Goal: Task Accomplishment & Management: Manage account settings

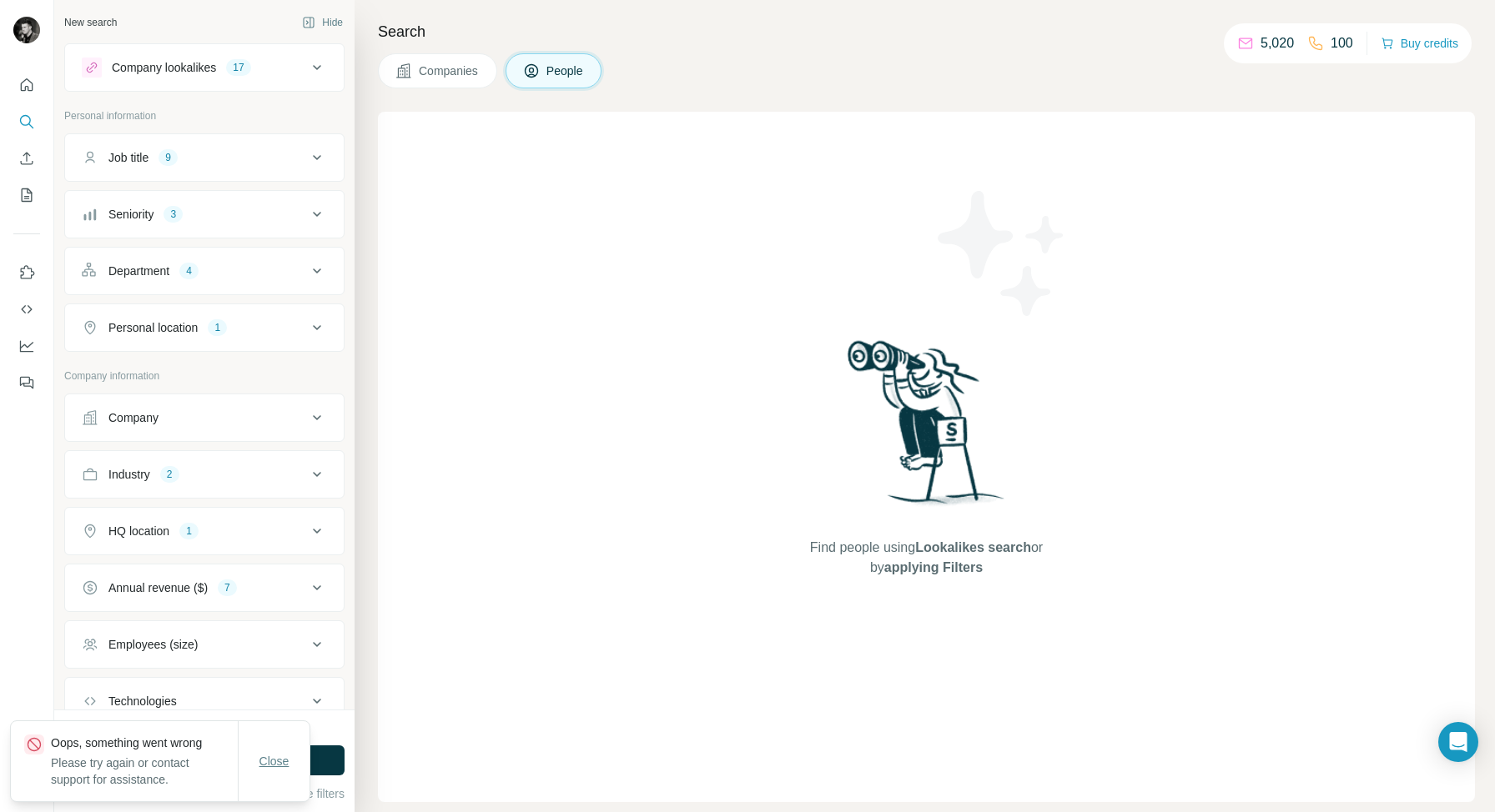
click at [268, 772] on button "Close" at bounding box center [274, 761] width 53 height 30
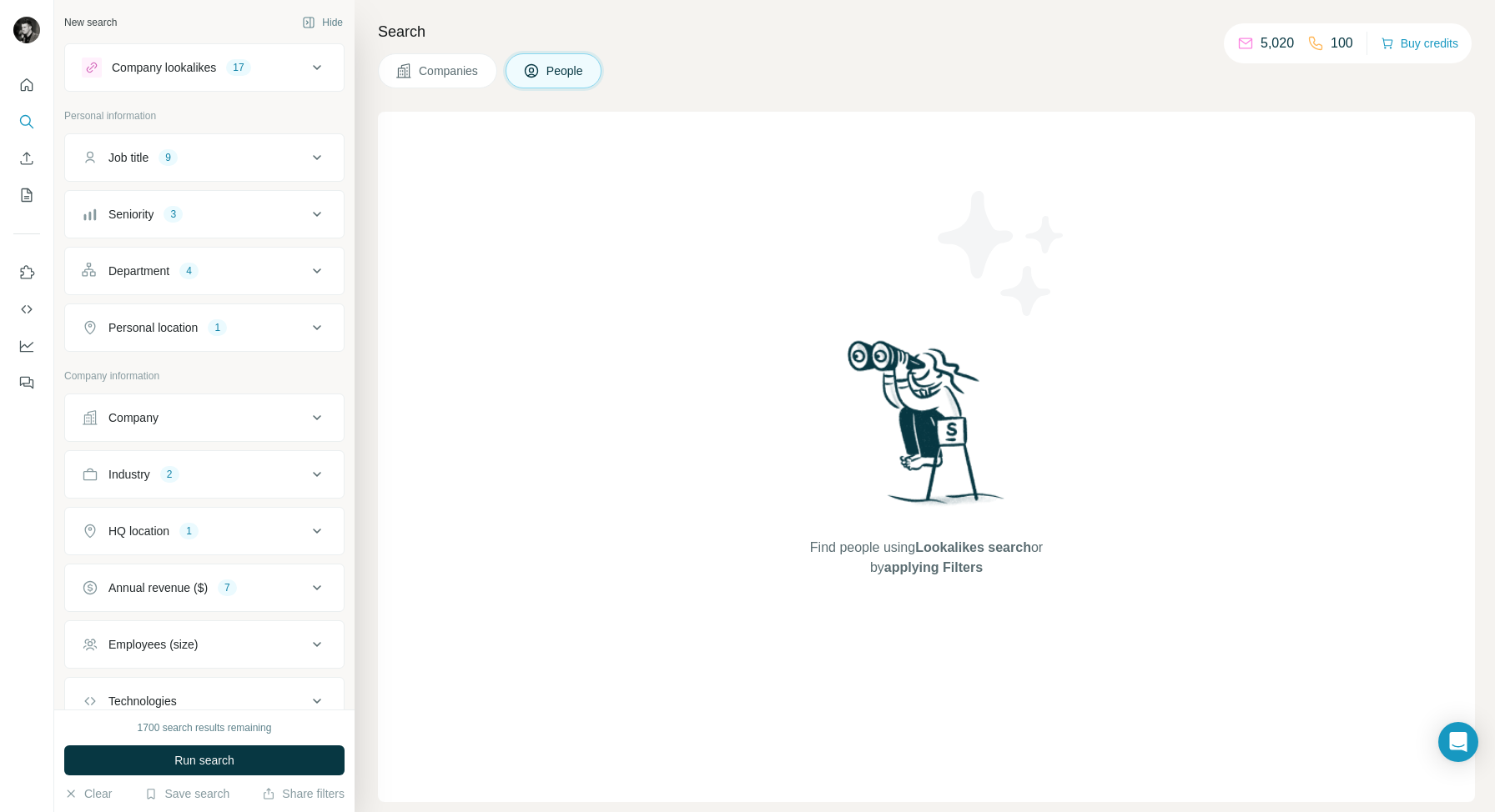
click at [201, 69] on div "Company lookalikes" at bounding box center [164, 68] width 104 height 17
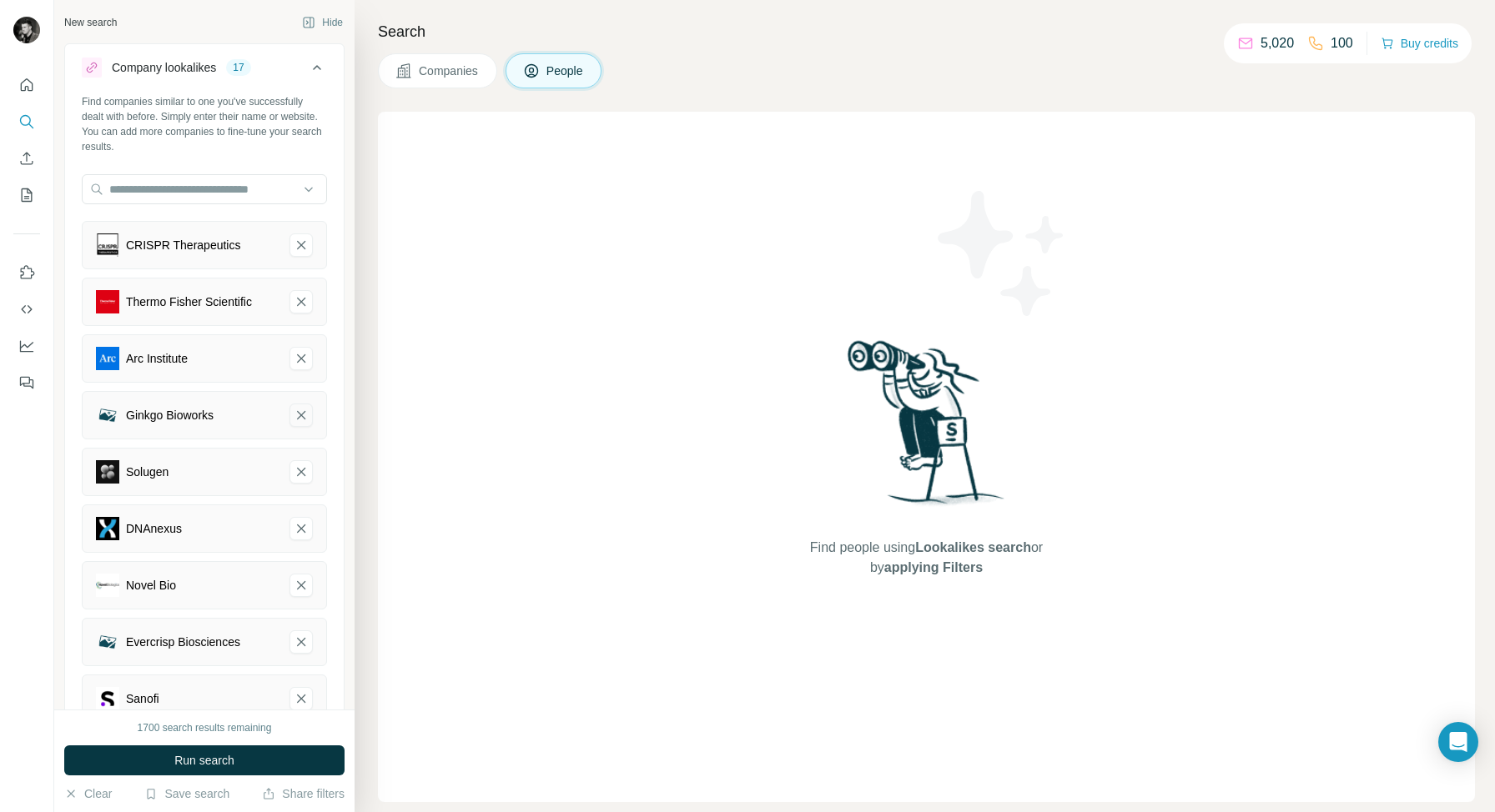
click at [307, 412] on icon "Ginkgo Bioworks-remove-button" at bounding box center [301, 415] width 15 height 17
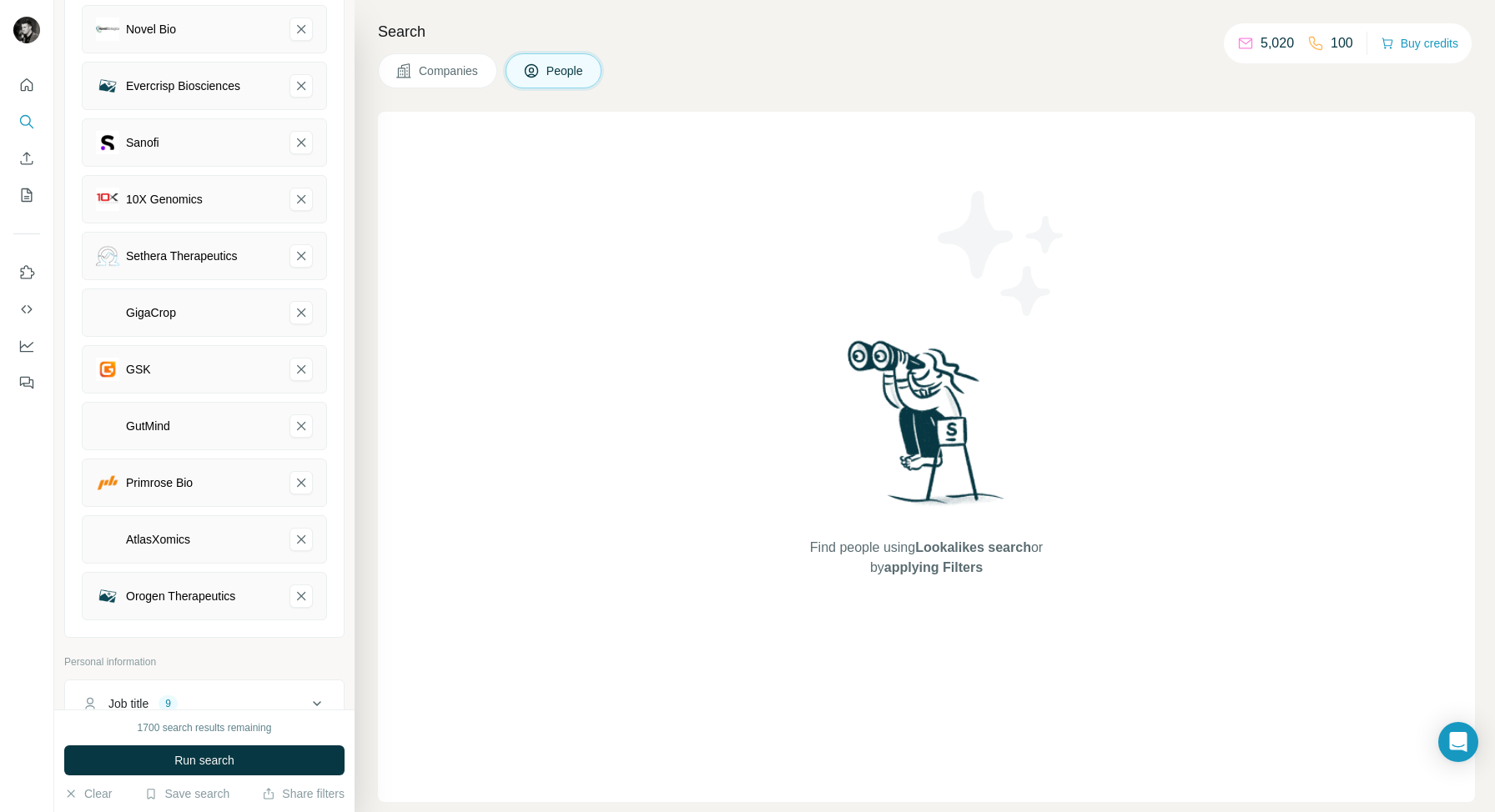
scroll to position [502, 0]
click at [303, 304] on icon "GigaCrop-remove-button" at bounding box center [301, 310] width 15 height 17
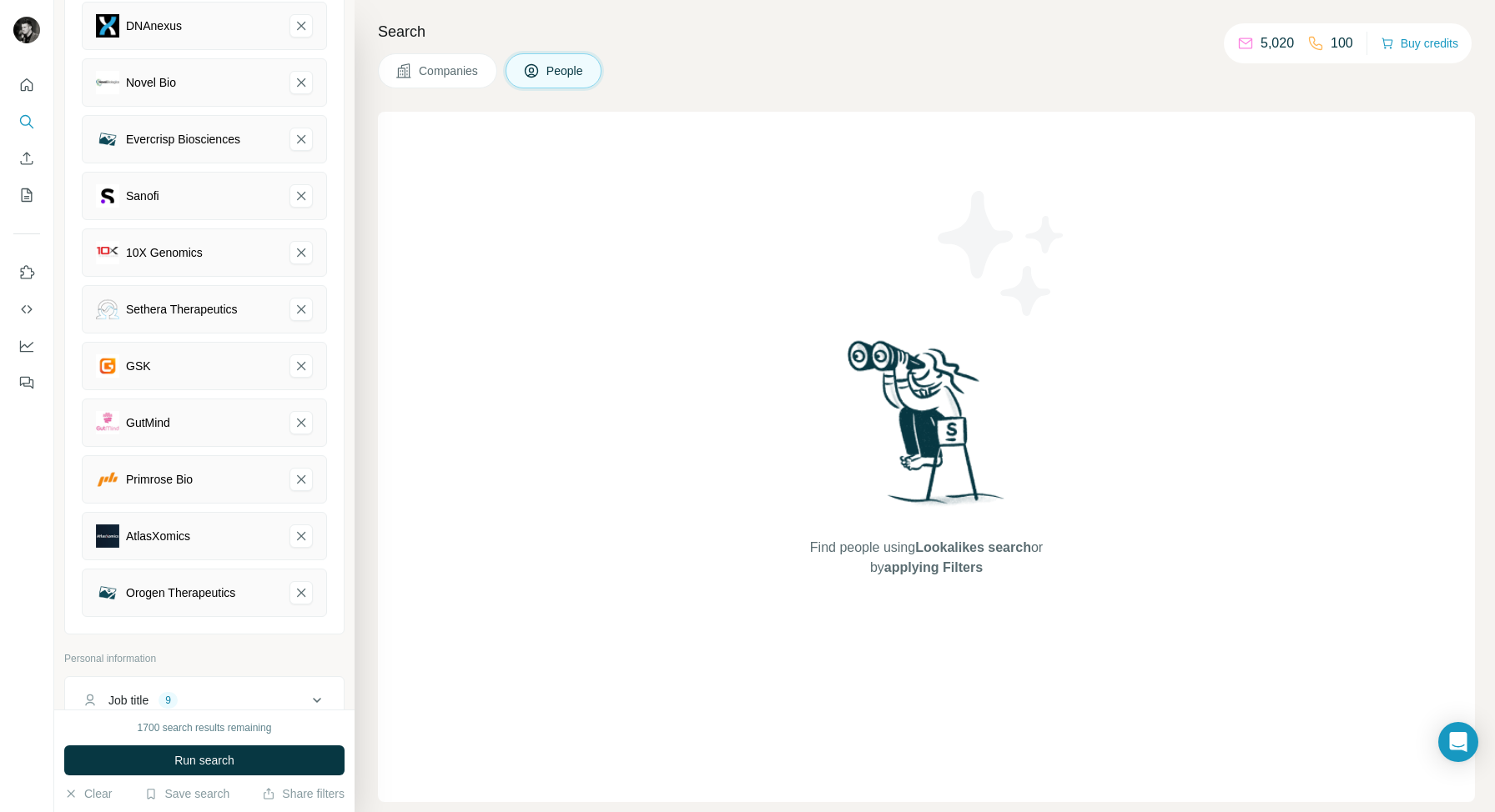
scroll to position [440, 0]
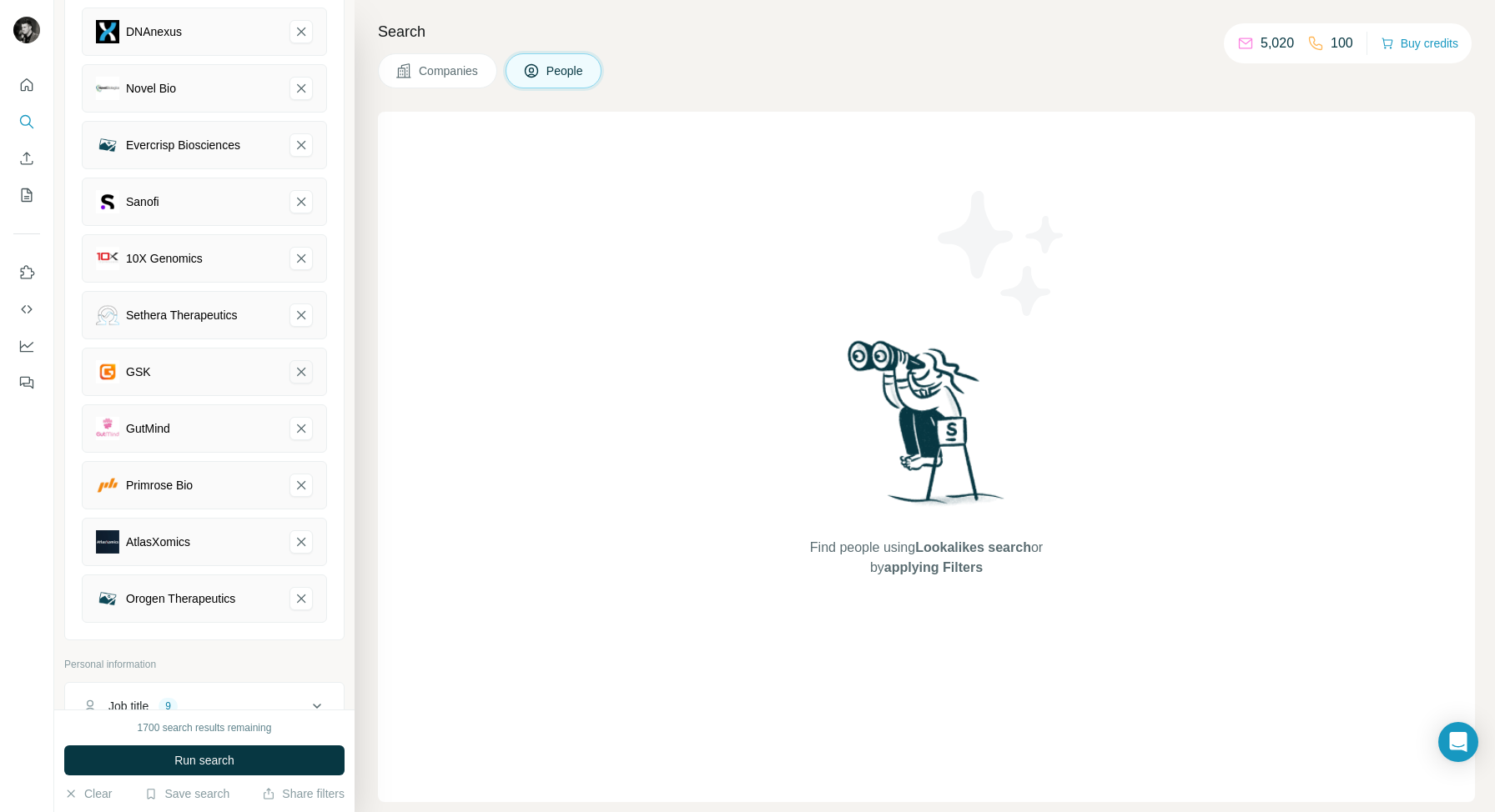
click at [306, 373] on icon "GSK-remove-button" at bounding box center [301, 372] width 15 height 17
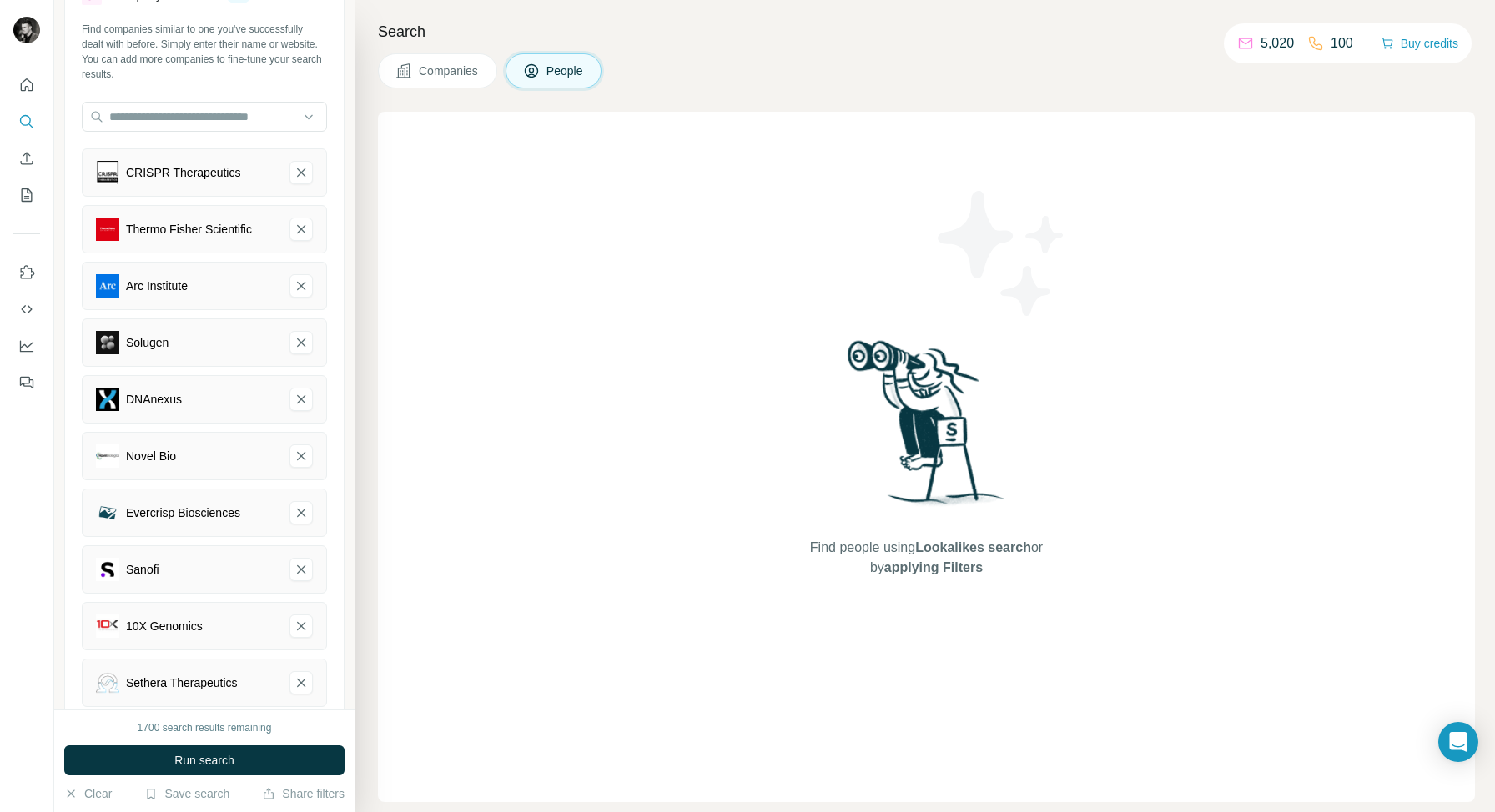
scroll to position [49, 0]
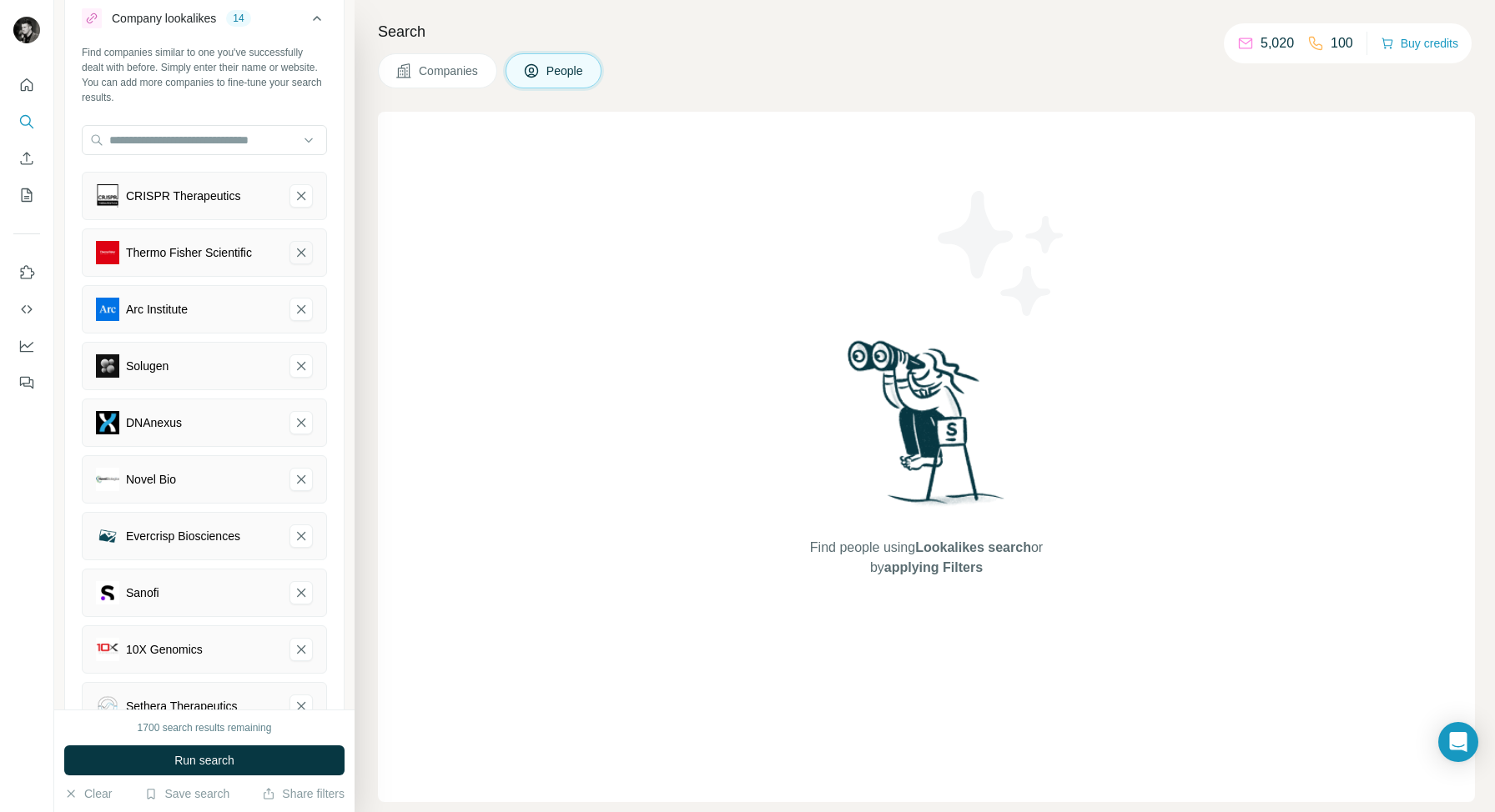
click at [294, 254] on icon "Thermo Fisher Scientific-remove-button" at bounding box center [301, 252] width 15 height 17
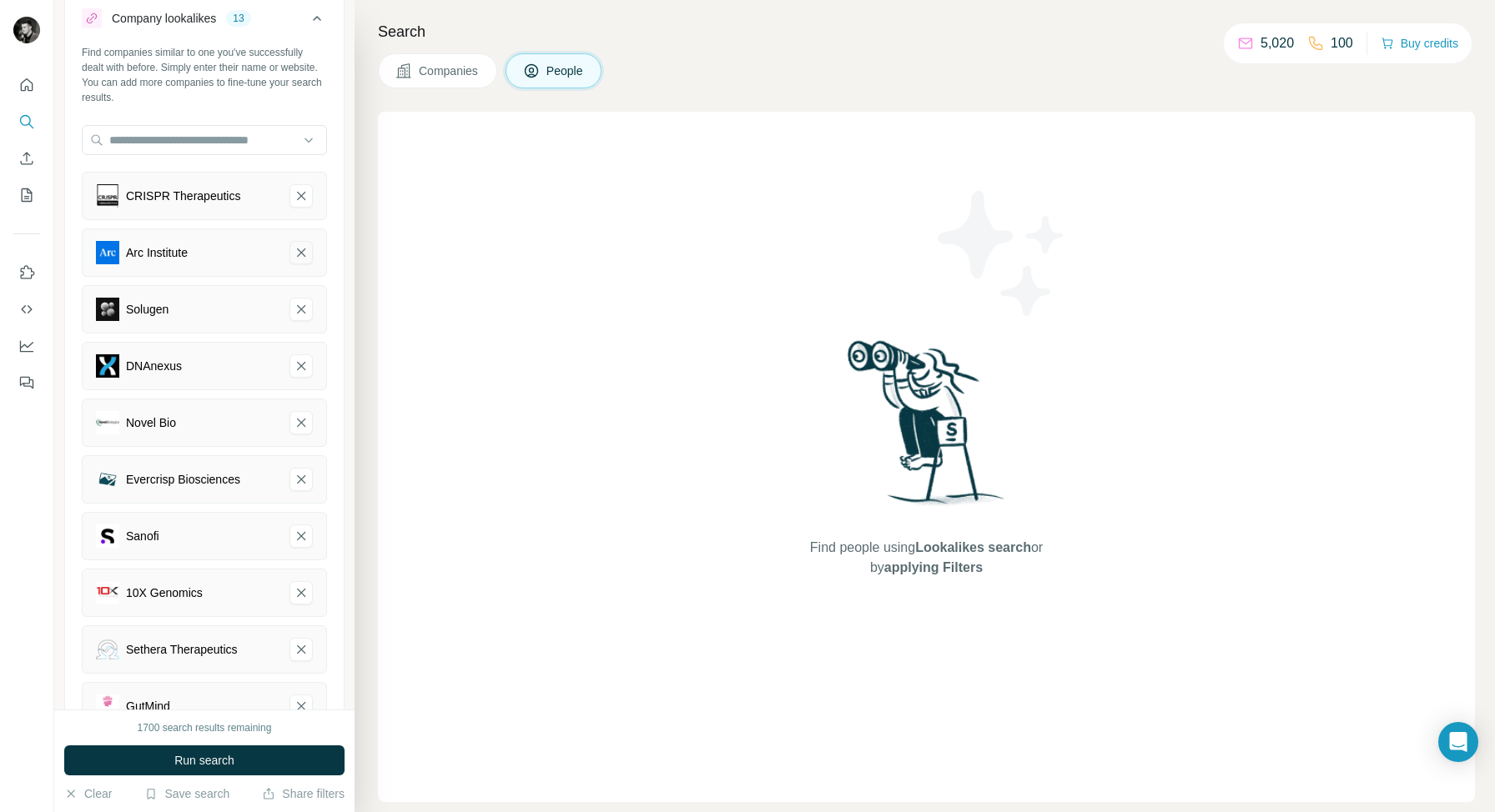
click at [303, 252] on icon "Arc Institute-remove-button" at bounding box center [301, 252] width 15 height 17
click at [303, 252] on icon "Solugen-remove-button" at bounding box center [301, 252] width 15 height 17
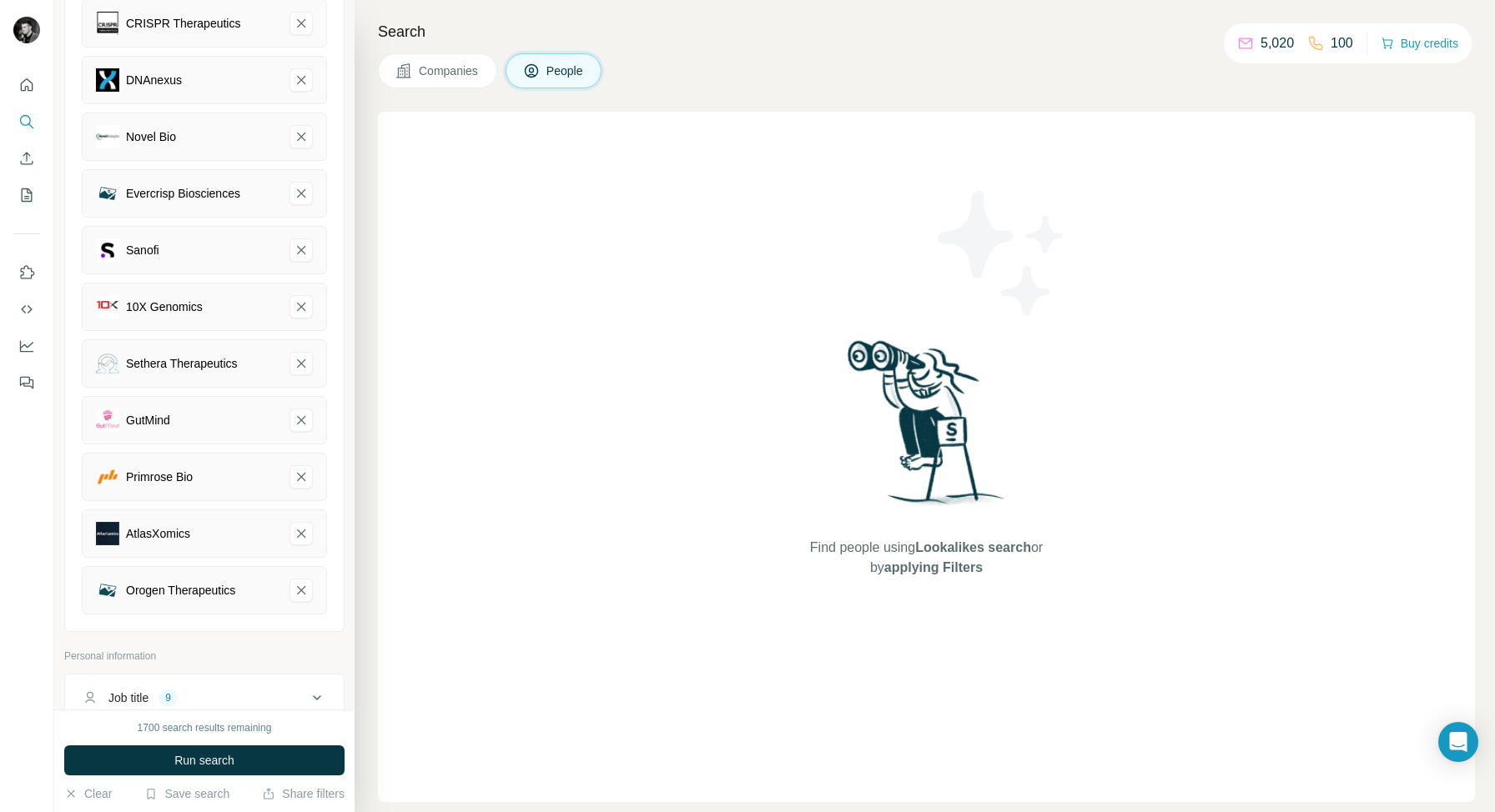
scroll to position [239, 0]
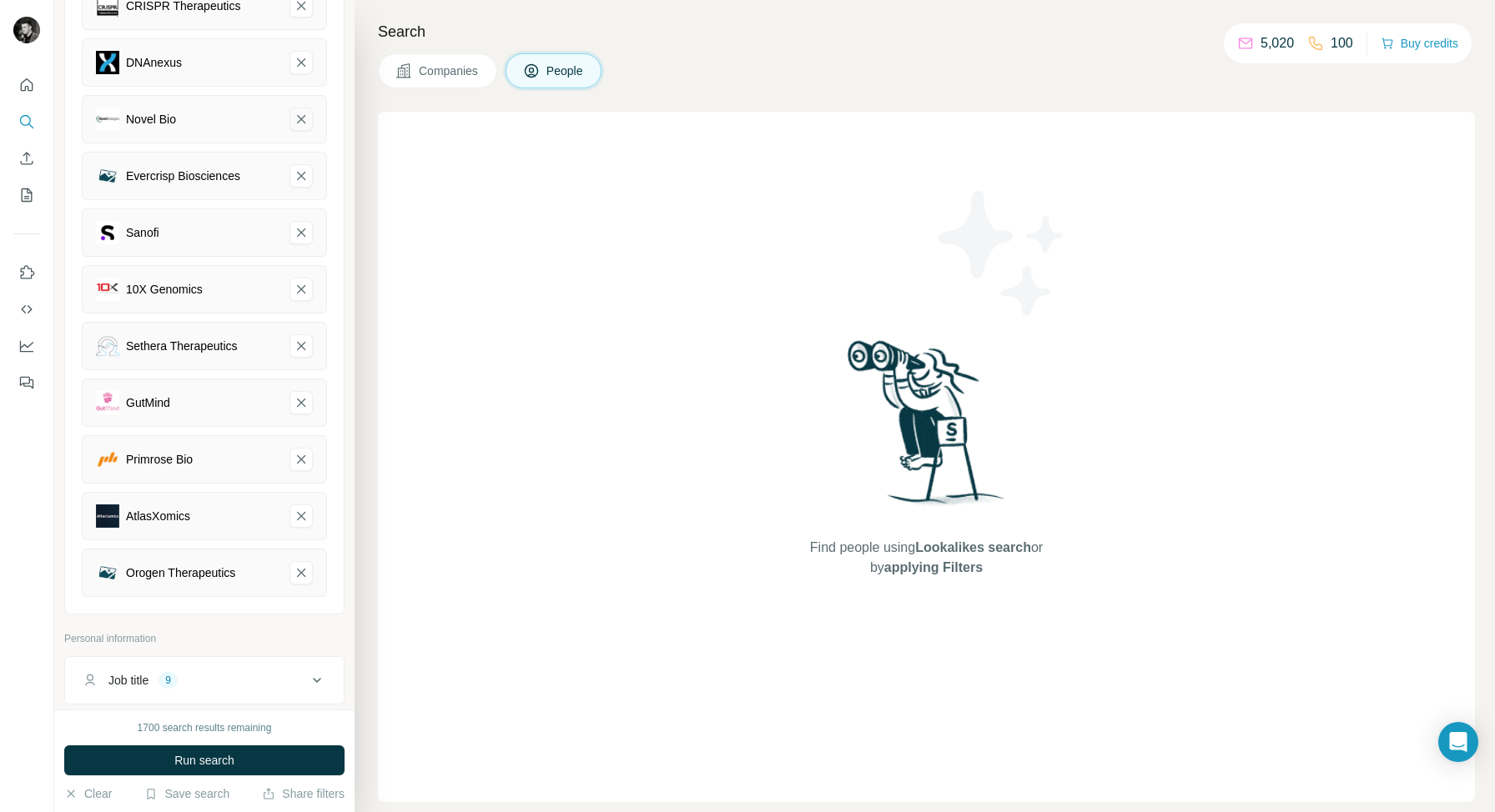
click at [303, 123] on icon "Novel Bio-remove-button" at bounding box center [301, 119] width 15 height 17
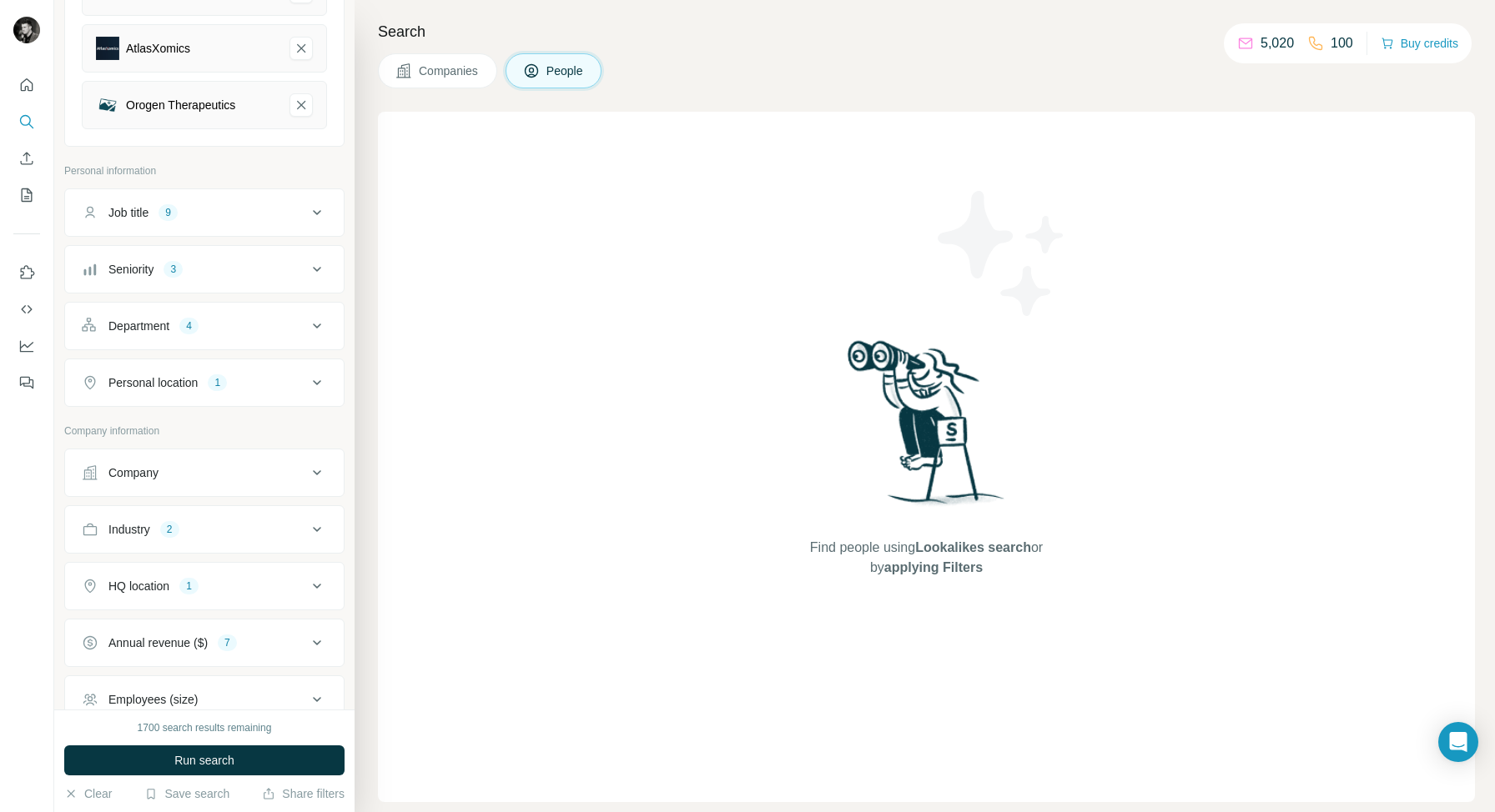
scroll to position [652, 0]
click at [266, 381] on div "Personal location 1" at bounding box center [194, 381] width 225 height 17
click at [324, 382] on icon at bounding box center [317, 381] width 20 height 20
click at [316, 325] on icon at bounding box center [317, 324] width 8 height 5
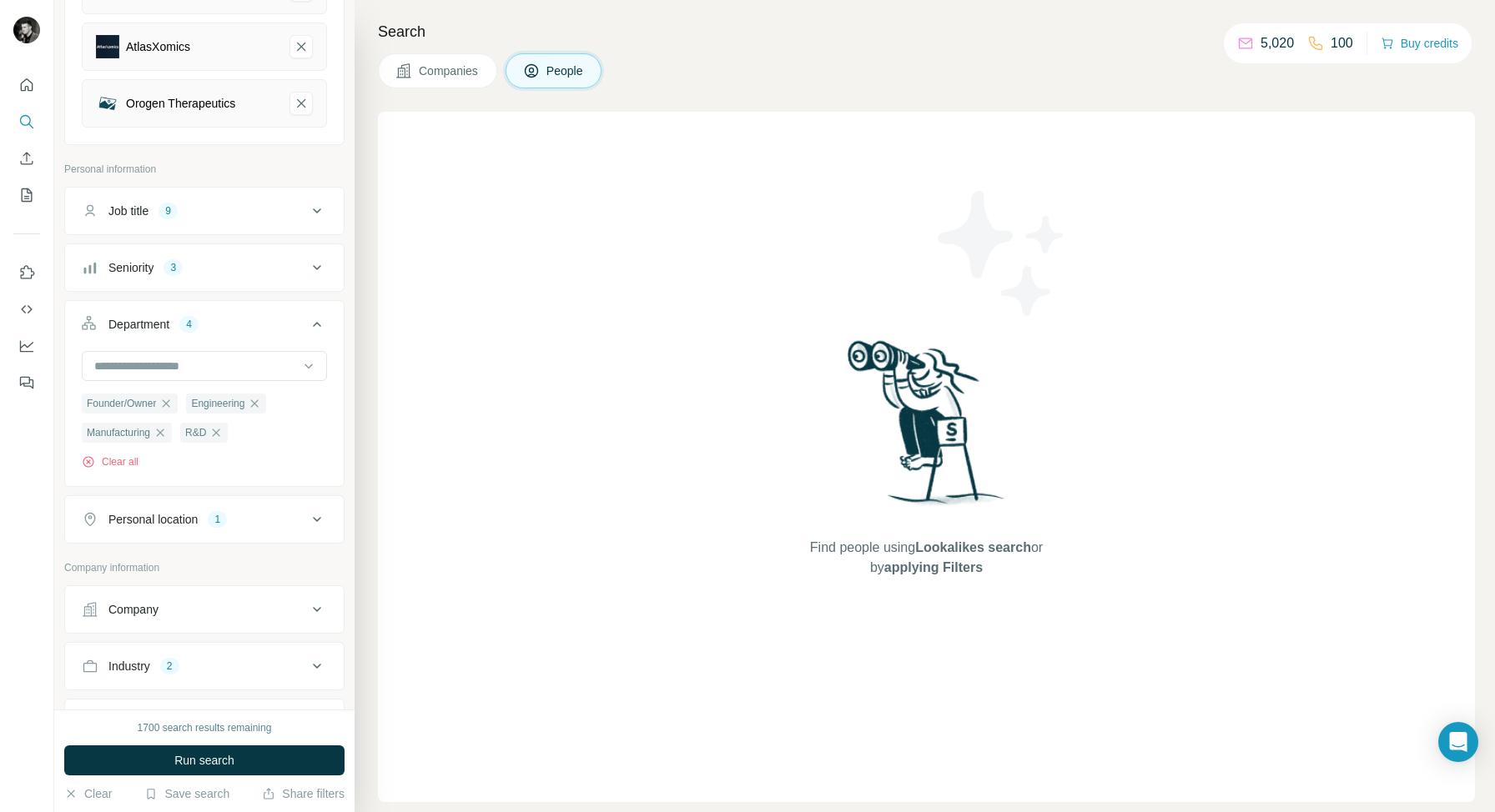
click at [316, 325] on icon at bounding box center [317, 324] width 20 height 20
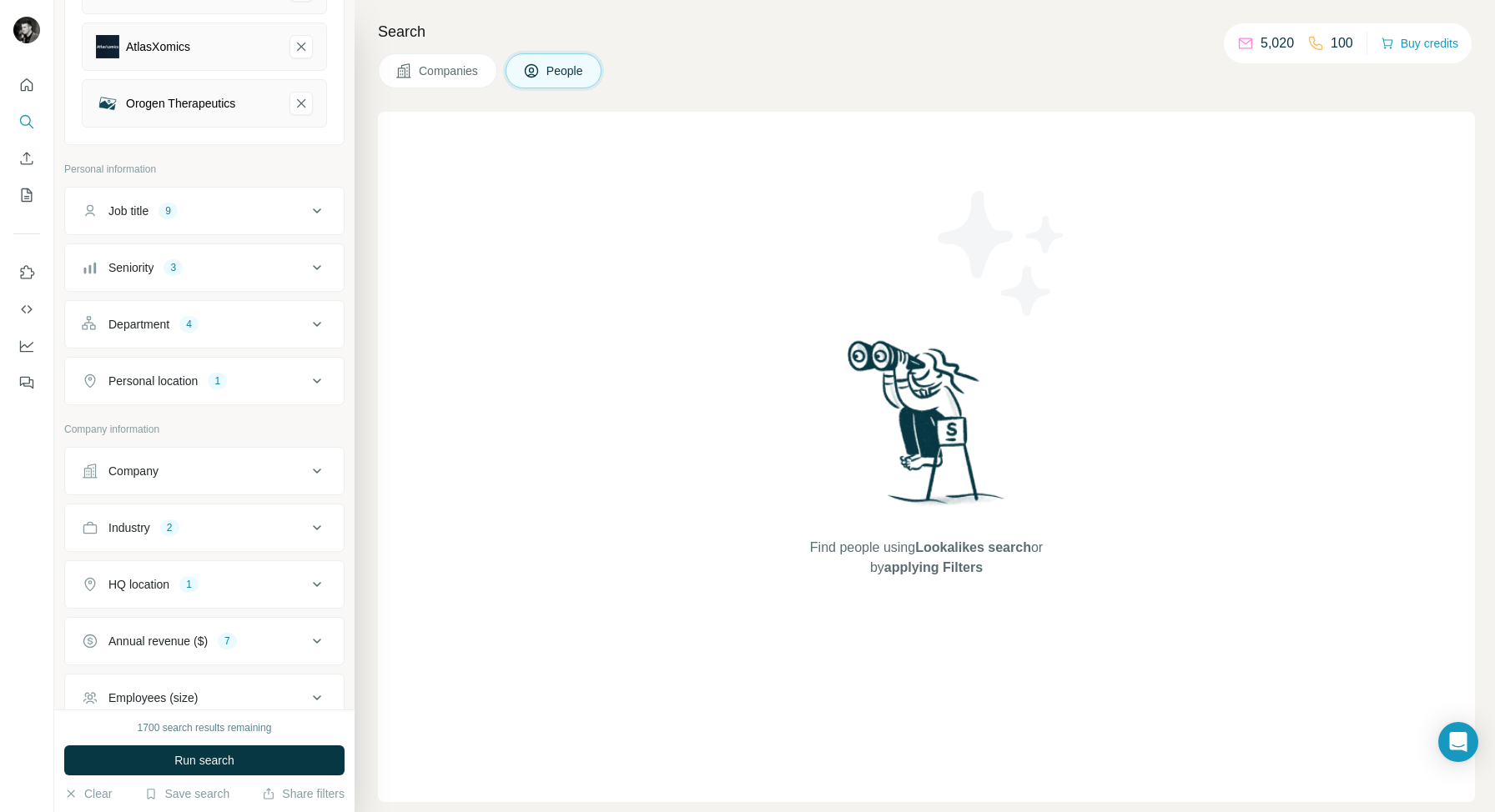
click at [319, 264] on icon at bounding box center [317, 267] width 20 height 20
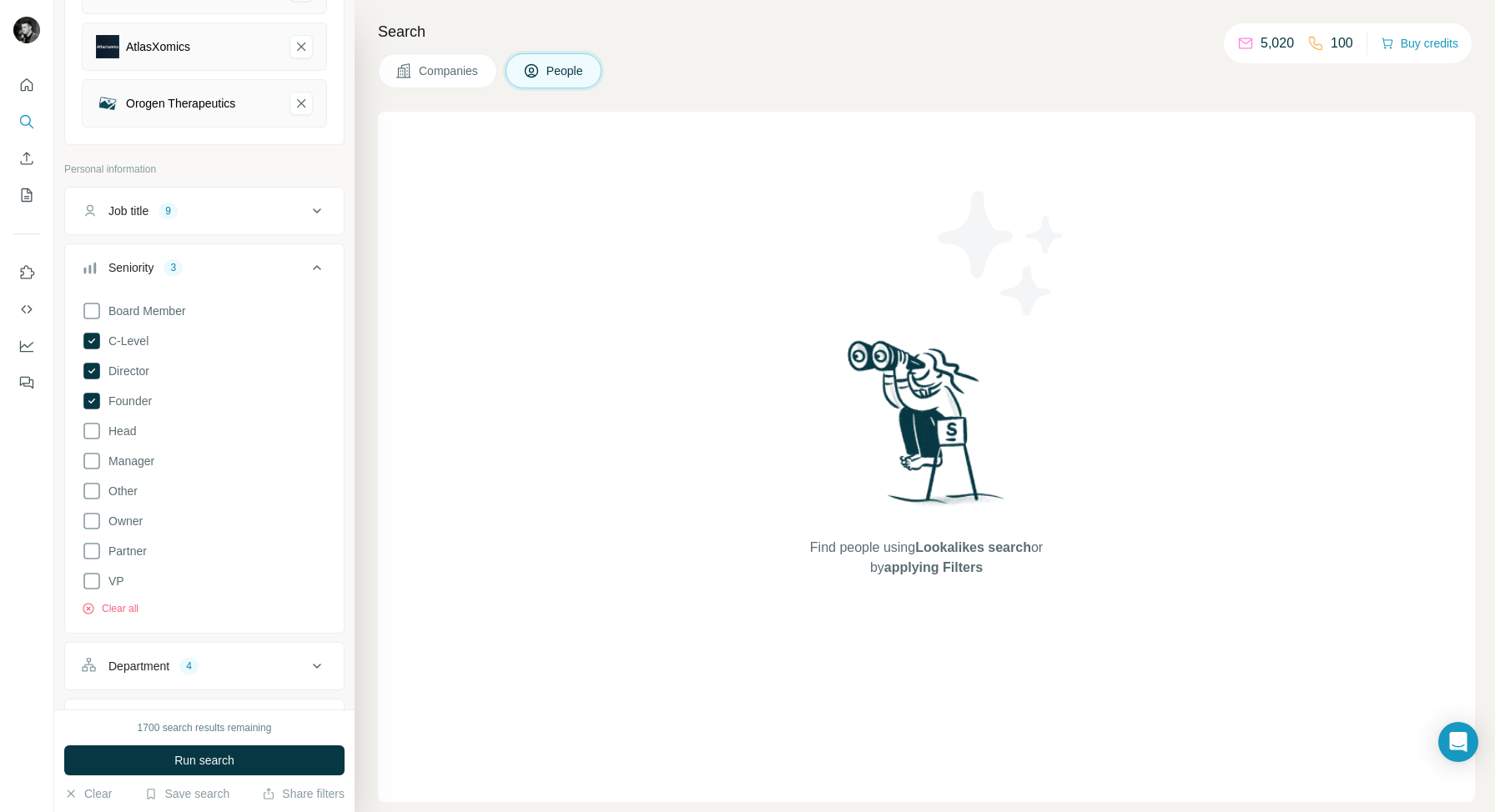
click at [319, 264] on icon at bounding box center [317, 267] width 20 height 20
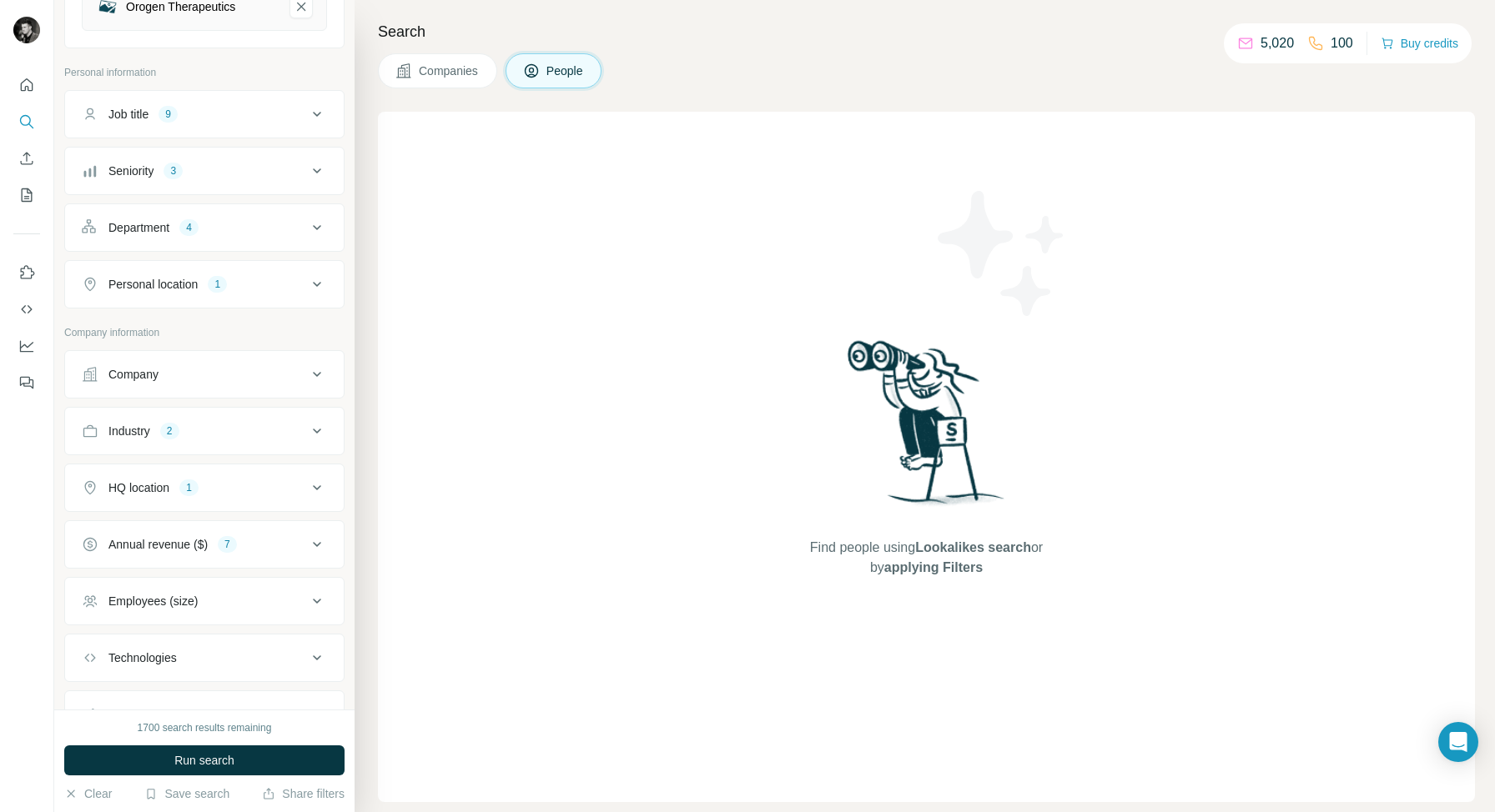
scroll to position [825, 0]
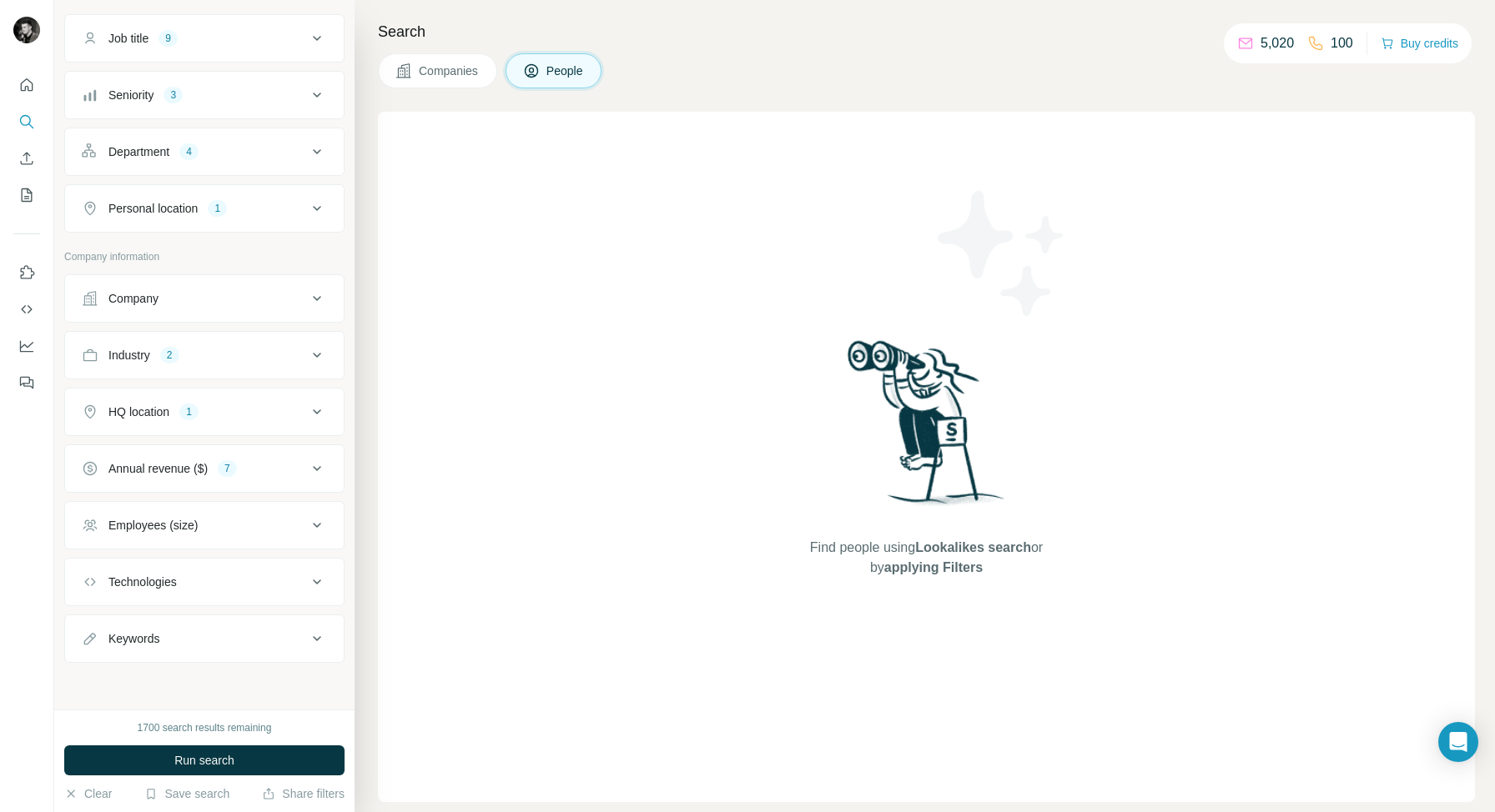
click at [308, 363] on icon at bounding box center [317, 355] width 20 height 20
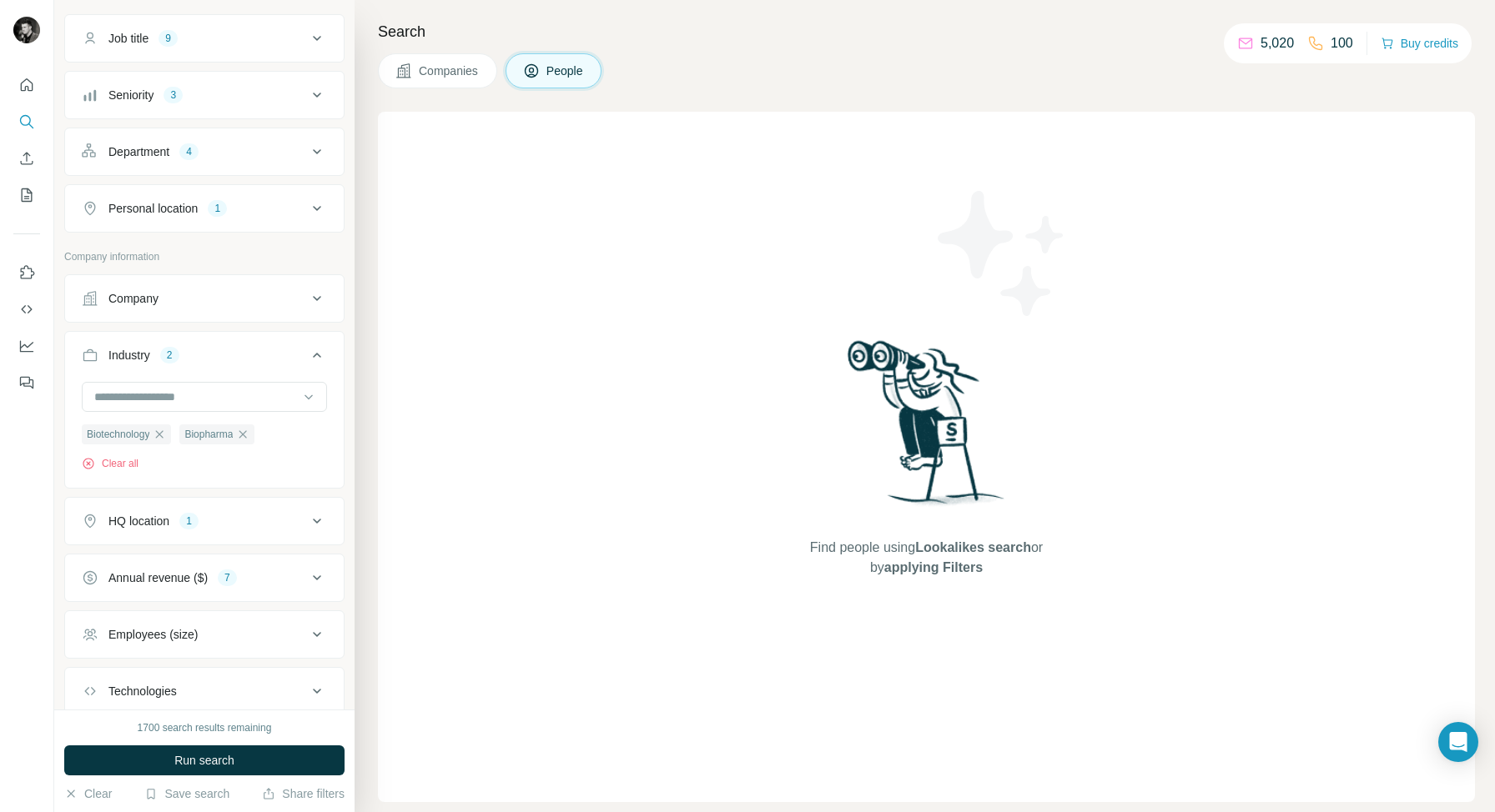
click at [308, 363] on icon at bounding box center [317, 355] width 20 height 20
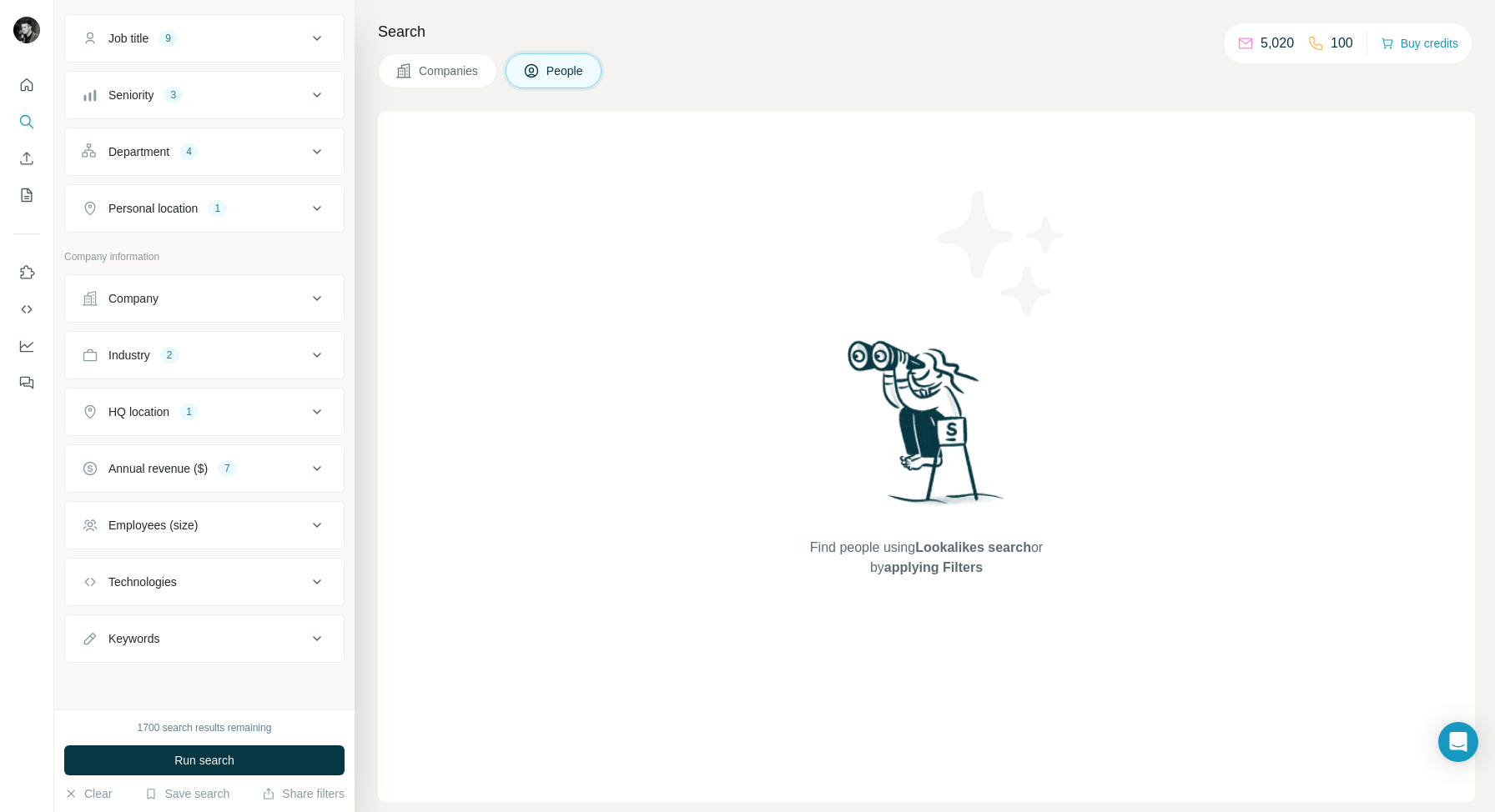
click at [283, 414] on div "HQ location 1" at bounding box center [194, 412] width 225 height 17
click at [297, 471] on div "Annual revenue ($) 7" at bounding box center [194, 469] width 225 height 17
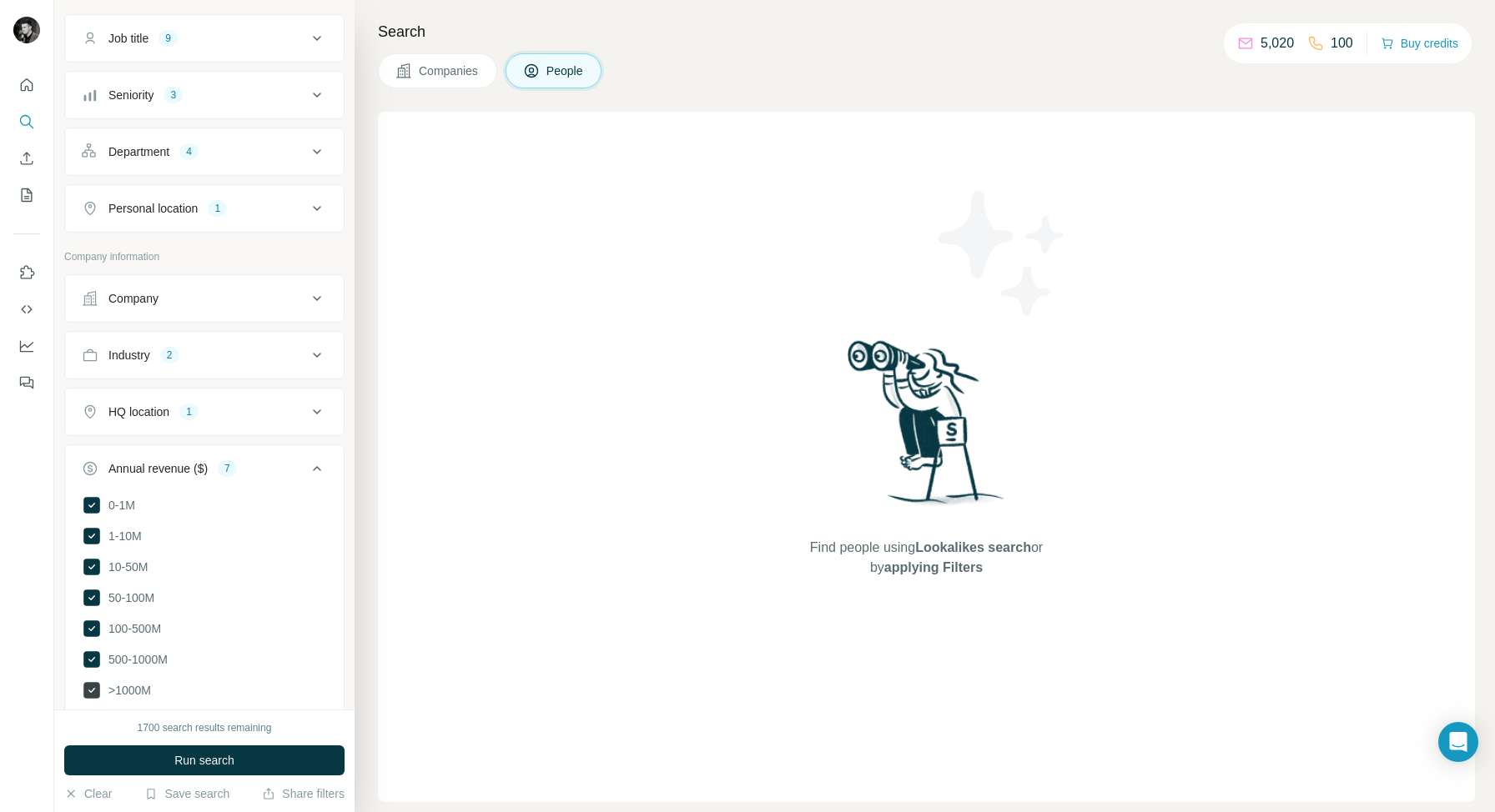
click at [90, 683] on icon at bounding box center [92, 690] width 17 height 17
click at [92, 659] on icon at bounding box center [92, 660] width 7 height 5
click at [89, 625] on icon at bounding box center [92, 629] width 17 height 17
click at [313, 470] on icon at bounding box center [317, 469] width 8 height 5
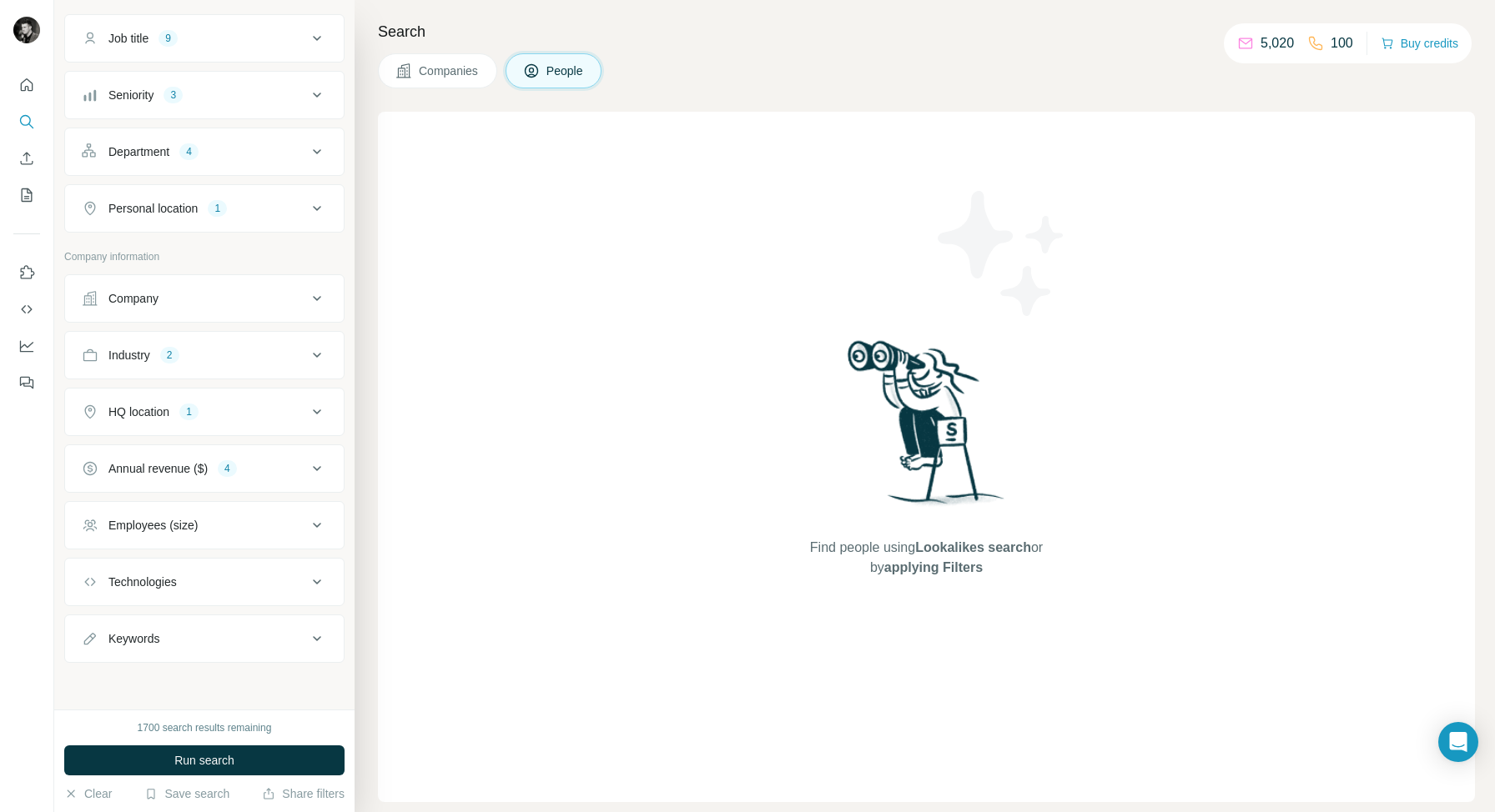
click at [318, 520] on icon at bounding box center [317, 525] width 20 height 20
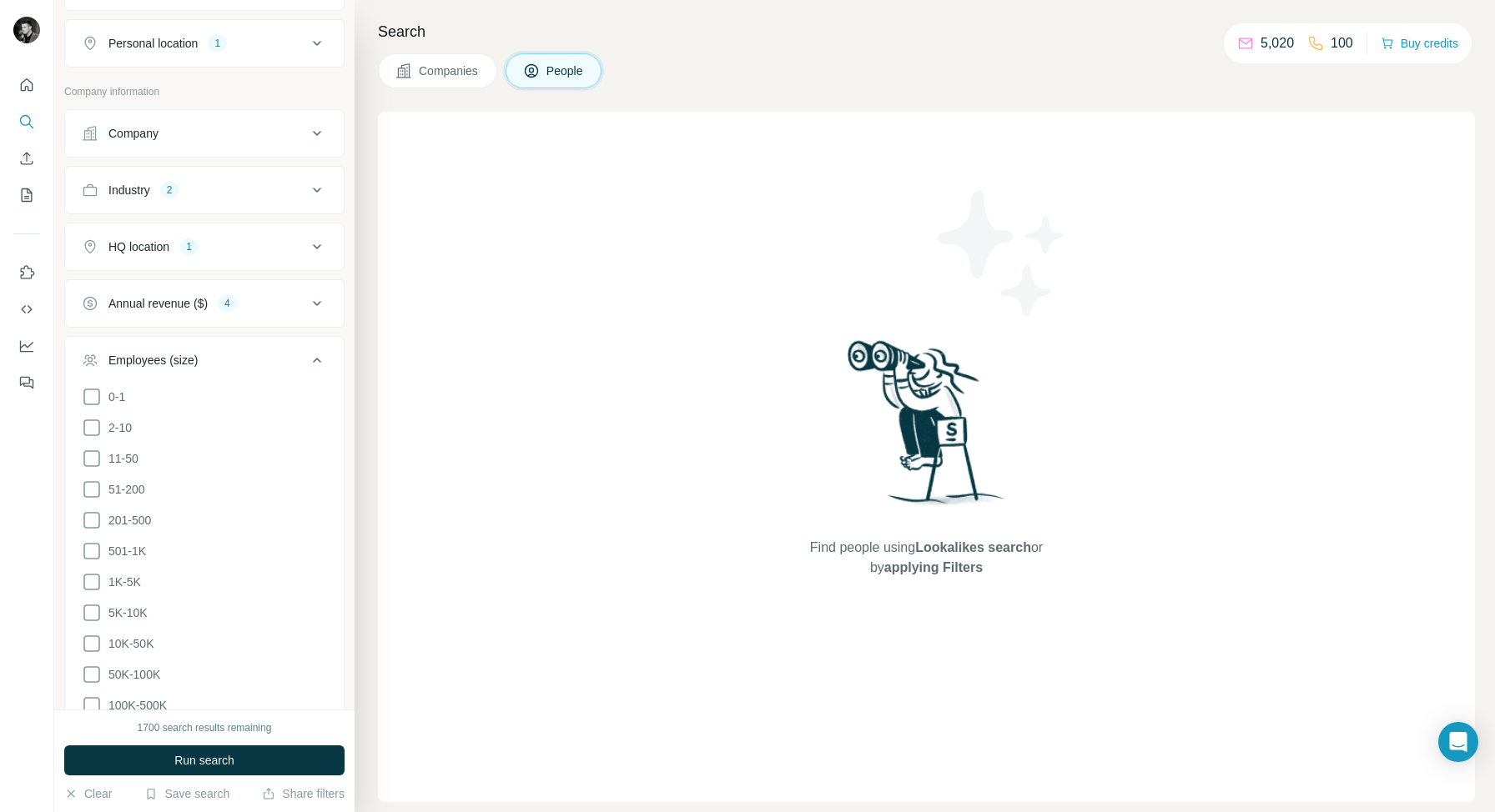
scroll to position [992, 0]
click at [91, 421] on icon at bounding box center [92, 426] width 20 height 20
click at [90, 454] on icon at bounding box center [92, 457] width 20 height 20
click at [90, 478] on icon at bounding box center [92, 488] width 20 height 20
click at [90, 511] on icon at bounding box center [92, 519] width 20 height 20
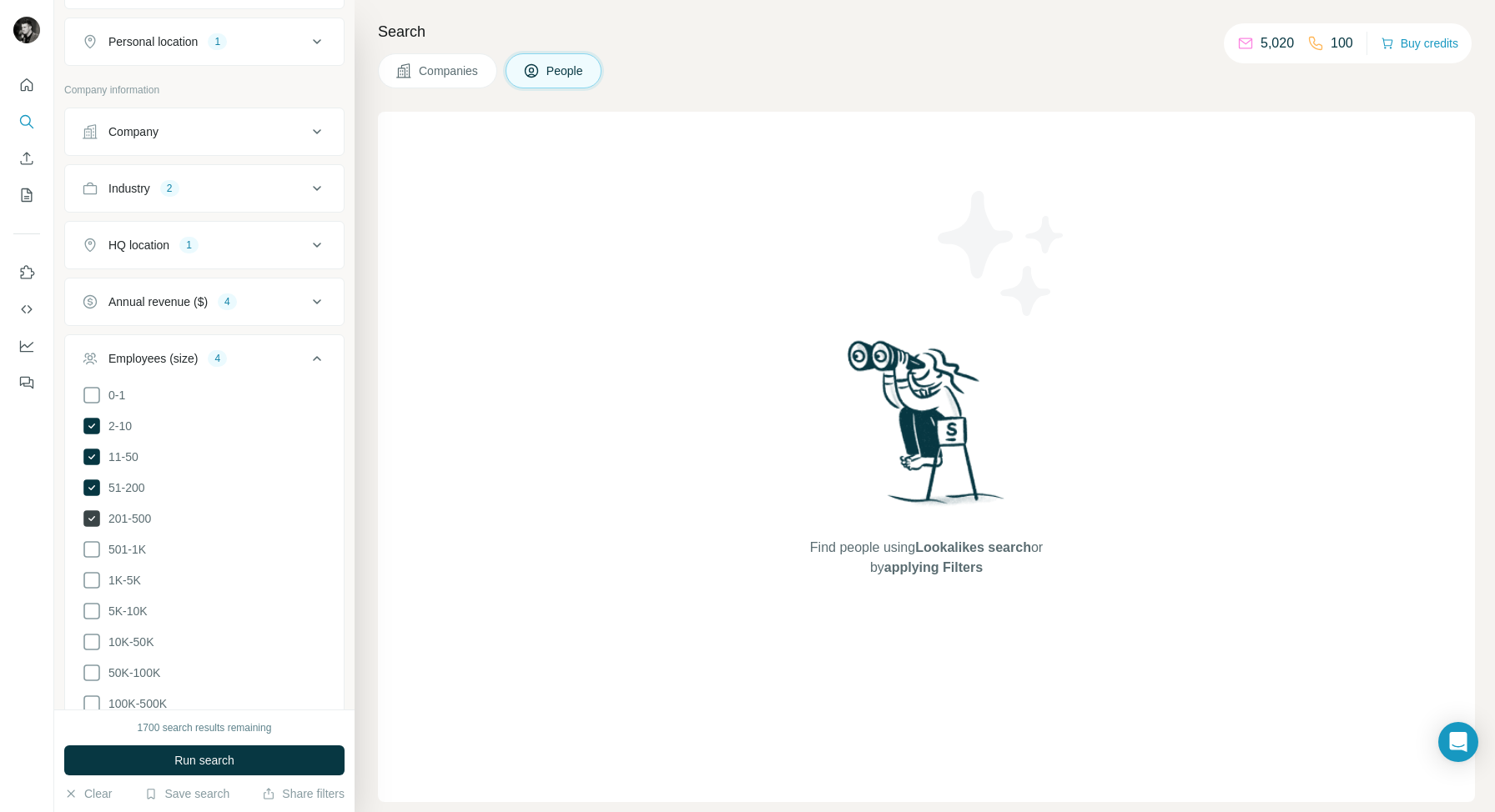
click at [94, 512] on icon at bounding box center [92, 519] width 17 height 17
click at [317, 356] on icon at bounding box center [317, 358] width 8 height 5
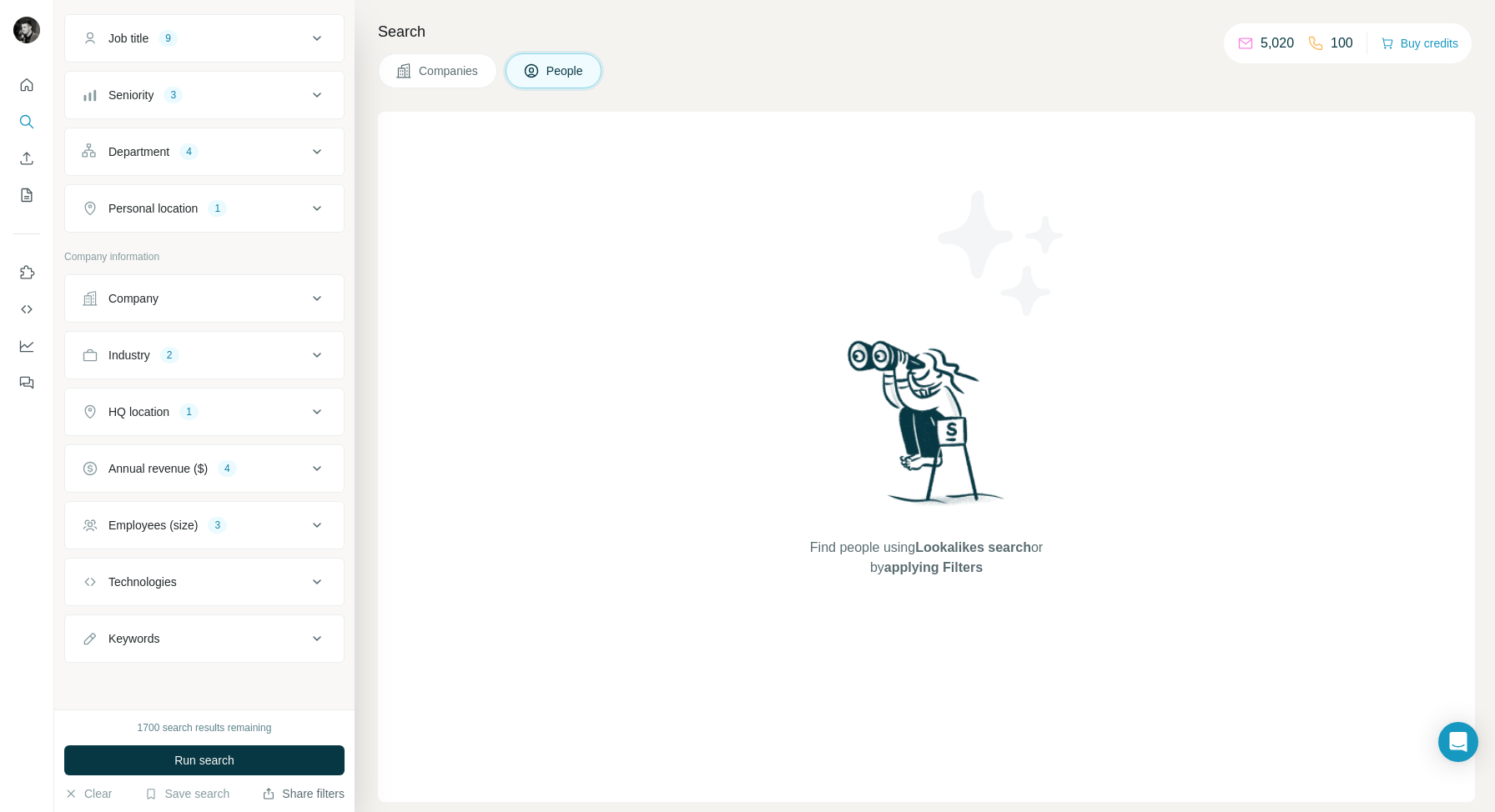
click at [284, 791] on button "Share filters" at bounding box center [303, 794] width 83 height 17
click at [189, 758] on span "Run search" at bounding box center [205, 760] width 60 height 17
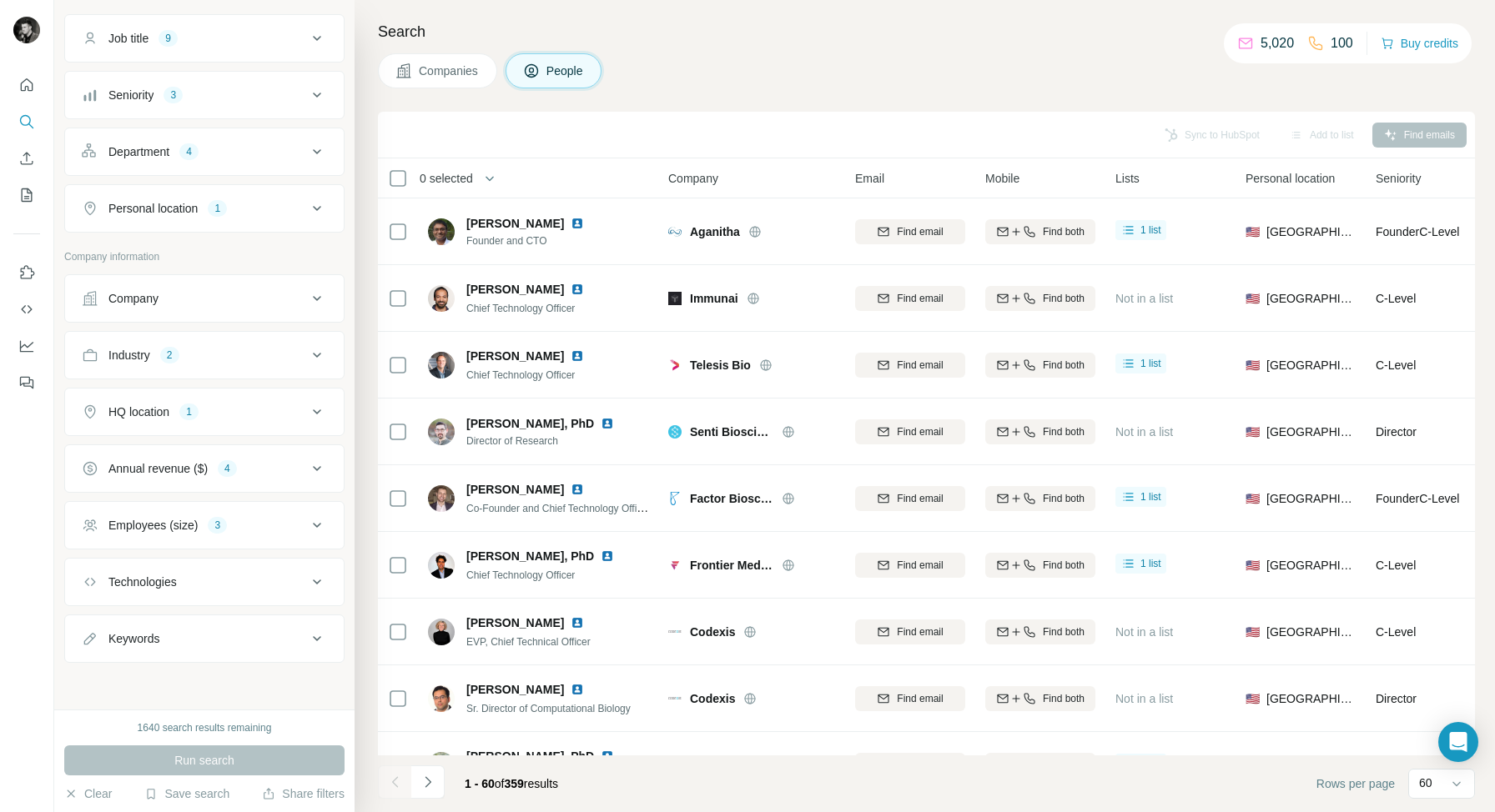
click at [299, 413] on div "HQ location 1" at bounding box center [194, 412] width 225 height 17
click at [224, 454] on input "text" at bounding box center [204, 454] width 245 height 30
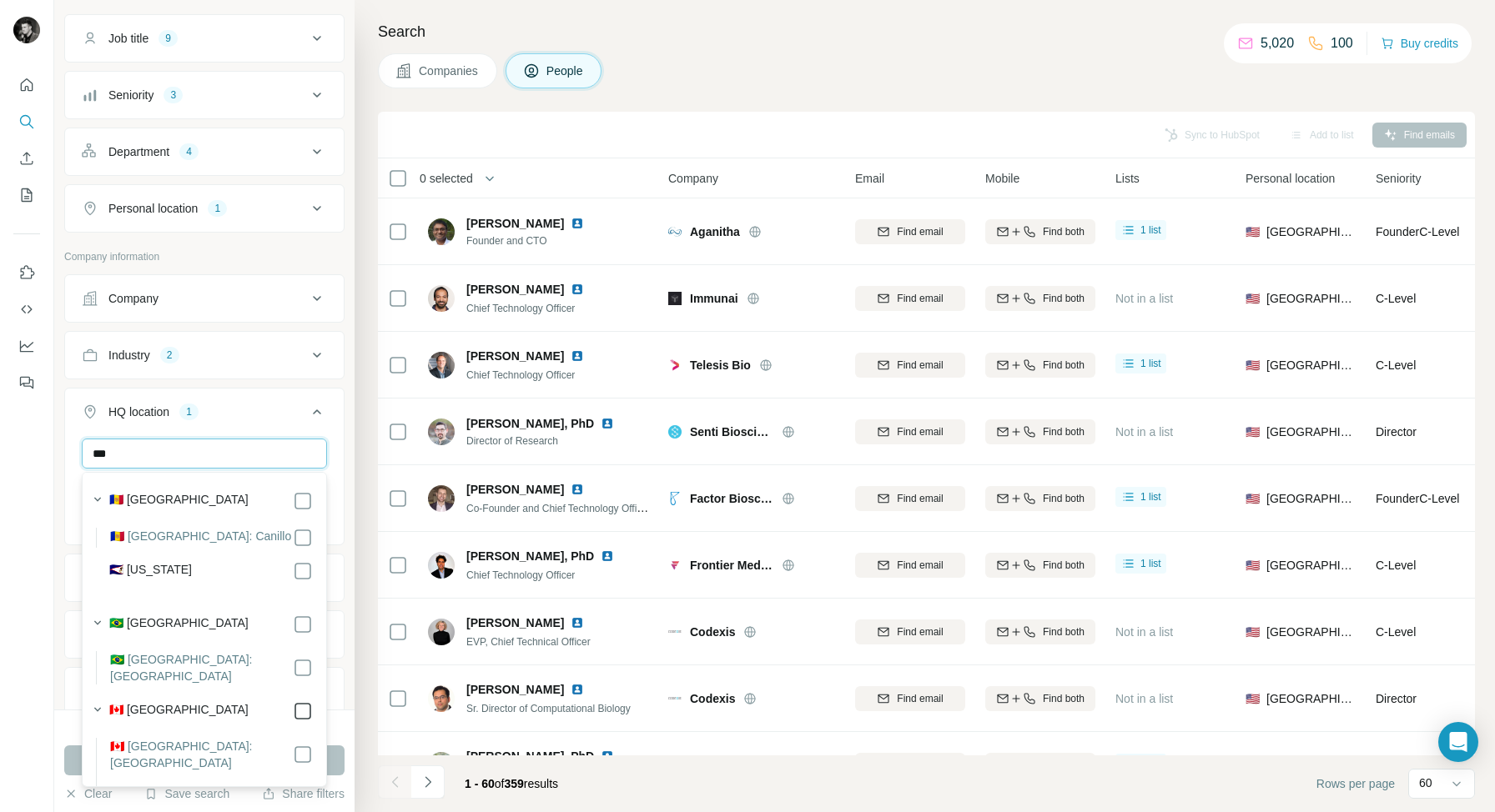
type input "***"
click at [214, 450] on input "***" at bounding box center [204, 454] width 245 height 30
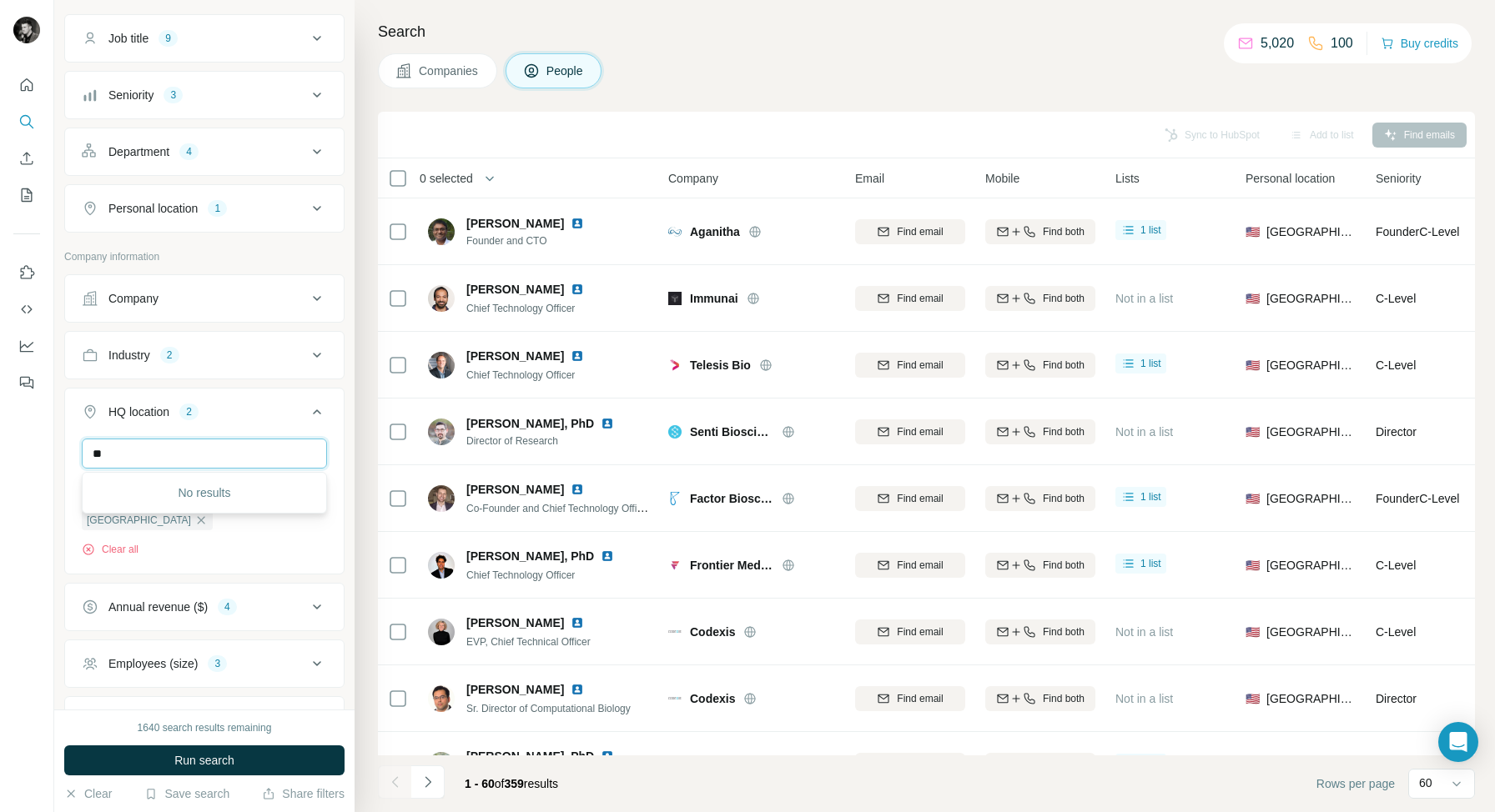
type input "*"
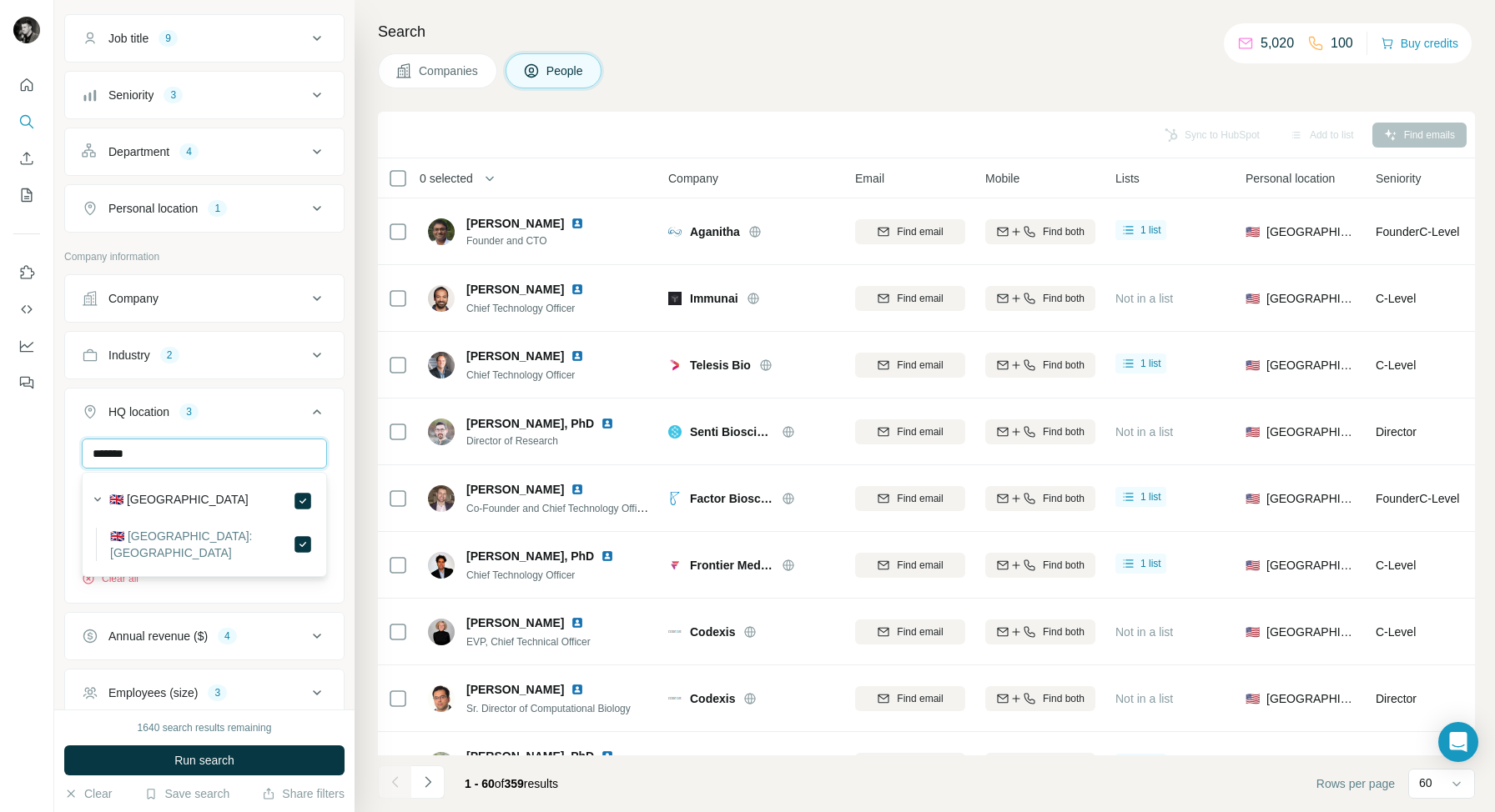
click at [201, 457] on input "*******" at bounding box center [204, 454] width 245 height 30
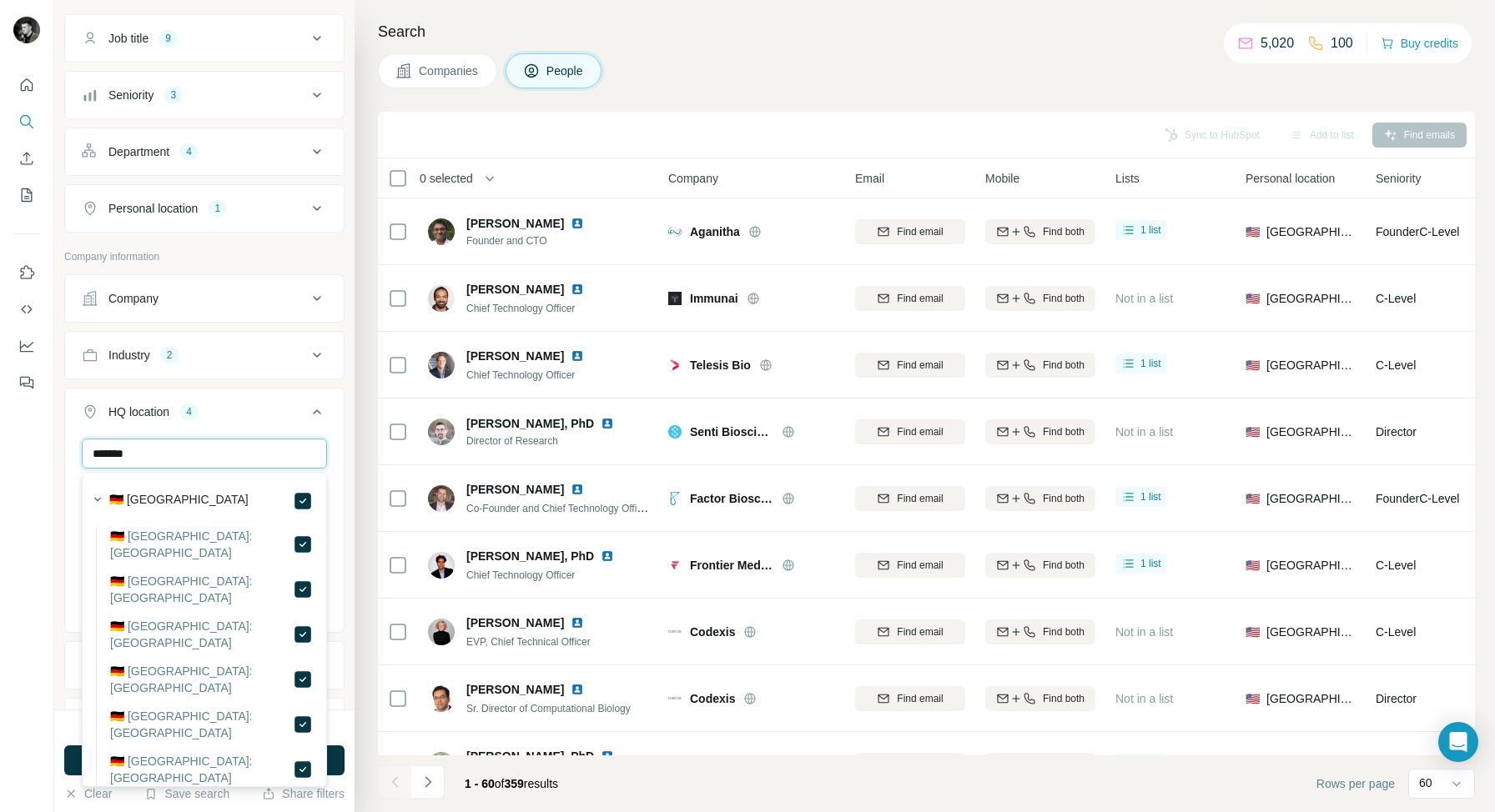
click at [191, 447] on input "*******" at bounding box center [204, 454] width 245 height 30
click at [185, 455] on input "******" at bounding box center [204, 454] width 245 height 30
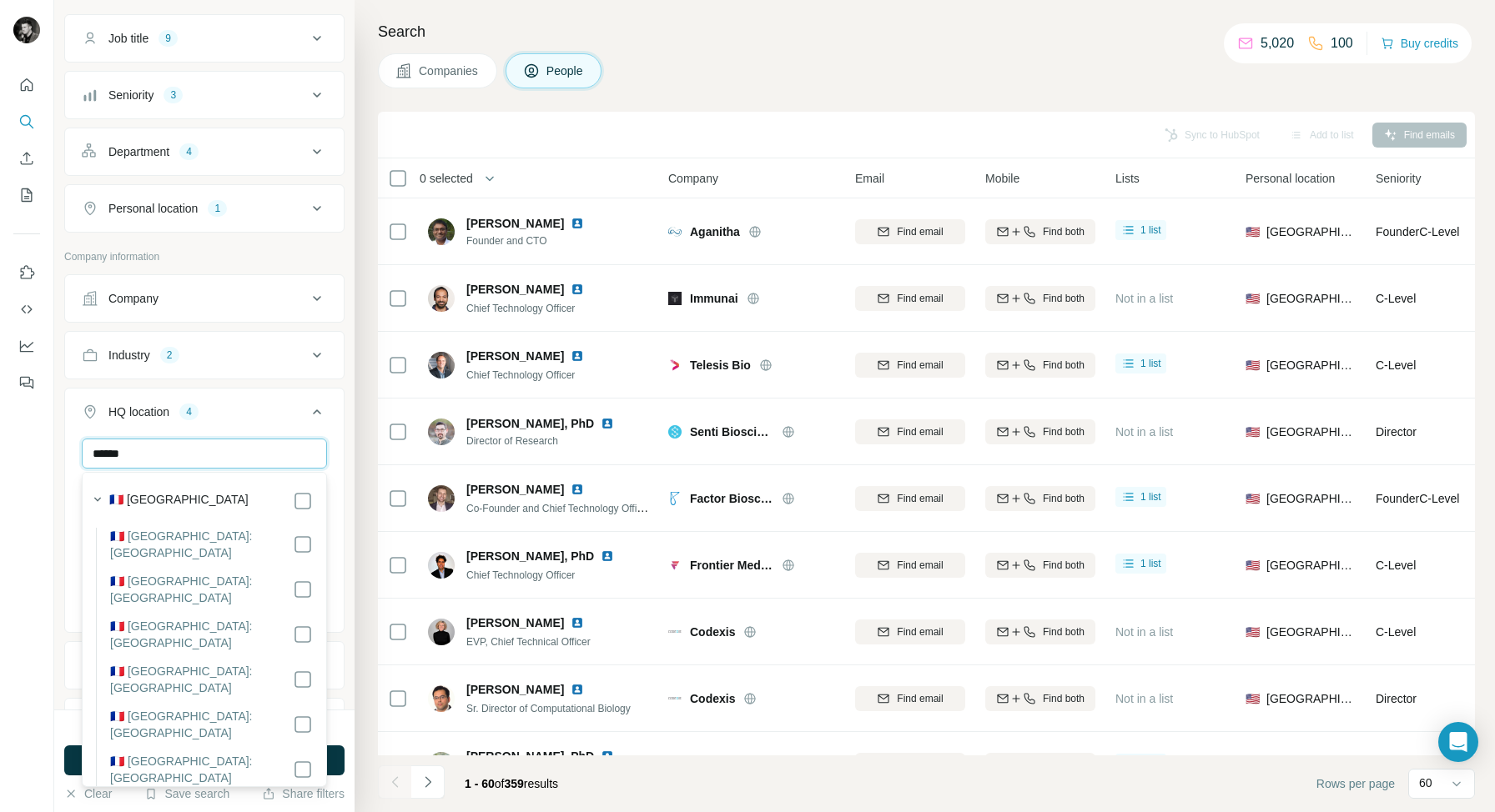
click at [185, 455] on input "******" at bounding box center [204, 454] width 245 height 30
type input "*****"
click at [196, 458] on input "*****" at bounding box center [204, 454] width 245 height 30
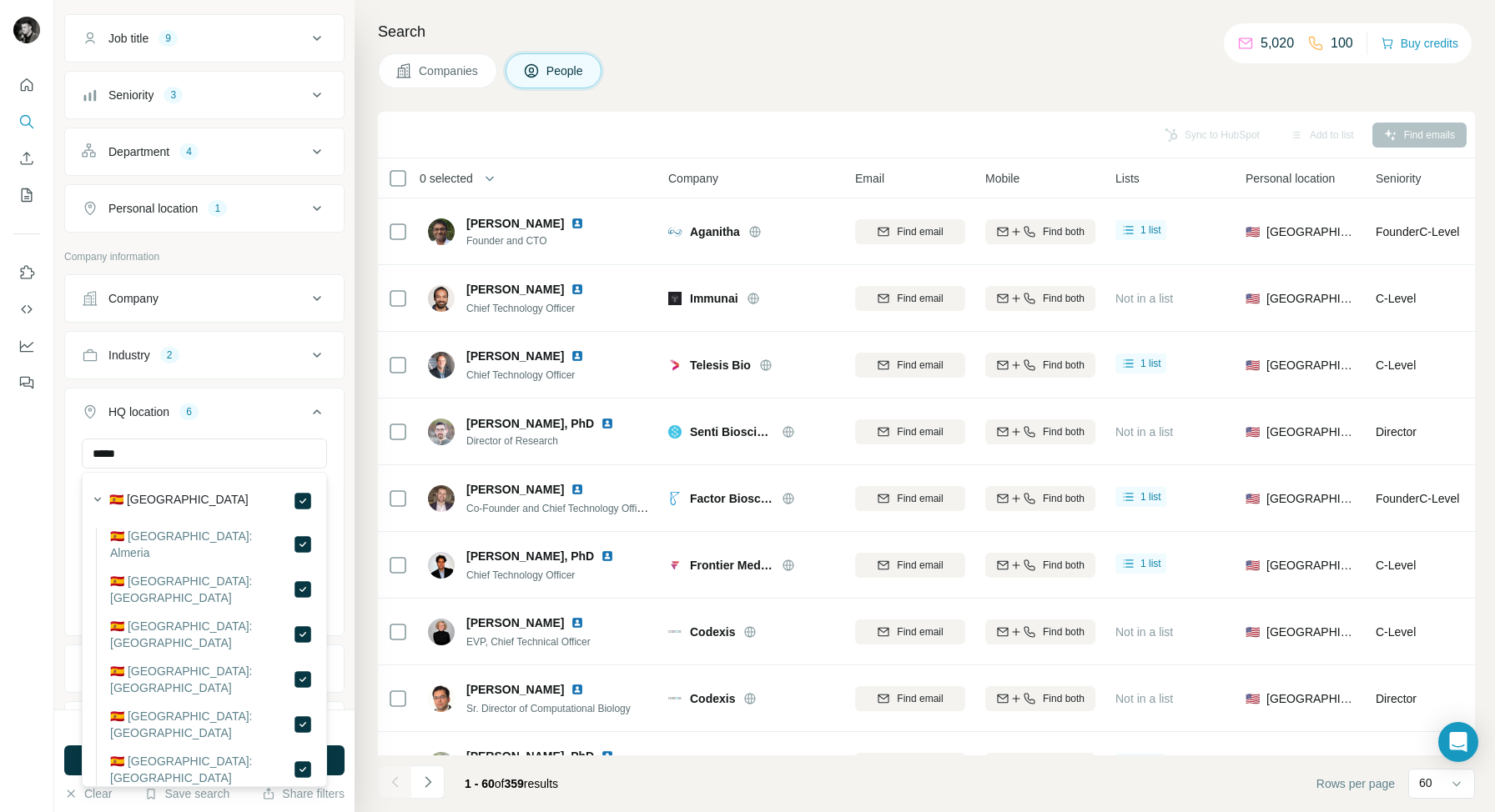
click at [313, 422] on button "HQ location 6" at bounding box center [204, 415] width 278 height 47
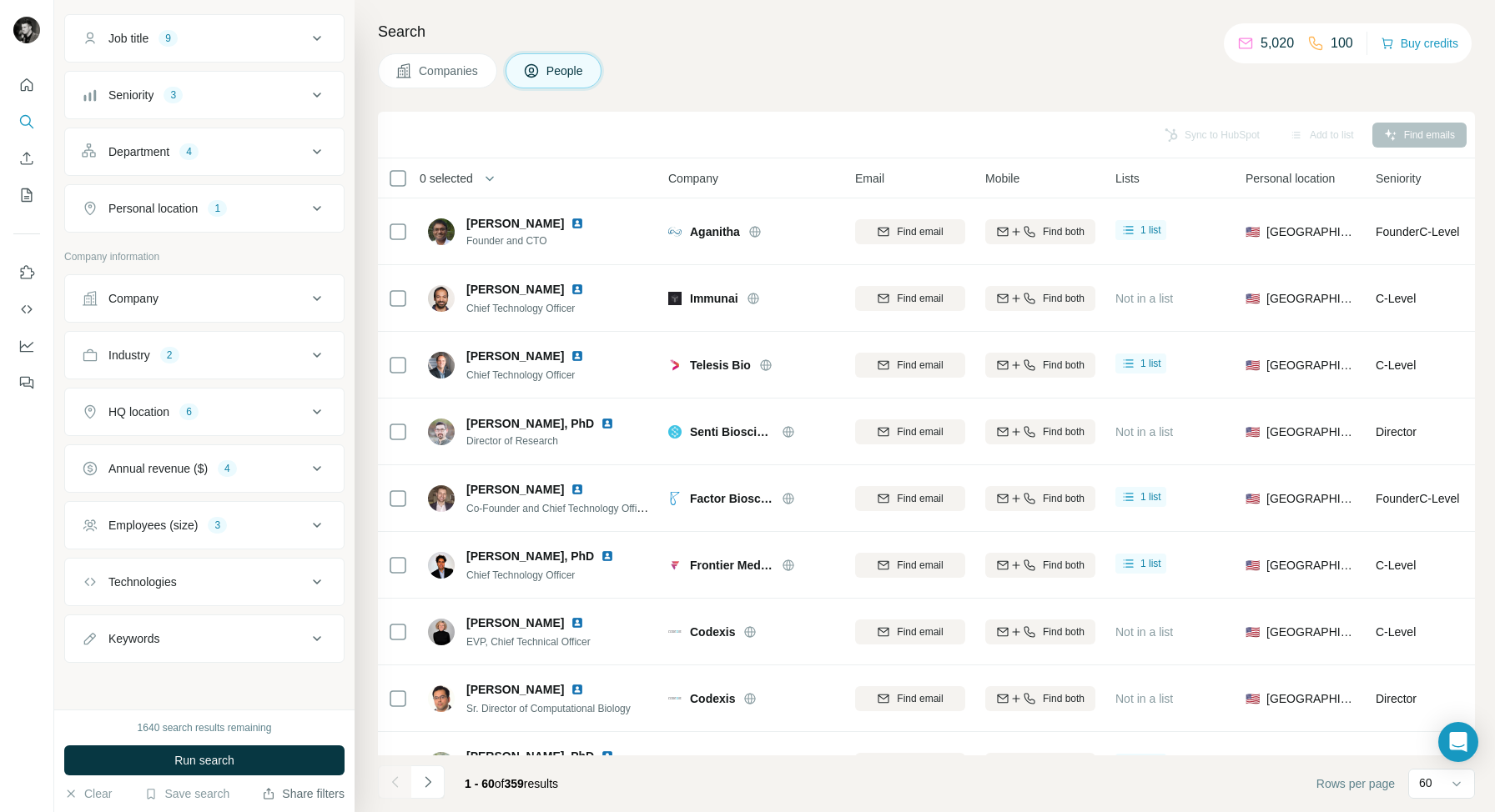
click at [298, 796] on button "Share filters" at bounding box center [303, 794] width 83 height 17
click at [187, 764] on span "Run search" at bounding box center [205, 760] width 60 height 17
click at [308, 357] on icon at bounding box center [317, 355] width 20 height 20
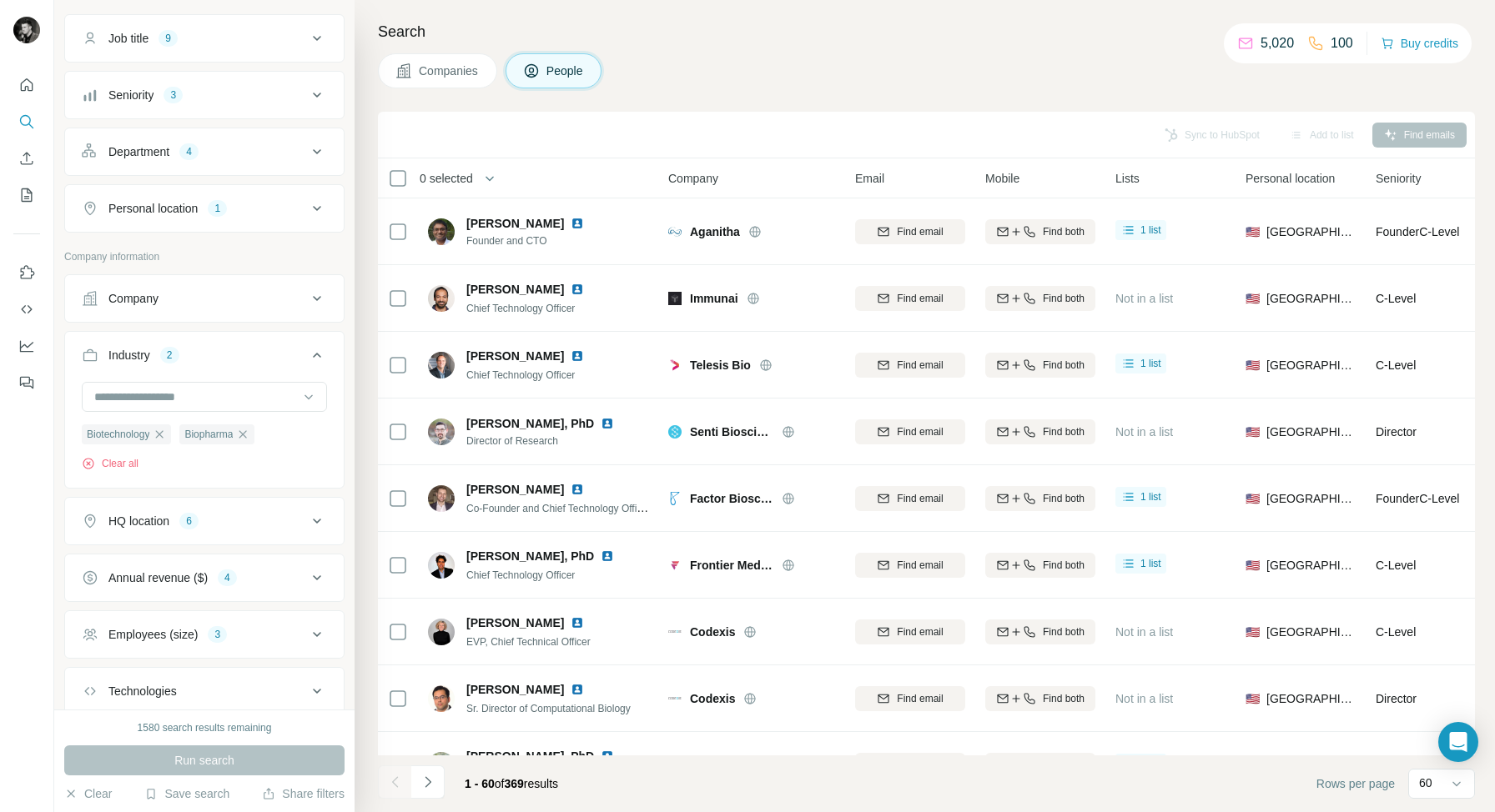
click at [322, 358] on icon at bounding box center [317, 355] width 20 height 20
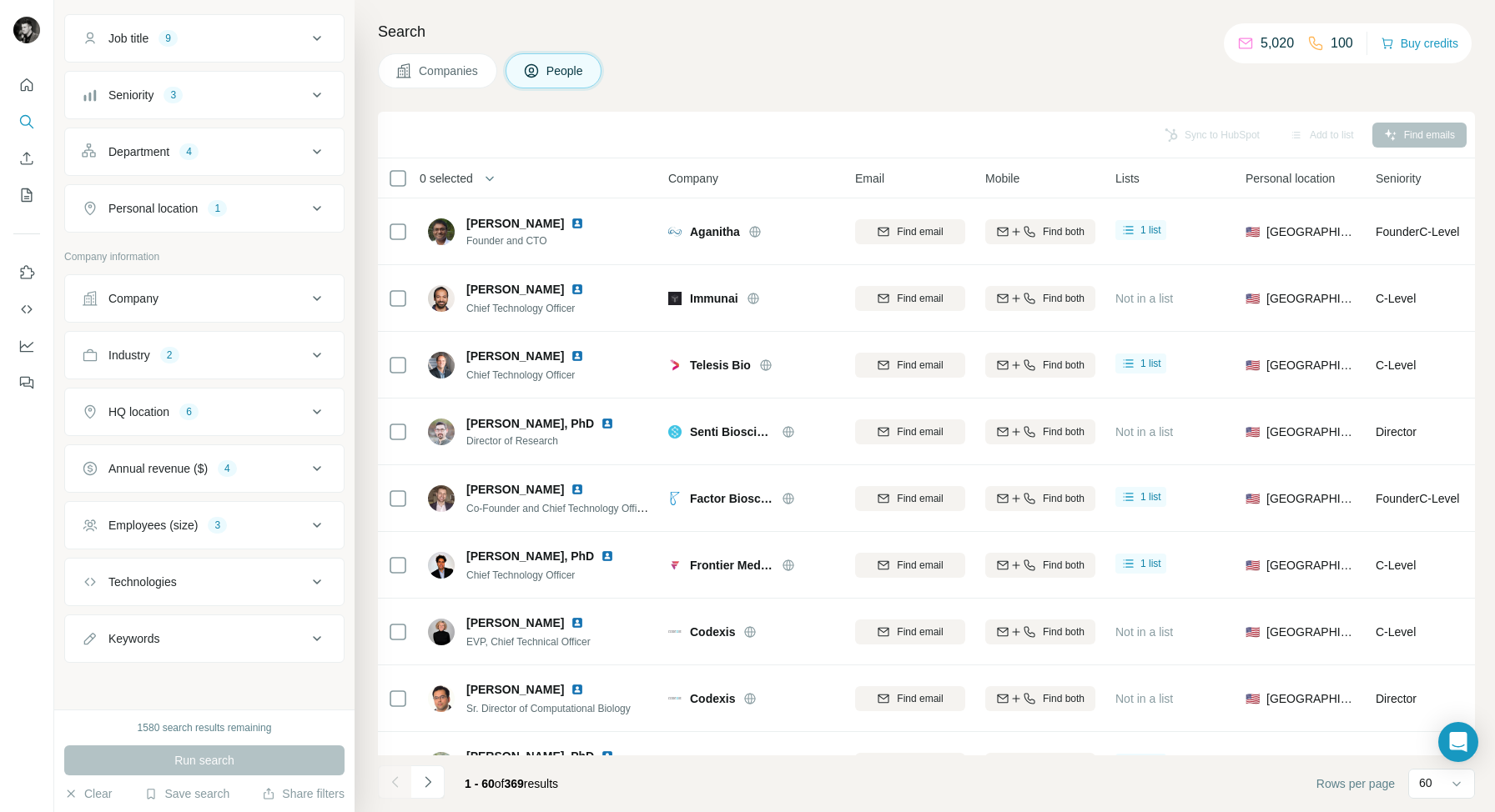
click at [251, 530] on div "Employees (size) 3" at bounding box center [194, 525] width 225 height 17
click at [89, 681] on icon at bounding box center [92, 685] width 20 height 20
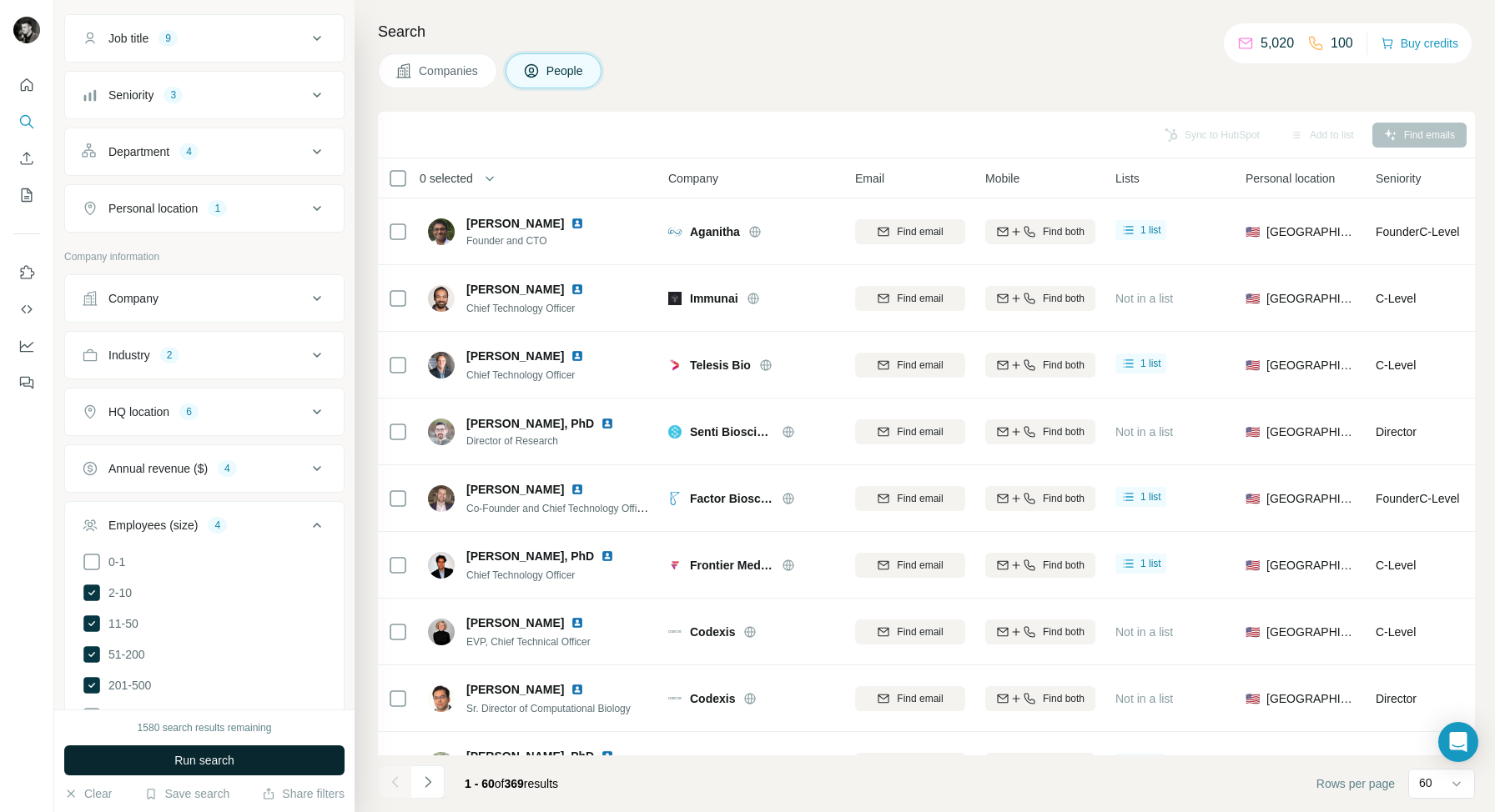
click at [207, 757] on span "Run search" at bounding box center [205, 760] width 60 height 17
click at [318, 527] on icon at bounding box center [317, 525] width 20 height 20
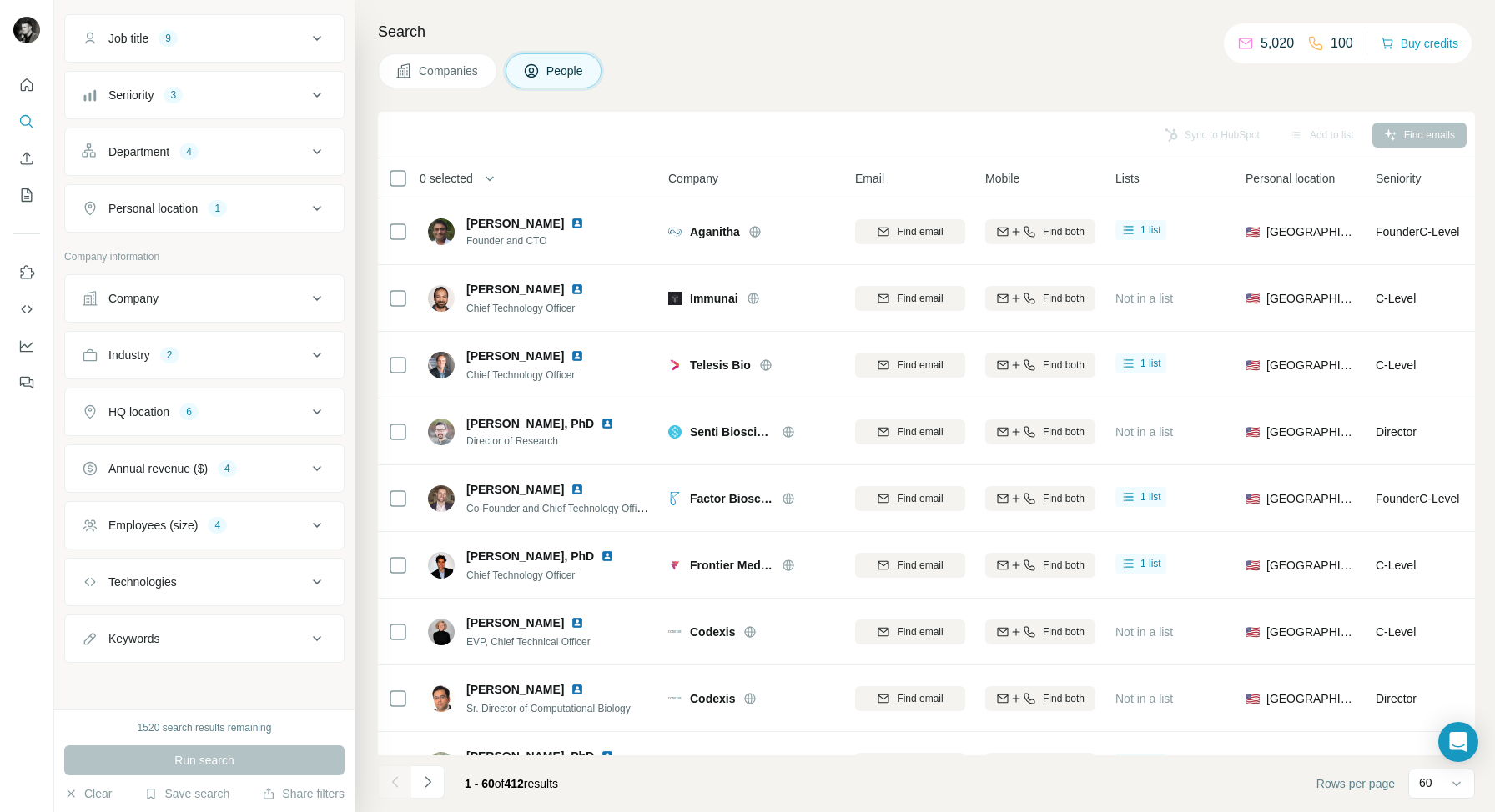
click at [312, 471] on icon at bounding box center [317, 469] width 20 height 20
click at [95, 621] on icon at bounding box center [92, 629] width 17 height 17
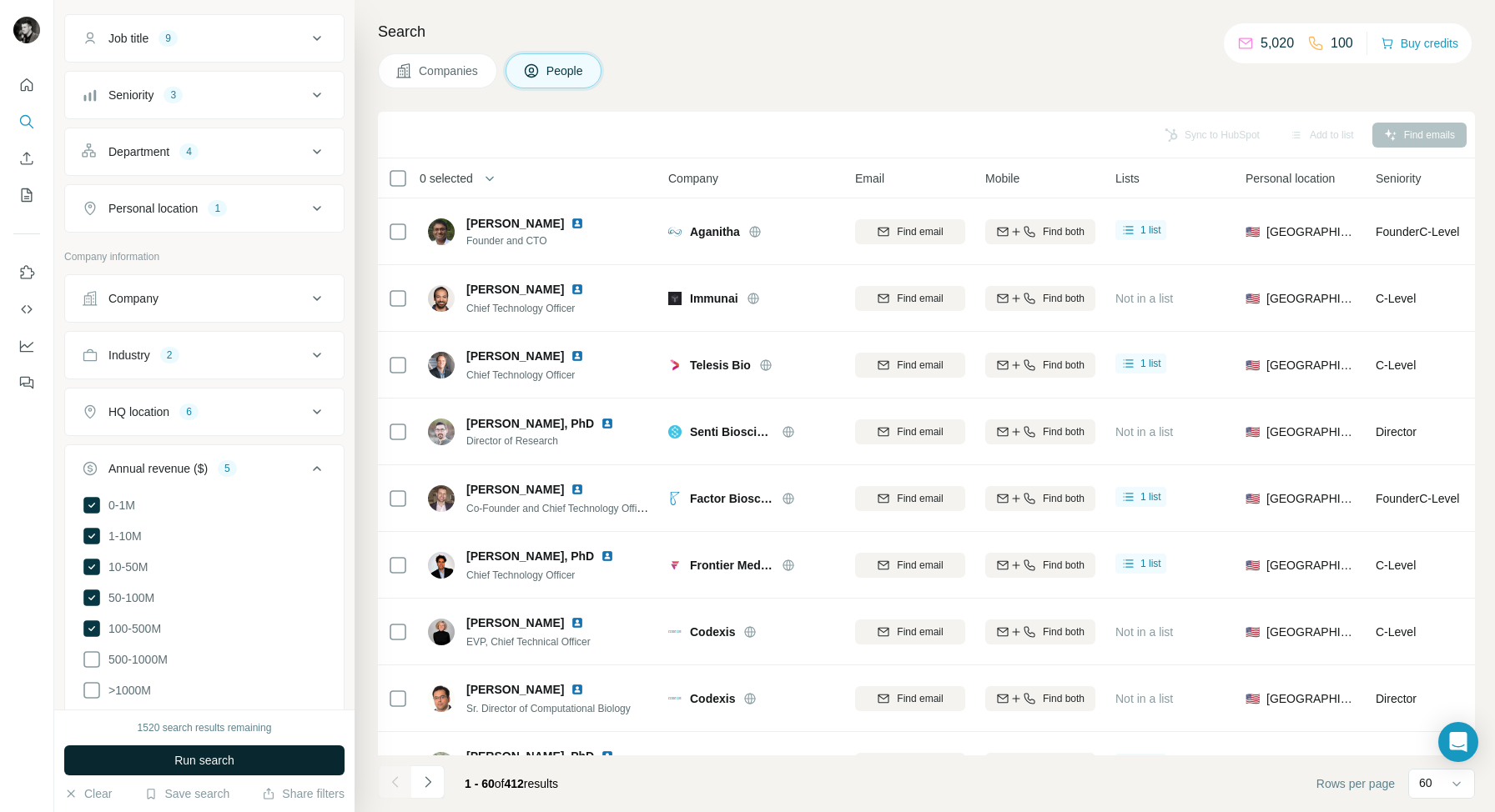
click at [193, 759] on span "Run search" at bounding box center [205, 760] width 60 height 17
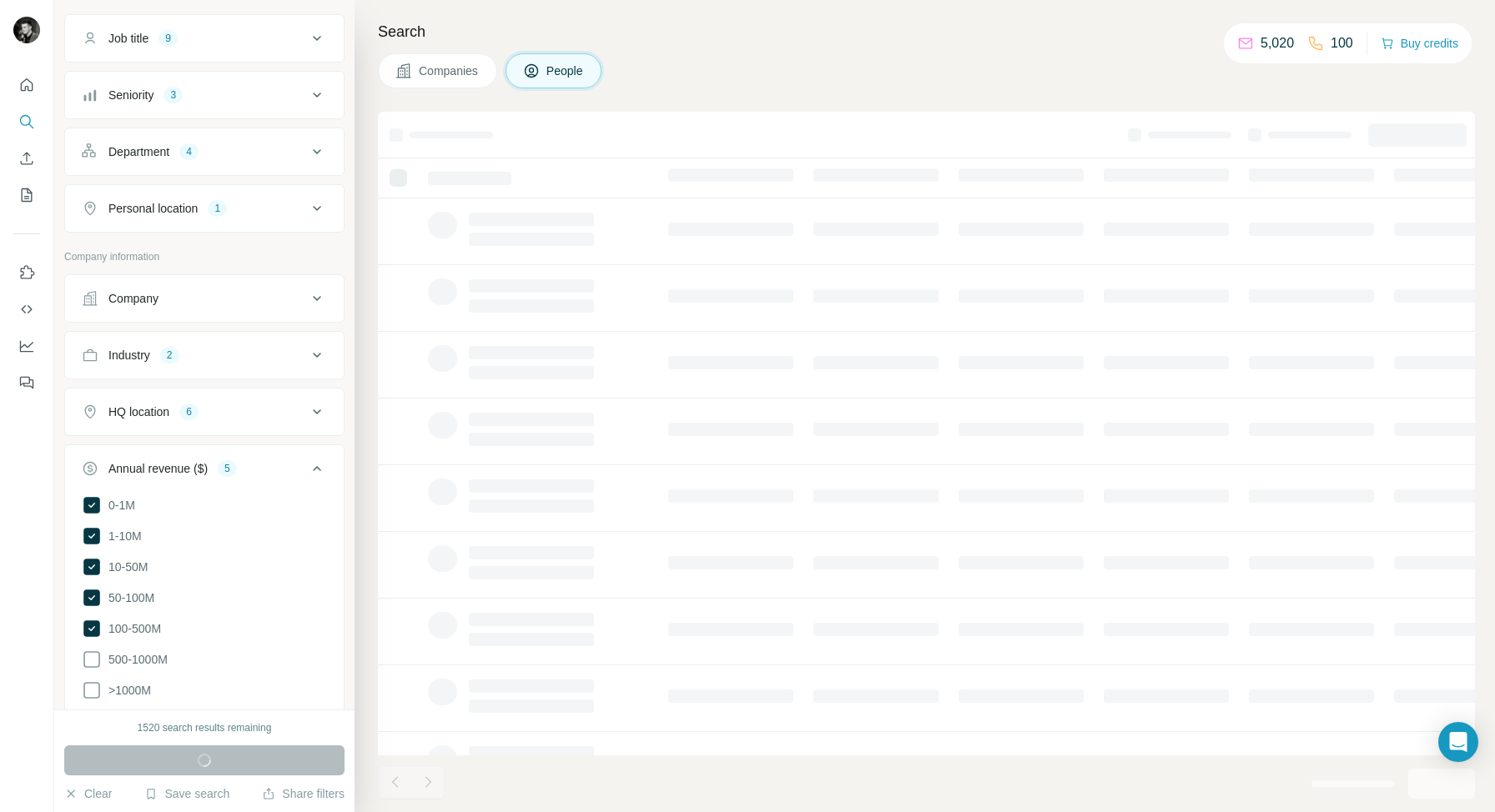
click at [313, 467] on icon at bounding box center [317, 469] width 20 height 20
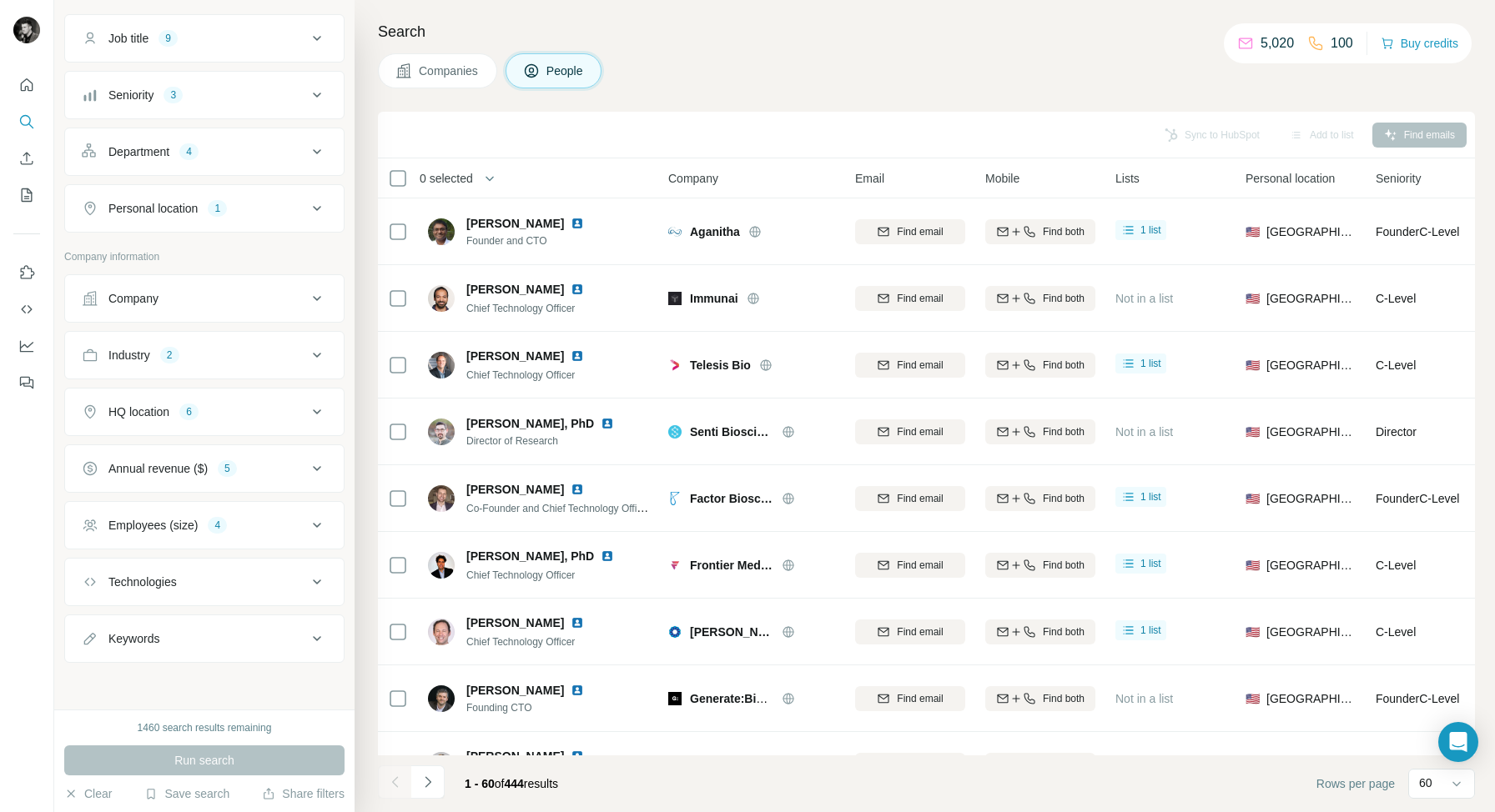
click at [313, 413] on icon at bounding box center [317, 412] width 20 height 20
click at [230, 454] on input "text" at bounding box center [204, 454] width 245 height 30
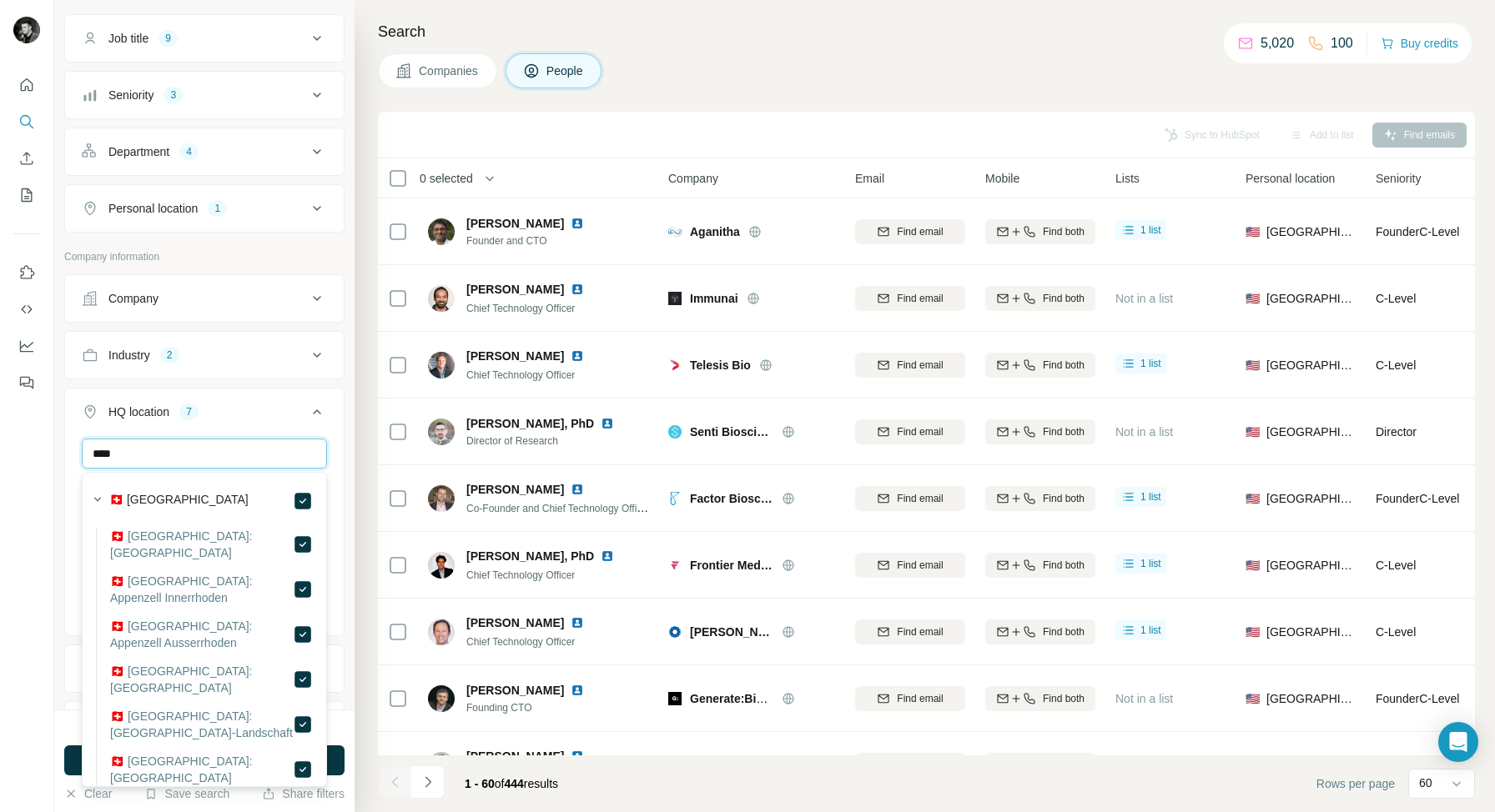
click at [158, 446] on input "****" at bounding box center [204, 454] width 245 height 30
click at [227, 457] on input "**********" at bounding box center [204, 454] width 245 height 30
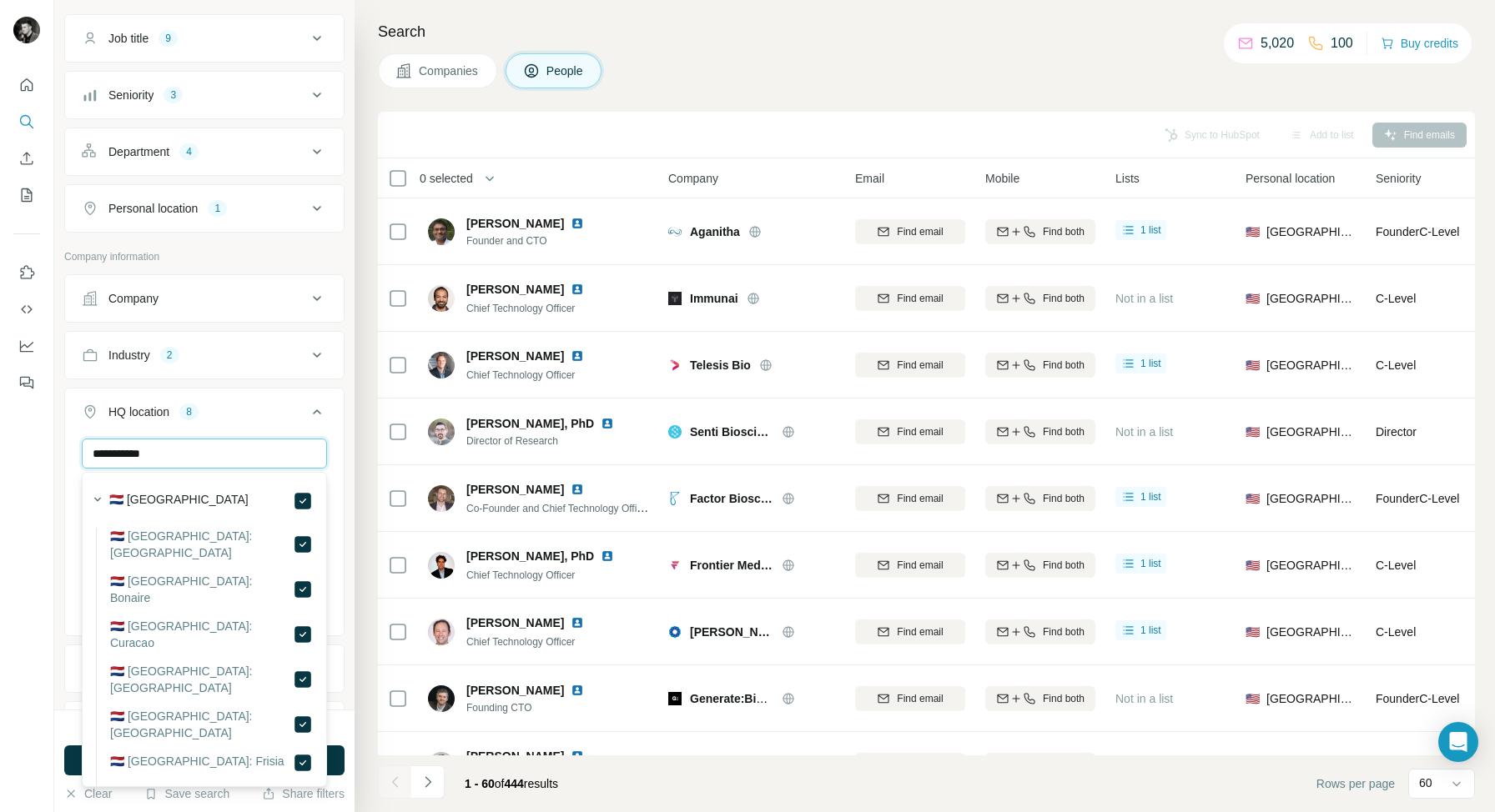
click at [227, 457] on input "**********" at bounding box center [204, 454] width 245 height 30
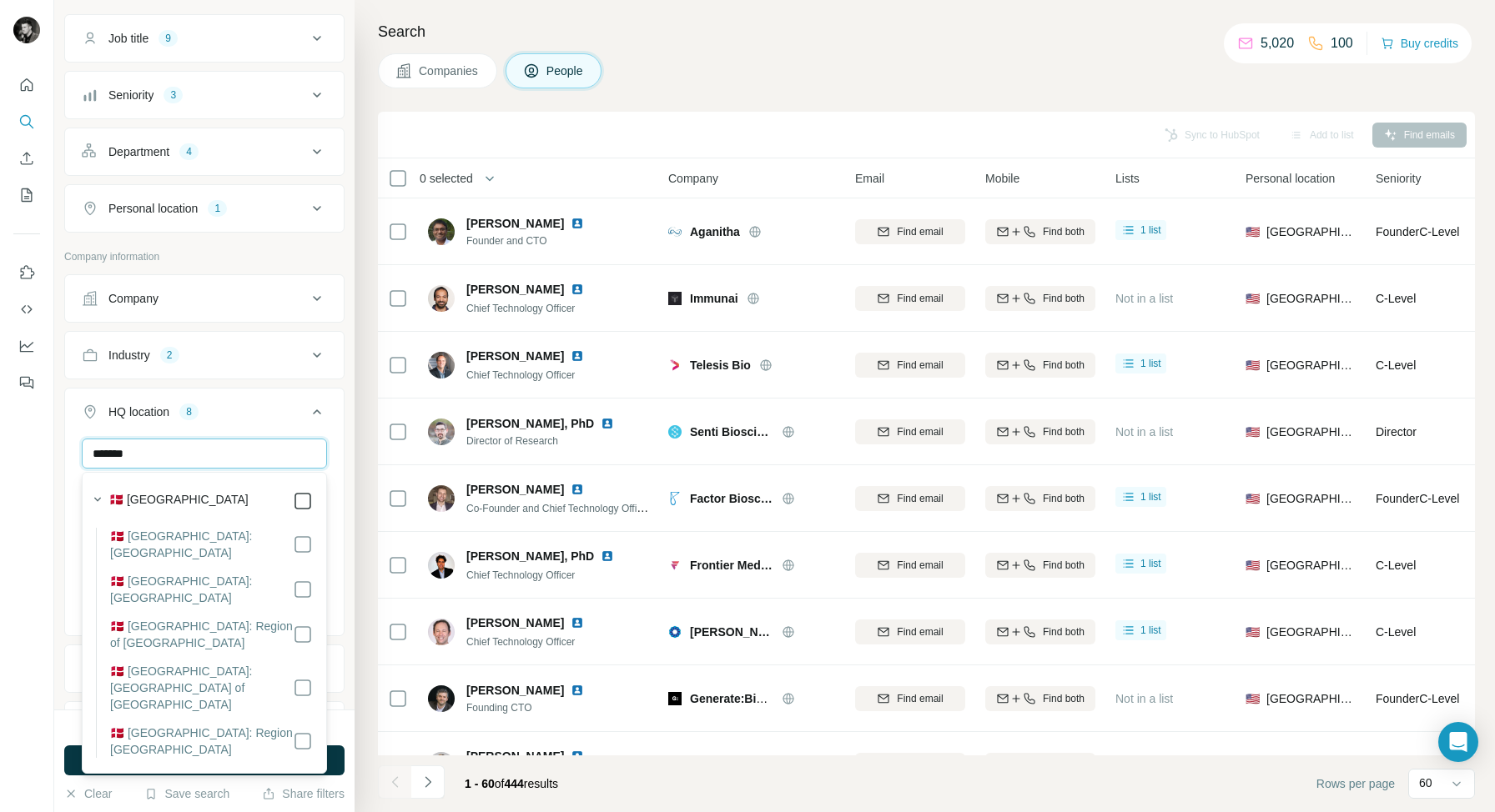
type input "*******"
click at [209, 454] on input "*******" at bounding box center [204, 454] width 245 height 30
type input "******"
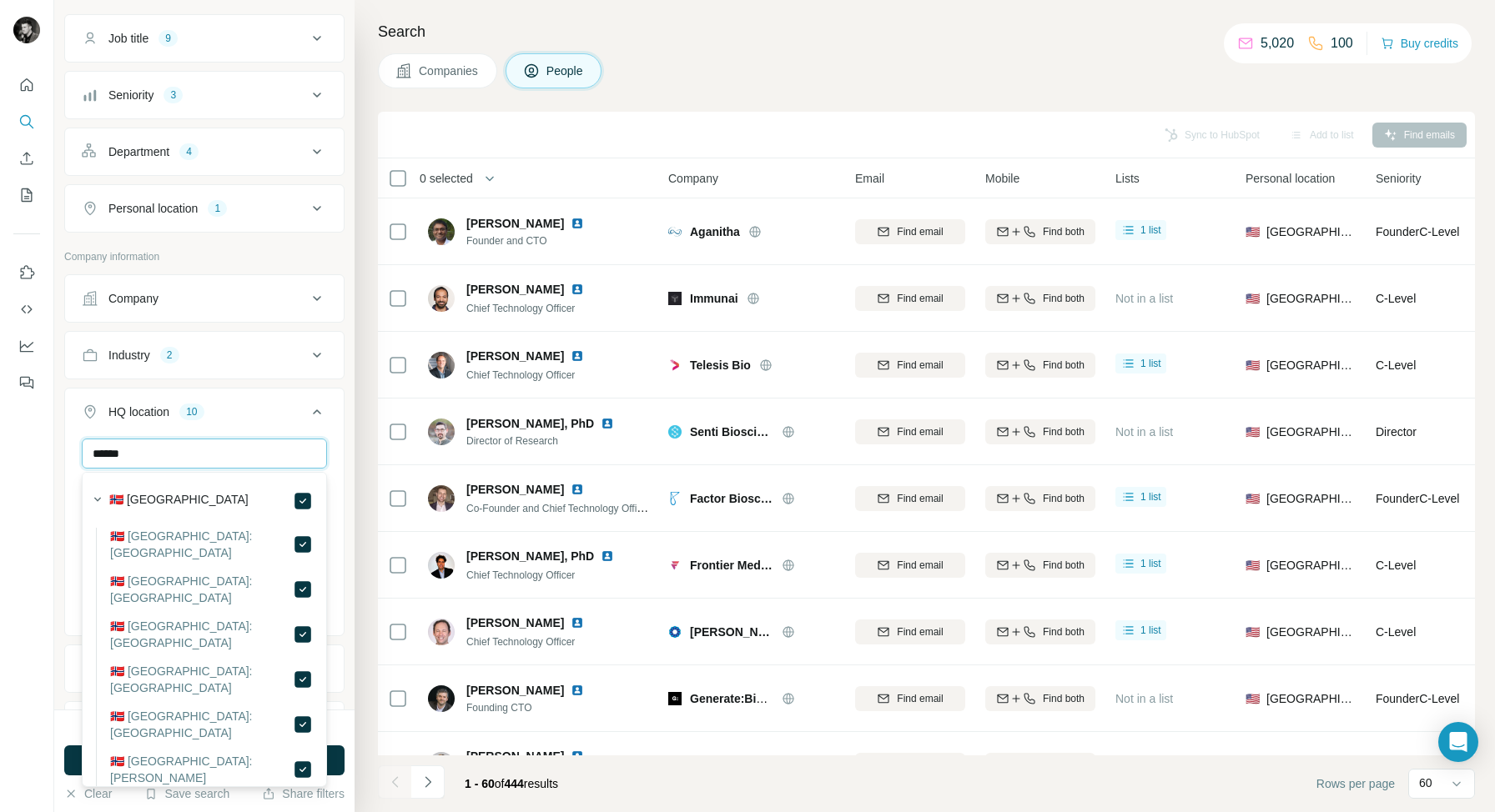
click at [206, 458] on input "******" at bounding box center [204, 454] width 245 height 30
click at [178, 459] on input "******" at bounding box center [204, 454] width 245 height 30
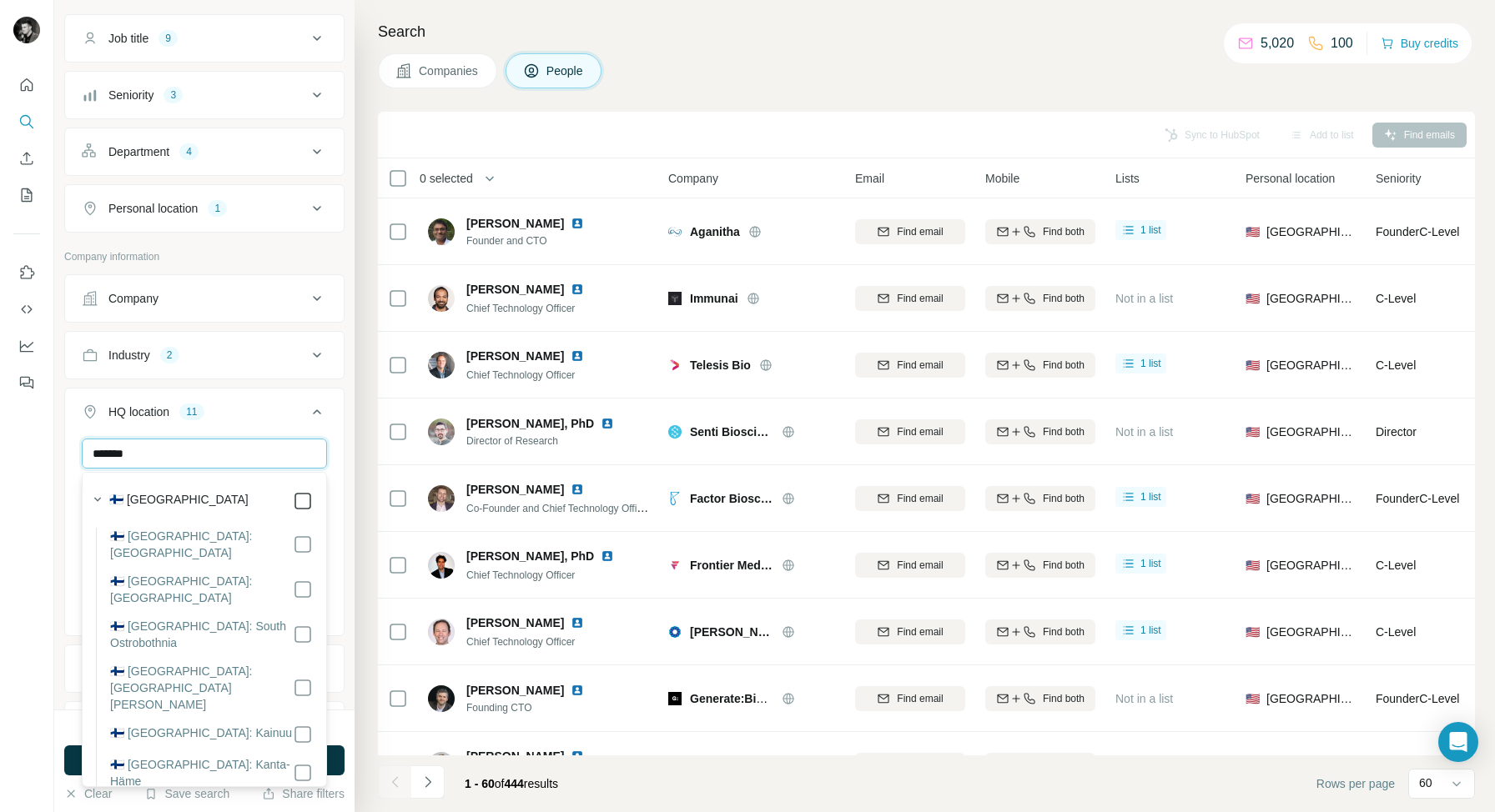
type input "*******"
click at [66, 464] on div "******* United States Canada United Kingdom Germany France Spain Switzerland Ne…" at bounding box center [204, 535] width 278 height 194
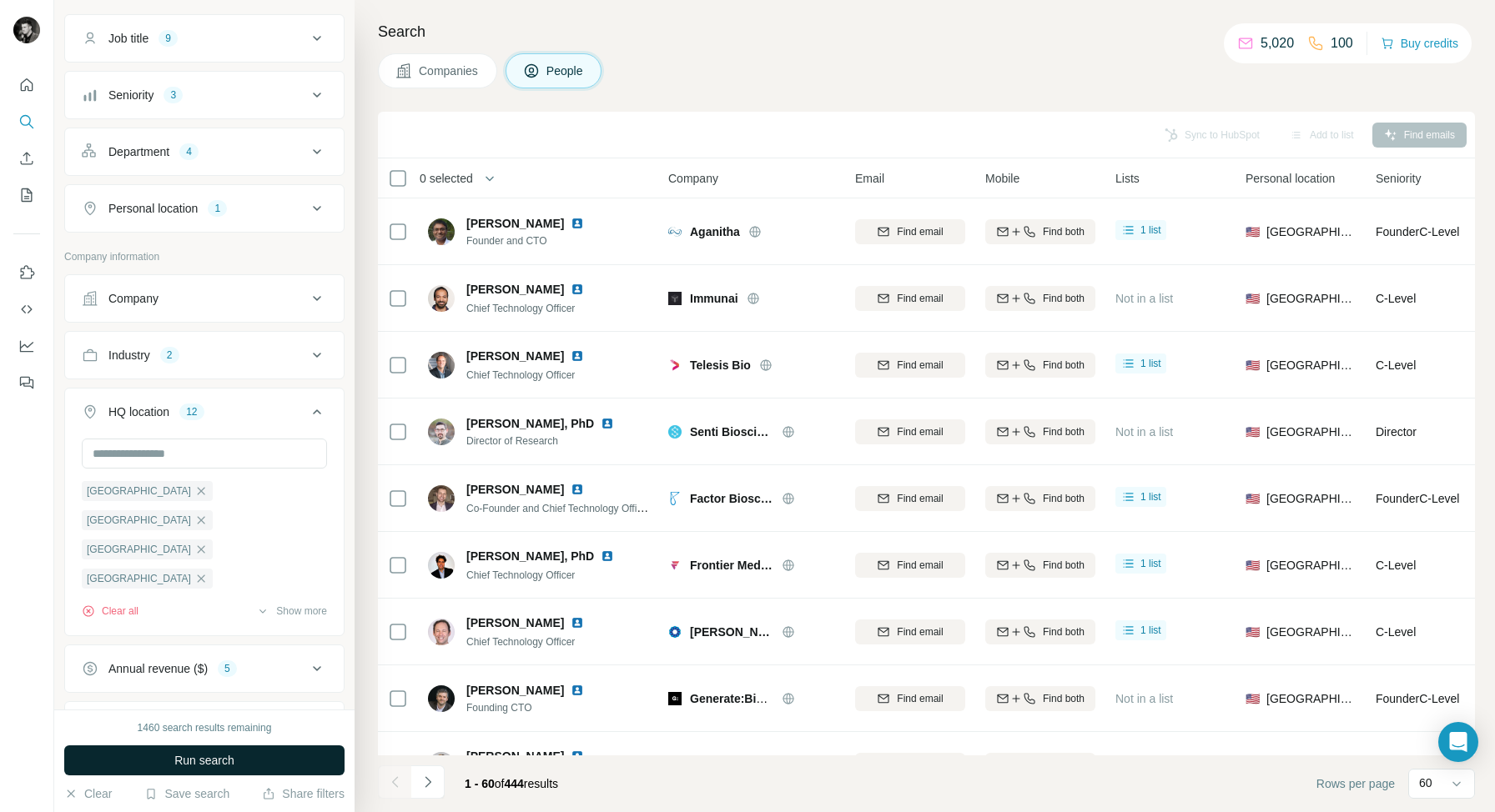
click at [198, 755] on span "Run search" at bounding box center [205, 760] width 60 height 17
click at [195, 543] on icon "button" at bounding box center [201, 550] width 13 height 13
click at [208, 514] on icon "button" at bounding box center [201, 520] width 13 height 13
click at [198, 490] on icon "button" at bounding box center [201, 490] width 8 height 8
click at [183, 458] on input "text" at bounding box center [204, 454] width 245 height 30
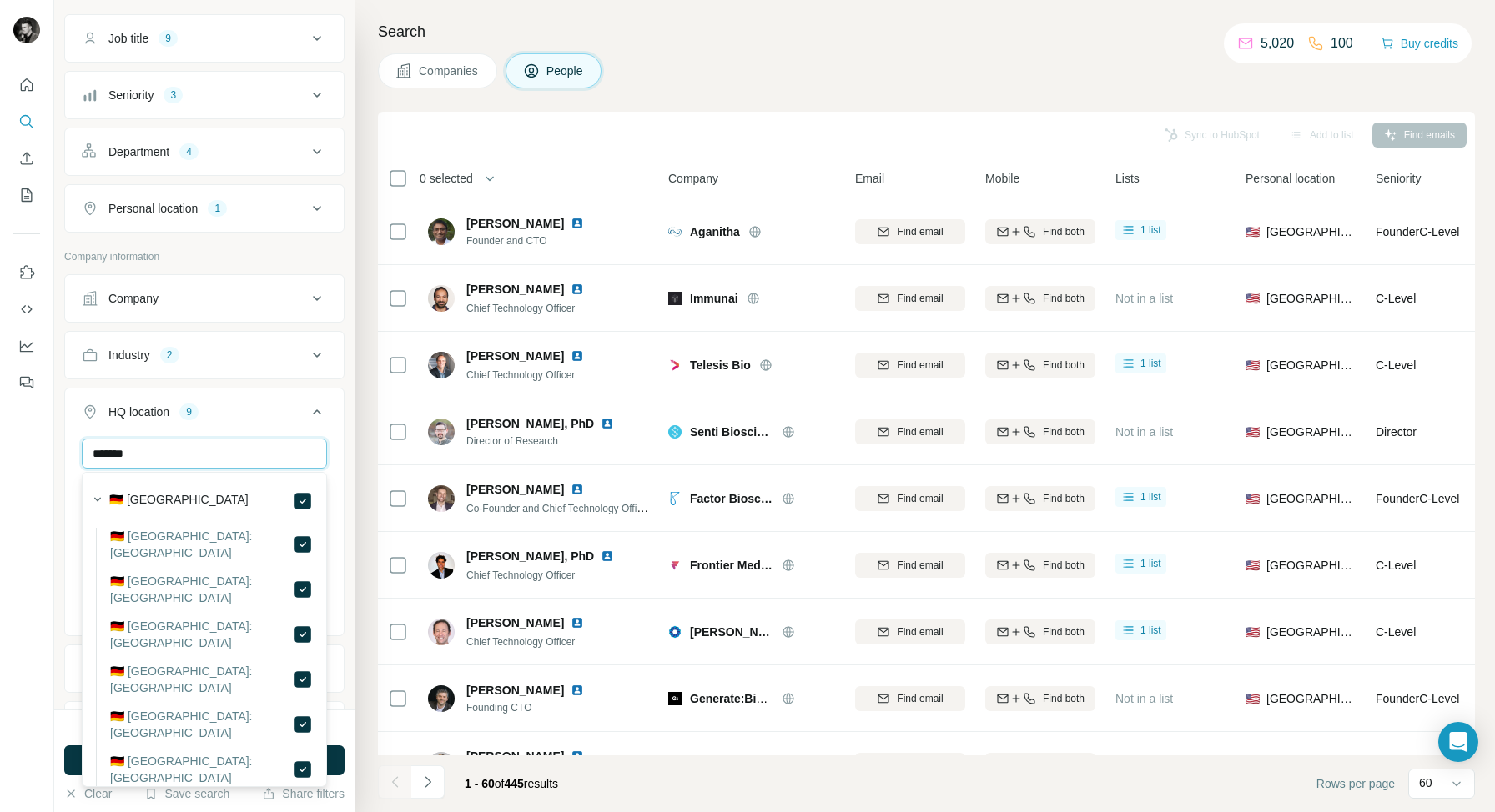
type input "*******"
click at [70, 473] on div "******* Germany France Spain Switzerland Netherlands Denmark Norway Sweden Finl…" at bounding box center [204, 535] width 278 height 194
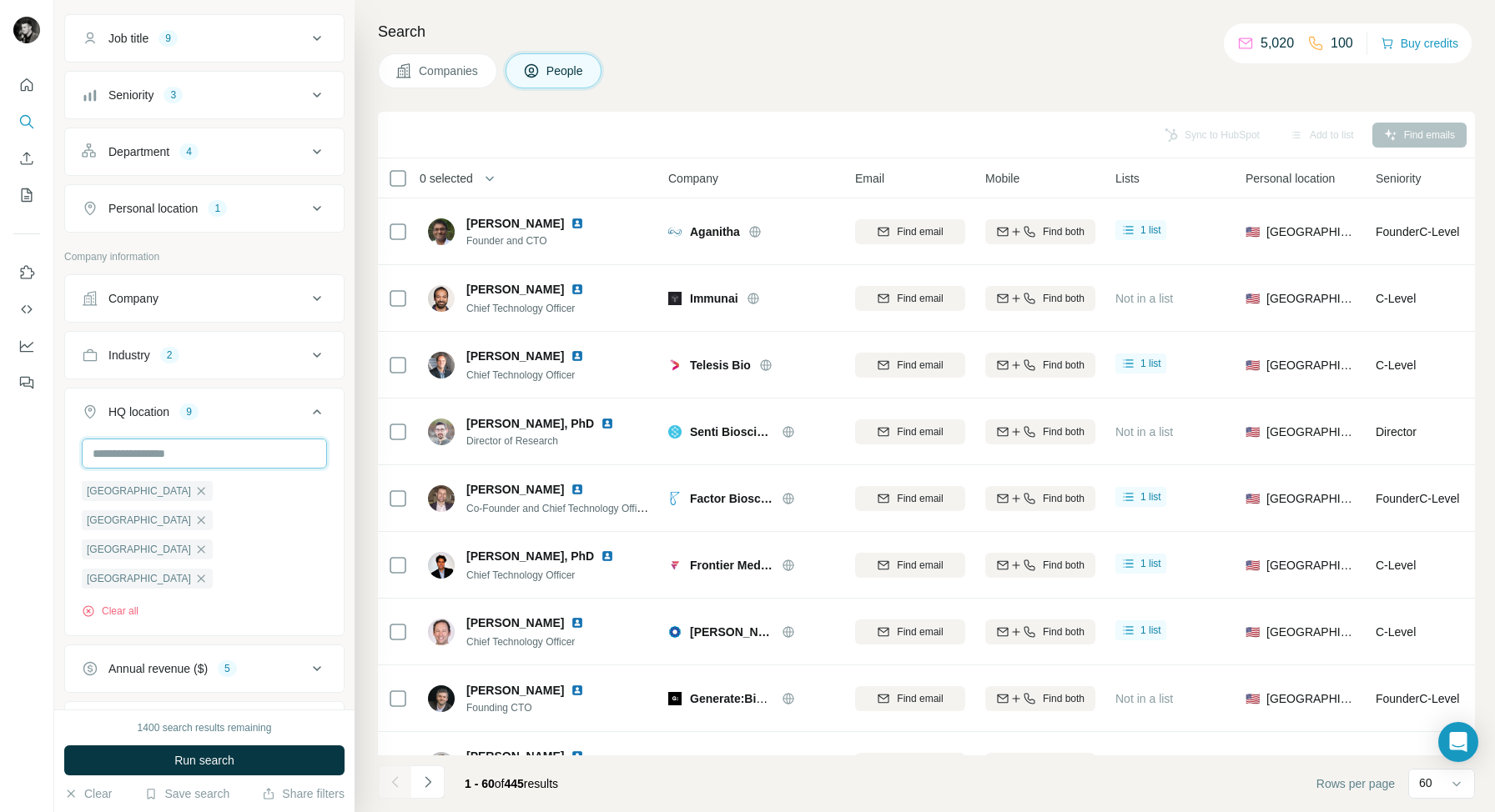
click at [154, 454] on input "text" at bounding box center [204, 454] width 245 height 30
type input "*******"
click at [64, 538] on div "New search Hide Company lookalikes 10 Find companies similar to one you've succ…" at bounding box center [204, 354] width 300 height 709
click at [56, 533] on div "New search Hide Company lookalikes 10 Find companies similar to one you've succ…" at bounding box center [204, 354] width 300 height 709
click at [213, 757] on span "Run search" at bounding box center [205, 760] width 60 height 17
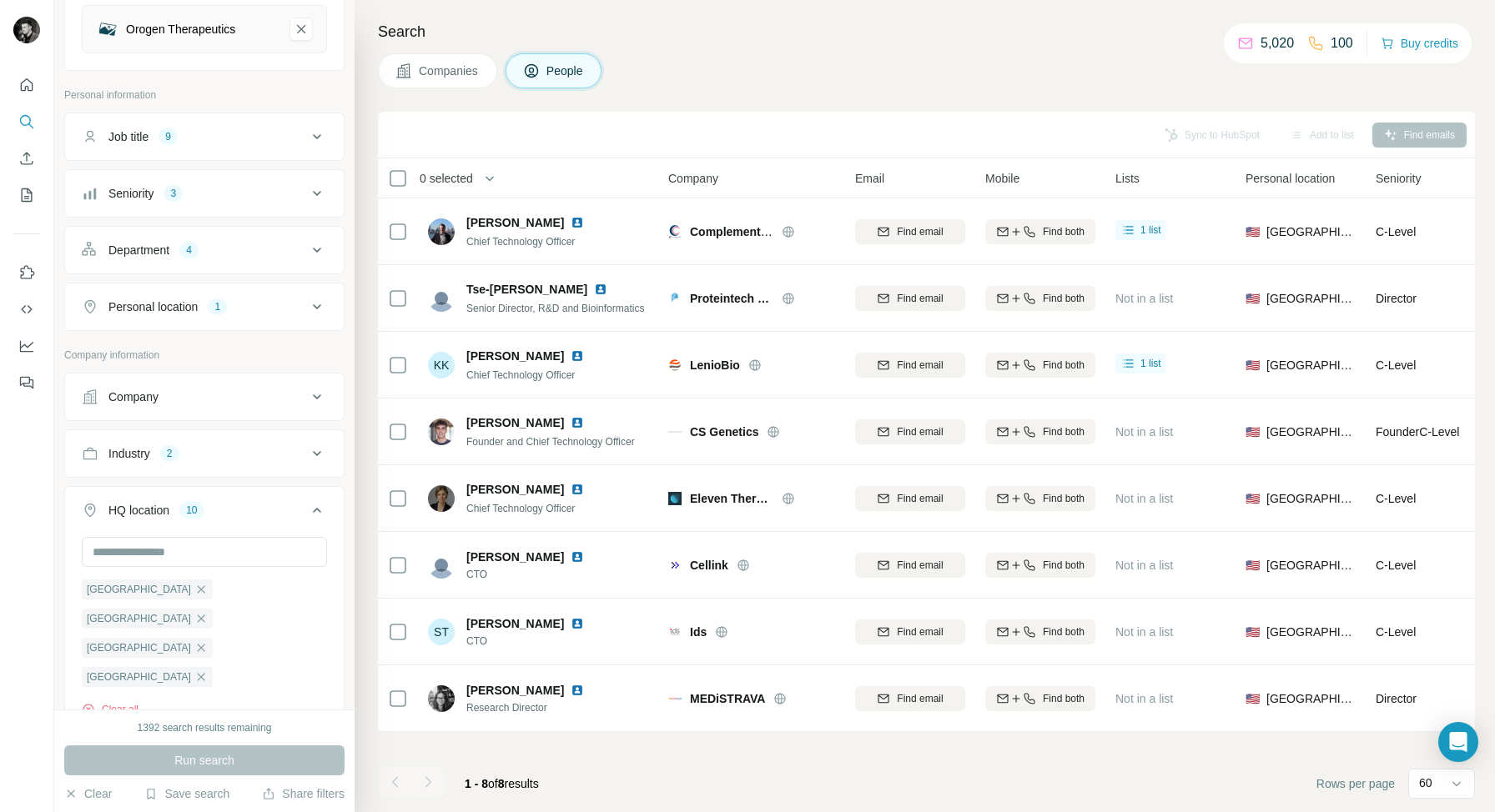
scroll to position [754, 0]
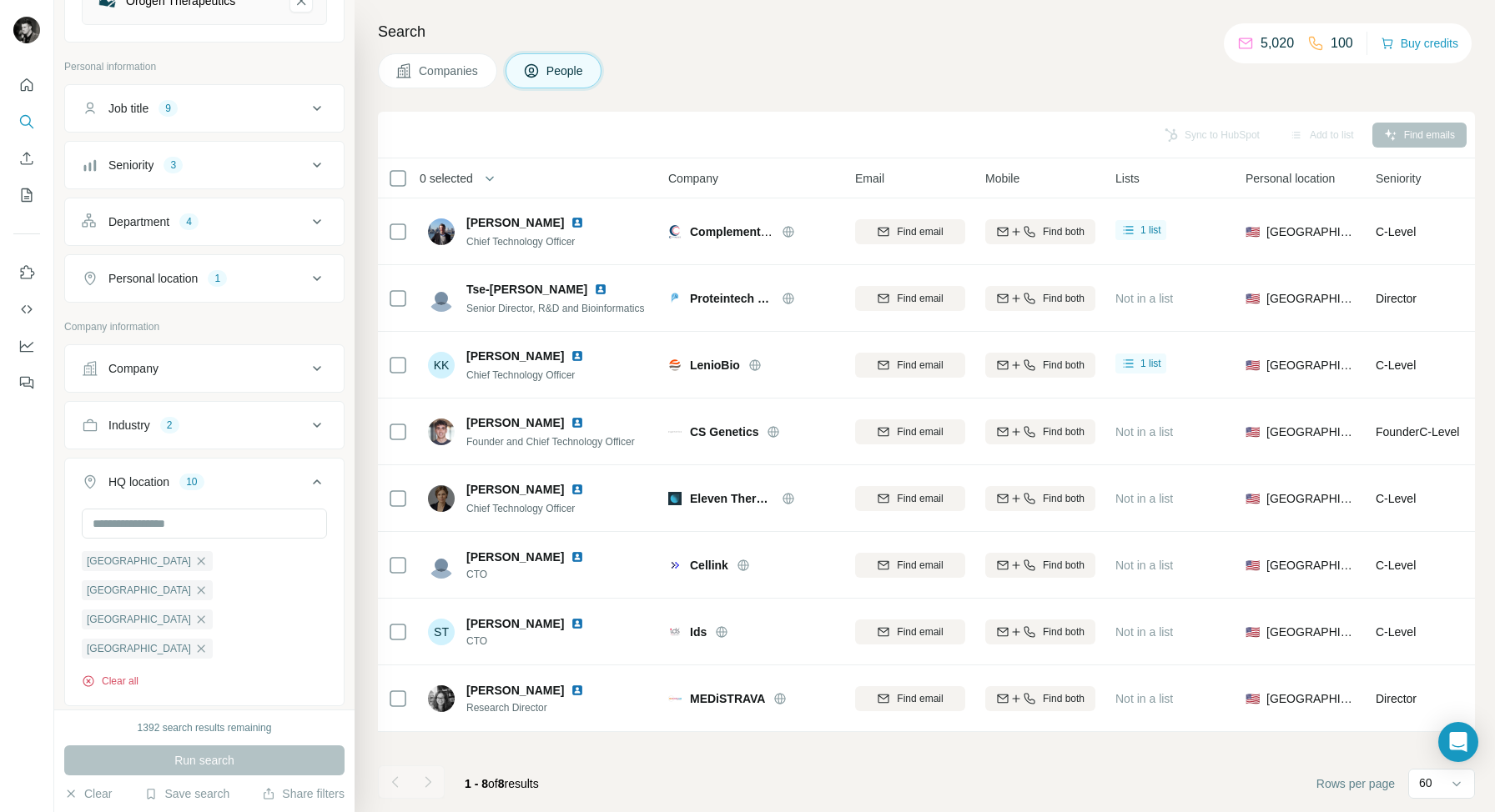
click at [122, 680] on button "Clear all" at bounding box center [110, 681] width 57 height 15
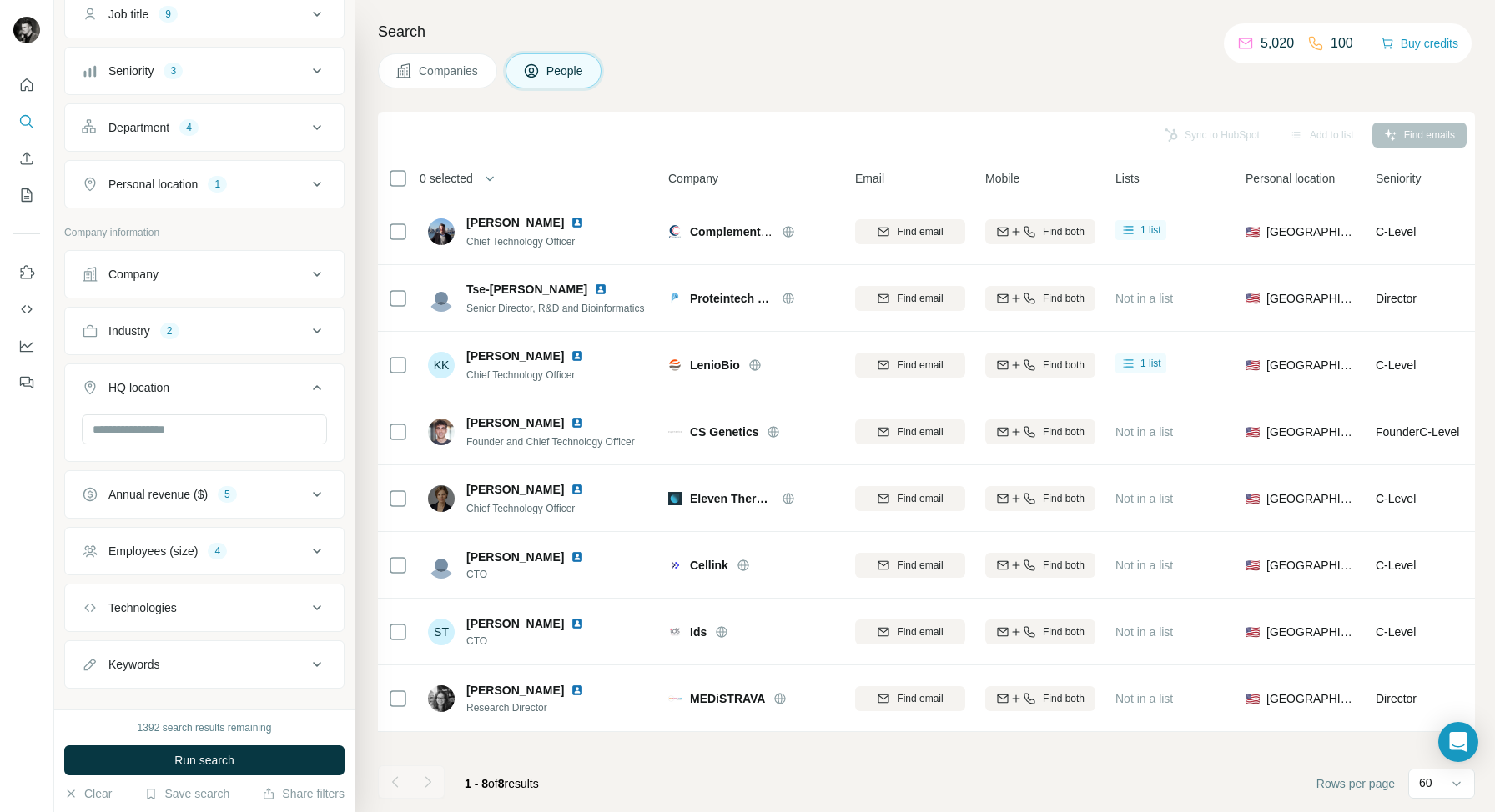
scroll to position [850, 0]
click at [253, 552] on div "Employees (size) 4" at bounding box center [194, 551] width 225 height 17
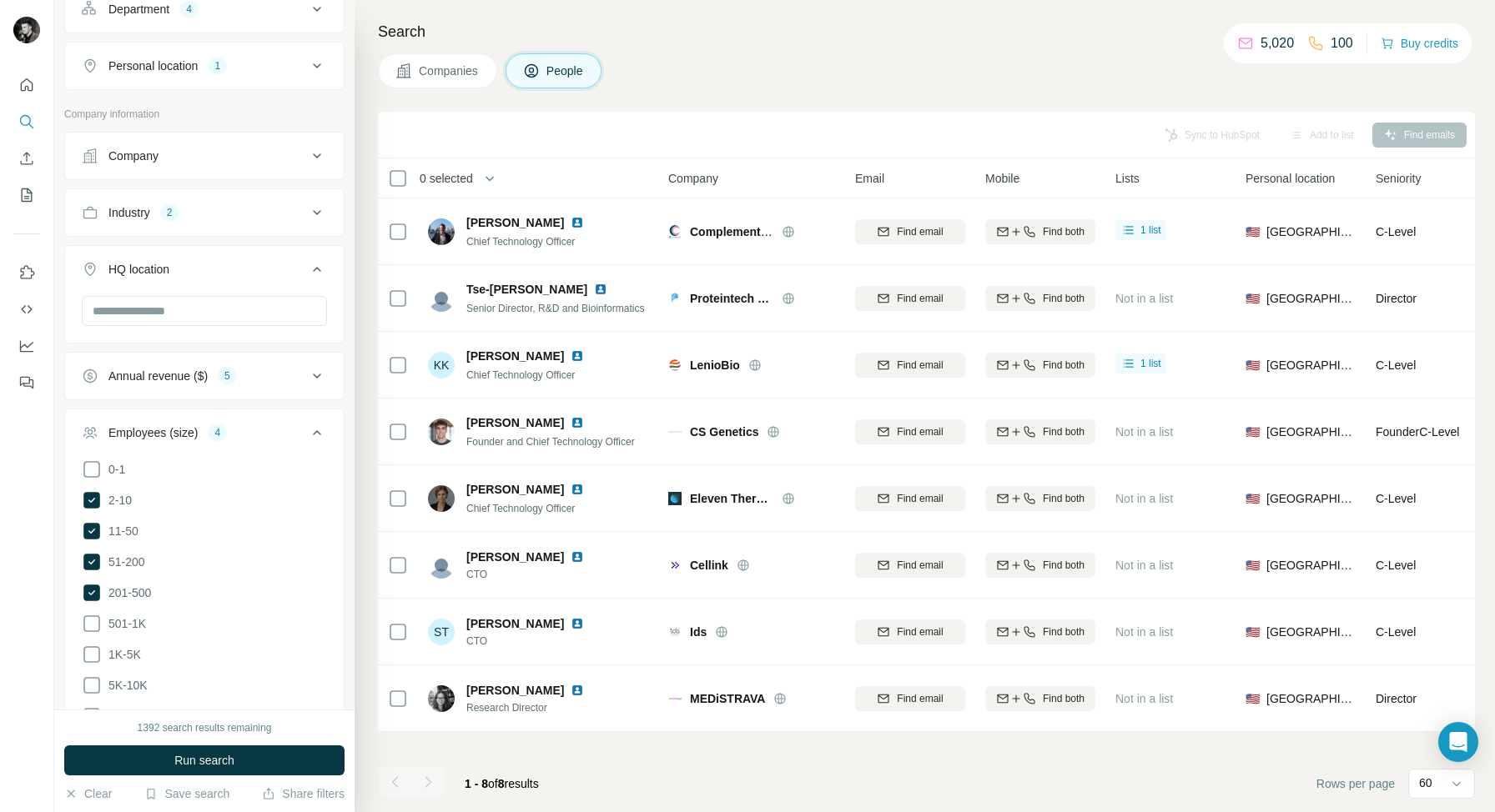
scroll to position [969, 0]
click at [321, 429] on icon at bounding box center [317, 431] width 20 height 20
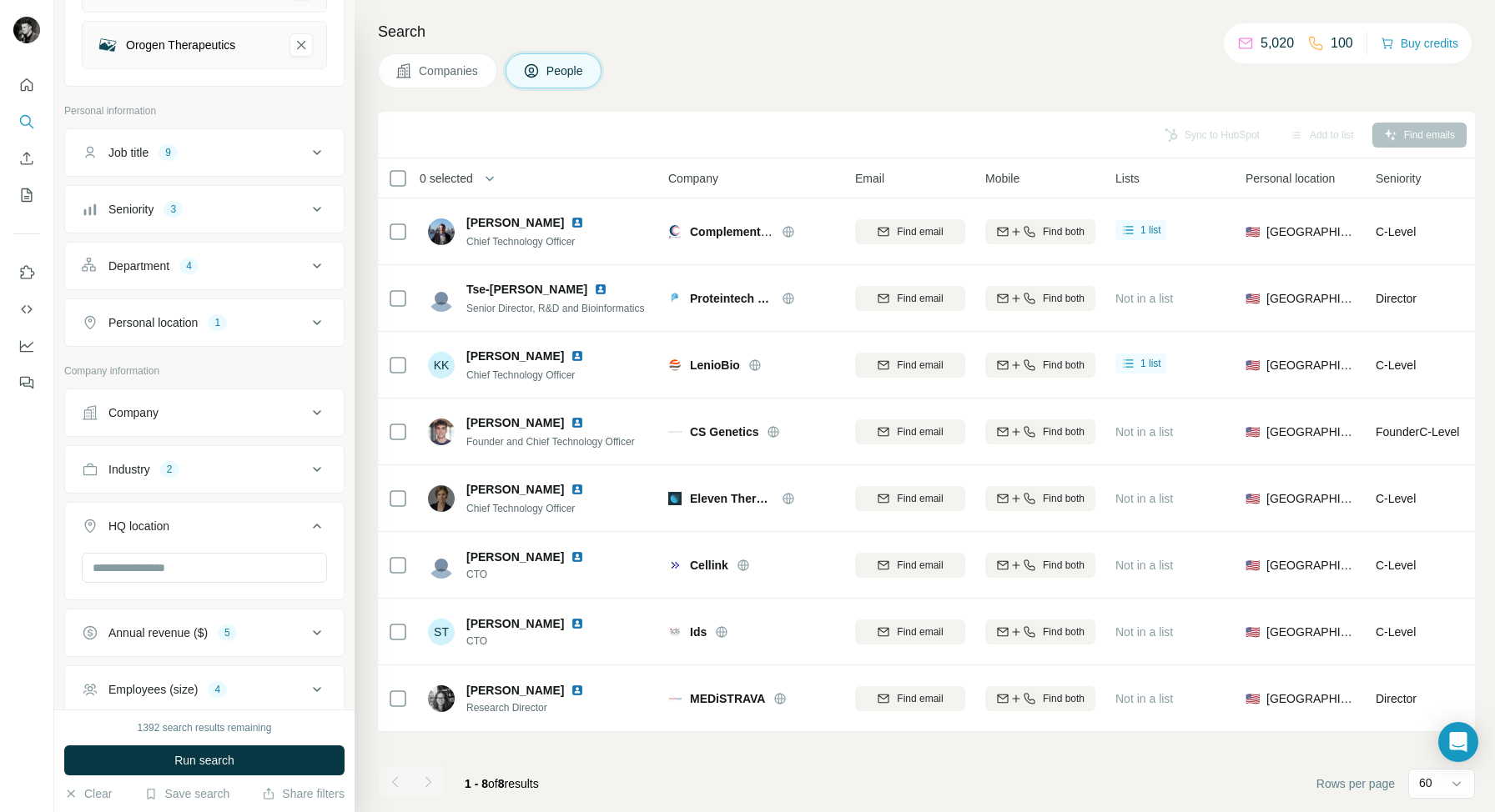
scroll to position [706, 0]
click at [282, 328] on div "Personal location 1" at bounding box center [194, 327] width 225 height 17
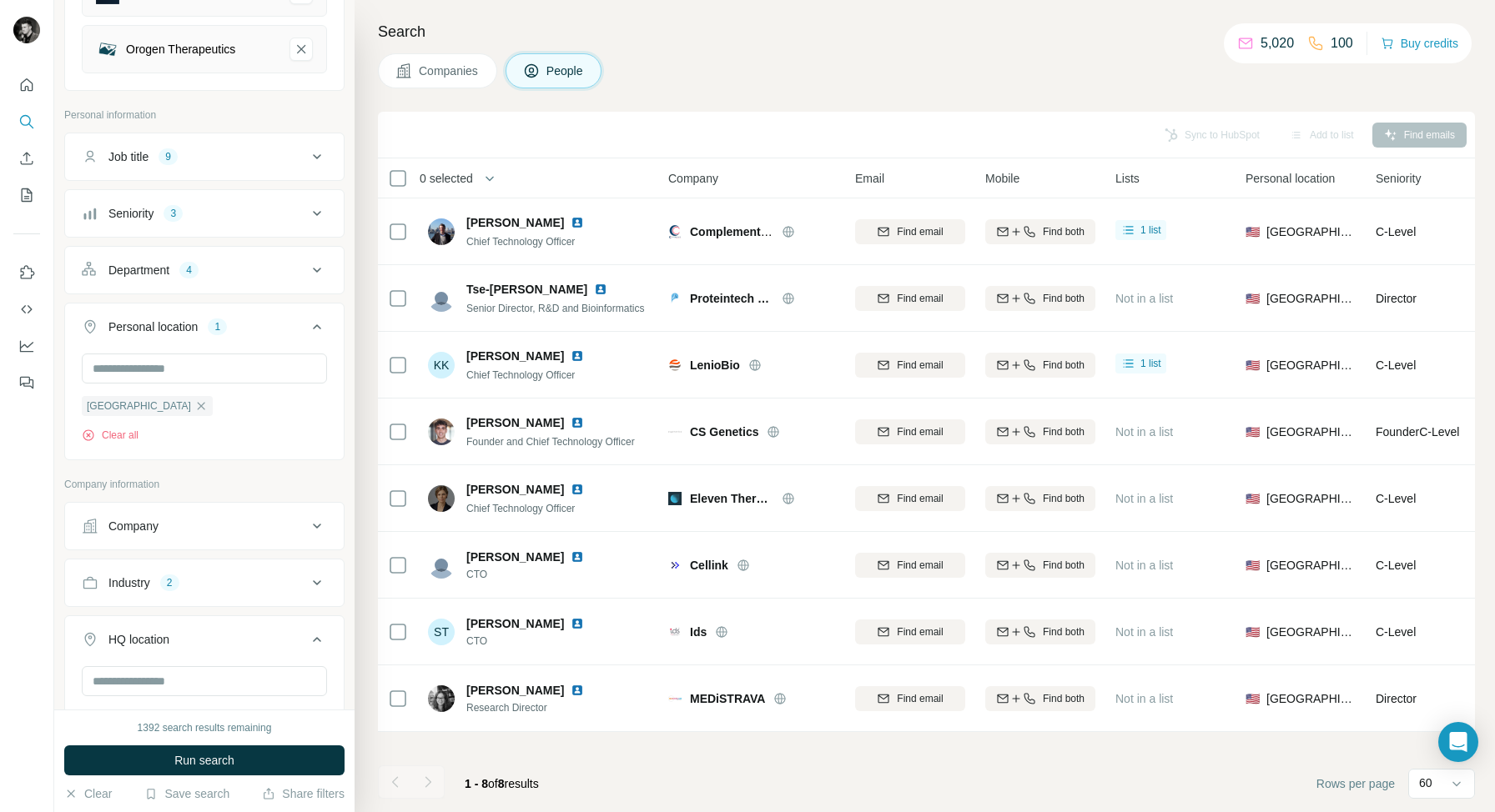
click at [308, 323] on icon at bounding box center [317, 327] width 20 height 20
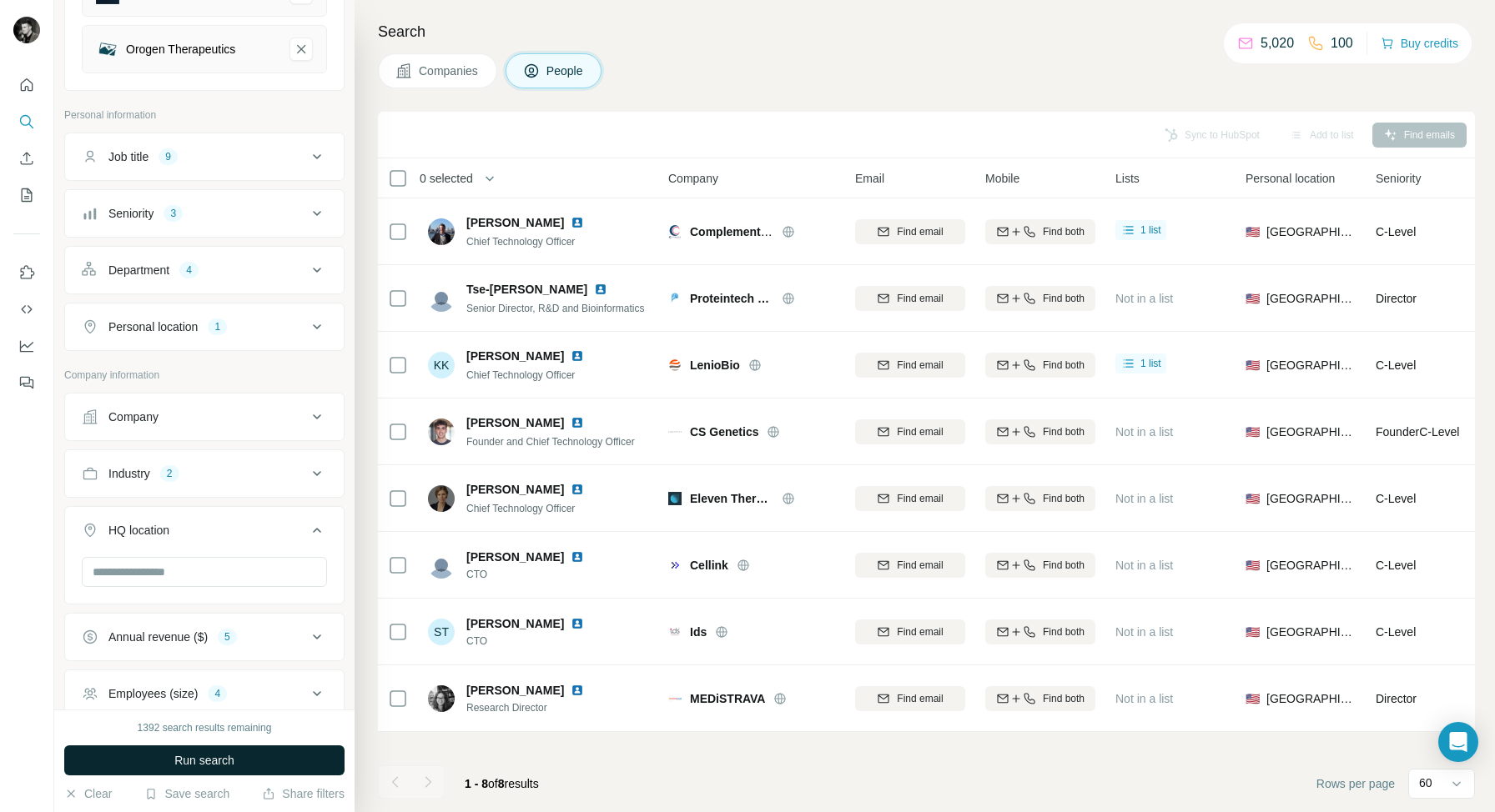
click at [192, 762] on span "Run search" at bounding box center [205, 760] width 60 height 17
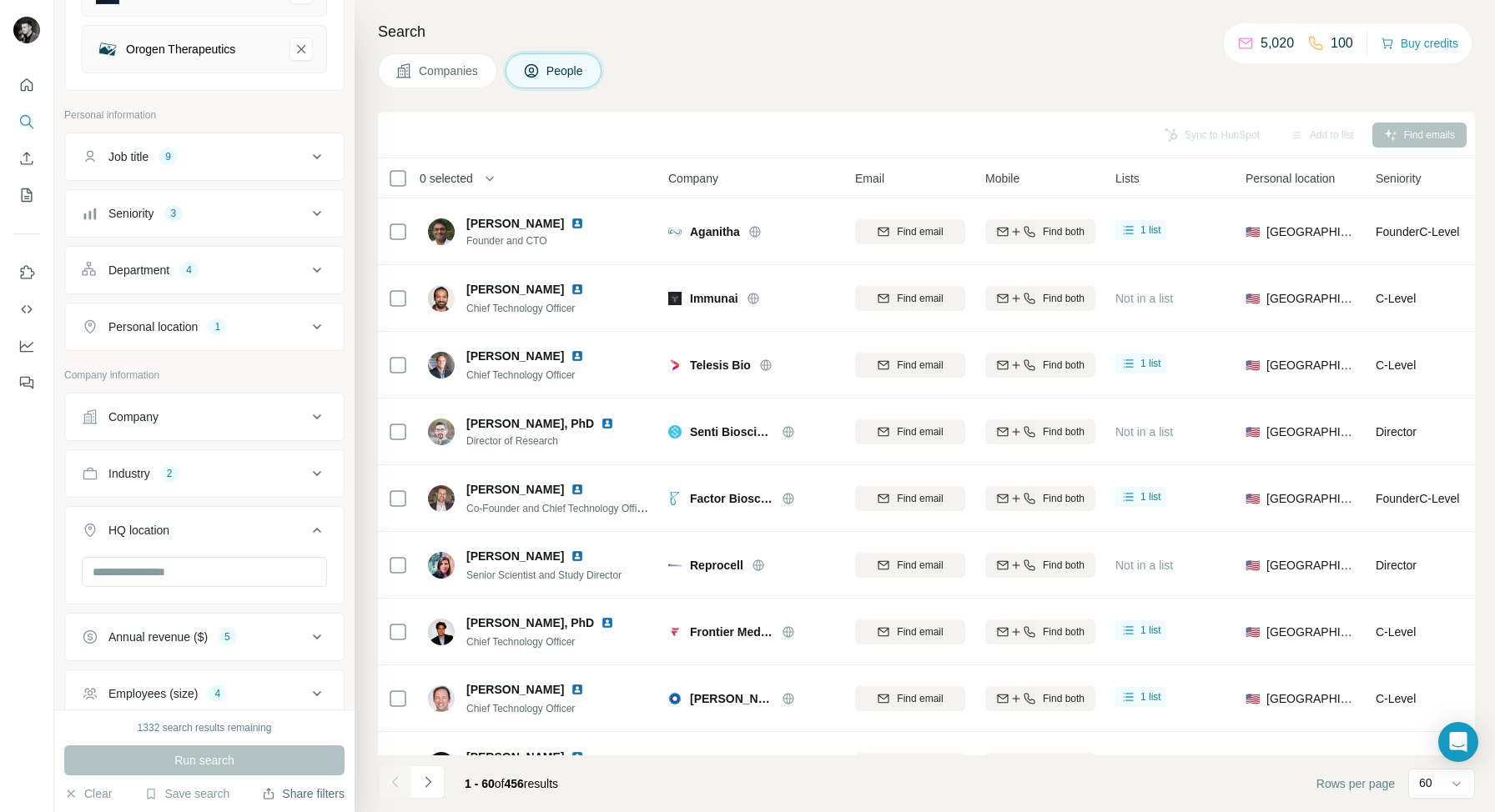
click at [306, 791] on button "Share filters" at bounding box center [303, 794] width 83 height 17
click at [187, 337] on button "Personal location 1" at bounding box center [204, 327] width 278 height 40
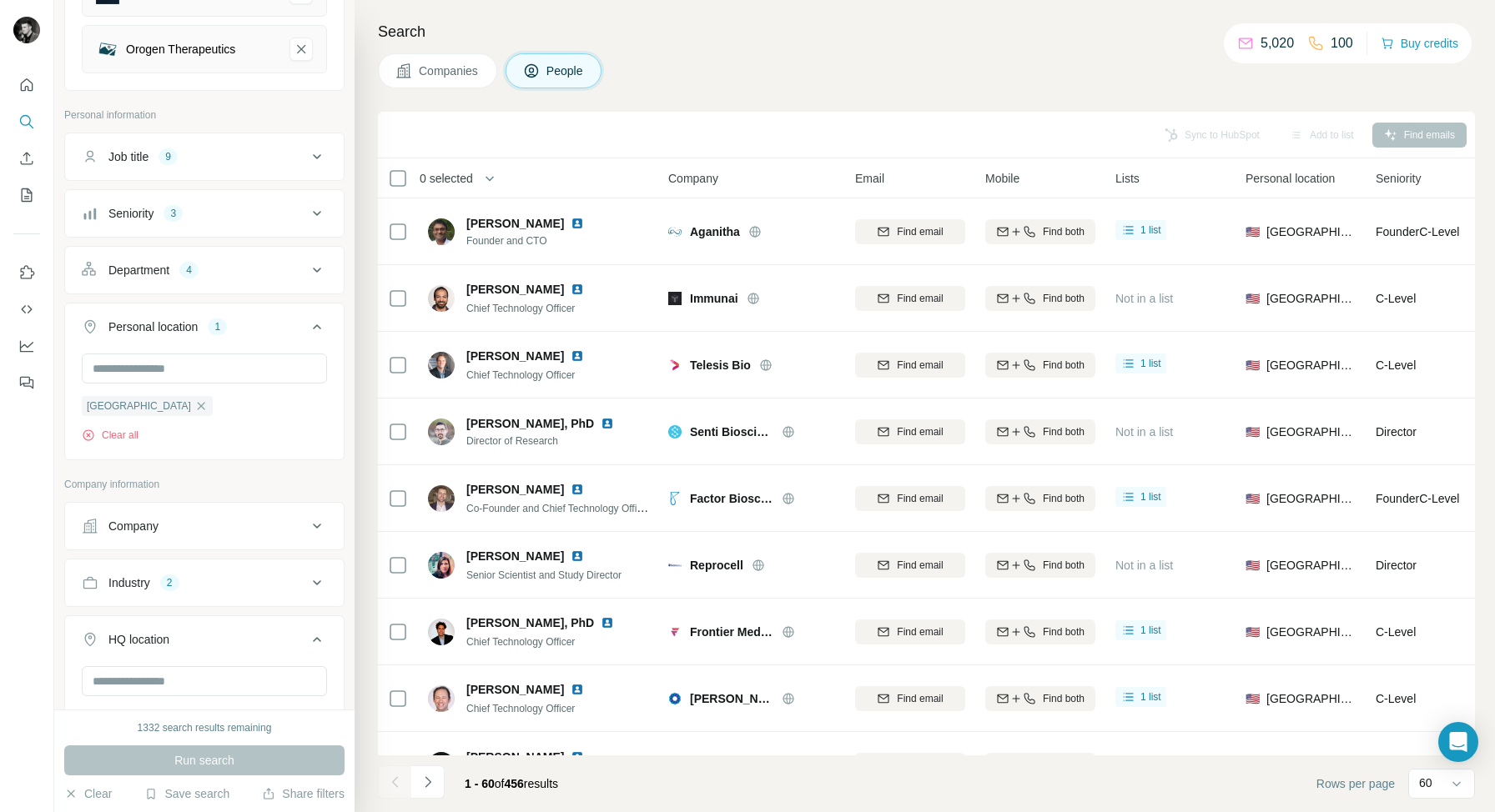
click at [271, 325] on div "Personal location 1" at bounding box center [194, 327] width 225 height 17
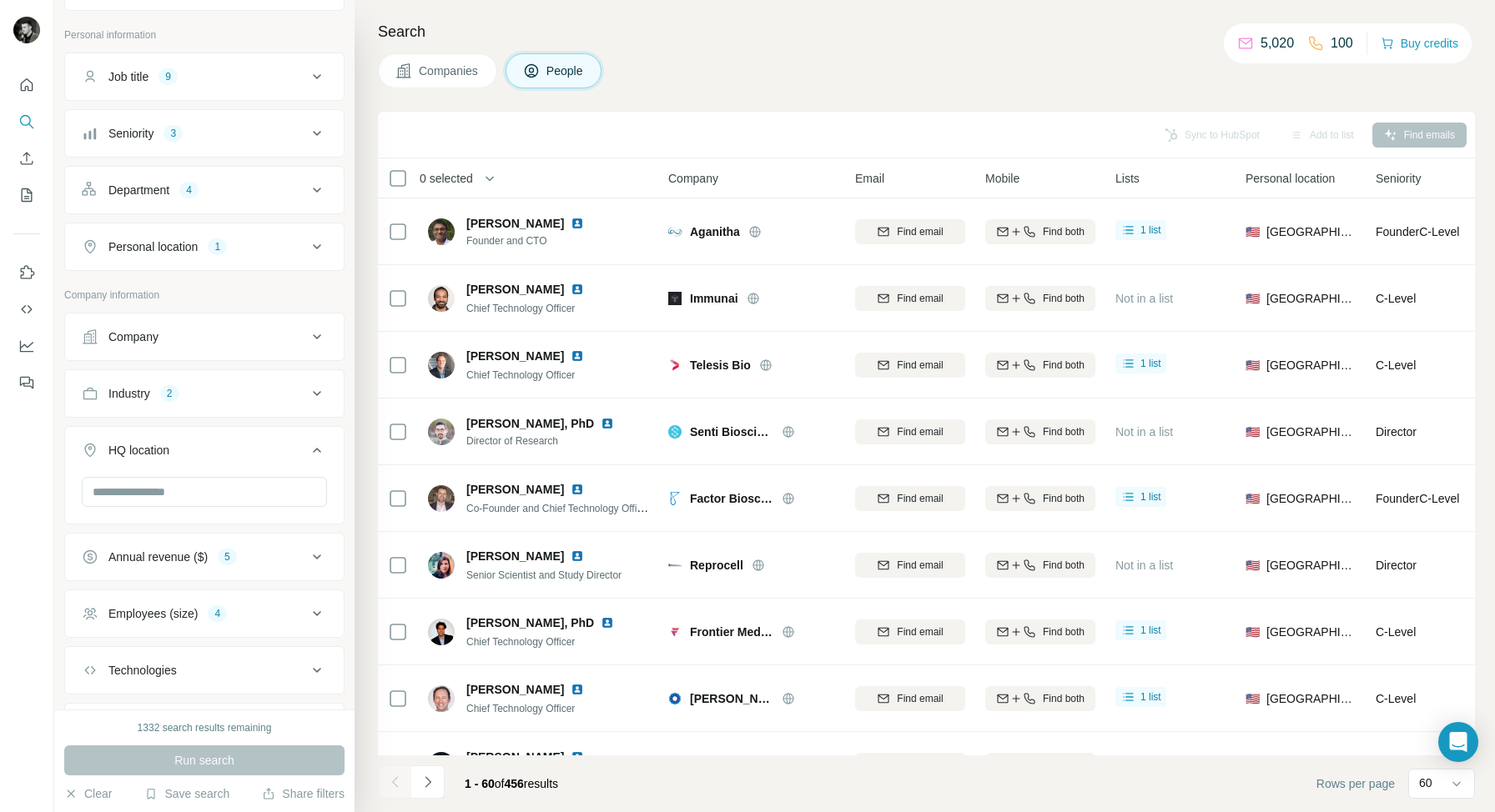
scroll to position [875, 0]
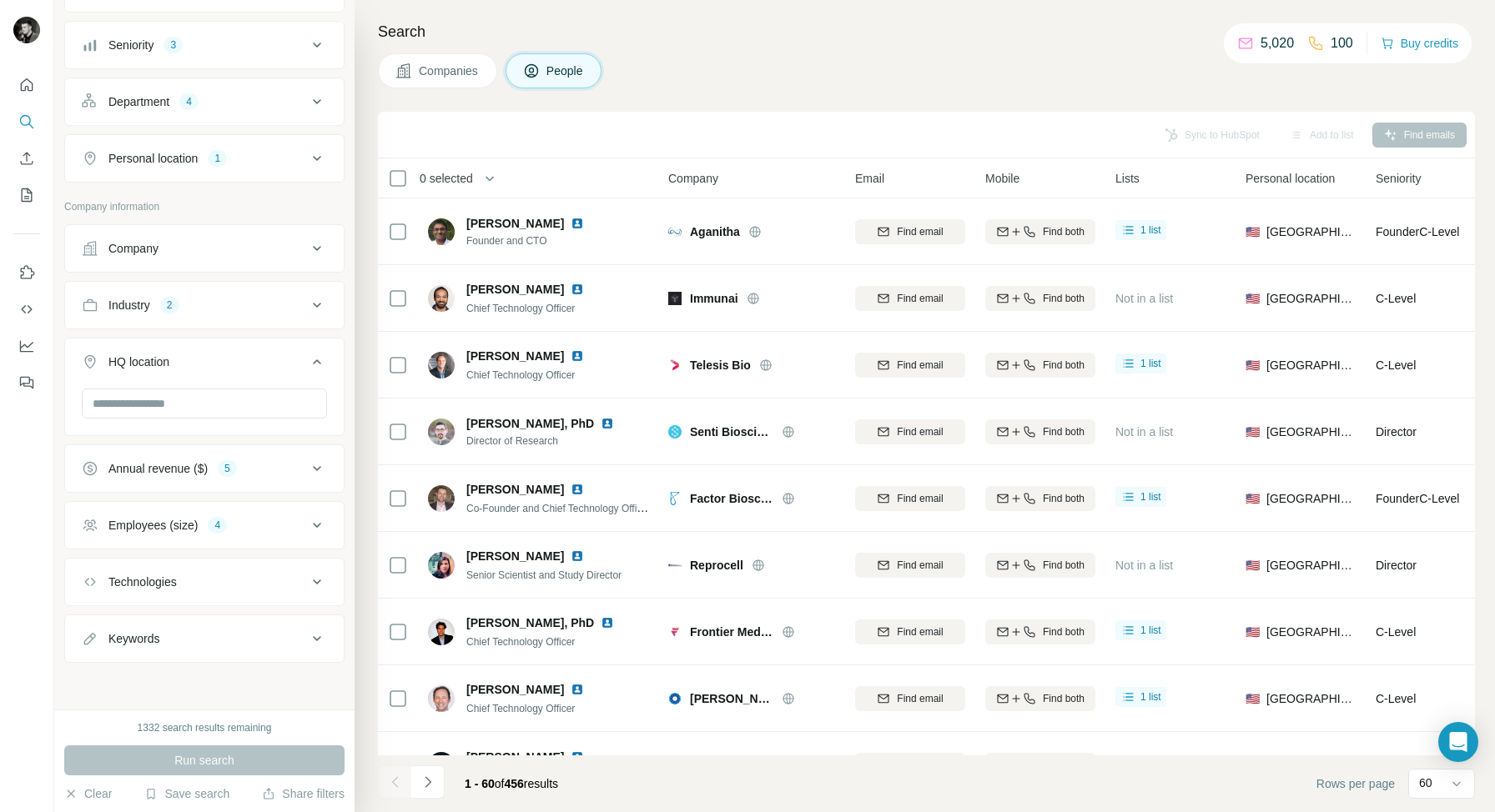
click at [305, 470] on div "Annual revenue ($) 5" at bounding box center [194, 469] width 225 height 17
click at [309, 468] on icon at bounding box center [317, 469] width 20 height 20
click at [315, 530] on icon at bounding box center [317, 525] width 20 height 20
click at [315, 529] on icon at bounding box center [317, 525] width 20 height 20
click at [294, 792] on button "Share filters" at bounding box center [303, 794] width 83 height 17
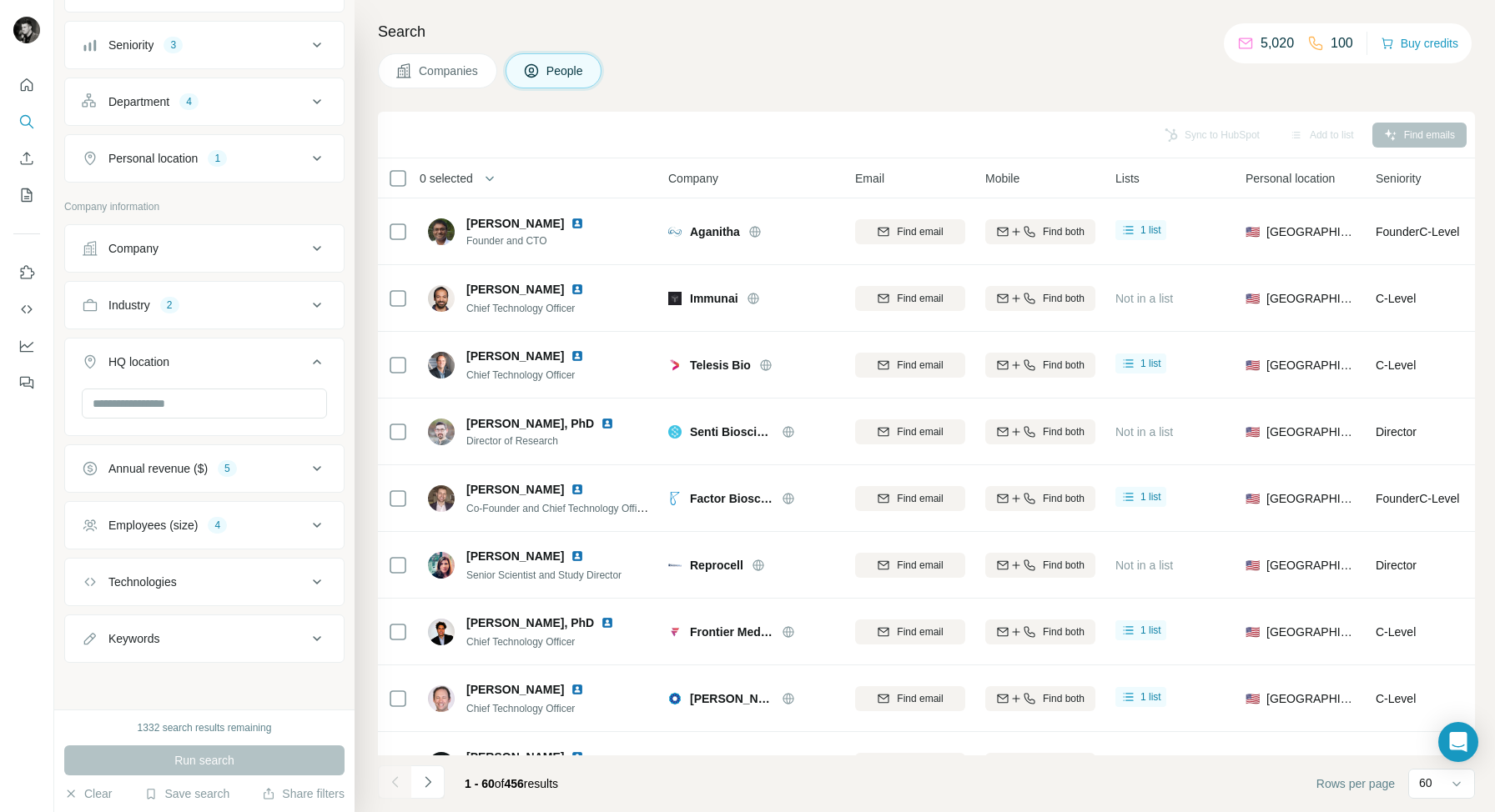
click at [669, 782] on footer "1 - 60 of 456 results Rows per page 60" at bounding box center [926, 784] width 1097 height 57
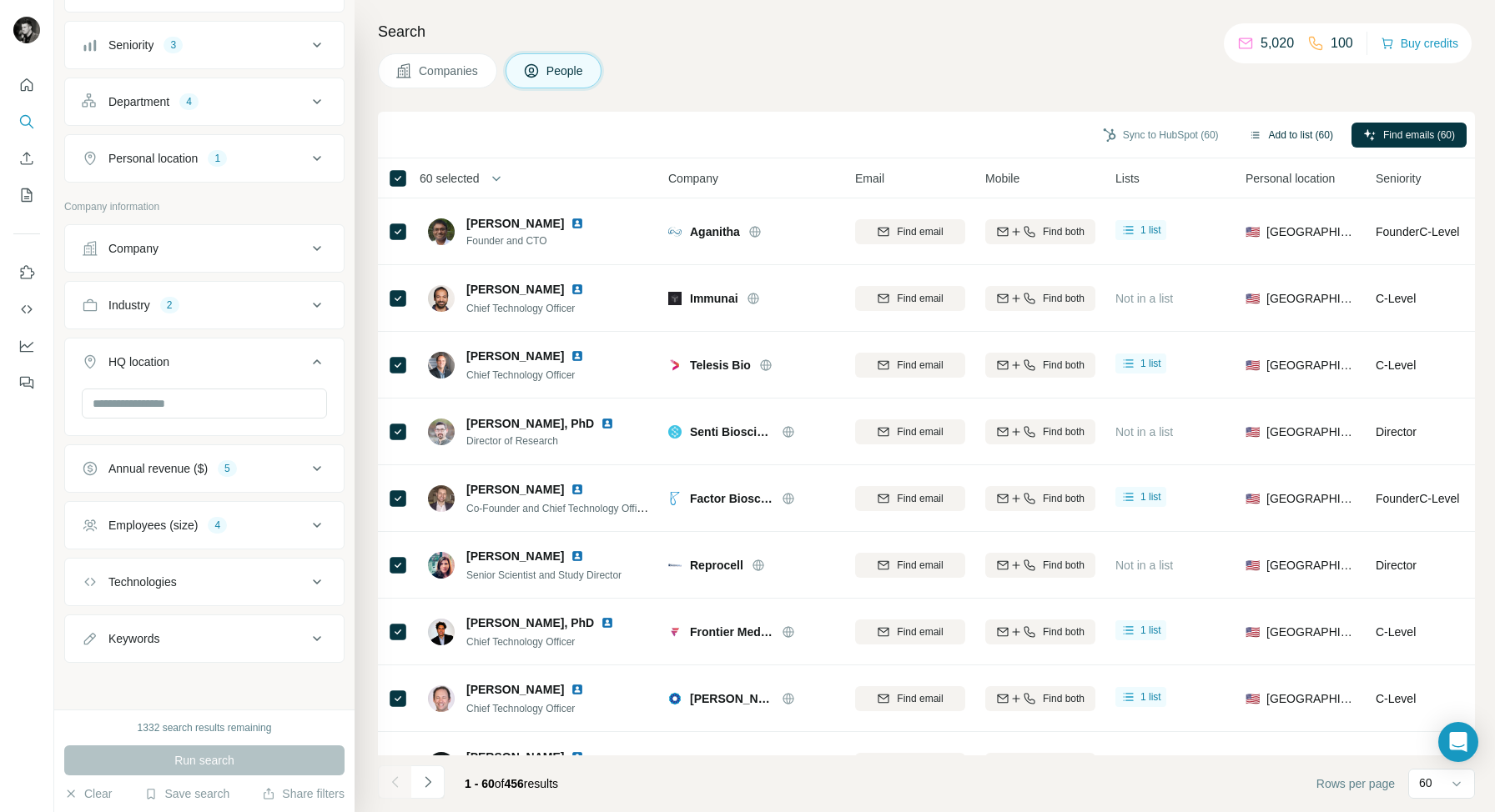
click at [1289, 132] on button "Add to list (60)" at bounding box center [1290, 135] width 108 height 25
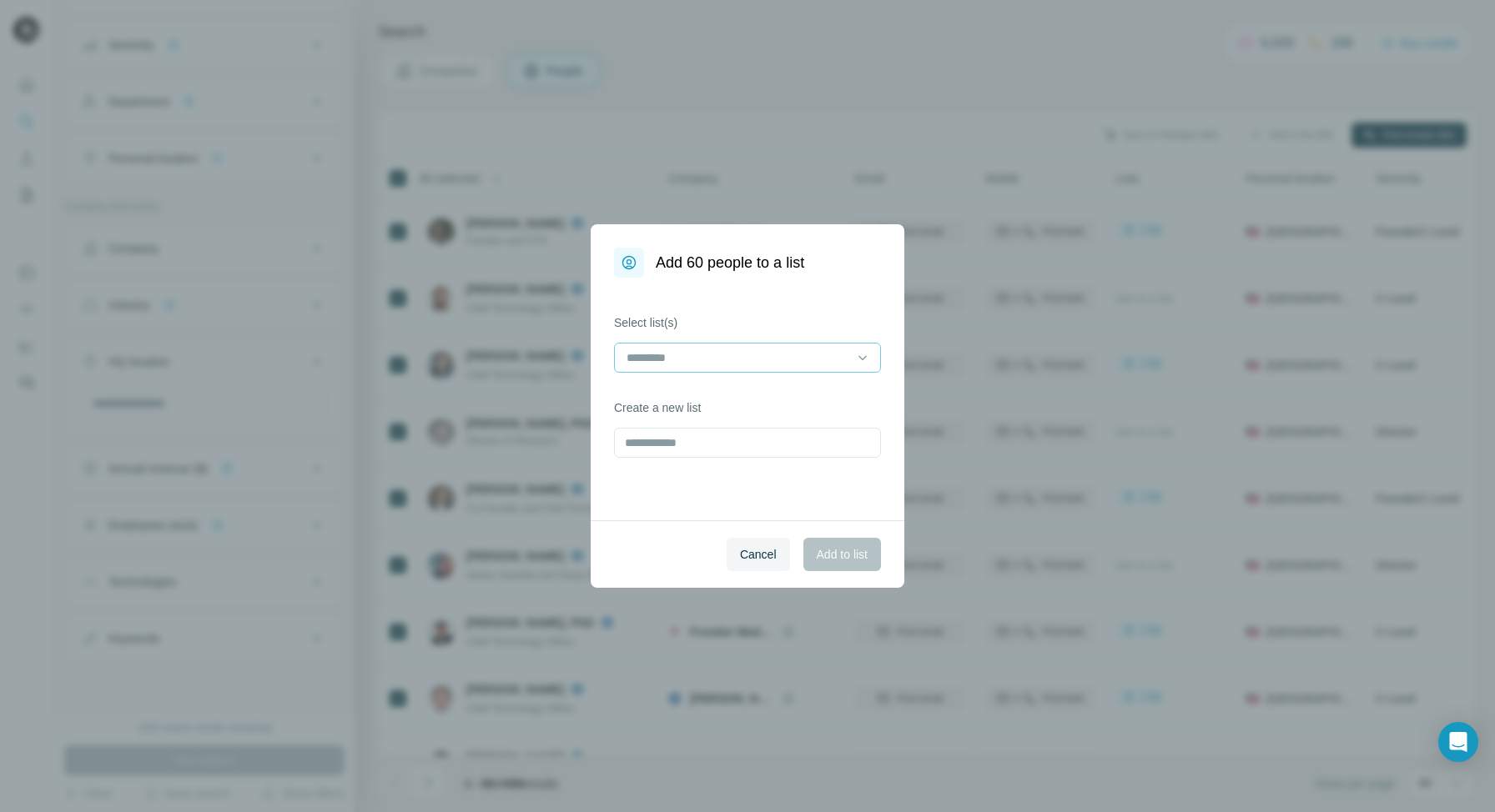
click at [842, 366] on input at bounding box center [737, 358] width 225 height 18
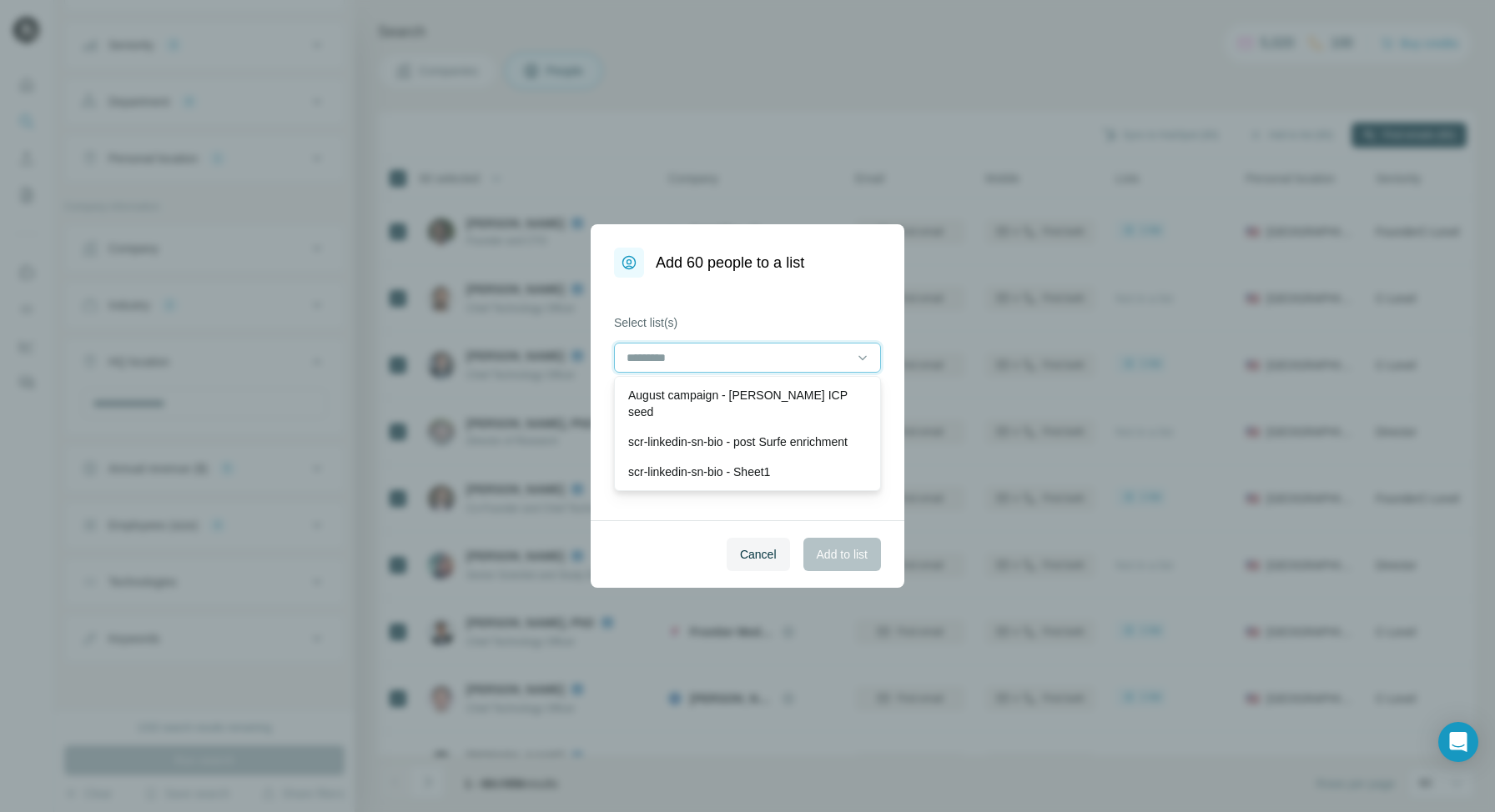
click at [735, 359] on input at bounding box center [737, 358] width 225 height 18
click at [796, 363] on input at bounding box center [737, 358] width 225 height 18
click at [861, 359] on icon at bounding box center [862, 358] width 17 height 17
click at [761, 514] on div "Select list(s) Create a new list" at bounding box center [747, 398] width 313 height 242
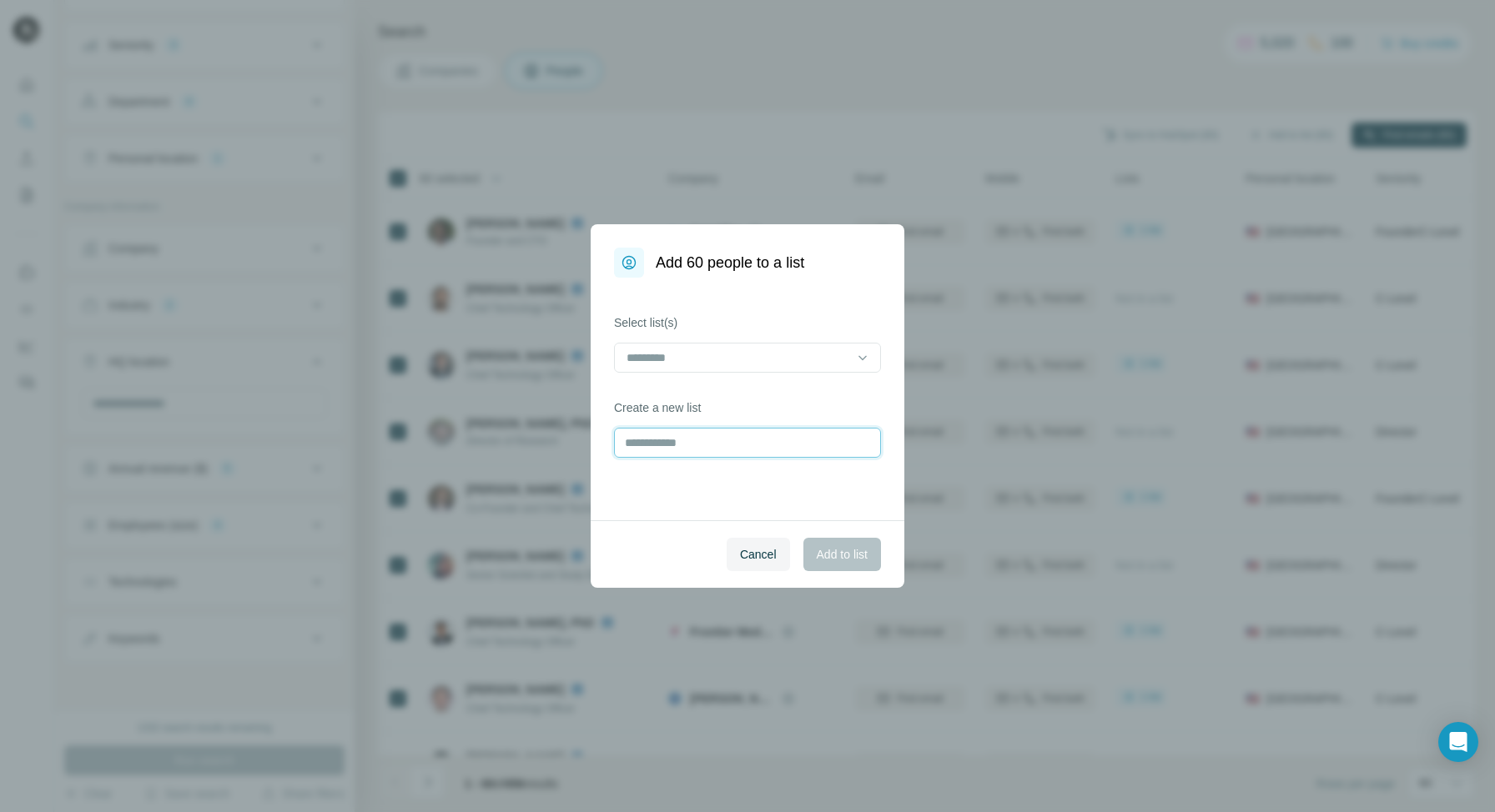
click at [813, 448] on input "text" at bounding box center [747, 443] width 267 height 30
click at [769, 352] on input at bounding box center [737, 358] width 225 height 18
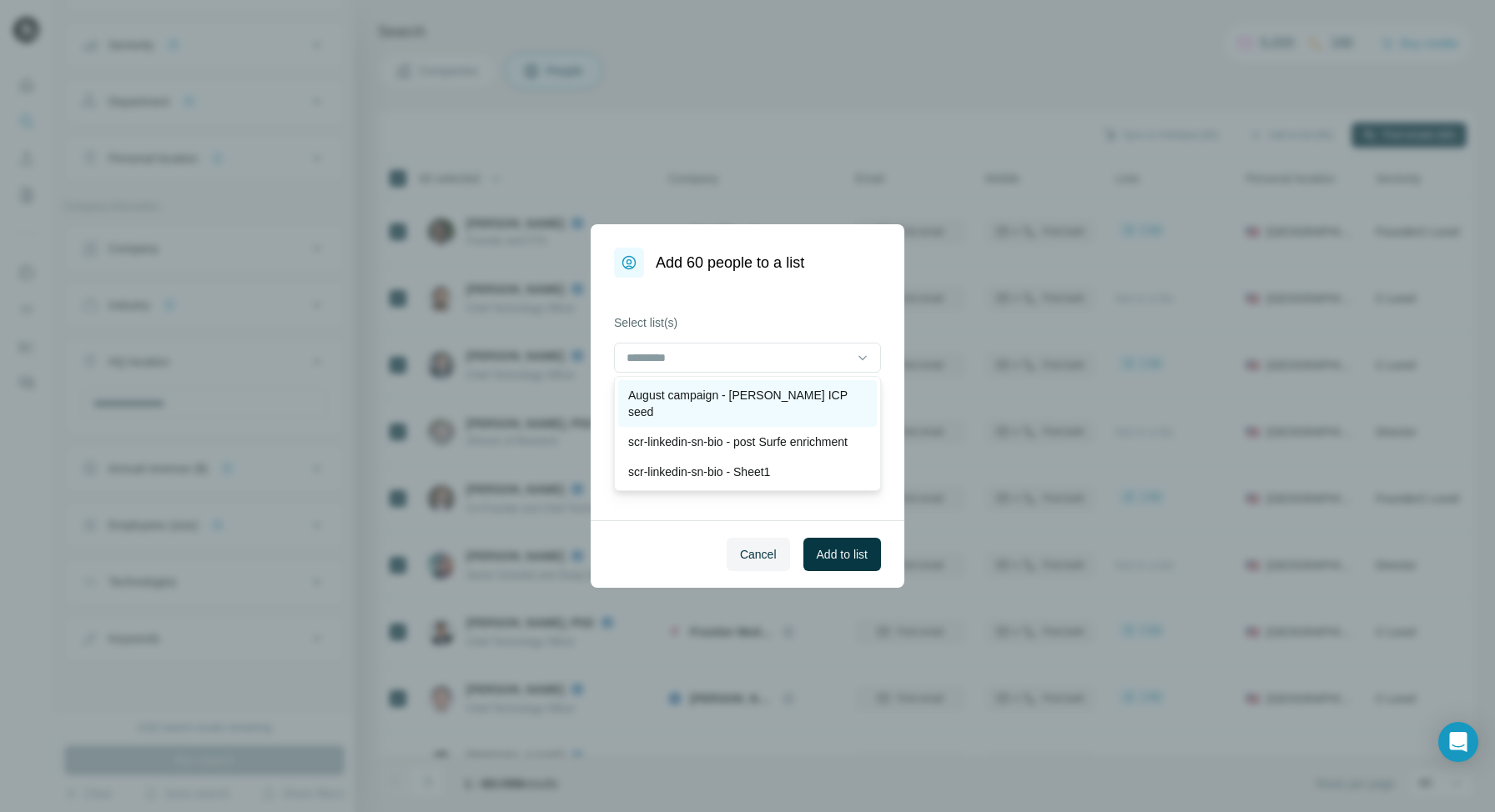
click at [738, 391] on p "August campaign - [PERSON_NAME] ICP seed" at bounding box center [747, 403] width 238 height 33
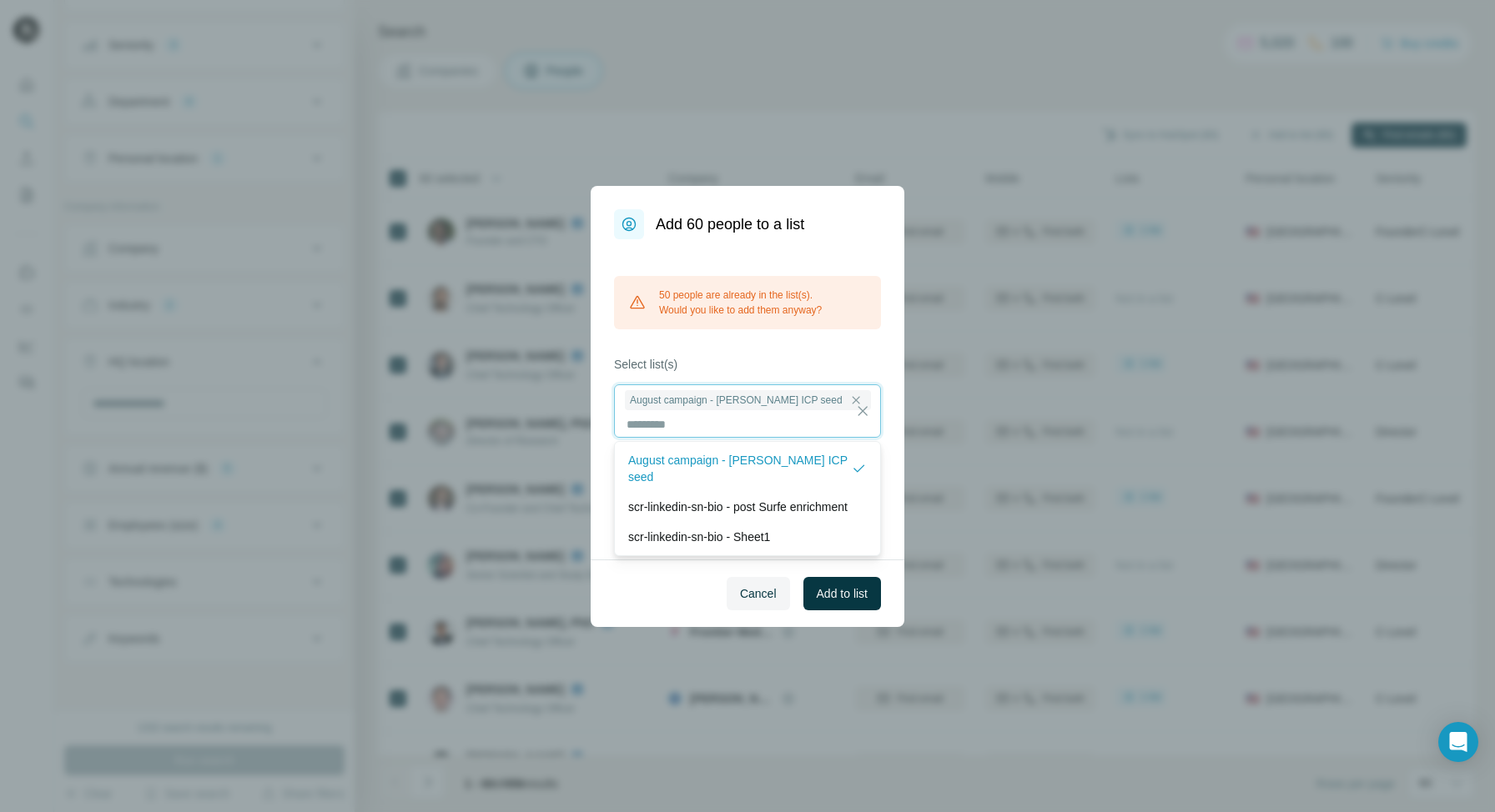
scroll to position [2, 0]
click at [868, 413] on icon at bounding box center [862, 411] width 17 height 17
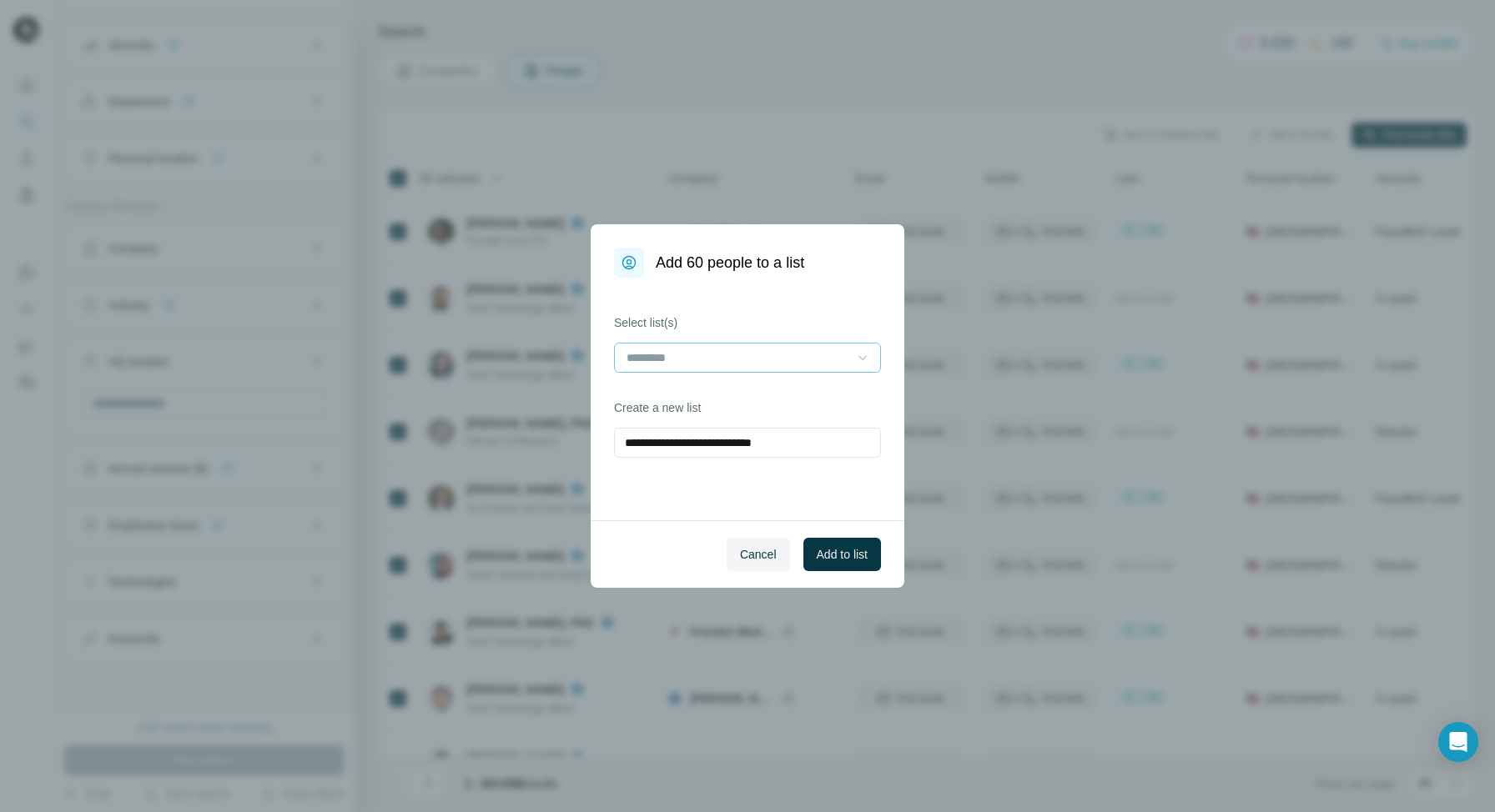
click at [678, 517] on div "**********" at bounding box center [747, 398] width 313 height 242
click at [780, 446] on input "**********" at bounding box center [747, 443] width 267 height 30
drag, startPoint x: 729, startPoint y: 441, endPoint x: 730, endPoint y: 502, distance: 61.0
click at [729, 448] on input "**********" at bounding box center [747, 443] width 267 height 30
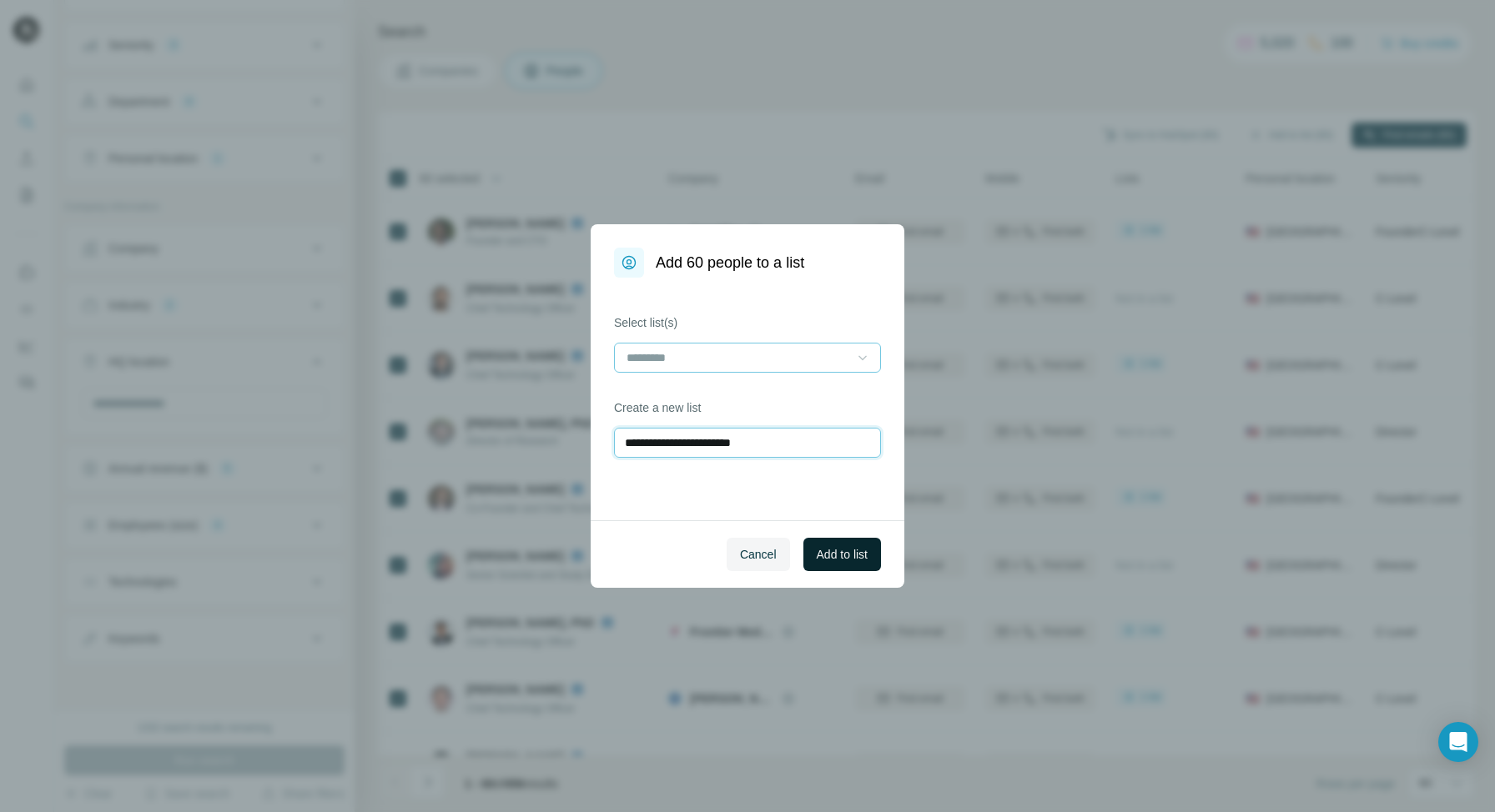
type input "**********"
click at [837, 555] on span "Add to list" at bounding box center [842, 555] width 51 height 17
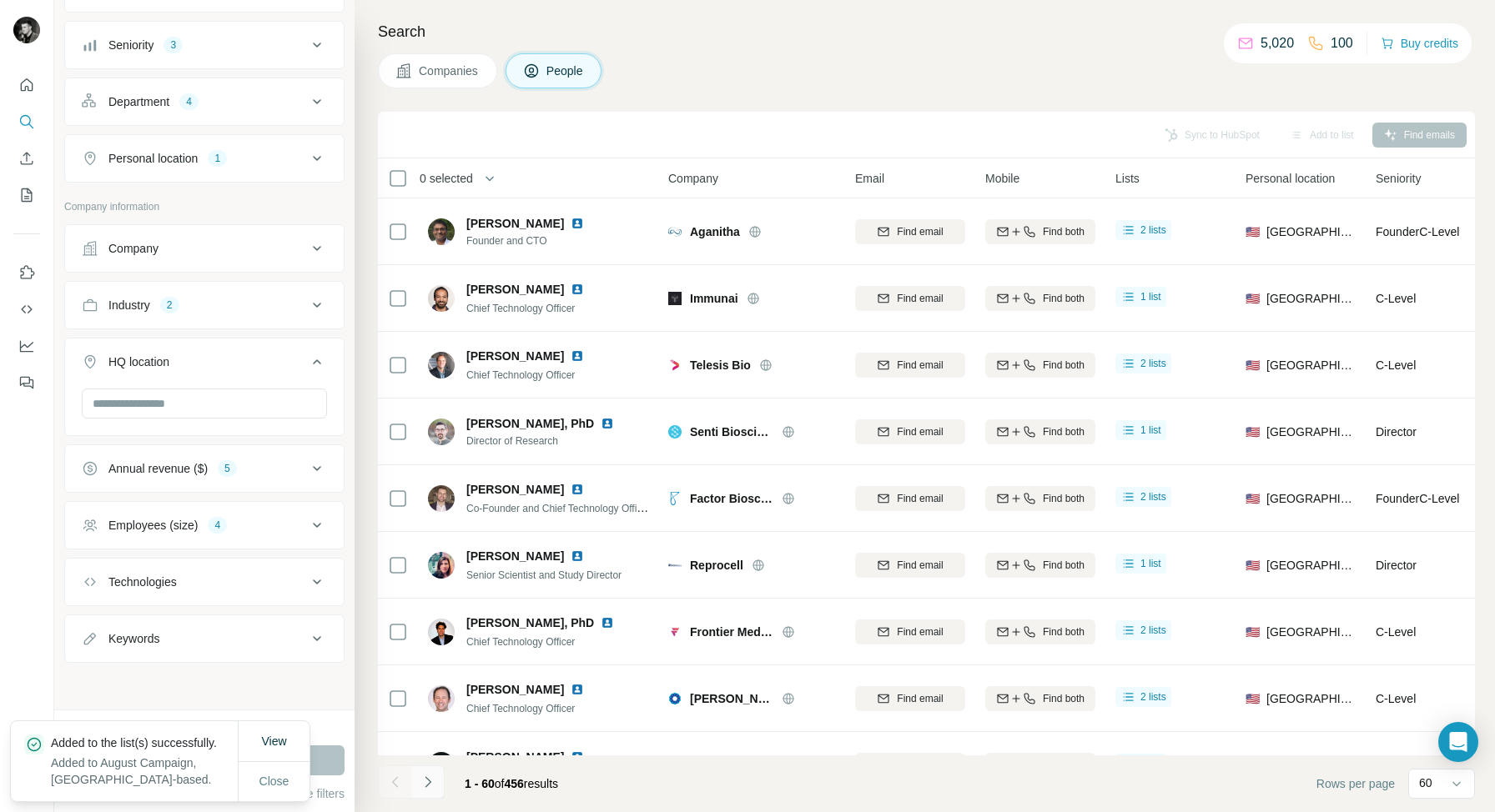
click at [430, 779] on icon "Navigate to next page" at bounding box center [428, 782] width 17 height 17
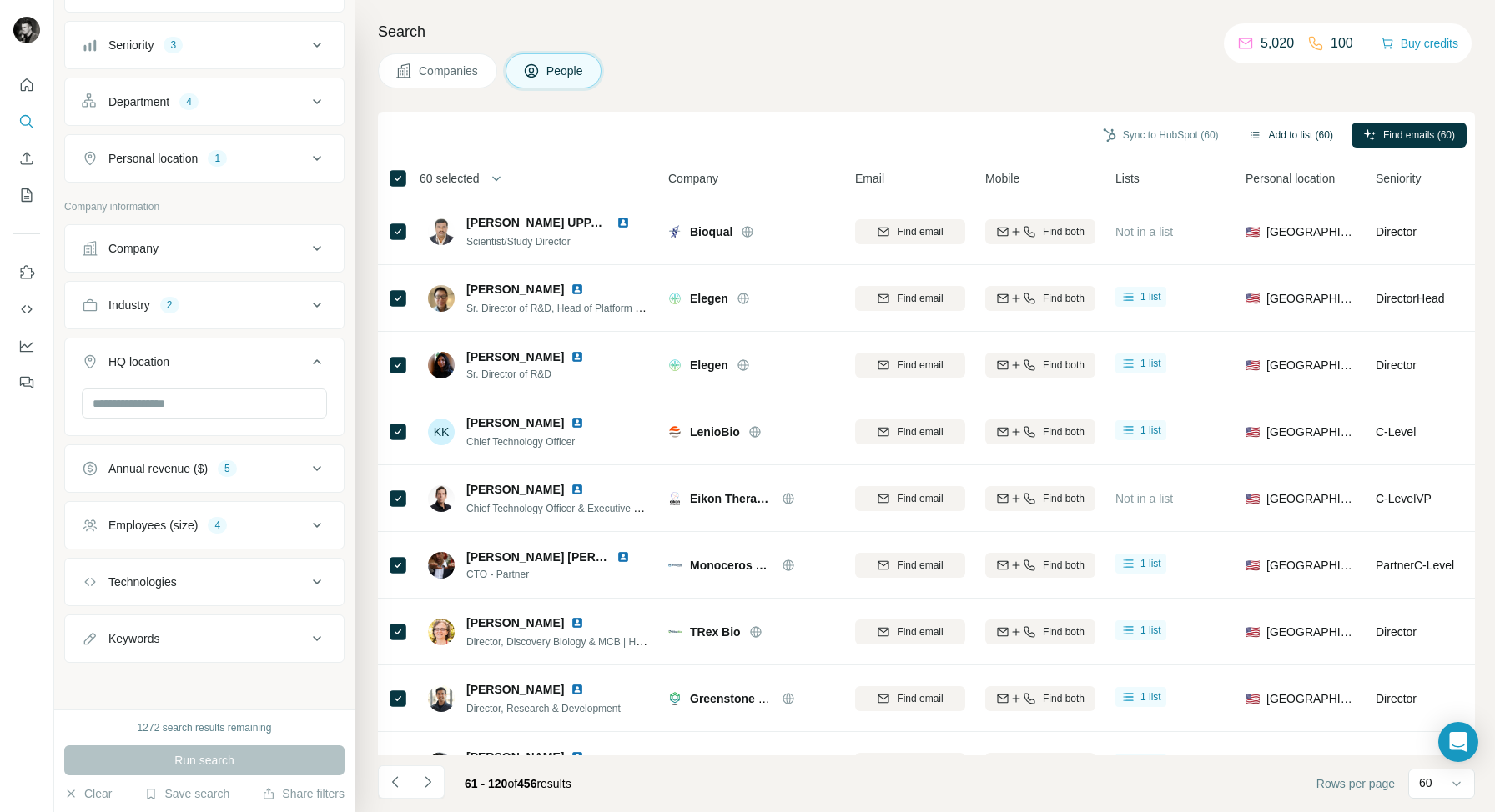
click at [1274, 137] on button "Add to list (60)" at bounding box center [1290, 135] width 108 height 25
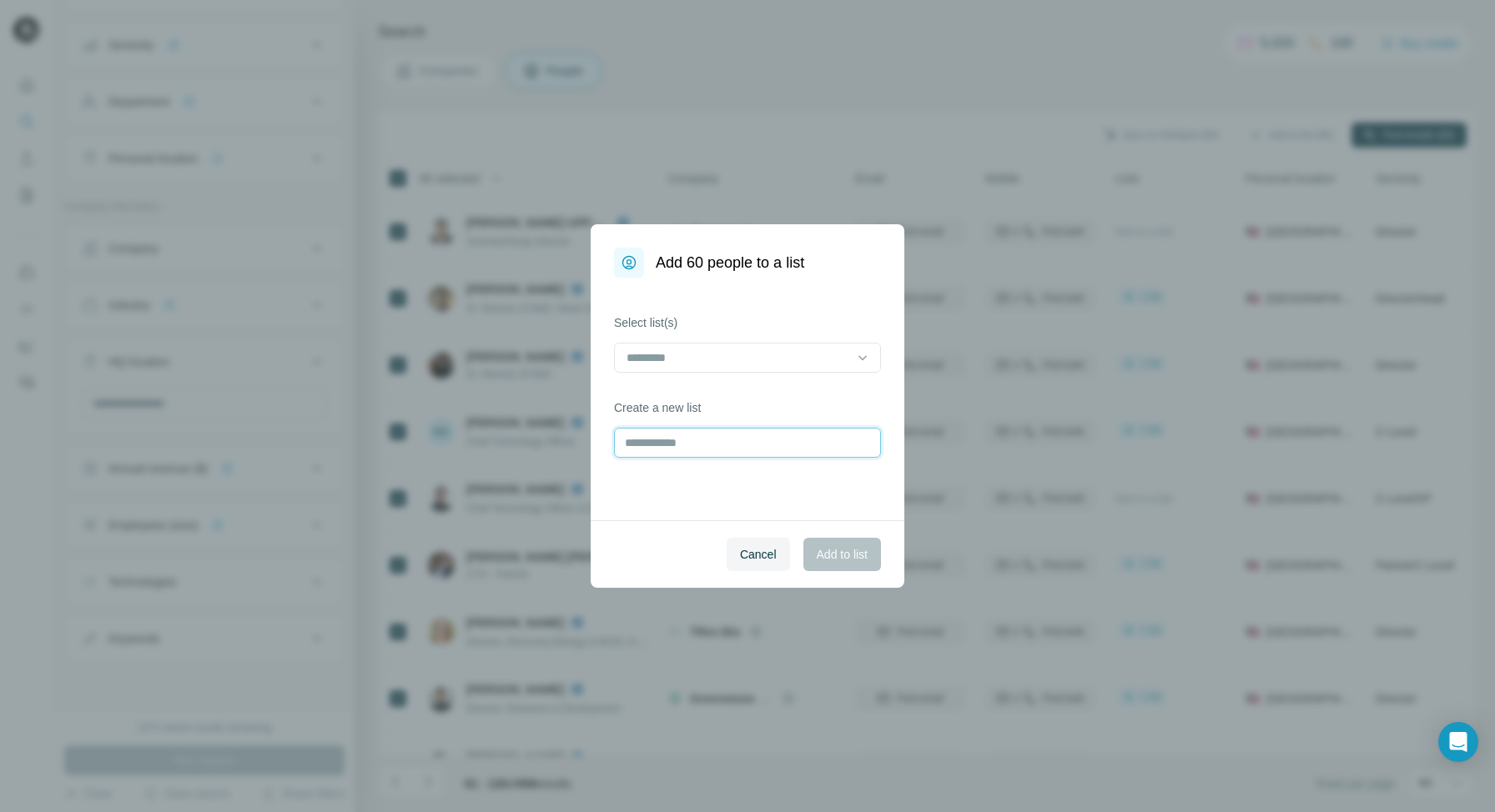
click at [676, 447] on input "text" at bounding box center [747, 443] width 267 height 30
click at [712, 358] on input at bounding box center [737, 358] width 225 height 18
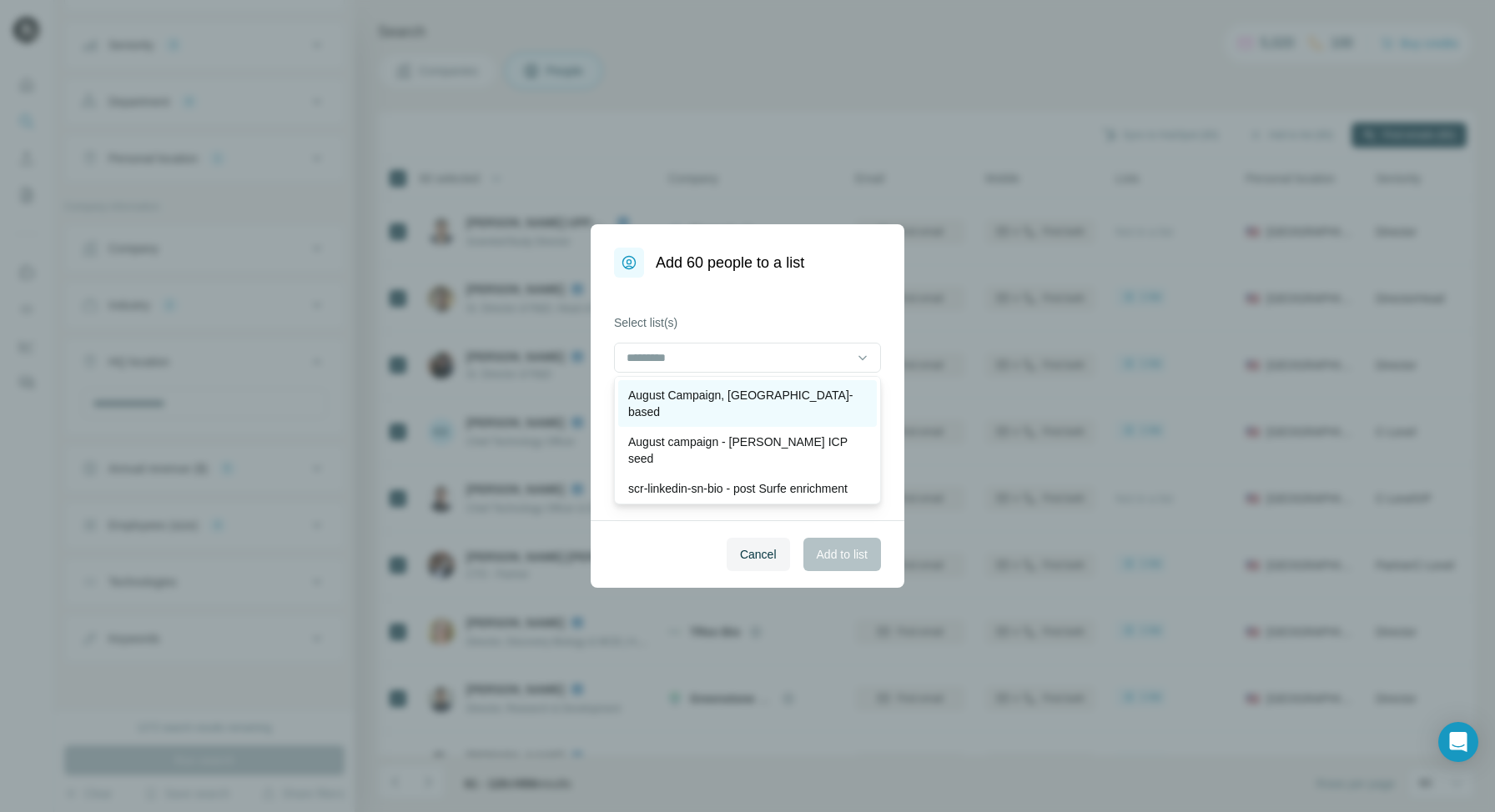
click at [699, 397] on p "August Campaign, [GEOGRAPHIC_DATA]-based" at bounding box center [747, 403] width 238 height 33
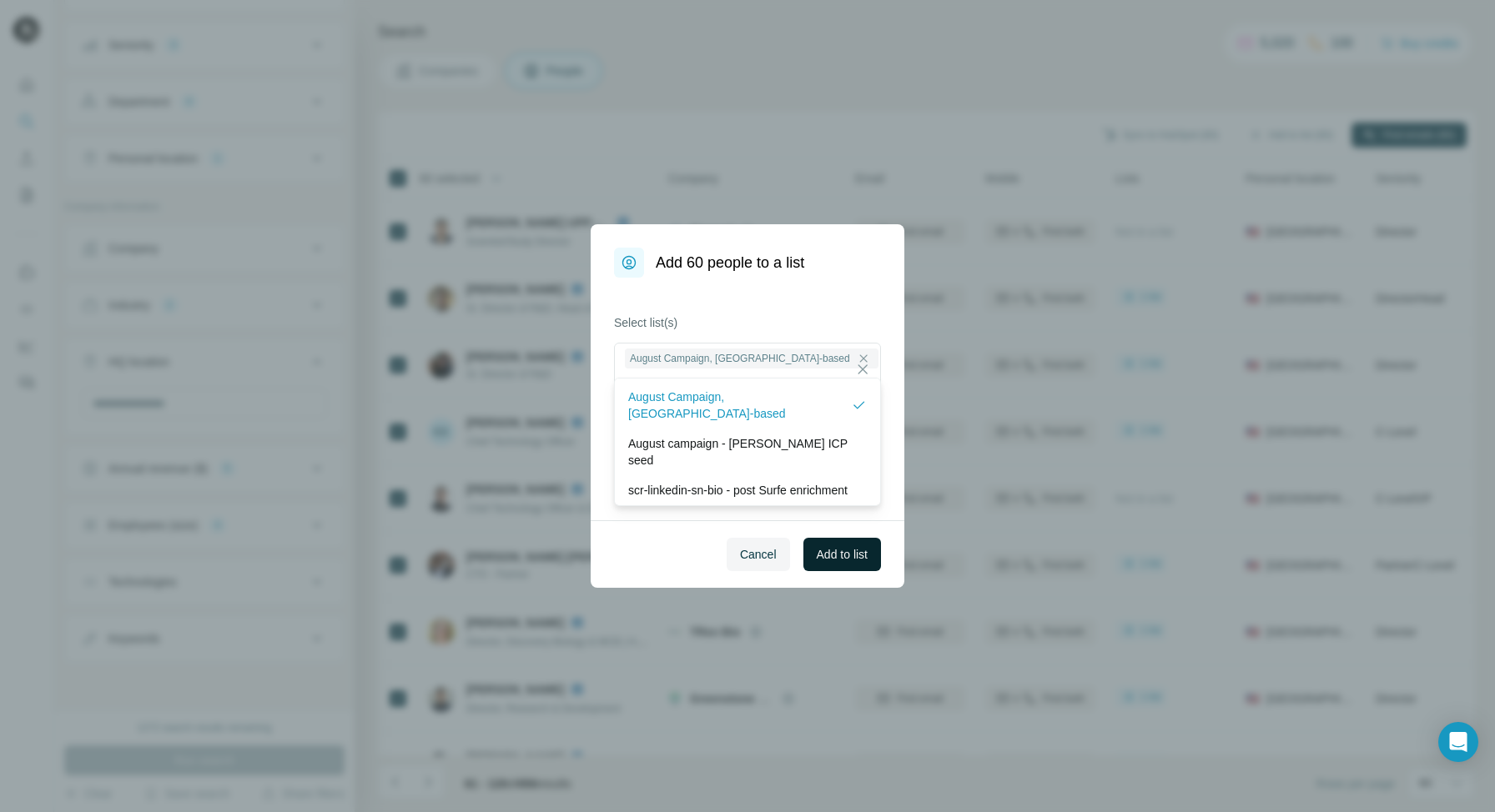
click at [831, 555] on span "Add to list" at bounding box center [842, 555] width 51 height 17
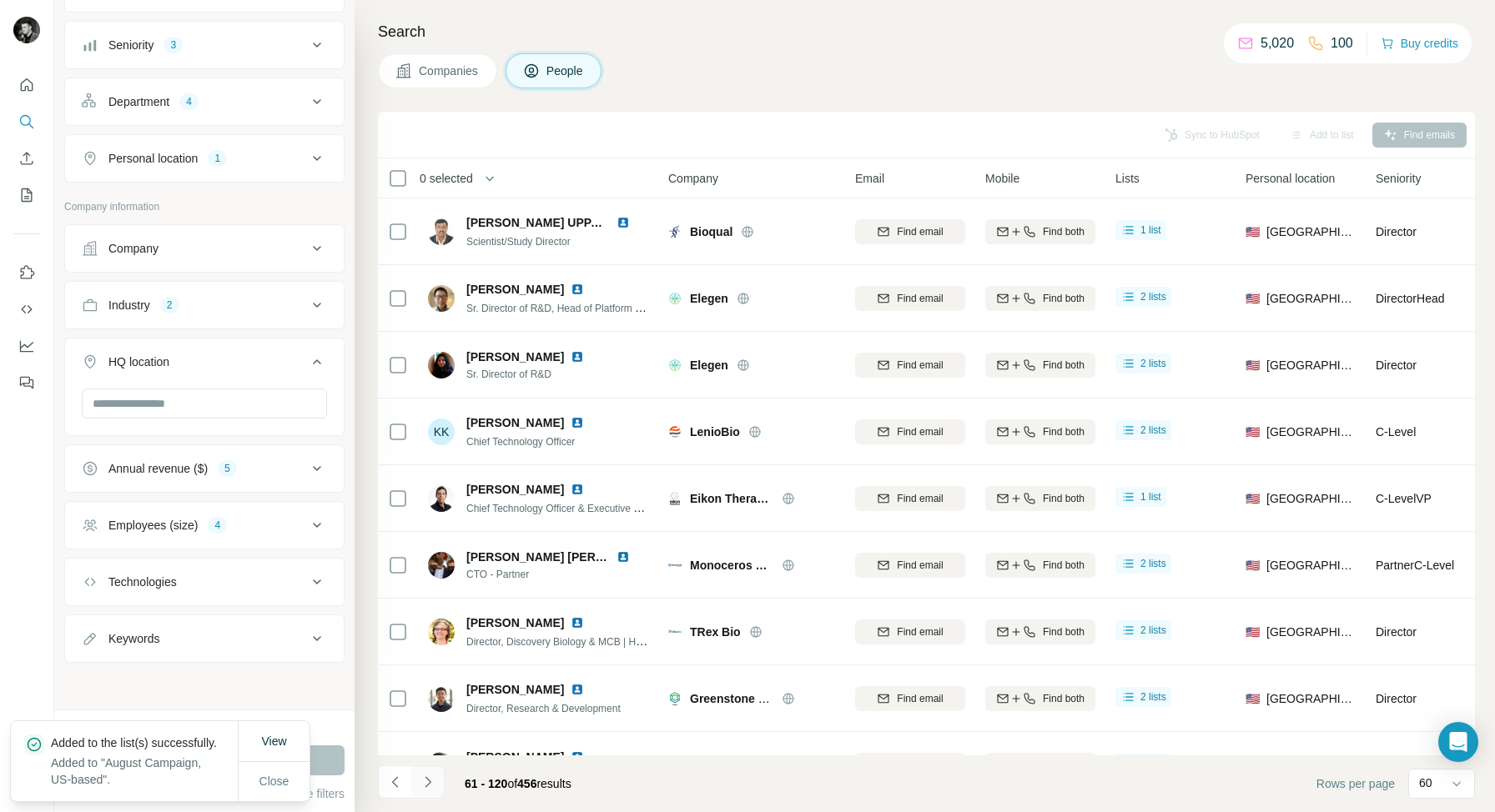
click at [429, 784] on icon "Navigate to next page" at bounding box center [428, 782] width 17 height 17
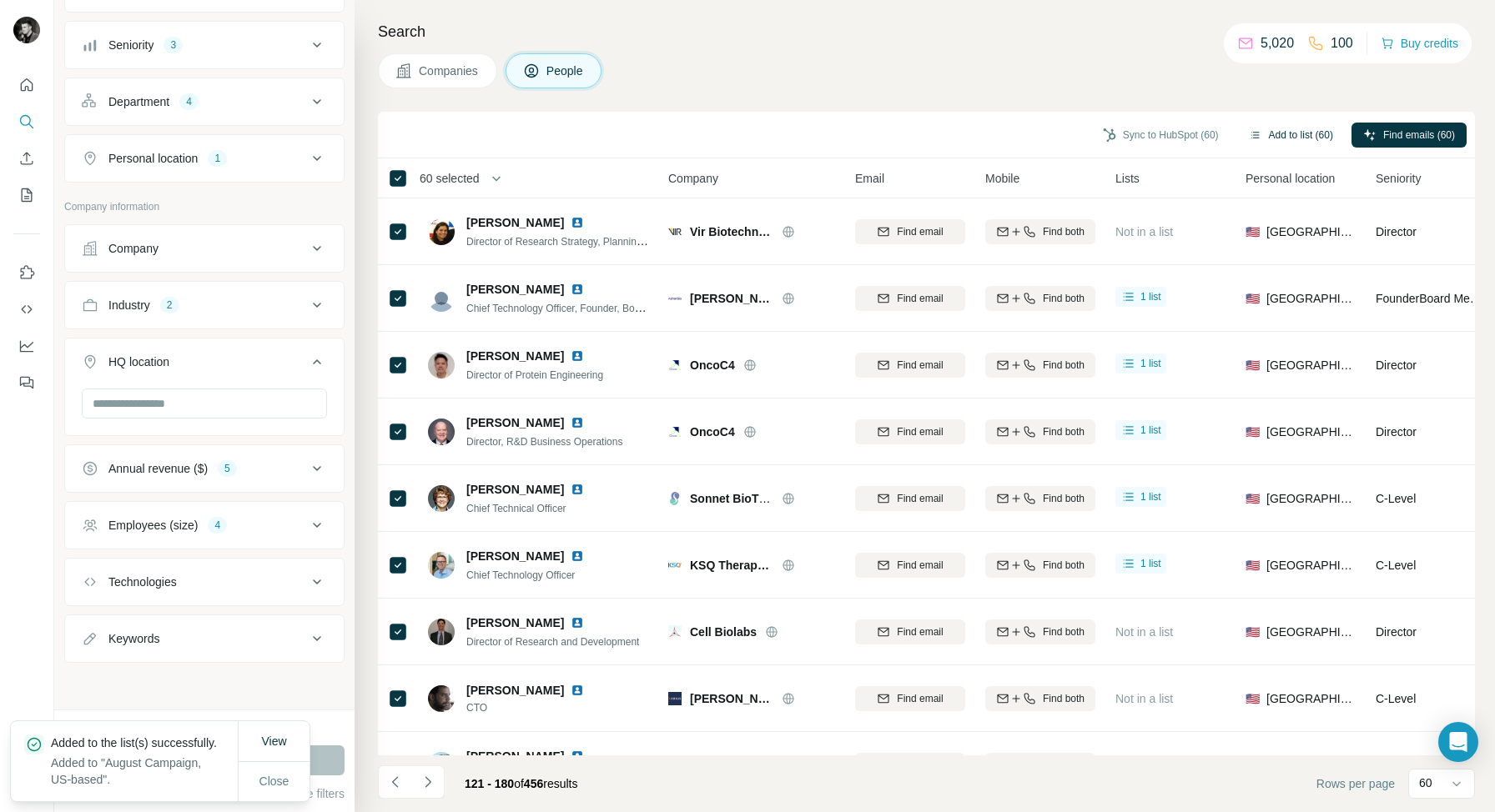
click at [1280, 134] on button "Add to list (60)" at bounding box center [1290, 135] width 108 height 25
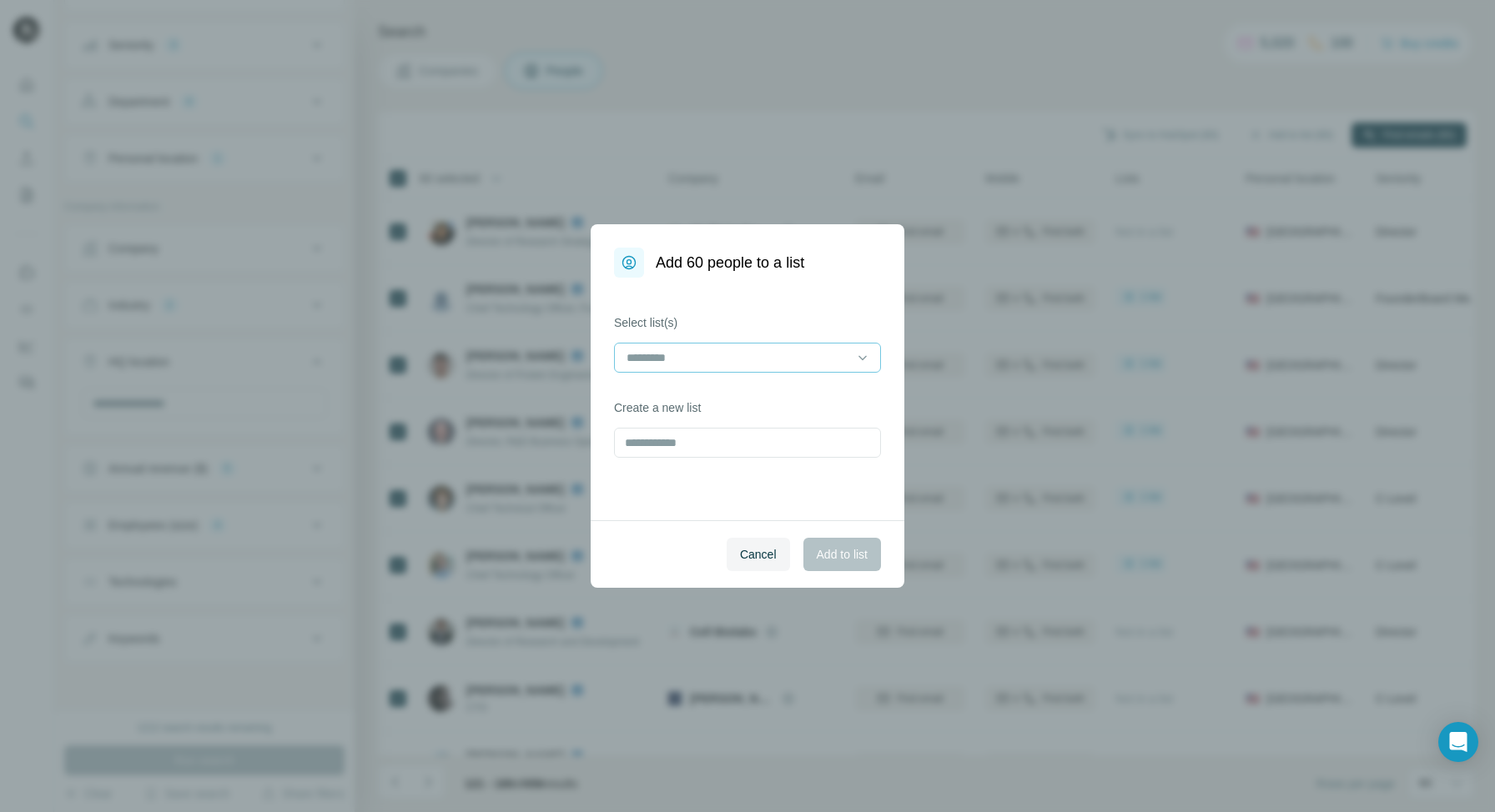
click at [819, 356] on input at bounding box center [737, 358] width 225 height 18
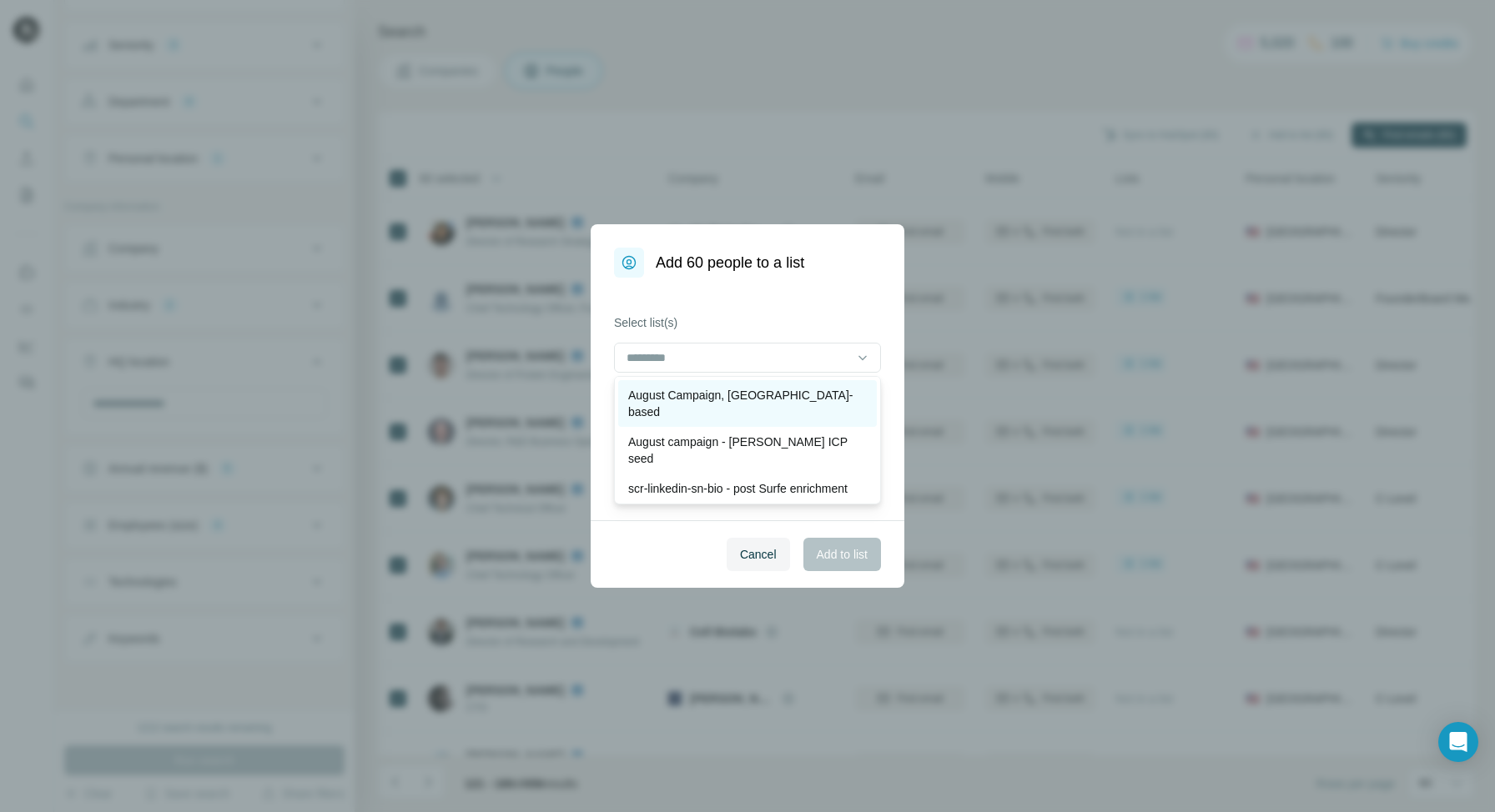
click at [764, 387] on p "August Campaign, [GEOGRAPHIC_DATA]-based" at bounding box center [747, 403] width 238 height 33
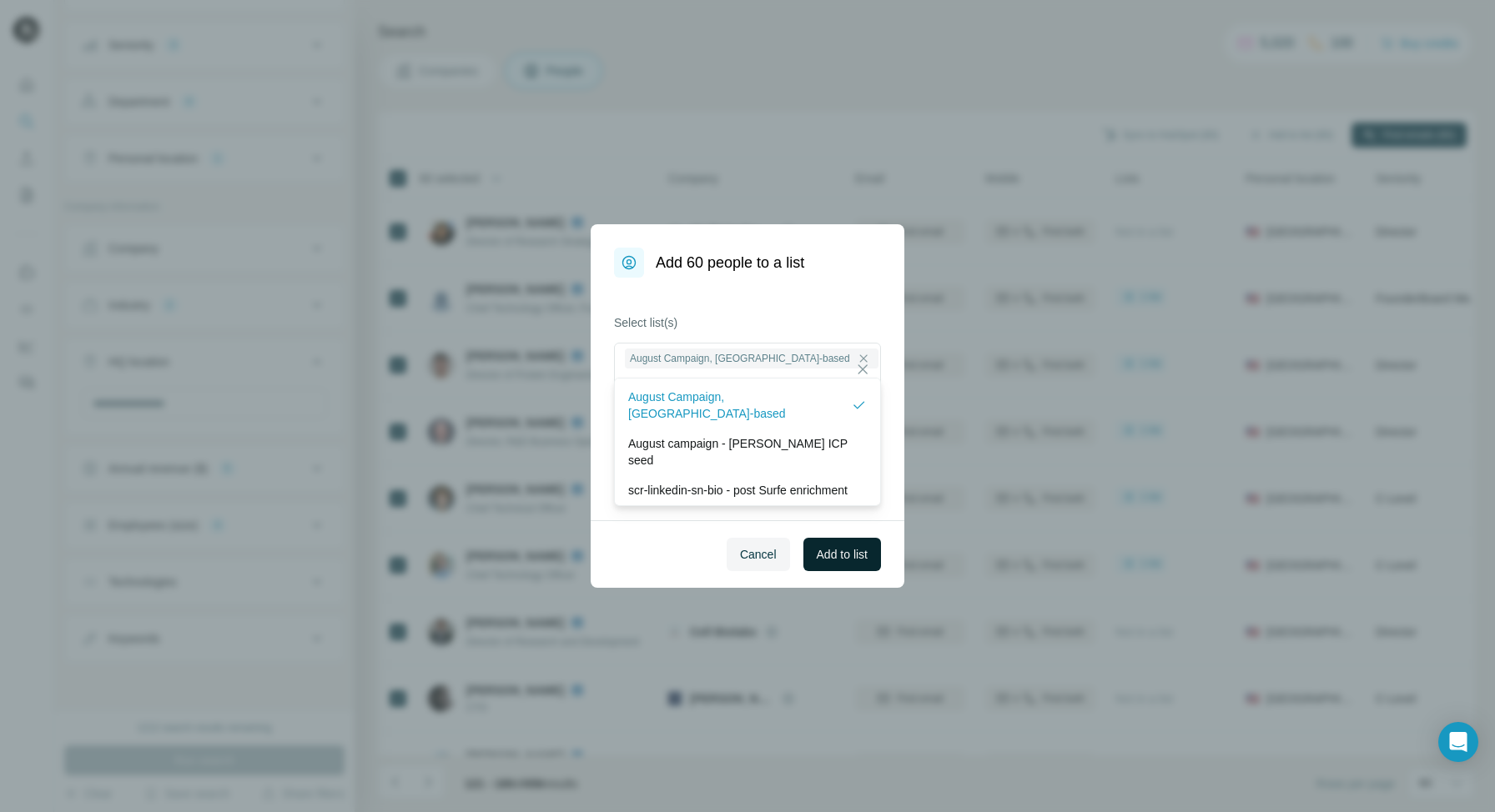
click at [832, 551] on span "Add to list" at bounding box center [842, 555] width 51 height 17
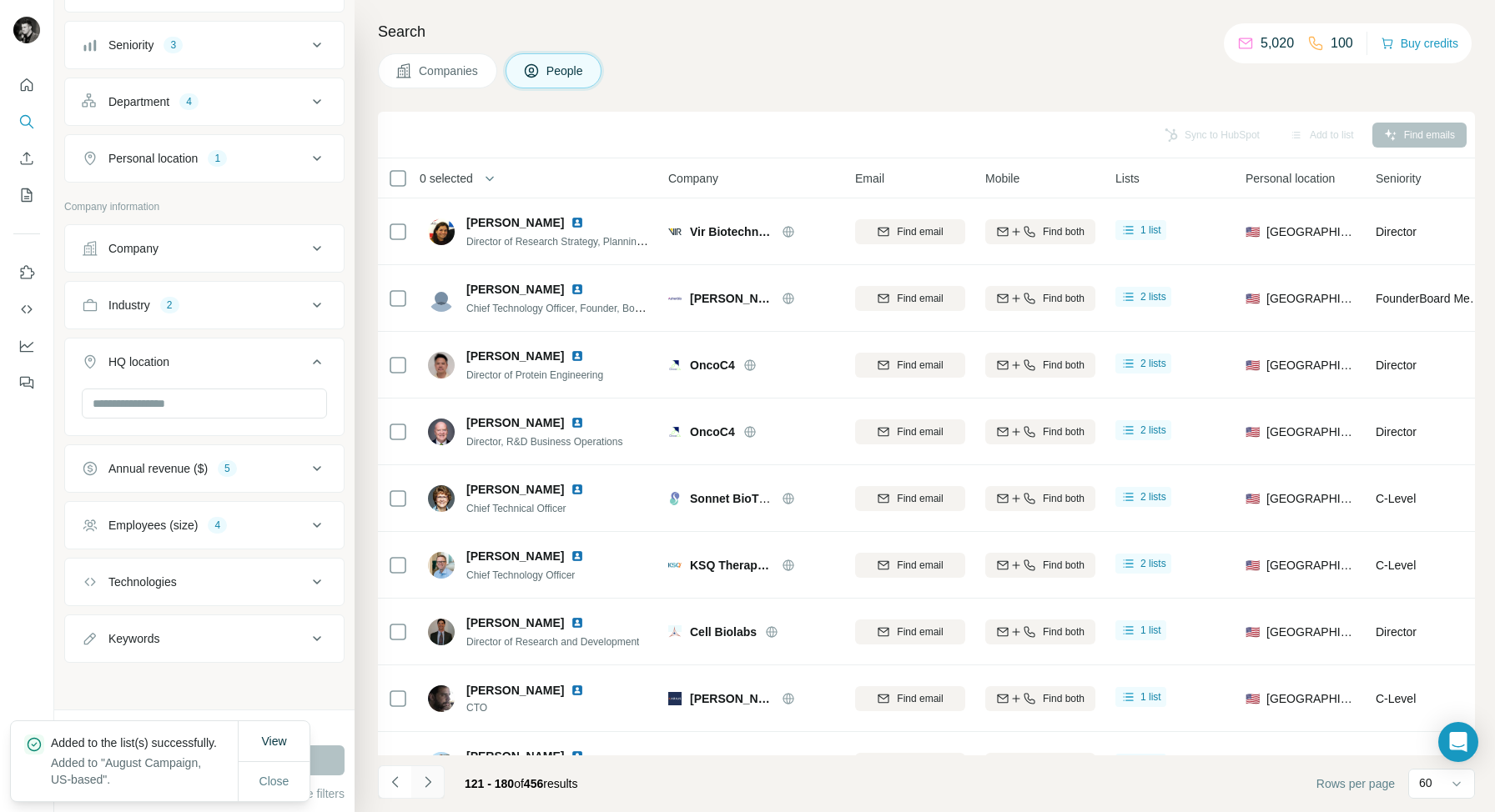
click at [428, 786] on icon "Navigate to next page" at bounding box center [428, 782] width 17 height 17
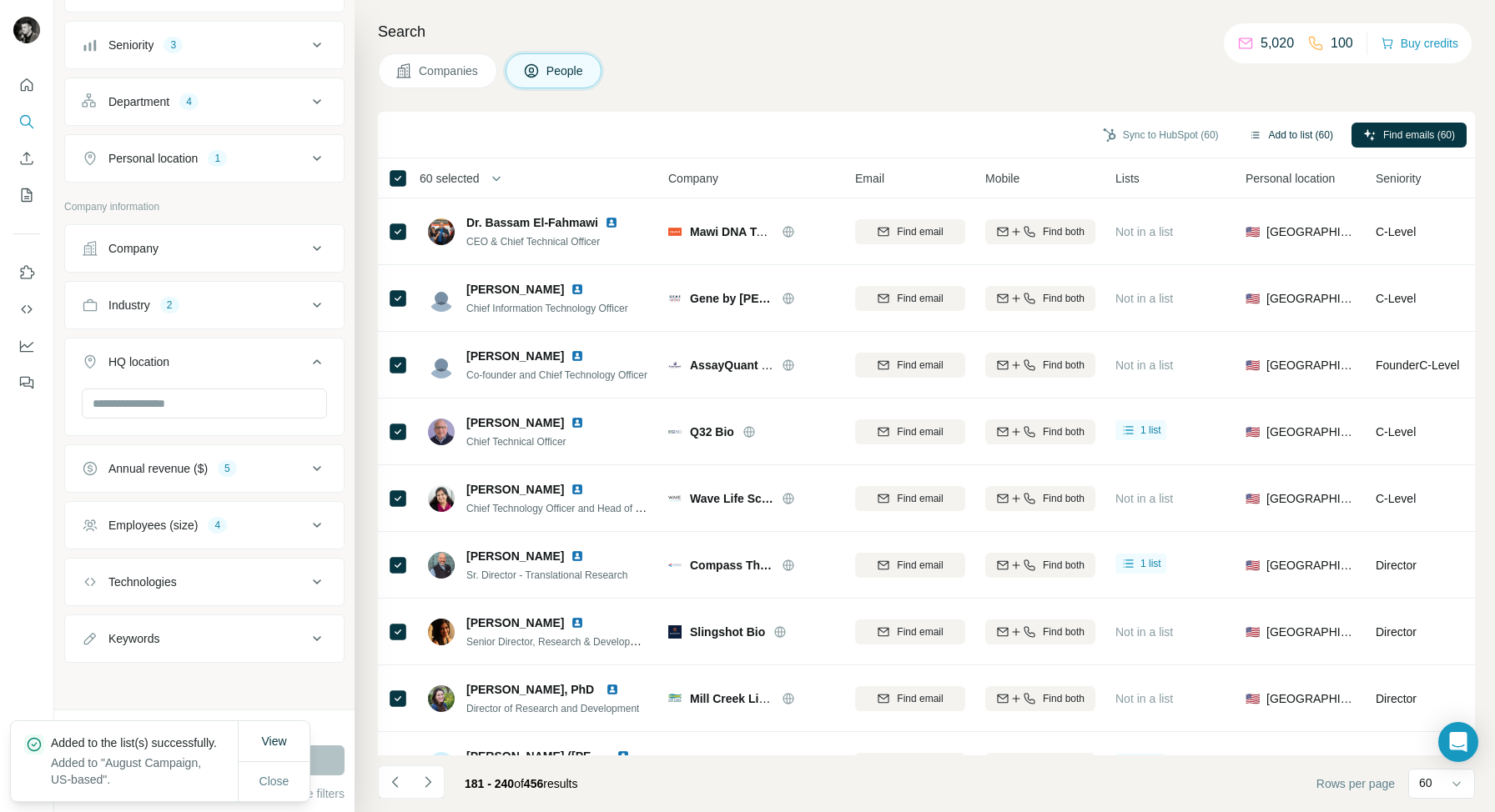
click at [1286, 135] on button "Add to list (60)" at bounding box center [1290, 135] width 108 height 25
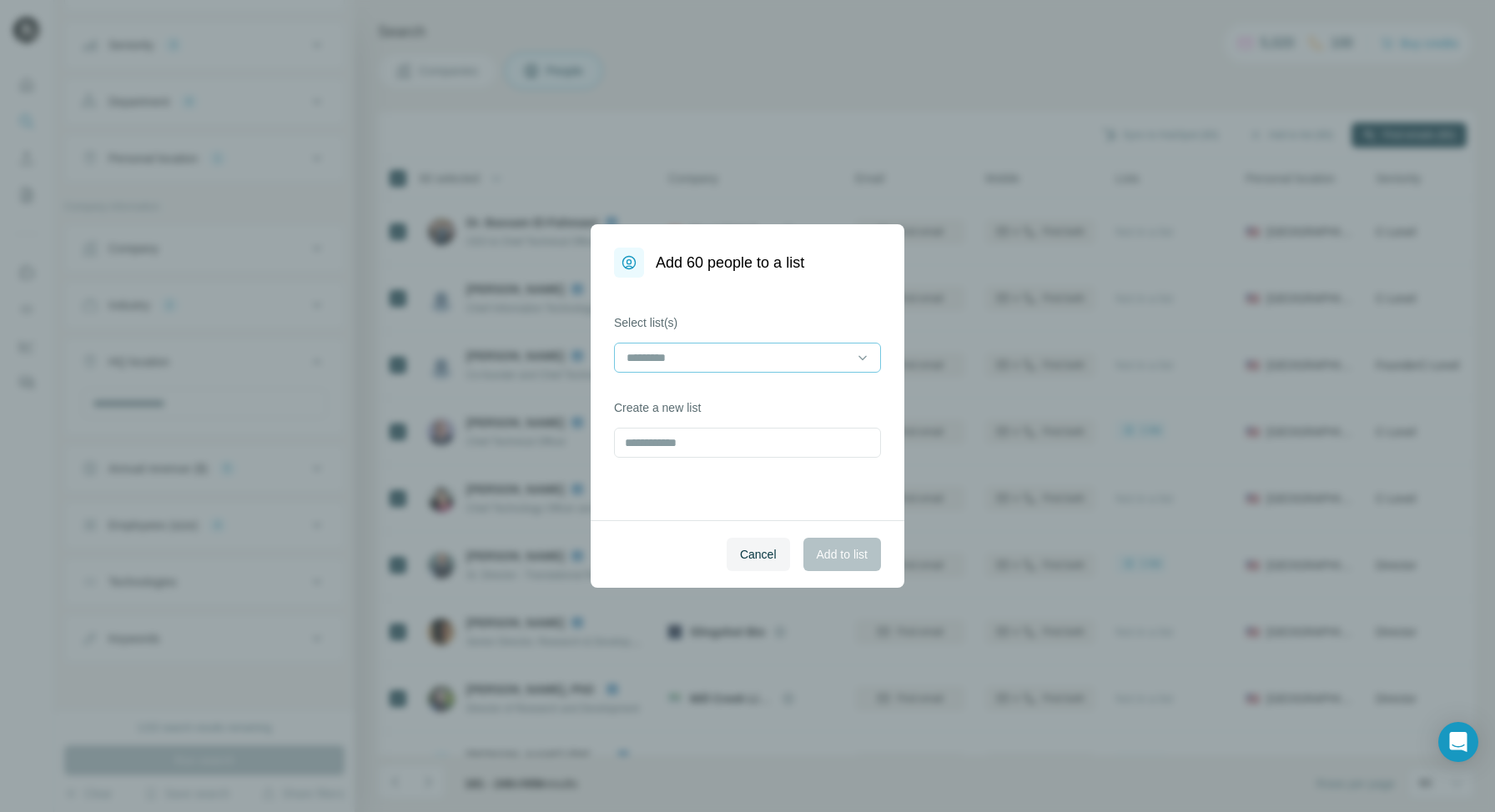
click at [719, 361] on input at bounding box center [737, 358] width 225 height 18
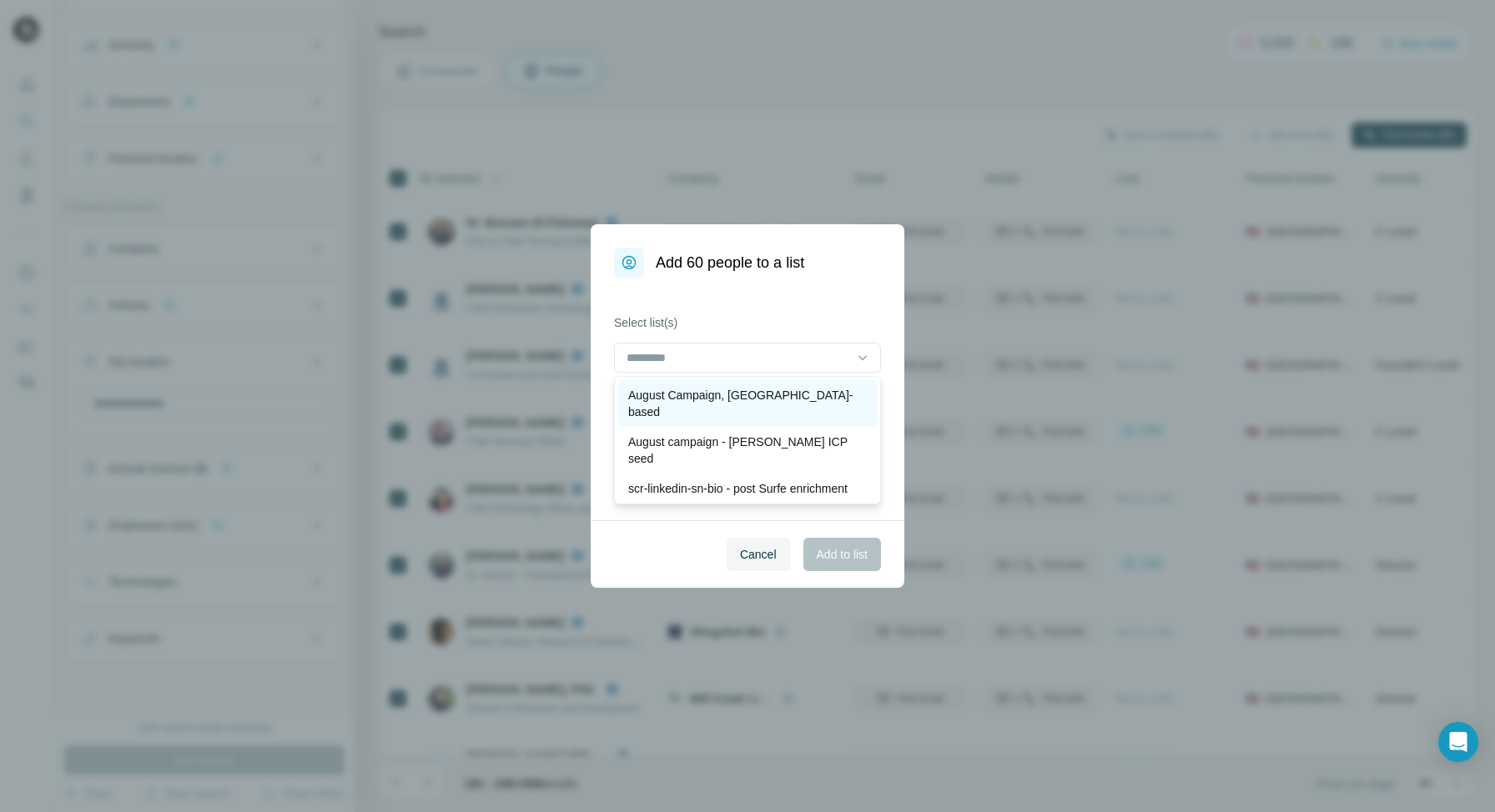
click at [707, 398] on p "August Campaign, [GEOGRAPHIC_DATA]-based" at bounding box center [747, 403] width 238 height 33
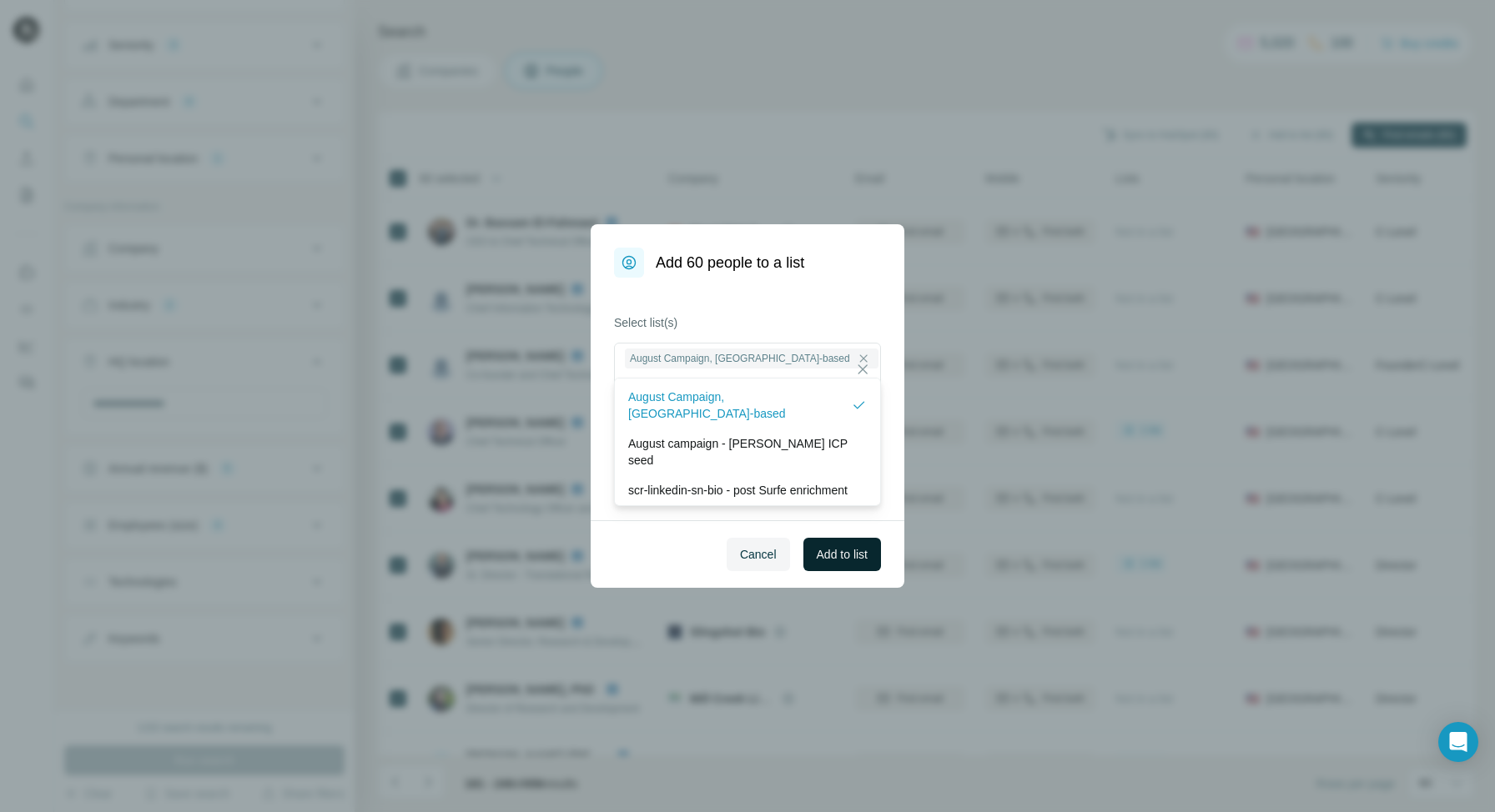
click at [849, 554] on span "Add to list" at bounding box center [842, 555] width 51 height 17
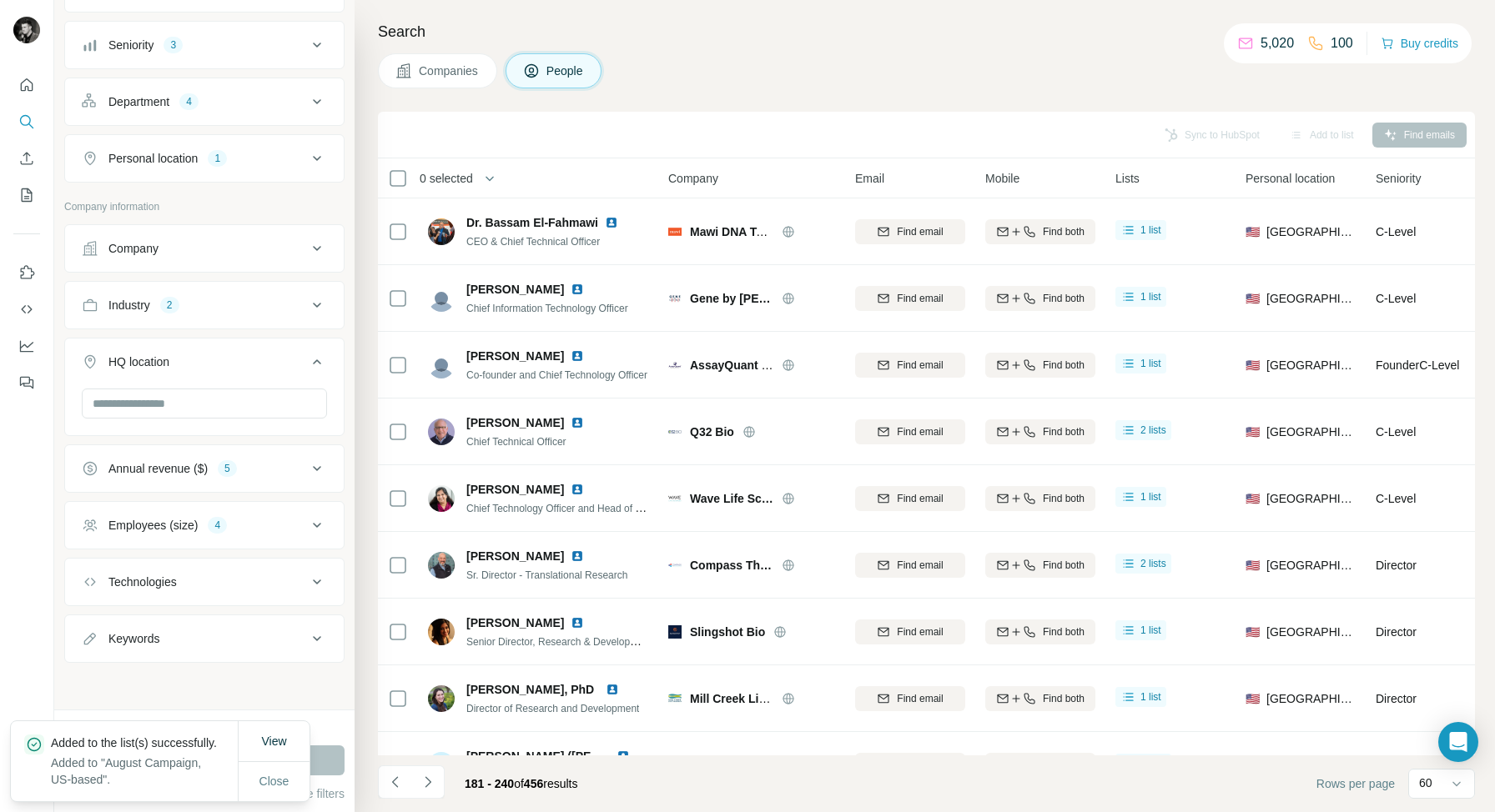
click at [455, 133] on div "Sync to HubSpot Add to list Find emails" at bounding box center [926, 134] width 1081 height 29
click at [423, 784] on icon "Navigate to next page" at bounding box center [428, 782] width 17 height 17
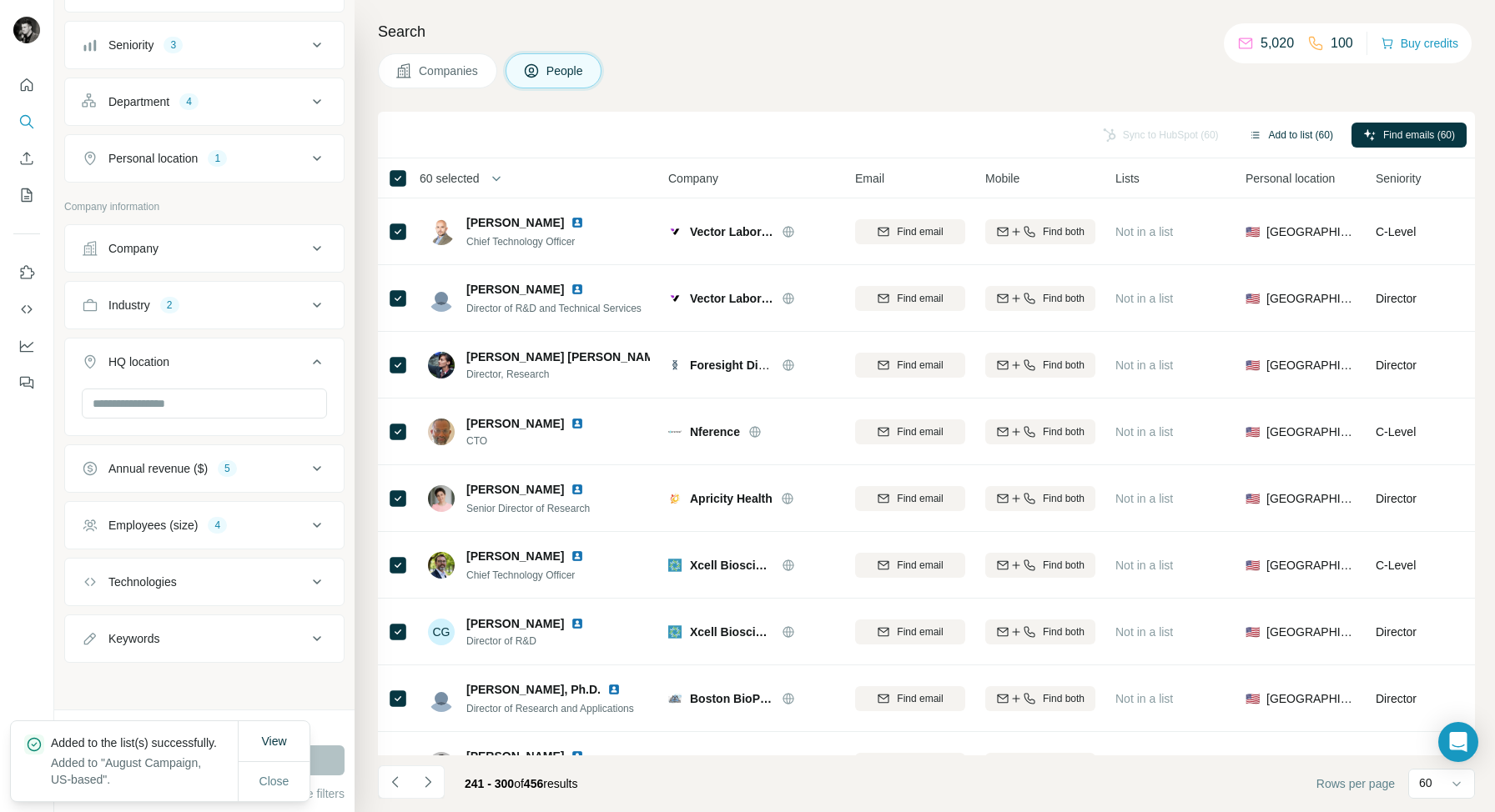
click at [1276, 131] on button "Add to list (60)" at bounding box center [1290, 135] width 108 height 25
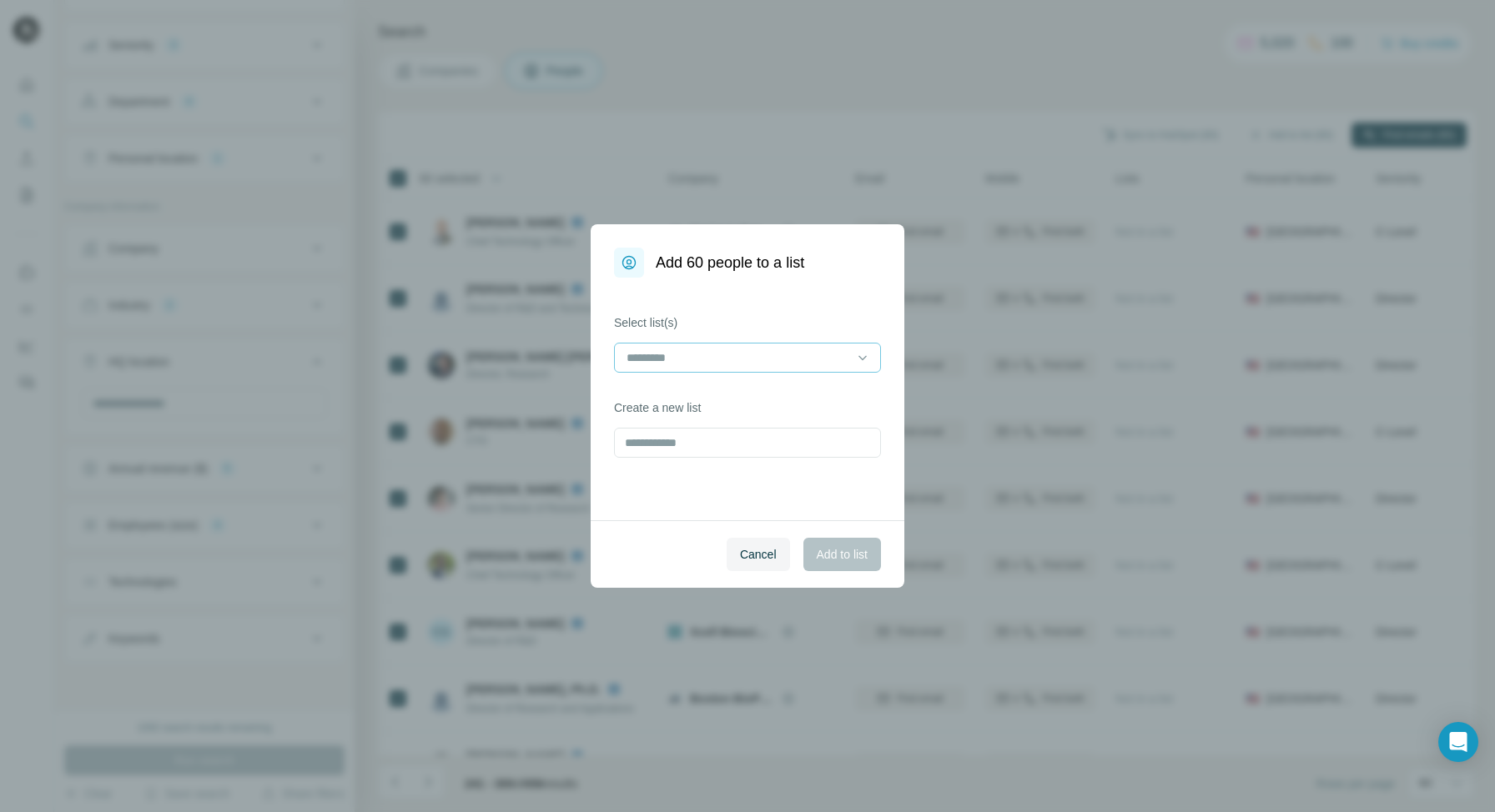
click at [730, 363] on input at bounding box center [737, 358] width 225 height 18
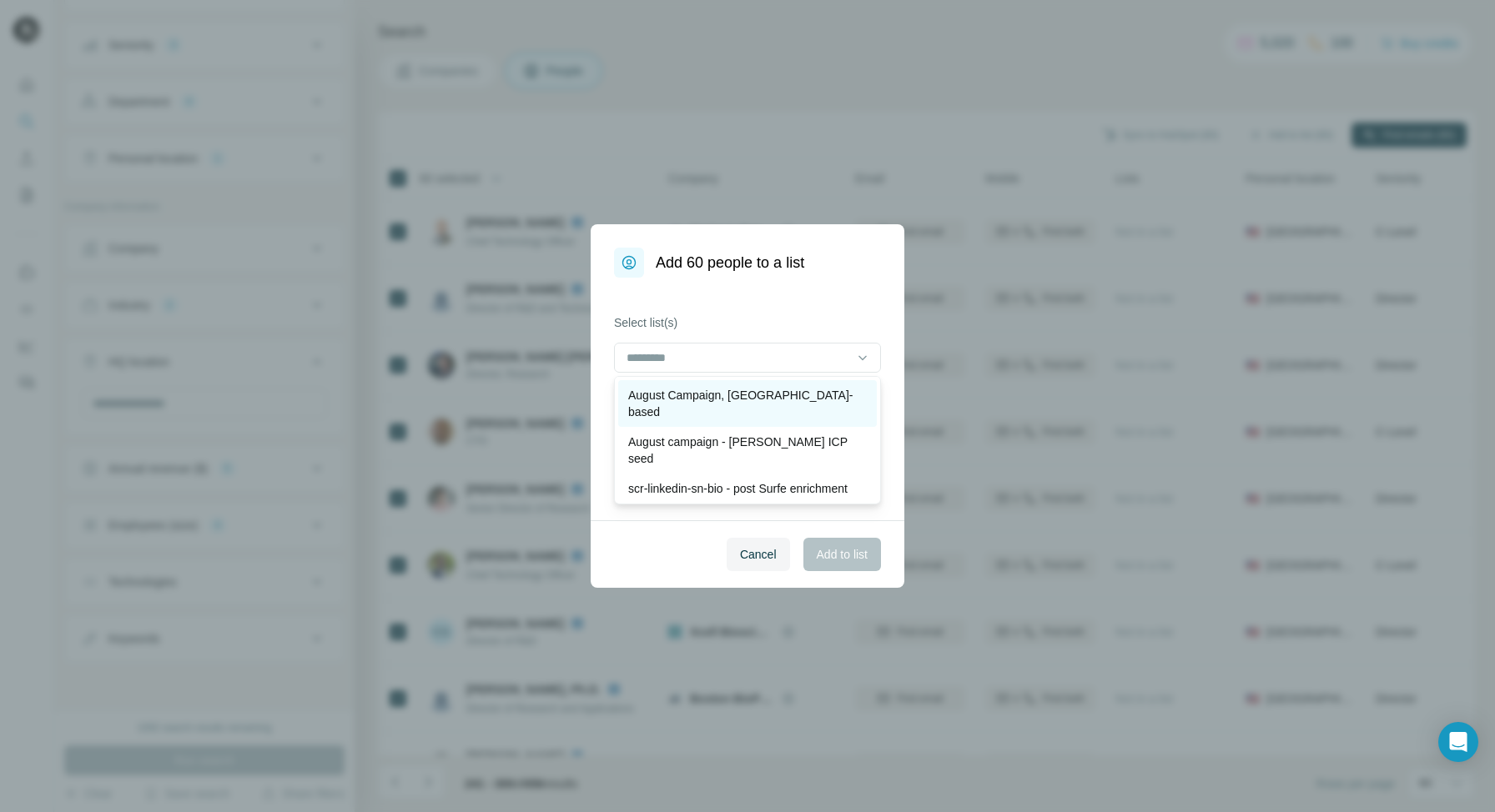
click at [719, 393] on p "August Campaign, [GEOGRAPHIC_DATA]-based" at bounding box center [747, 403] width 238 height 33
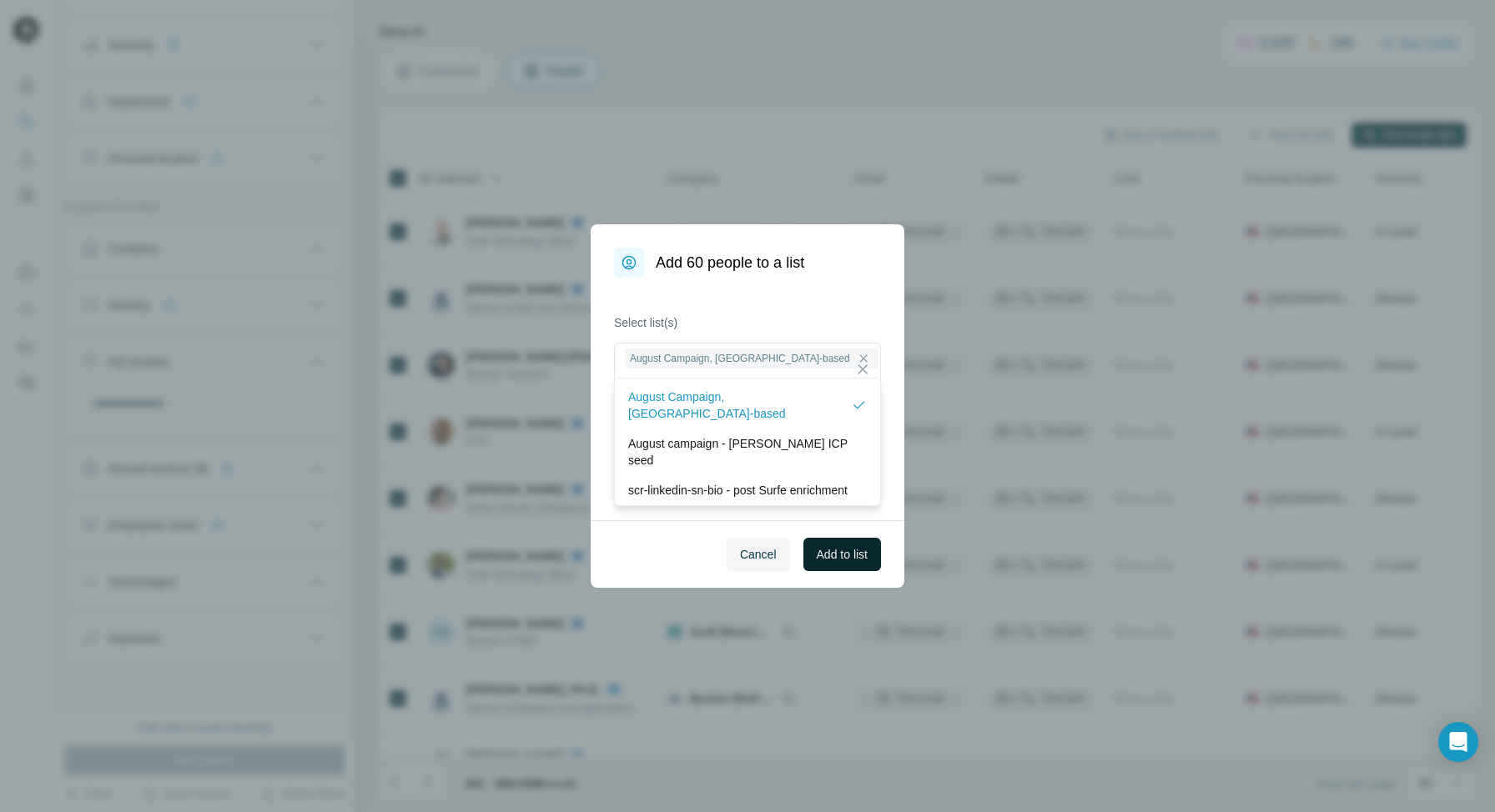
click at [835, 551] on span "Add to list" at bounding box center [842, 555] width 51 height 17
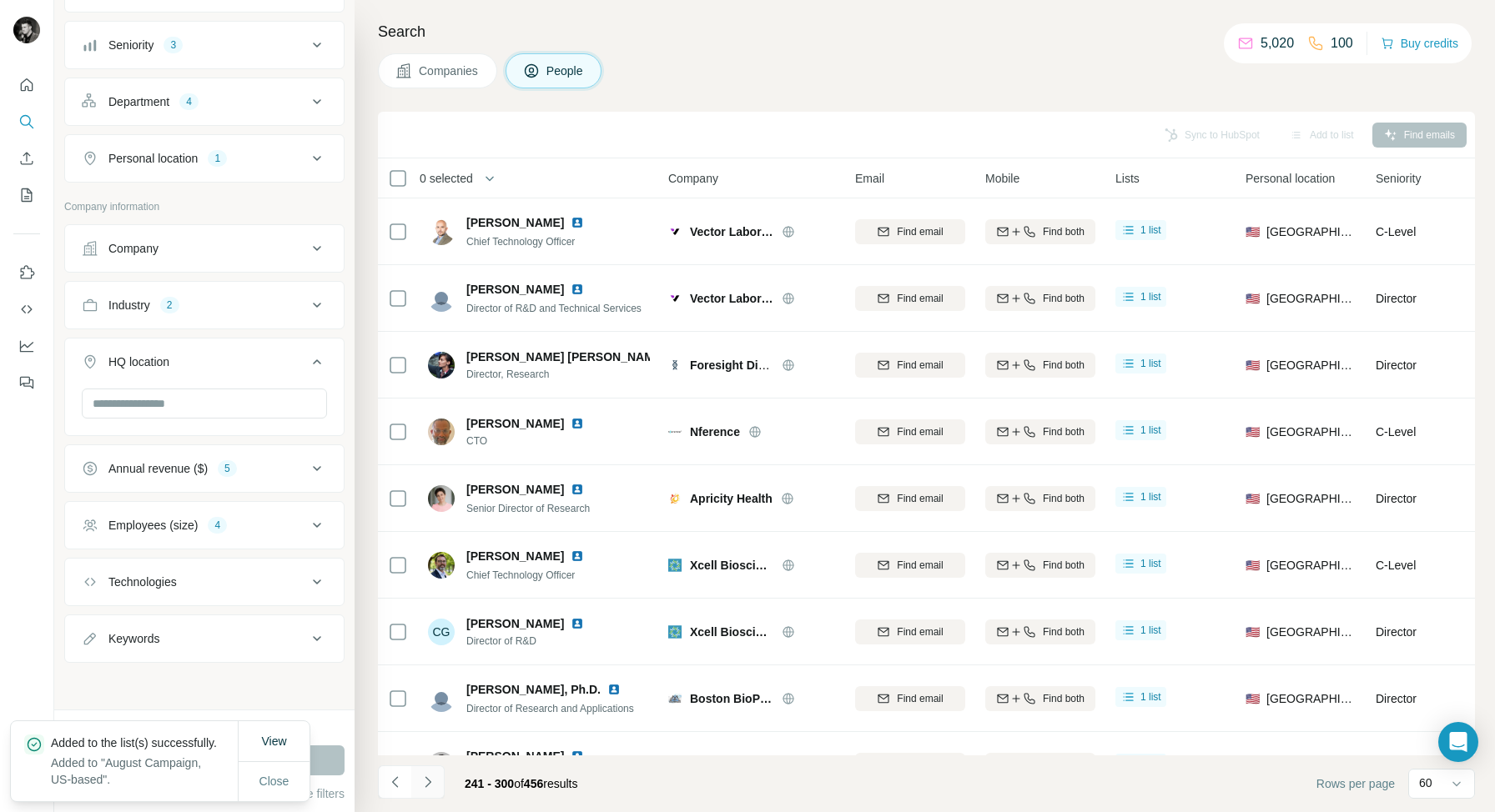
click at [429, 780] on icon "Navigate to next page" at bounding box center [427, 781] width 6 height 11
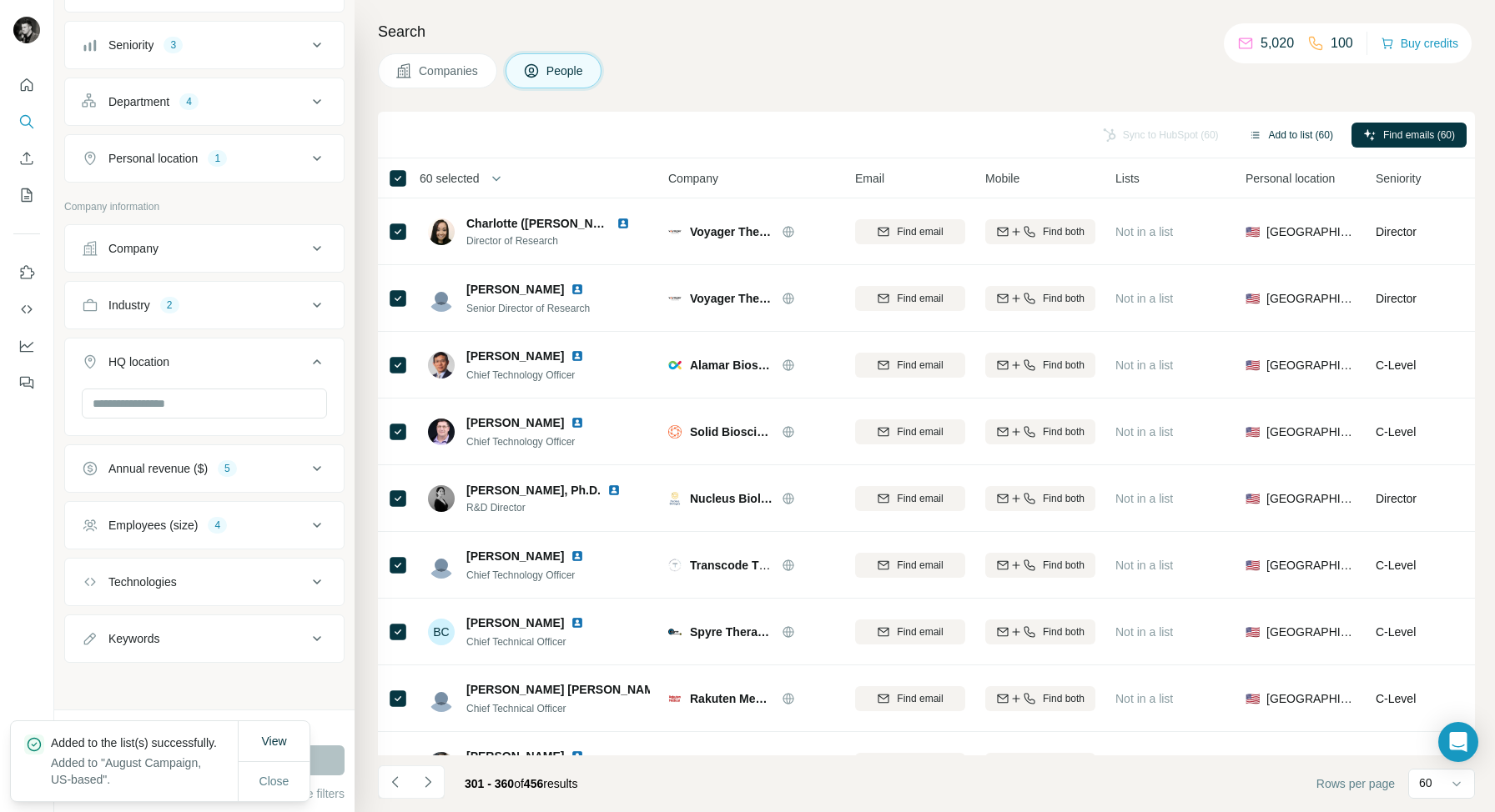
click at [1287, 131] on button "Add to list (60)" at bounding box center [1290, 135] width 108 height 25
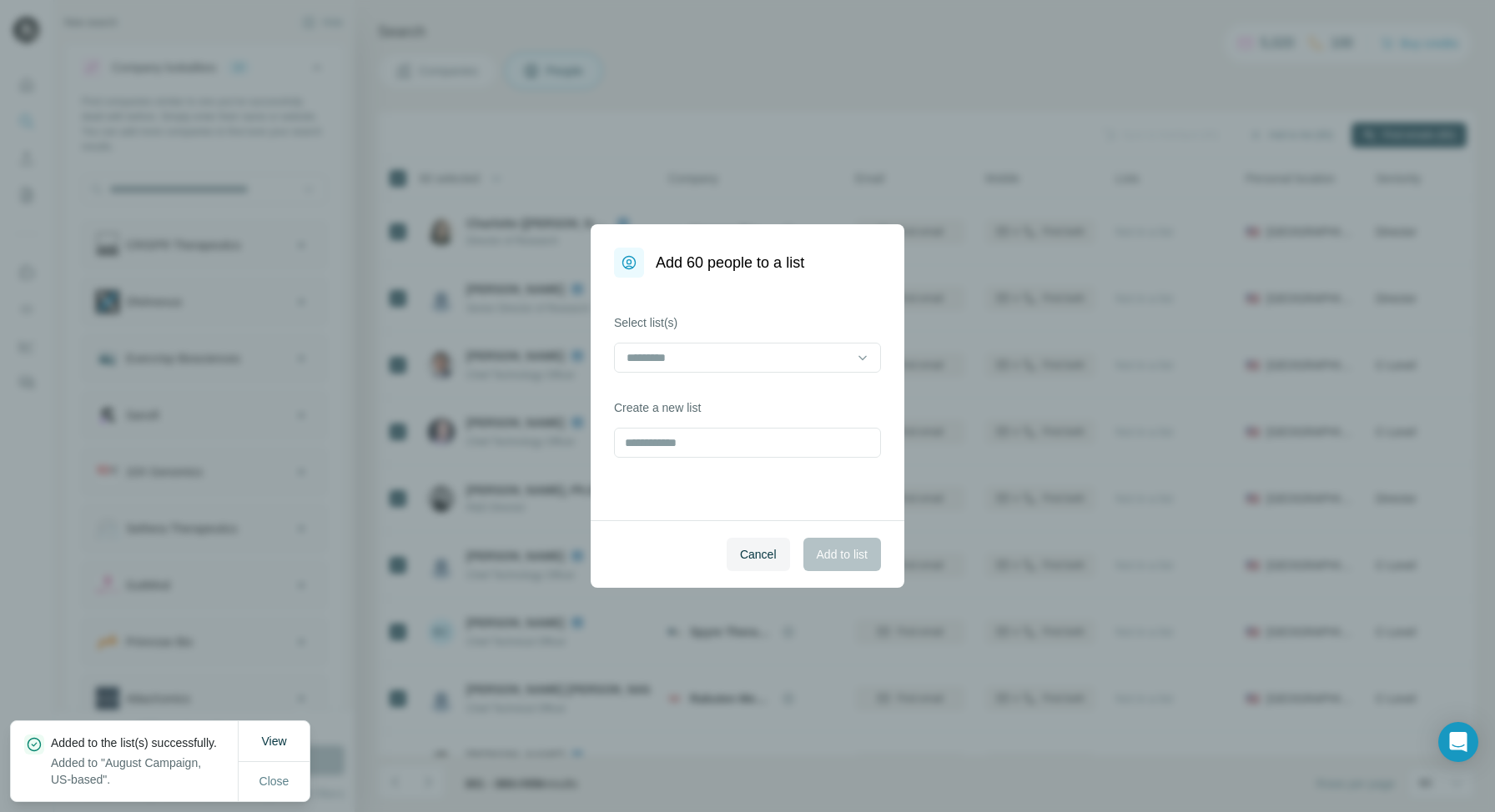
scroll to position [875, 0]
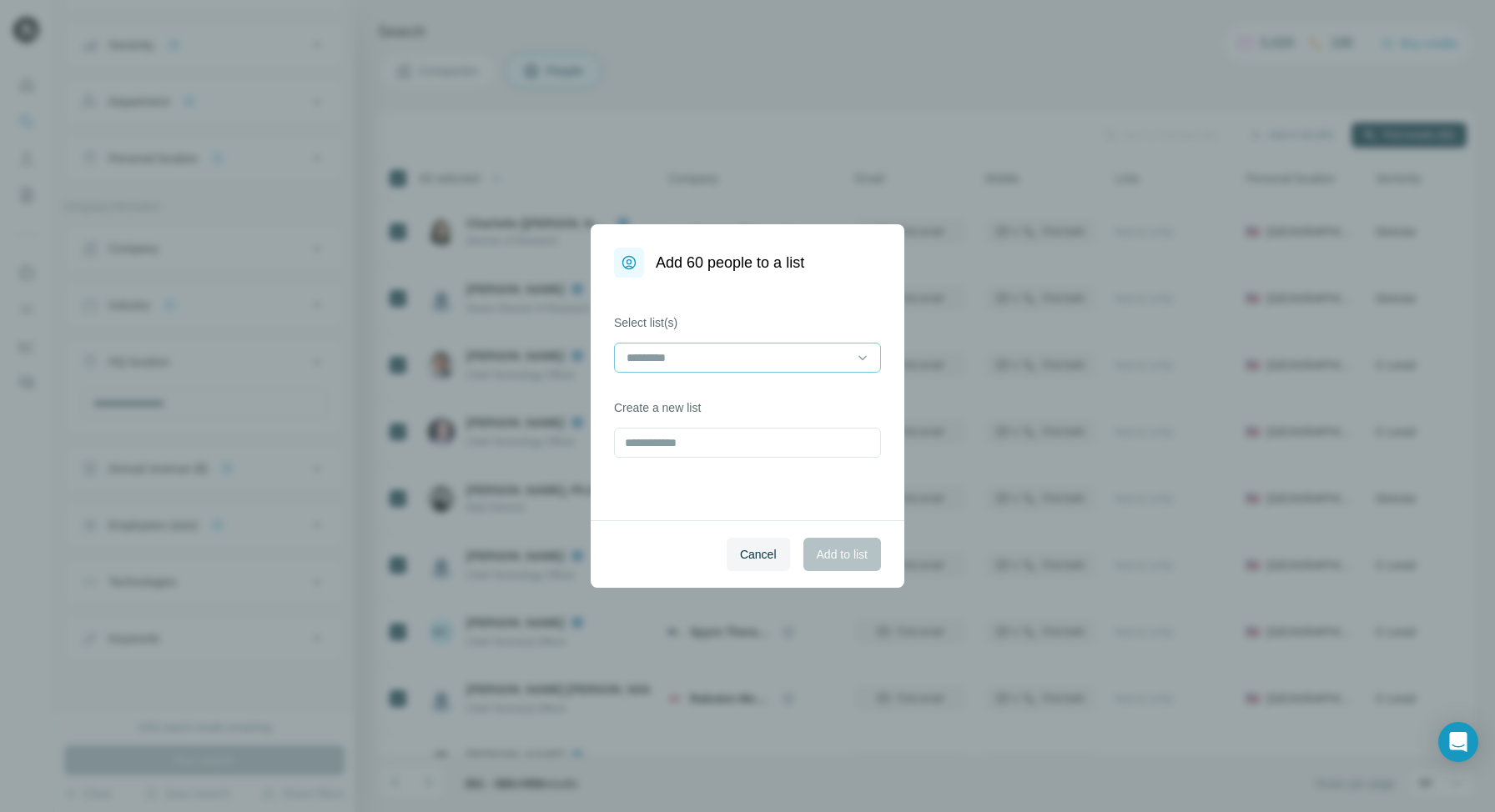
click at [748, 358] on input at bounding box center [737, 358] width 225 height 18
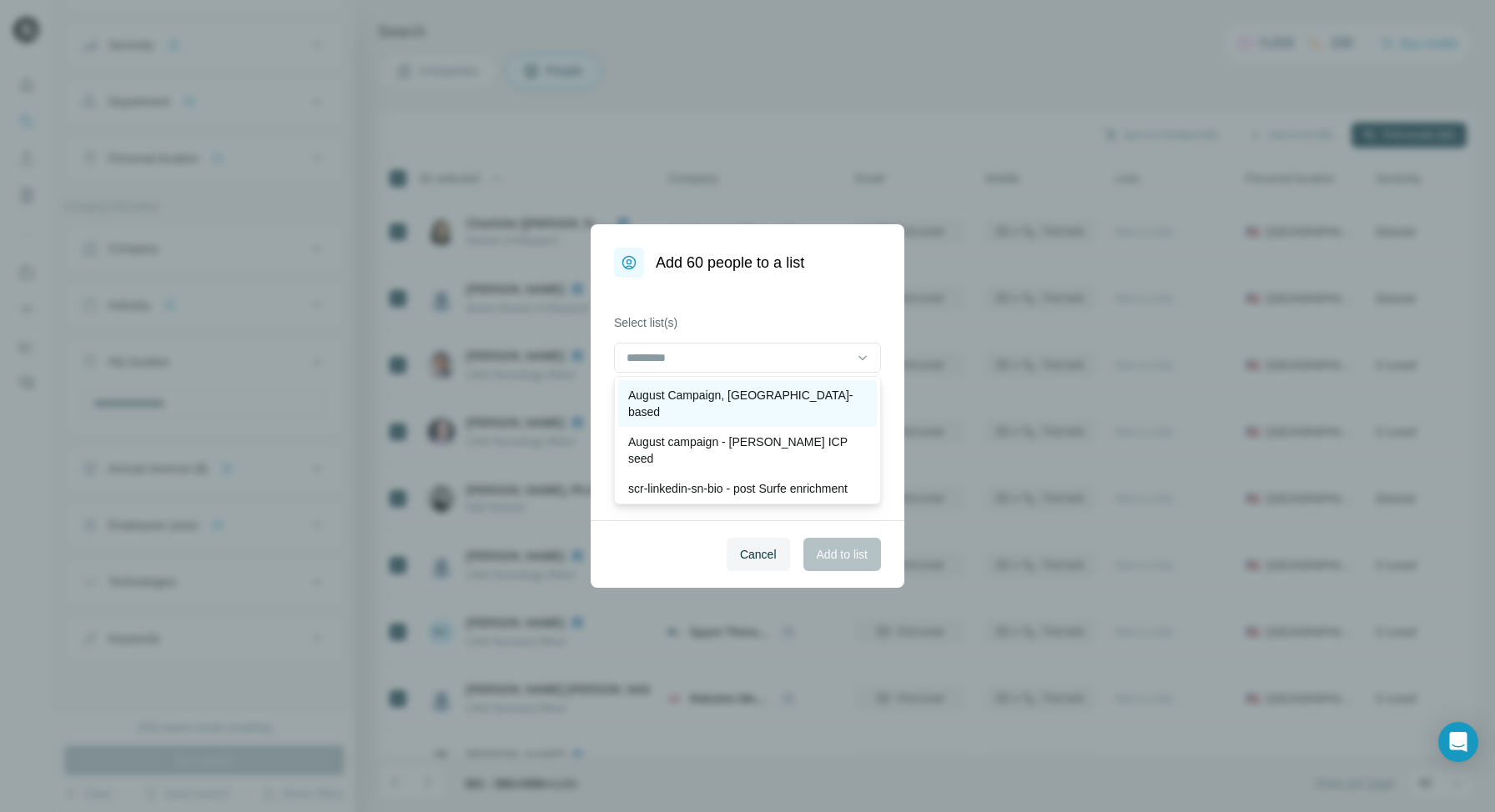
click at [745, 394] on p "August Campaign, US-based" at bounding box center [747, 403] width 238 height 33
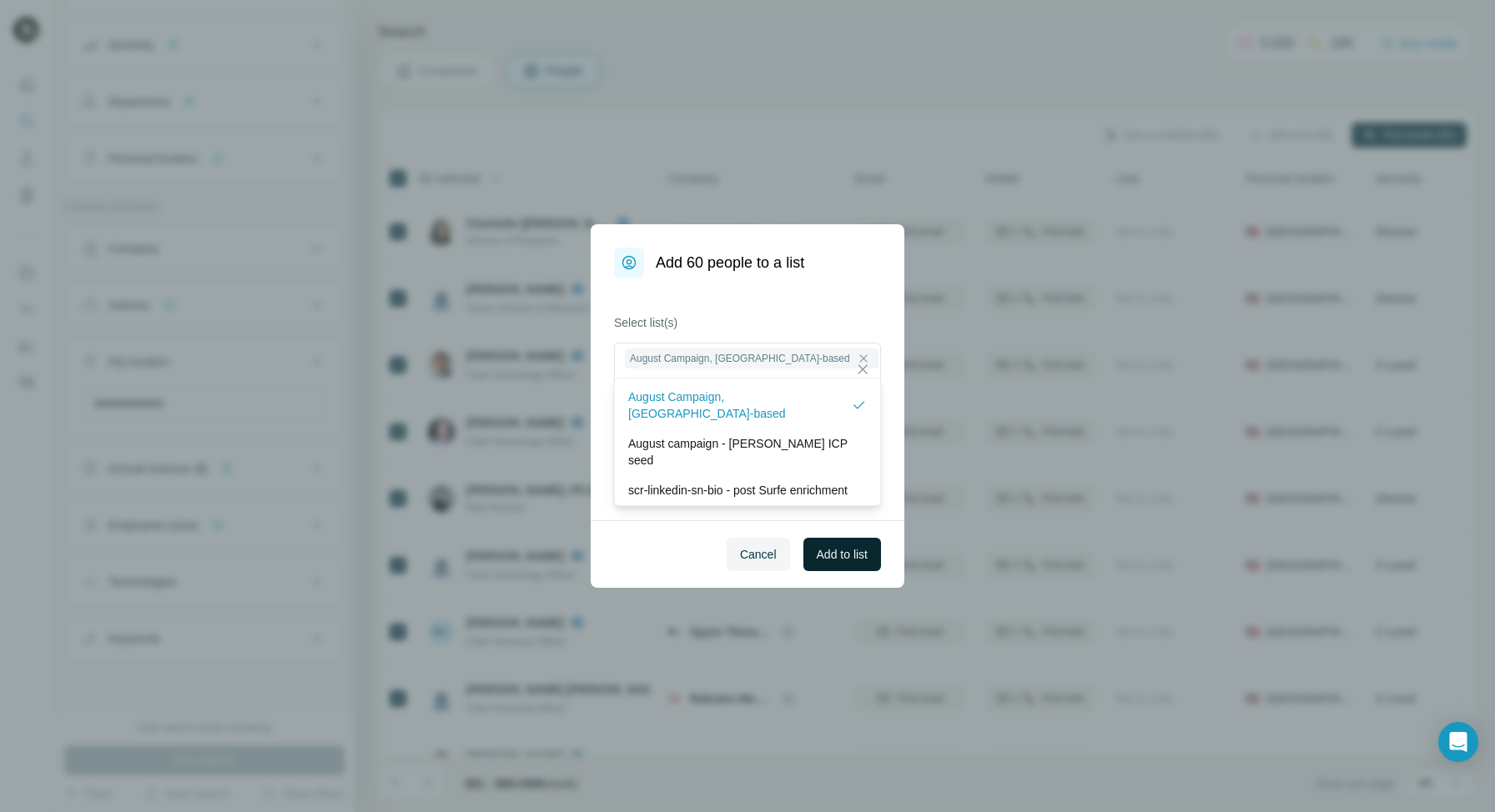
click at [840, 557] on span "Add to list" at bounding box center [842, 555] width 51 height 17
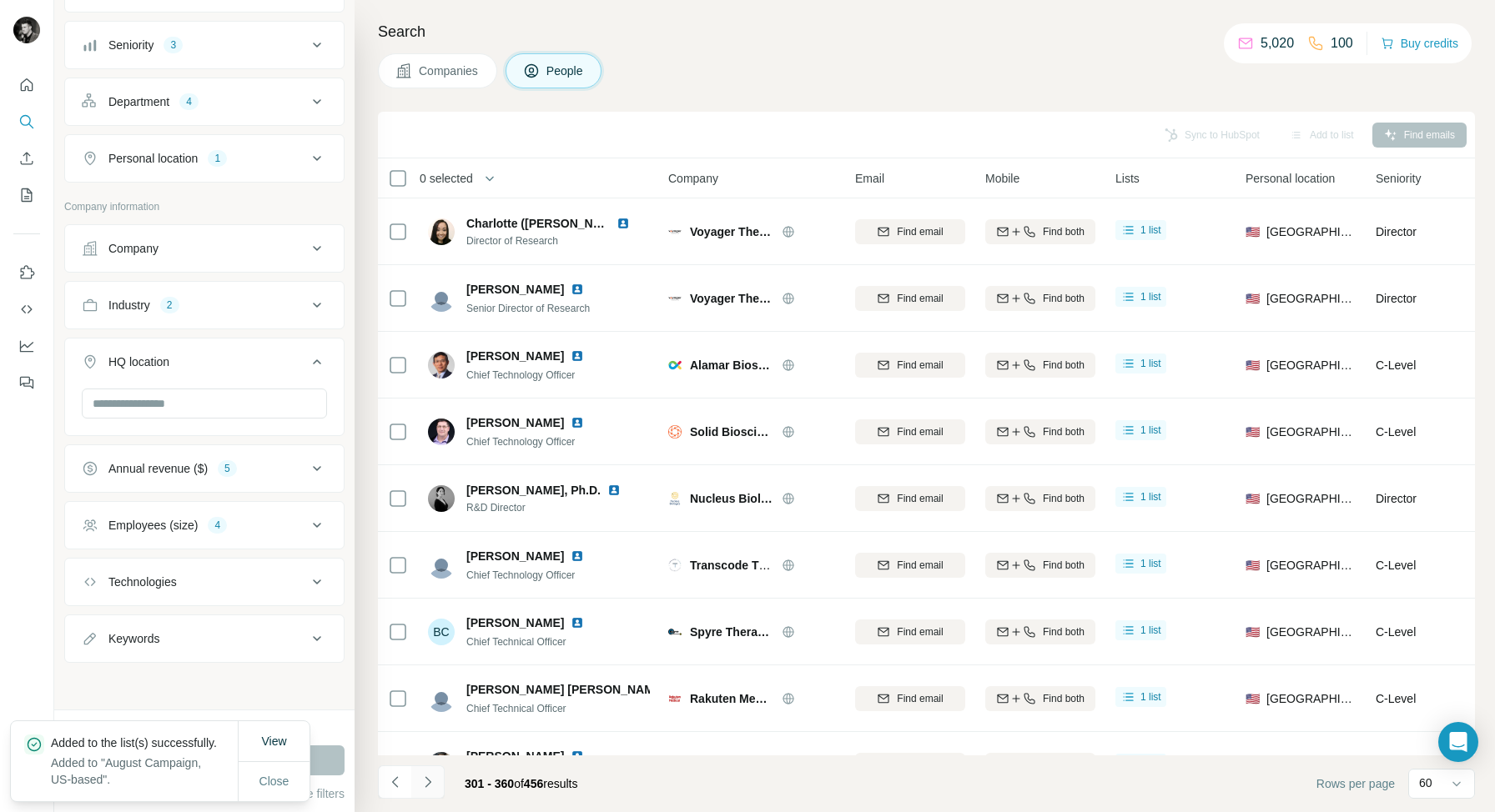
click at [430, 780] on icon "Navigate to next page" at bounding box center [428, 782] width 17 height 17
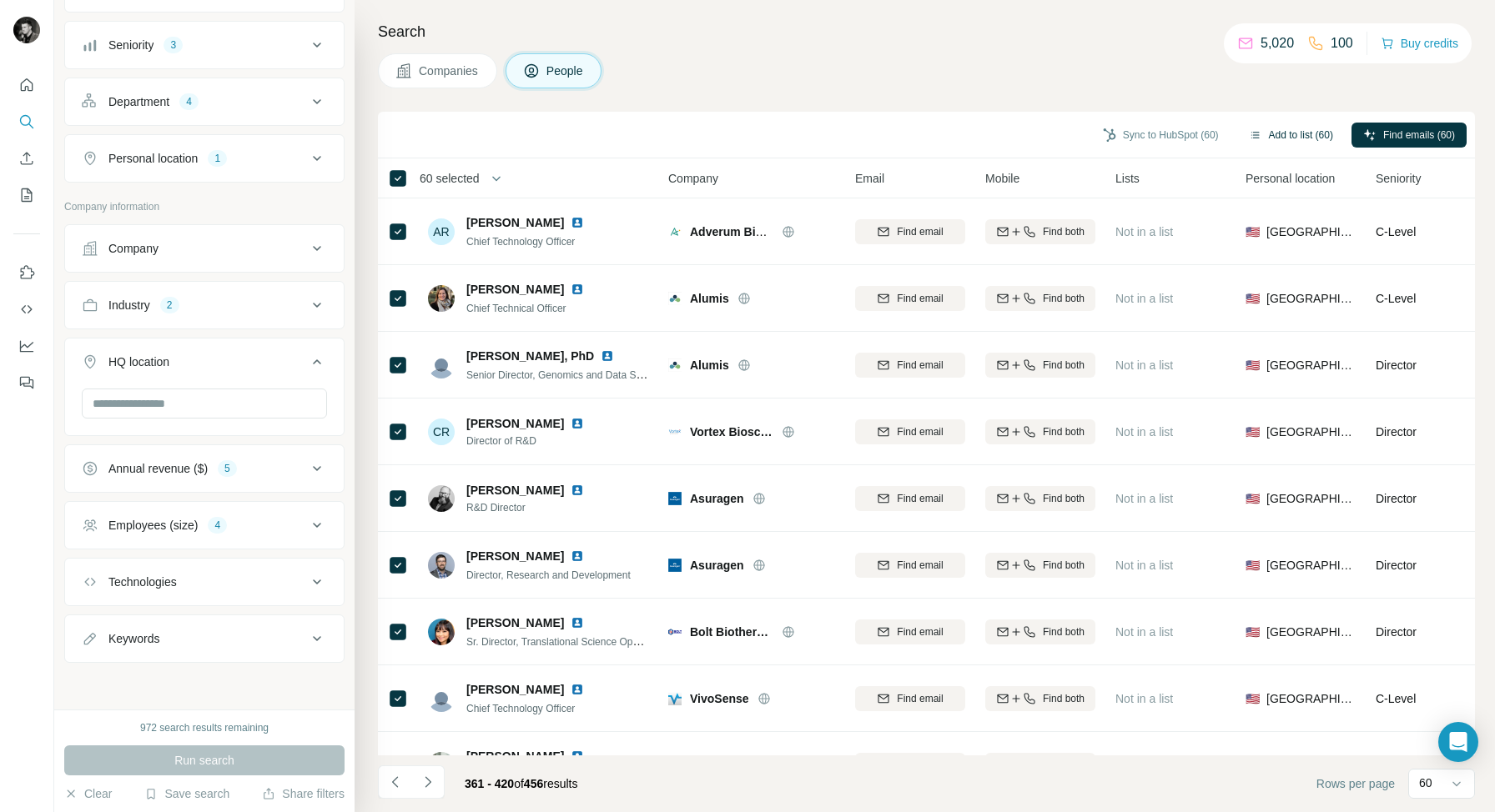
click at [1299, 135] on button "Add to list (60)" at bounding box center [1290, 135] width 108 height 25
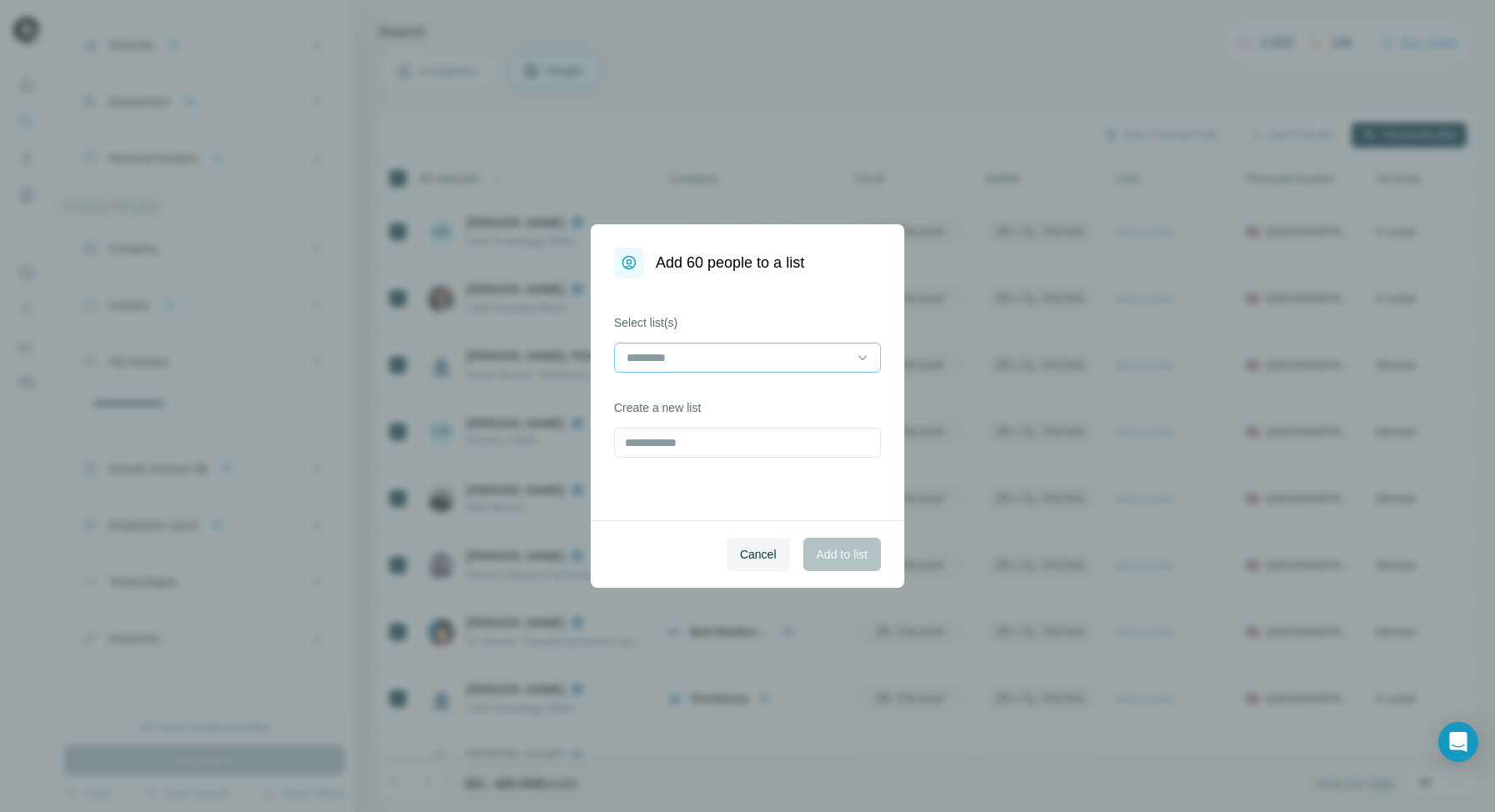
click at [790, 358] on input at bounding box center [737, 358] width 225 height 18
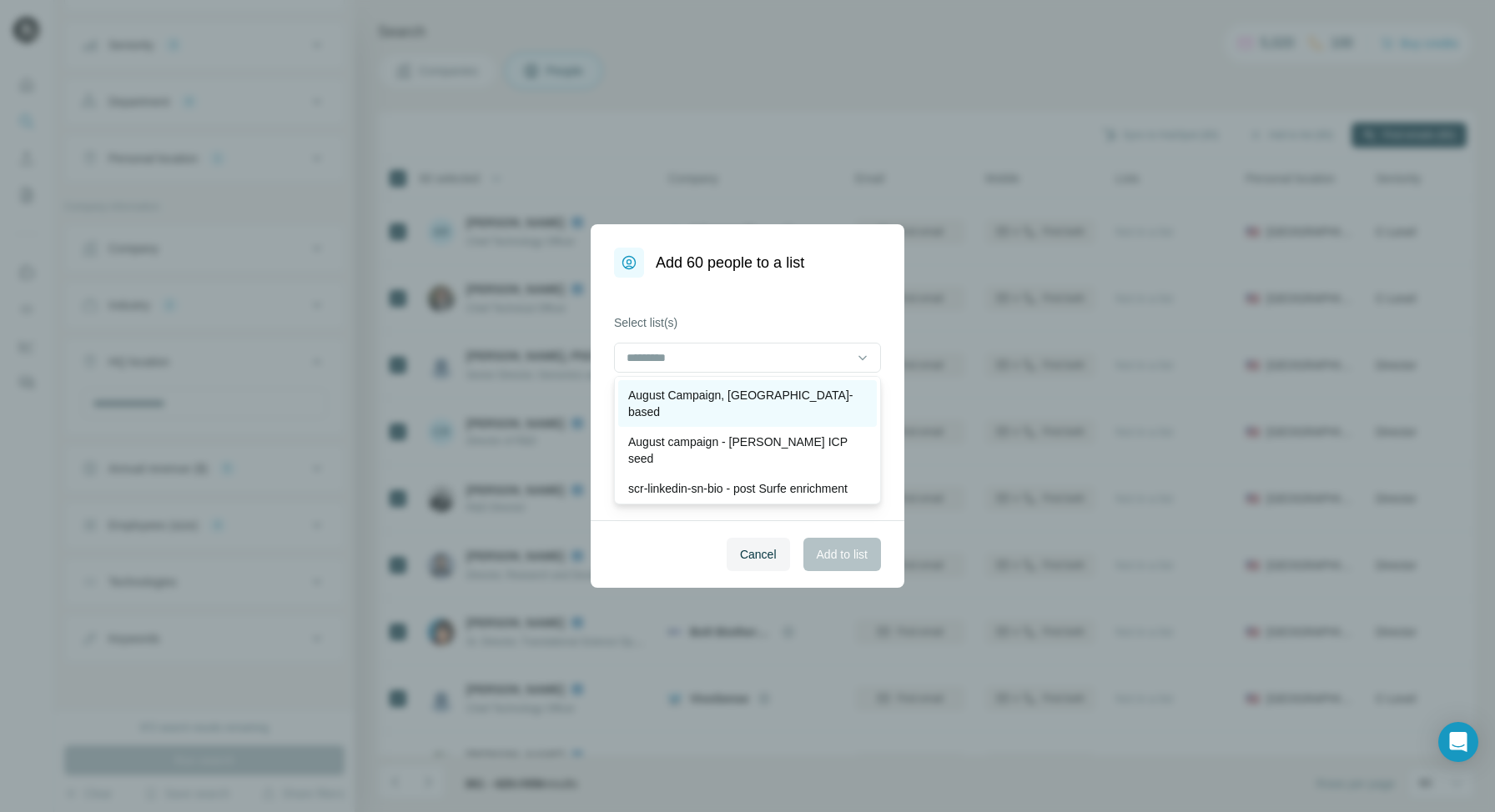
click at [739, 395] on p "August Campaign, [GEOGRAPHIC_DATA]-based" at bounding box center [747, 403] width 238 height 33
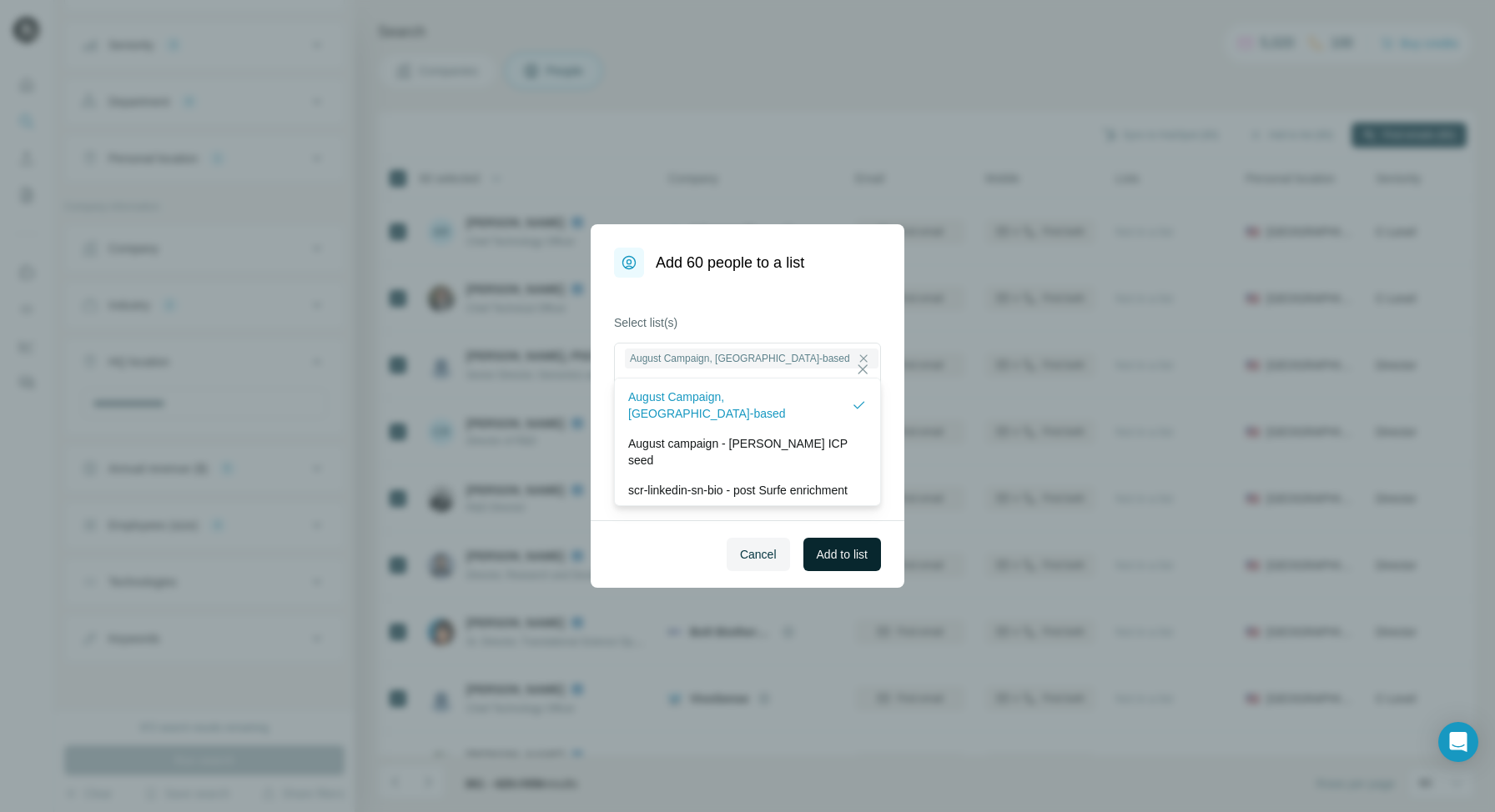
click at [845, 549] on span "Add to list" at bounding box center [842, 555] width 51 height 17
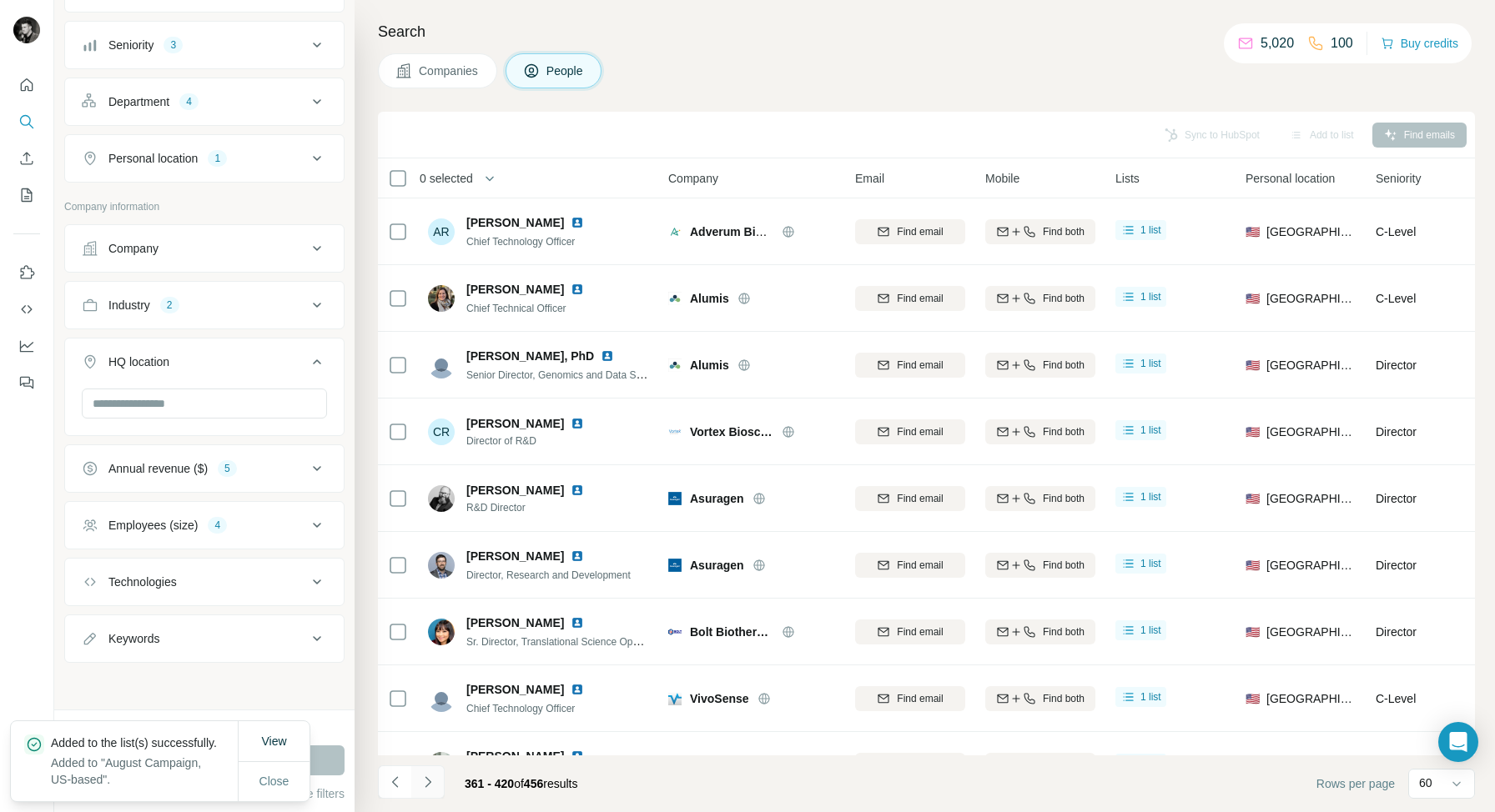
click at [427, 778] on icon "Navigate to next page" at bounding box center [428, 782] width 17 height 17
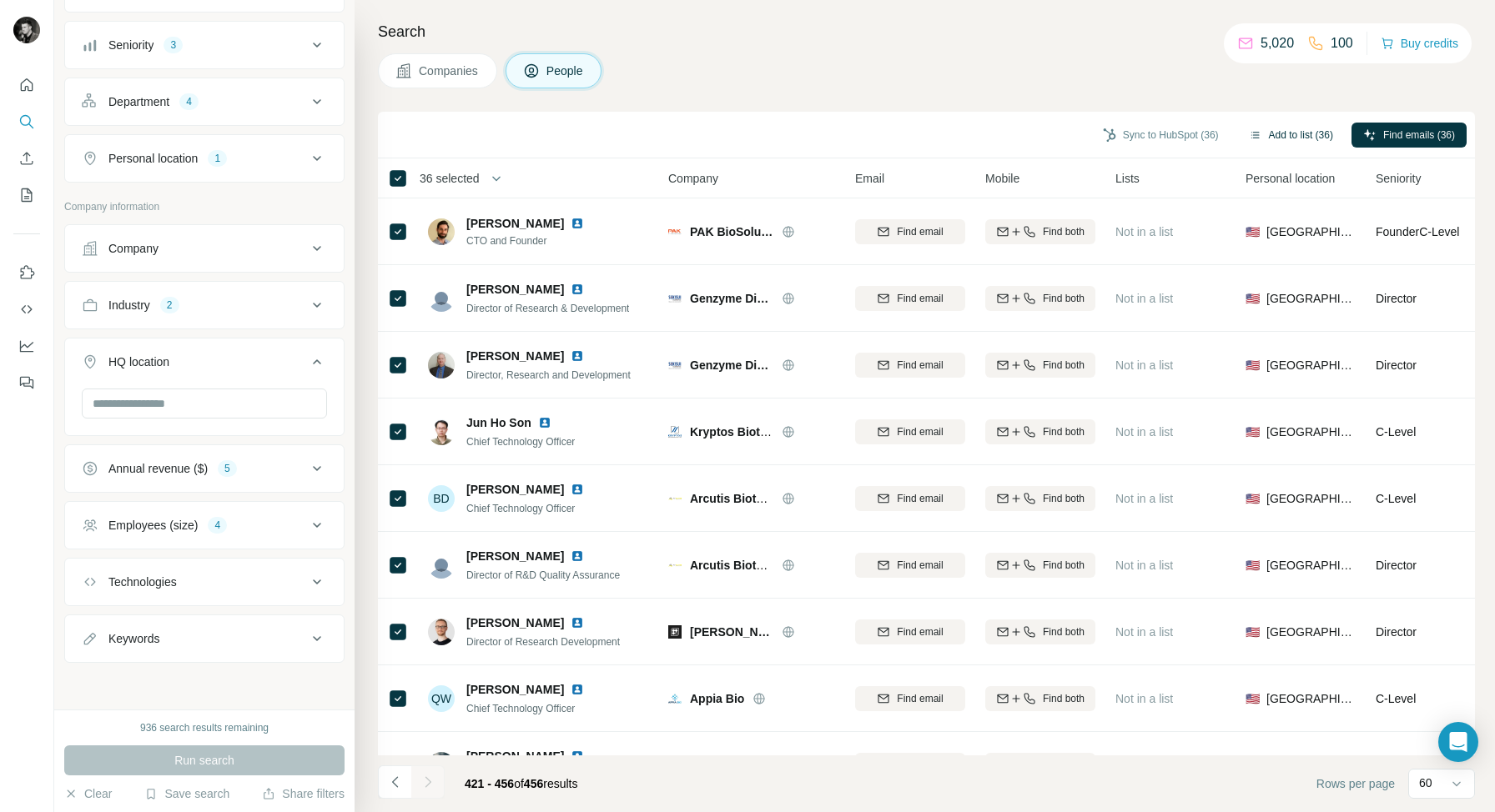
click at [1299, 134] on button "Add to list (36)" at bounding box center [1290, 135] width 108 height 25
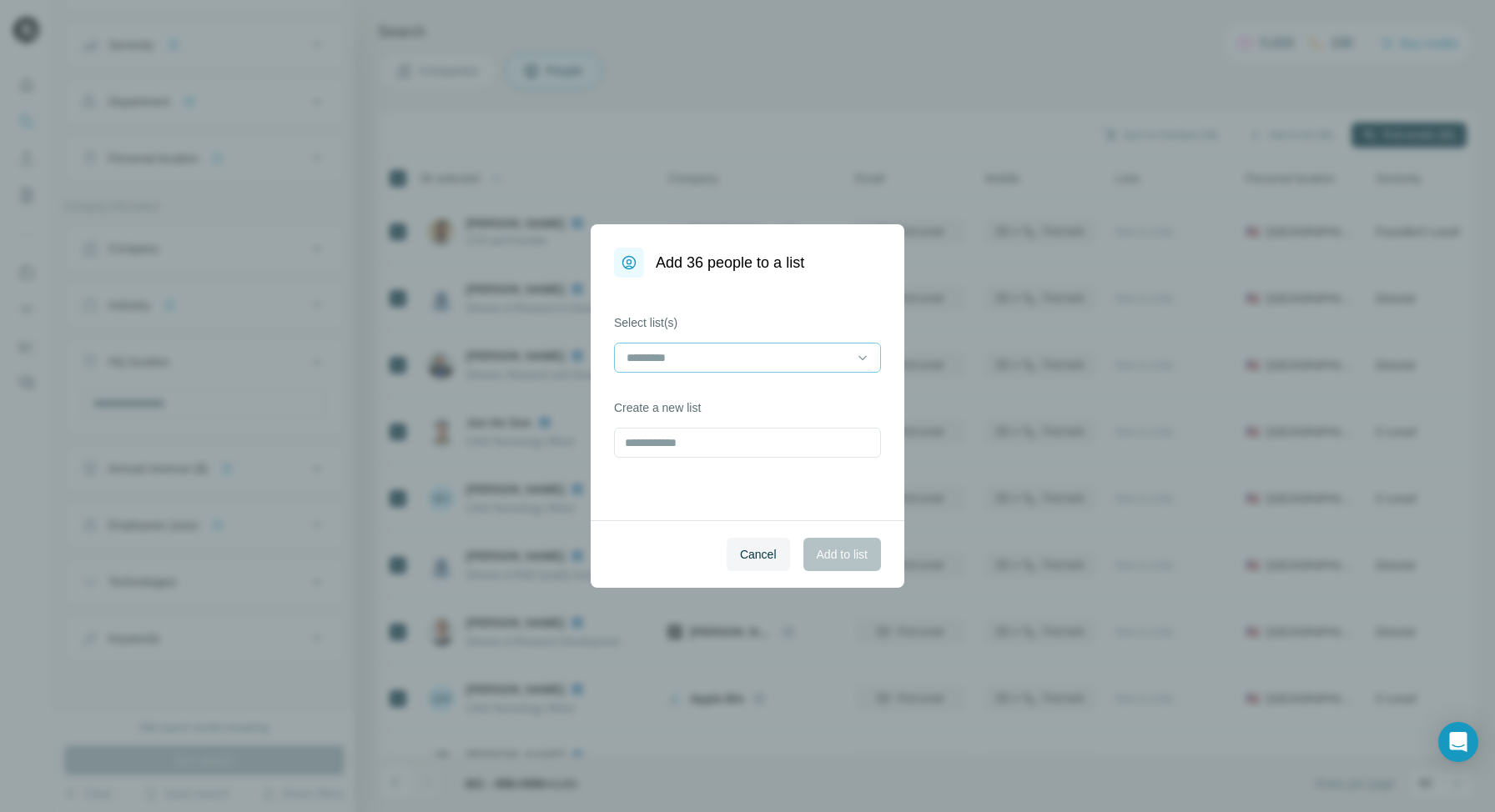
click at [787, 348] on div at bounding box center [737, 358] width 225 height 28
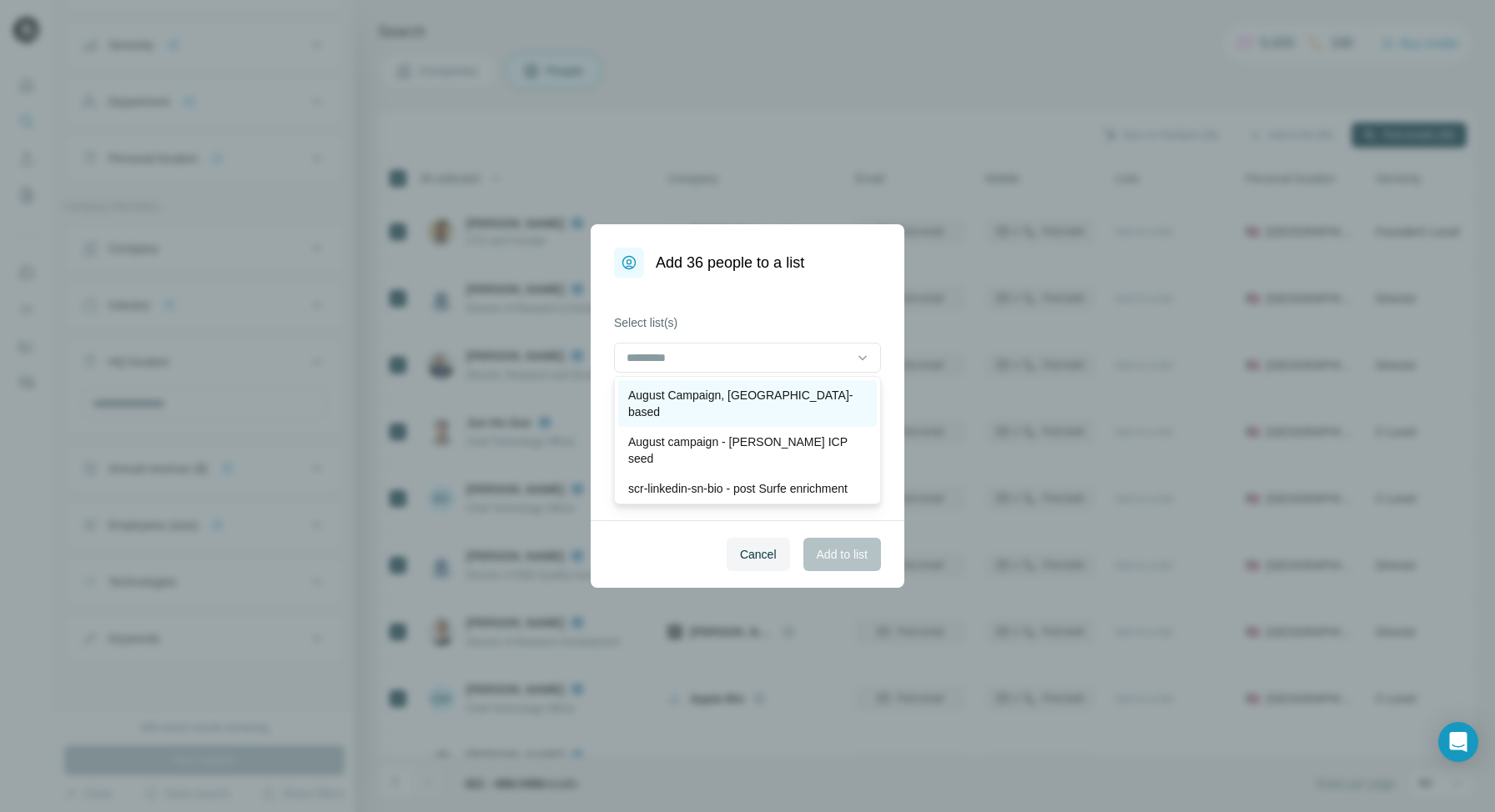
click at [750, 388] on p "August Campaign, [GEOGRAPHIC_DATA]-based" at bounding box center [747, 403] width 238 height 33
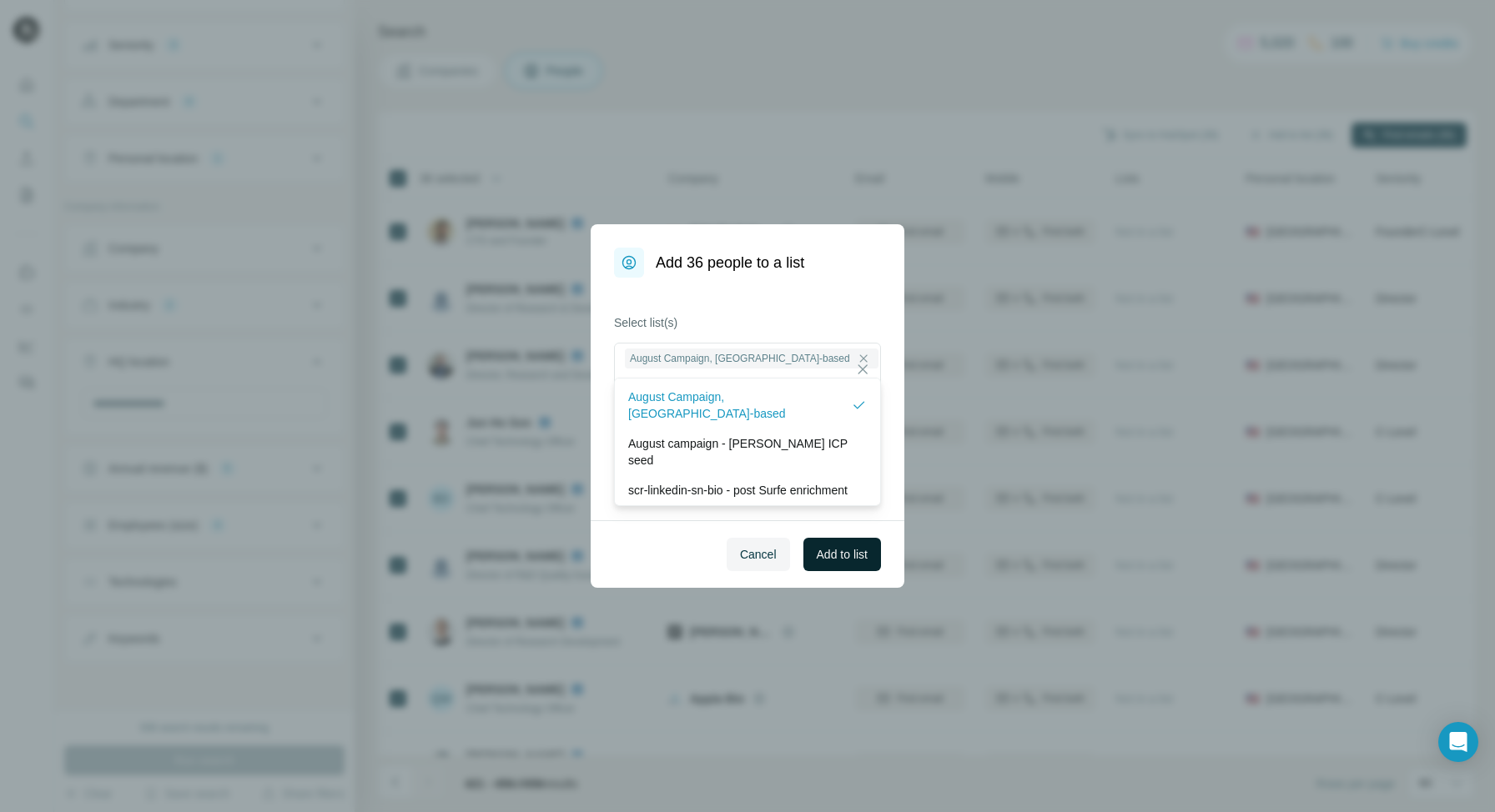
click at [840, 549] on span "Add to list" at bounding box center [842, 555] width 51 height 17
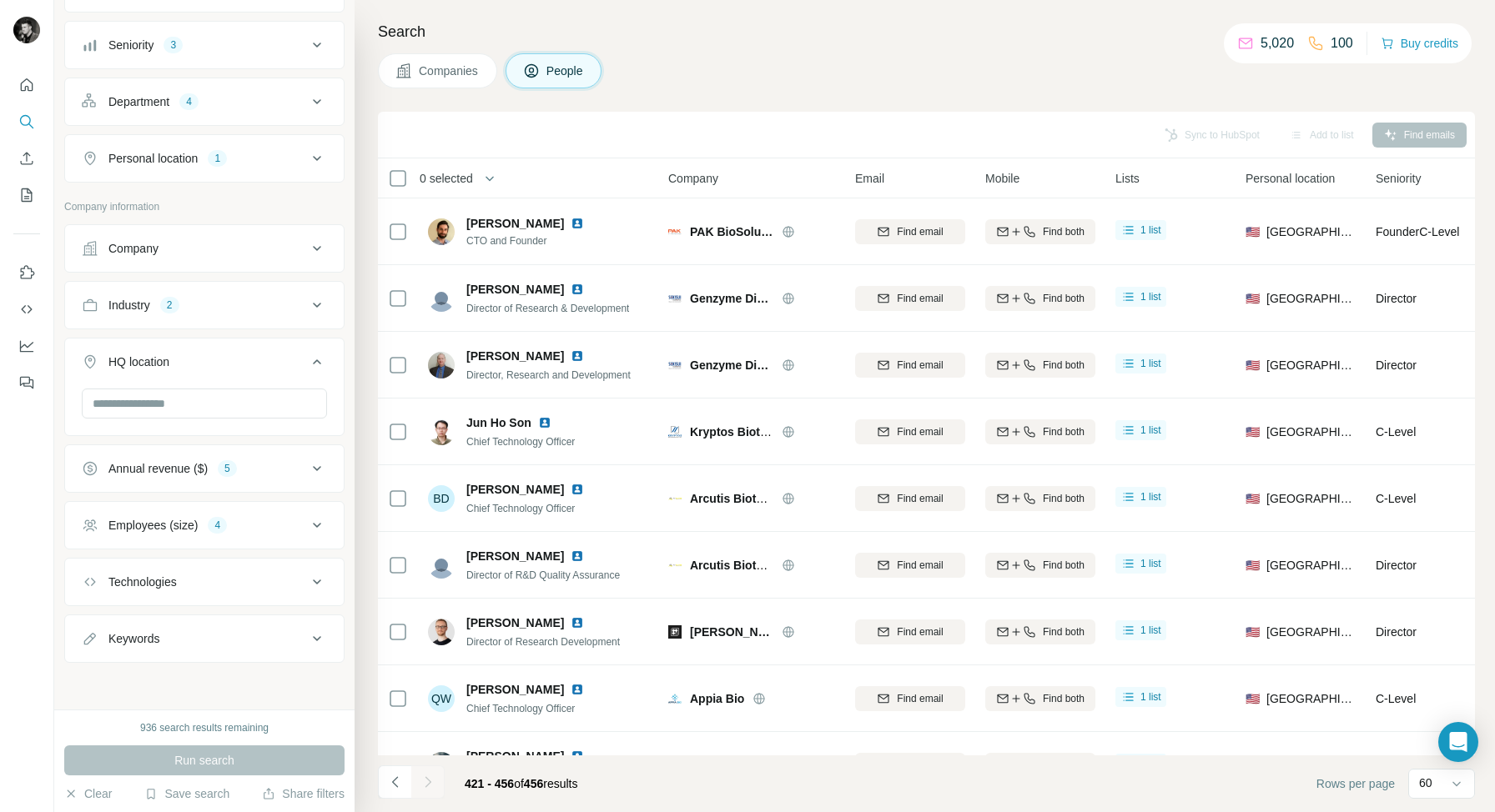
click at [313, 467] on icon at bounding box center [317, 469] width 8 height 5
click at [313, 467] on icon at bounding box center [317, 469] width 20 height 20
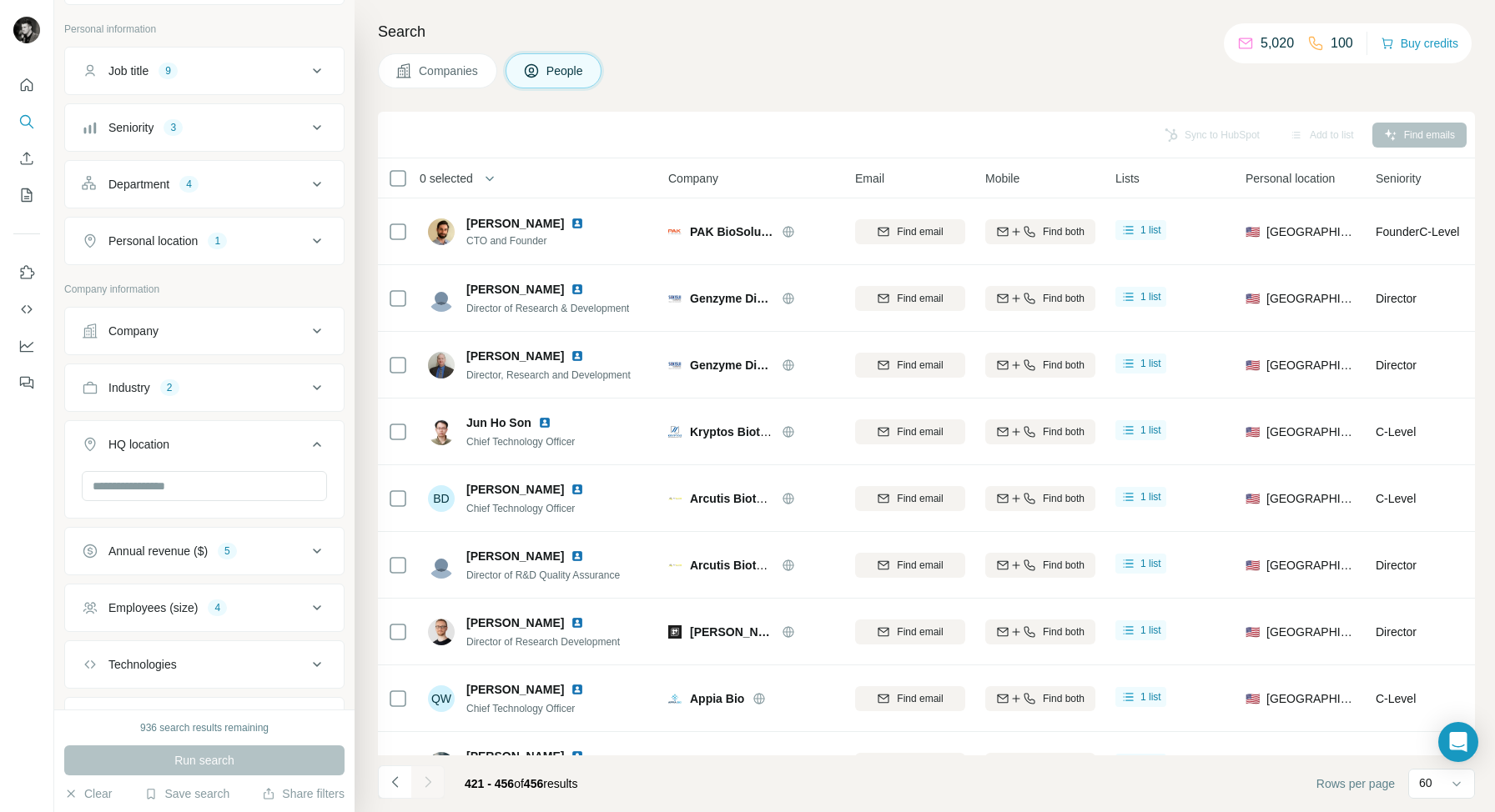
scroll to position [771, 0]
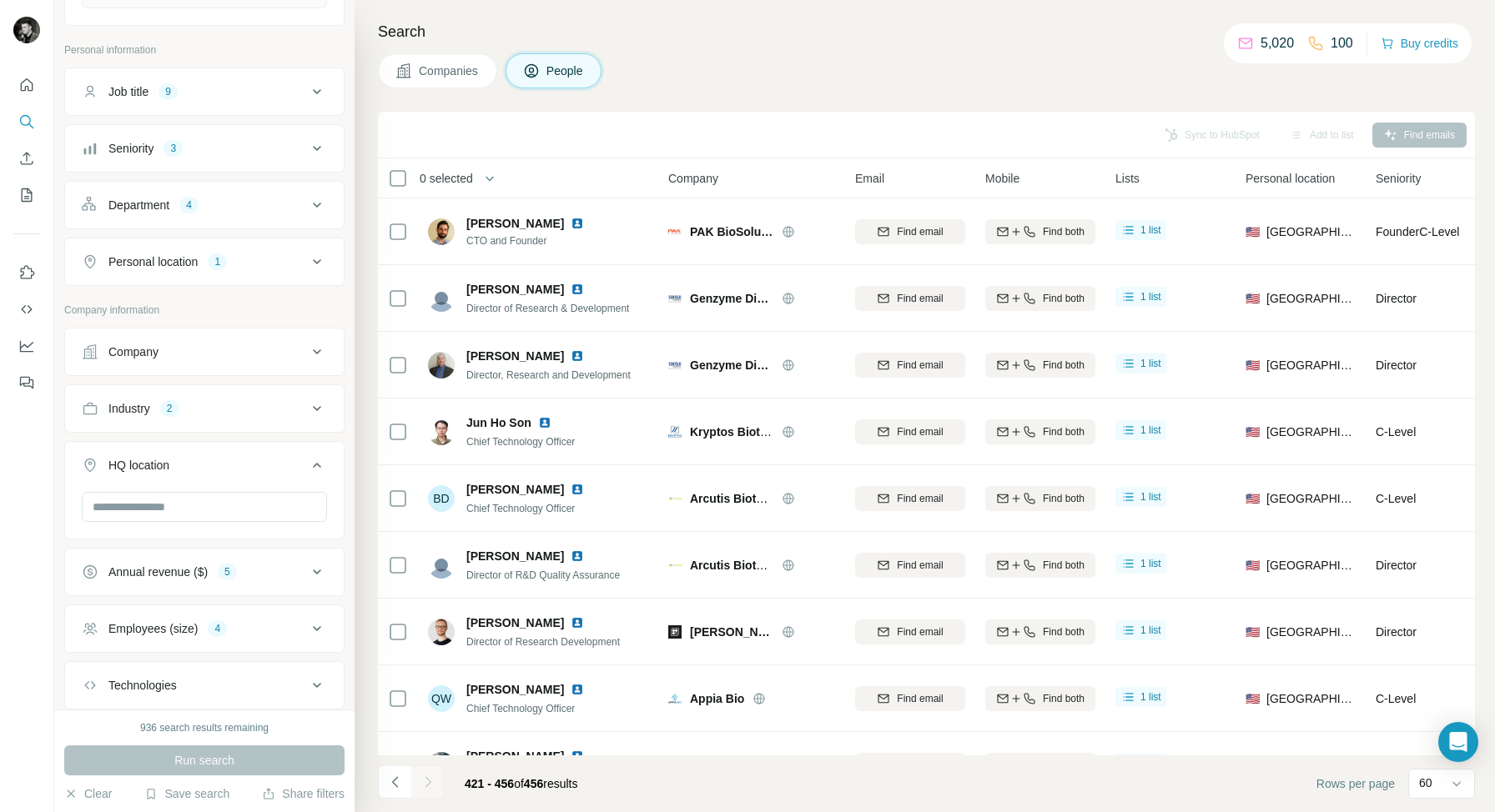
click at [312, 265] on icon at bounding box center [317, 261] width 20 height 20
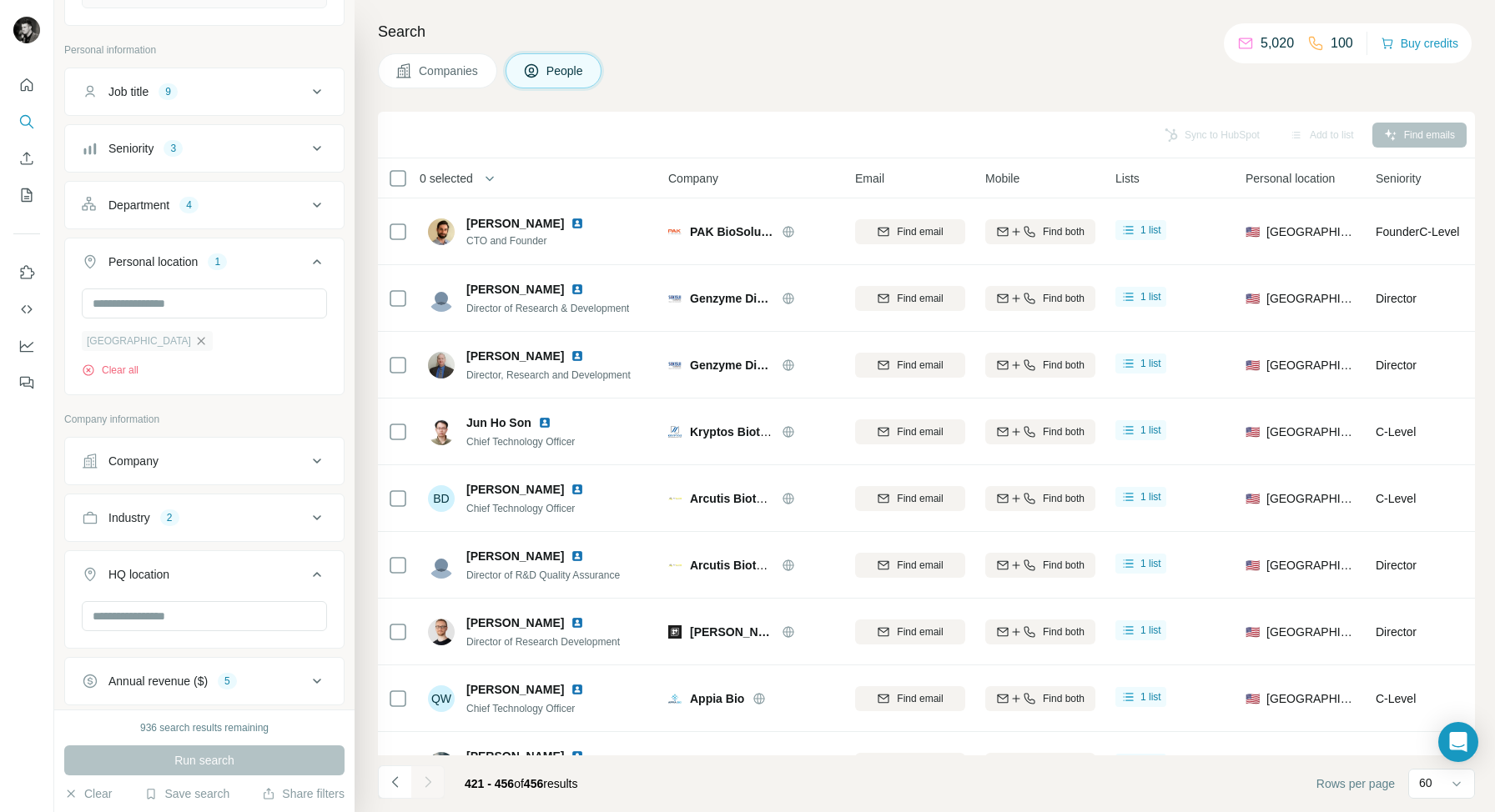
click at [195, 339] on icon "button" at bounding box center [201, 341] width 13 height 13
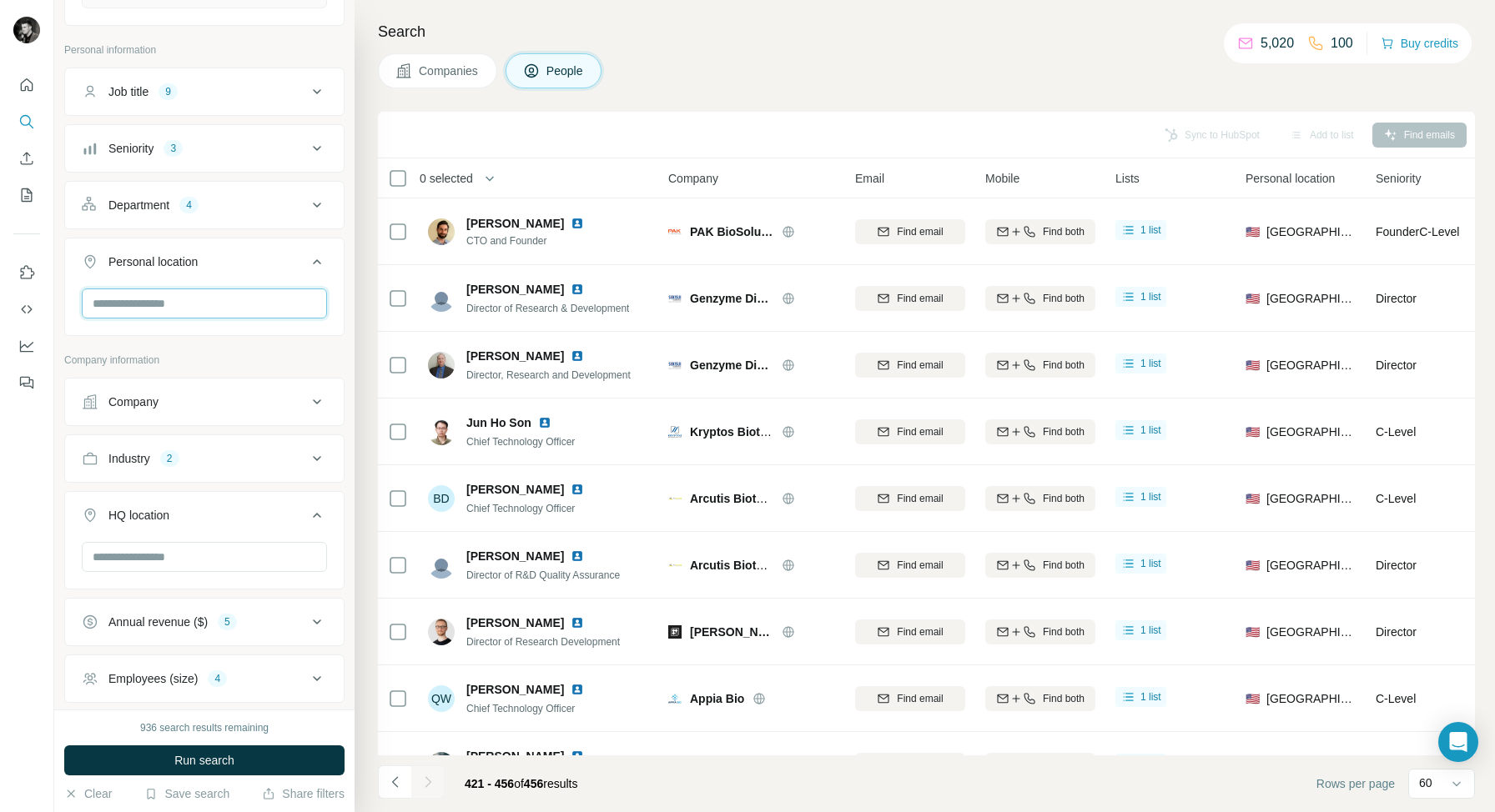
click at [162, 306] on input "text" at bounding box center [204, 303] width 245 height 30
type input "******"
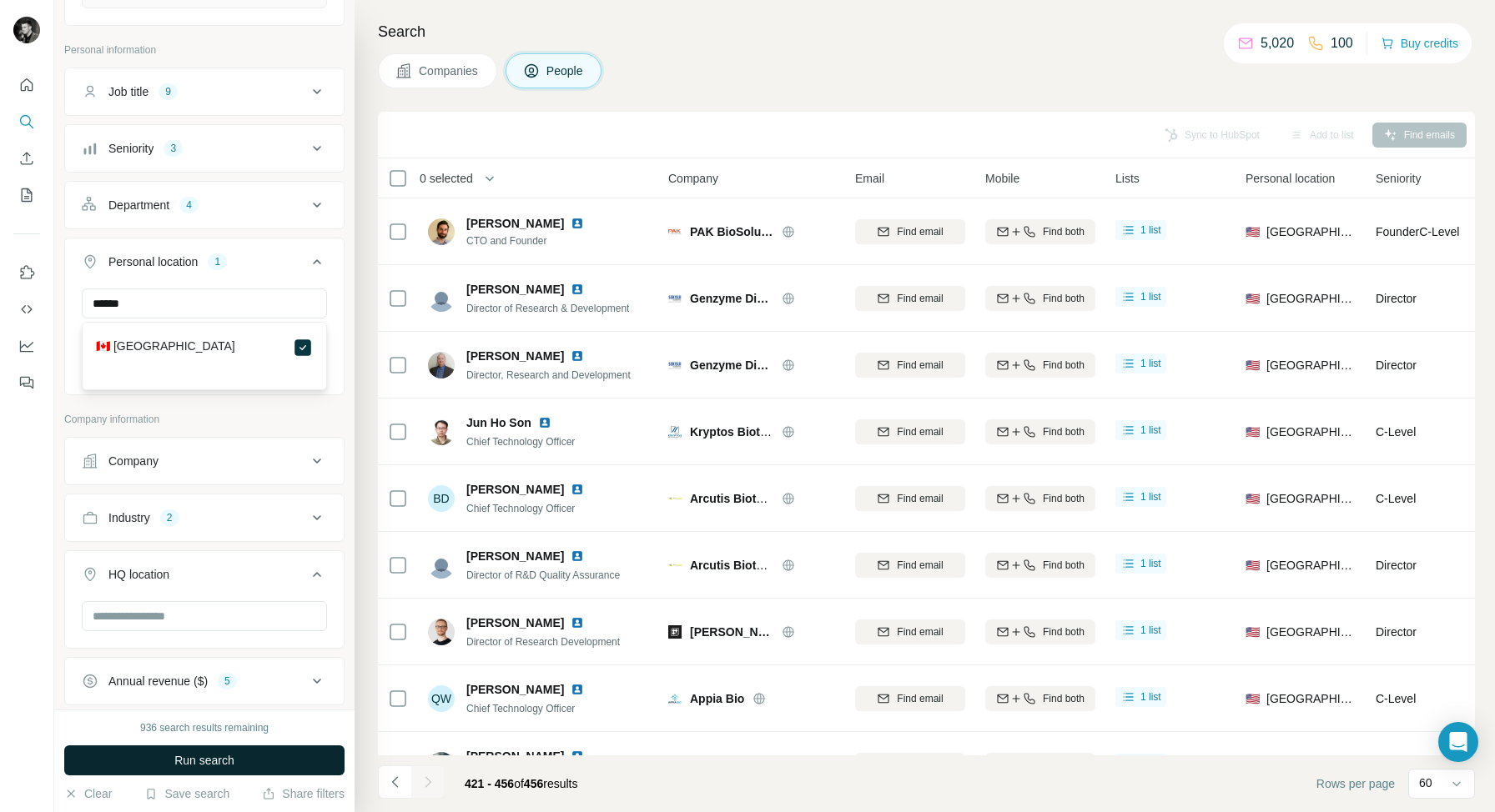
click at [210, 762] on span "Run search" at bounding box center [205, 760] width 60 height 17
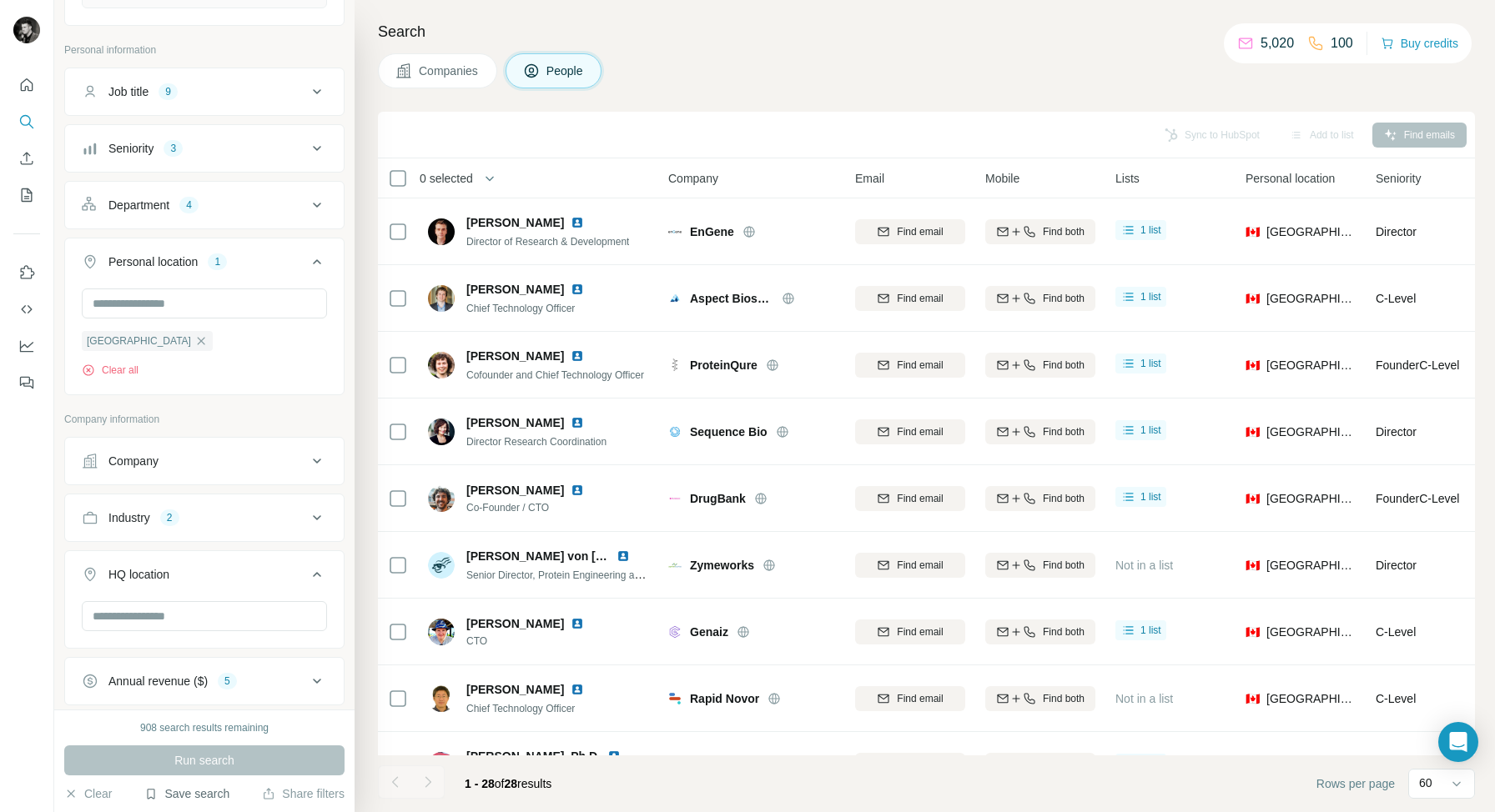
click at [186, 795] on button "Save search" at bounding box center [187, 794] width 85 height 17
click at [206, 725] on div "Save search" at bounding box center [234, 731] width 176 height 33
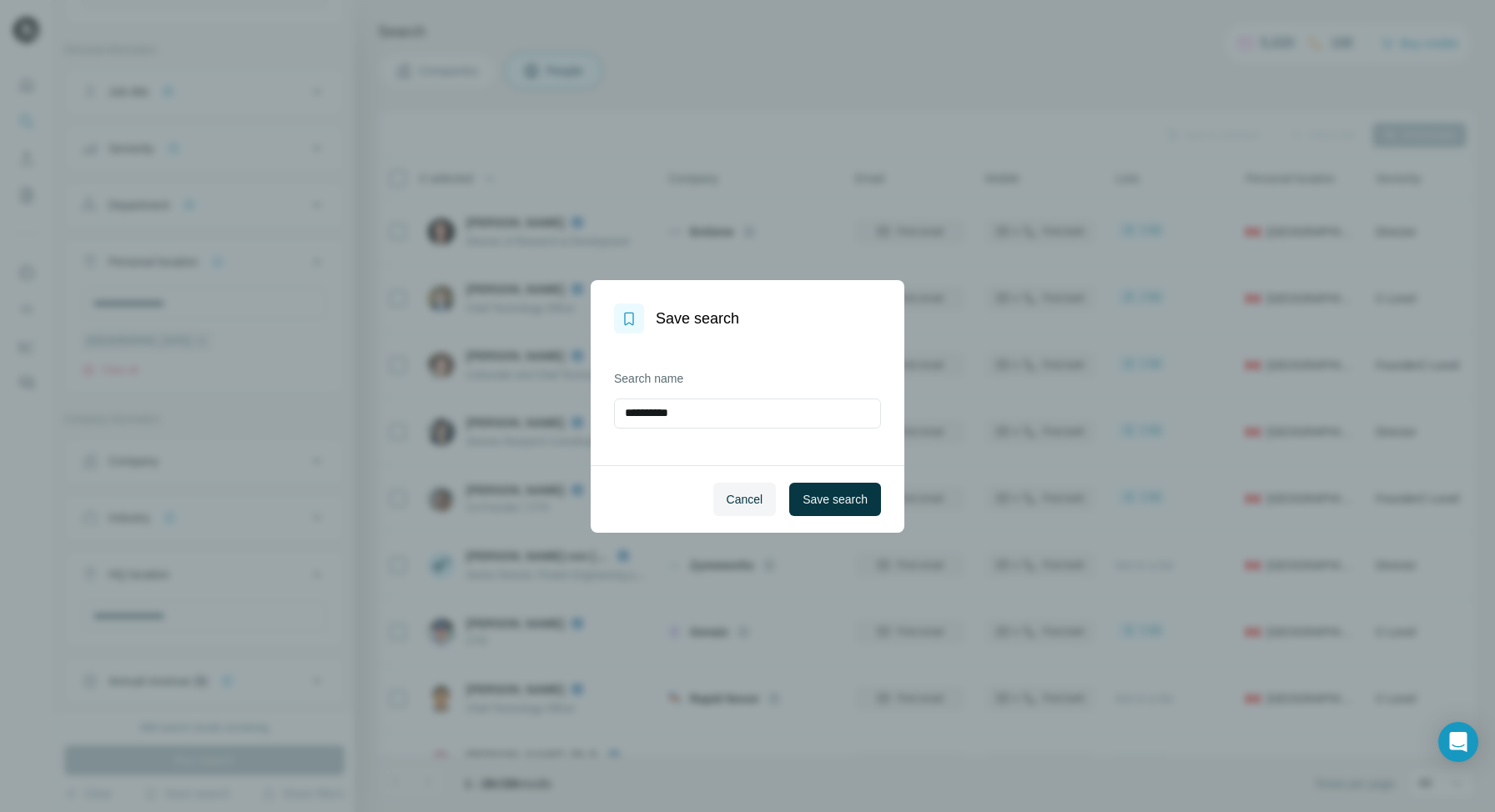
drag, startPoint x: 698, startPoint y: 413, endPoint x: 564, endPoint y: 413, distance: 134.0
click at [564, 413] on div "**********" at bounding box center [747, 406] width 1495 height 812
type input "**********"
click at [819, 497] on span "Save search" at bounding box center [835, 500] width 65 height 17
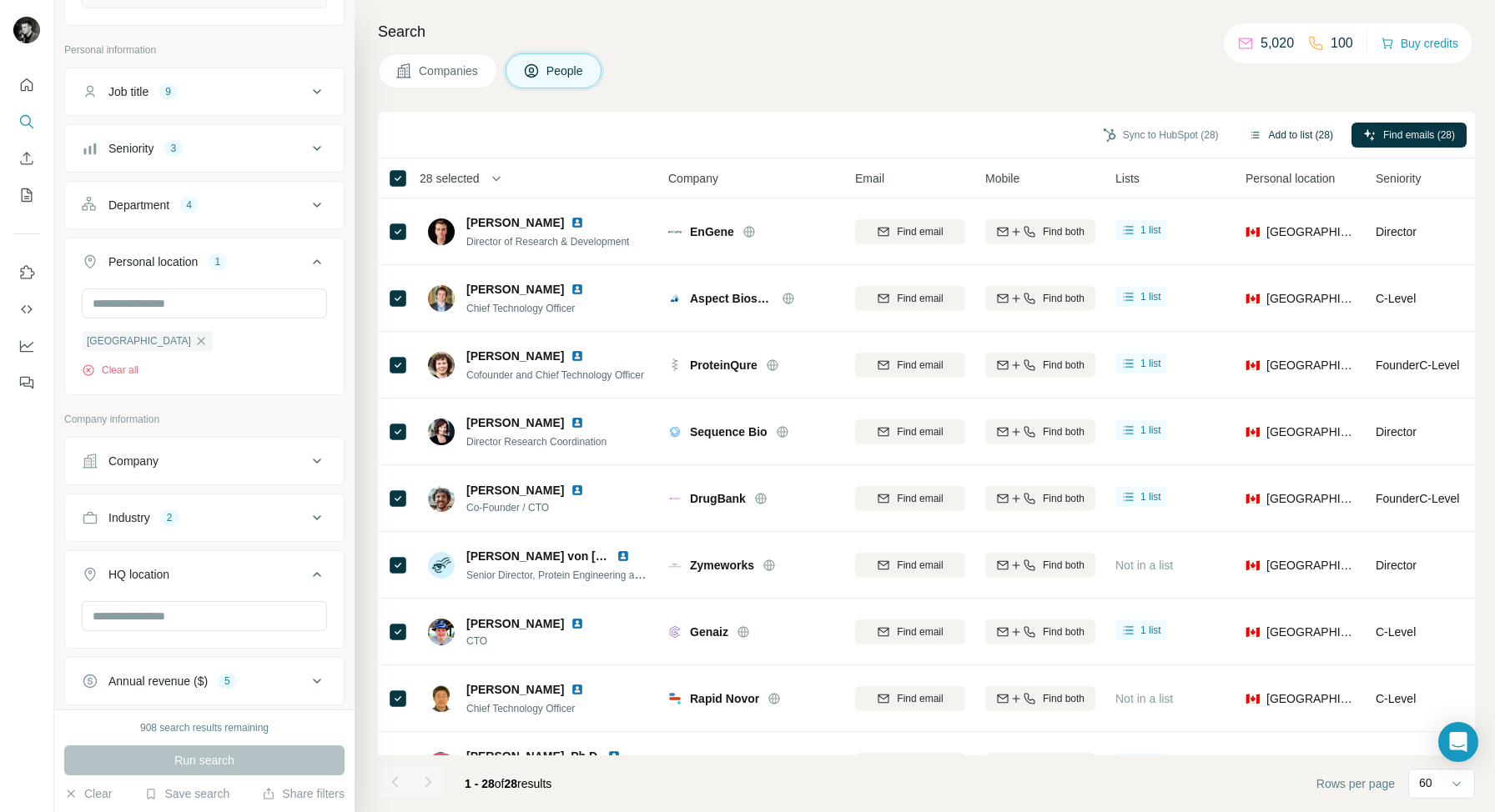
click at [1276, 133] on button "Add to list (28)" at bounding box center [1290, 135] width 108 height 25
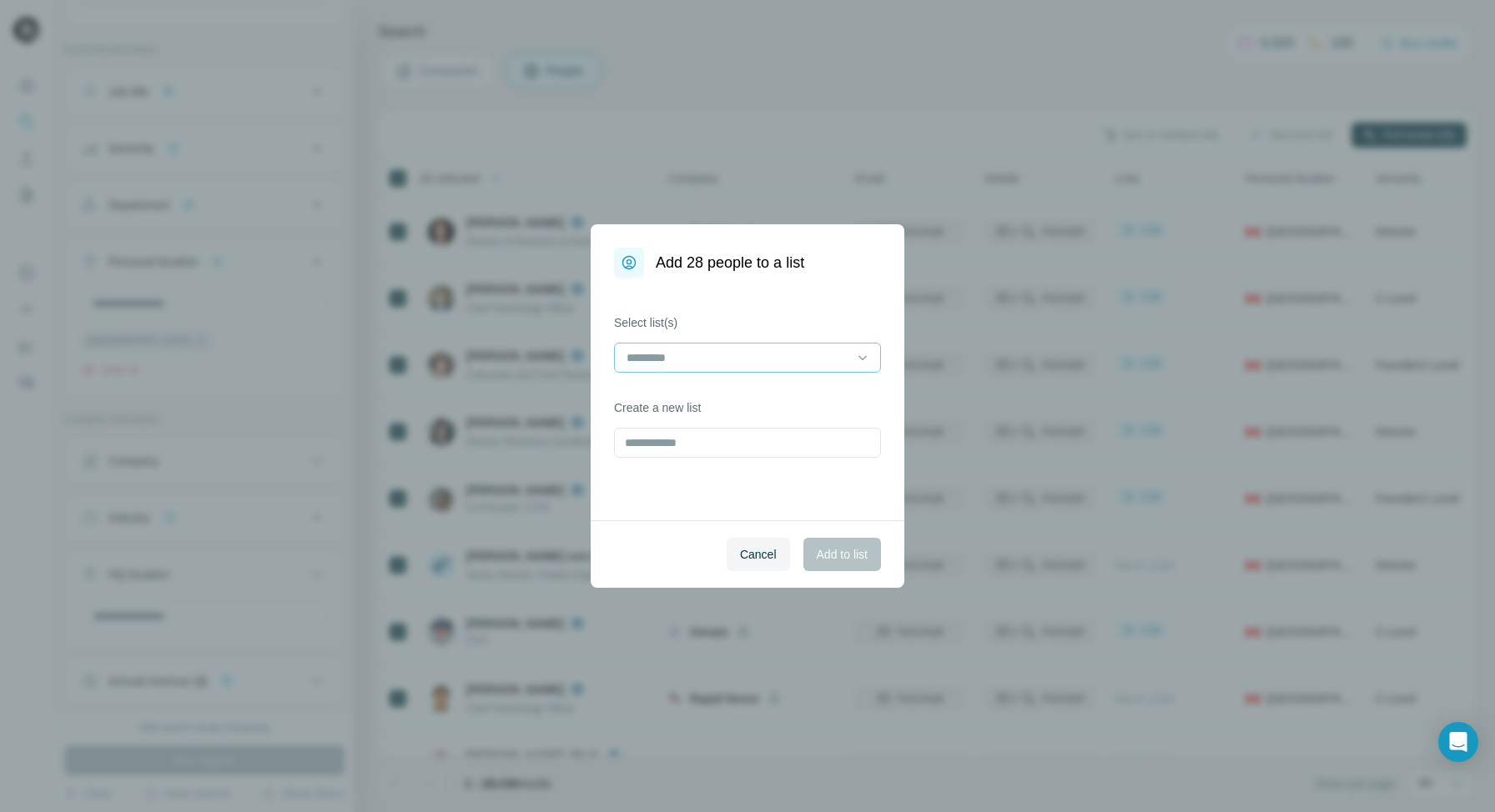
click at [719, 367] on div at bounding box center [737, 358] width 225 height 28
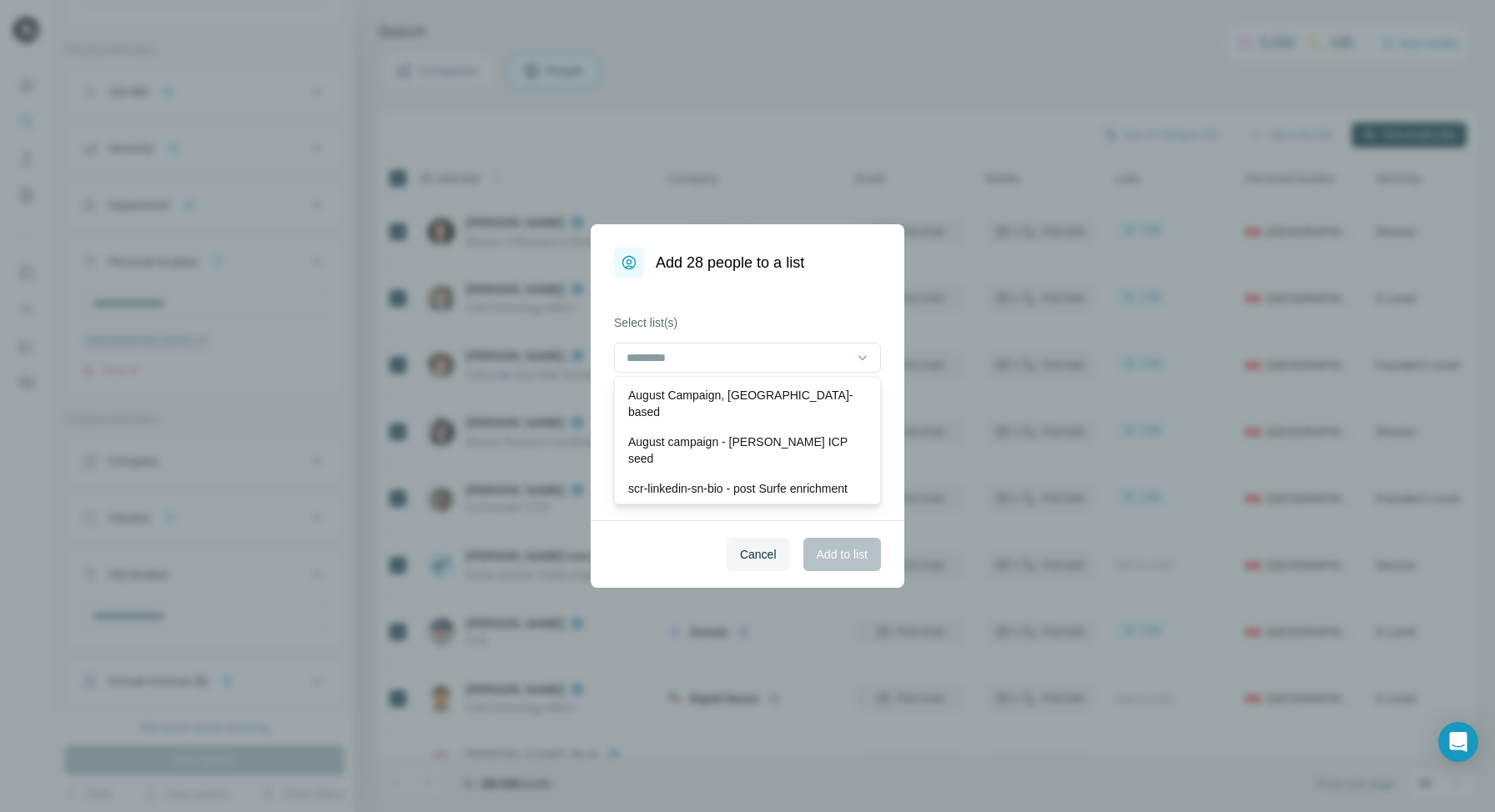
click at [761, 322] on label "Select list(s)" at bounding box center [747, 322] width 267 height 17
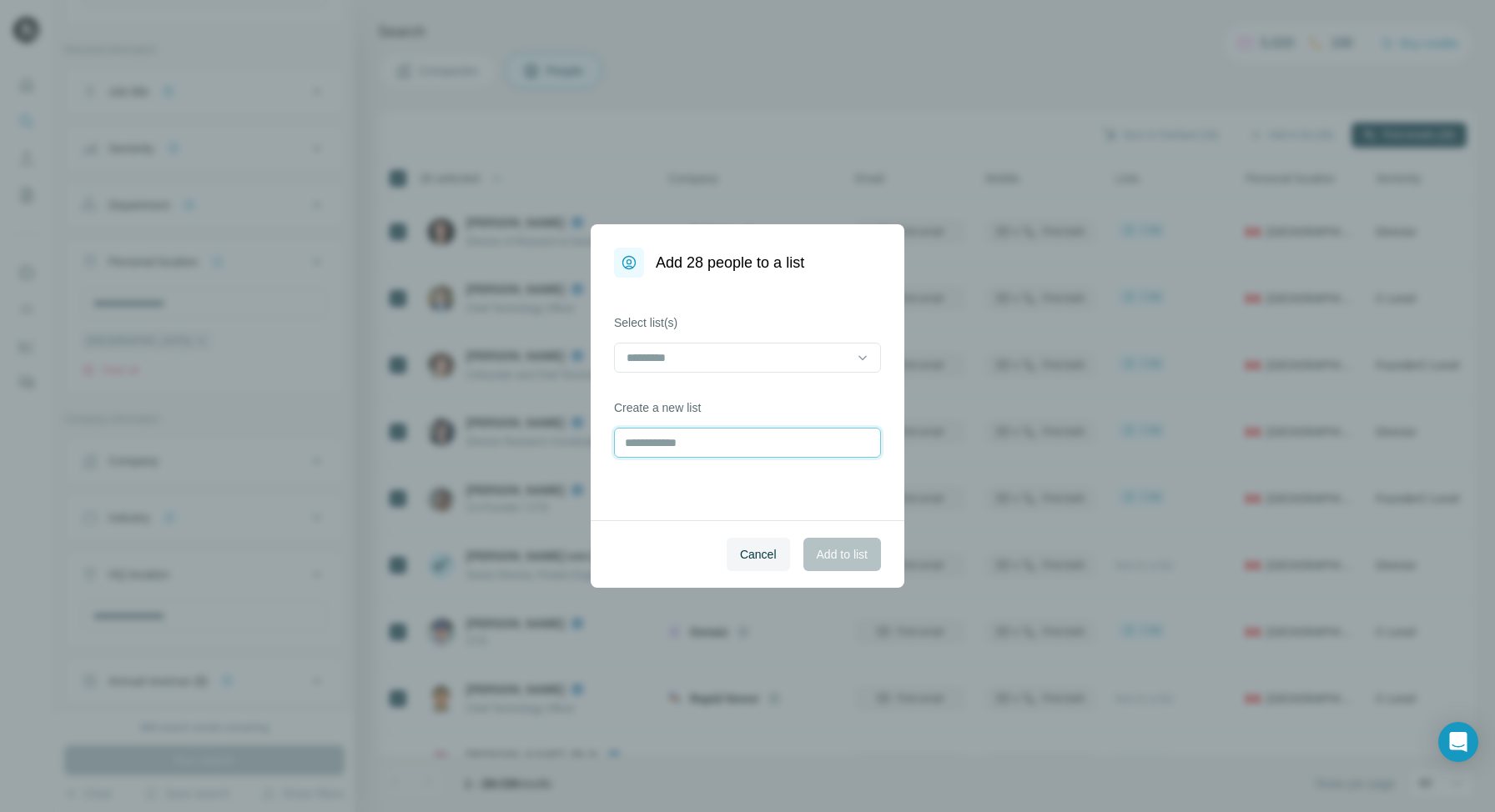
click at [699, 445] on input "text" at bounding box center [747, 443] width 267 height 30
click at [728, 447] on input "**********" at bounding box center [747, 443] width 267 height 30
type input "**********"
click at [844, 556] on span "Add to list" at bounding box center [842, 555] width 51 height 17
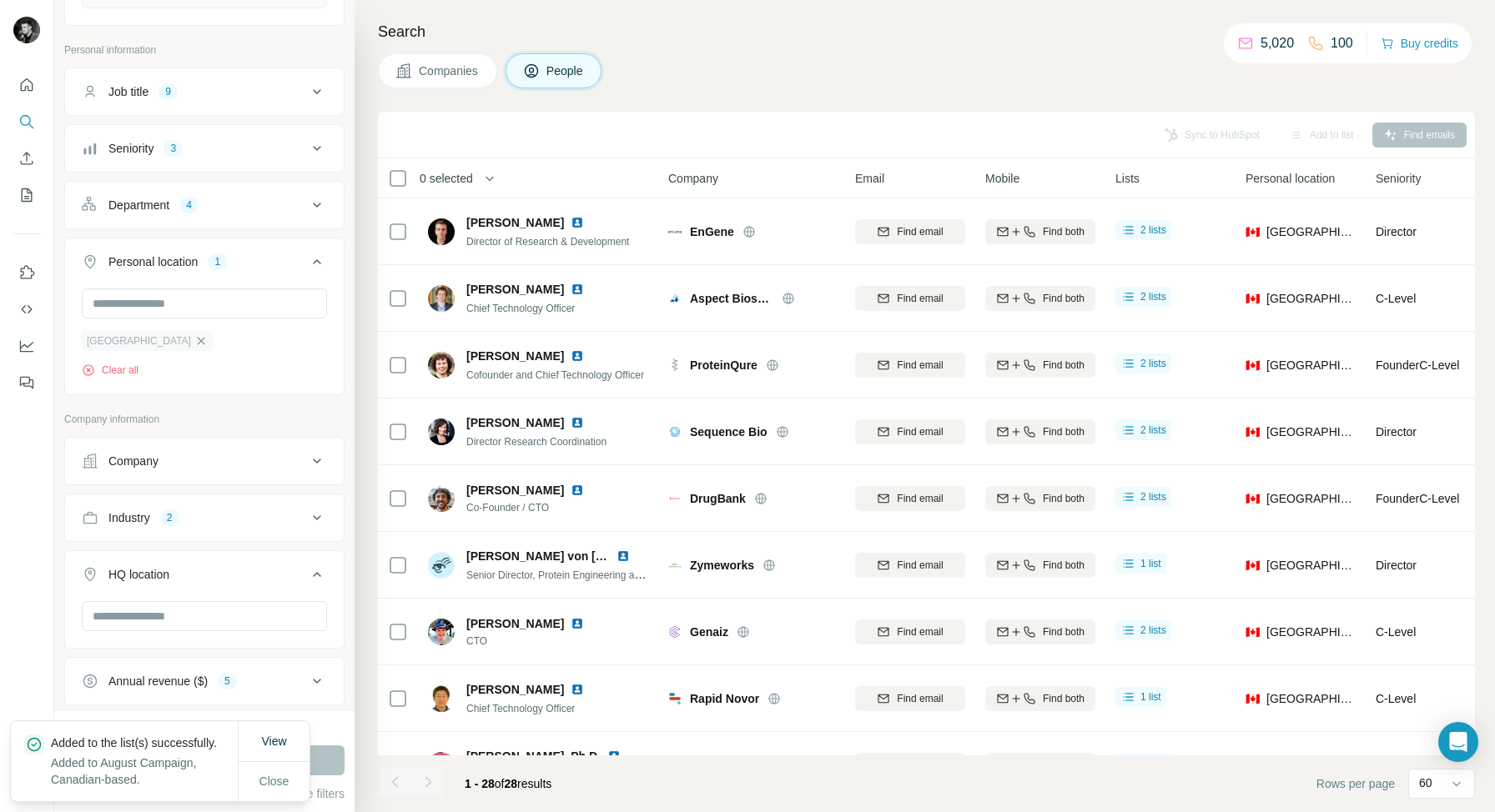
click at [195, 342] on icon "button" at bounding box center [201, 341] width 13 height 13
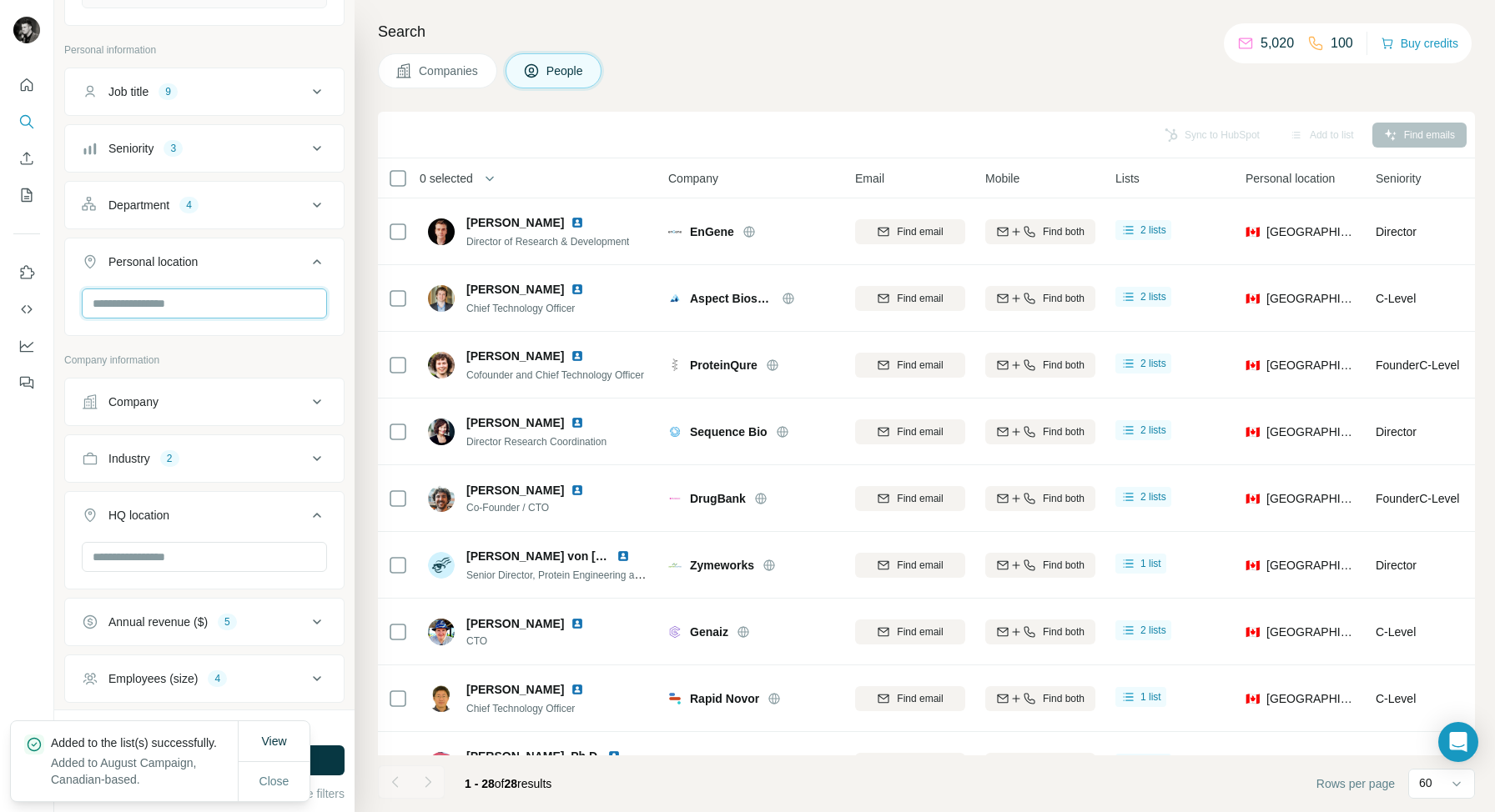
click at [148, 307] on input "text" at bounding box center [204, 303] width 245 height 30
drag, startPoint x: 157, startPoint y: 307, endPoint x: 48, endPoint y: 307, distance: 109.0
click at [48, 307] on div "New search Hide Company lookalikes 10 Find companies similar to one you've succ…" at bounding box center [747, 406] width 1495 height 812
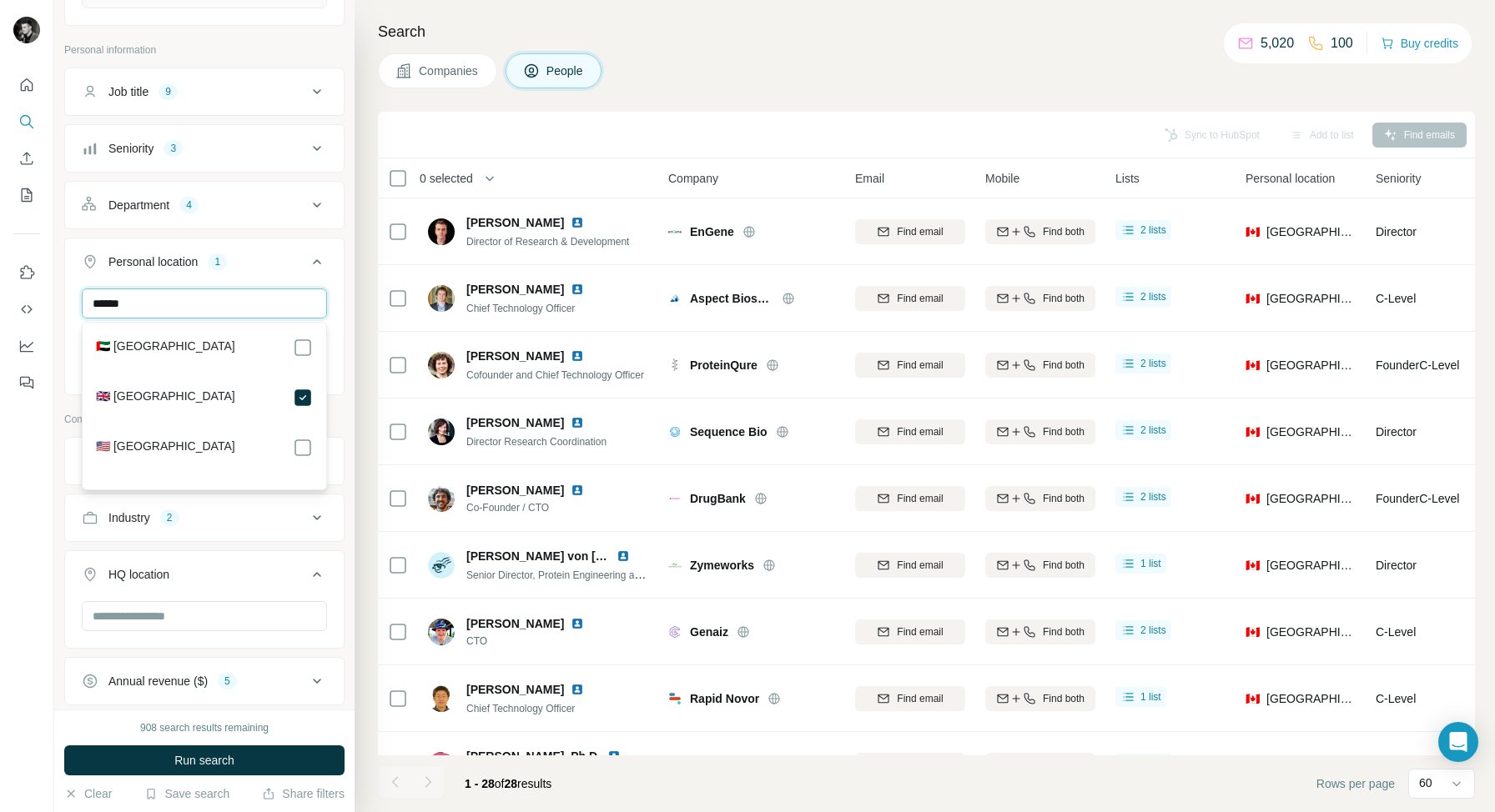
click at [145, 307] on input "******" at bounding box center [204, 303] width 245 height 30
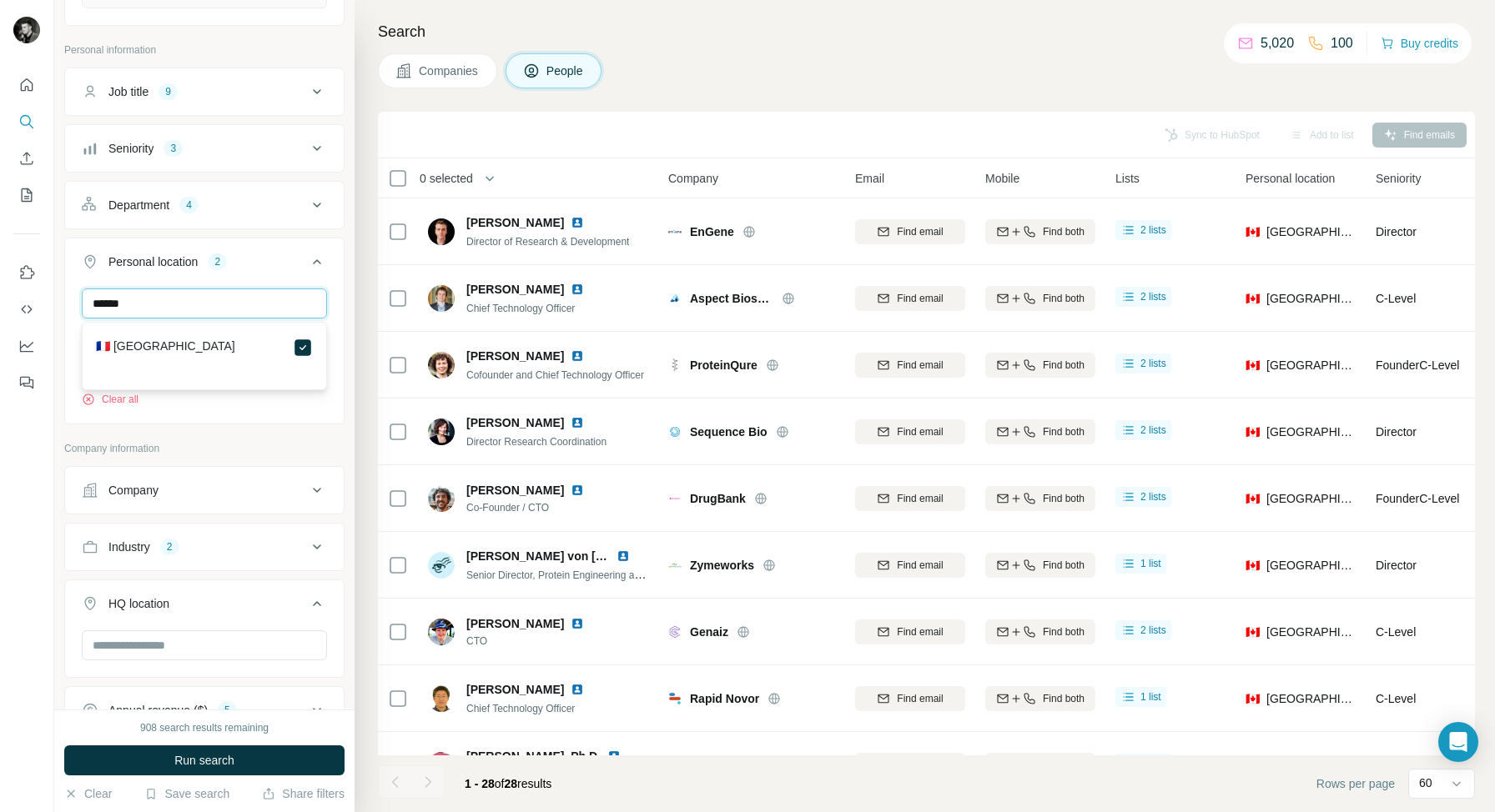
click at [201, 303] on input "******" at bounding box center [204, 303] width 245 height 30
click at [174, 306] on input "*******" at bounding box center [204, 303] width 245 height 30
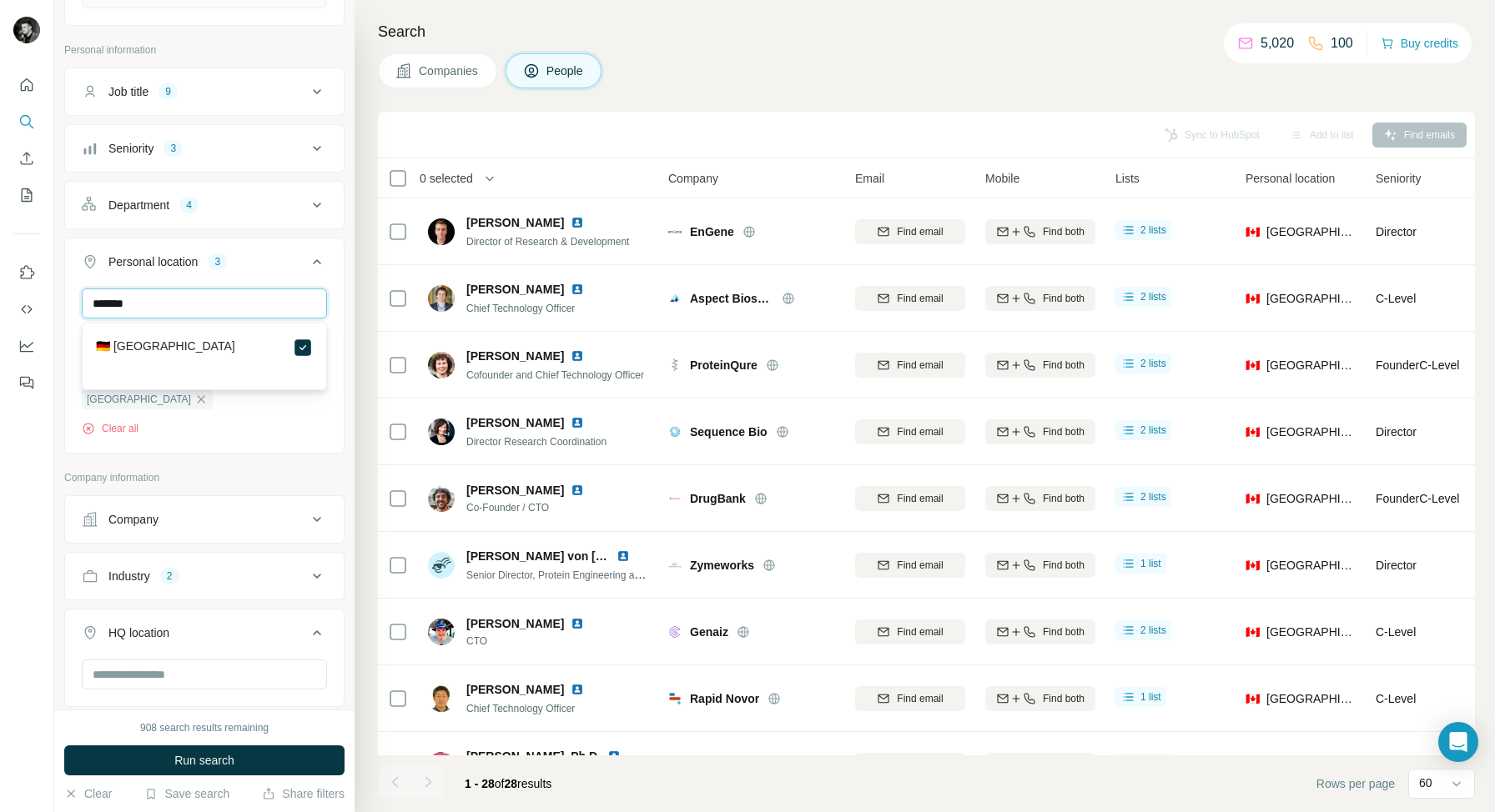
click at [174, 306] on input "*******" at bounding box center [204, 303] width 245 height 30
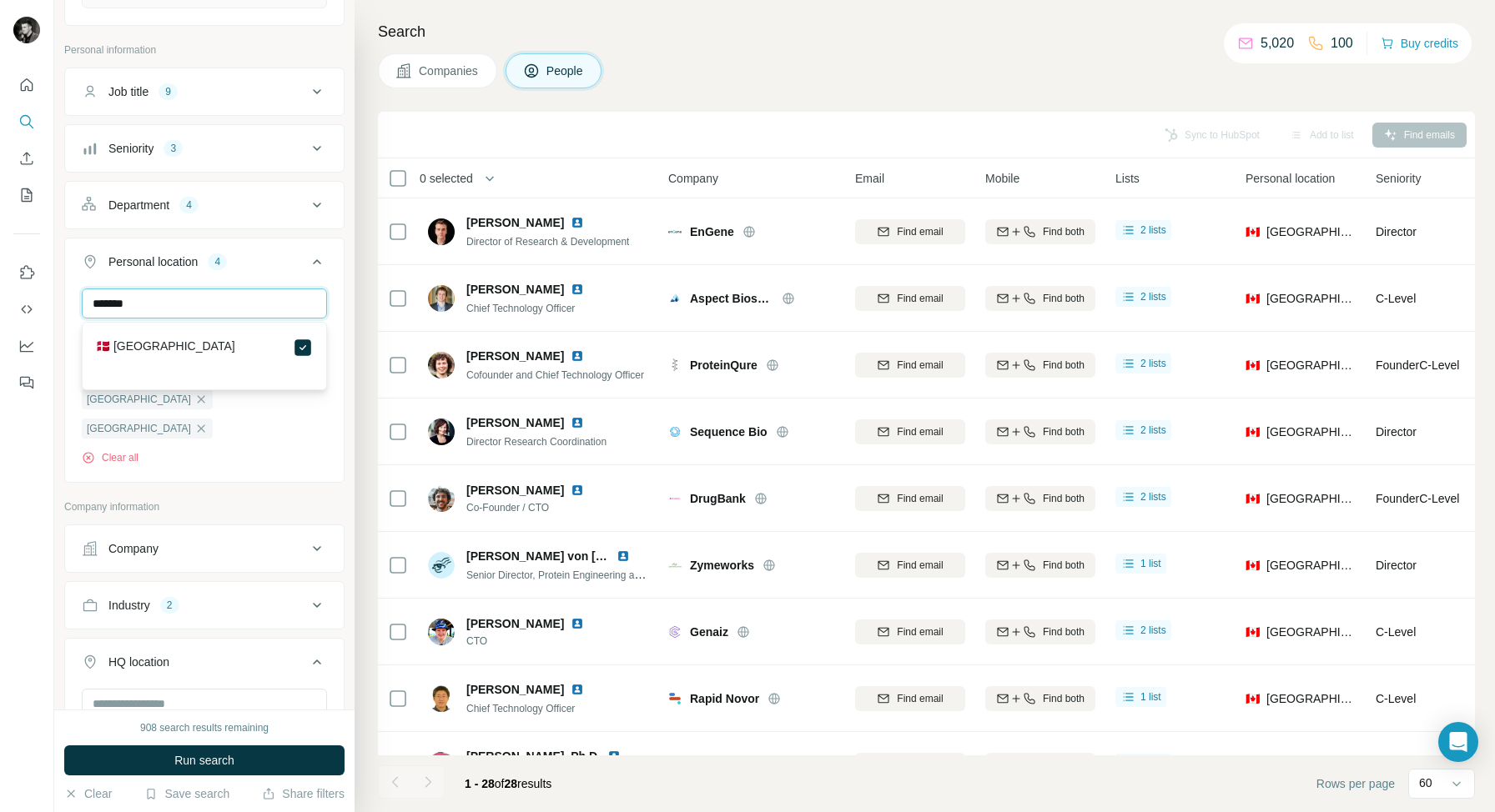
click at [195, 315] on input "*******" at bounding box center [204, 303] width 245 height 30
click at [206, 310] on input "**********" at bounding box center [204, 303] width 245 height 30
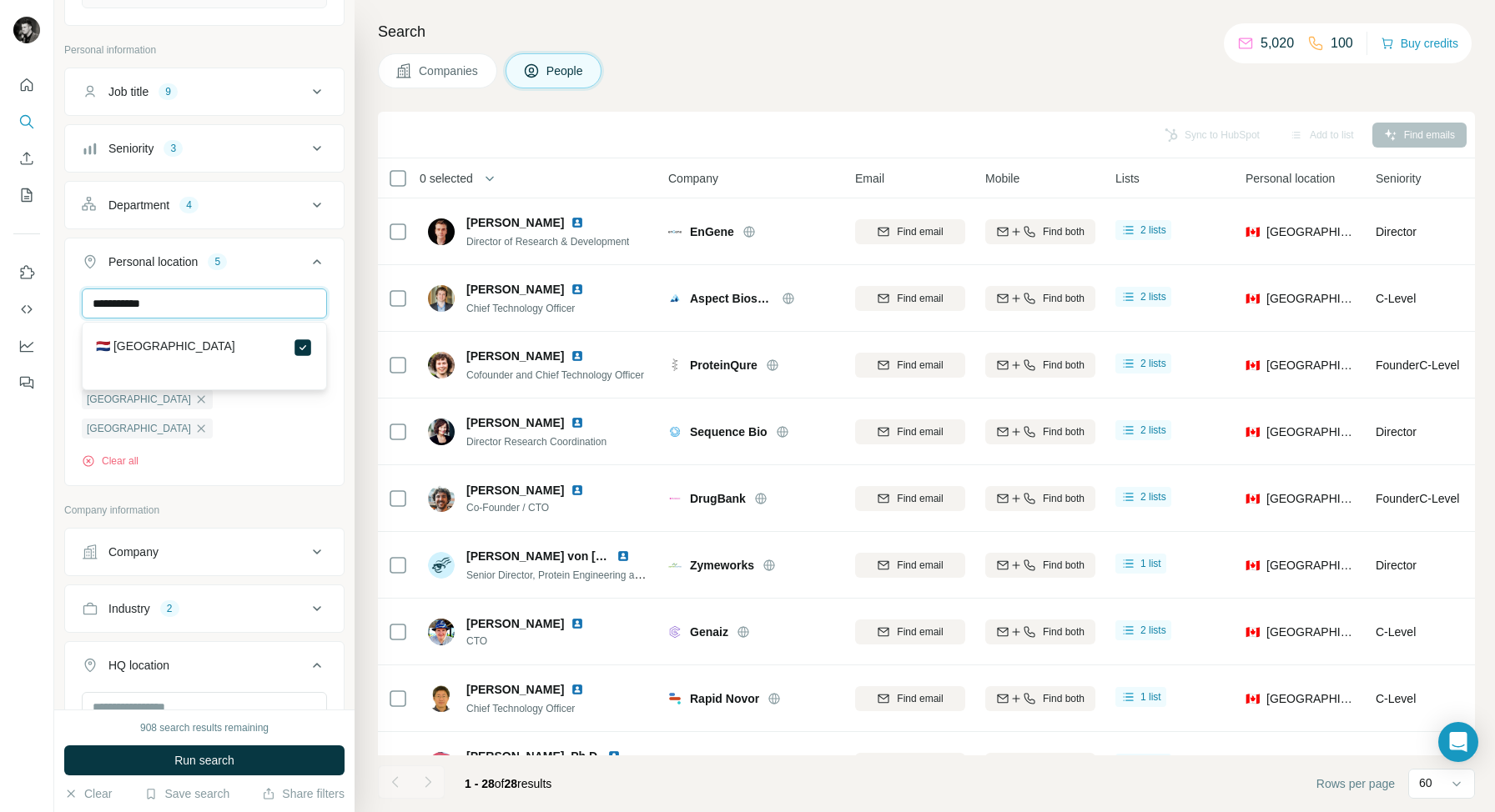
click at [206, 310] on input "**********" at bounding box center [204, 303] width 245 height 30
click at [215, 302] on input "******" at bounding box center [204, 303] width 245 height 30
click at [201, 303] on input "******" at bounding box center [204, 303] width 245 height 30
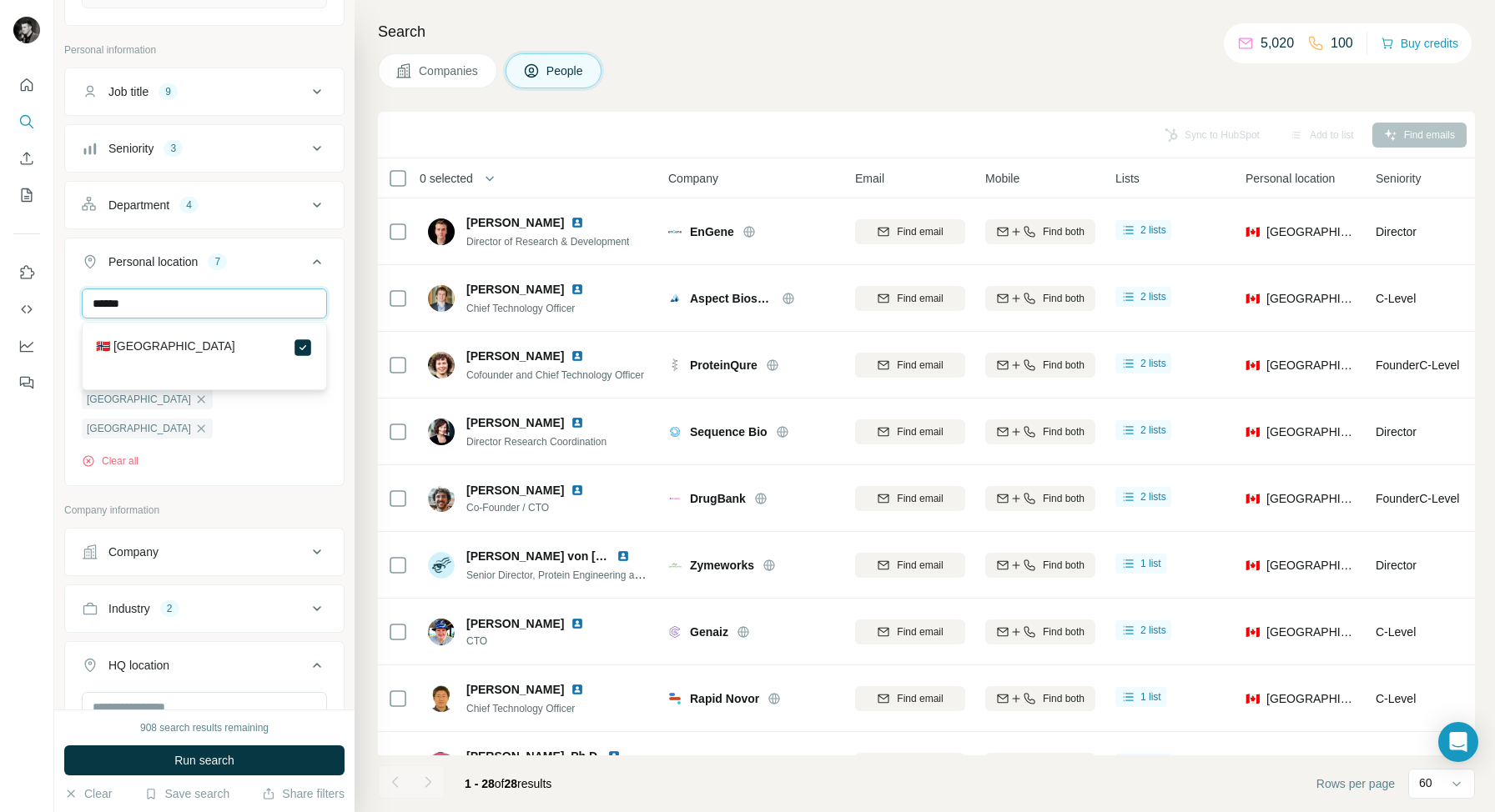
click at [201, 303] on input "******" at bounding box center [204, 303] width 245 height 30
click at [221, 305] on input "*******" at bounding box center [204, 303] width 245 height 30
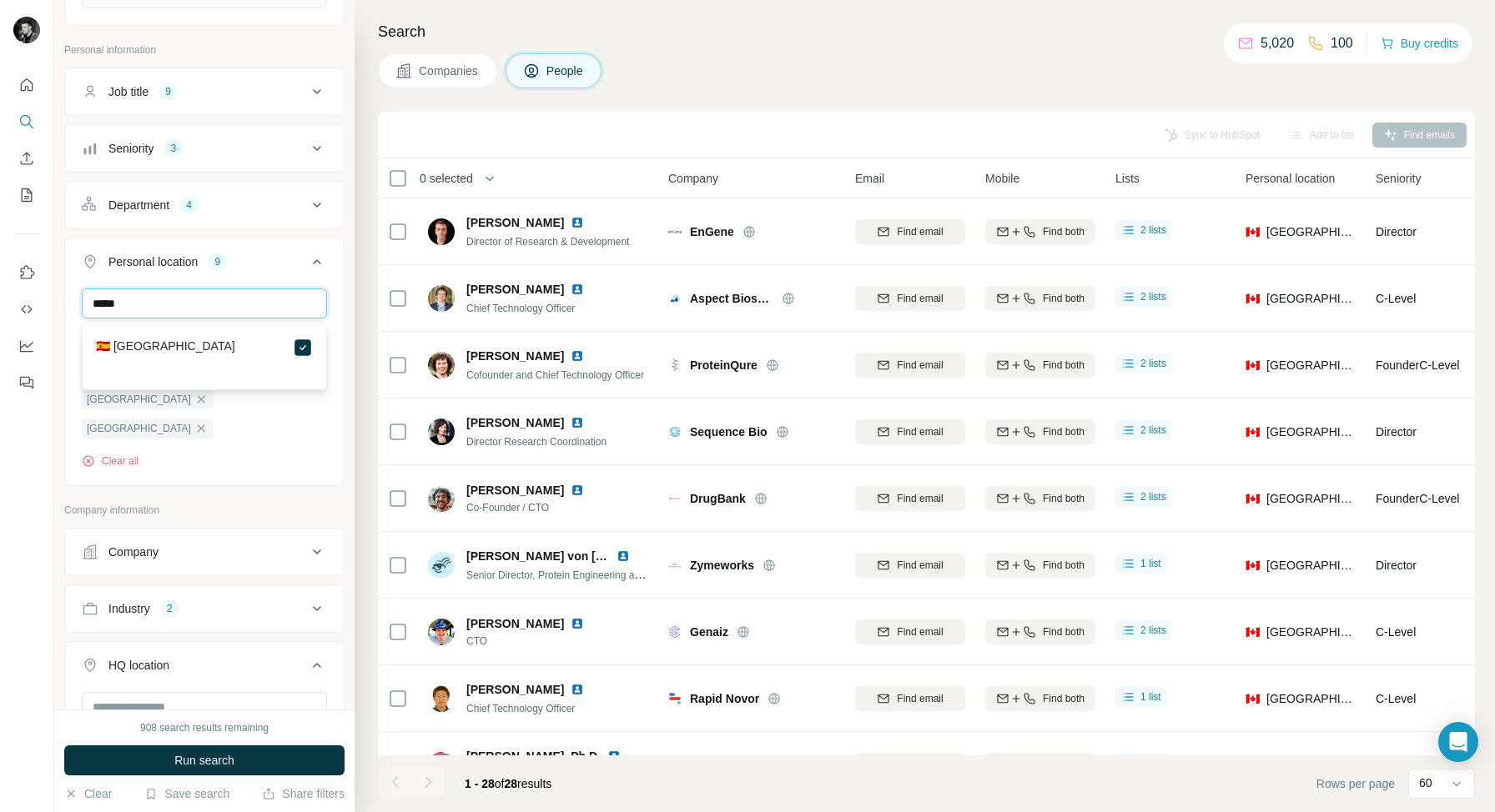
click at [216, 308] on input "*****" at bounding box center [204, 303] width 245 height 30
click at [245, 311] on input "*****" at bounding box center [204, 303] width 245 height 30
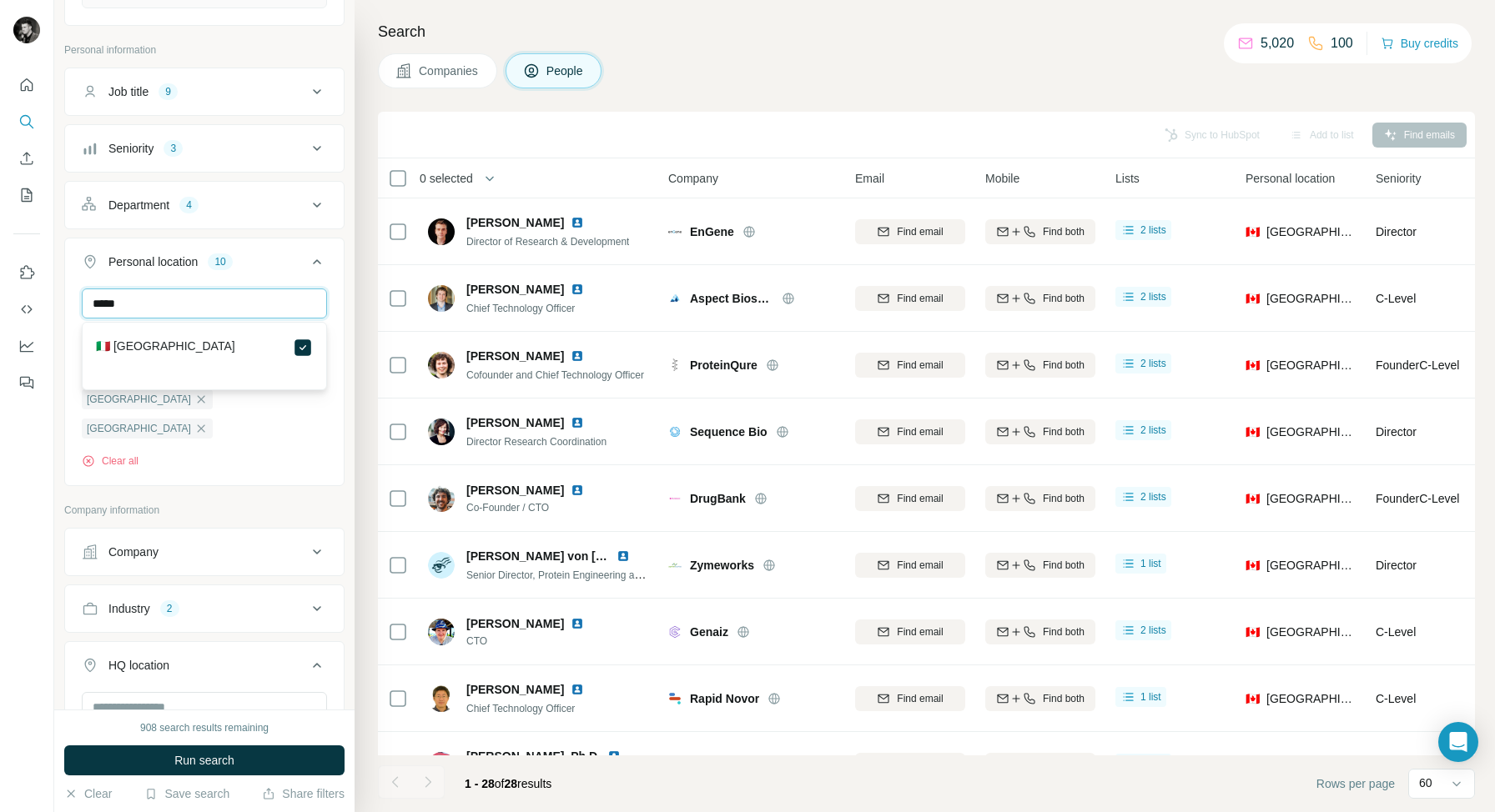
click at [245, 311] on input "*****" at bounding box center [204, 303] width 245 height 30
type input "***"
click at [338, 350] on div "*** United Kingdom France Germany Denmark Netherlands Sweden Norway Finland Spa…" at bounding box center [204, 385] width 278 height 194
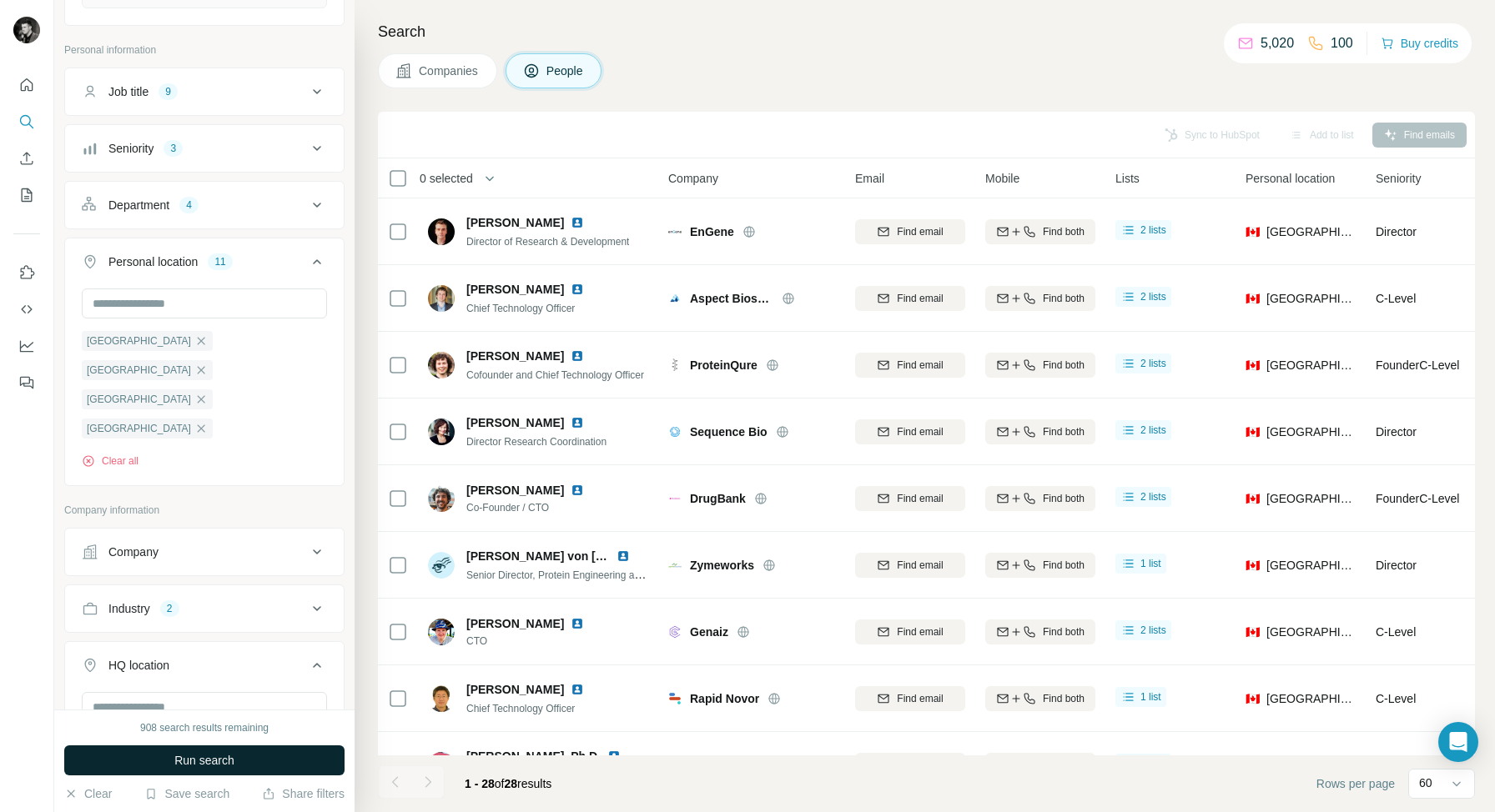
click at [211, 765] on span "Run search" at bounding box center [205, 760] width 60 height 17
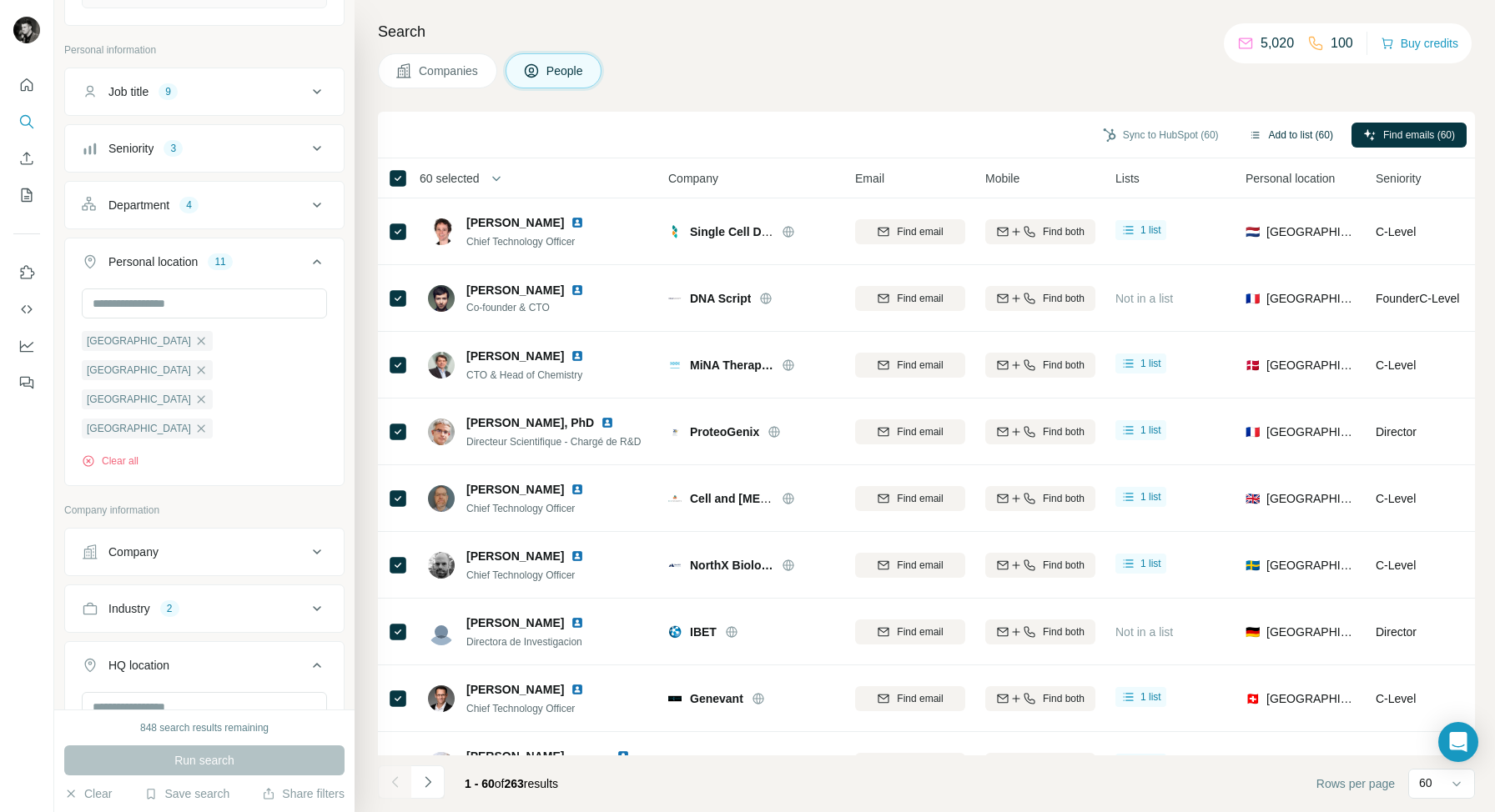
click at [1284, 138] on button "Add to list (60)" at bounding box center [1290, 135] width 108 height 25
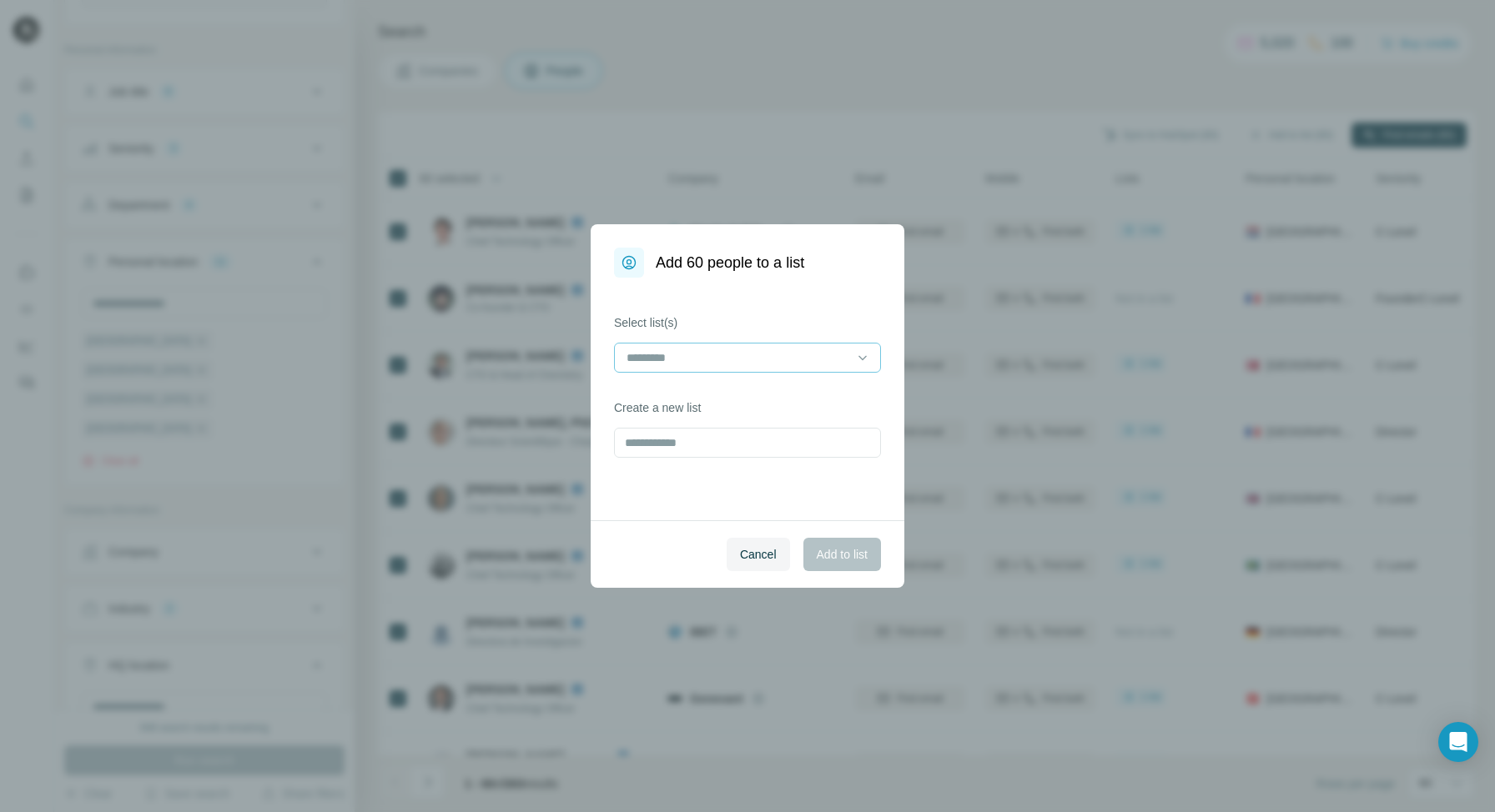
click at [735, 356] on input at bounding box center [737, 358] width 225 height 18
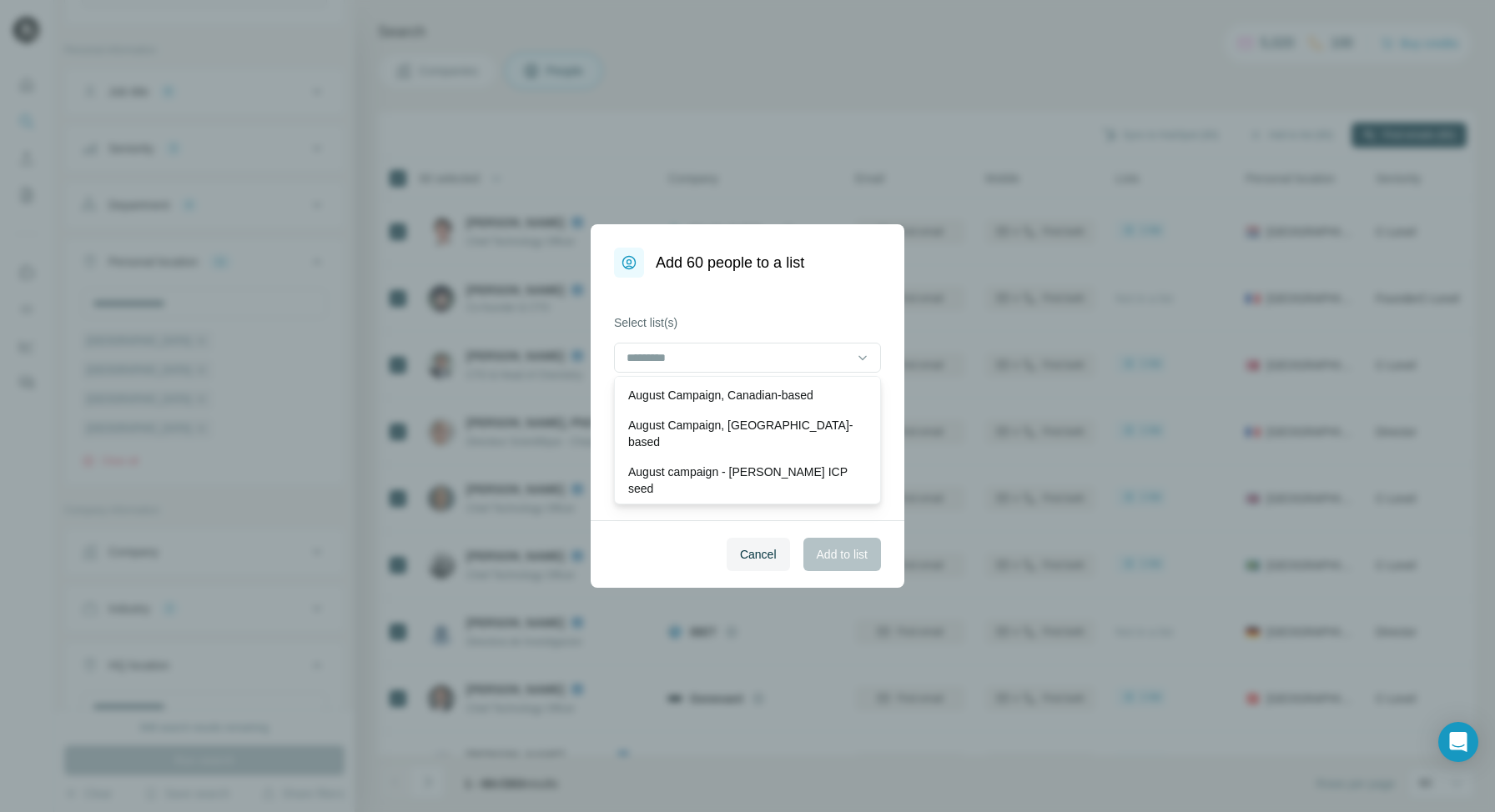
click at [763, 302] on div "Select list(s) Create a new list" at bounding box center [747, 398] width 313 height 242
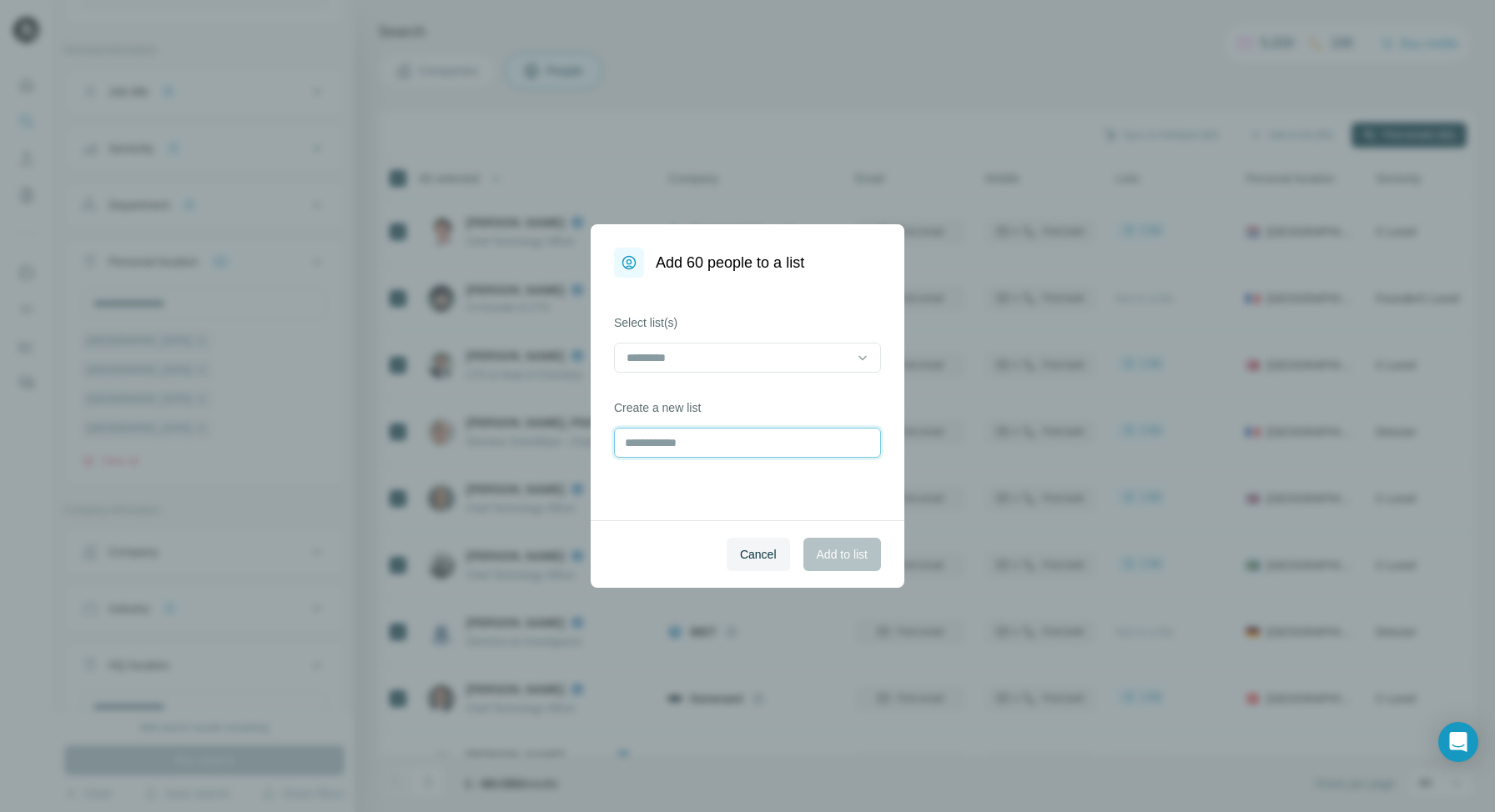
click at [676, 448] on input "text" at bounding box center [747, 443] width 267 height 30
click at [735, 444] on input "**********" at bounding box center [747, 443] width 267 height 30
click at [744, 440] on input "**********" at bounding box center [747, 443] width 267 height 30
click at [775, 443] on input "**********" at bounding box center [747, 443] width 267 height 30
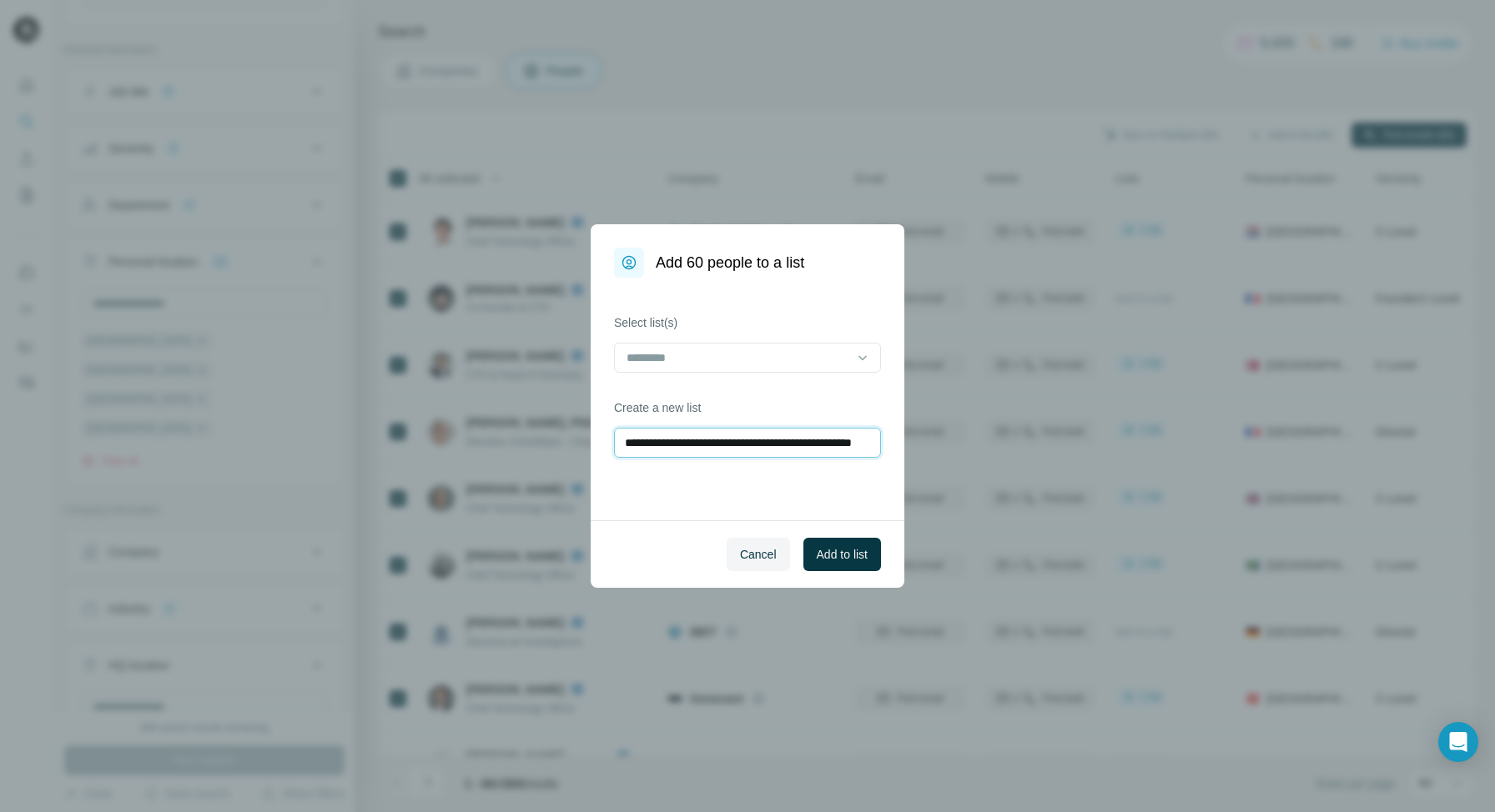
scroll to position [0, 74]
type input "**********"
click at [829, 557] on span "Add to list" at bounding box center [842, 555] width 51 height 17
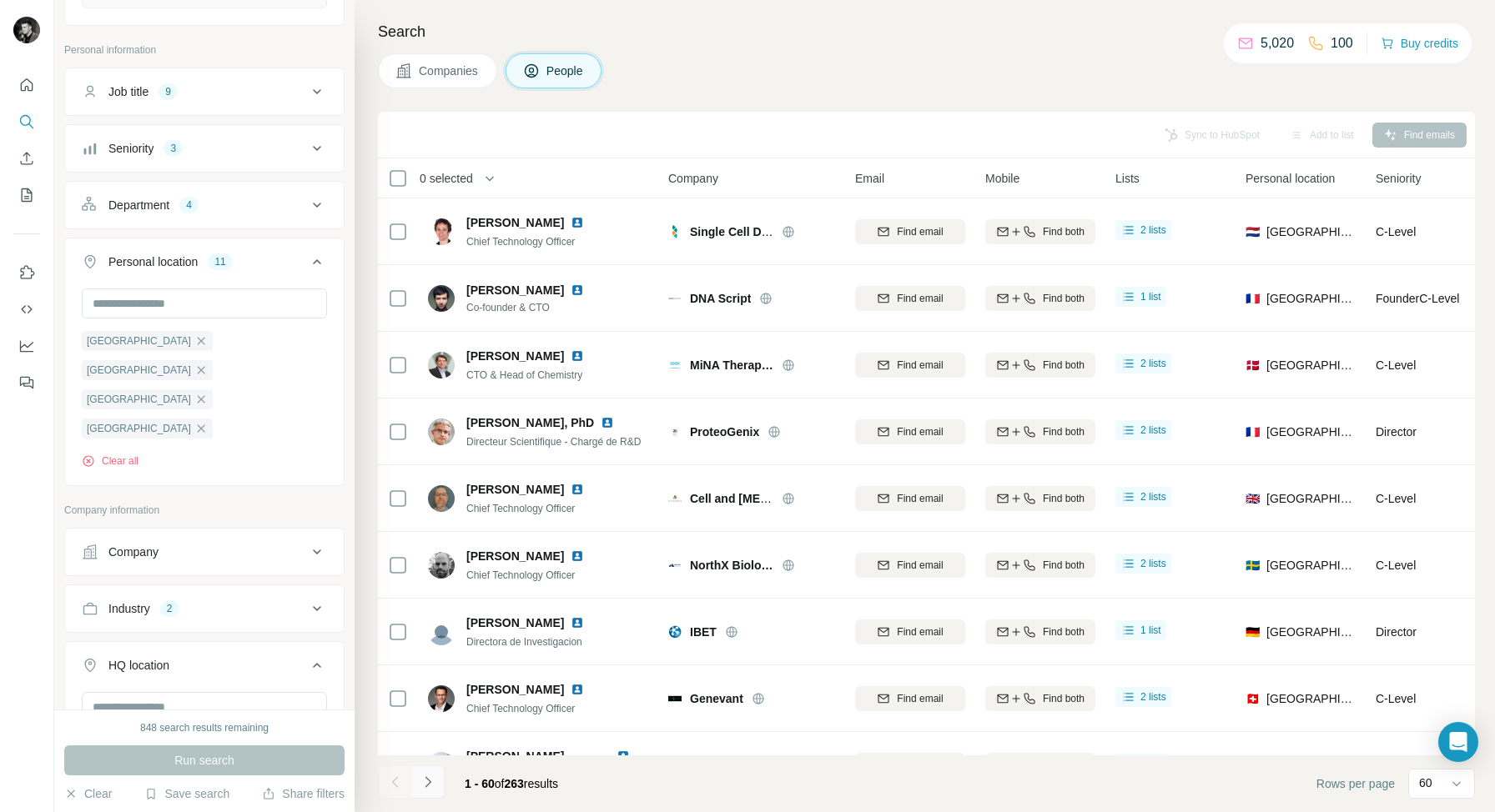
click at [425, 780] on icon "Navigate to next page" at bounding box center [428, 782] width 17 height 17
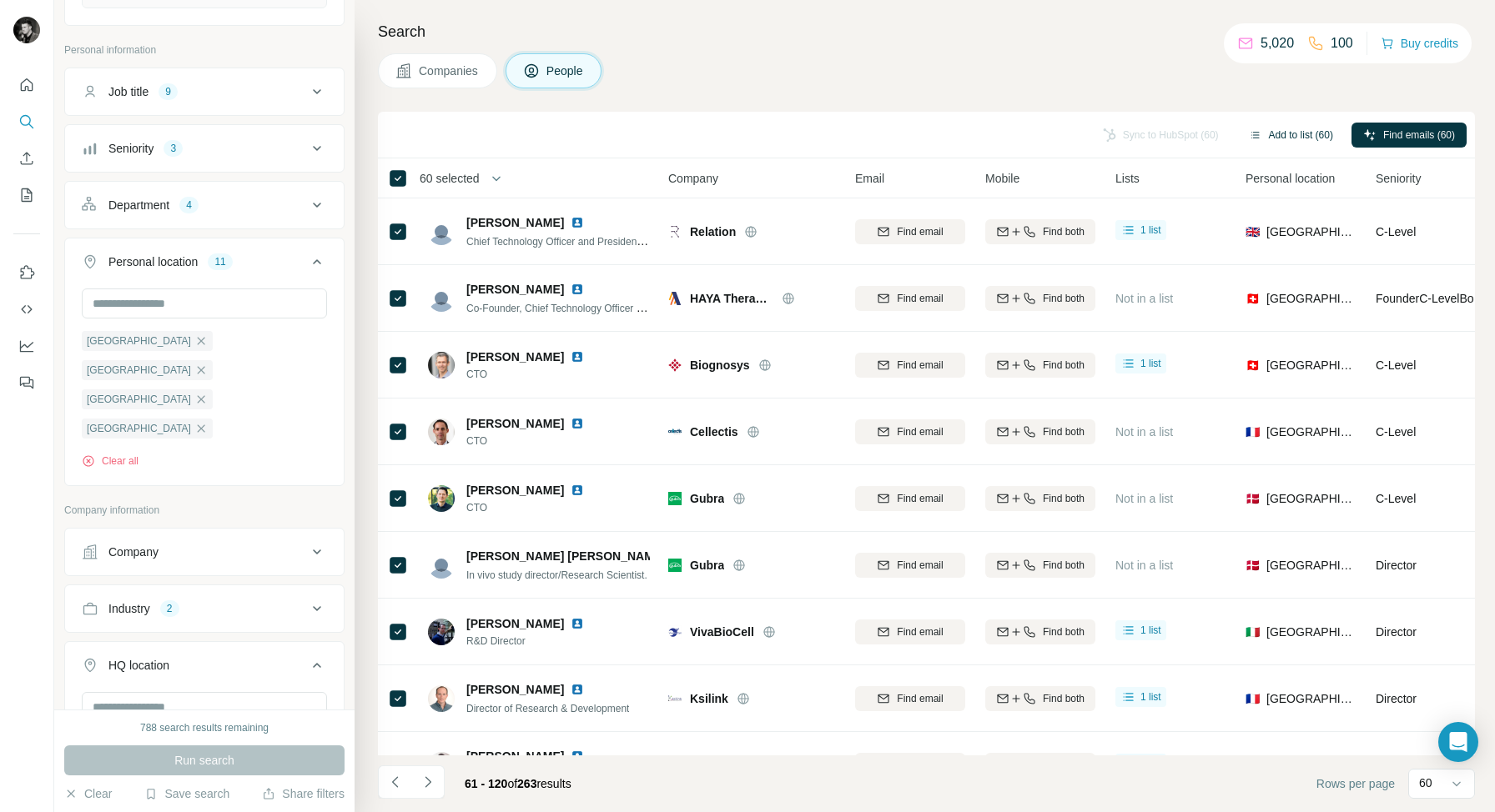
click at [1284, 127] on button "Add to list (60)" at bounding box center [1290, 135] width 108 height 25
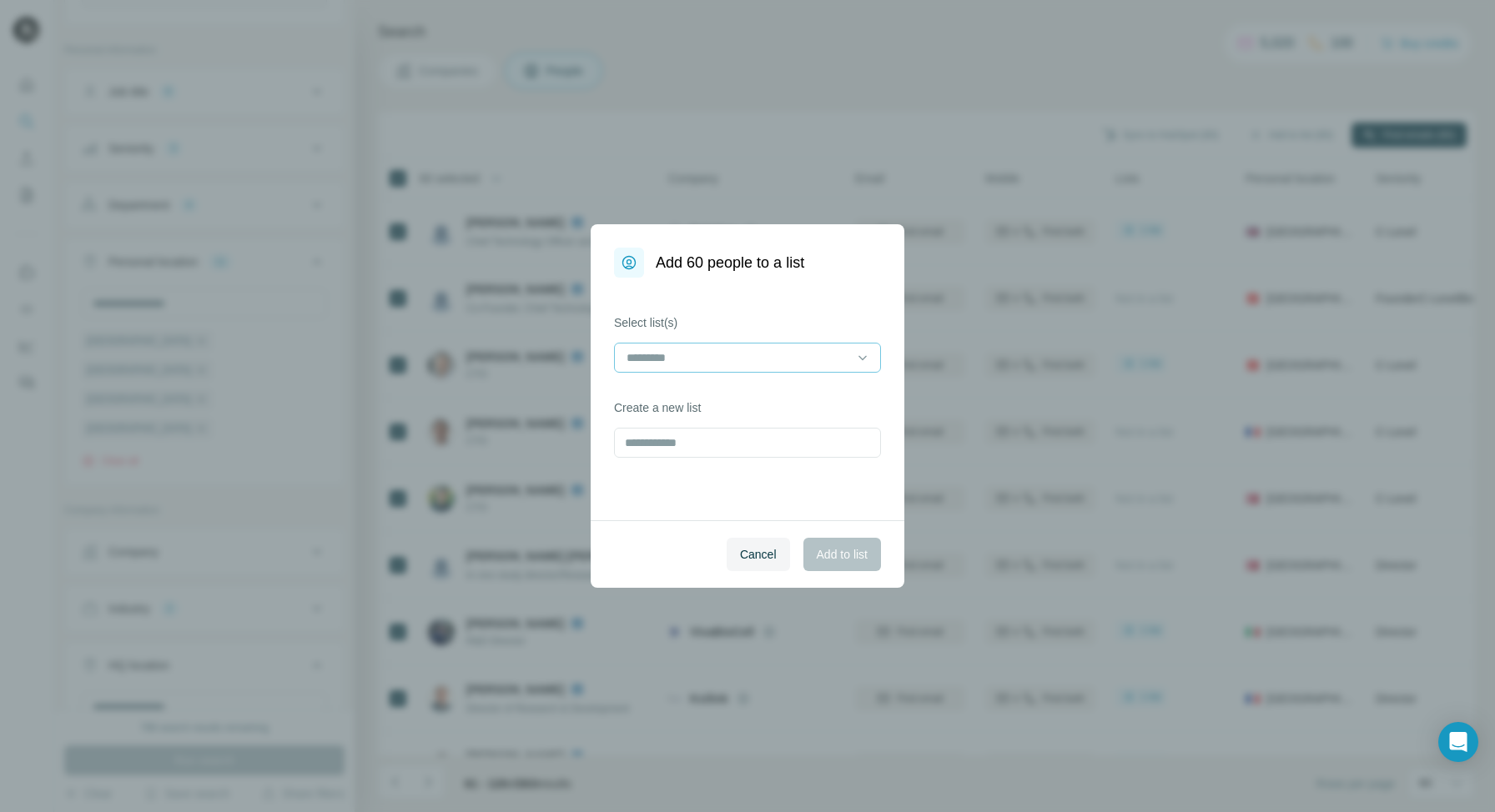
click at [746, 357] on input at bounding box center [737, 358] width 225 height 18
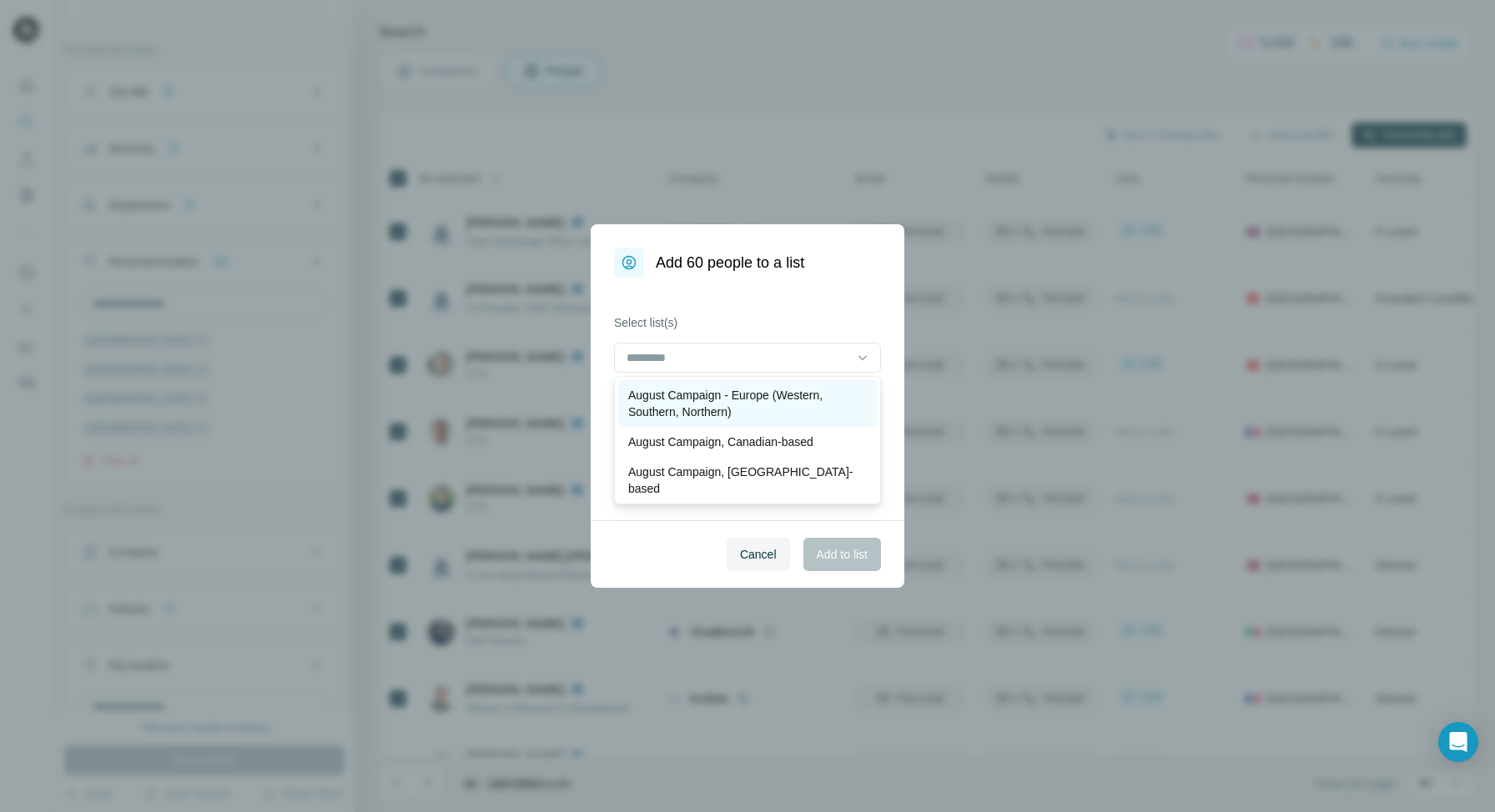
click at [718, 394] on p "August Campaign - Europe (Western, Southern, Northern)" at bounding box center [747, 403] width 238 height 33
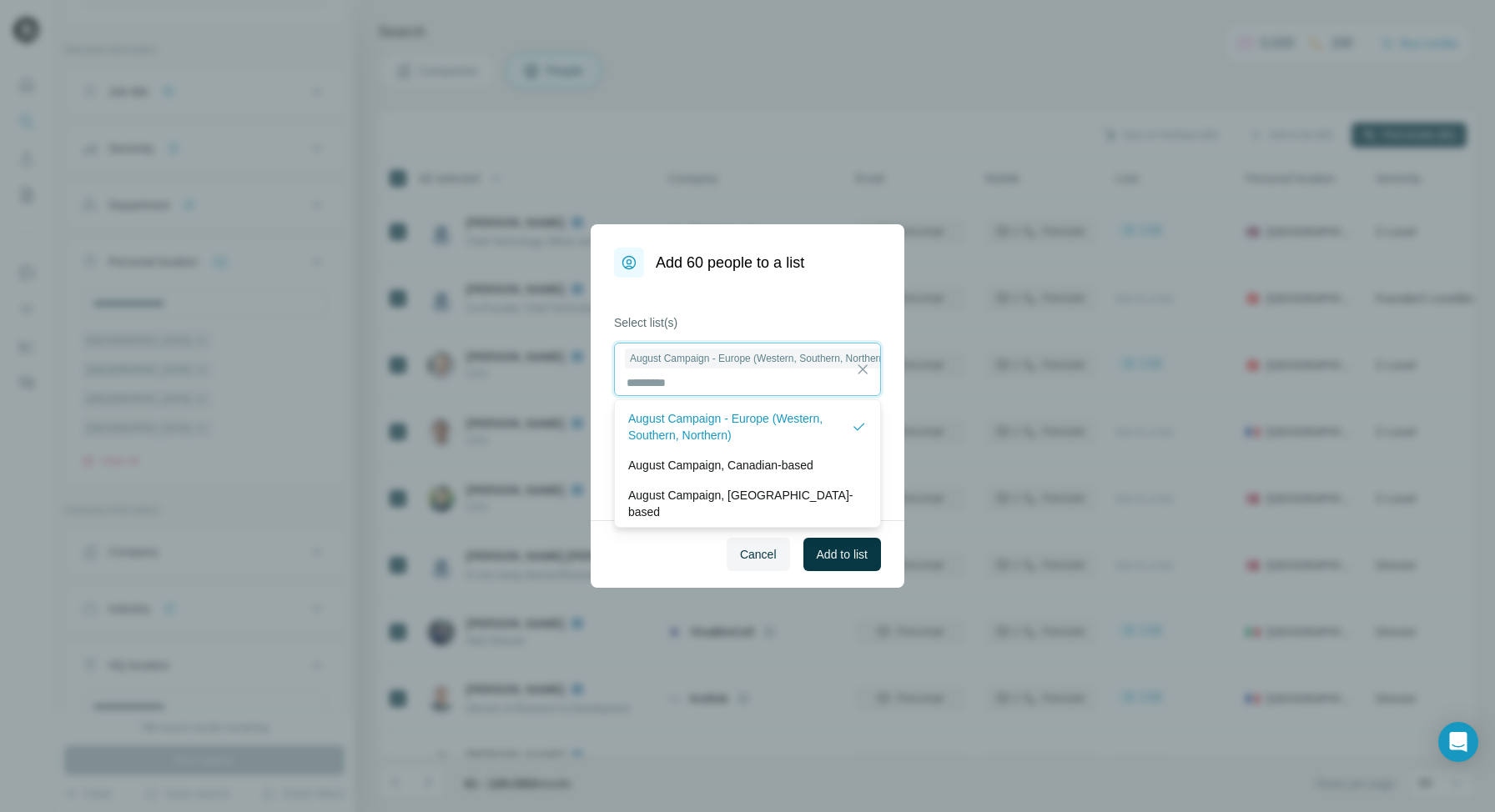
scroll to position [2, 0]
click at [823, 557] on span "Add to list" at bounding box center [842, 555] width 51 height 17
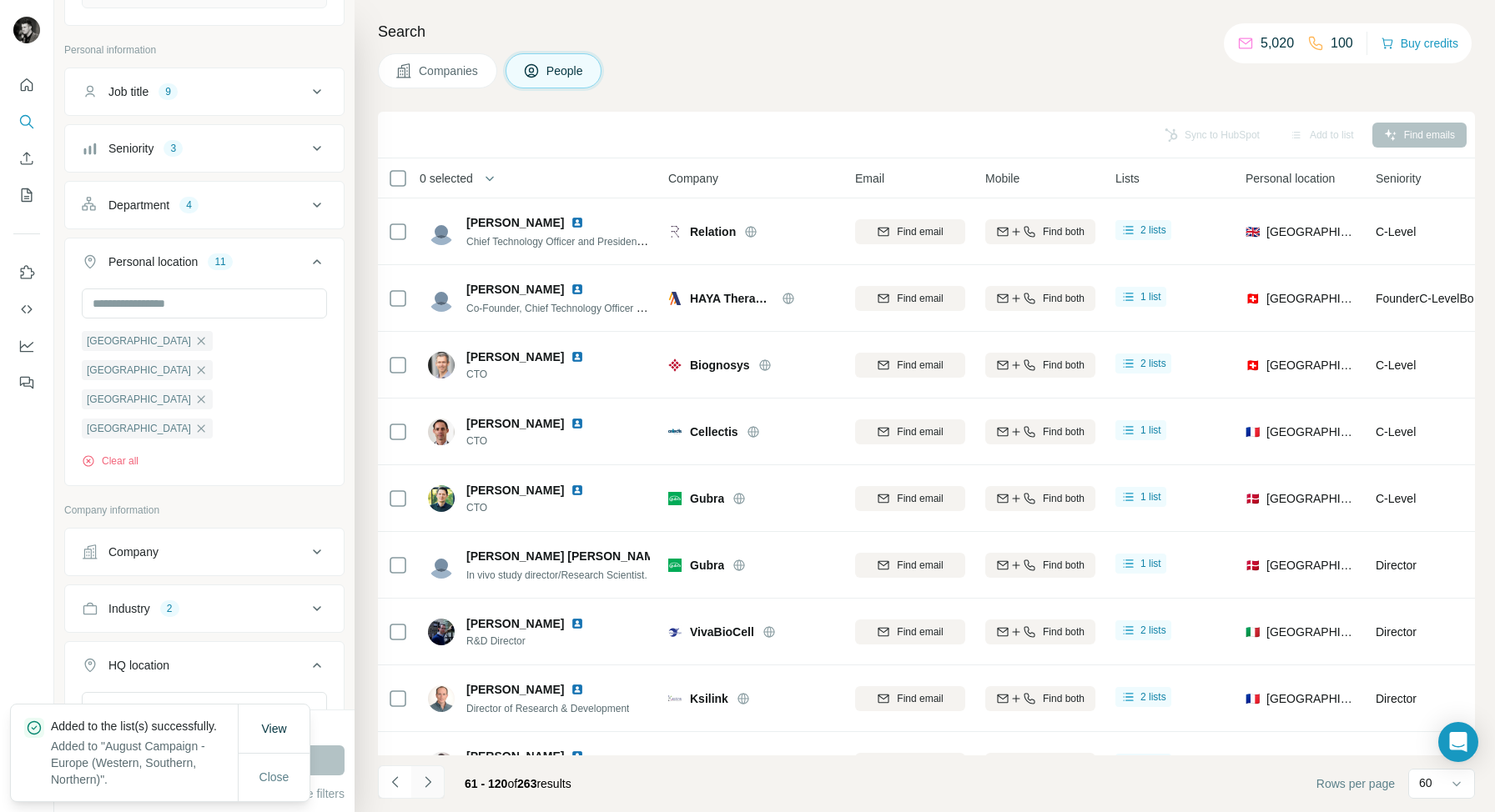
click at [425, 781] on icon "Navigate to next page" at bounding box center [428, 782] width 17 height 17
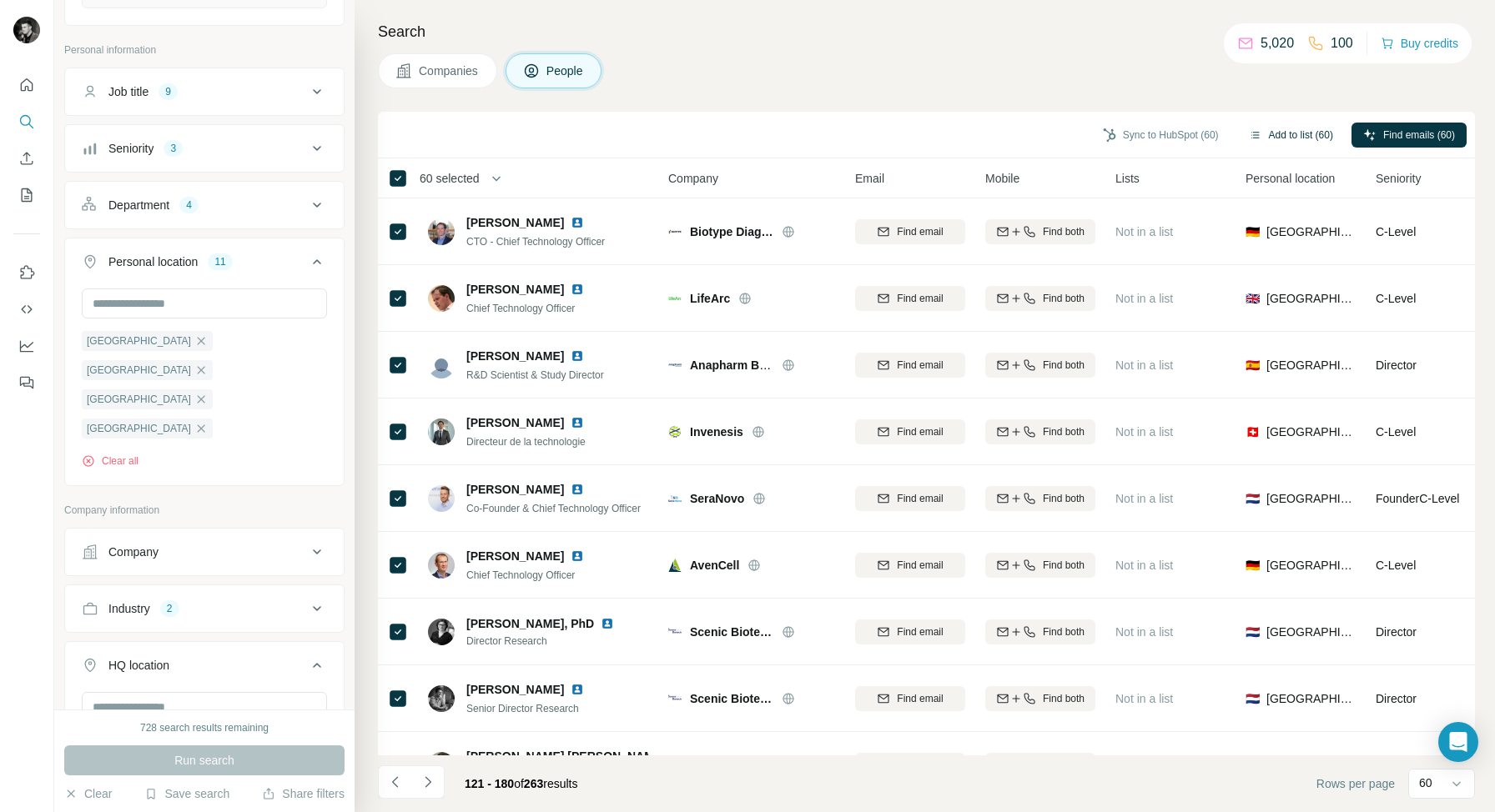
click at [1288, 129] on button "Add to list (60)" at bounding box center [1290, 135] width 108 height 25
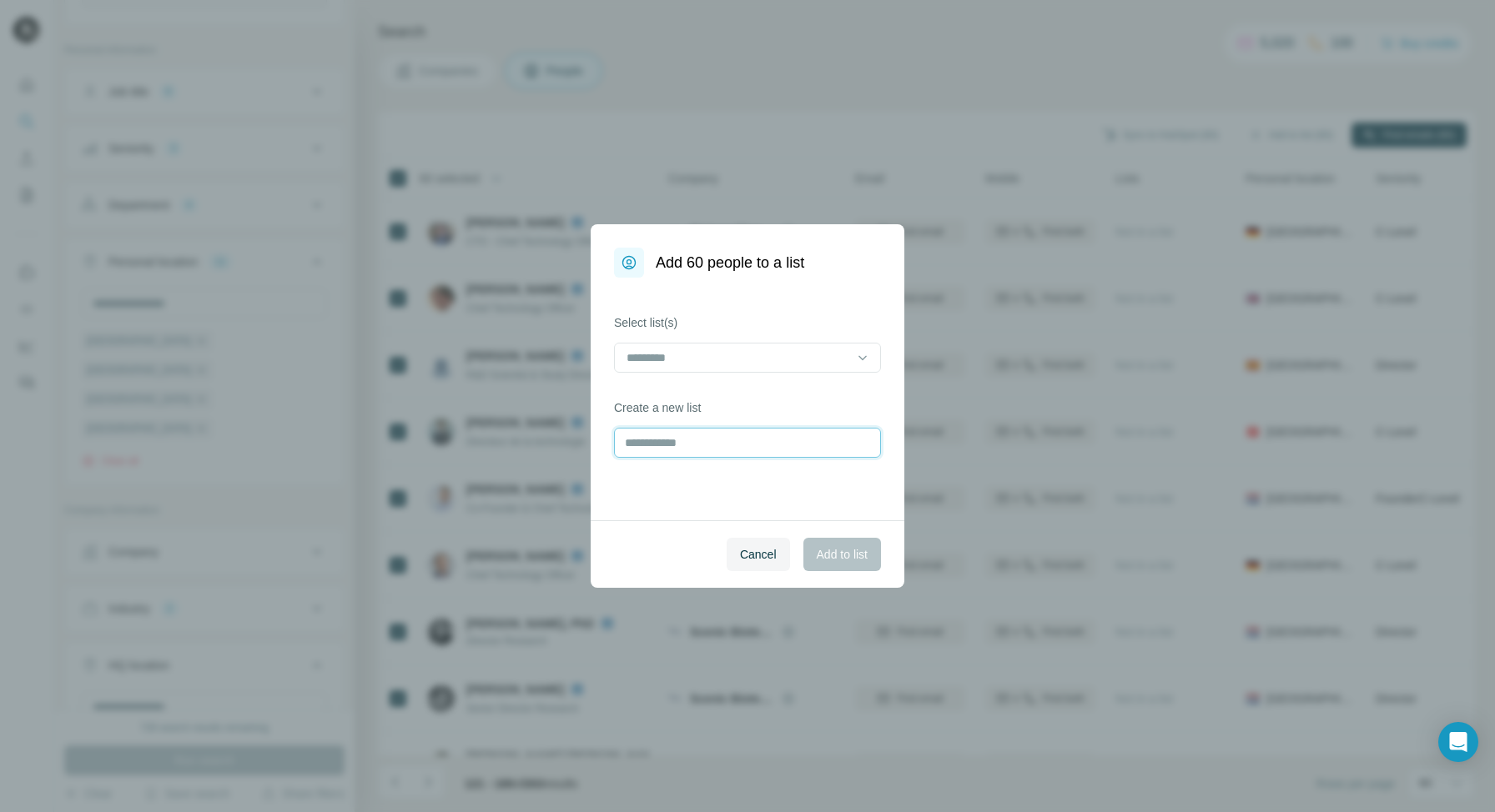
click at [784, 437] on input "text" at bounding box center [747, 443] width 267 height 30
click at [786, 358] on input at bounding box center [737, 358] width 225 height 18
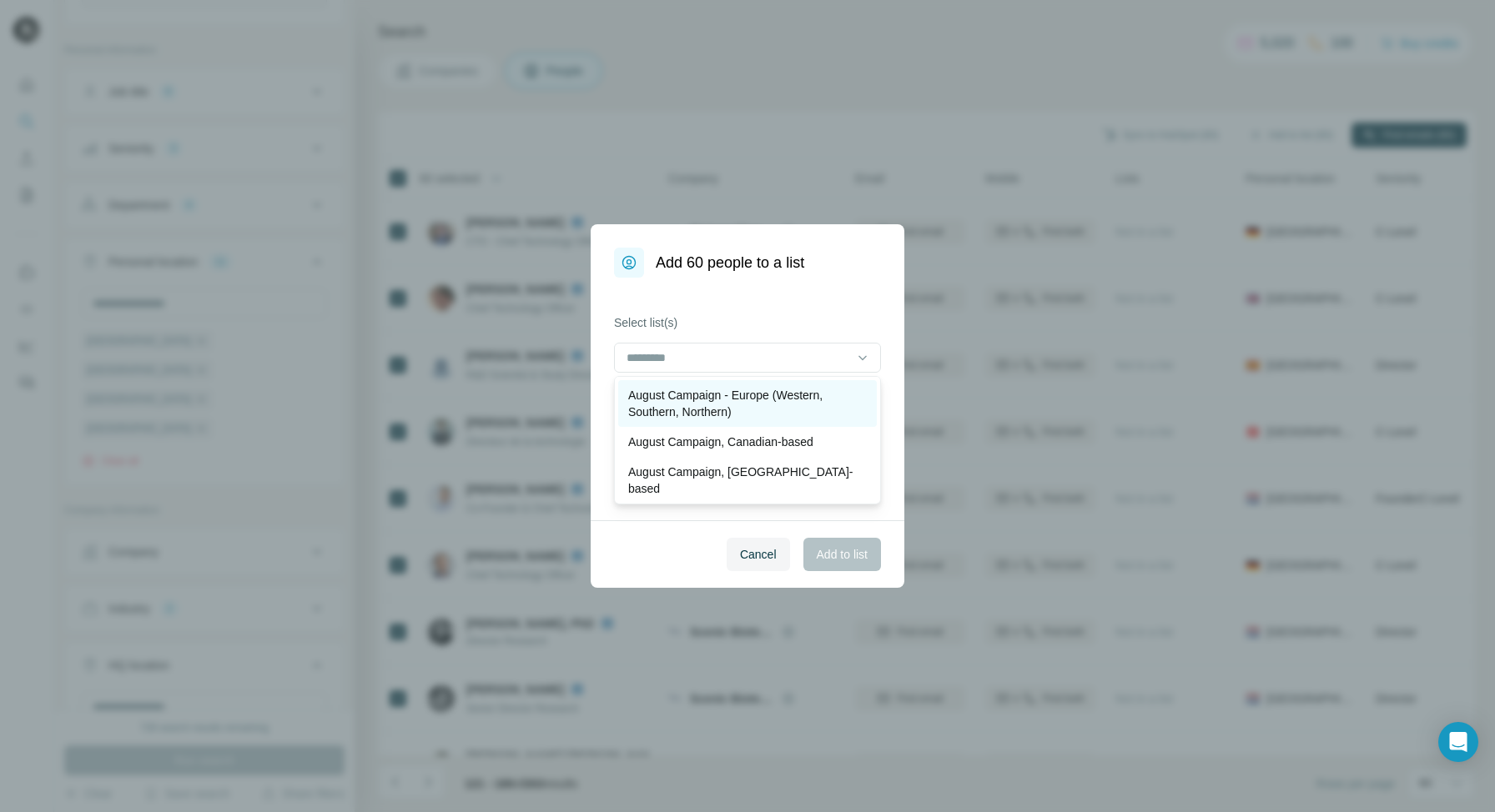
click at [752, 412] on p "August Campaign - Europe (Western, Southern, Northern)" at bounding box center [747, 403] width 238 height 33
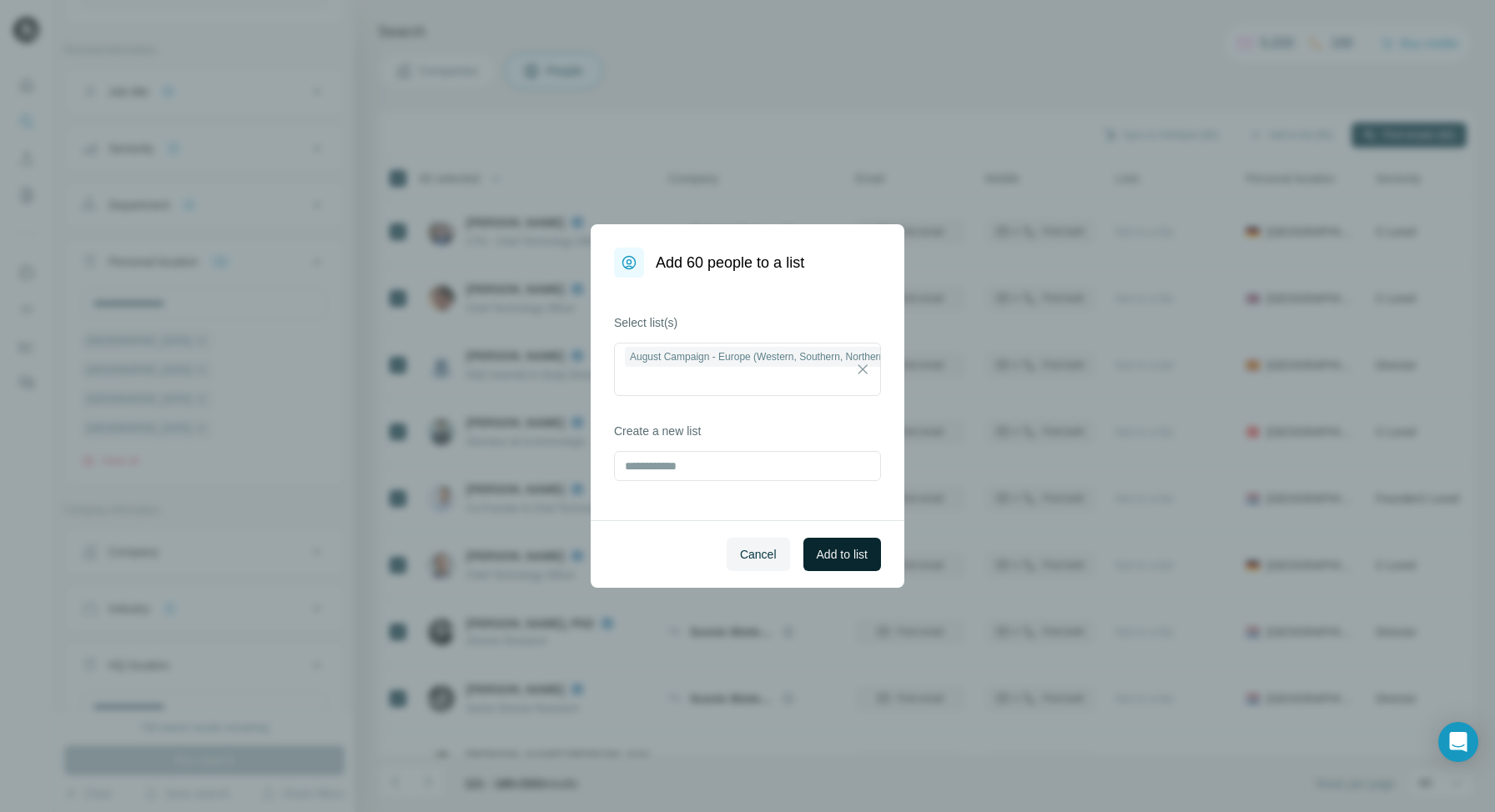
click at [842, 558] on span "Add to list" at bounding box center [842, 555] width 51 height 17
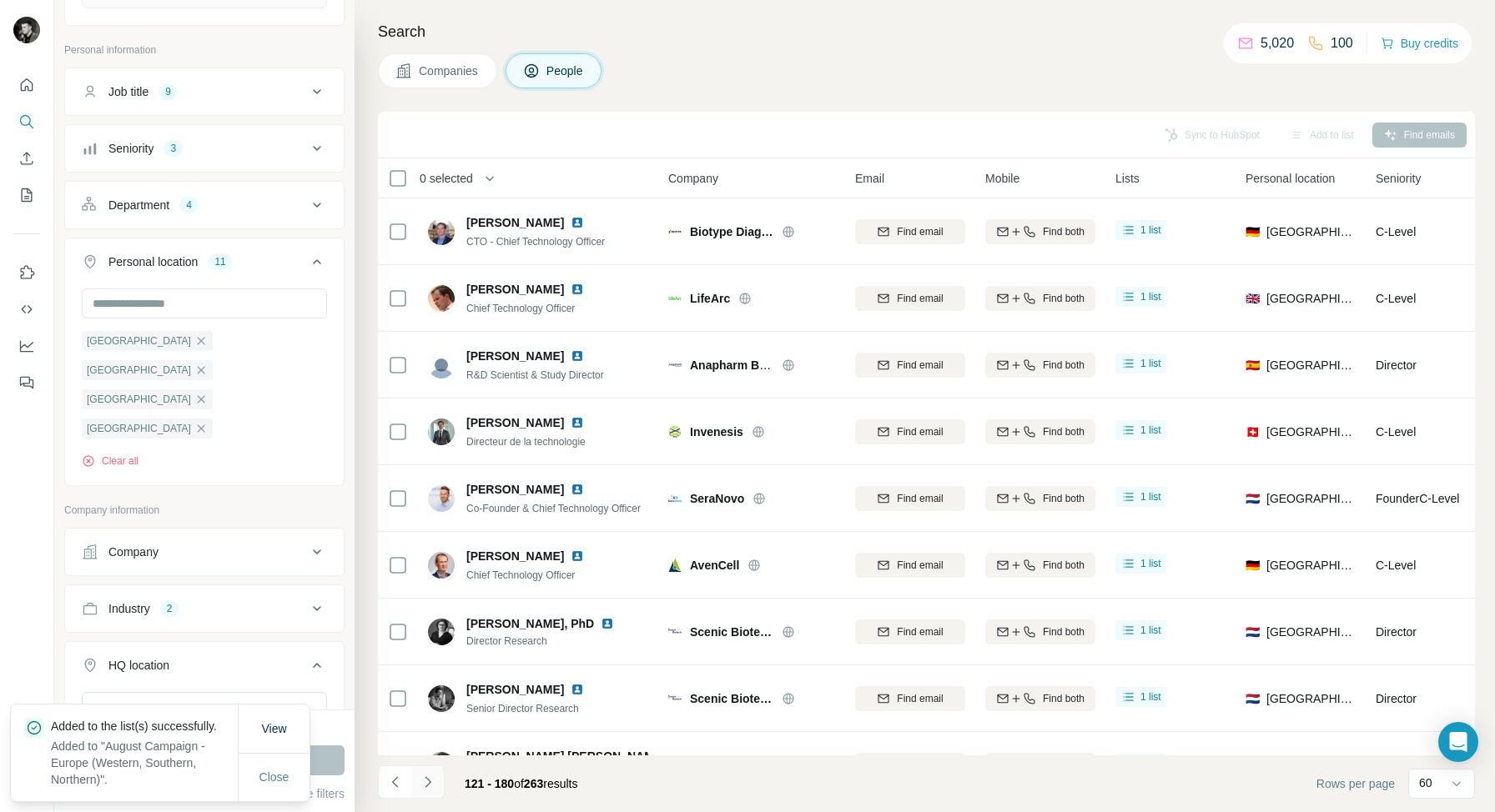
click at [428, 784] on icon "Navigate to next page" at bounding box center [428, 782] width 17 height 17
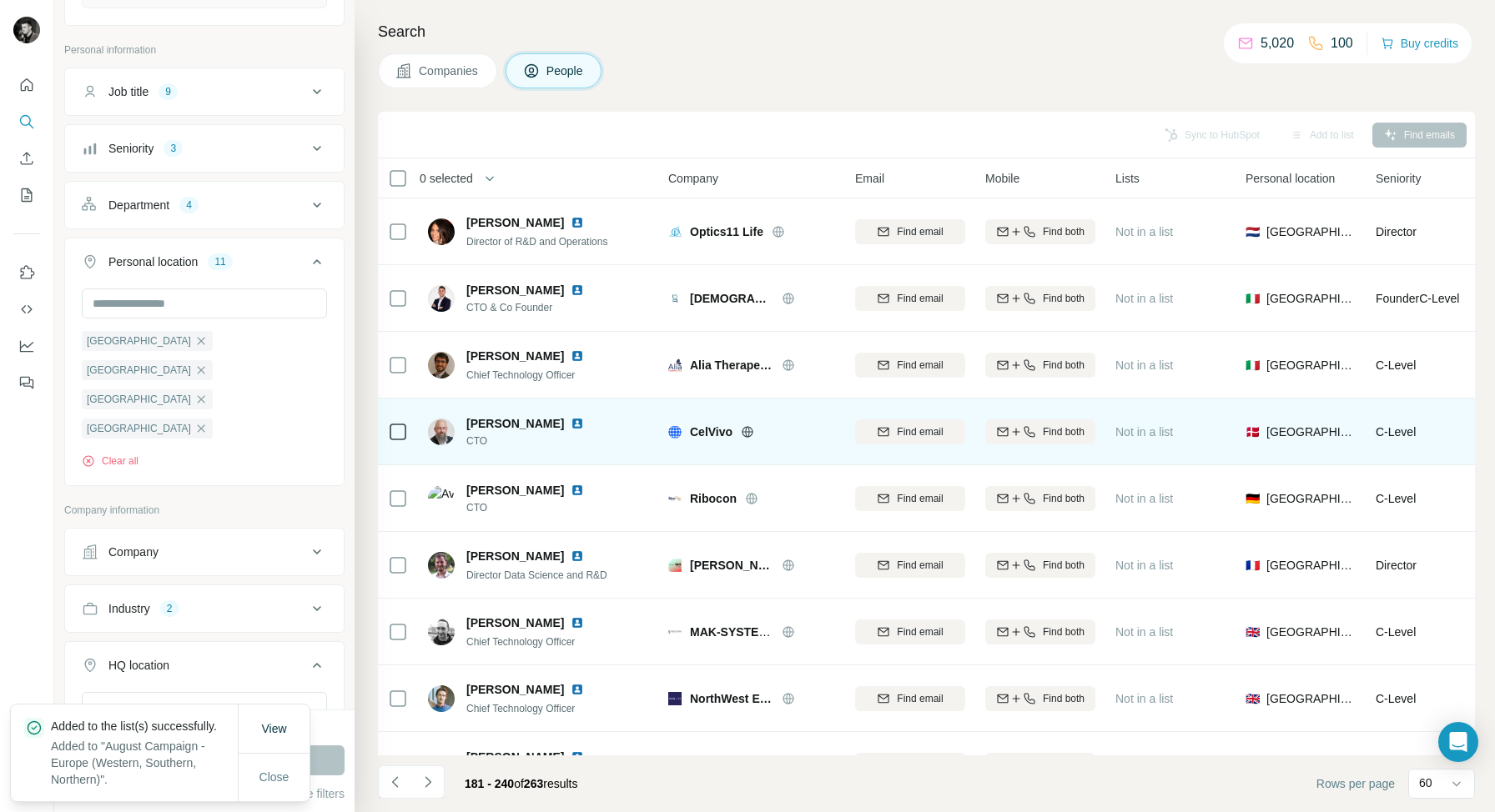
click at [262, 775] on span "Close" at bounding box center [274, 777] width 30 height 17
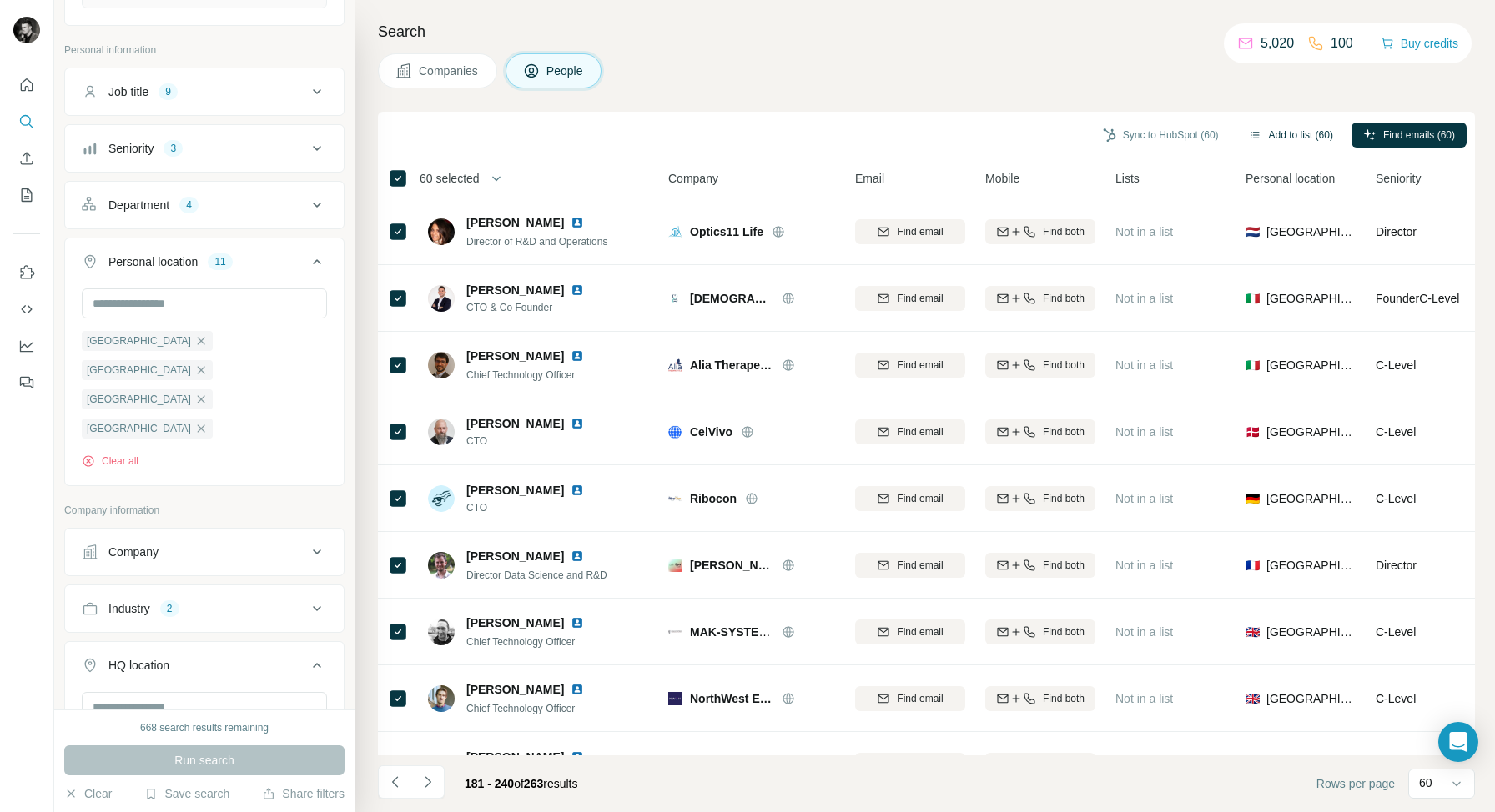
click at [1294, 134] on button "Add to list (60)" at bounding box center [1290, 135] width 108 height 25
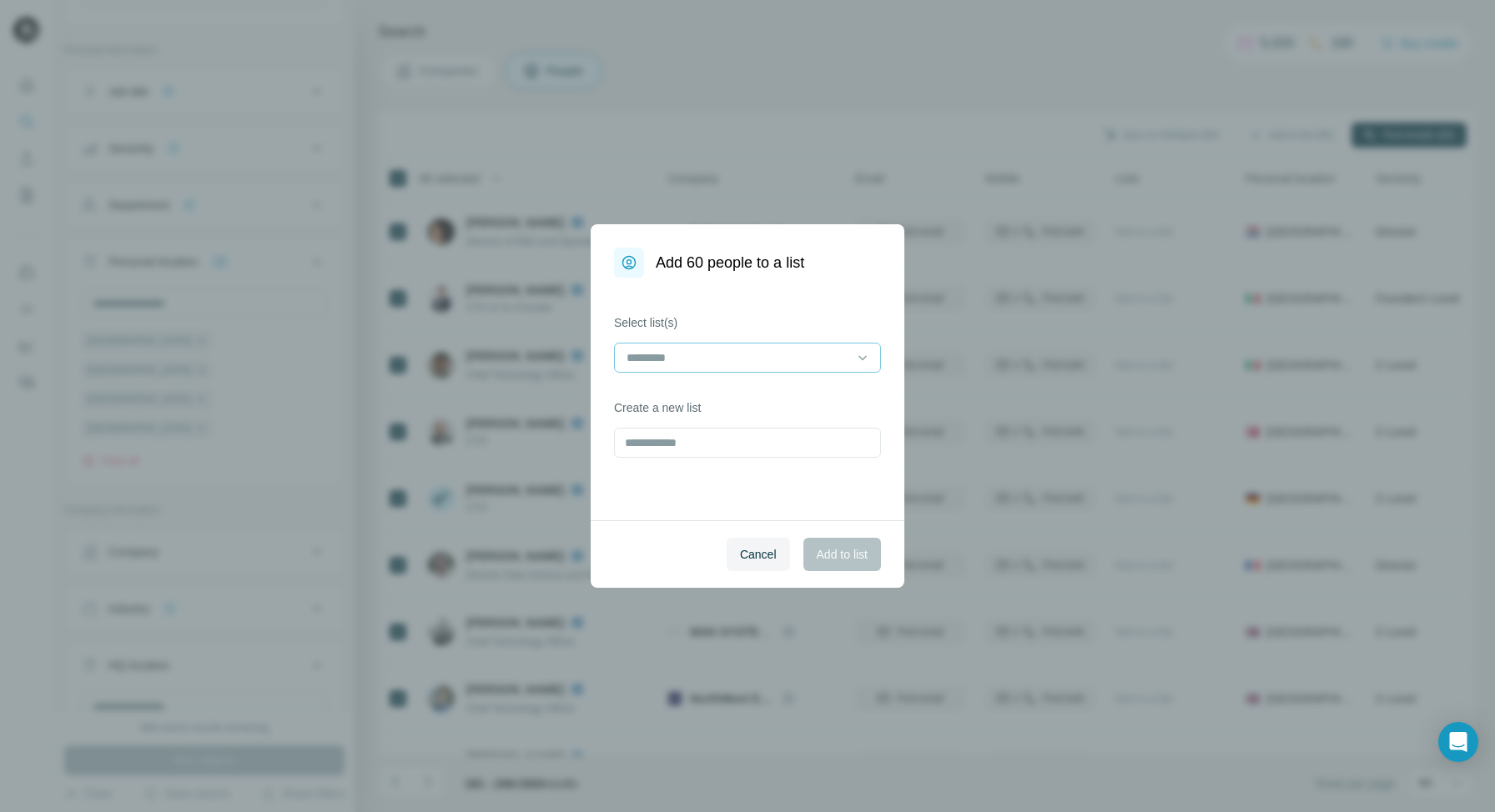
click at [822, 363] on input at bounding box center [737, 358] width 225 height 18
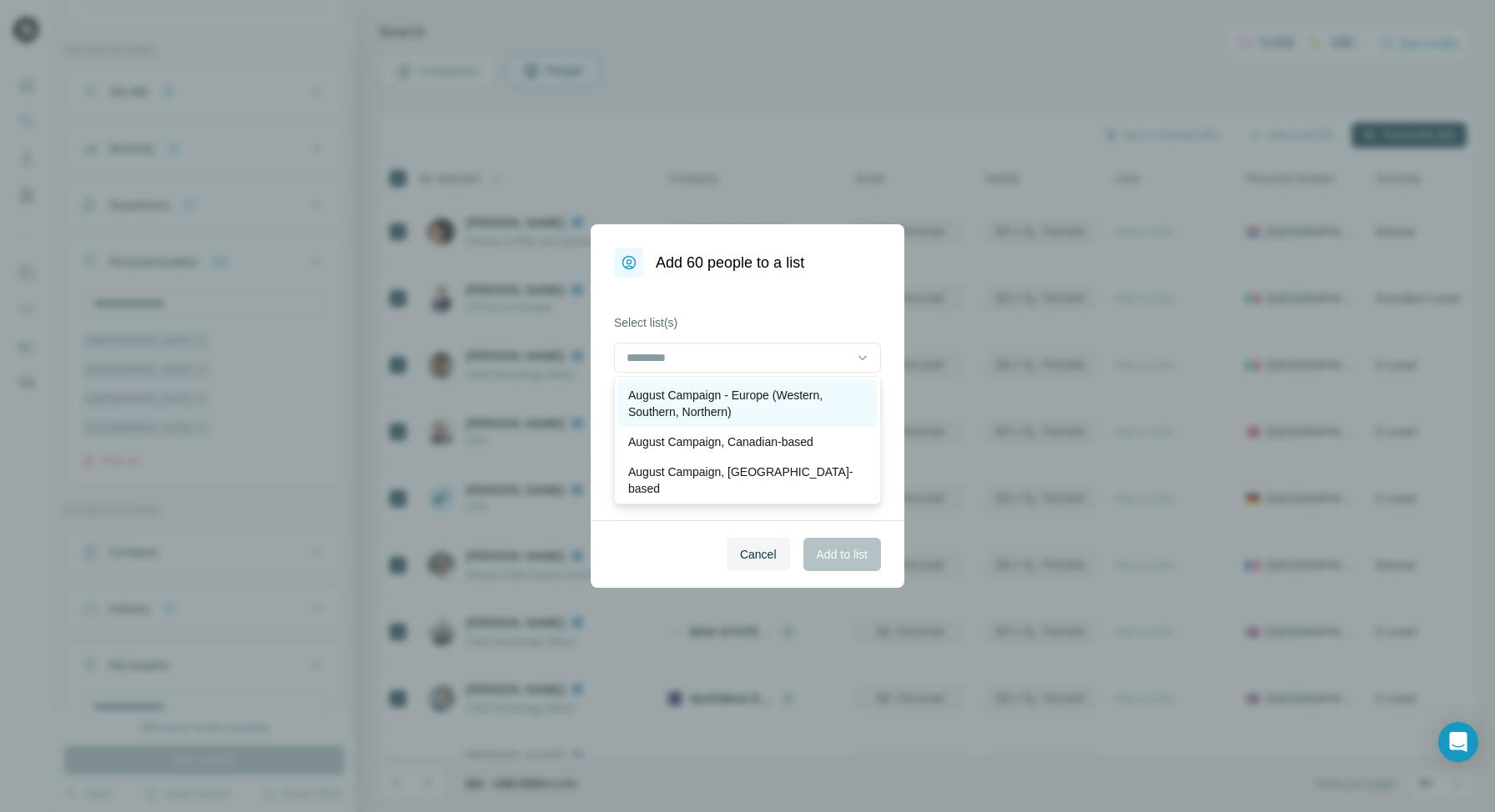
click at [789, 403] on p "August Campaign - Europe (Western, Southern, Northern)" at bounding box center [747, 403] width 238 height 33
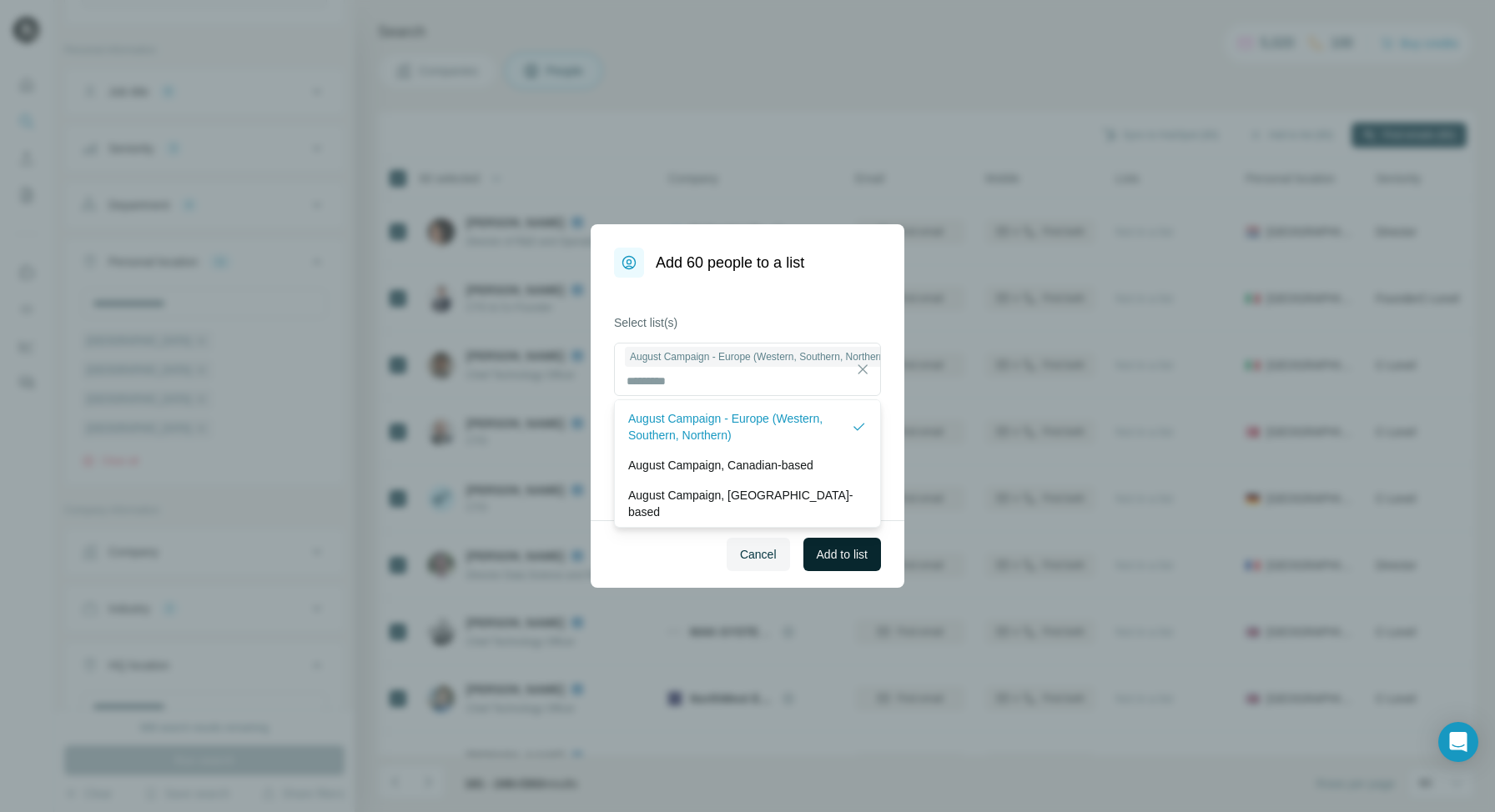
click at [846, 551] on span "Add to list" at bounding box center [842, 555] width 51 height 17
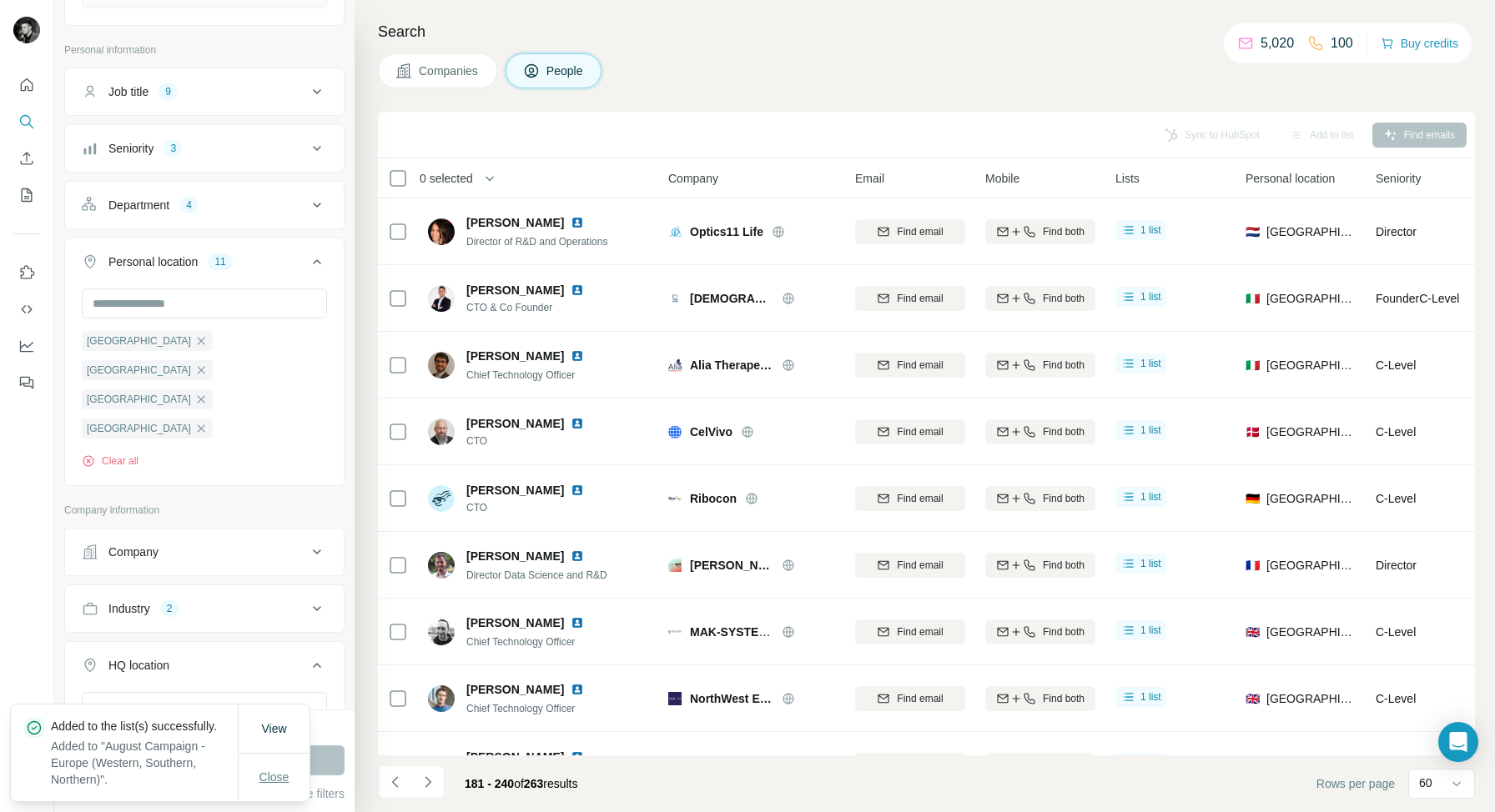
click at [280, 771] on span "Close" at bounding box center [274, 777] width 30 height 17
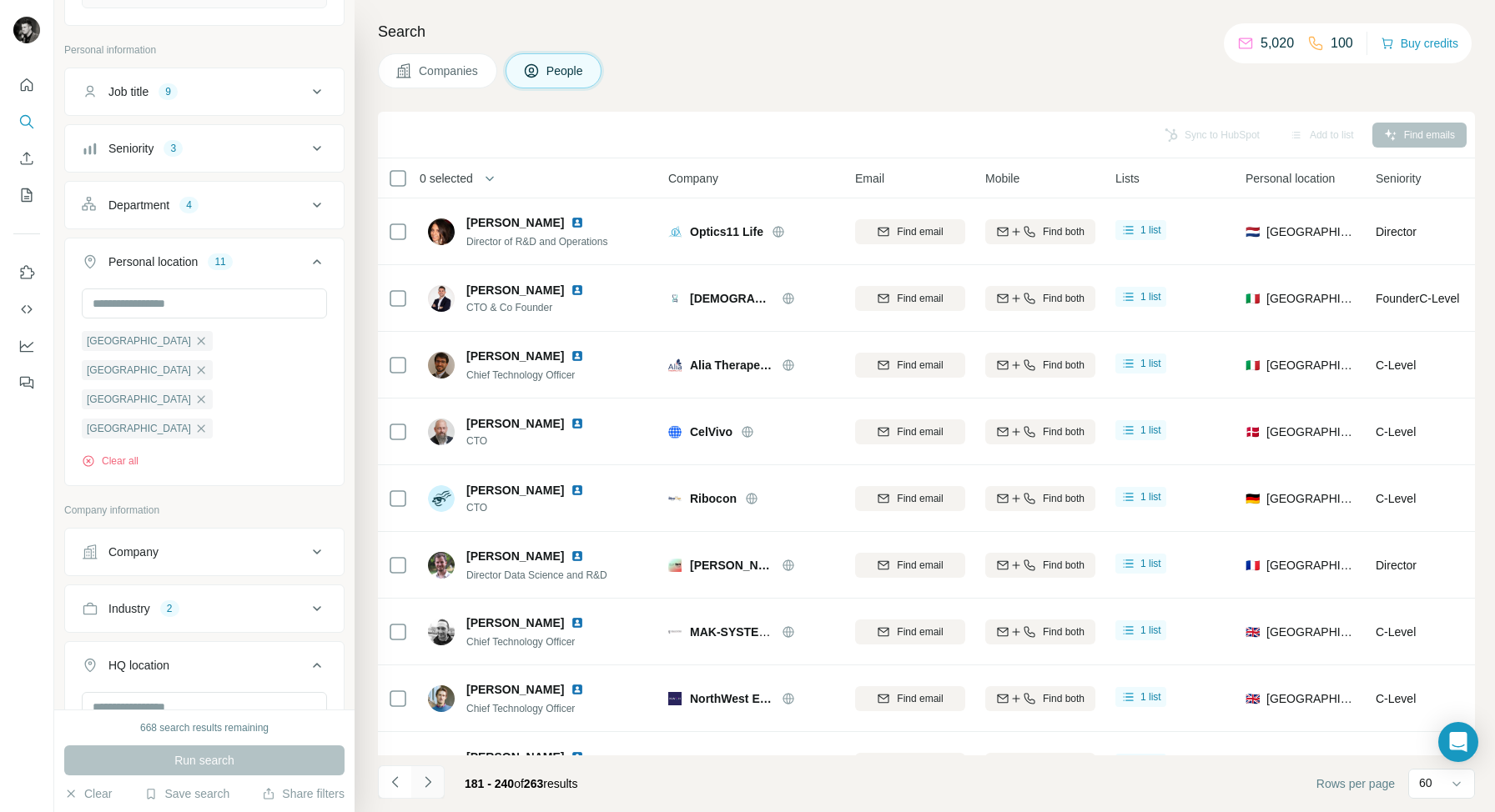
click at [431, 785] on icon "Navigate to next page" at bounding box center [428, 782] width 17 height 17
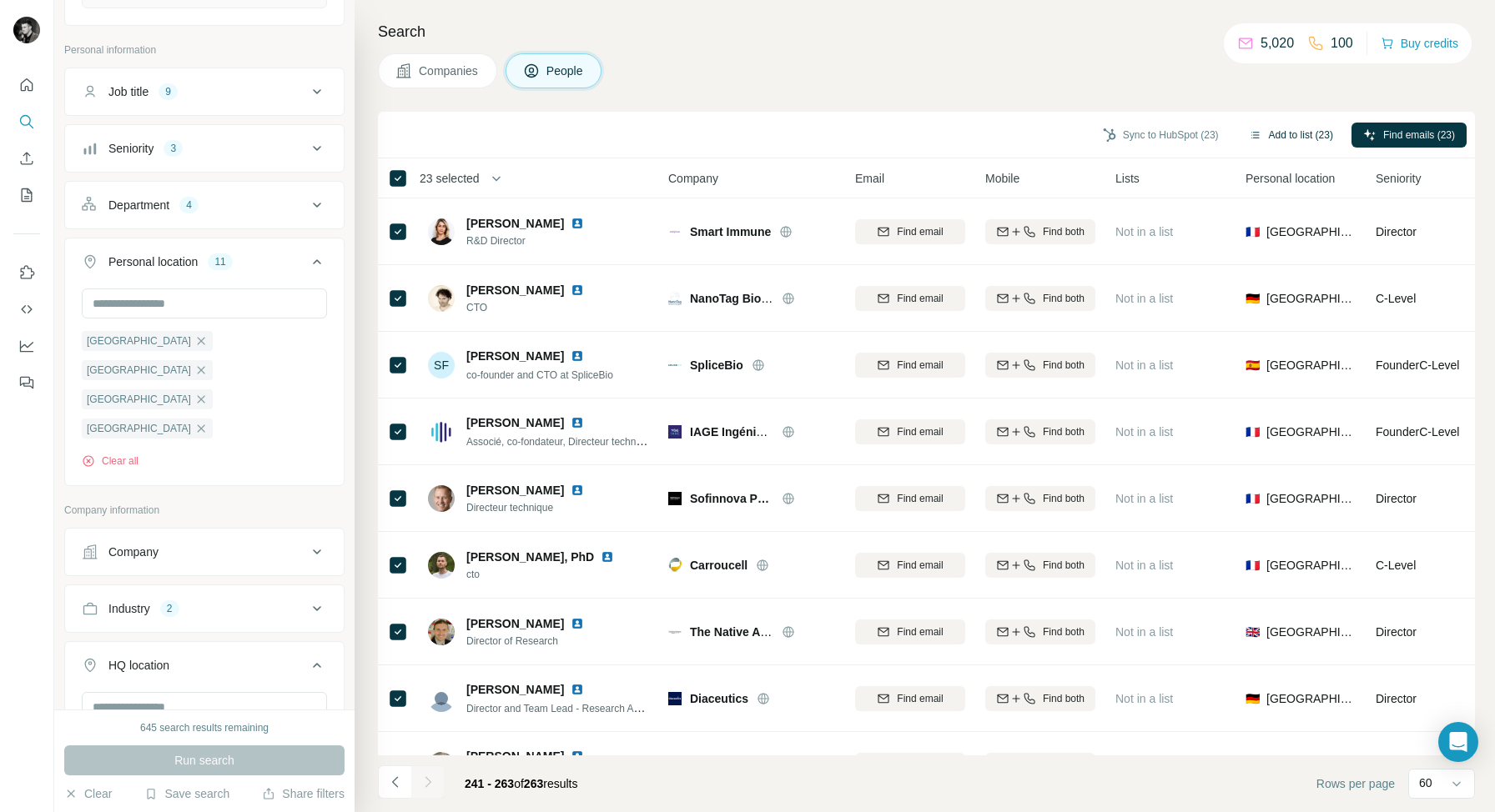
click at [1298, 134] on button "Add to list (23)" at bounding box center [1290, 135] width 108 height 25
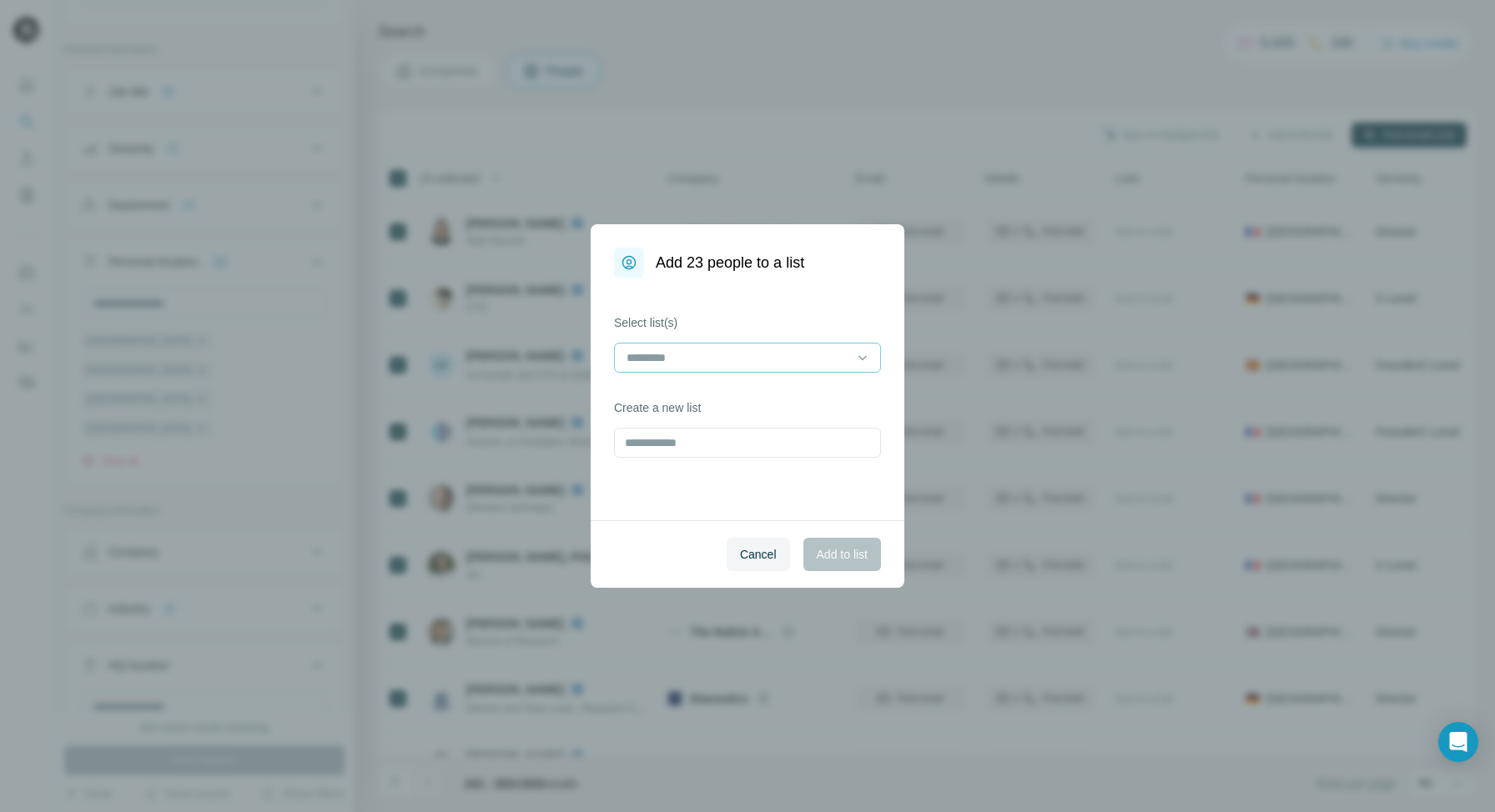
click at [832, 362] on input at bounding box center [737, 358] width 225 height 18
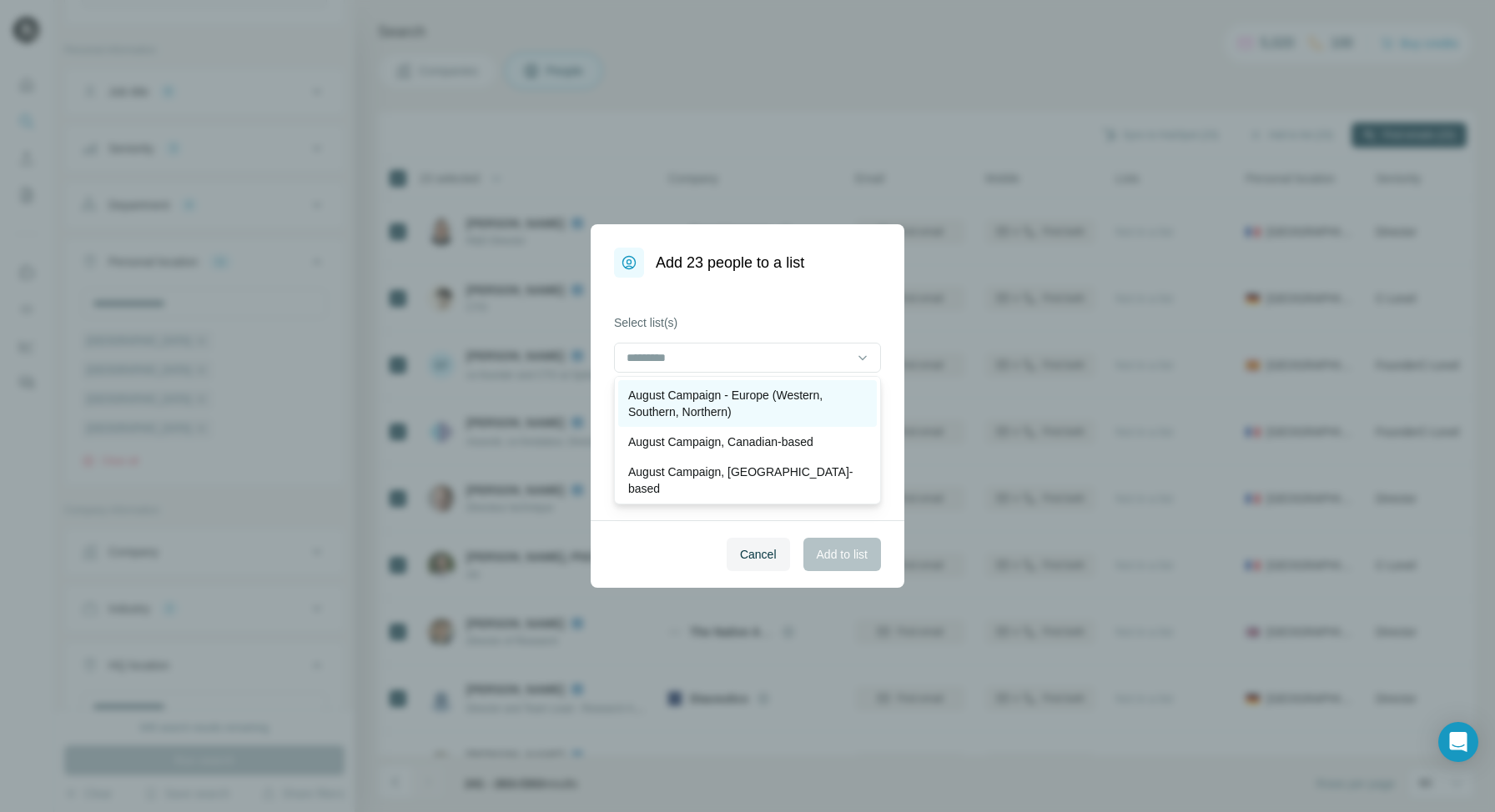
click at [783, 398] on p "August Campaign - Europe (Western, Southern, Northern)" at bounding box center [747, 403] width 238 height 33
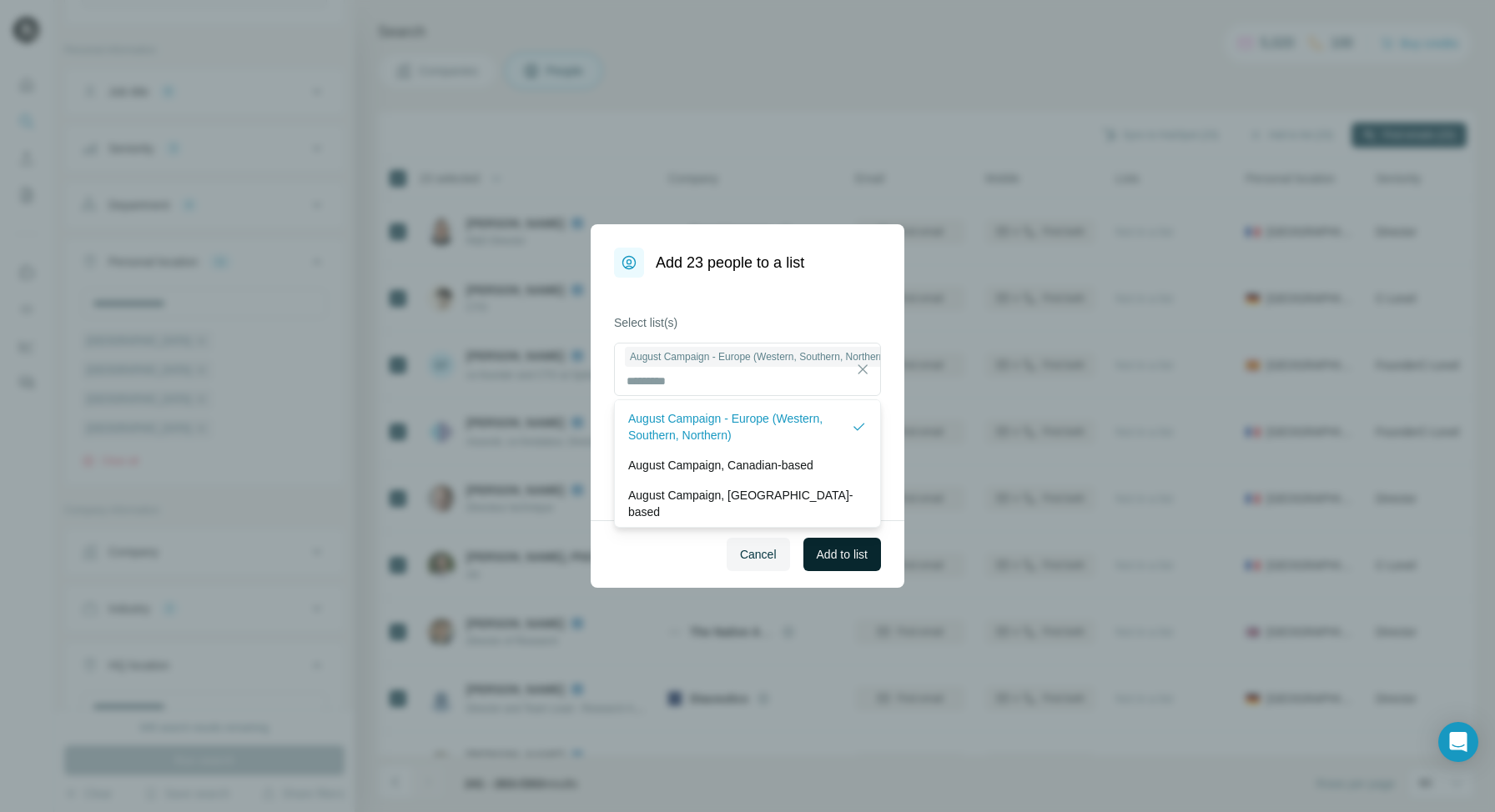
click at [840, 550] on span "Add to list" at bounding box center [842, 555] width 51 height 17
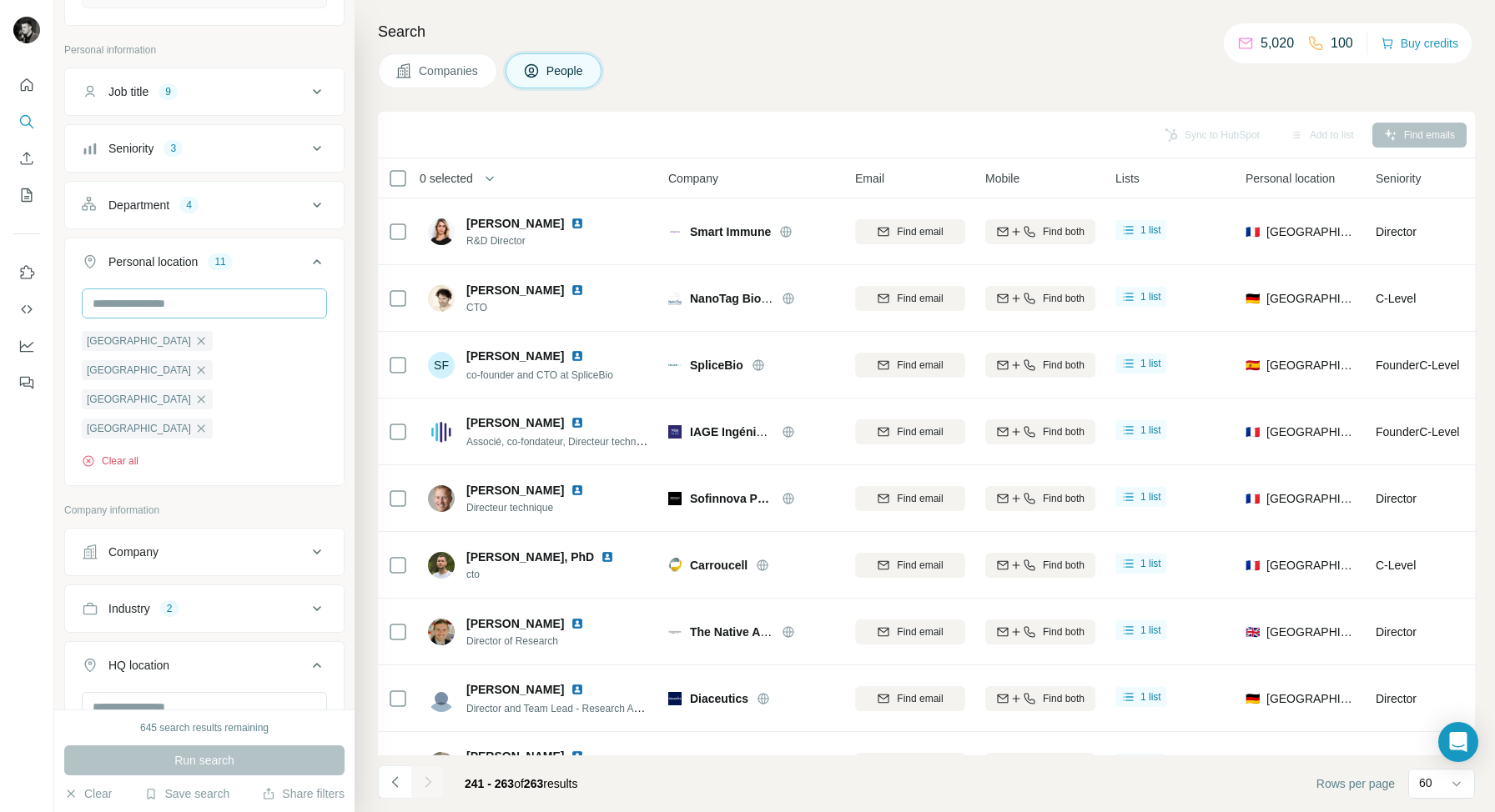
click at [121, 460] on button "Clear all" at bounding box center [110, 461] width 57 height 15
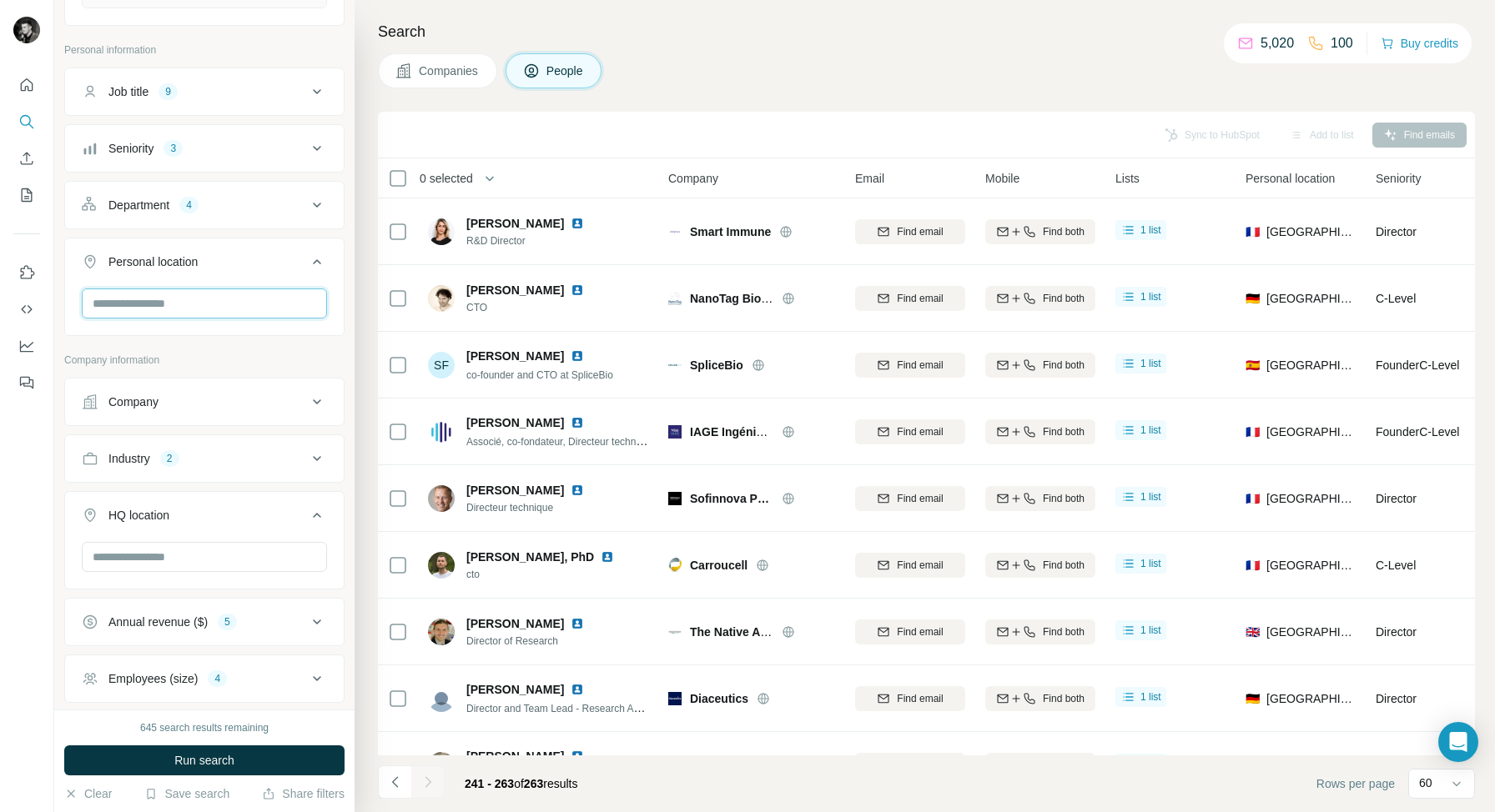
click at [141, 299] on input "text" at bounding box center [204, 303] width 245 height 30
type input "******"
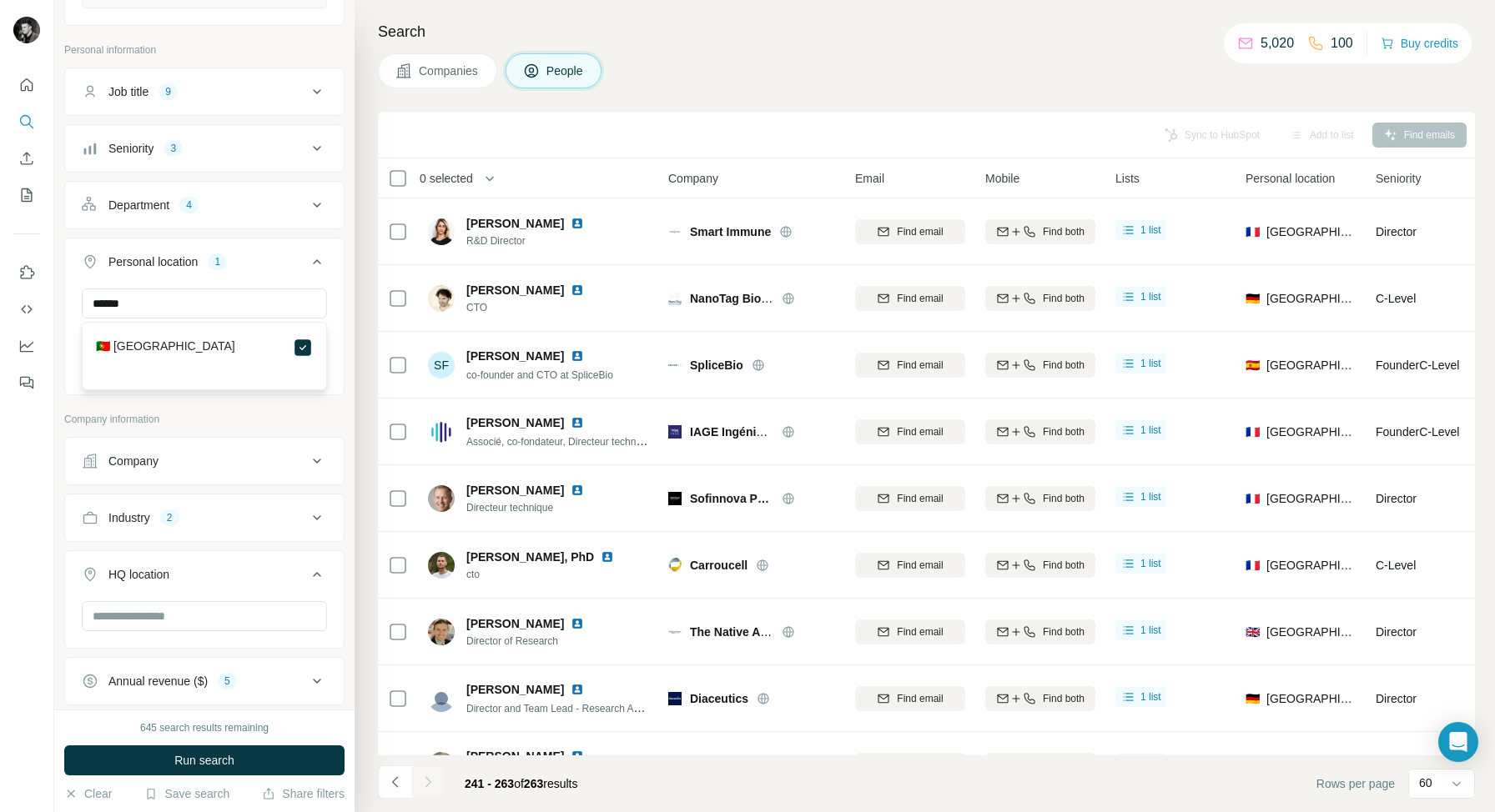
click at [314, 262] on icon at bounding box center [317, 261] width 8 height 5
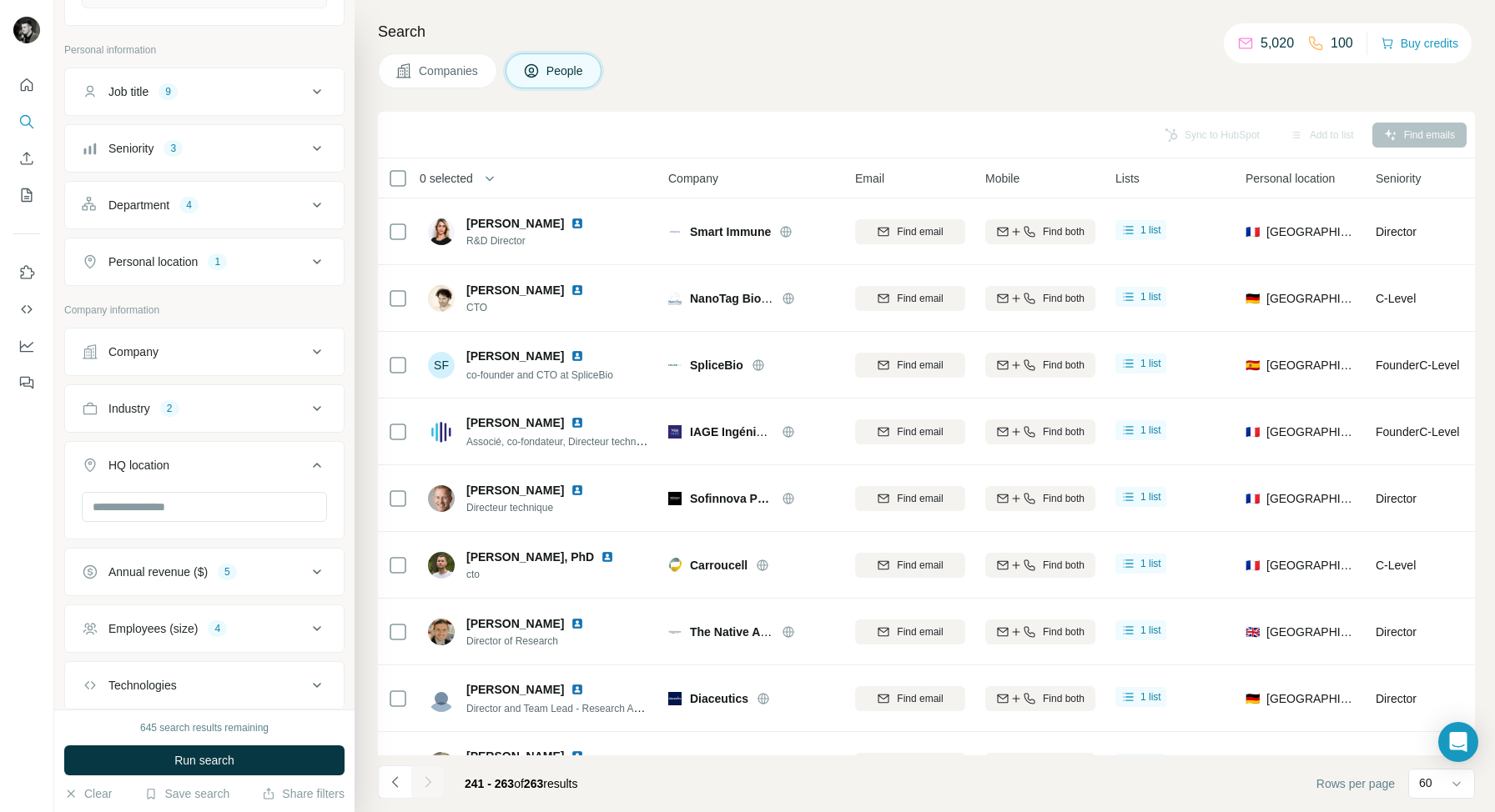
click at [282, 261] on div "Personal location 1" at bounding box center [194, 261] width 225 height 17
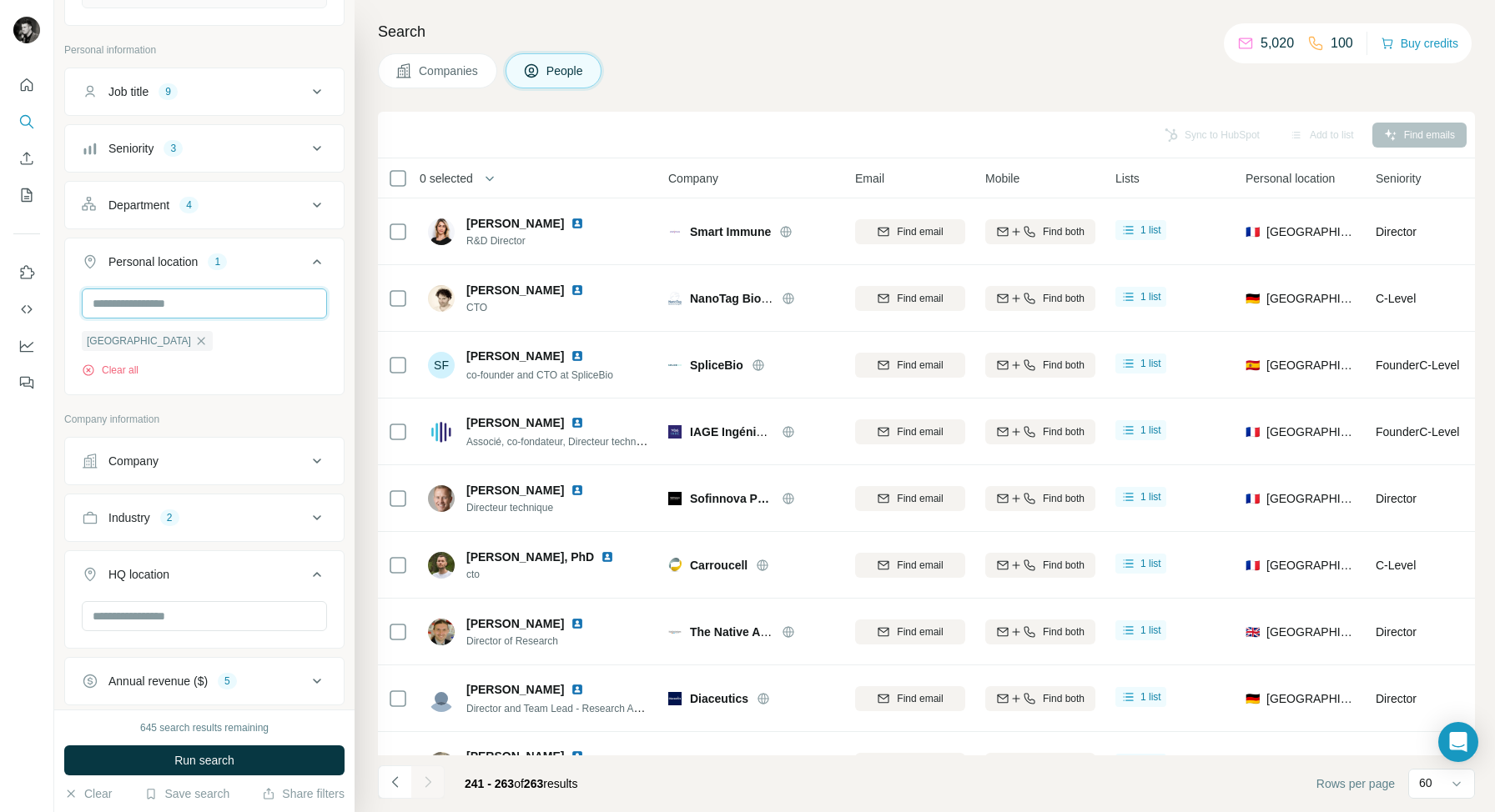
click at [180, 304] on input "text" at bounding box center [204, 303] width 245 height 30
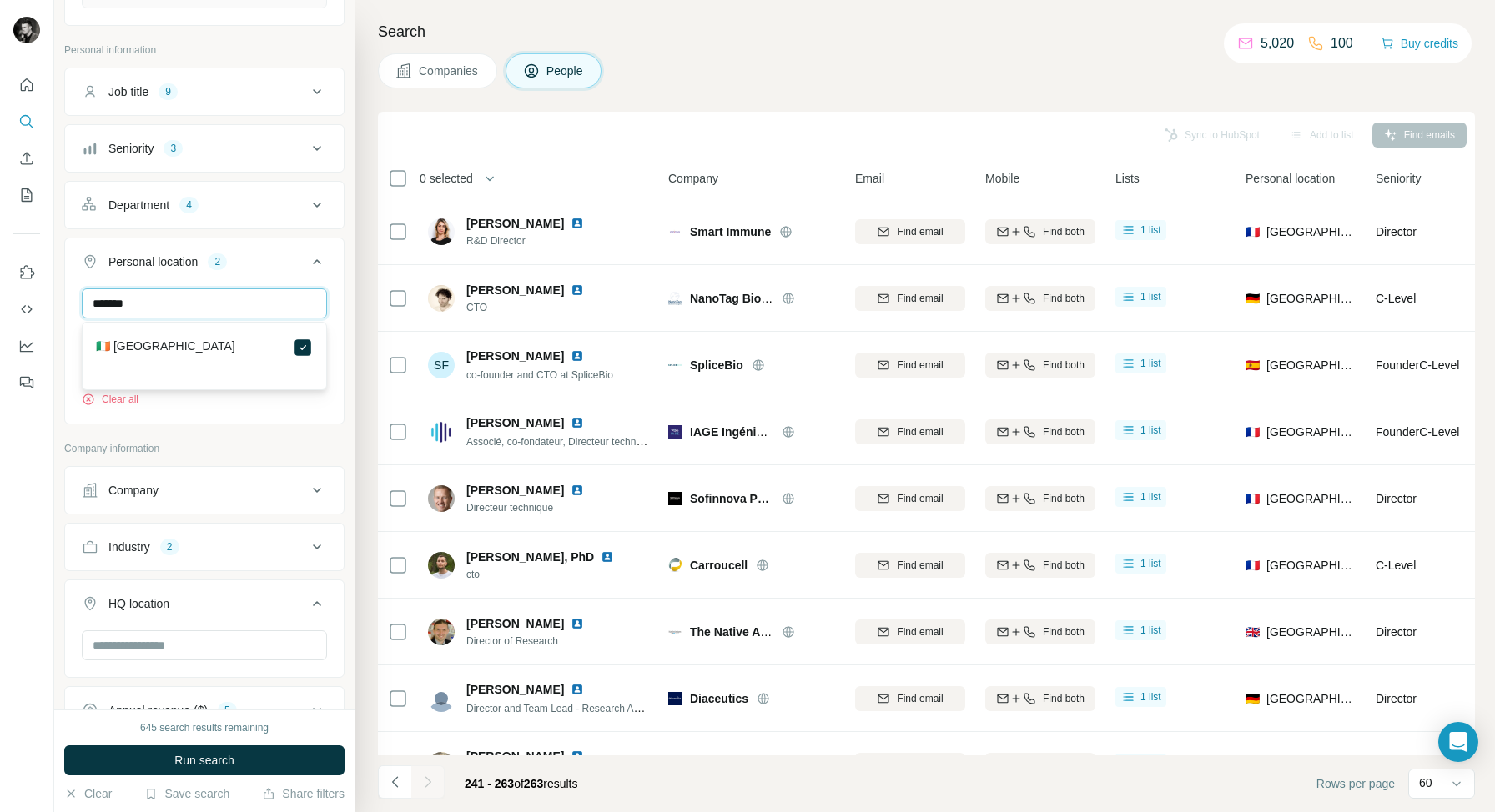
click at [196, 302] on input "*******" at bounding box center [204, 303] width 245 height 30
type input "****"
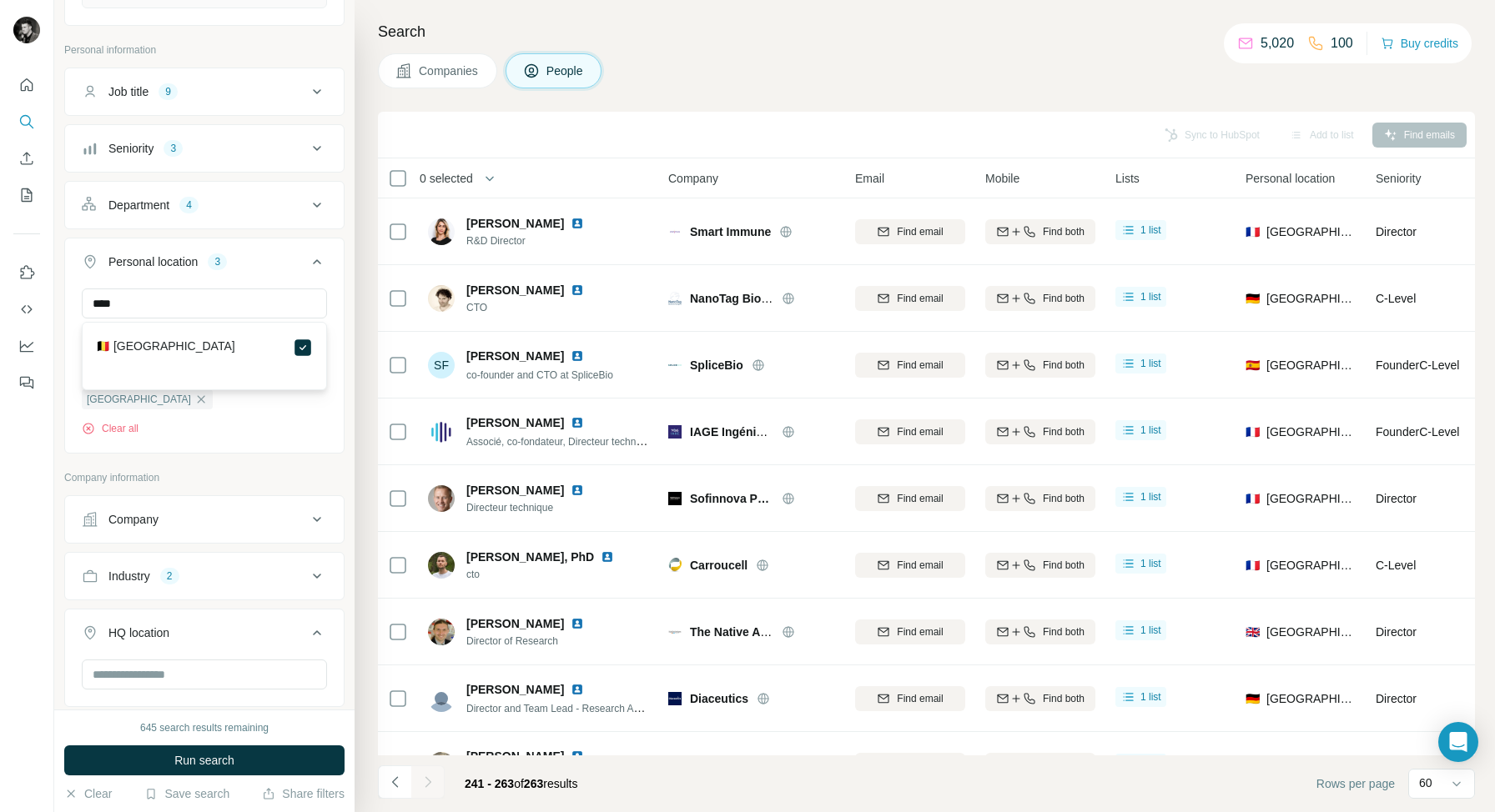
click at [337, 319] on div "**** Portugal Ireland Belgium Clear all" at bounding box center [204, 368] width 278 height 161
click at [203, 759] on span "Run search" at bounding box center [205, 760] width 60 height 17
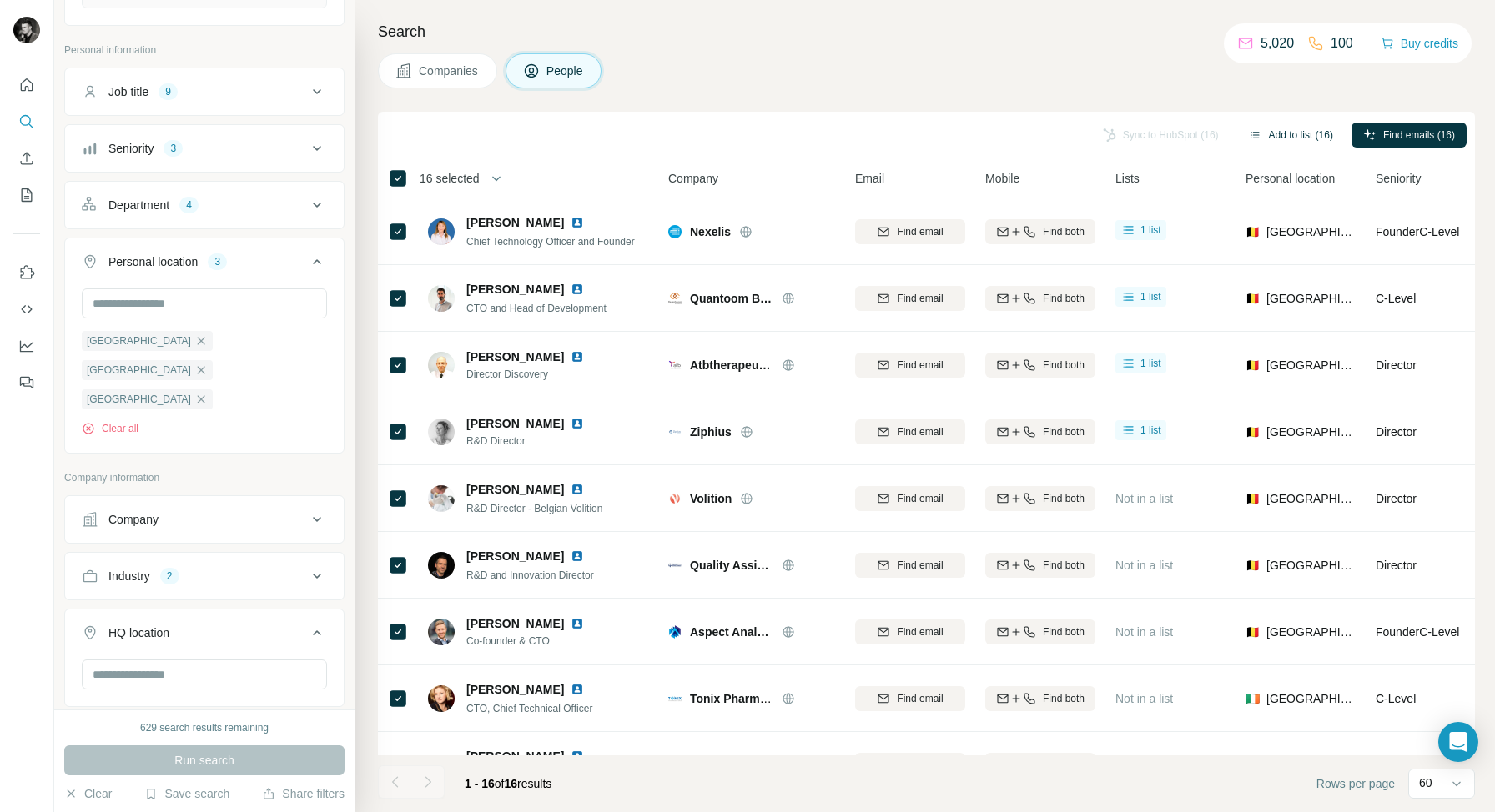
click at [1296, 134] on button "Add to list (16)" at bounding box center [1290, 135] width 108 height 25
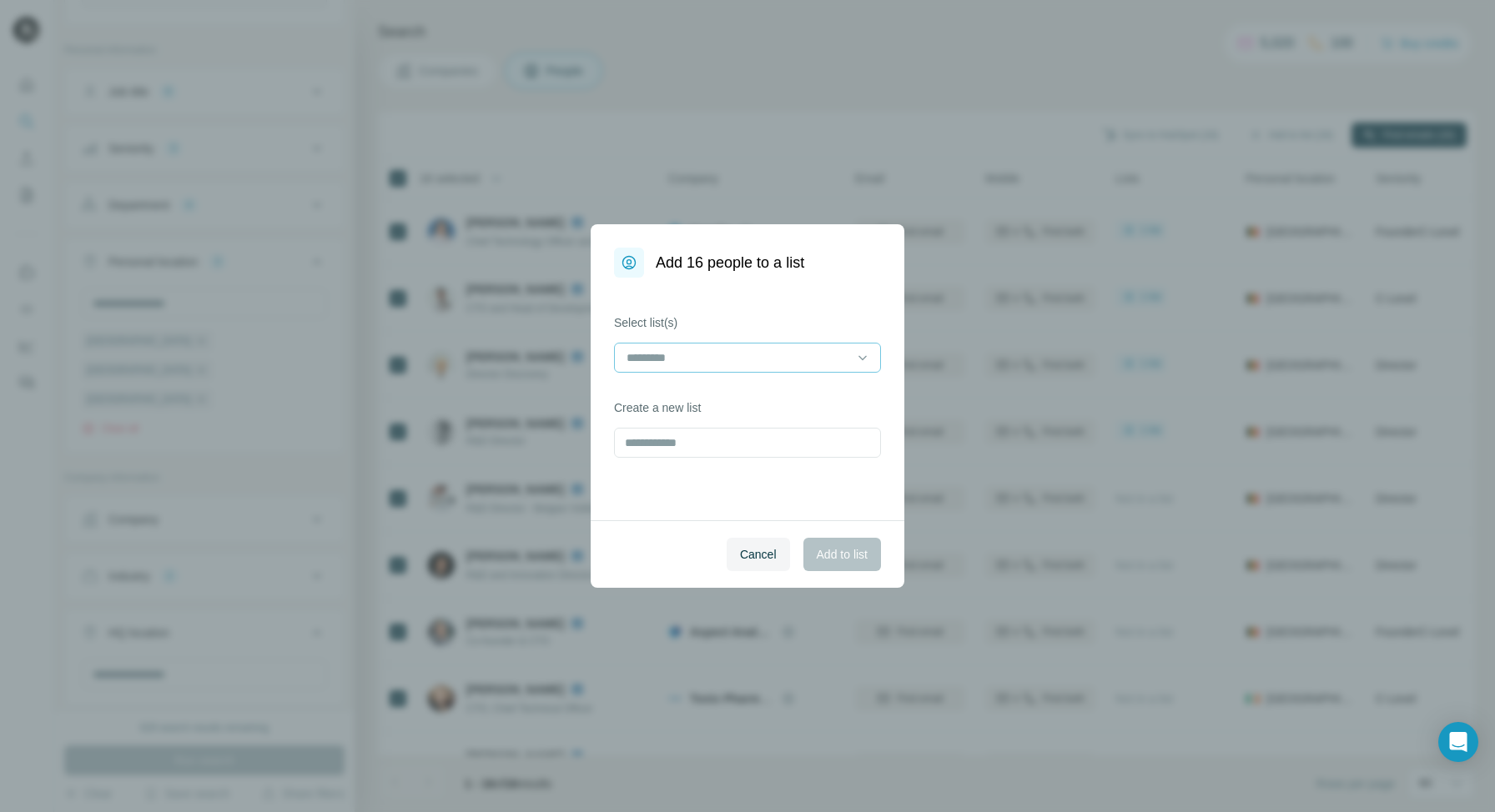
click at [790, 363] on input at bounding box center [737, 358] width 225 height 18
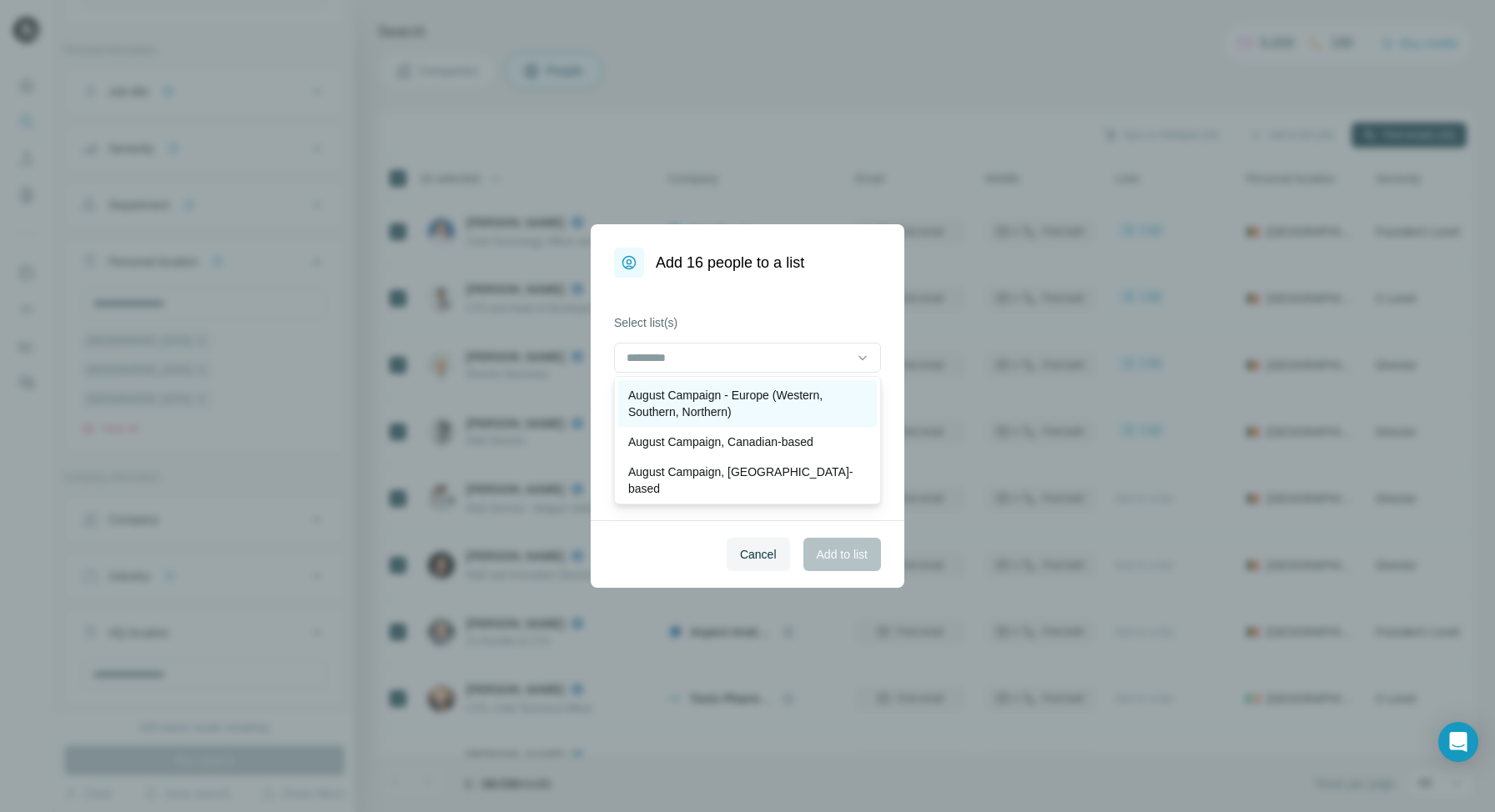
click at [751, 399] on p "August Campaign - Europe (Western, Southern, Northern)" at bounding box center [747, 403] width 238 height 33
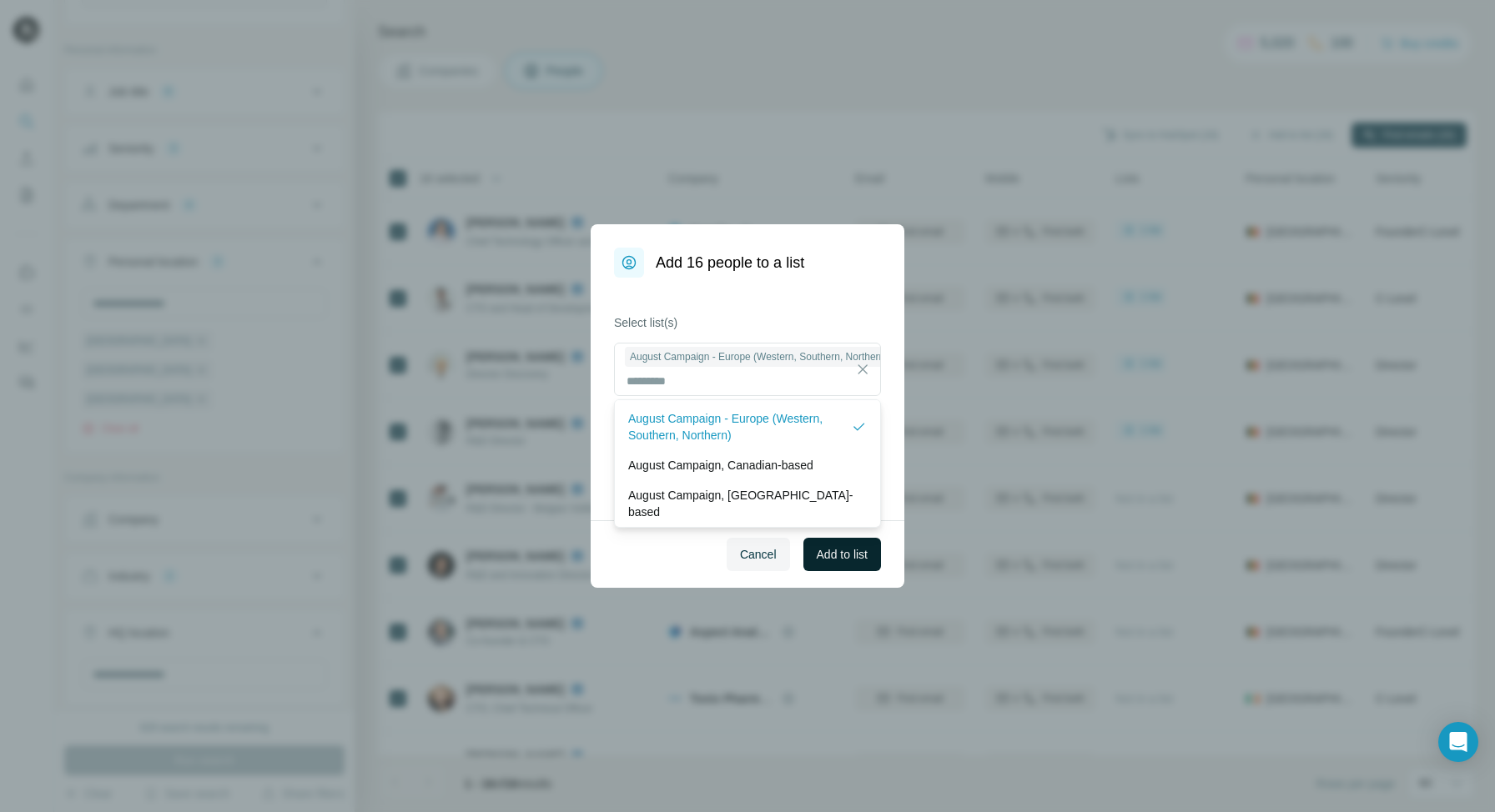
click at [838, 554] on span "Add to list" at bounding box center [842, 555] width 51 height 17
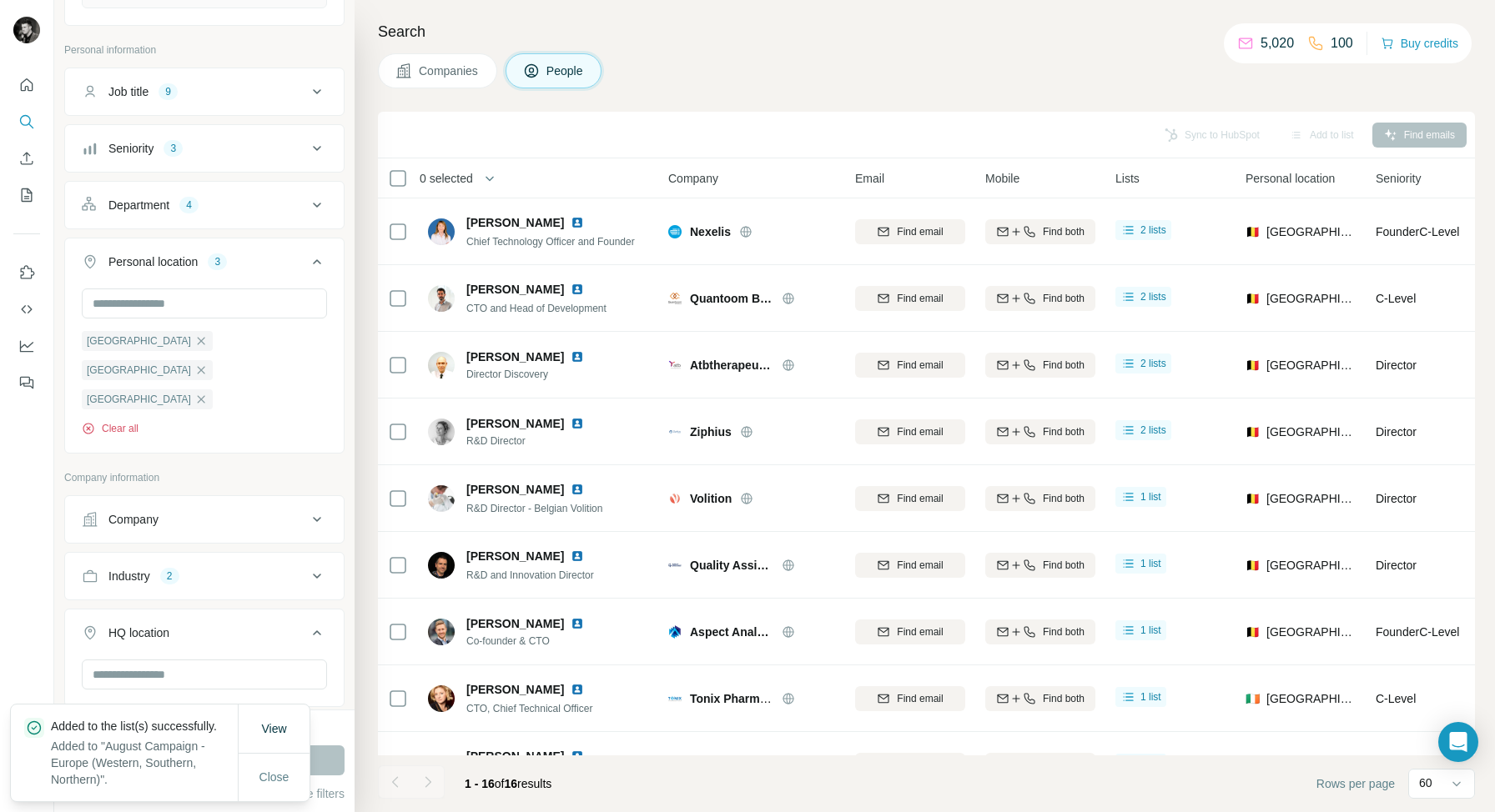
click at [111, 421] on button "Clear all" at bounding box center [110, 429] width 57 height 15
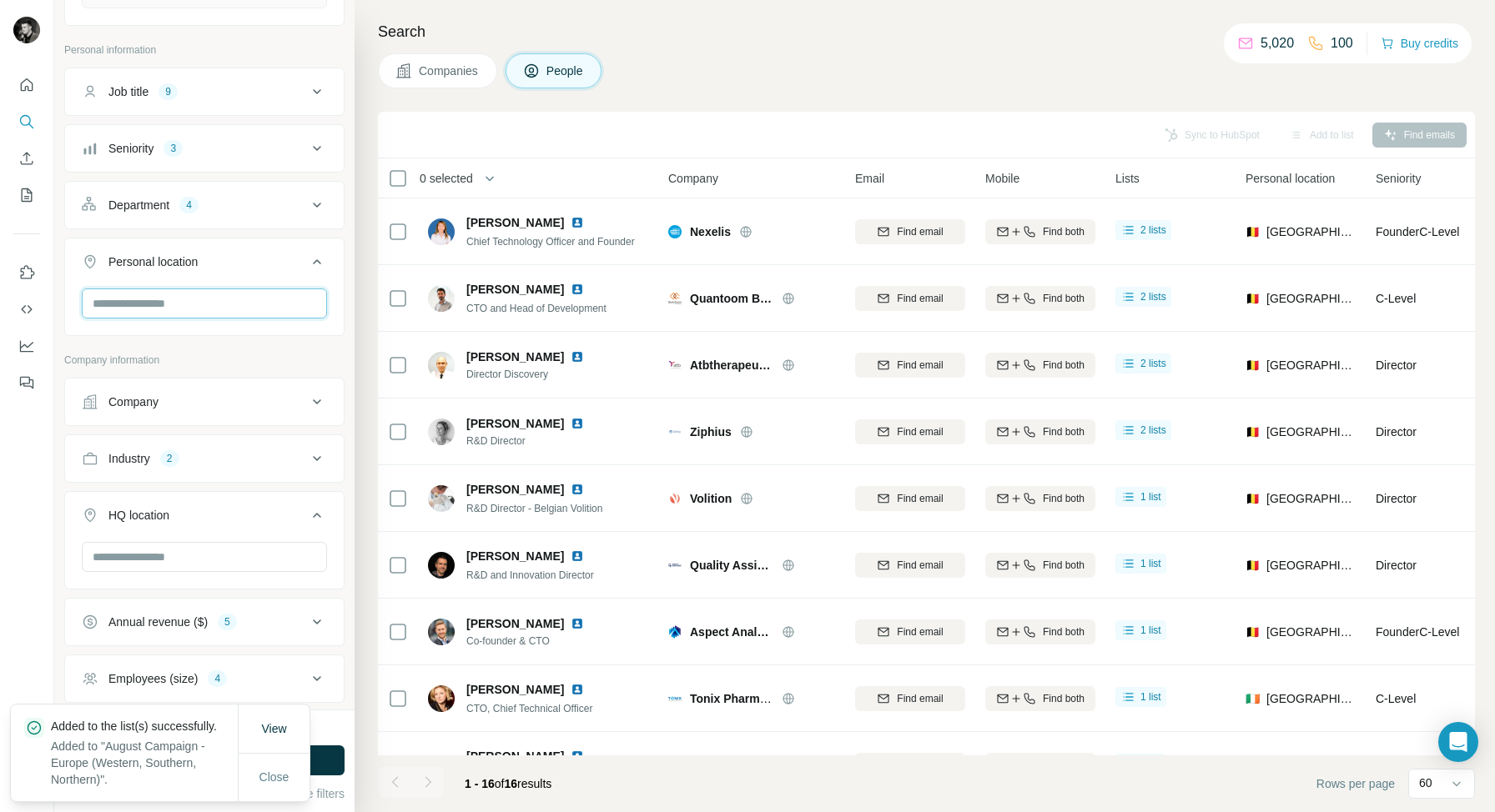
click at [152, 306] on input "text" at bounding box center [204, 303] width 245 height 30
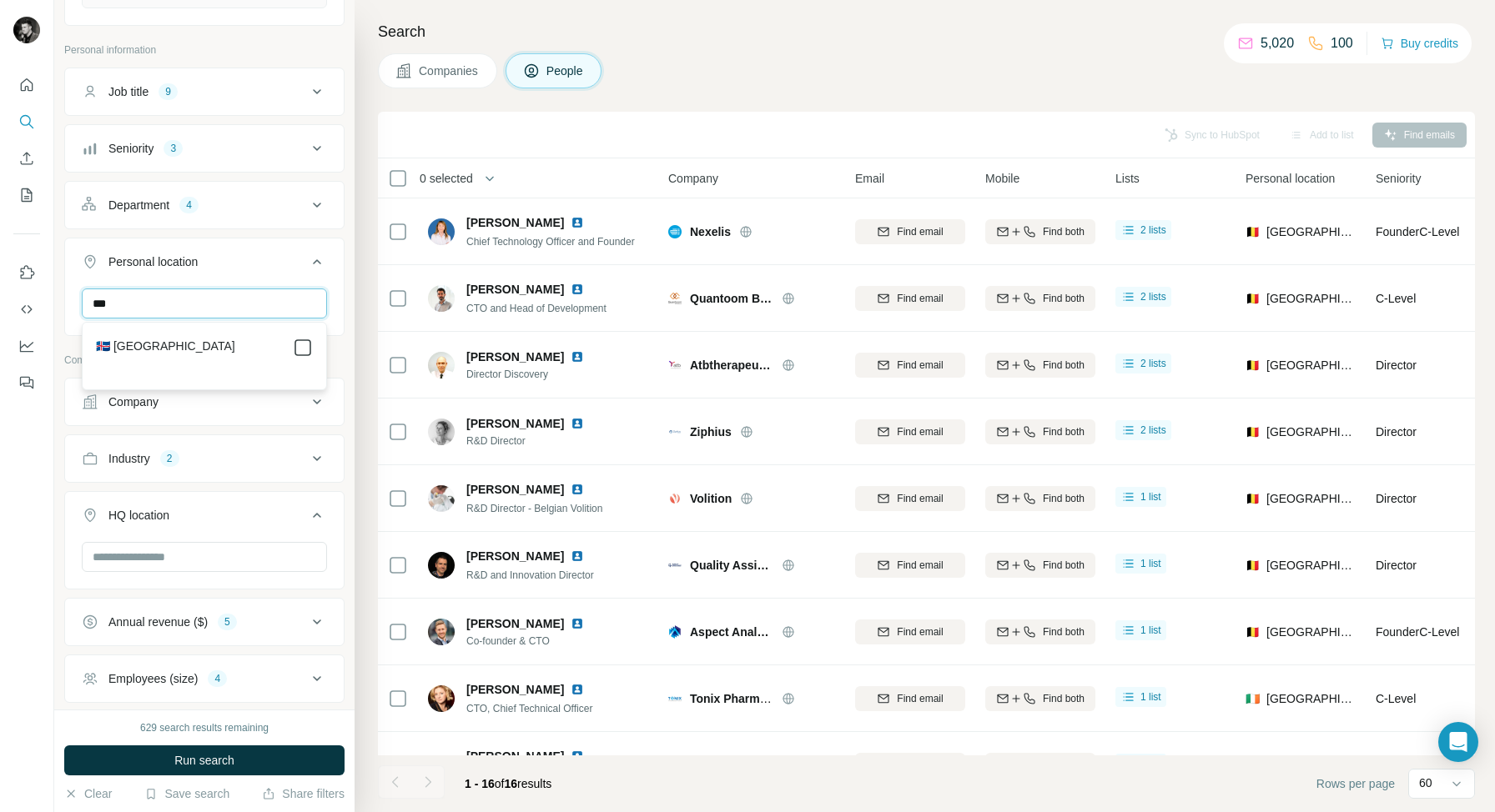
type input "***"
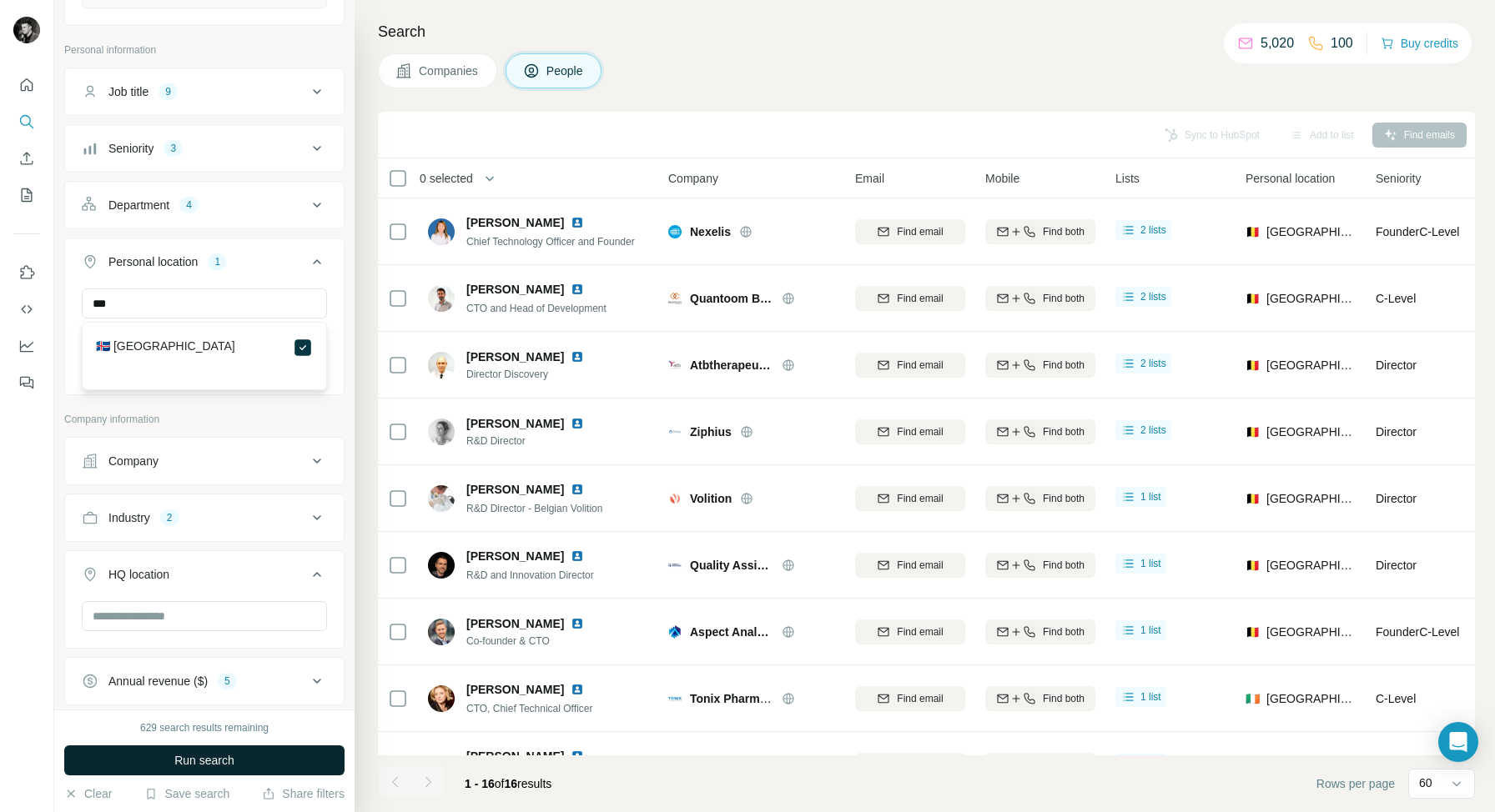
click at [210, 770] on button "Run search" at bounding box center [204, 760] width 280 height 30
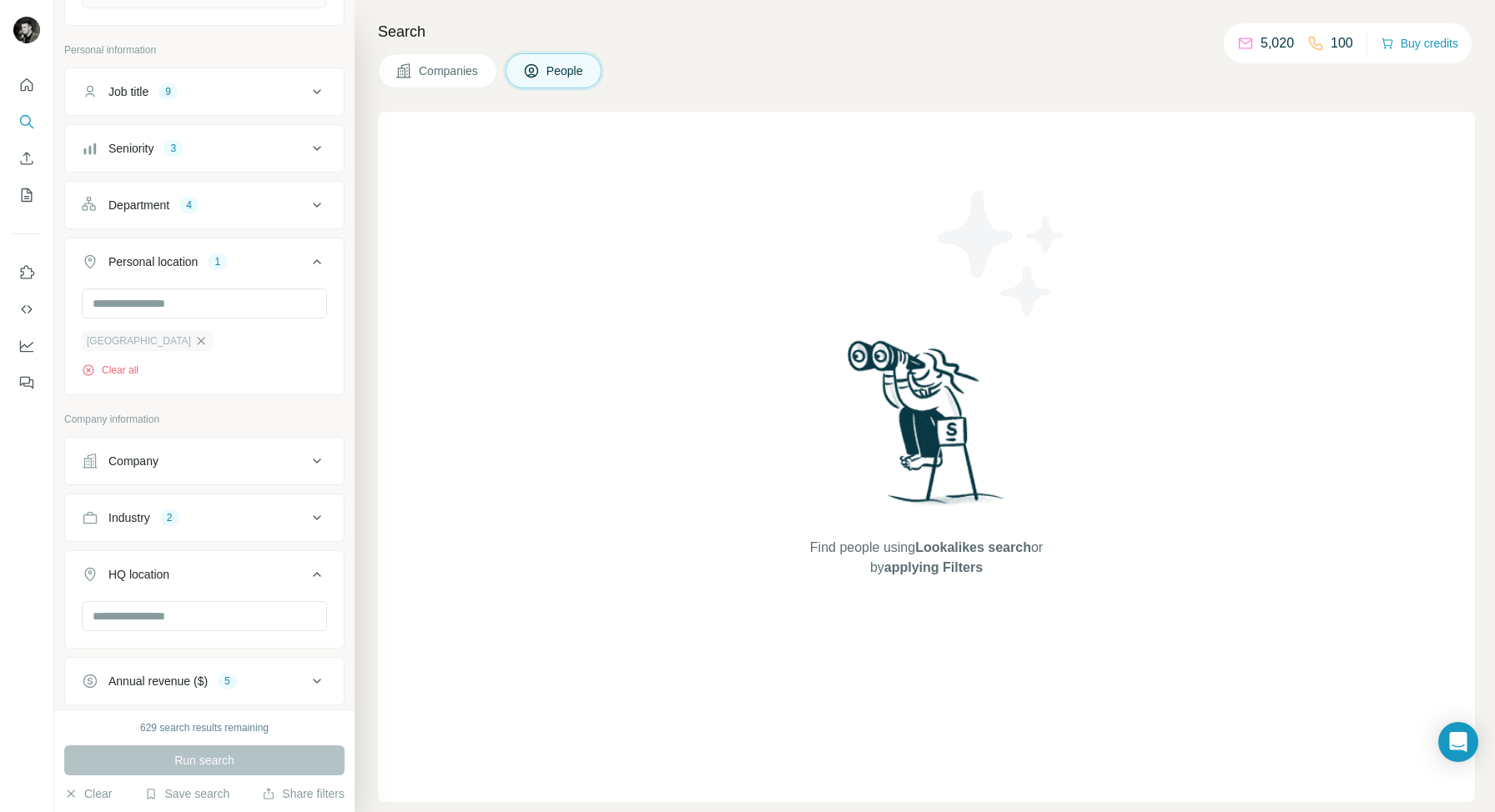
click at [195, 337] on icon "button" at bounding box center [201, 341] width 13 height 13
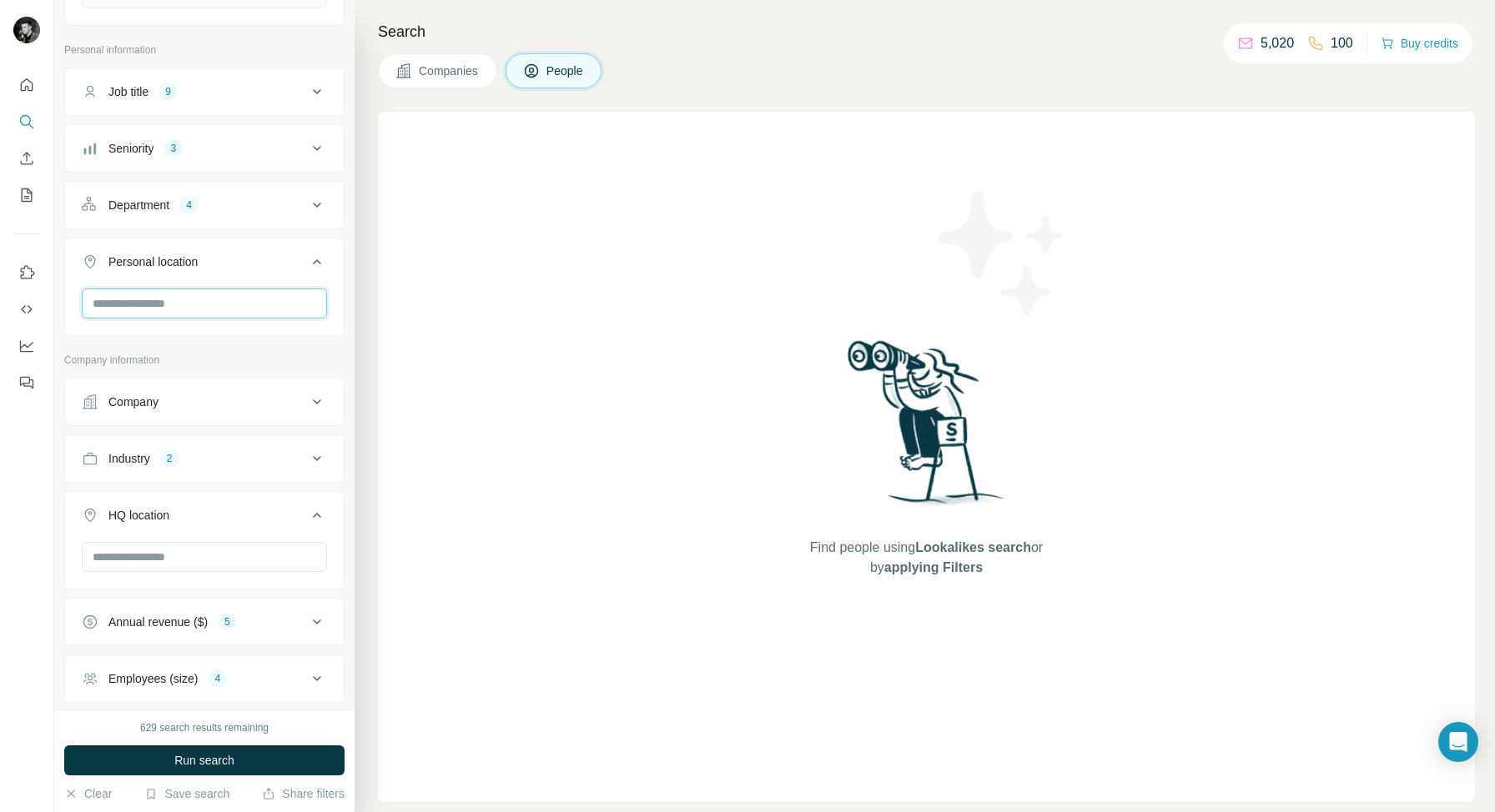
click at [219, 303] on input "text" at bounding box center [204, 303] width 245 height 30
type input "***"
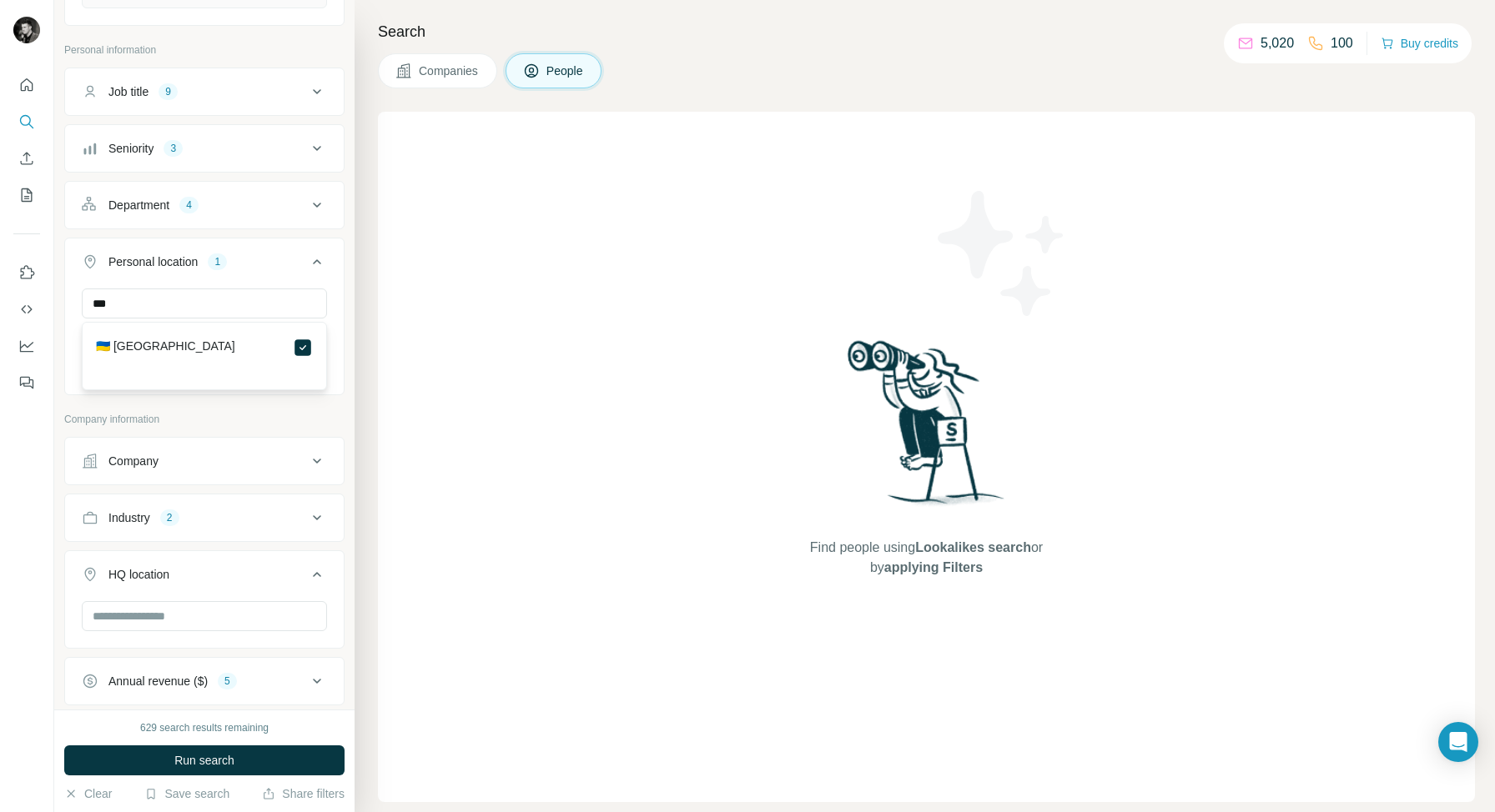
click at [352, 355] on div "New search Hide Company lookalikes 10 Find companies similar to one you've succ…" at bounding box center [204, 354] width 300 height 709
click at [232, 302] on input "text" at bounding box center [204, 303] width 245 height 30
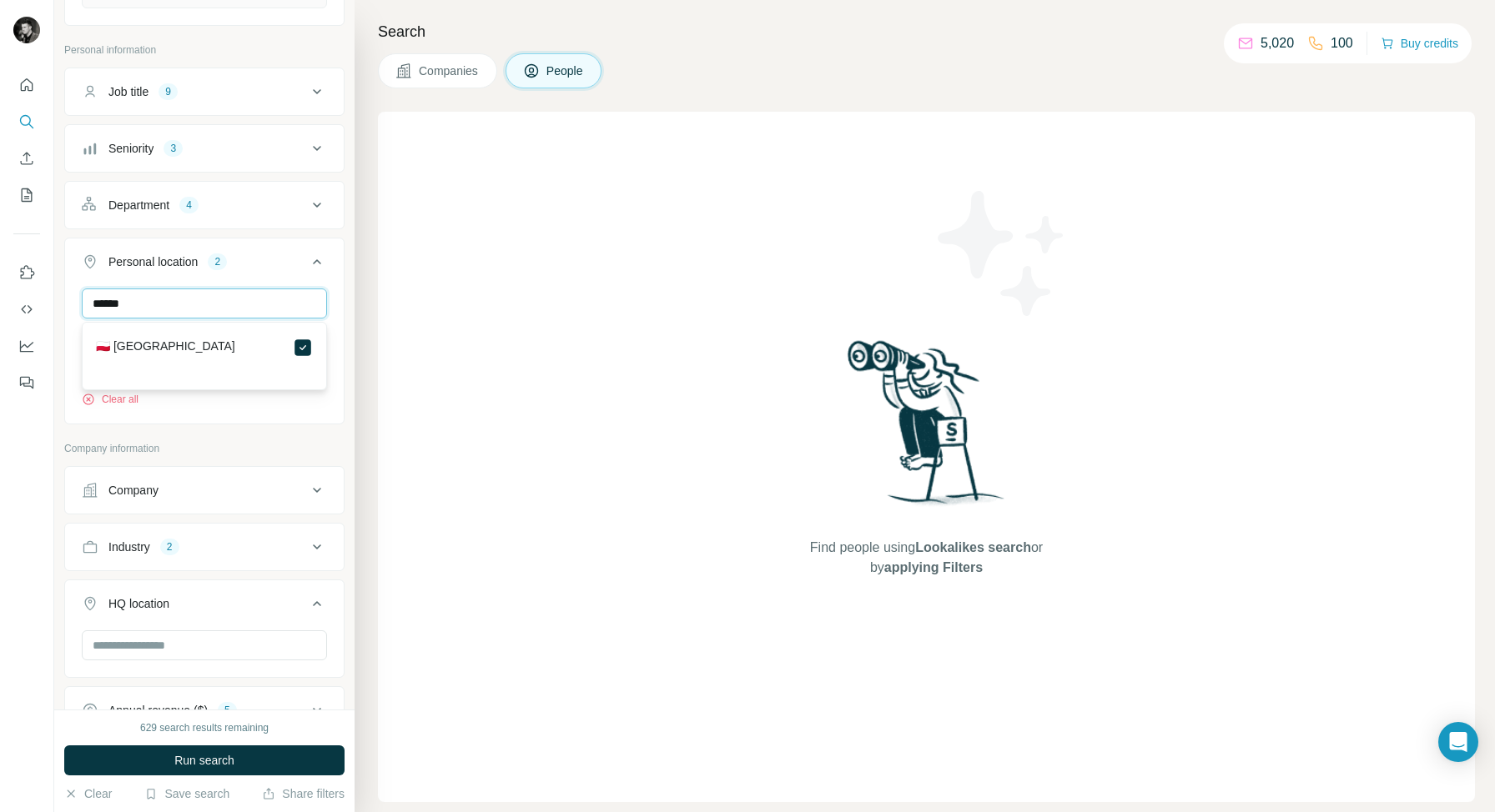
click at [234, 305] on input "******" at bounding box center [204, 303] width 245 height 30
click at [185, 299] on input "***" at bounding box center [204, 303] width 245 height 30
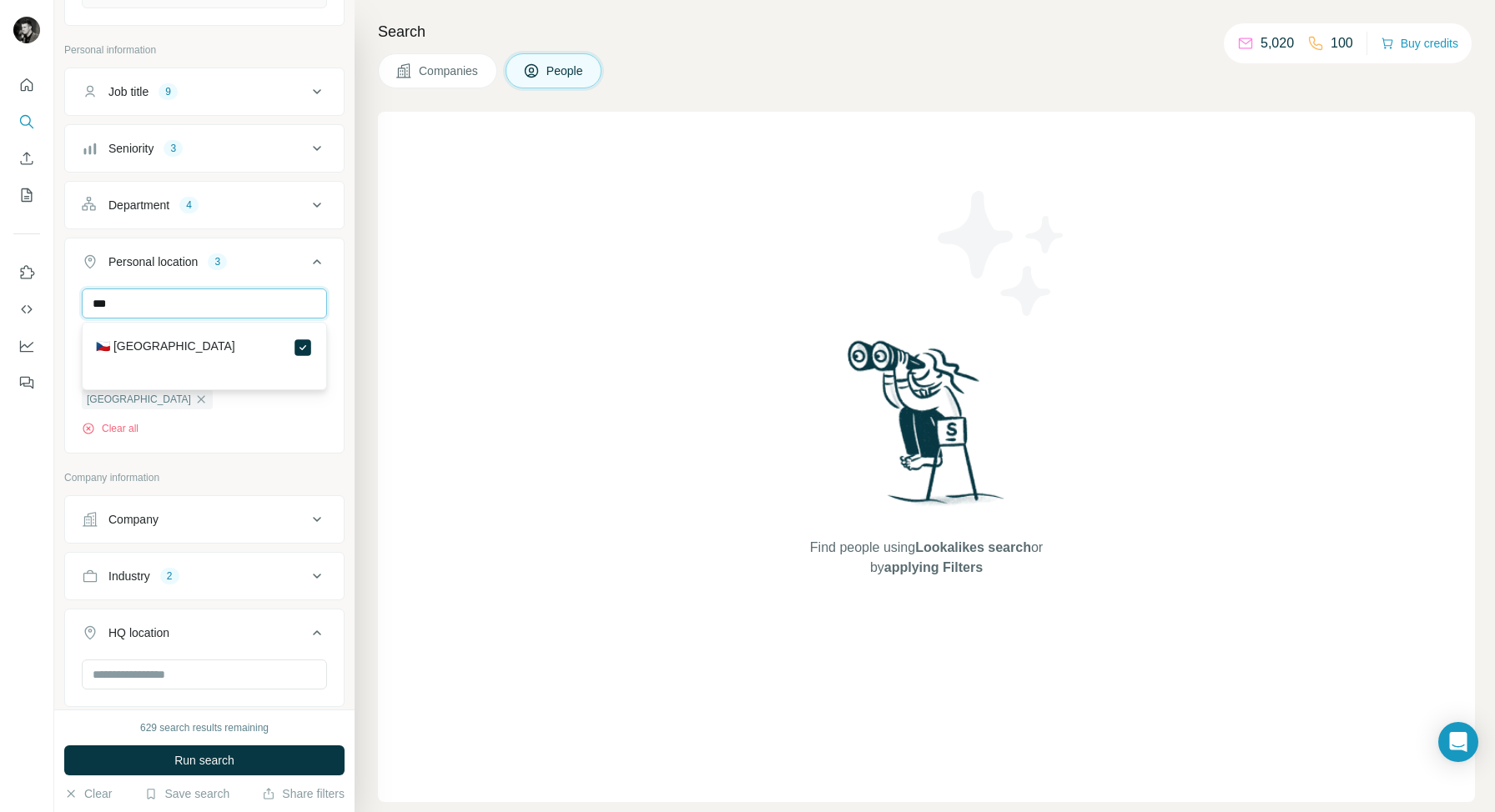
click at [185, 299] on input "***" at bounding box center [204, 303] width 245 height 30
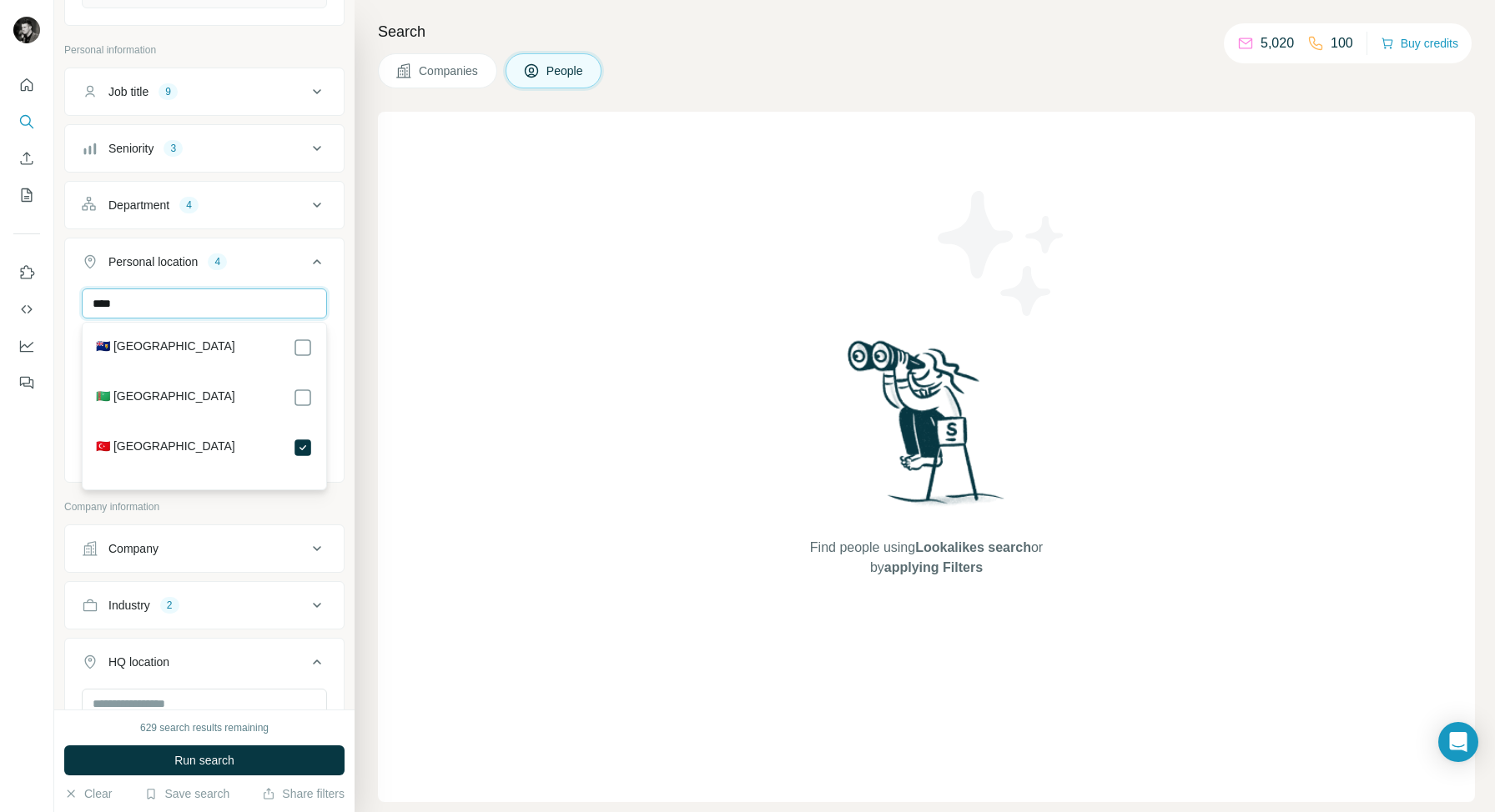
click at [212, 306] on input "****" at bounding box center [204, 303] width 245 height 30
click at [196, 293] on input "****" at bounding box center [204, 303] width 245 height 30
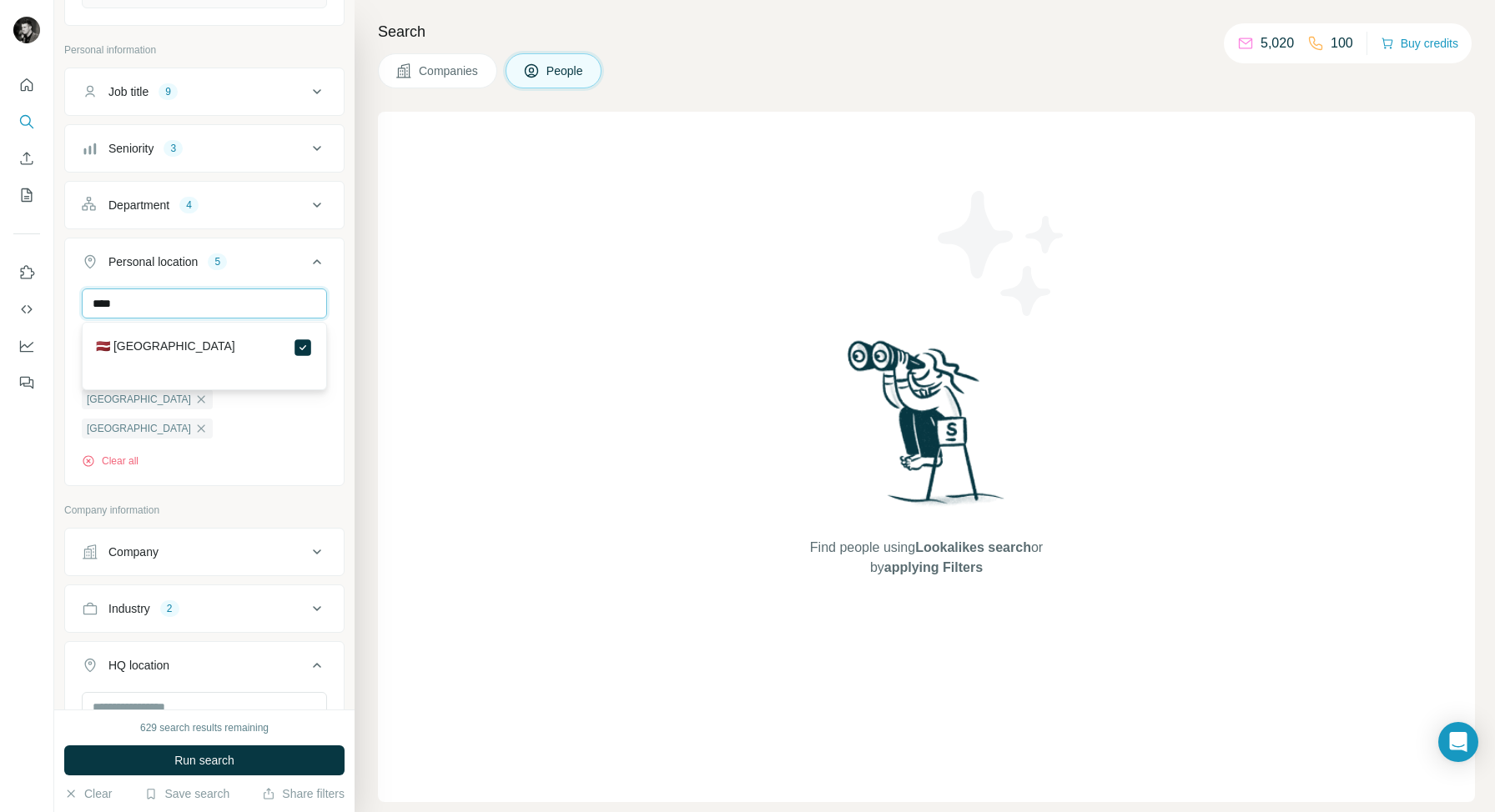
click at [196, 293] on input "****" at bounding box center [204, 303] width 245 height 30
click at [244, 304] on input "***" at bounding box center [204, 303] width 245 height 30
type input "****"
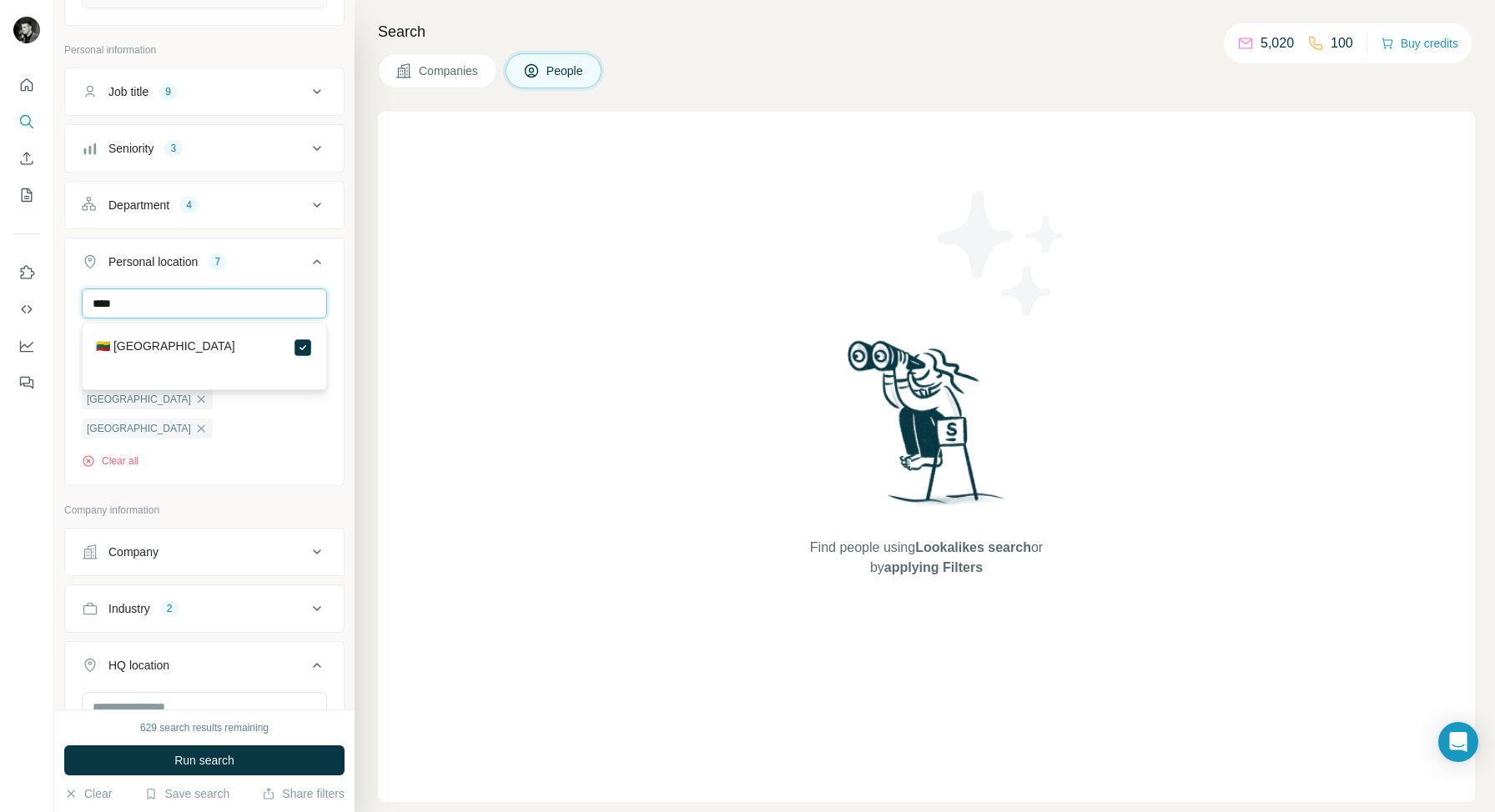
click at [268, 306] on input "****" at bounding box center [204, 303] width 245 height 30
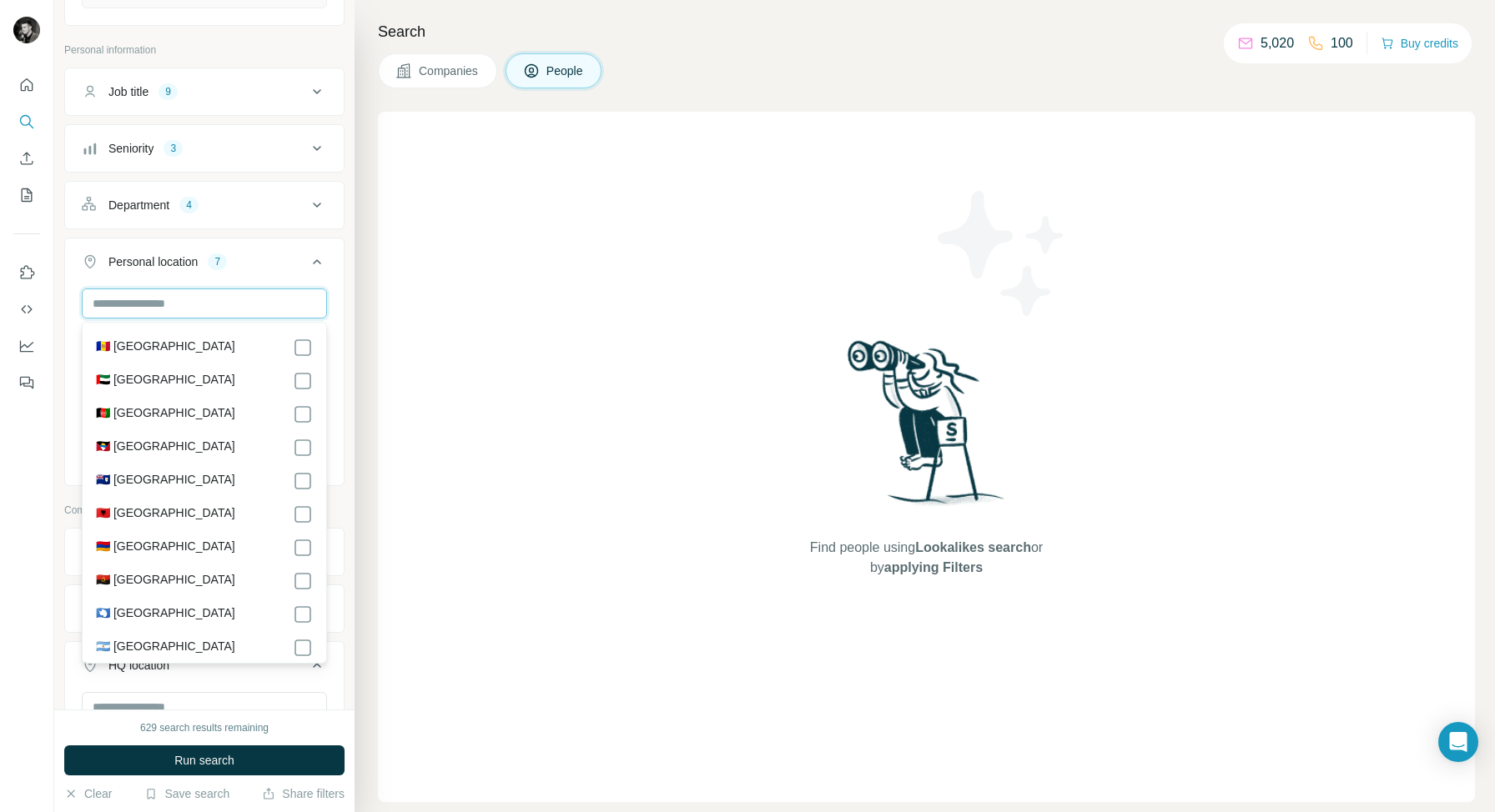
click at [190, 311] on input "text" at bounding box center [204, 303] width 245 height 30
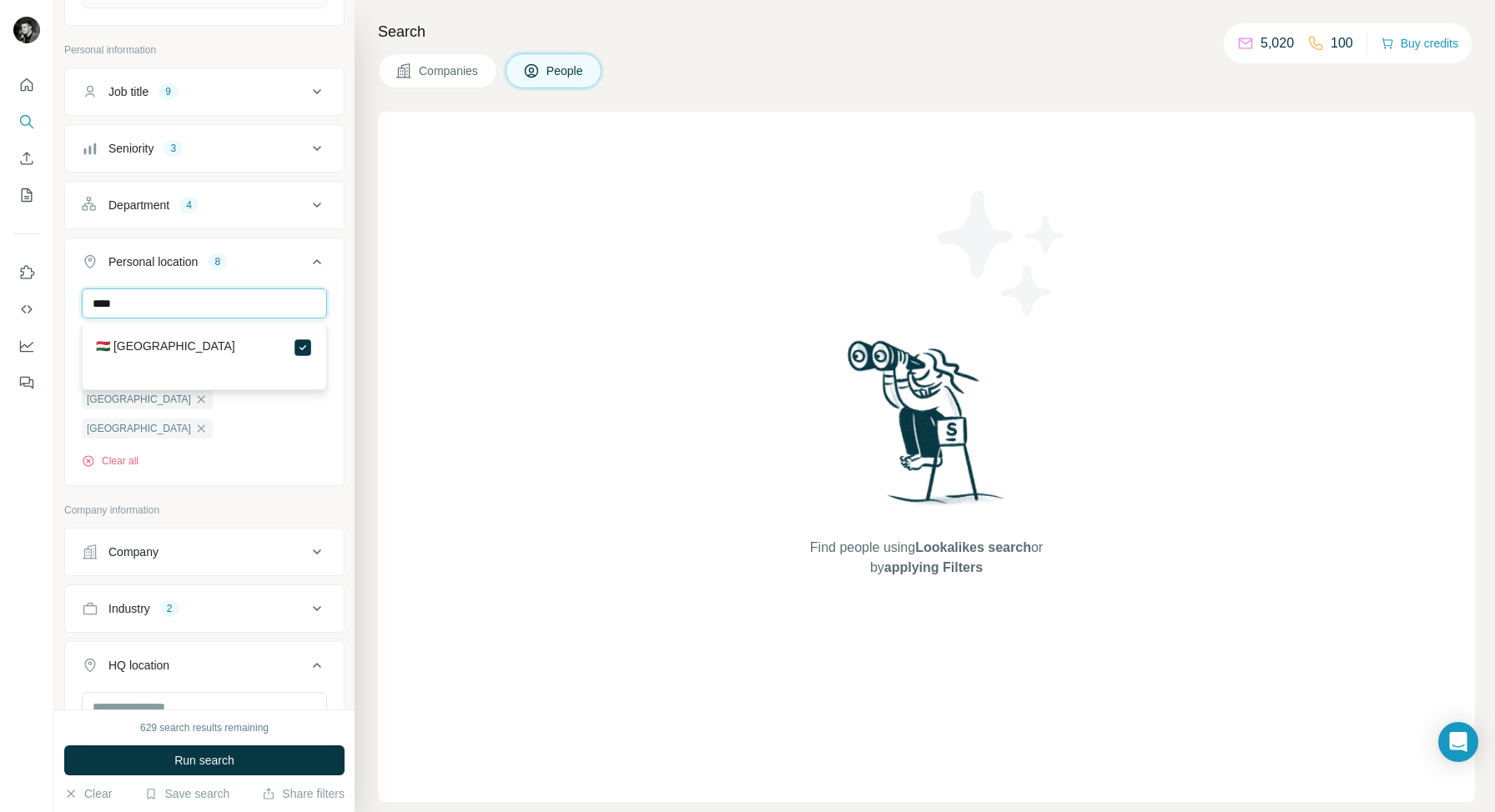
click at [239, 301] on input "****" at bounding box center [204, 303] width 245 height 30
click at [167, 302] on input "****" at bounding box center [204, 303] width 245 height 30
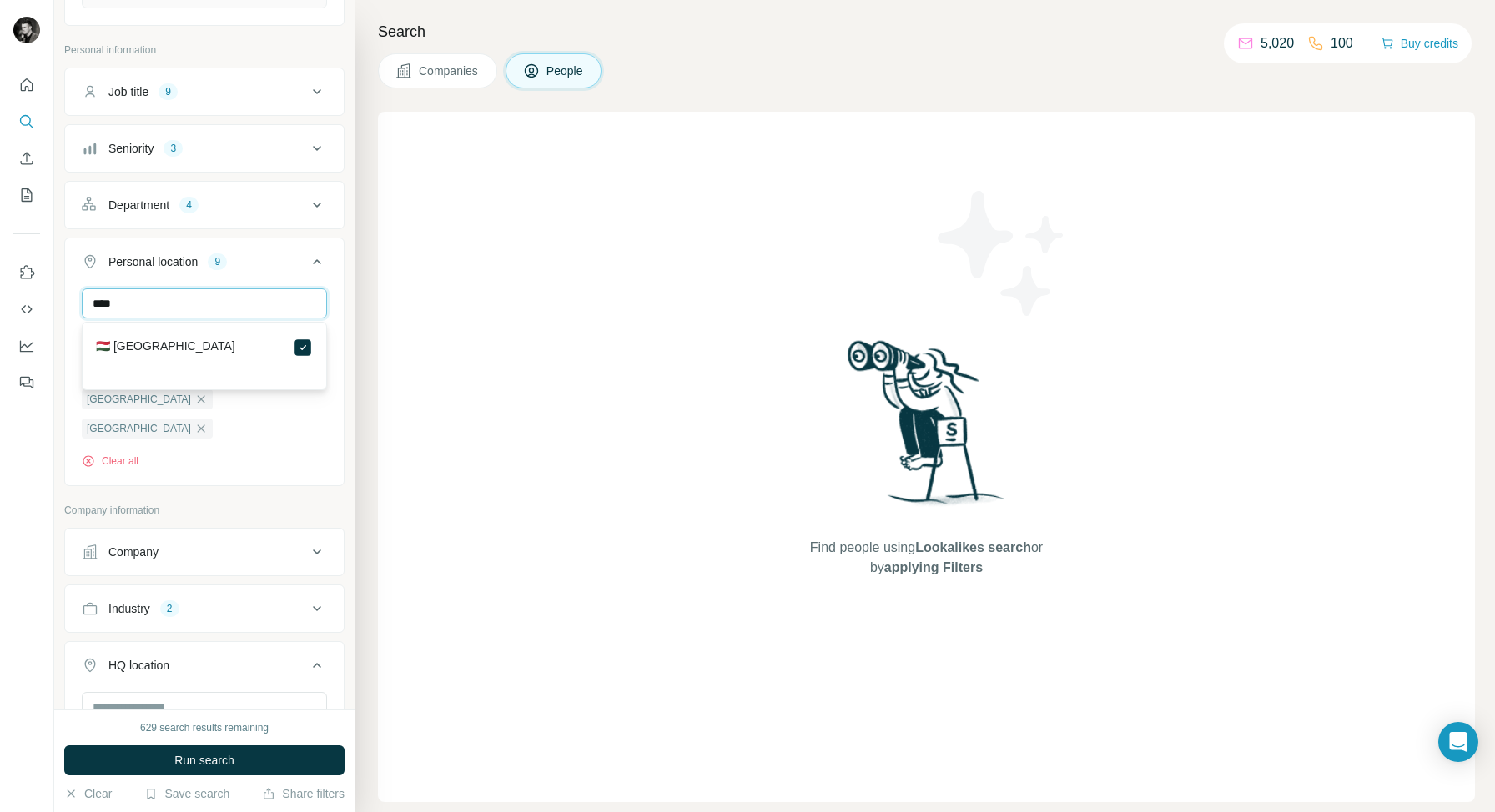
click at [147, 303] on input "****" at bounding box center [204, 303] width 245 height 30
type input "****"
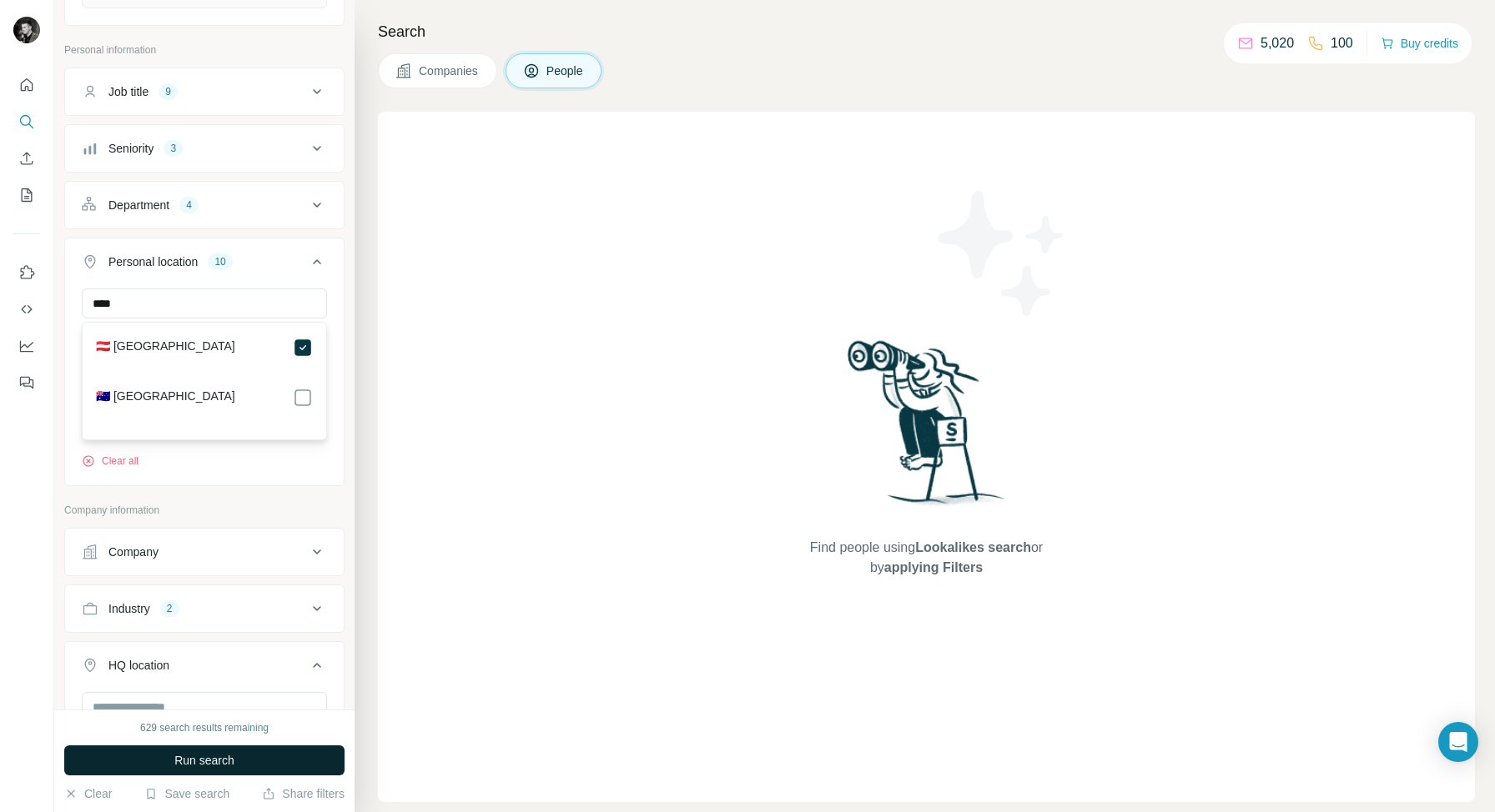
click at [193, 764] on span "Run search" at bounding box center [205, 760] width 60 height 17
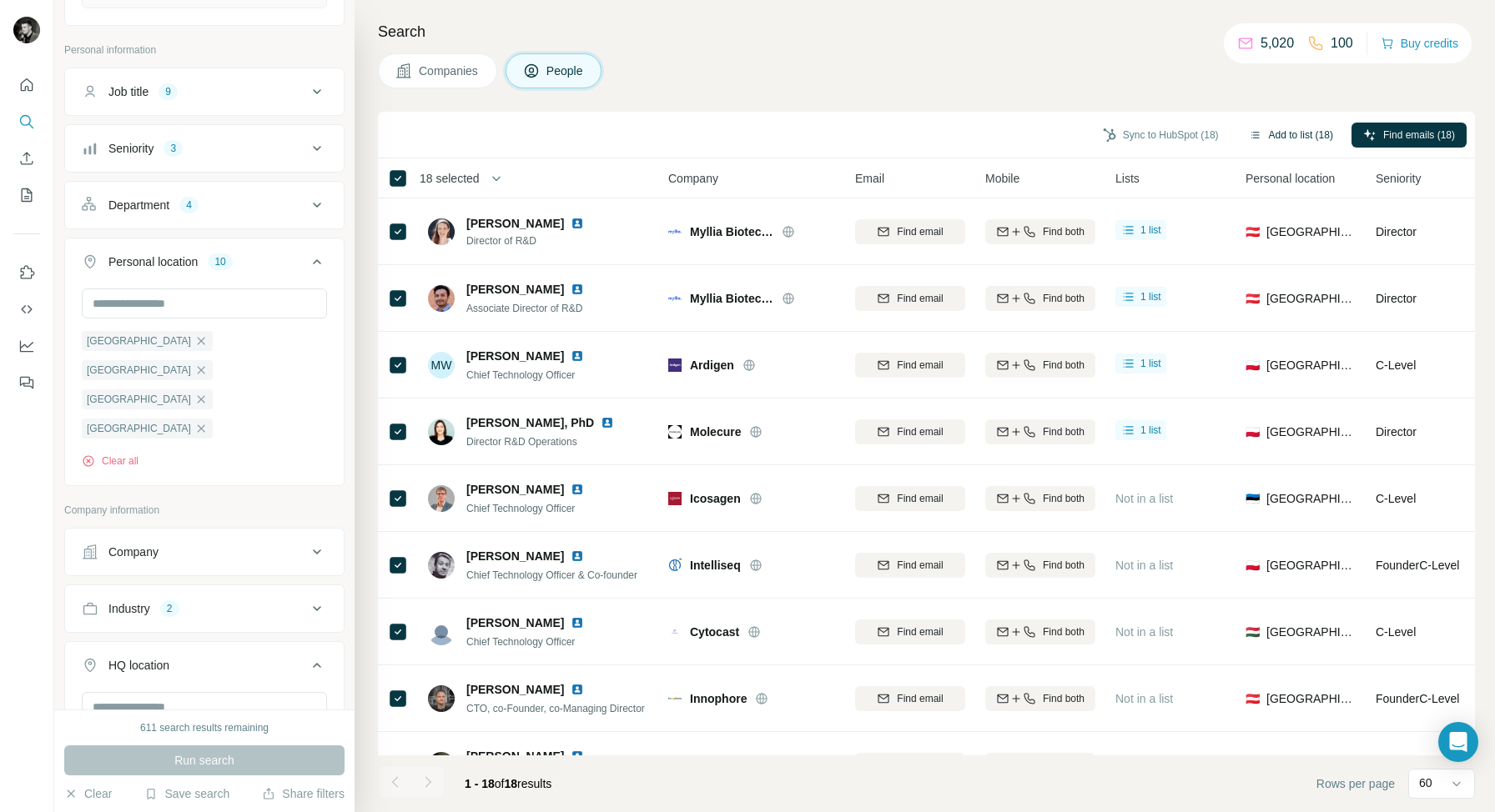
click at [1283, 136] on button "Add to list (18)" at bounding box center [1290, 135] width 108 height 25
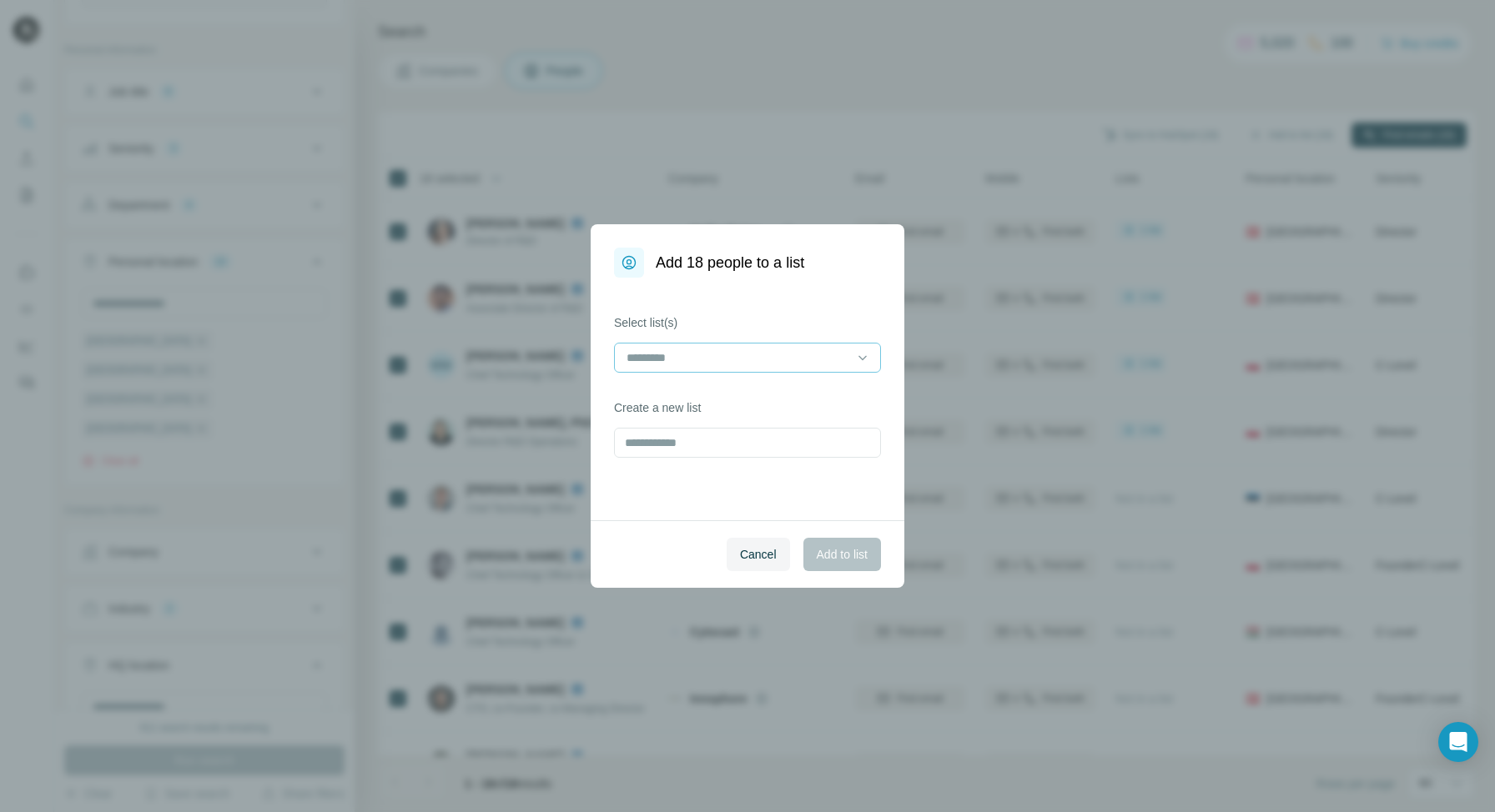
click at [785, 360] on input at bounding box center [737, 358] width 225 height 18
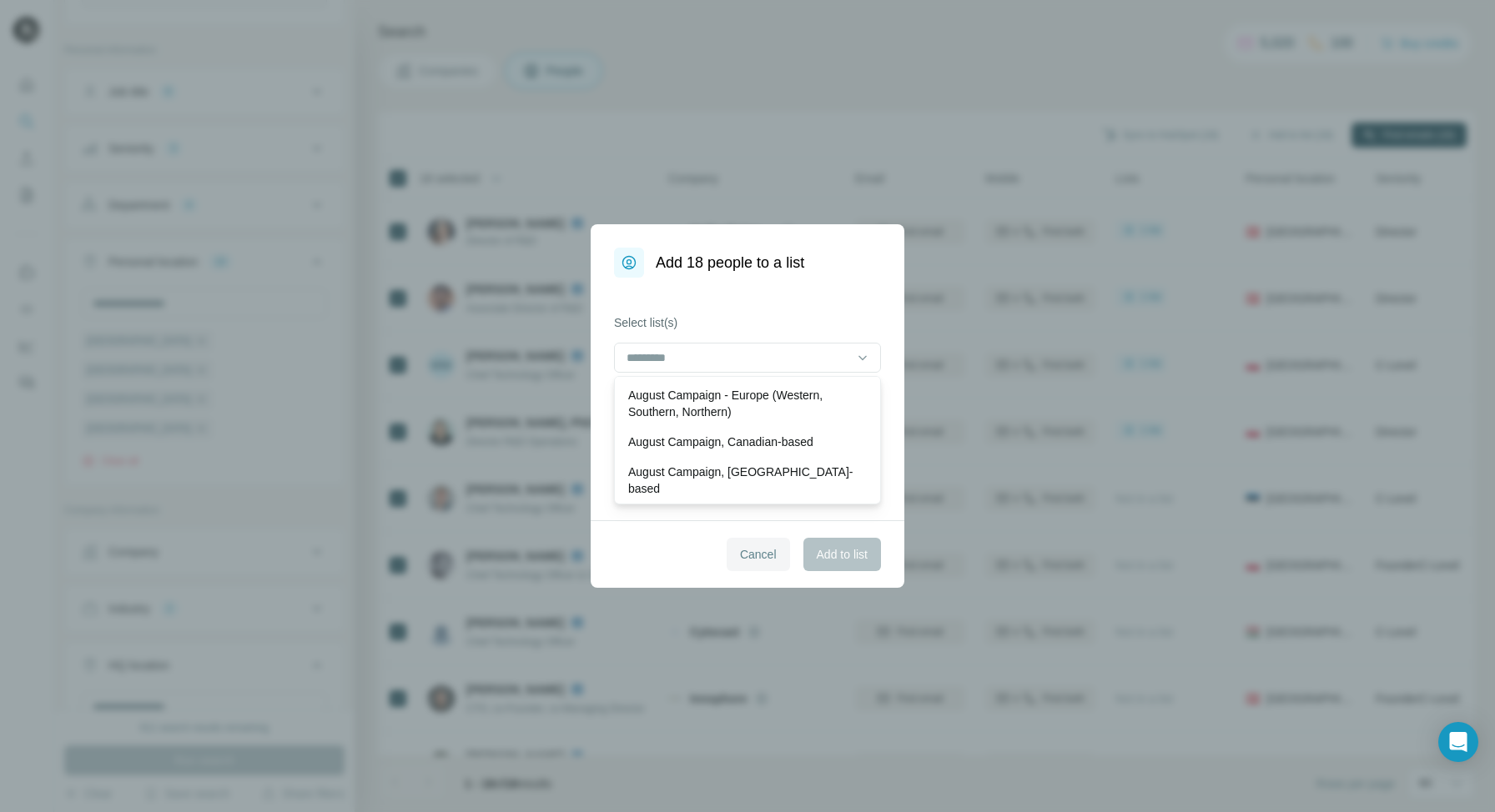
click at [753, 556] on span "Cancel" at bounding box center [758, 555] width 37 height 17
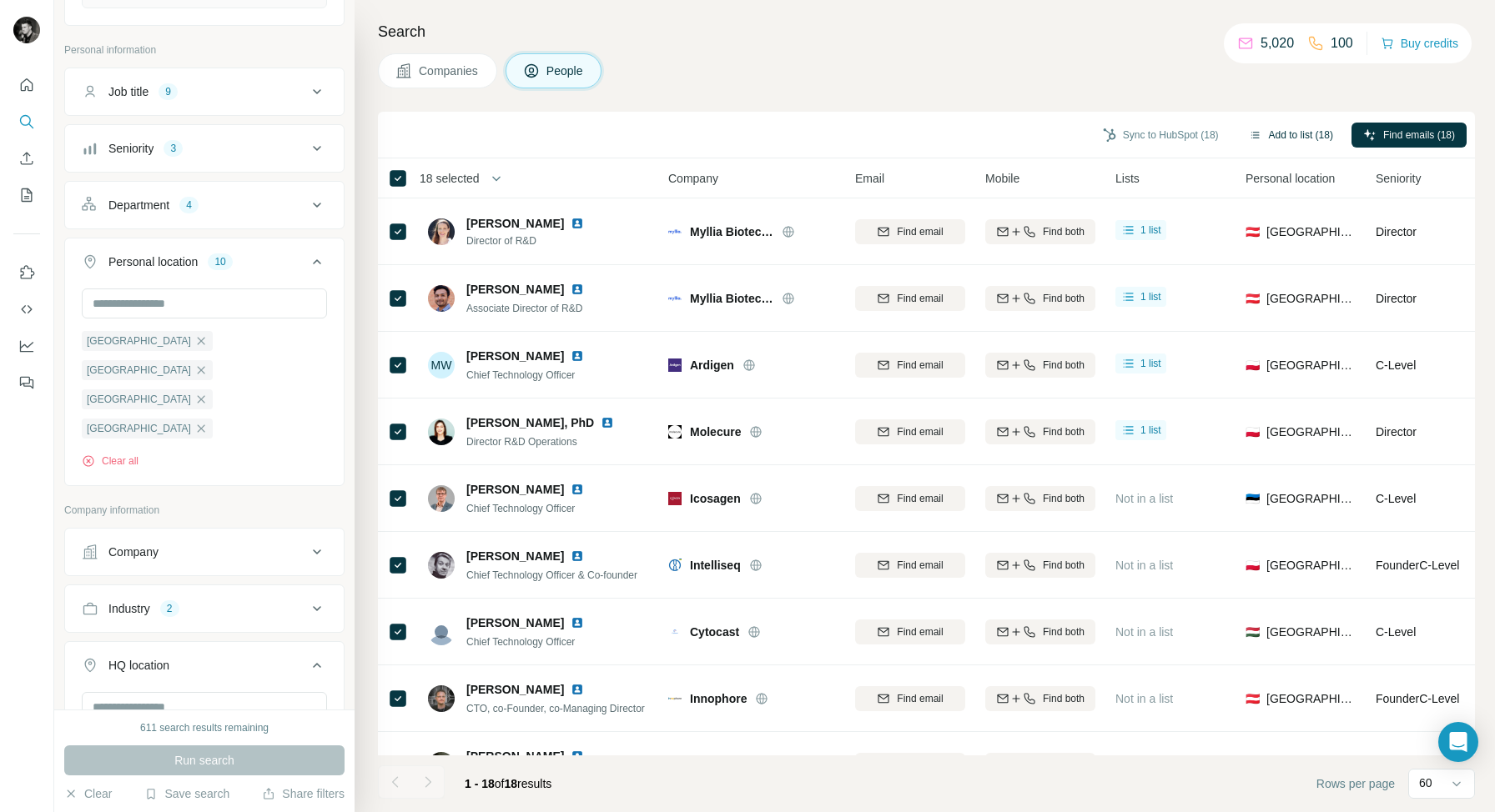
click at [1290, 129] on button "Add to list (18)" at bounding box center [1290, 135] width 108 height 25
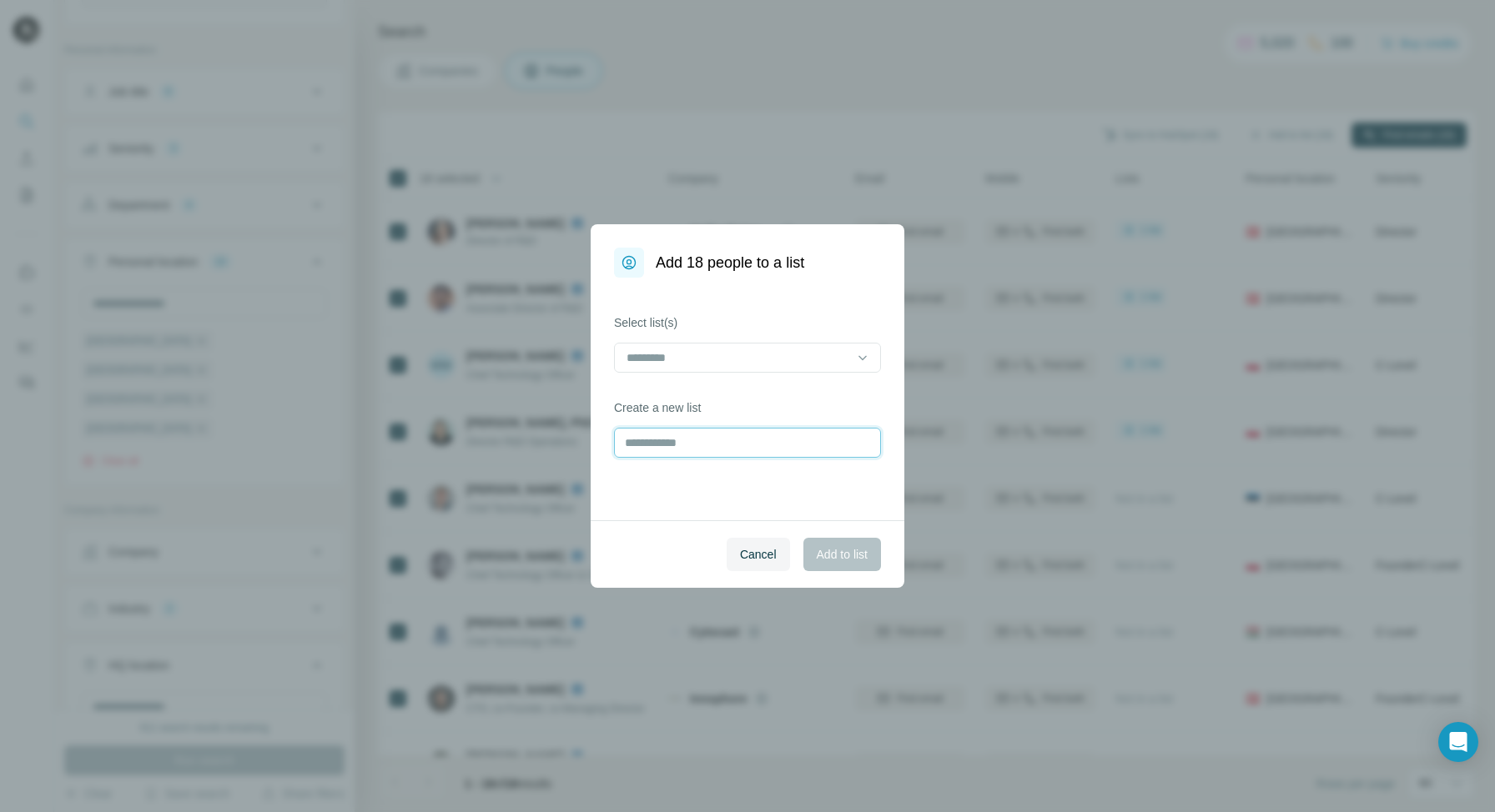
click at [742, 441] on input "text" at bounding box center [747, 443] width 267 height 30
type input "**********"
click at [844, 559] on span "Add to list" at bounding box center [842, 555] width 51 height 17
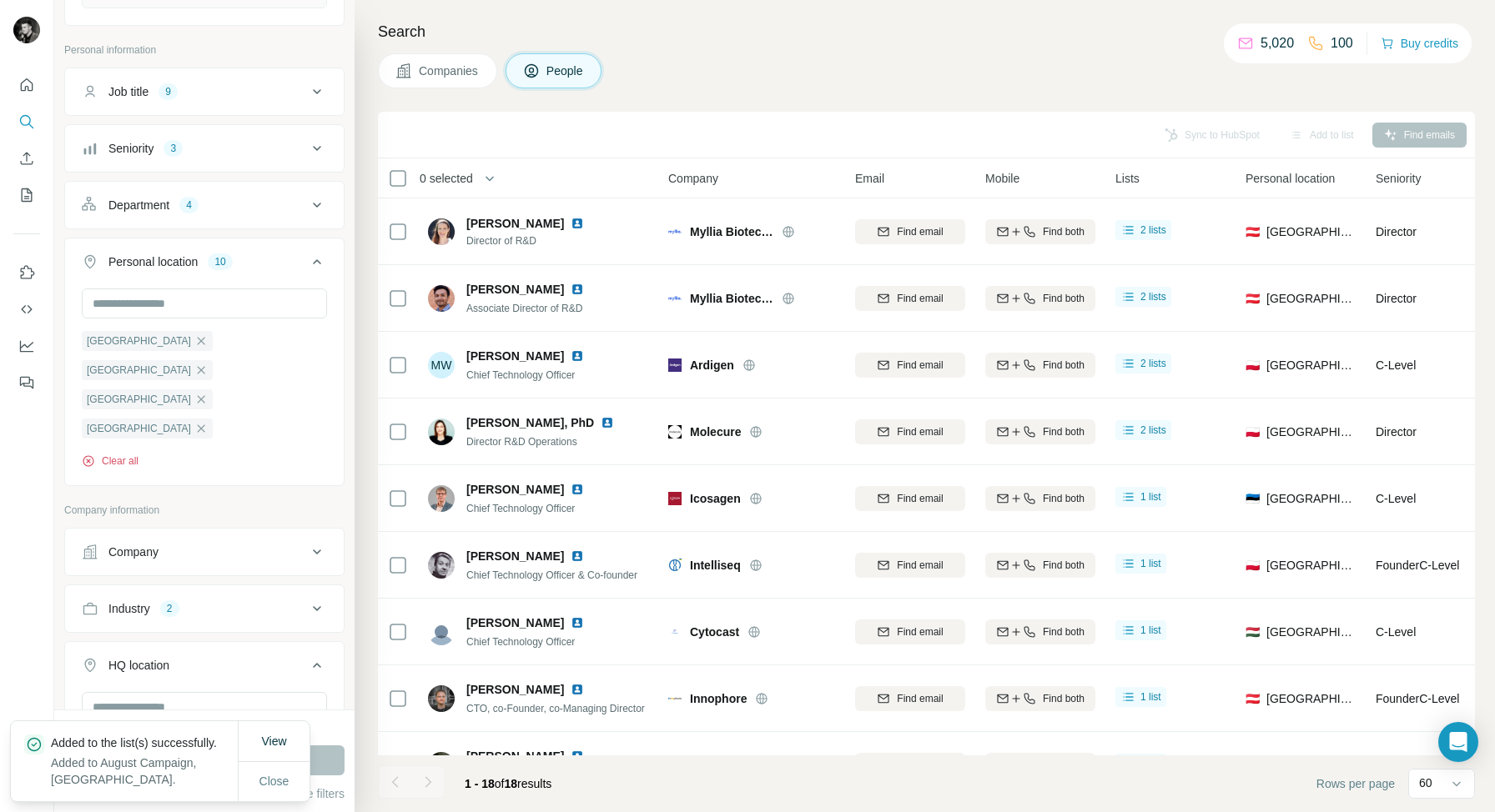
click at [124, 464] on button "Clear all" at bounding box center [110, 461] width 57 height 15
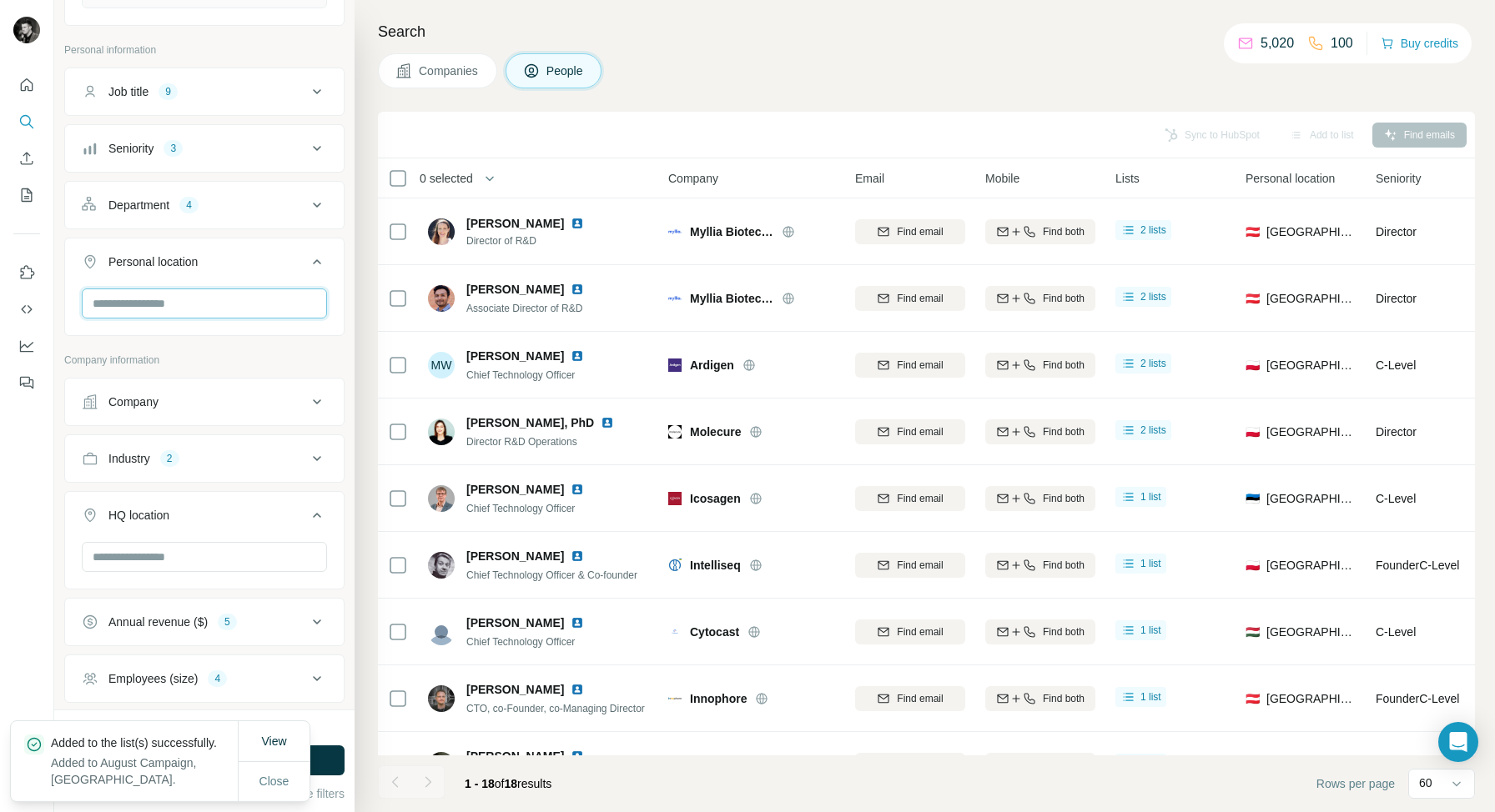
click at [168, 304] on input "text" at bounding box center [204, 303] width 245 height 30
type input "*********"
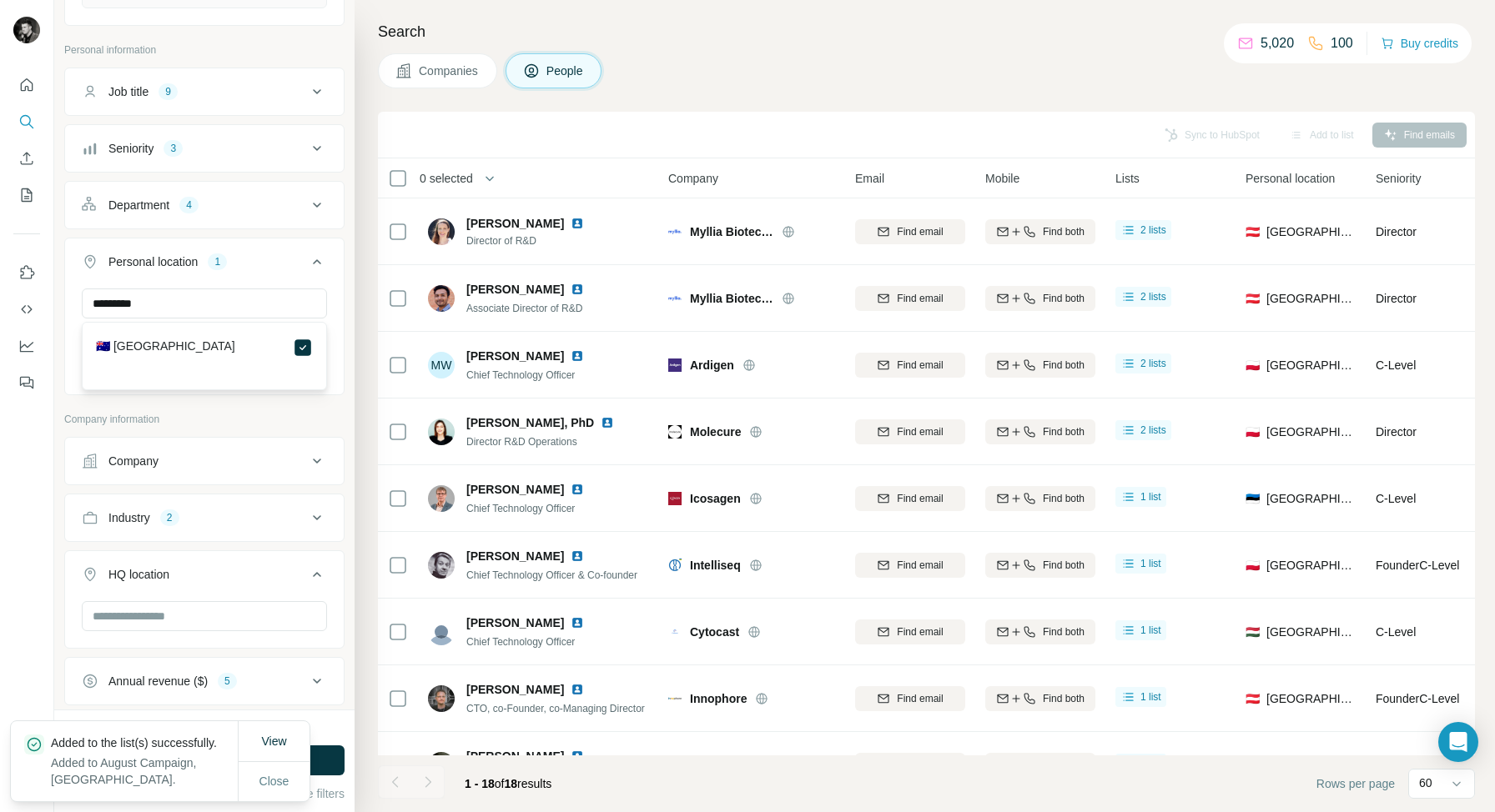
click at [272, 411] on div "Company lookalikes 10 Find companies similar to one you've successfully dealt w…" at bounding box center [204, 74] width 280 height 1603
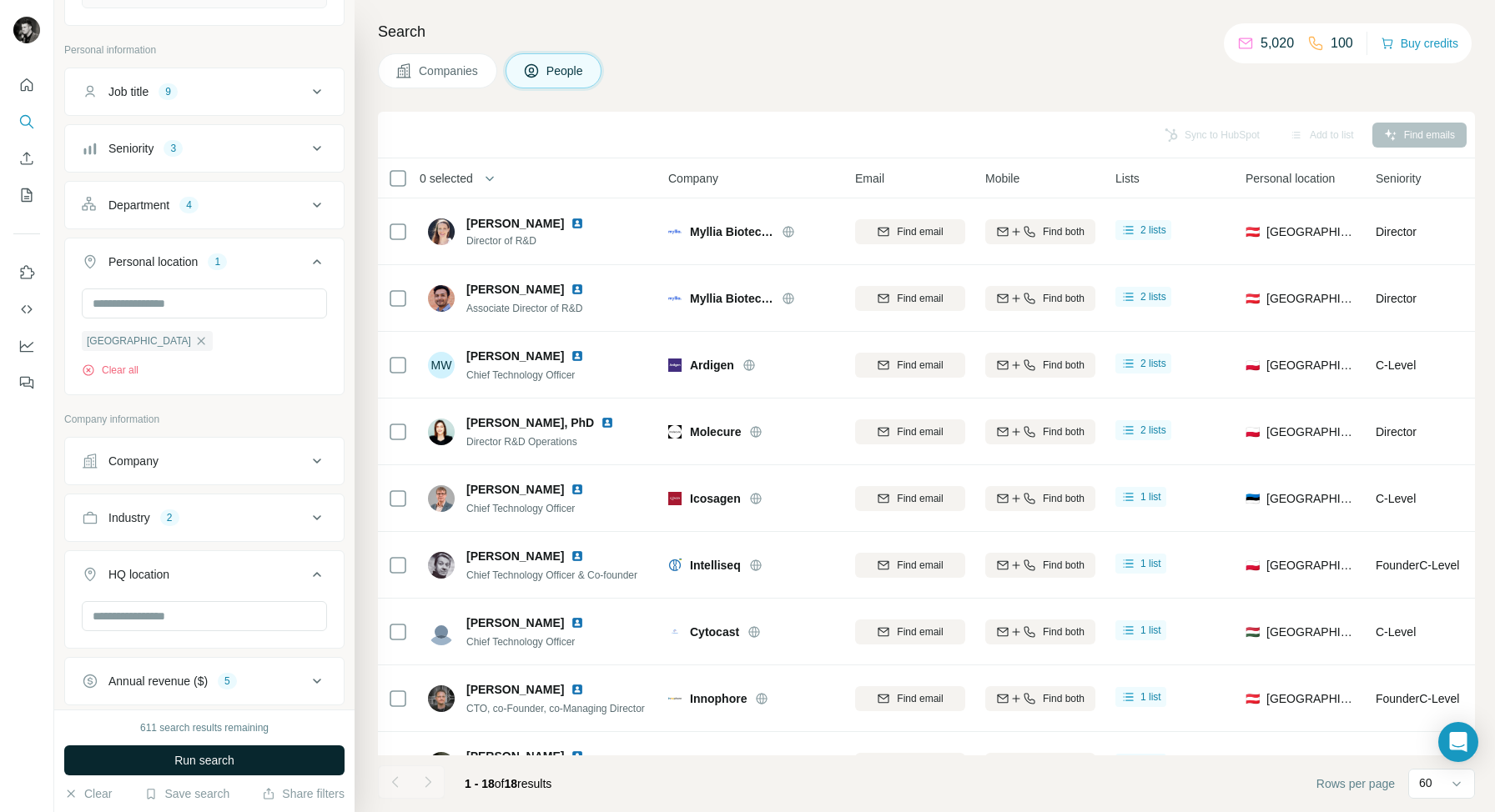
click at [204, 756] on span "Run search" at bounding box center [205, 760] width 60 height 17
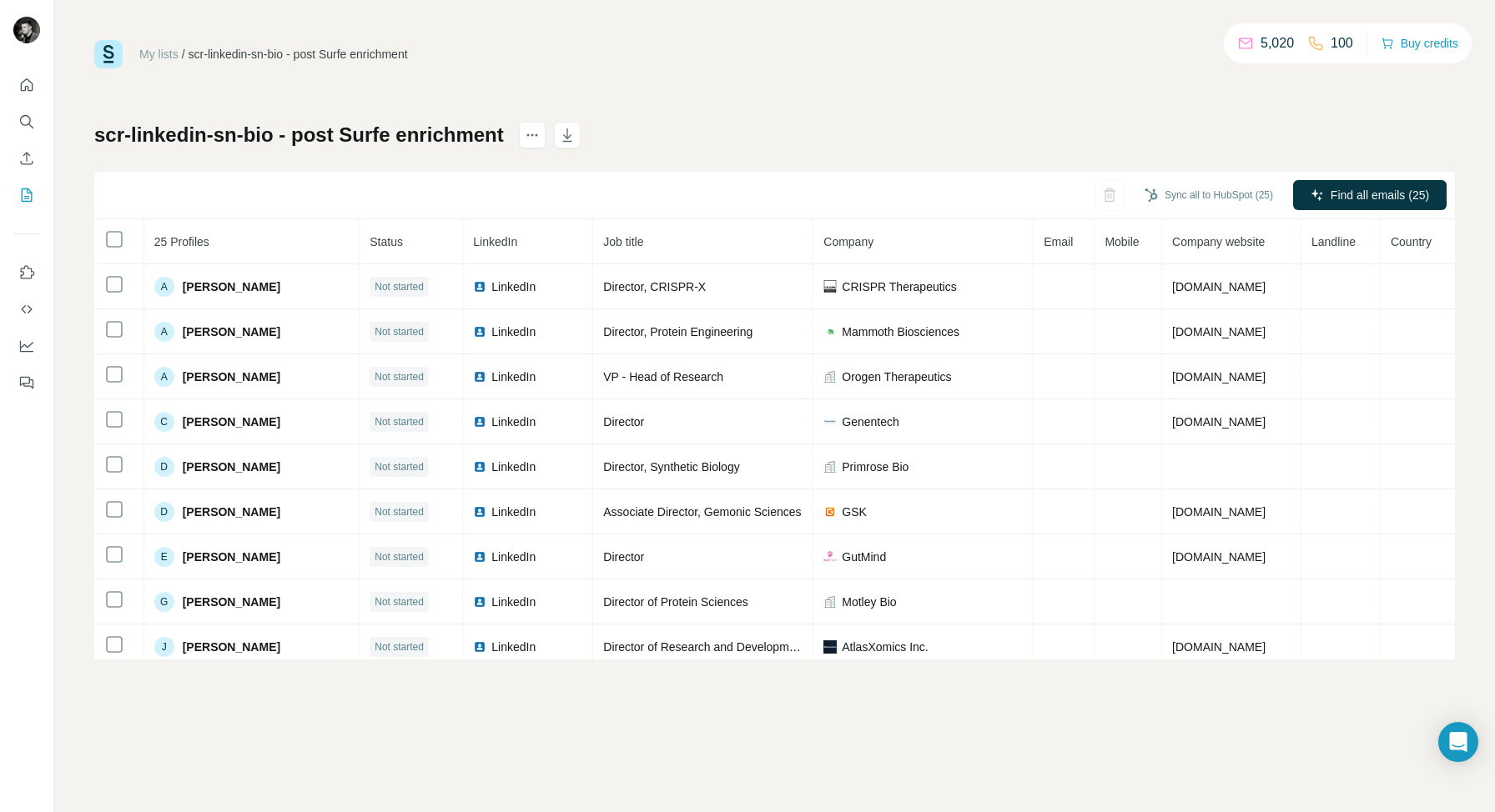
click at [160, 53] on link "My lists" at bounding box center [159, 54] width 39 height 13
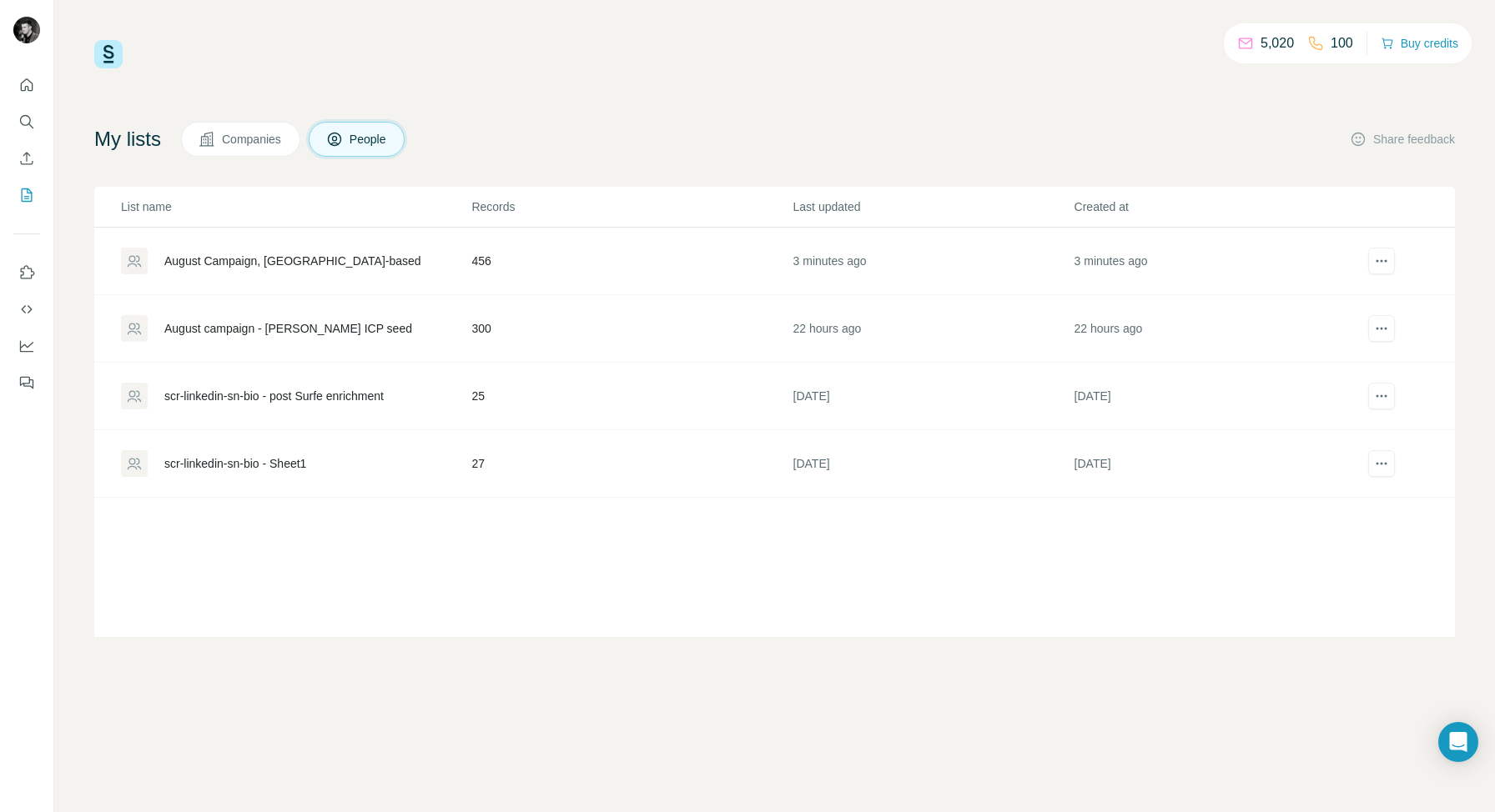
click at [293, 266] on div "August Campaign, US-based" at bounding box center [292, 261] width 257 height 17
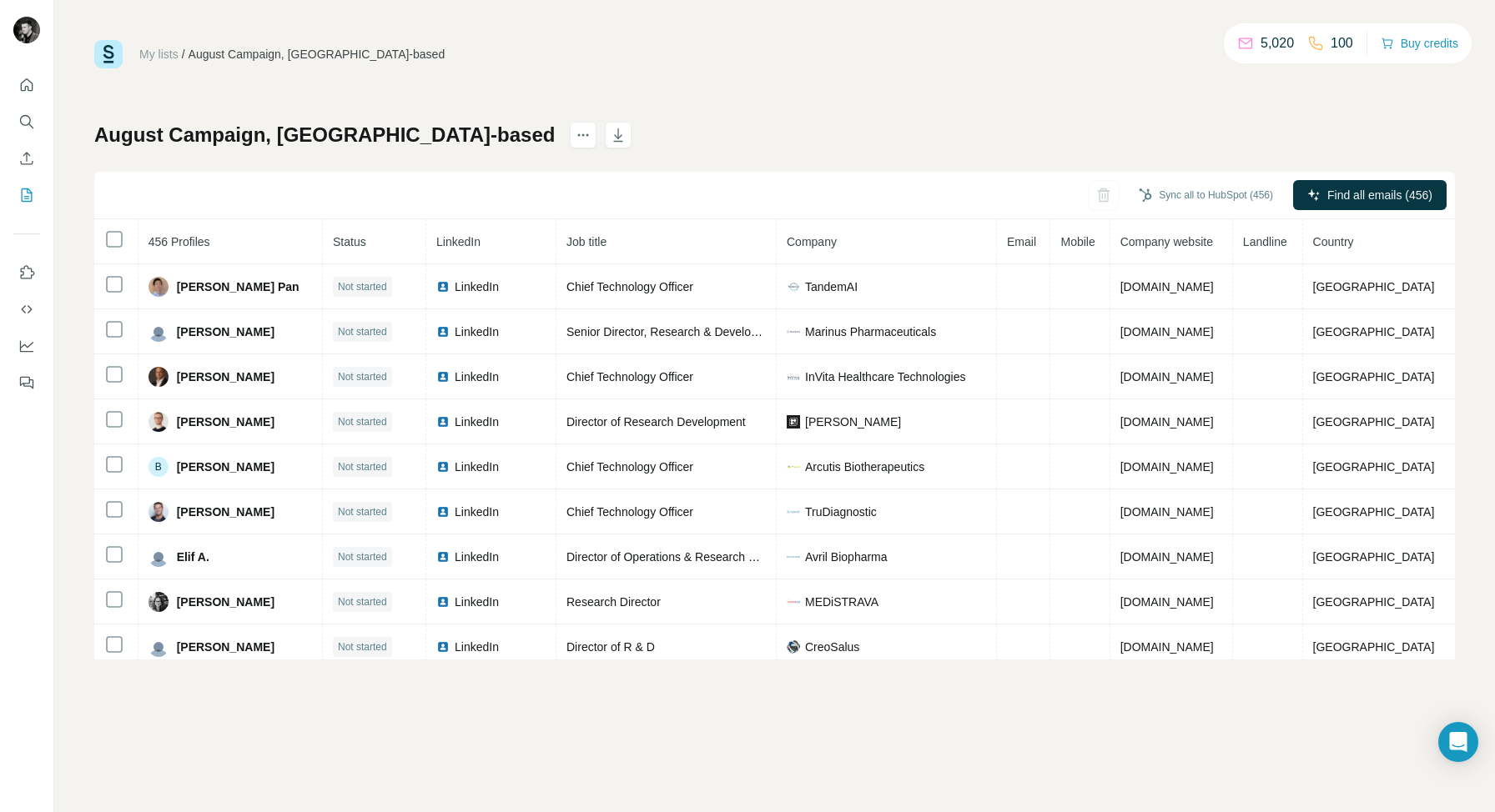
click at [163, 56] on link "My lists" at bounding box center [159, 54] width 39 height 13
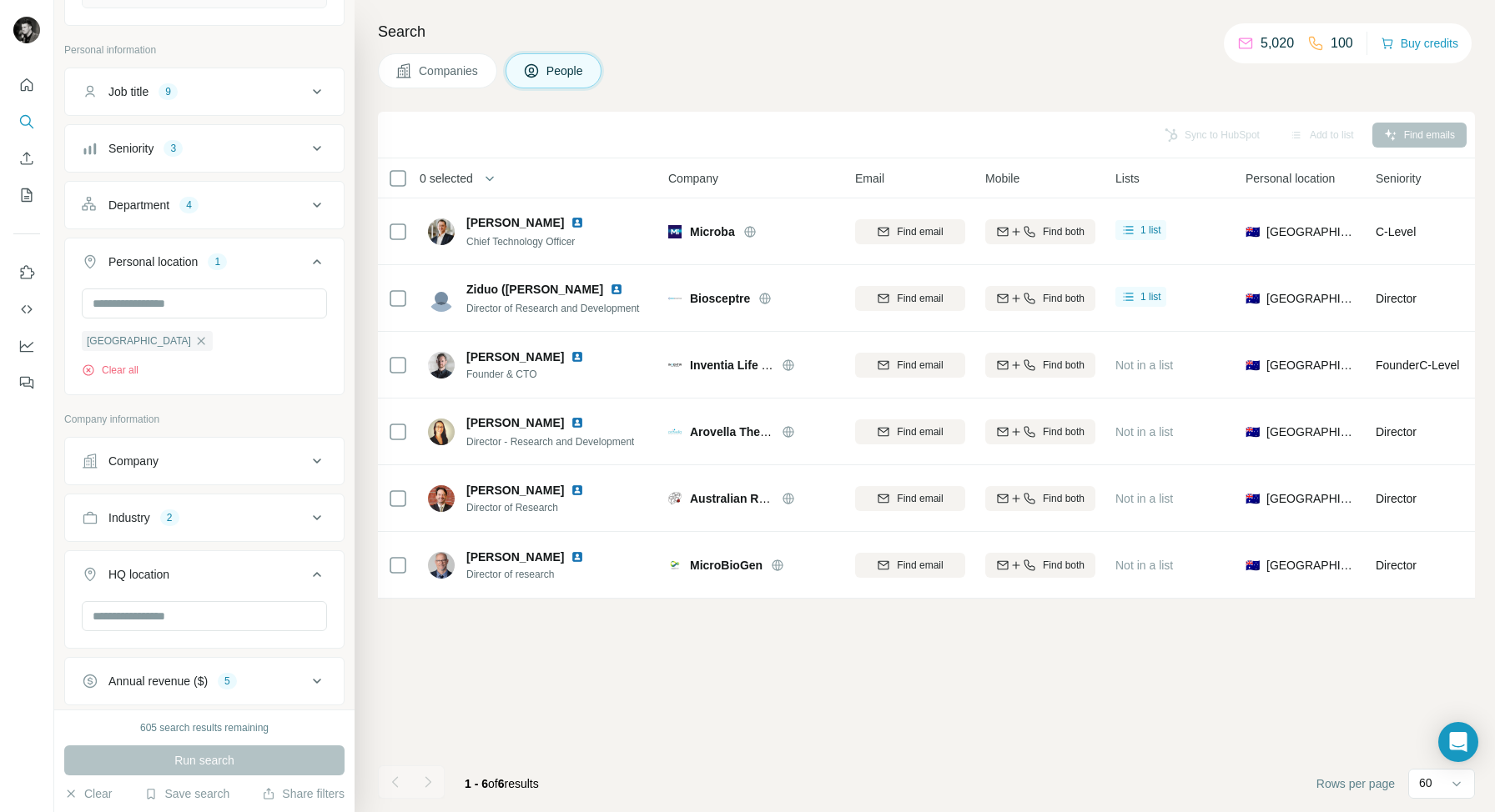
click at [1322, 140] on div "Add to list" at bounding box center [1321, 135] width 88 height 25
click at [1287, 137] on button "Add to list (6)" at bounding box center [1299, 135] width 103 height 25
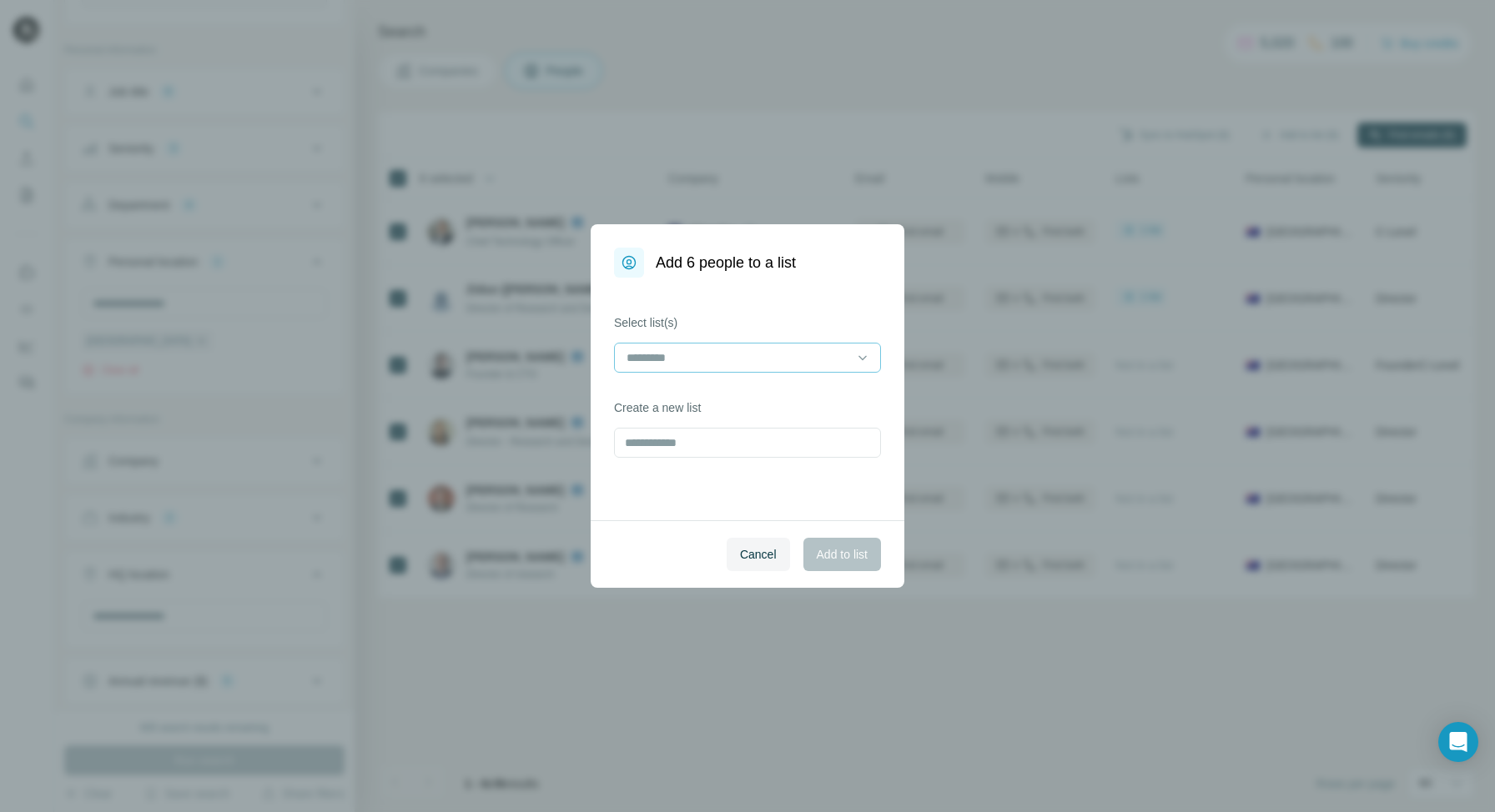
click at [750, 356] on input at bounding box center [737, 358] width 225 height 18
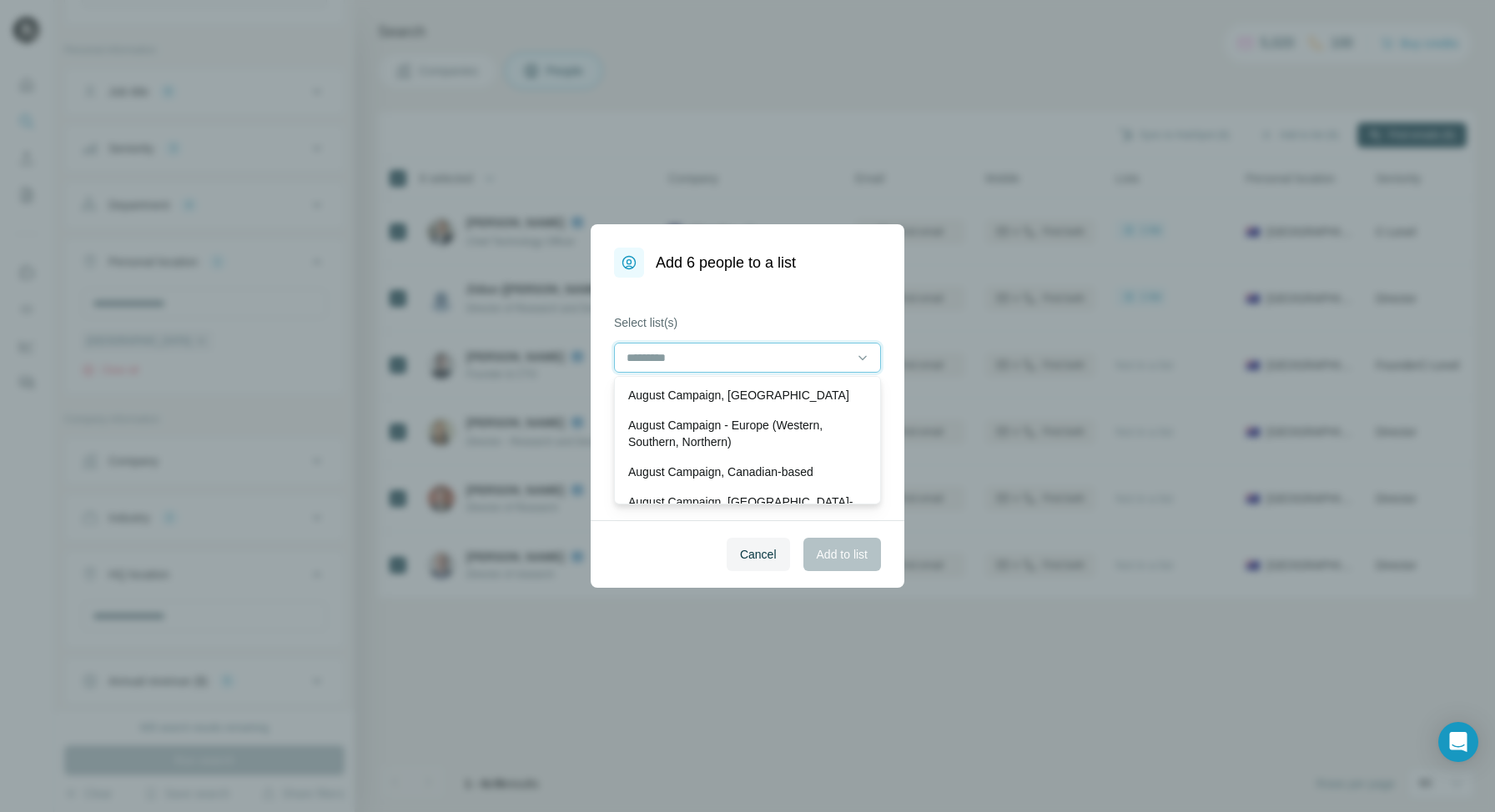
click at [733, 360] on input at bounding box center [737, 358] width 225 height 18
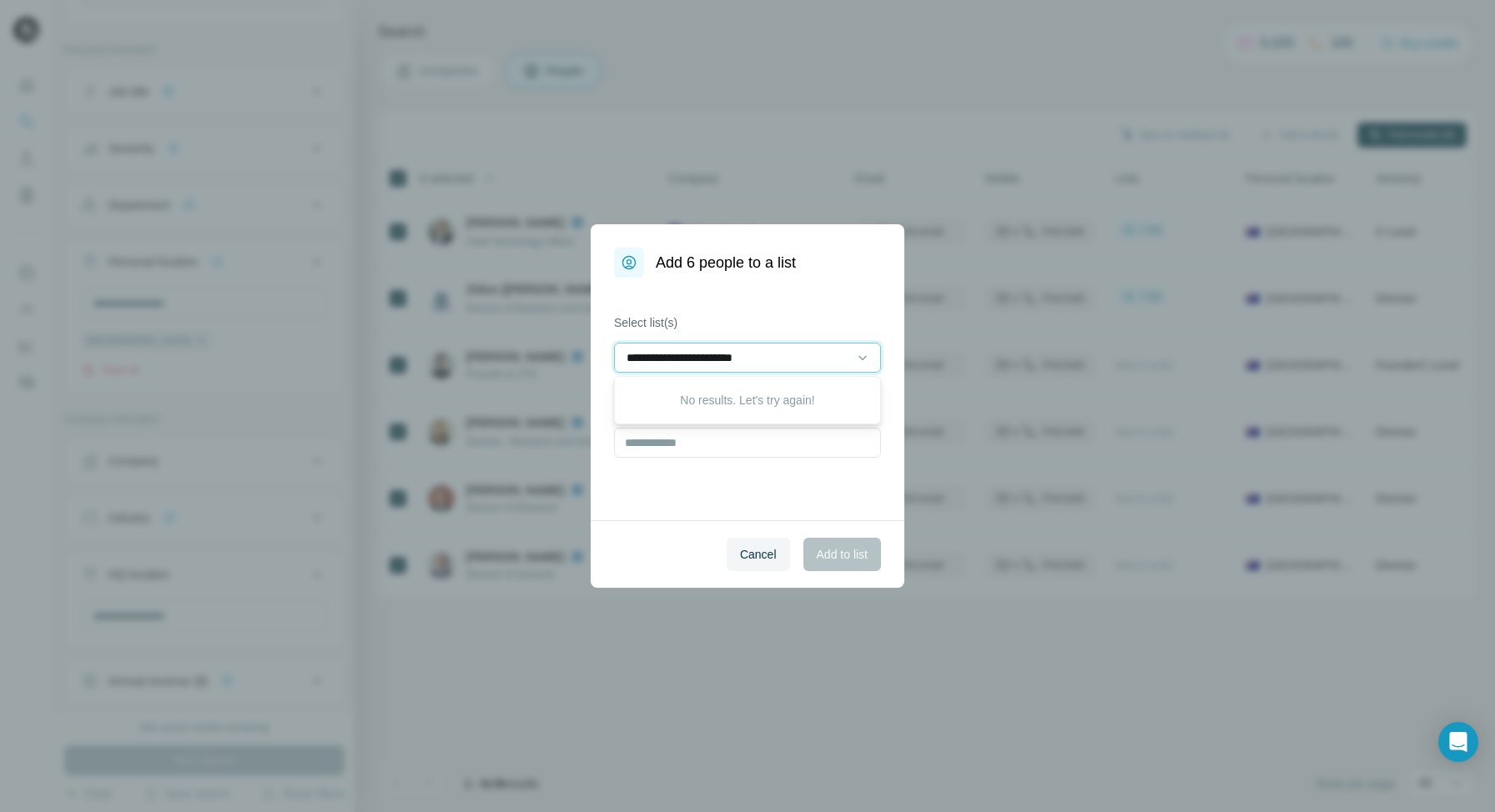
type input "**********"
click at [764, 354] on input "**********" at bounding box center [737, 358] width 225 height 18
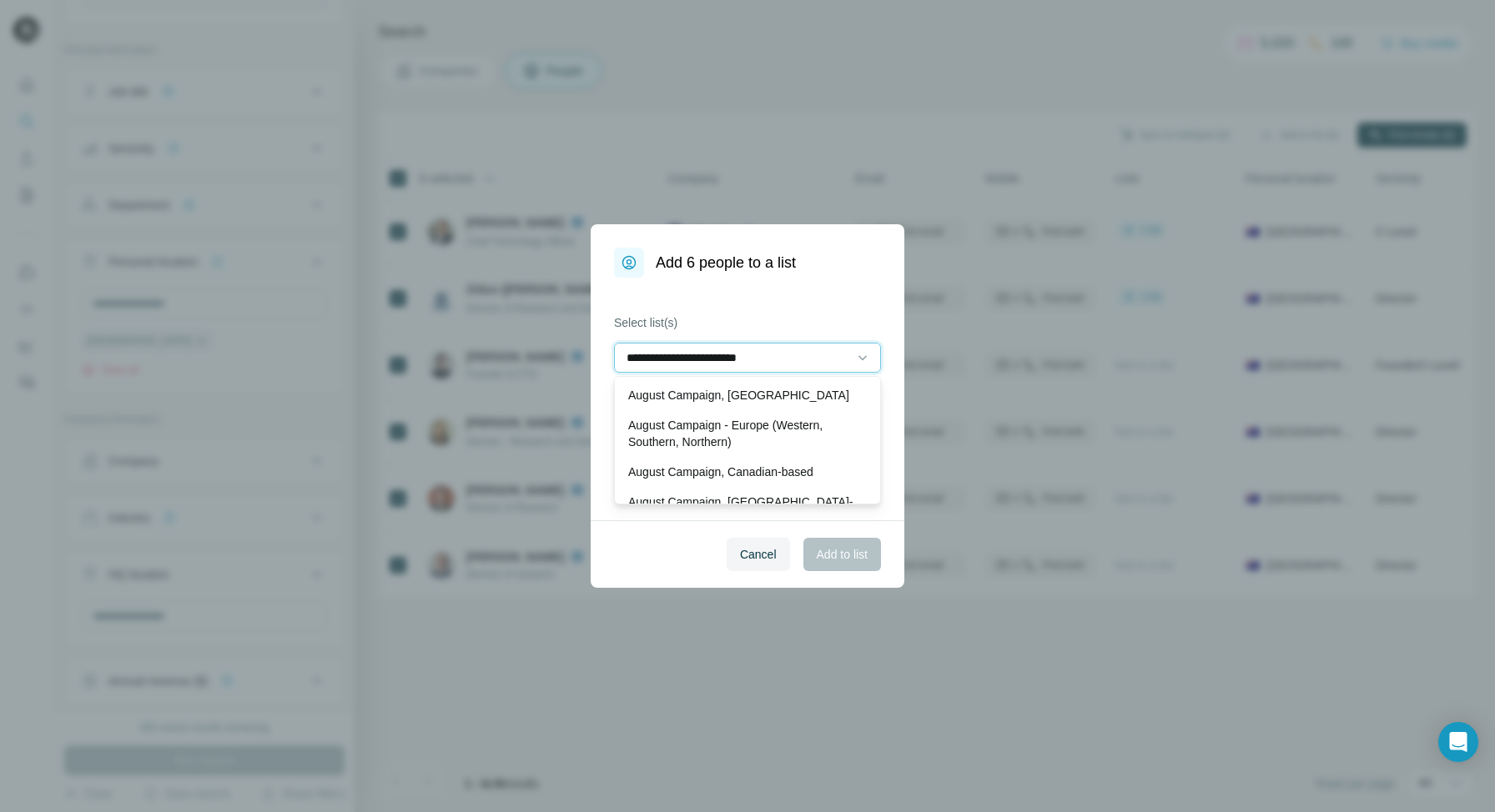
click at [764, 354] on input "**********" at bounding box center [737, 358] width 225 height 18
click at [817, 288] on div "Select list(s) Create a new list" at bounding box center [747, 398] width 313 height 242
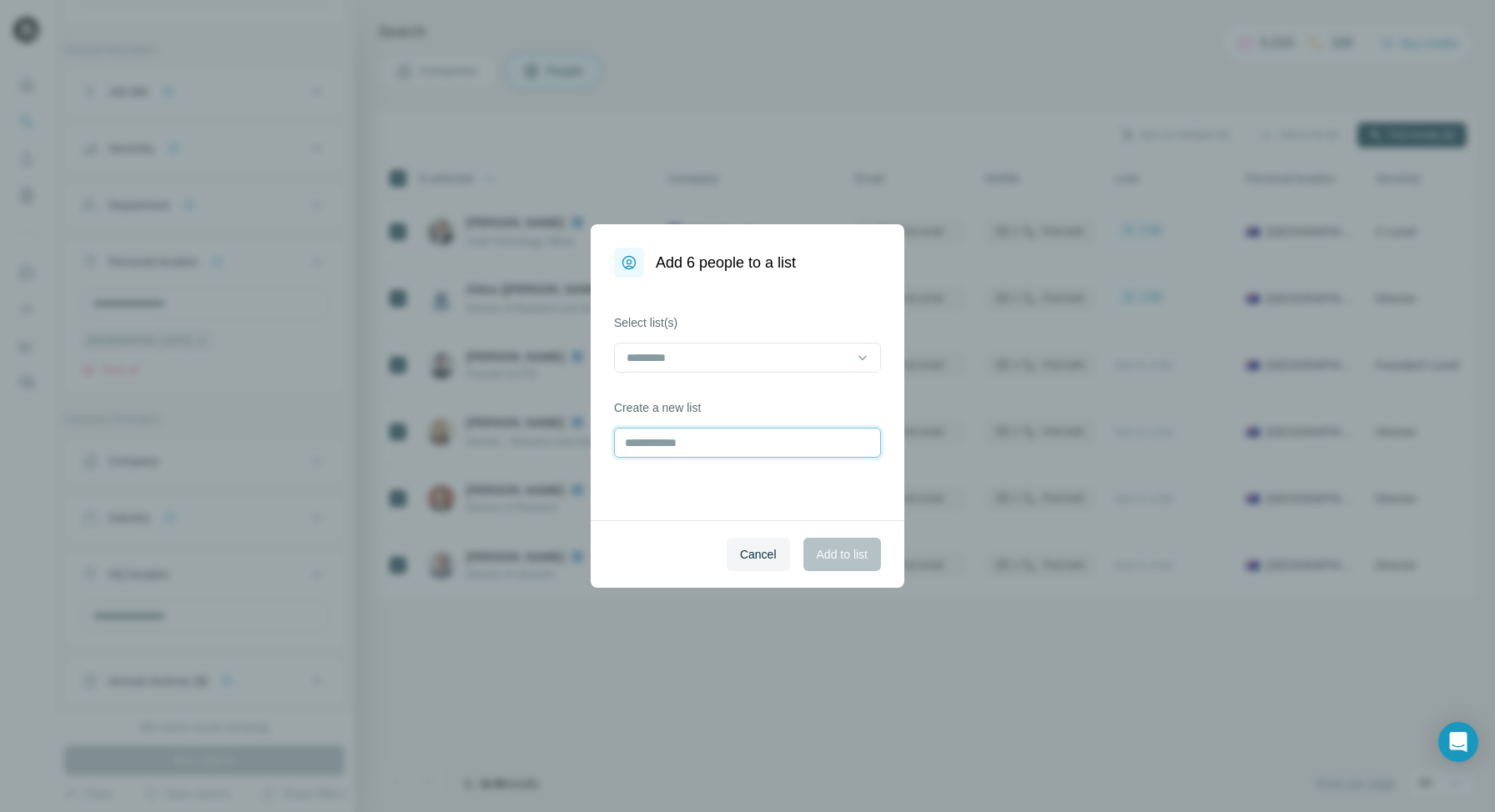
click at [736, 444] on input "text" at bounding box center [747, 443] width 267 height 30
paste input "**********"
type input "**********"
click at [844, 555] on span "Add to list" at bounding box center [842, 555] width 51 height 17
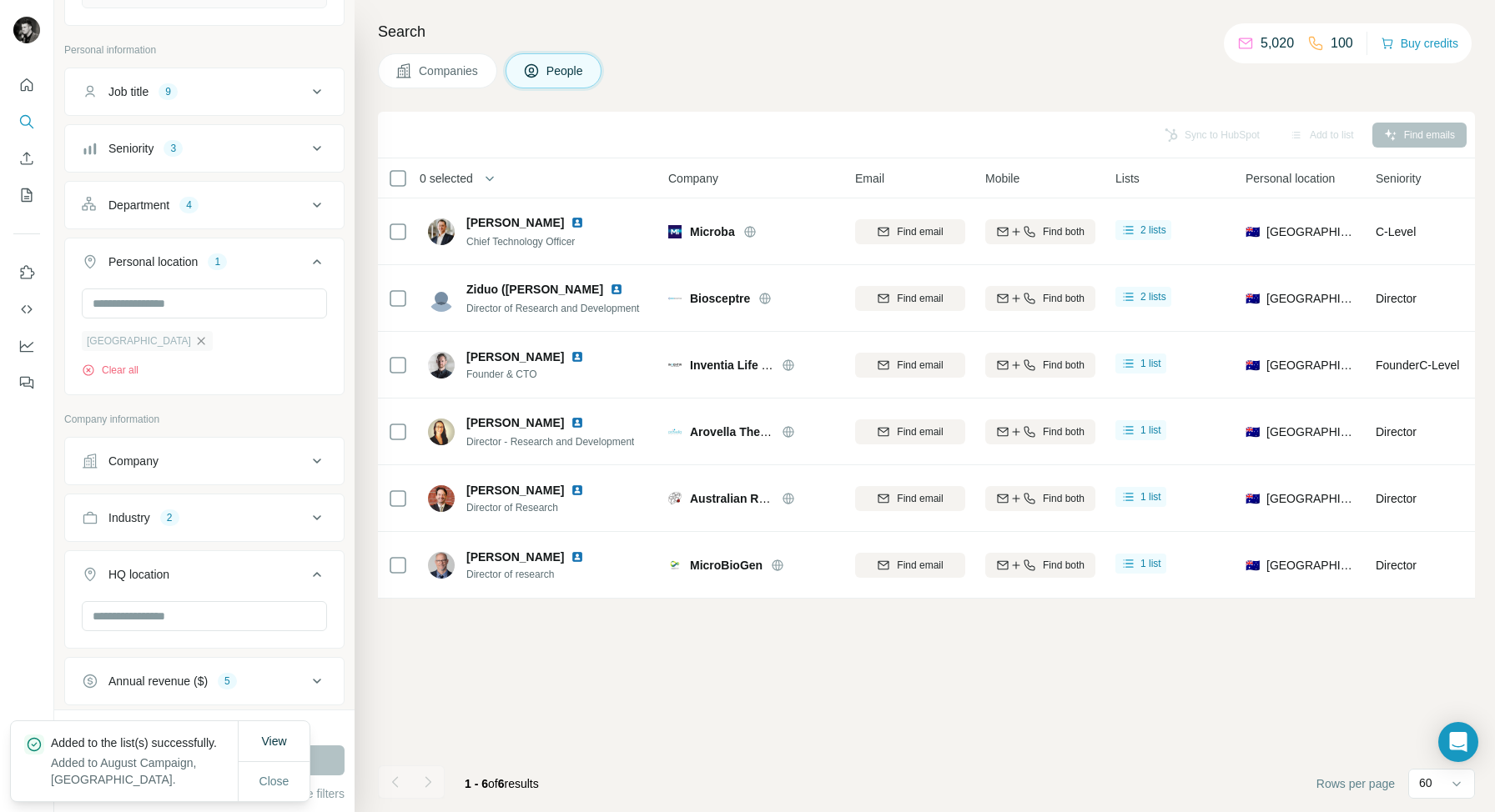
click at [198, 337] on icon "button" at bounding box center [201, 340] width 8 height 8
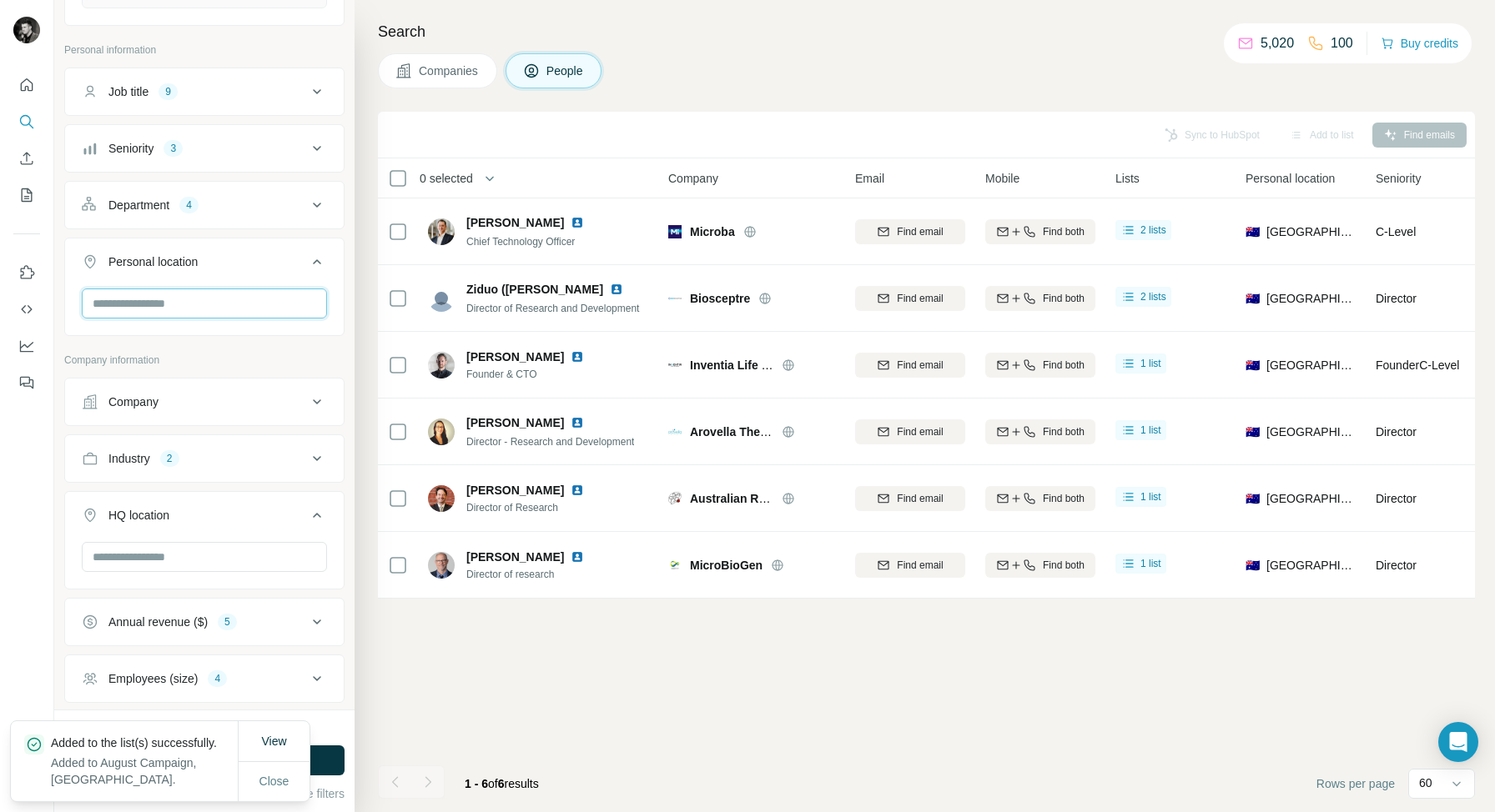
click at [155, 307] on input "text" at bounding box center [204, 303] width 245 height 30
type input "***"
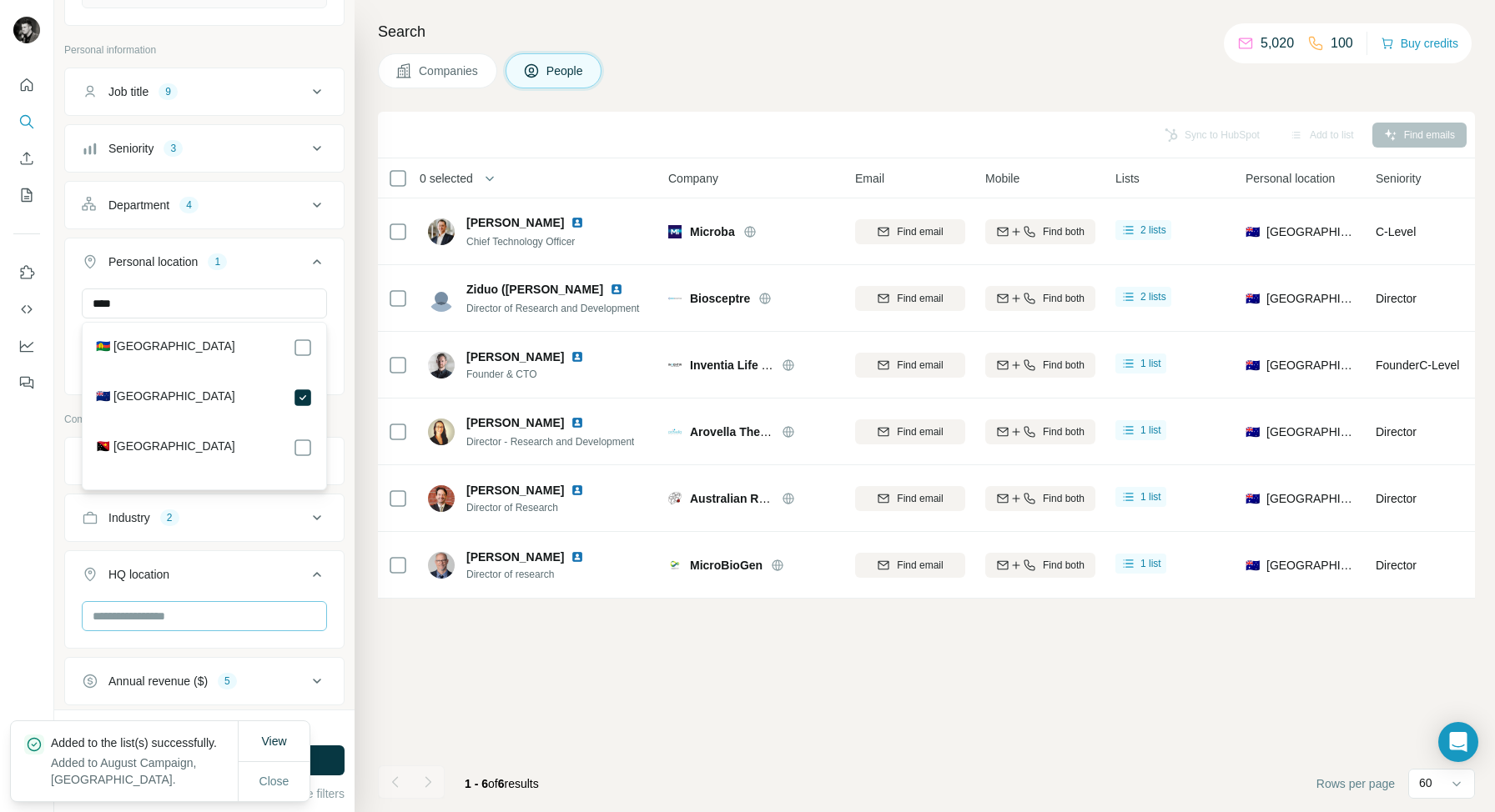
drag, startPoint x: 58, startPoint y: 504, endPoint x: 186, endPoint y: 624, distance: 175.5
click at [58, 504] on div "New search Hide Company lookalikes 10 Find companies similar to one you've succ…" at bounding box center [204, 354] width 300 height 709
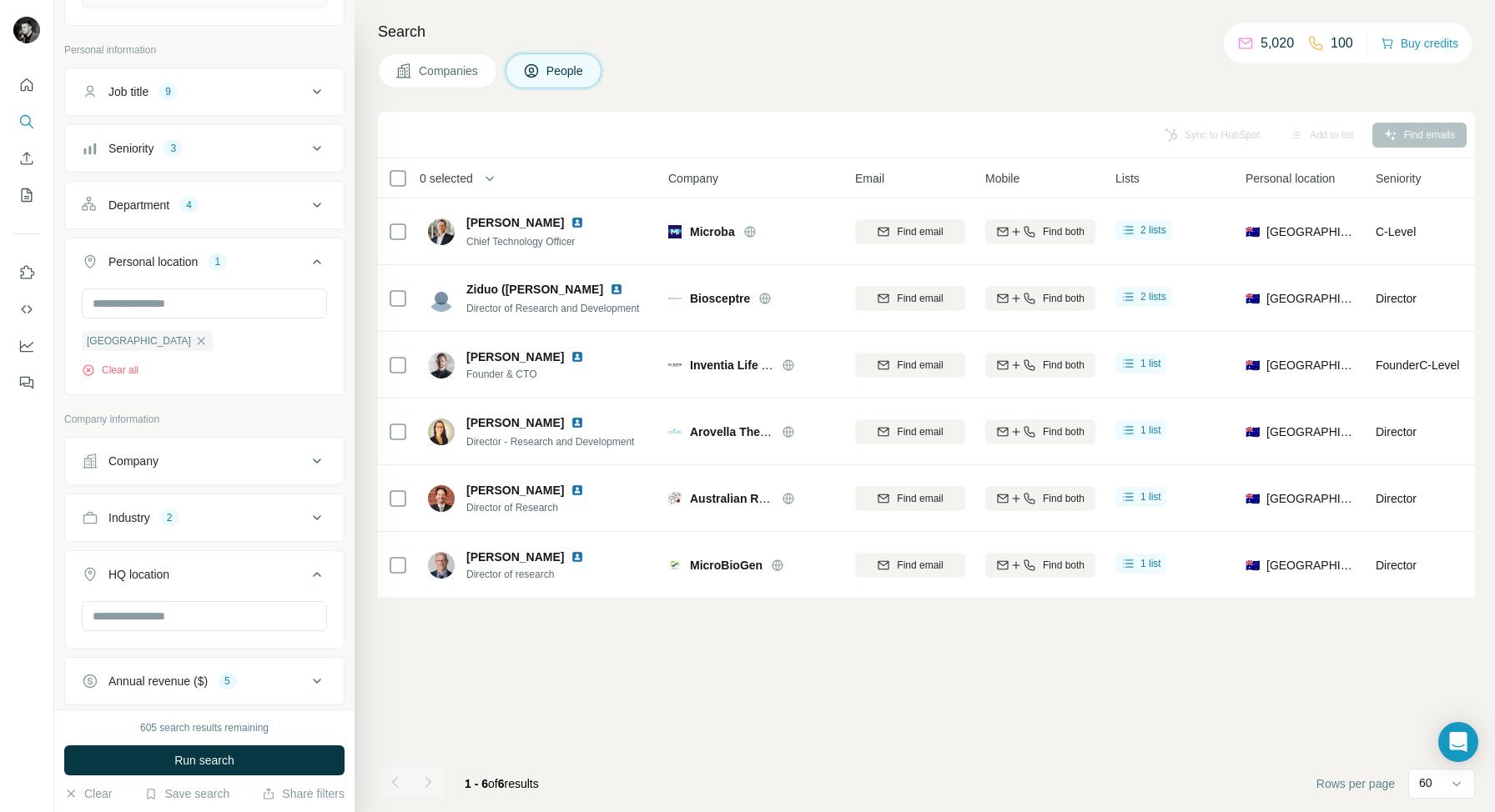
click at [272, 769] on div "View Close" at bounding box center [273, 778] width 72 height 80
click at [241, 759] on button "Run search" at bounding box center [204, 760] width 280 height 30
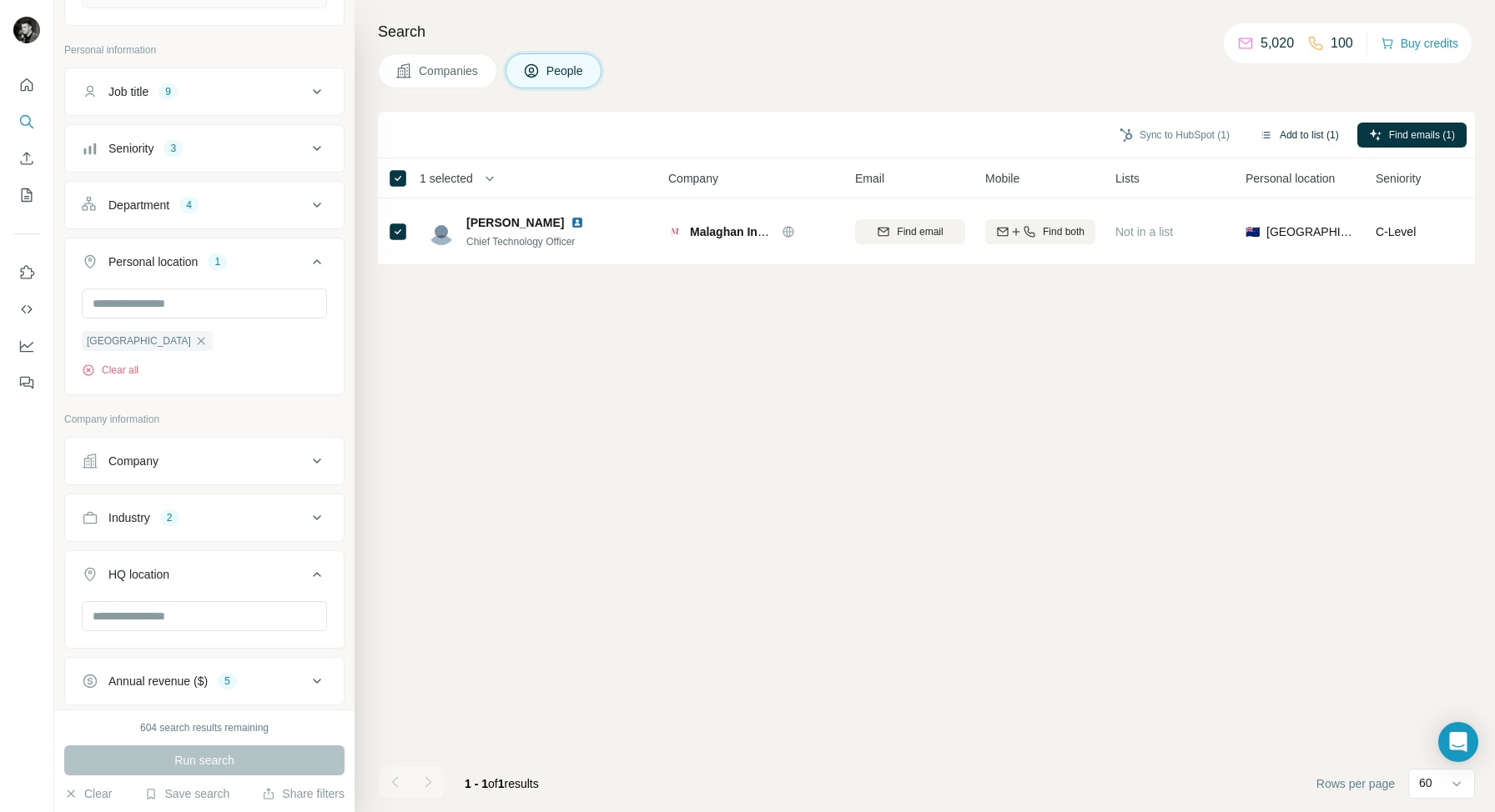
click at [1304, 134] on button "Add to list (1)" at bounding box center [1299, 135] width 103 height 25
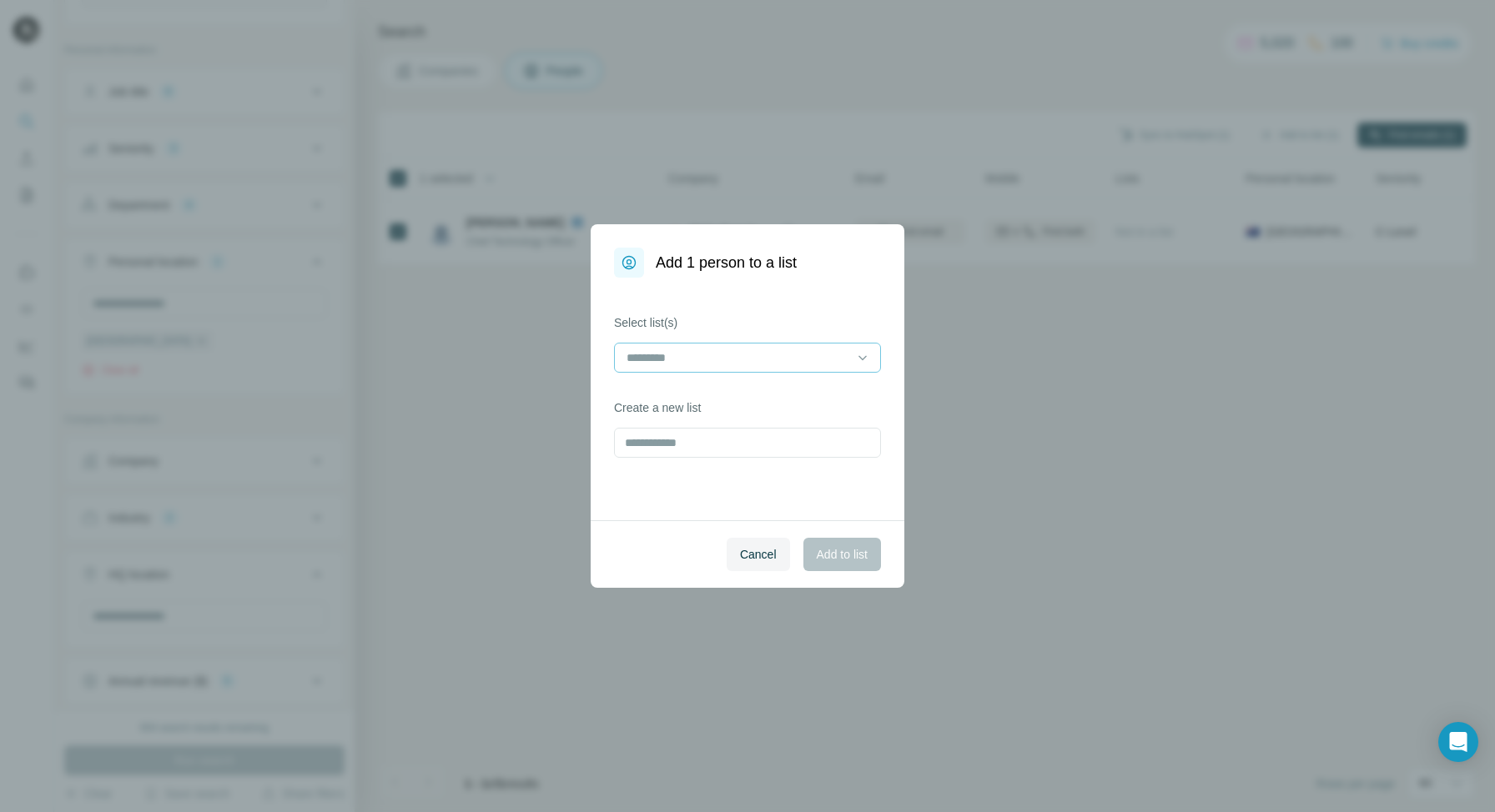
click at [735, 353] on input at bounding box center [737, 358] width 225 height 18
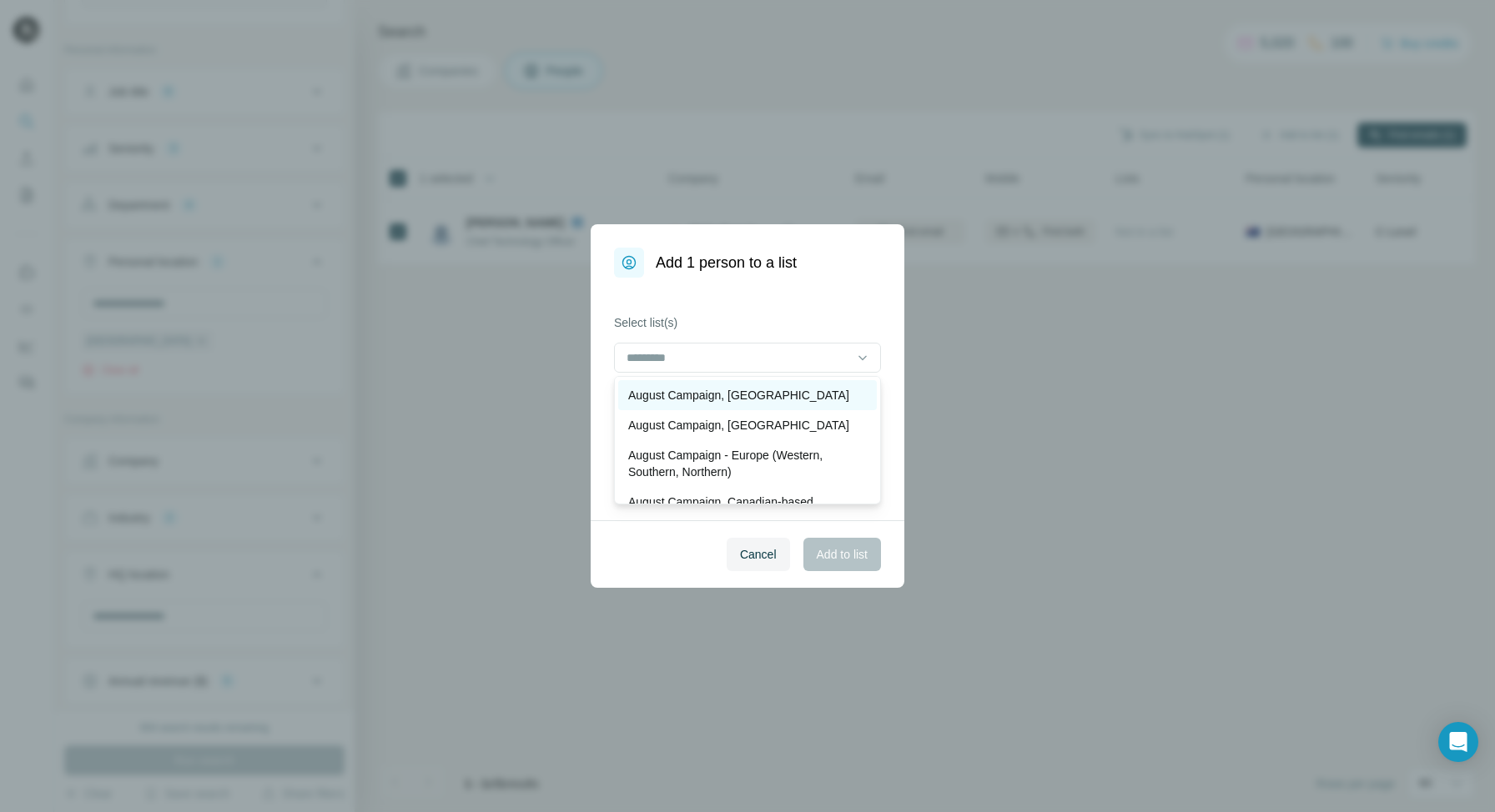
click at [718, 398] on p "August Campaign, [GEOGRAPHIC_DATA]" at bounding box center [739, 395] width 221 height 17
click at [836, 556] on span "Add to list" at bounding box center [842, 555] width 51 height 17
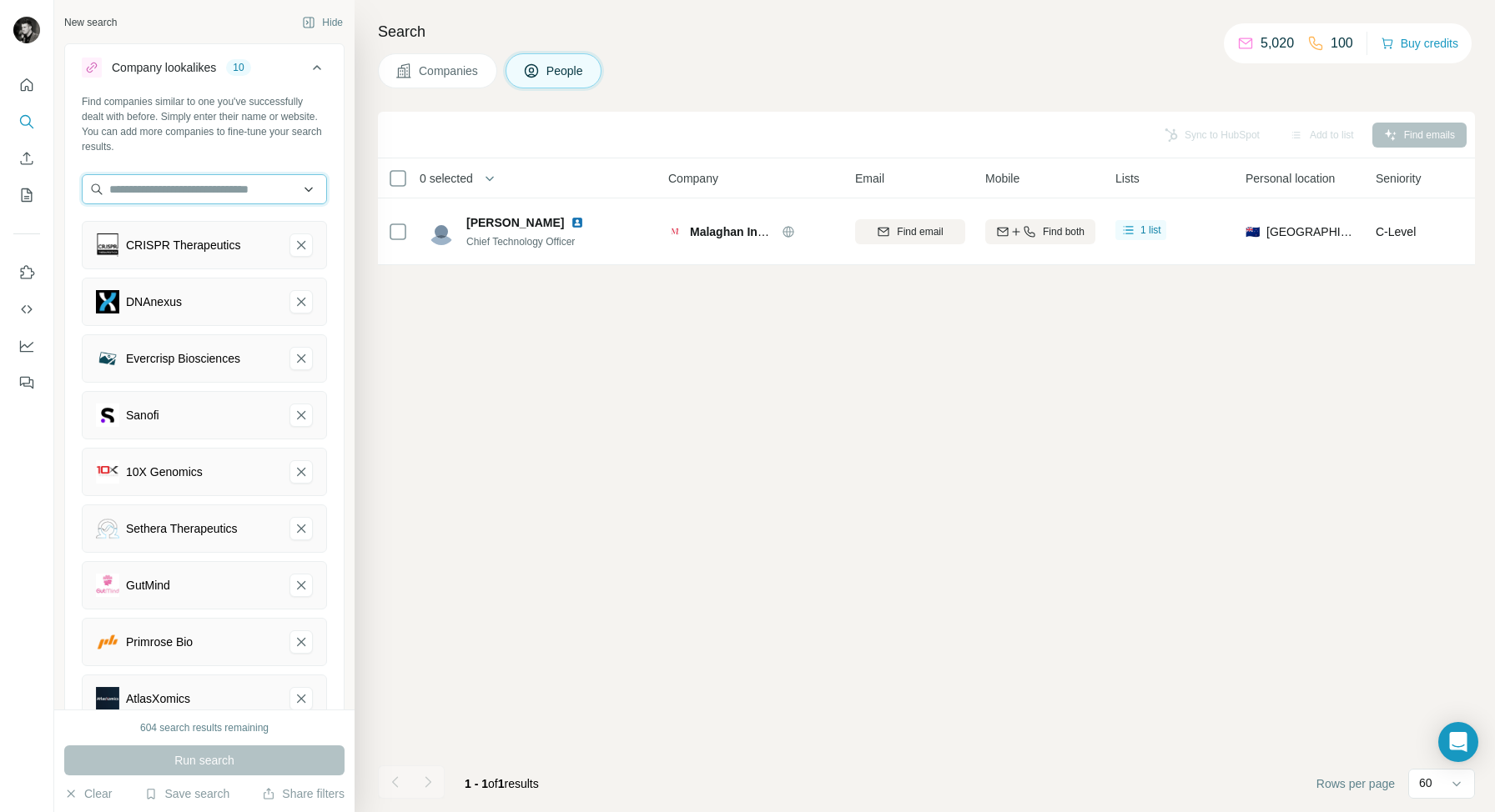
click at [229, 187] on input "text" at bounding box center [204, 190] width 245 height 30
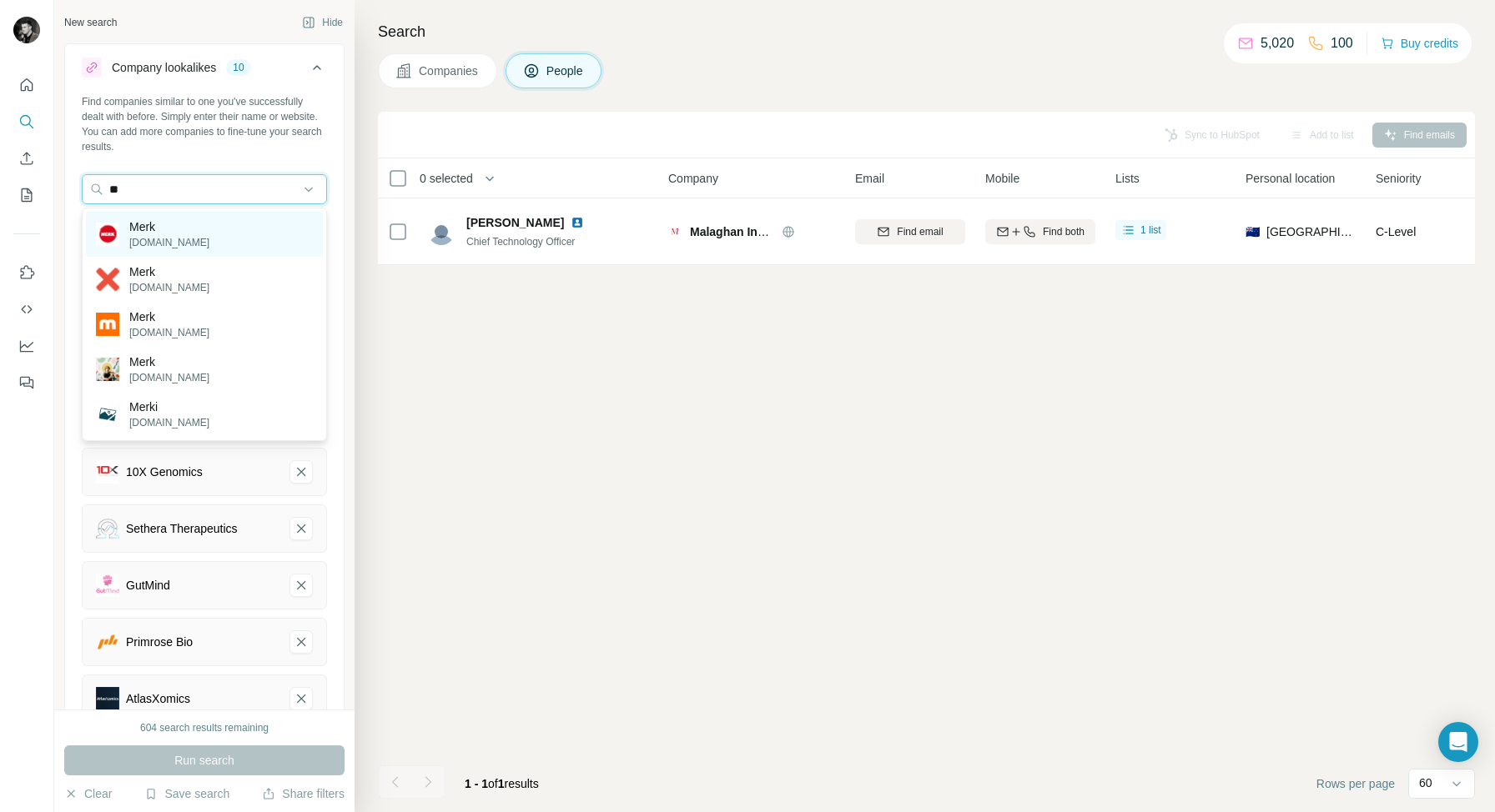
type input "*"
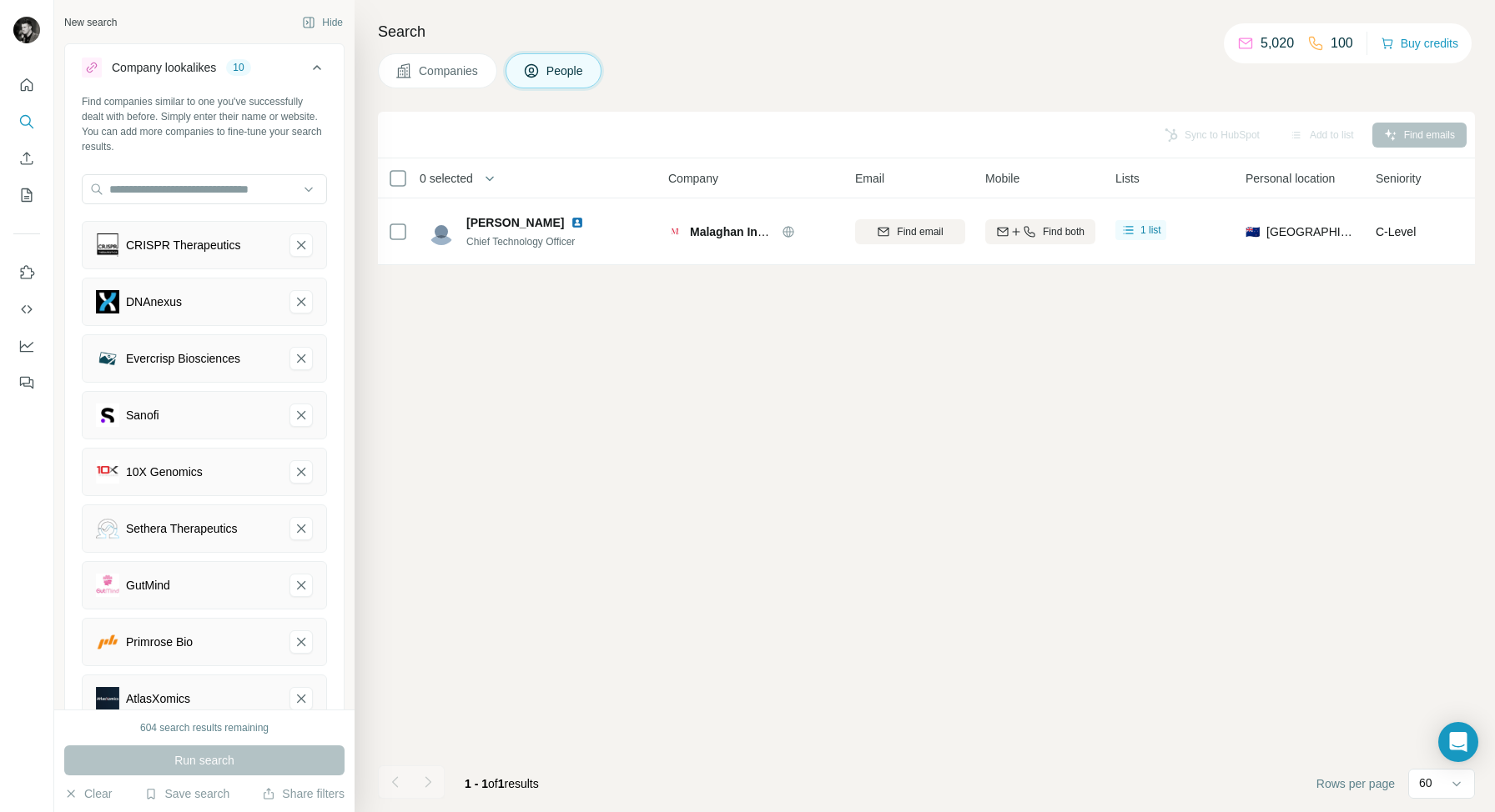
click at [337, 250] on div "Find companies similar to one you've successfully dealt with before. Simply ent…" at bounding box center [204, 444] width 278 height 698
click at [303, 302] on icon "DNAnexus-remove-button" at bounding box center [301, 302] width 15 height 17
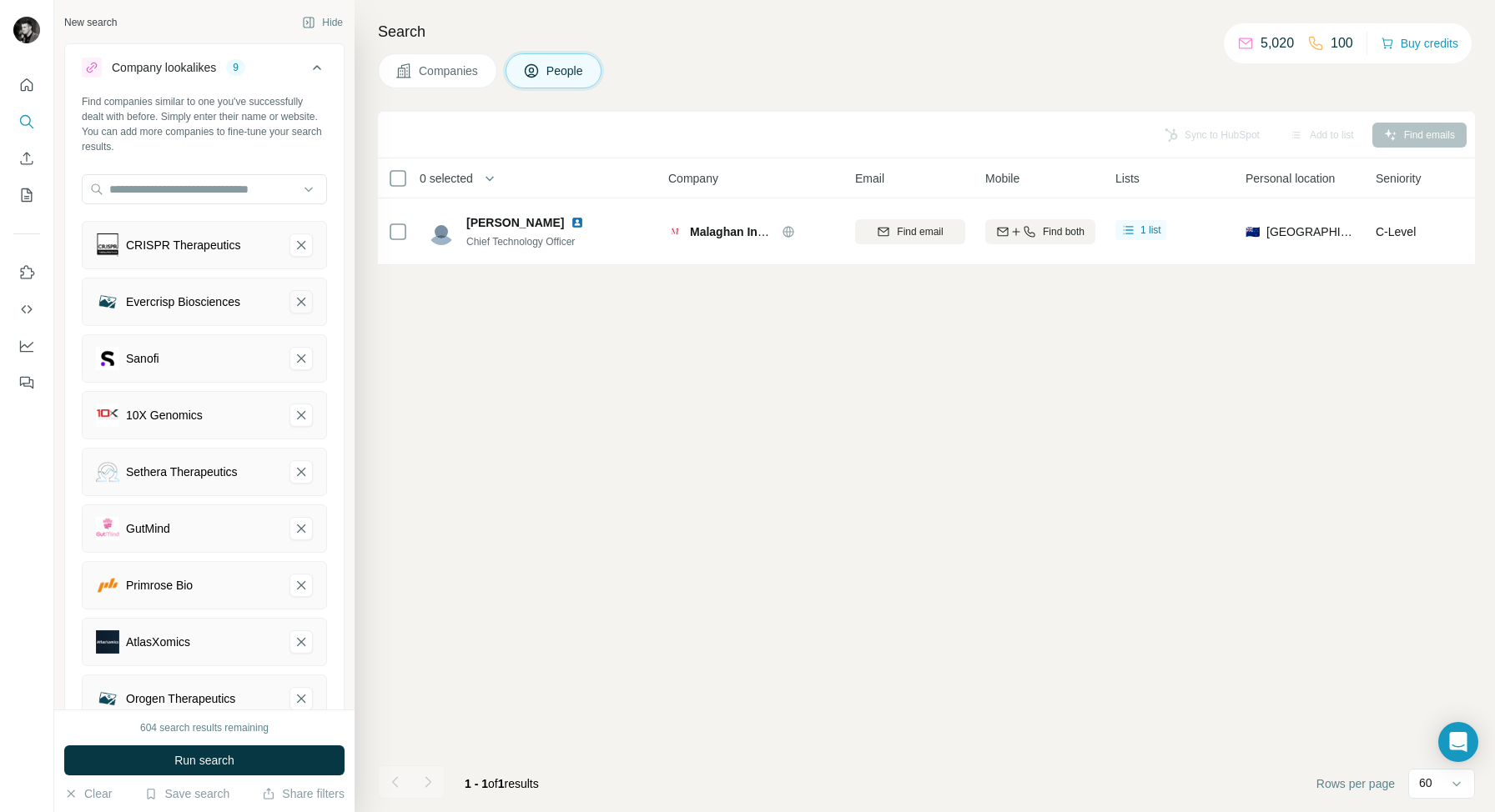
click at [303, 305] on icon "Evercrisp Biosciences-remove-button" at bounding box center [301, 302] width 15 height 17
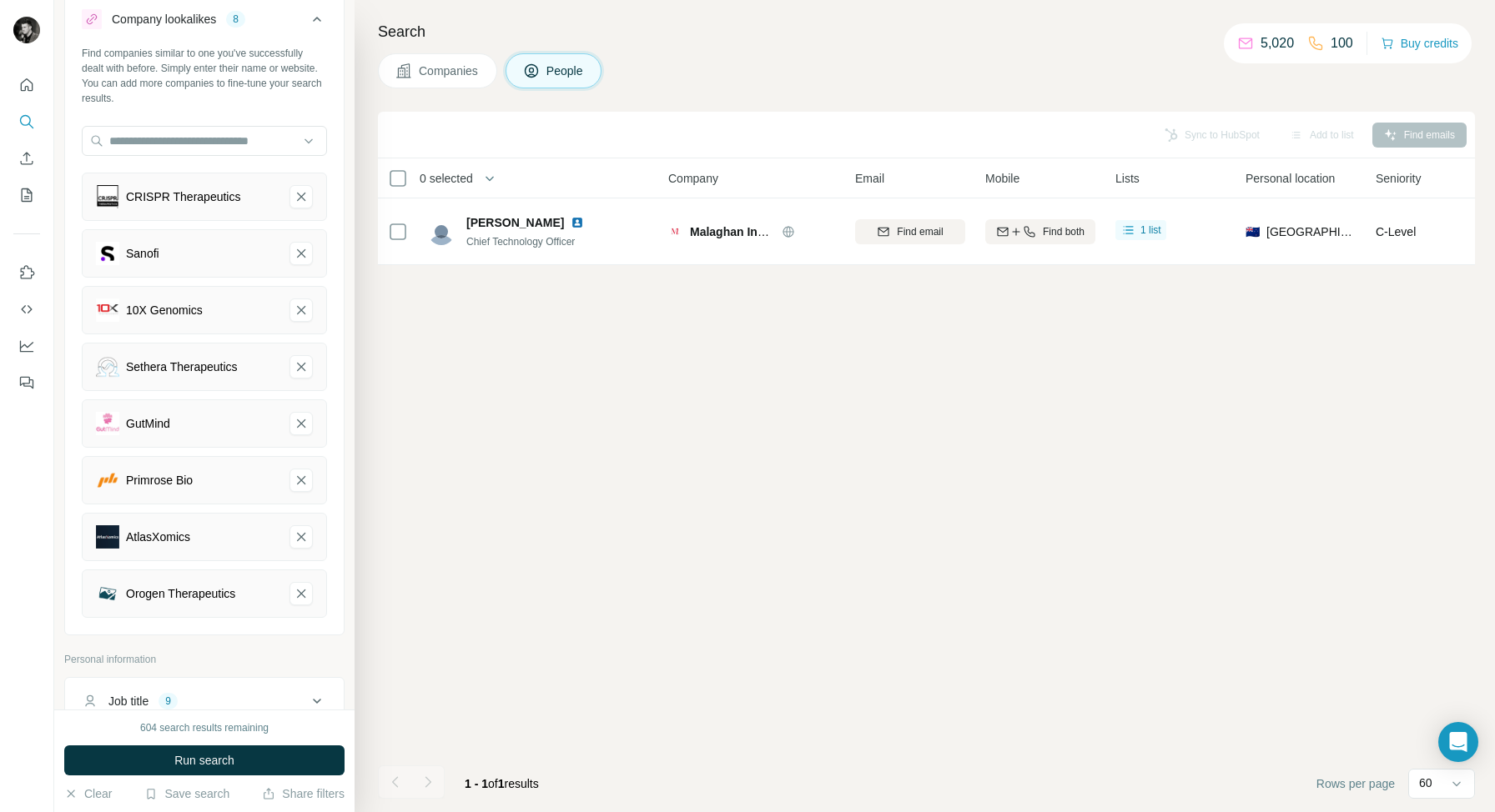
scroll to position [47, 0]
click at [299, 479] on icon "Primrose Bio-remove-button" at bounding box center [301, 482] width 15 height 17
click at [300, 533] on icon "Orogen Therapeutics-remove-button" at bounding box center [301, 539] width 15 height 17
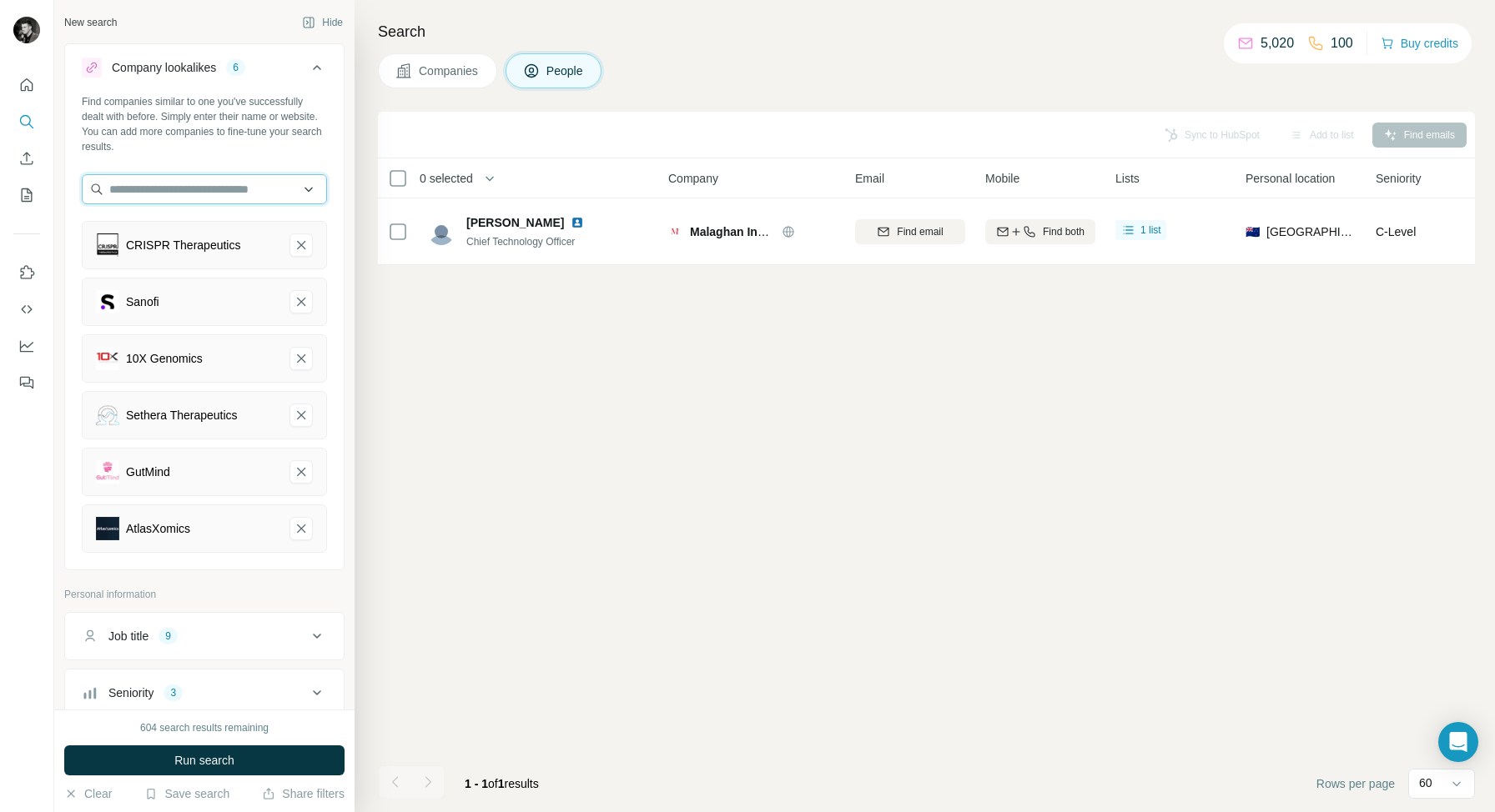
click at [206, 200] on input "text" at bounding box center [204, 190] width 245 height 30
paste input "**********"
type input "**********"
paste input "**********"
drag, startPoint x: 245, startPoint y: 190, endPoint x: 147, endPoint y: 190, distance: 98.0
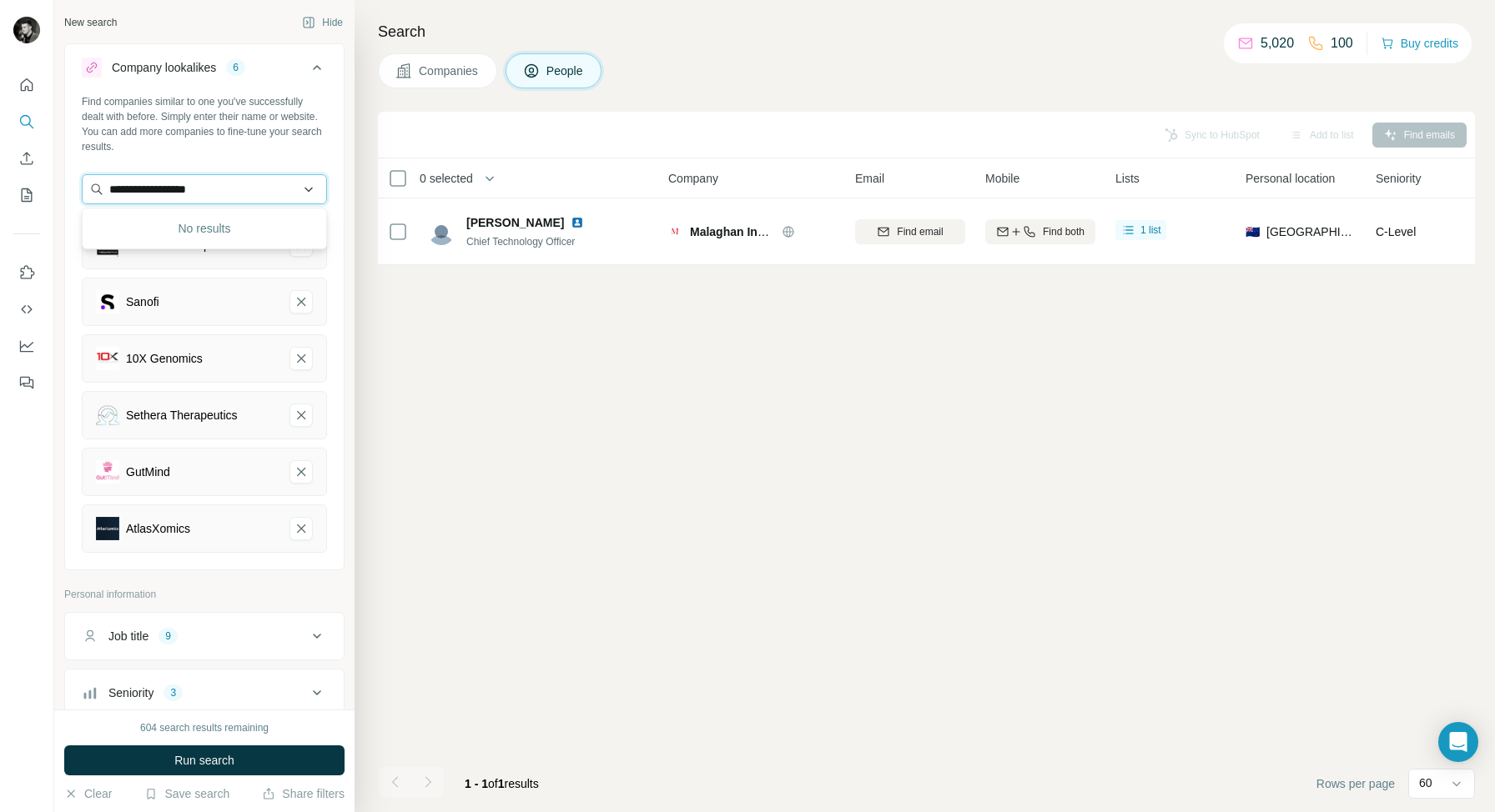
click at [147, 190] on input "**********" at bounding box center [204, 190] width 245 height 30
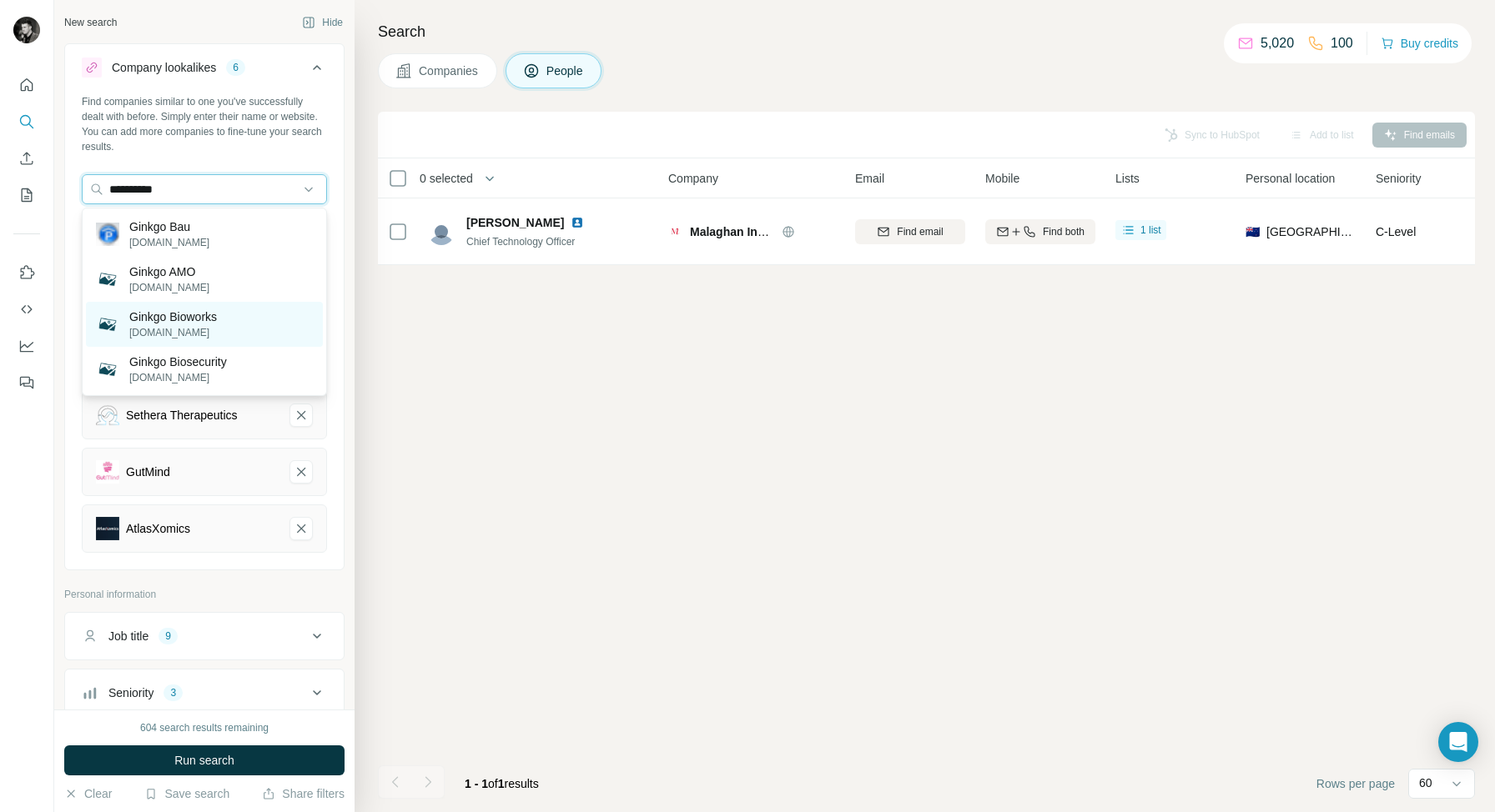
type input "**********"
click at [156, 319] on p "Ginkgo Bioworks" at bounding box center [173, 317] width 88 height 17
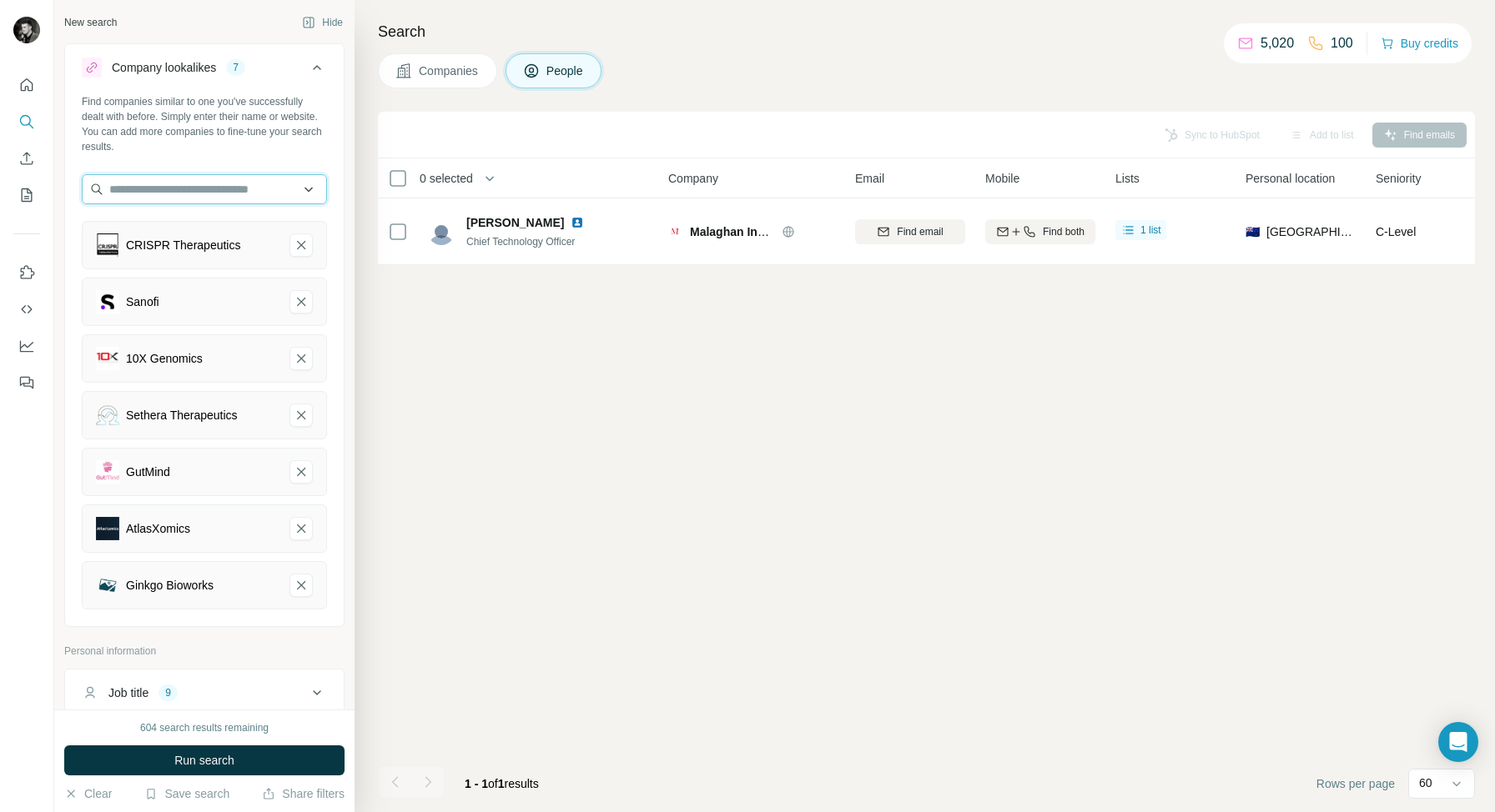
click at [149, 197] on input "text" at bounding box center [204, 190] width 245 height 30
paste input "********"
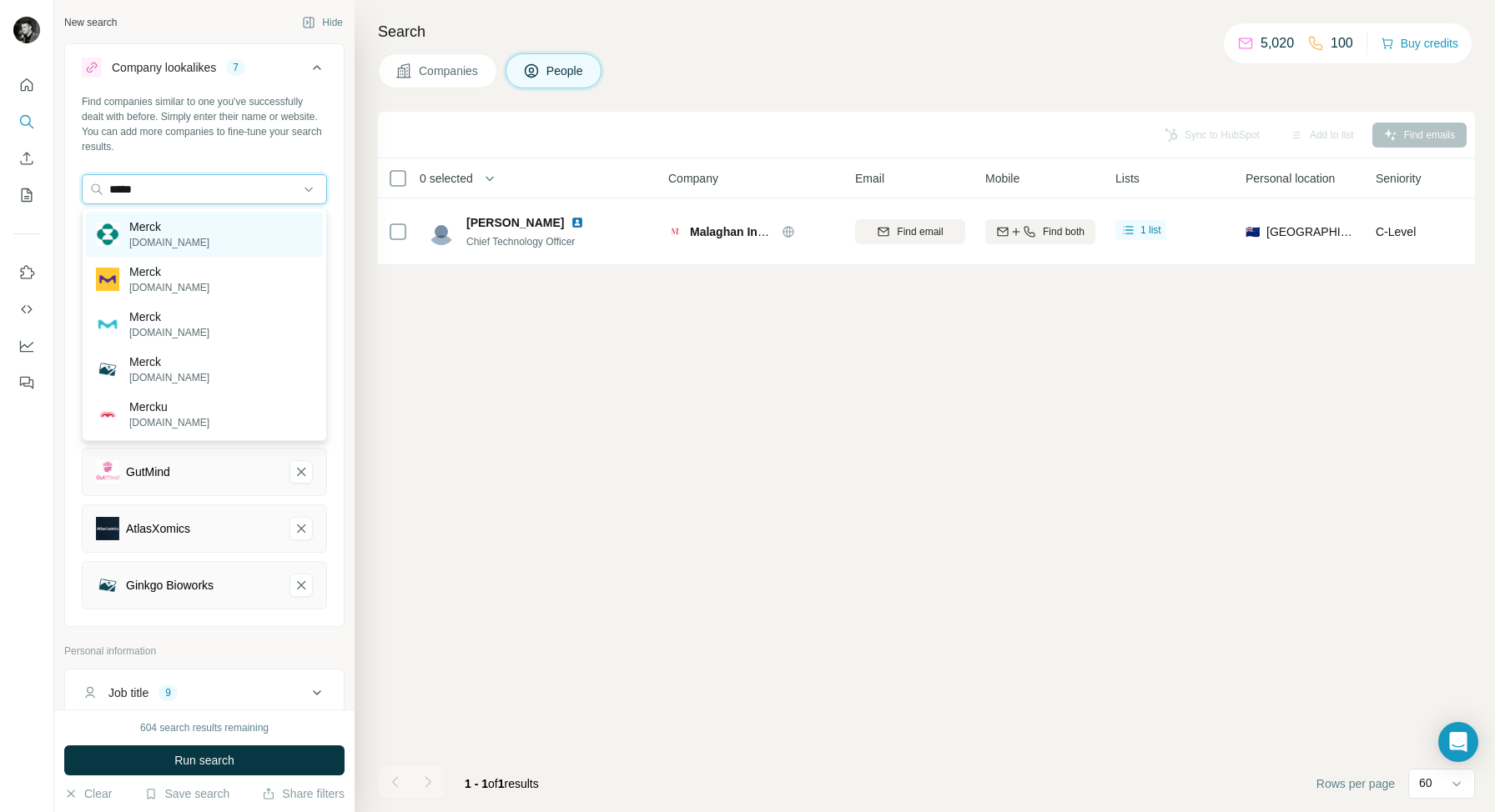
type input "*****"
click at [175, 237] on p "merck.com" at bounding box center [170, 242] width 80 height 15
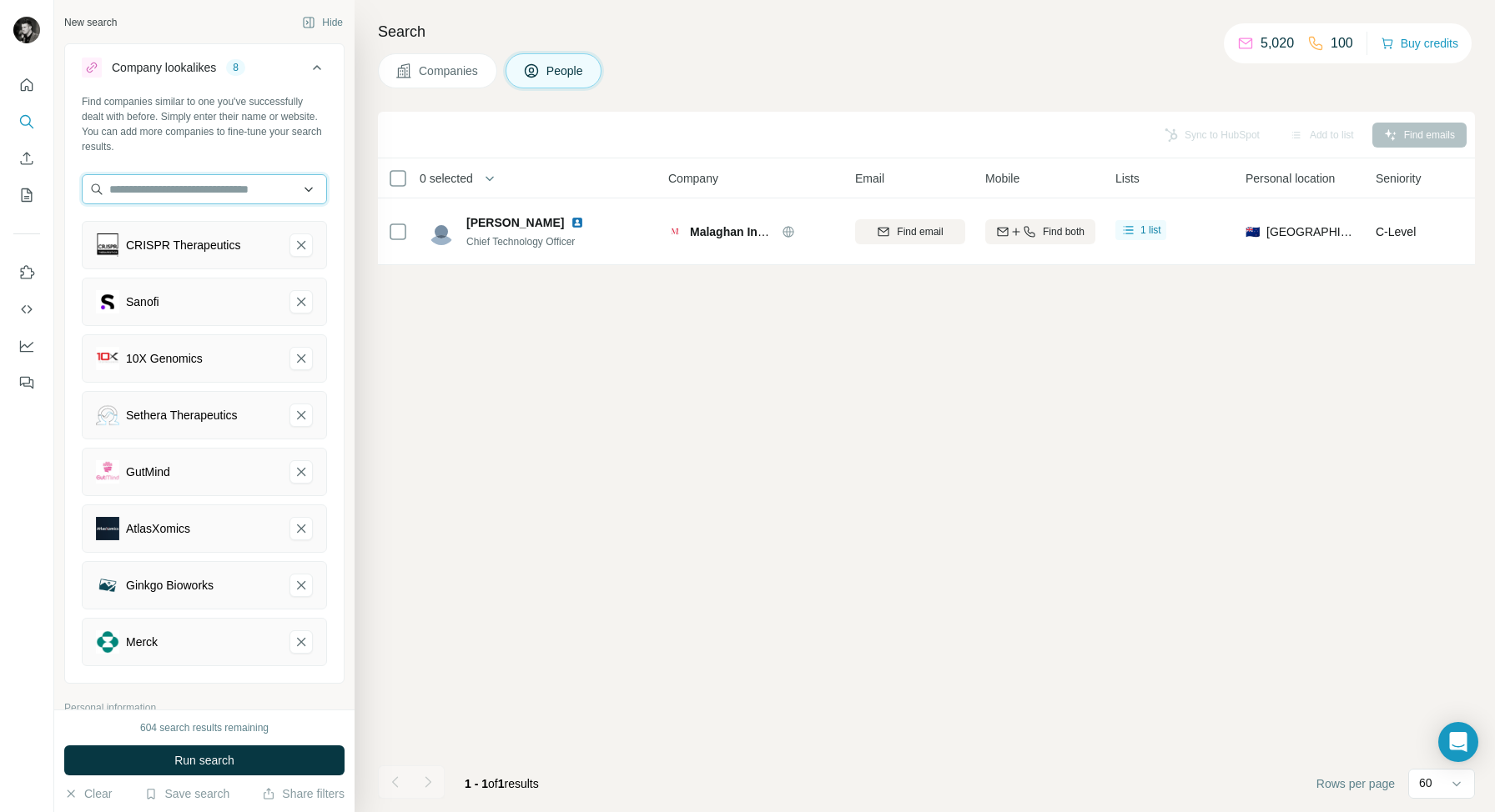
click at [194, 189] on input "text" at bounding box center [204, 190] width 245 height 30
paste input "**********"
type input "**********"
click at [191, 237] on p "gigacrop.com" at bounding box center [170, 242] width 80 height 15
click at [193, 185] on input "text" at bounding box center [204, 190] width 245 height 30
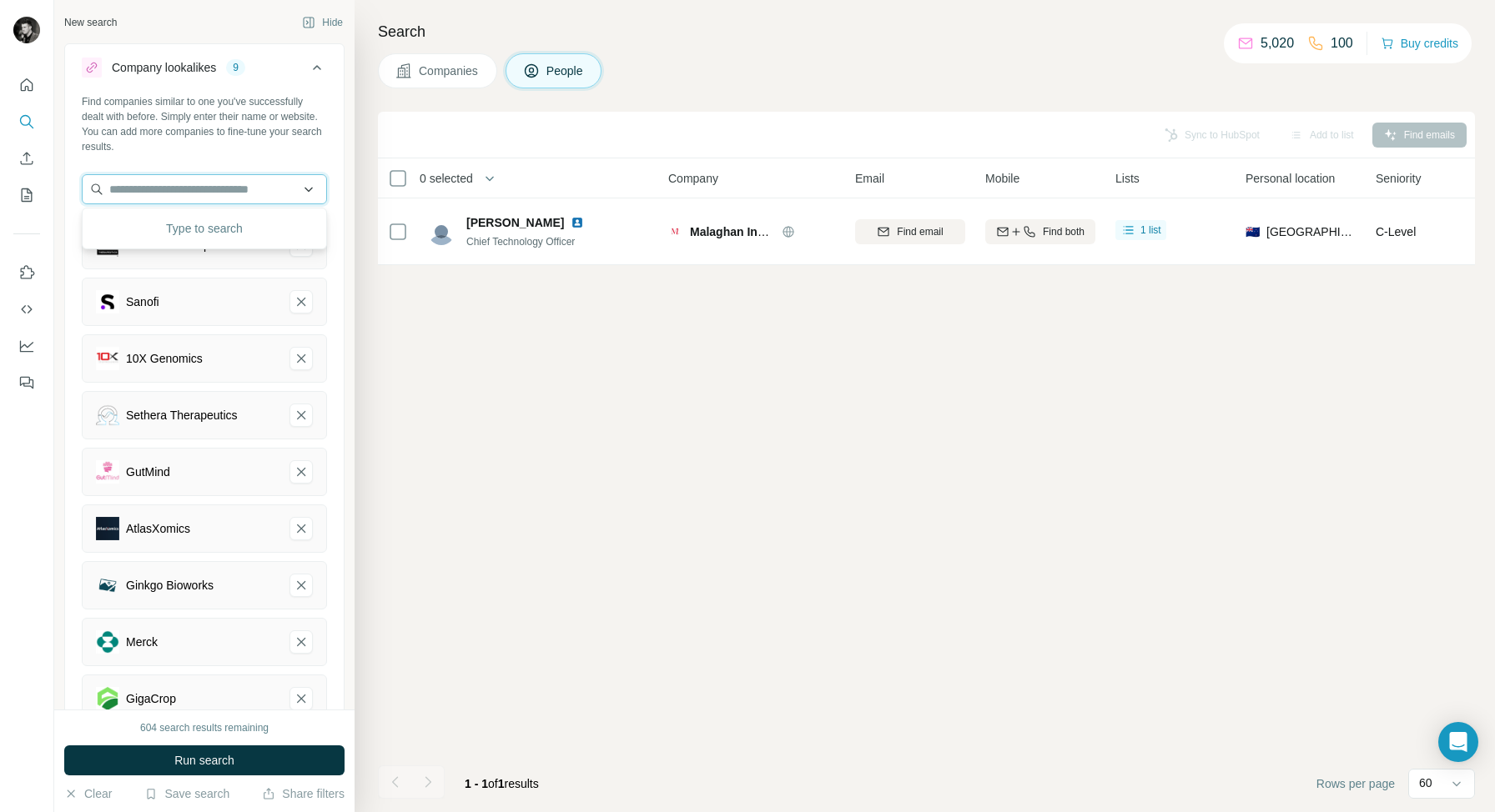
paste input "*******"
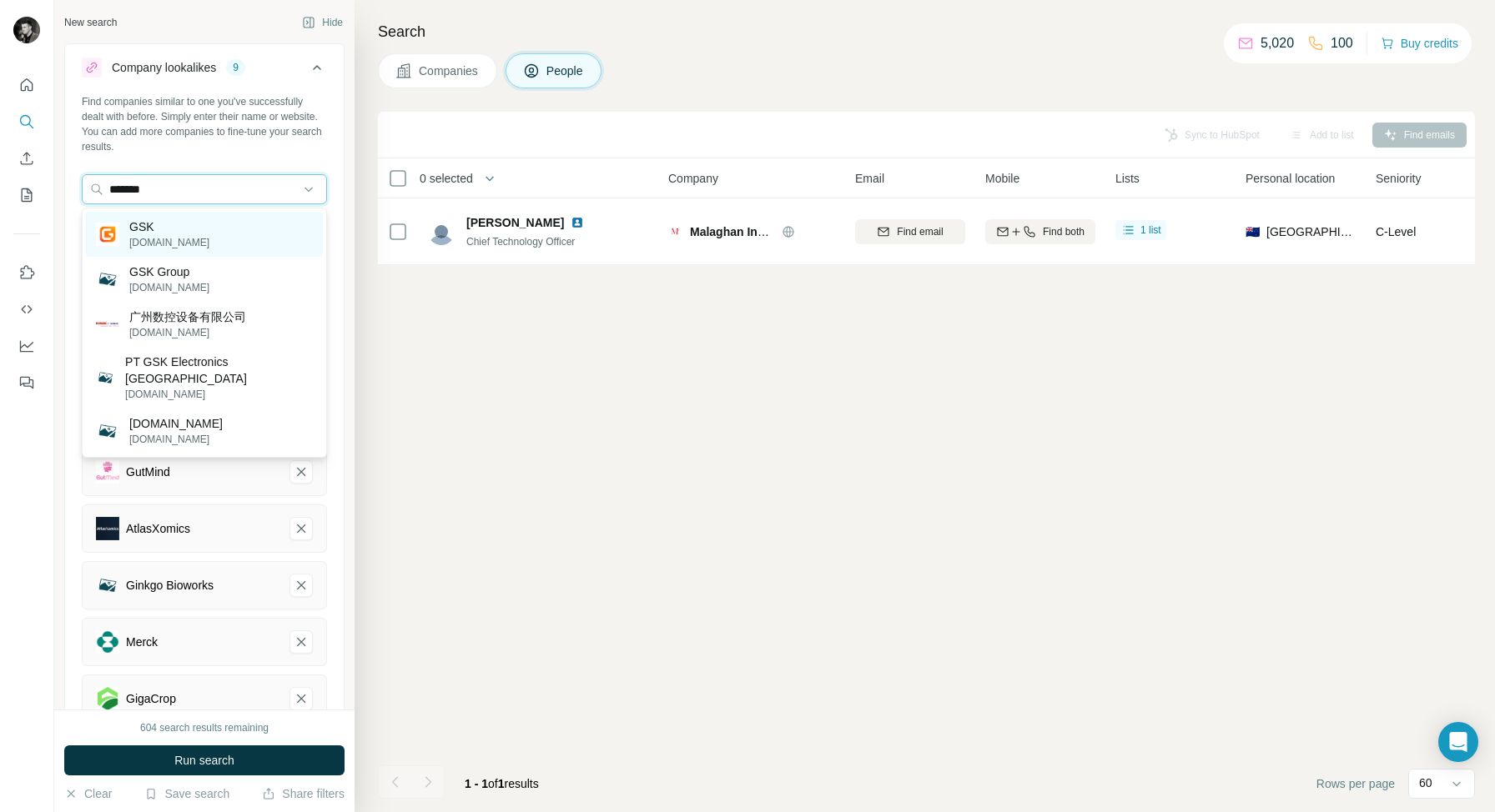
type input "*******"
click at [191, 221] on div "GSK gsk.com" at bounding box center [204, 235] width 236 height 45
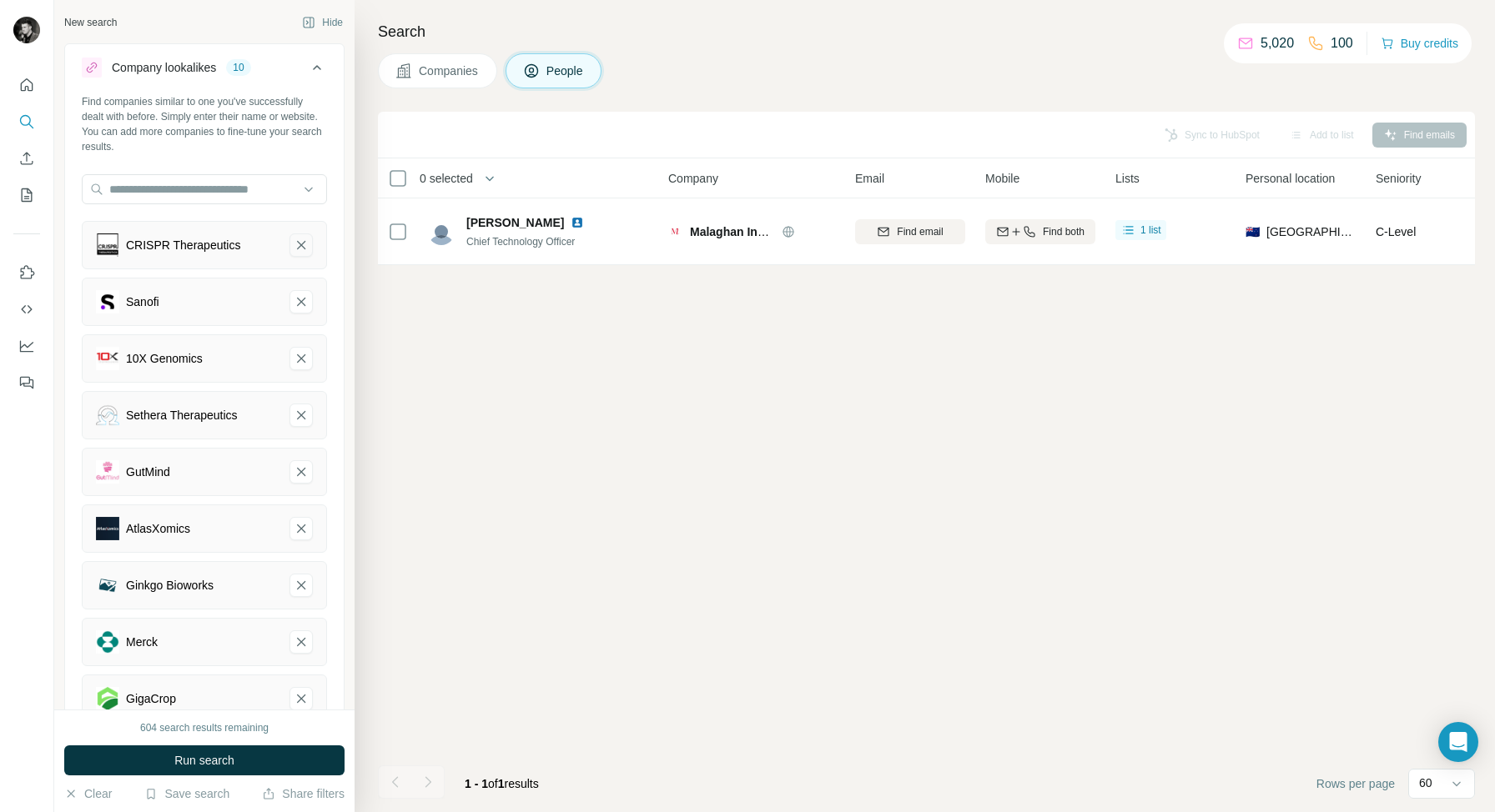
click at [299, 236] on icon "CRISPR Therapeutics-remove-button" at bounding box center [301, 245] width 15 height 17
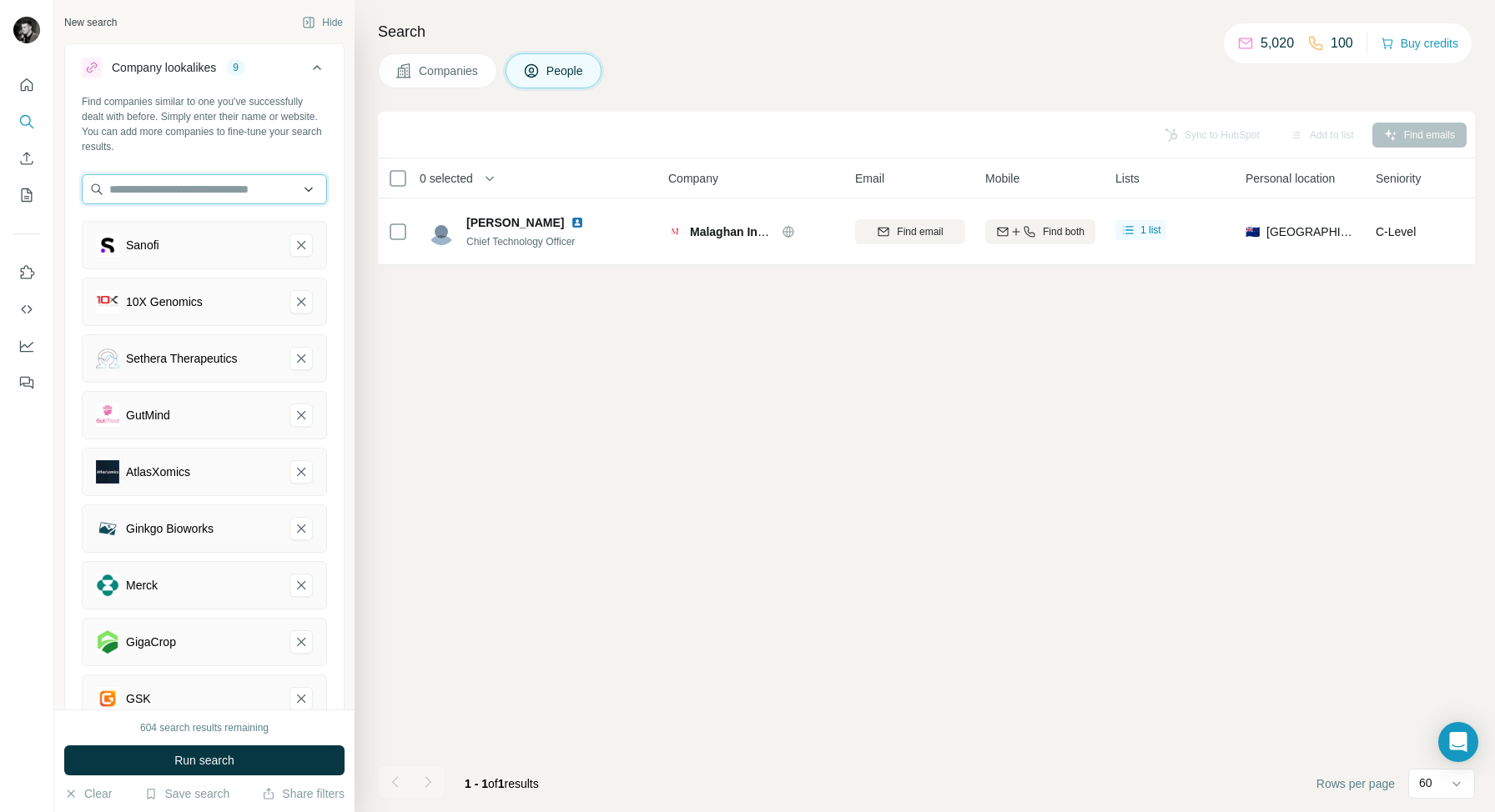
click at [169, 182] on input "text" at bounding box center [204, 190] width 245 height 30
paste input "********"
type input "********"
click at [170, 226] on p "Genentech" at bounding box center [170, 227] width 80 height 17
click at [318, 74] on icon at bounding box center [317, 68] width 20 height 20
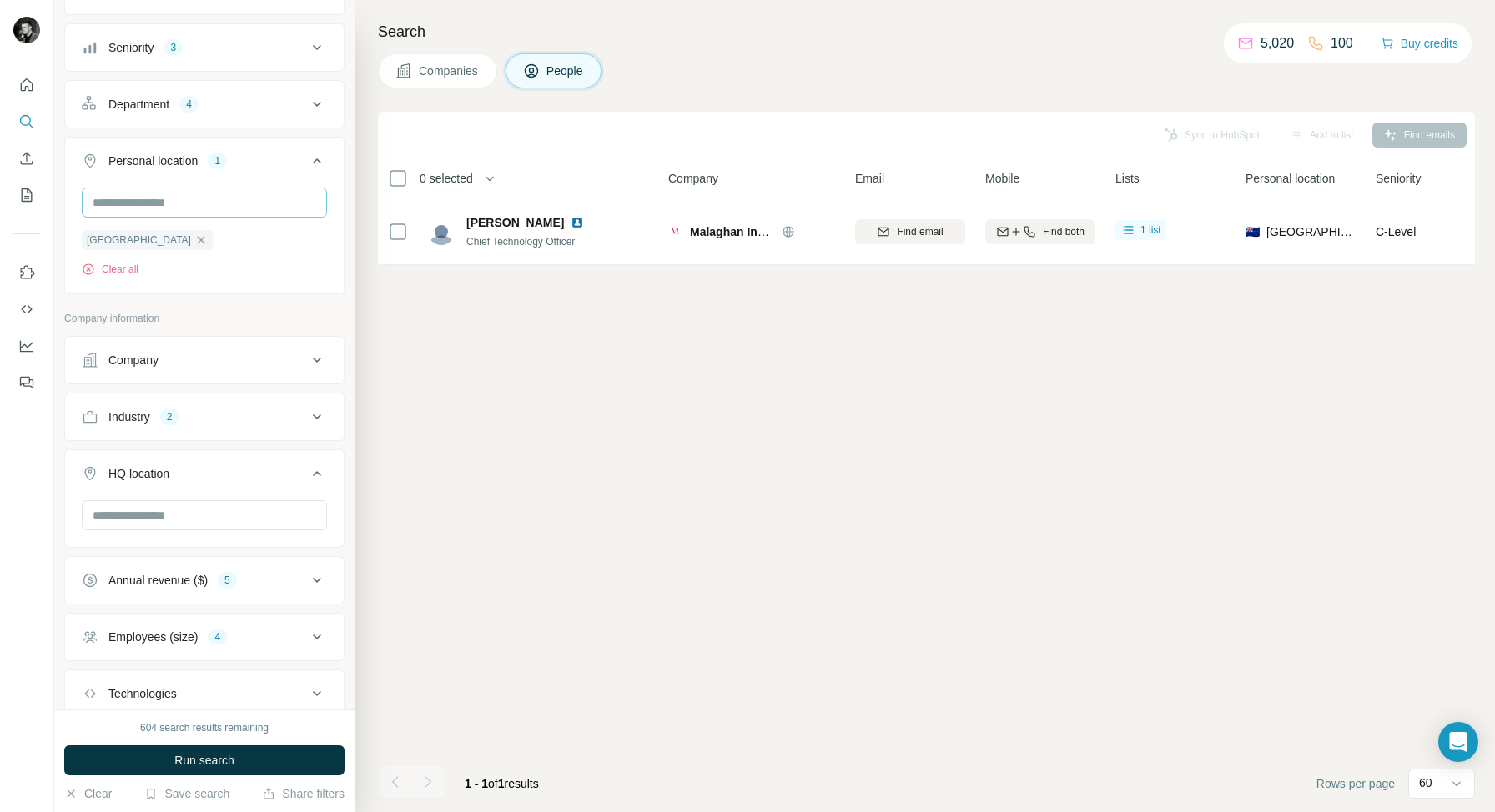
scroll to position [278, 0]
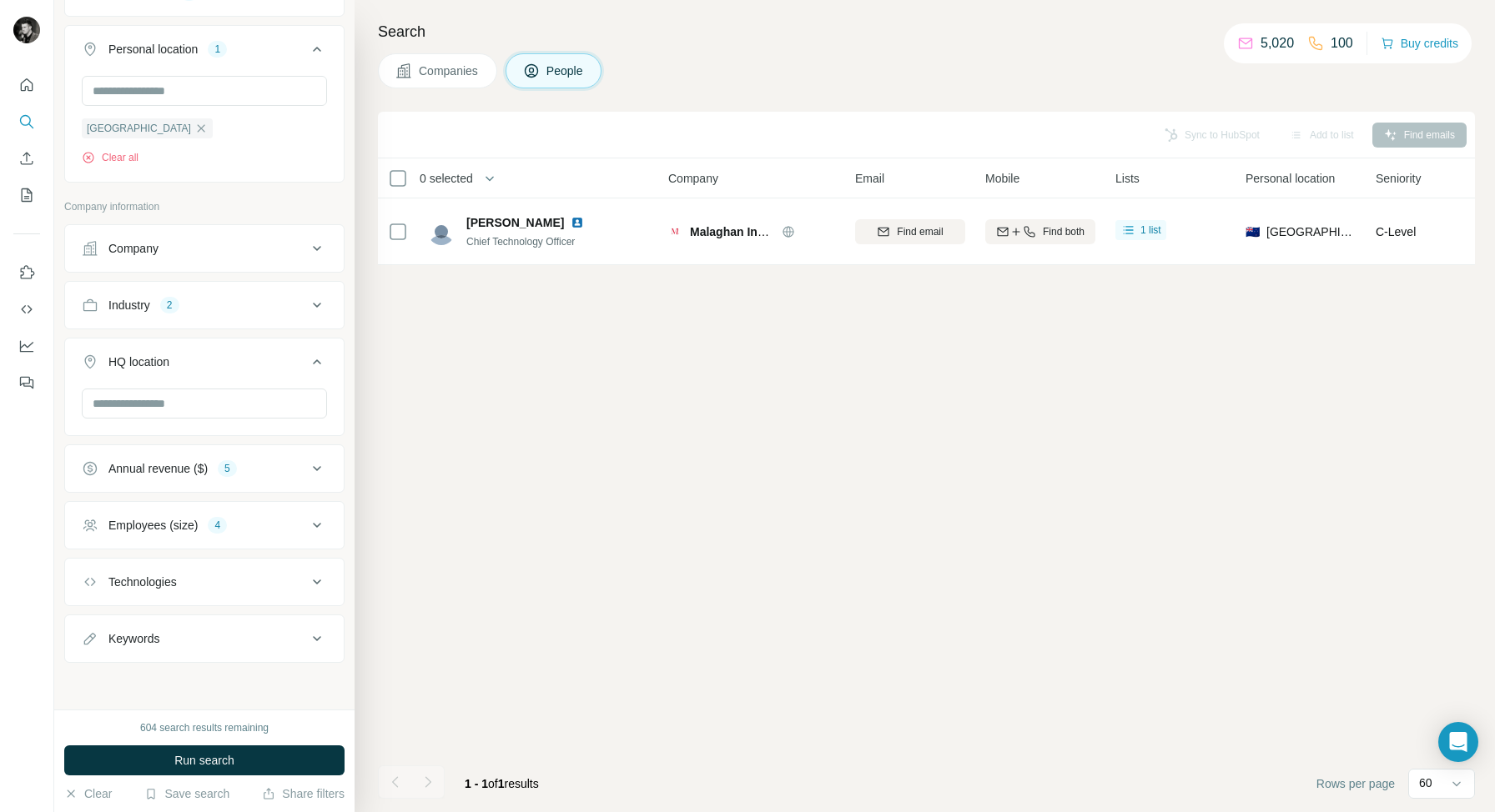
click at [320, 479] on button "Annual revenue ($) 5" at bounding box center [204, 469] width 278 height 40
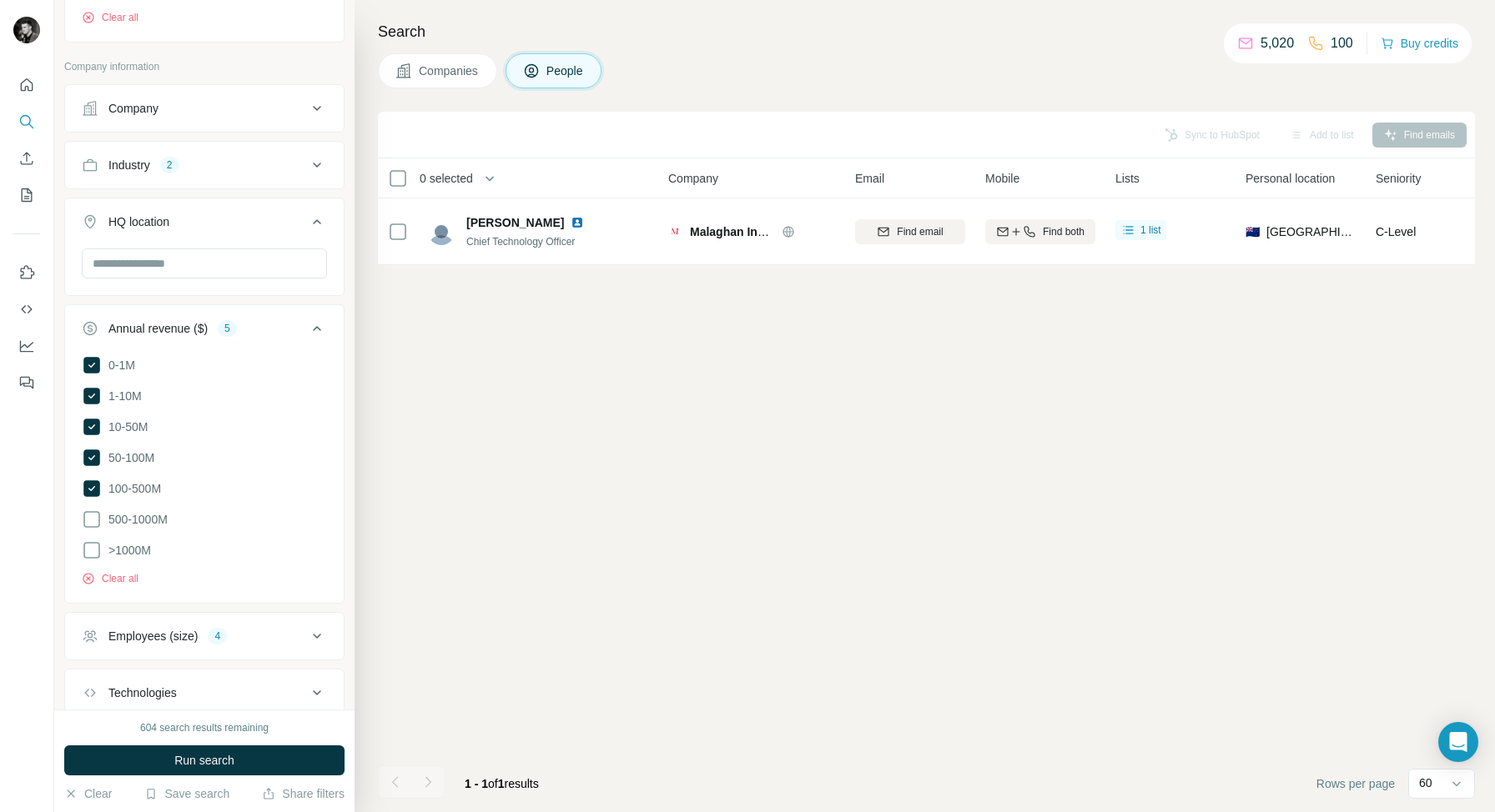
scroll to position [434, 0]
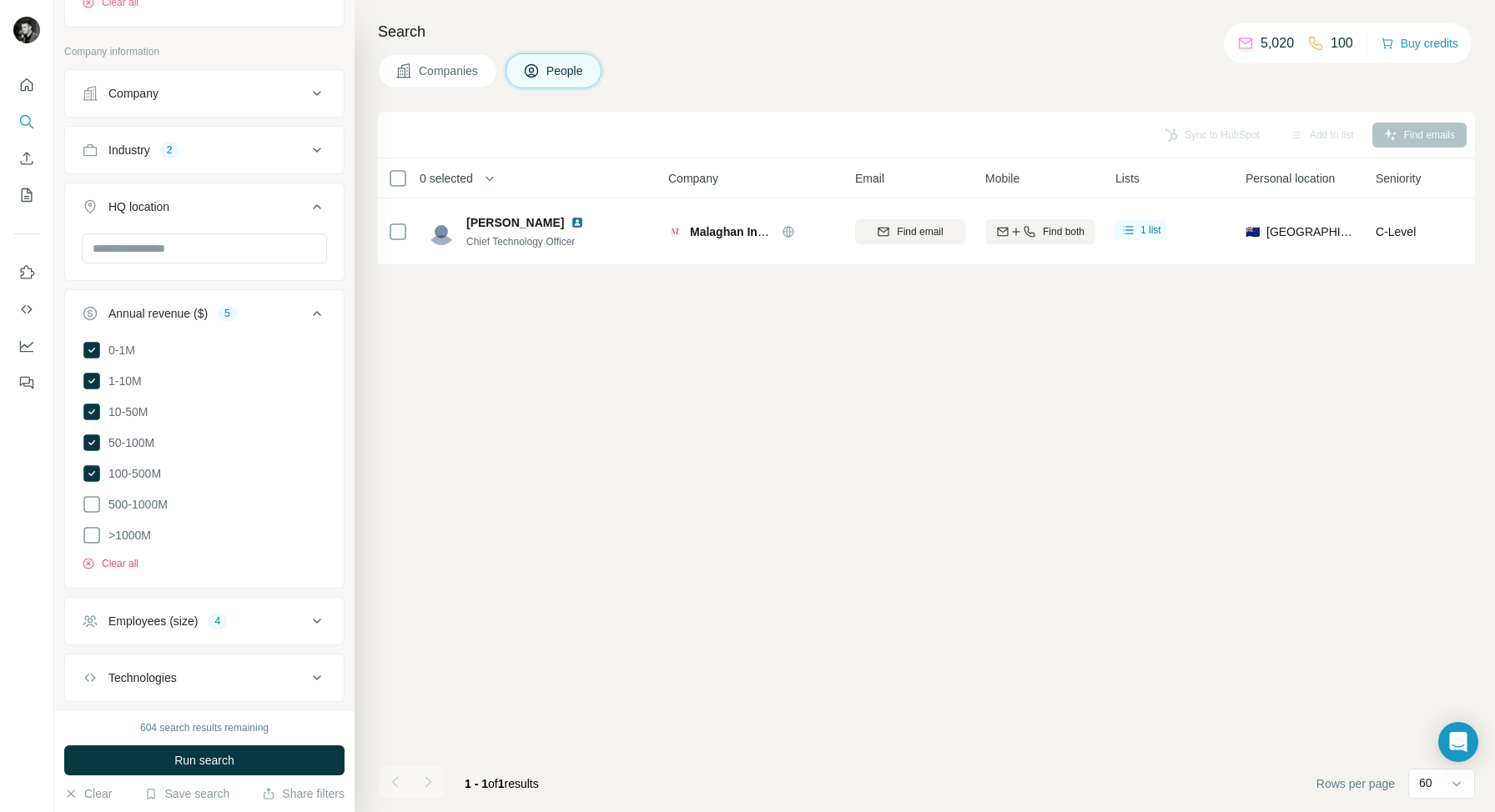
drag, startPoint x: 125, startPoint y: 561, endPoint x: 132, endPoint y: 547, distance: 15.7
click at [125, 561] on button "Clear all" at bounding box center [110, 564] width 57 height 15
click at [314, 317] on icon at bounding box center [317, 313] width 20 height 20
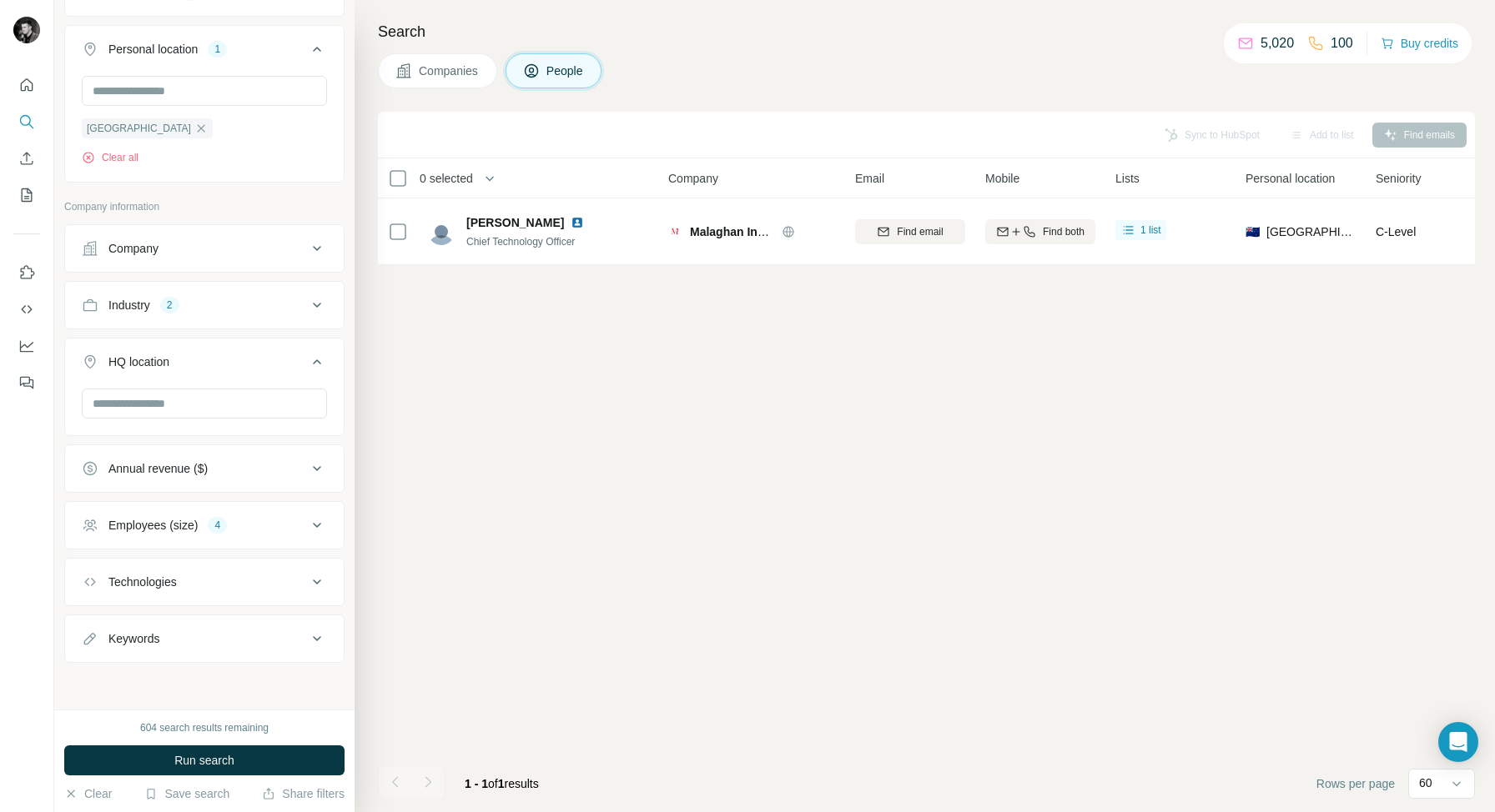
scroll to position [278, 0]
click at [321, 526] on icon at bounding box center [317, 525] width 20 height 20
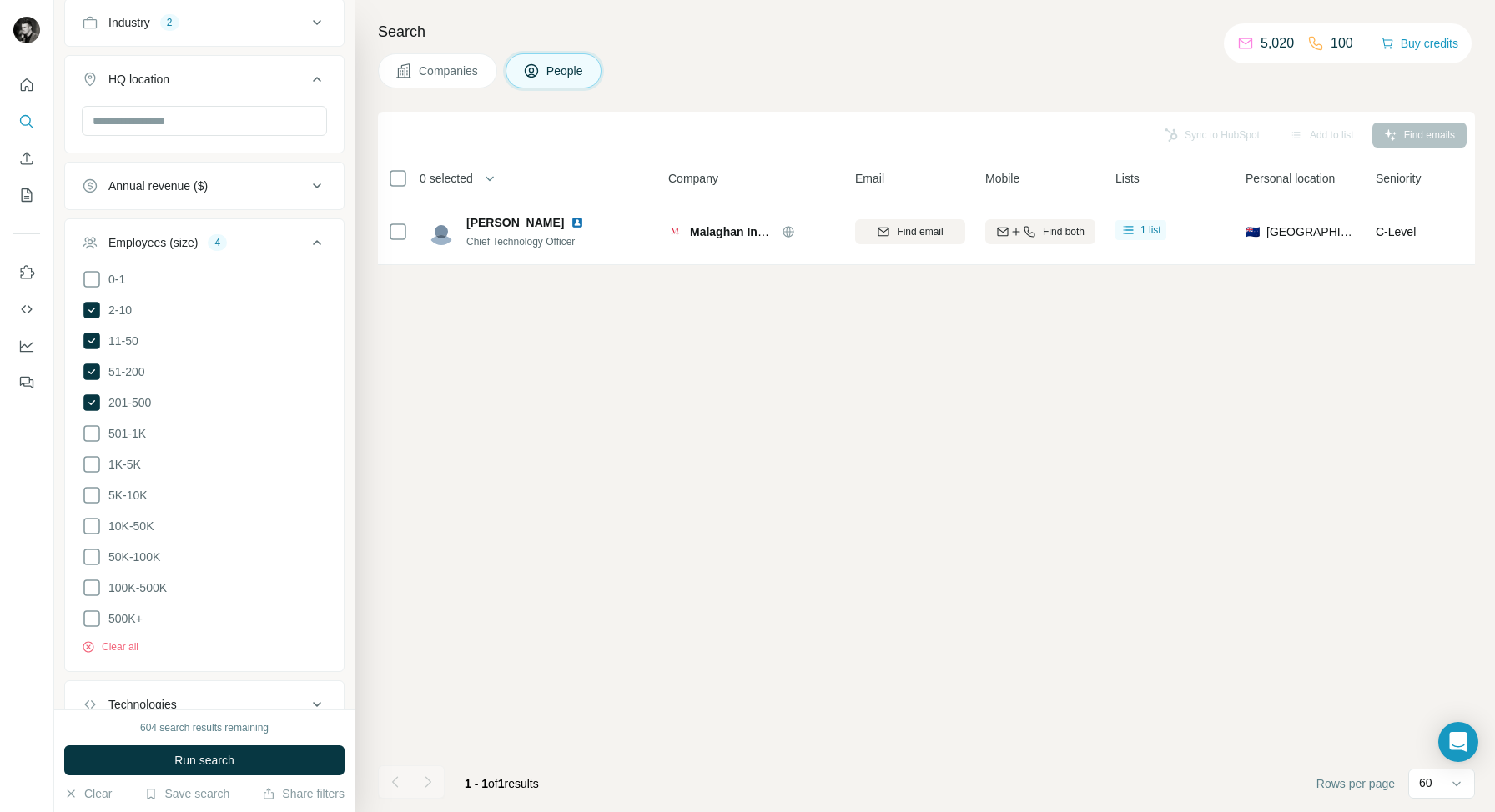
scroll to position [572, 0]
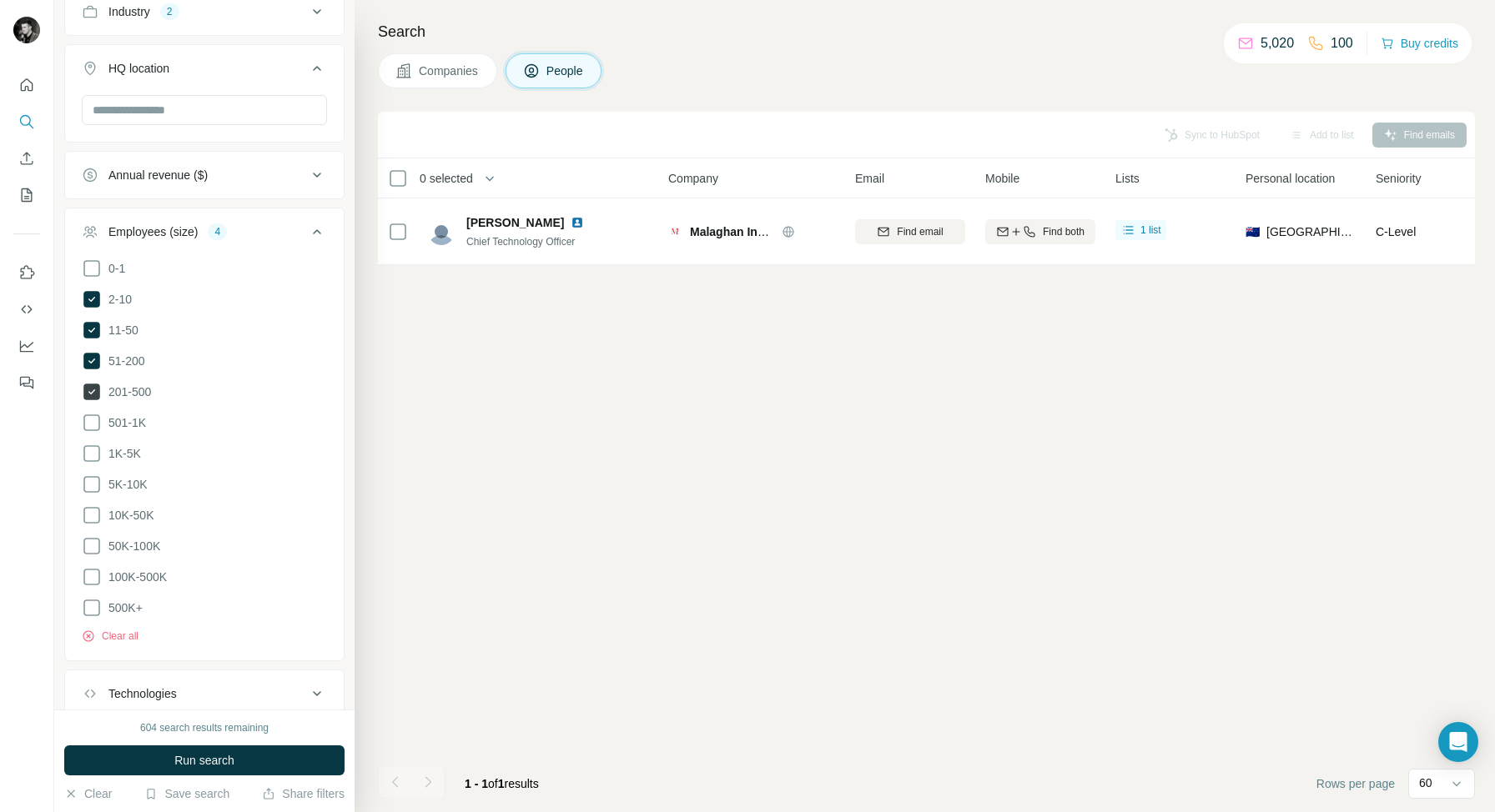
click at [97, 390] on icon at bounding box center [92, 392] width 17 height 17
click at [317, 236] on icon at bounding box center [317, 231] width 20 height 20
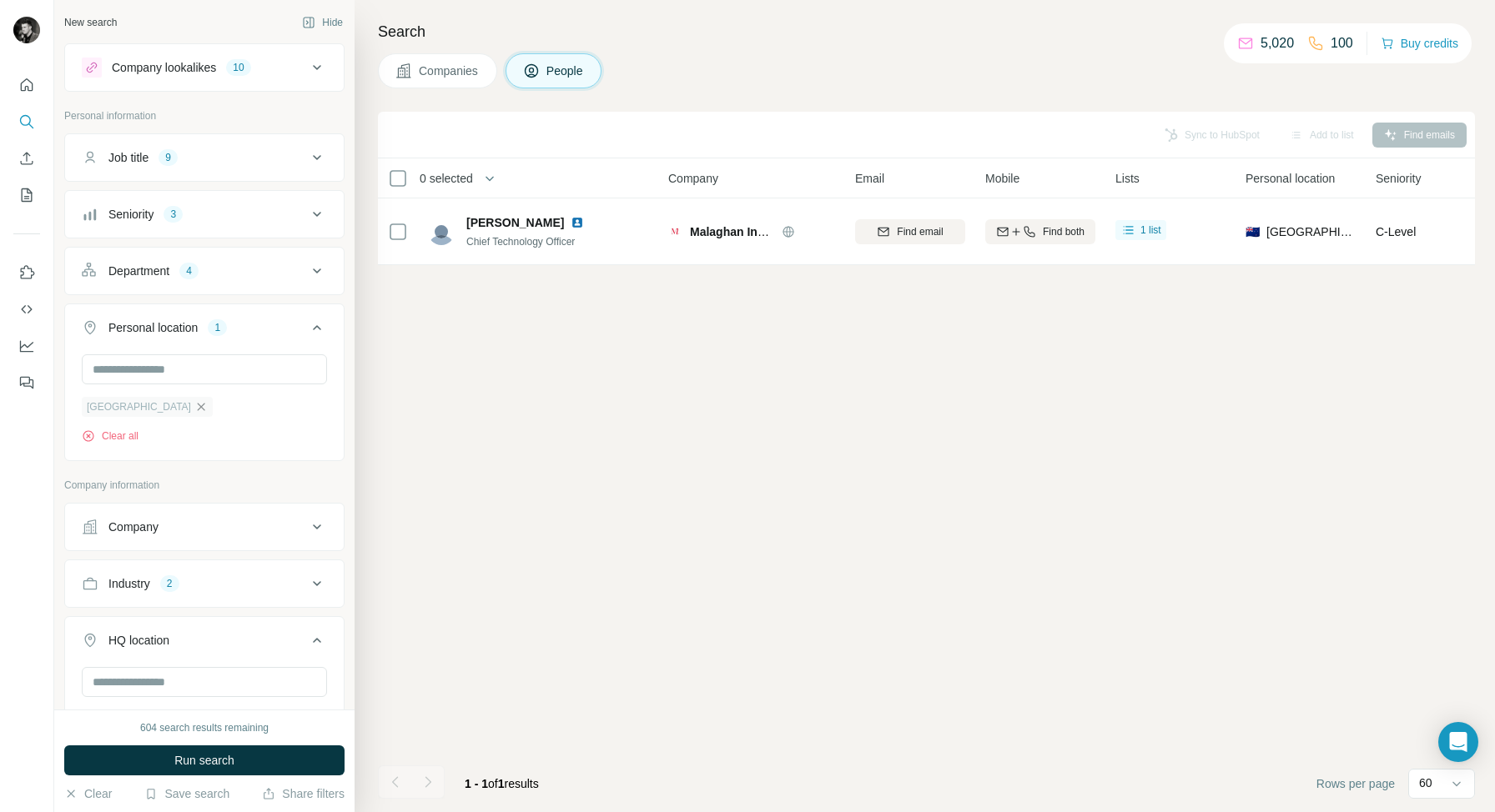
click at [195, 404] on icon "button" at bounding box center [201, 407] width 13 height 13
click at [198, 378] on input "text" at bounding box center [204, 369] width 245 height 30
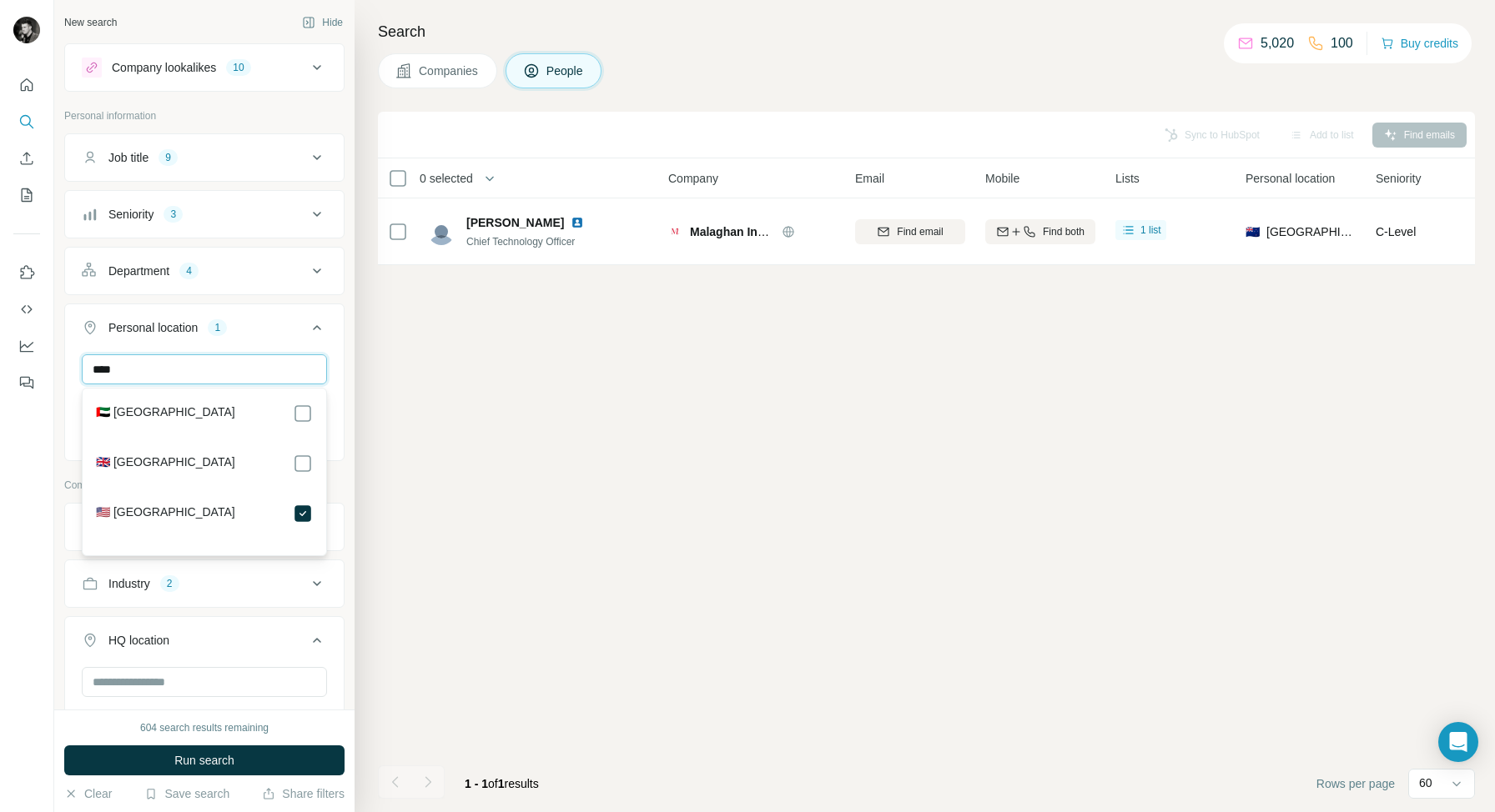
click at [233, 376] on input "****" at bounding box center [204, 369] width 245 height 30
type input "****"
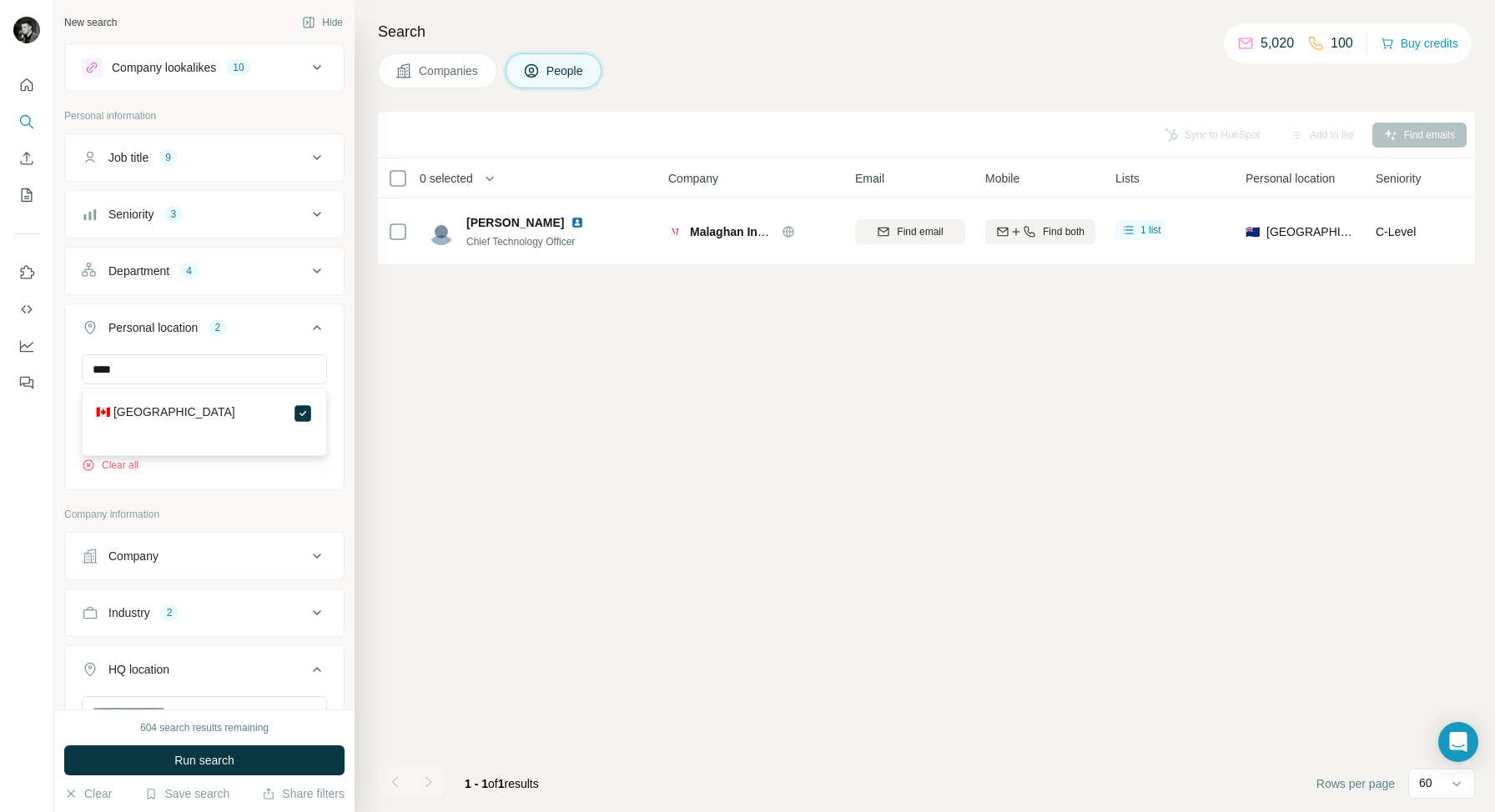
click at [288, 467] on div "Company lookalikes 10 Personal information Job title 9 Seniority 3 Department 4…" at bounding box center [204, 507] width 280 height 927
click at [146, 367] on input "text" at bounding box center [204, 369] width 245 height 30
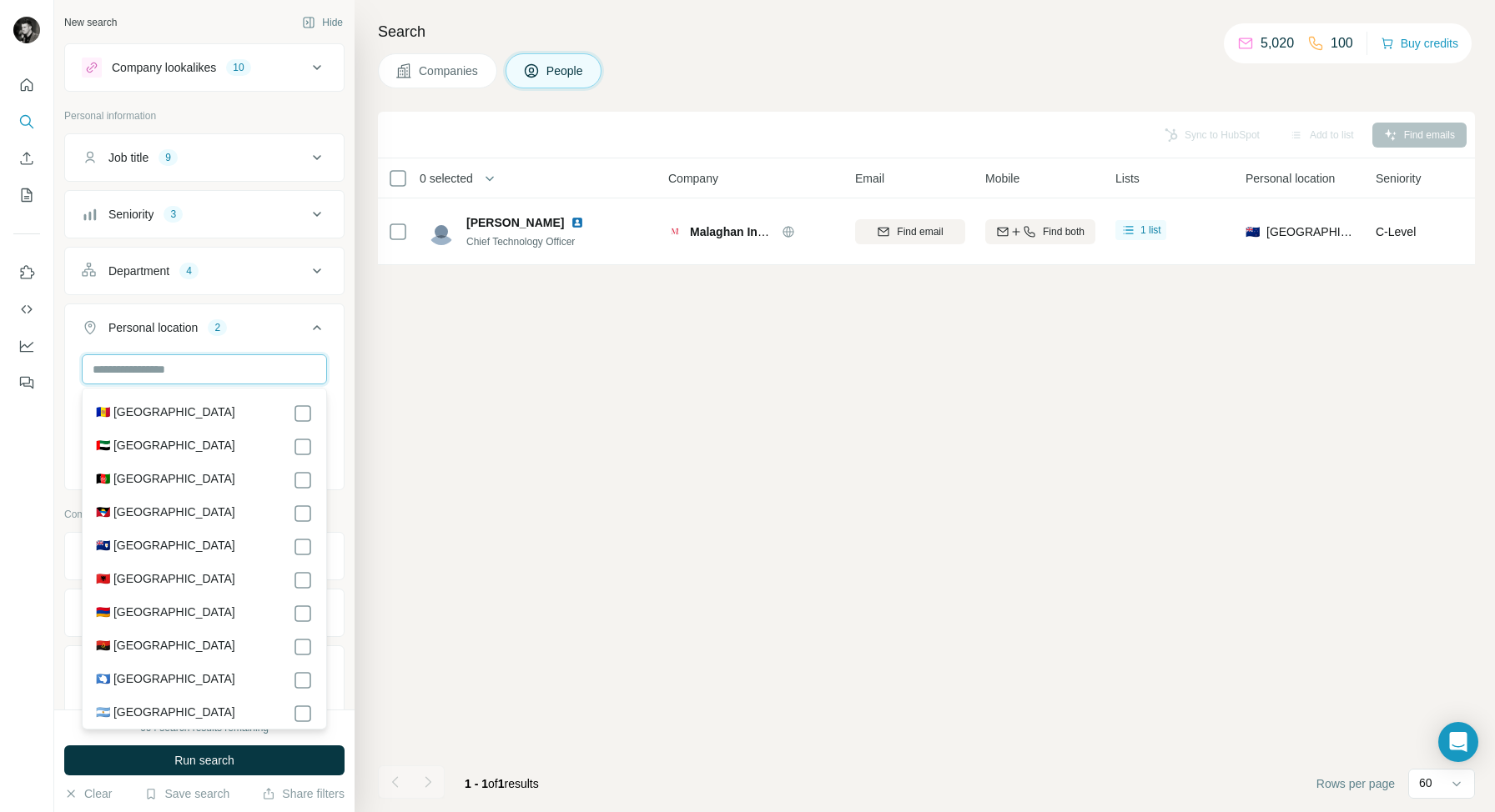
type input "*"
click at [184, 759] on span "Run search" at bounding box center [205, 760] width 60 height 17
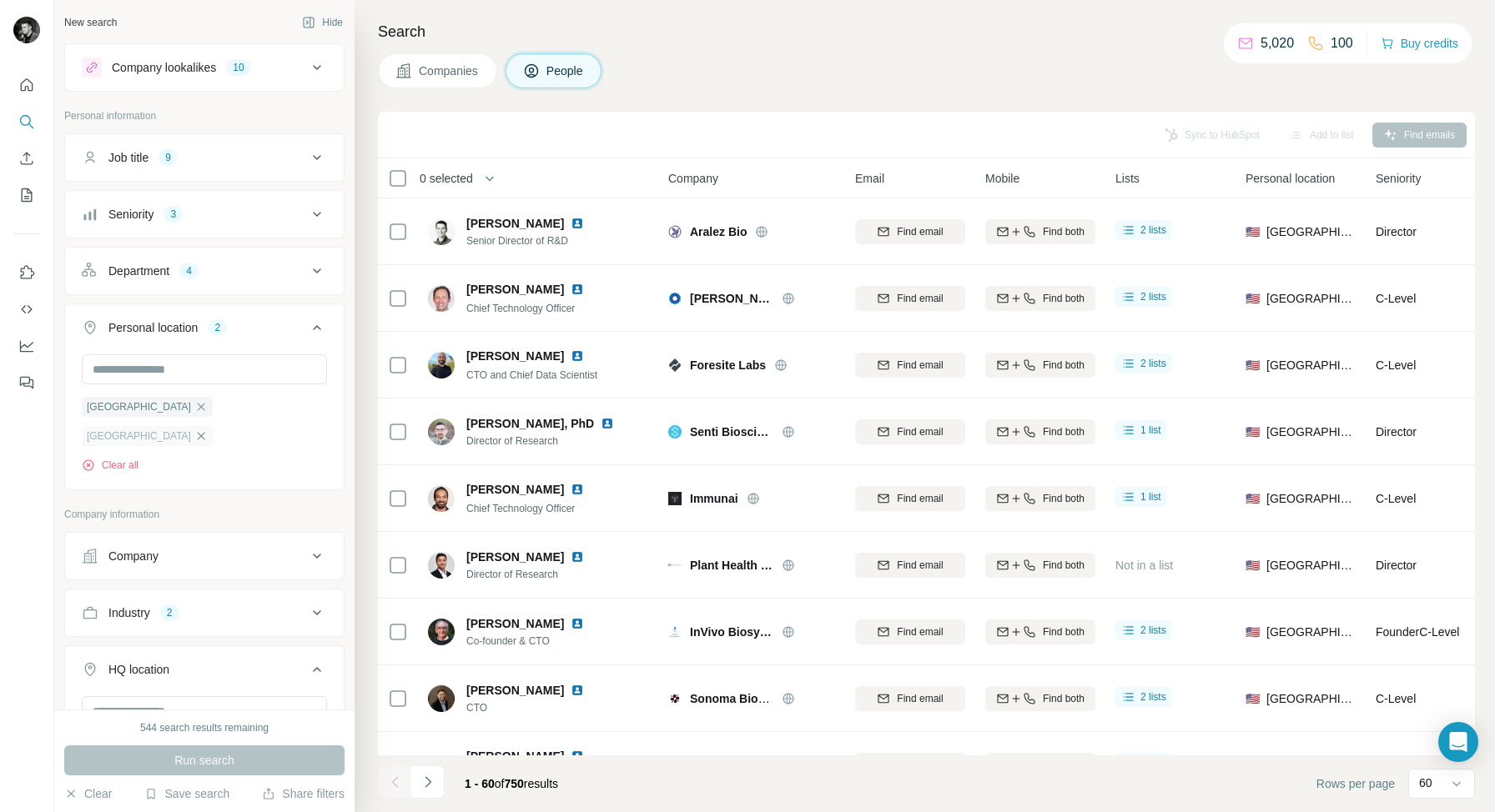
click at [208, 429] on icon "button" at bounding box center [201, 436] width 13 height 13
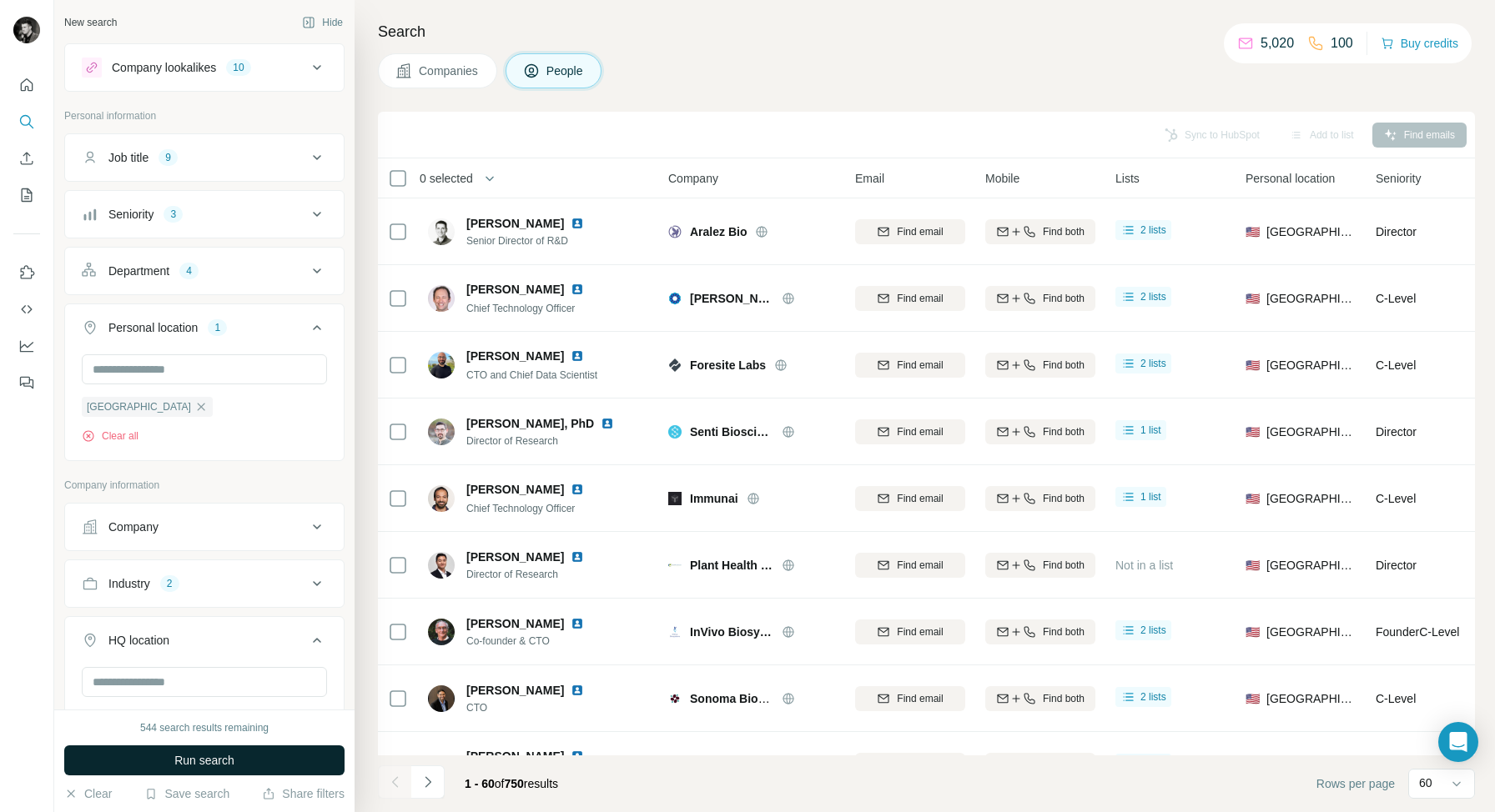
click at [209, 759] on span "Run search" at bounding box center [205, 760] width 60 height 17
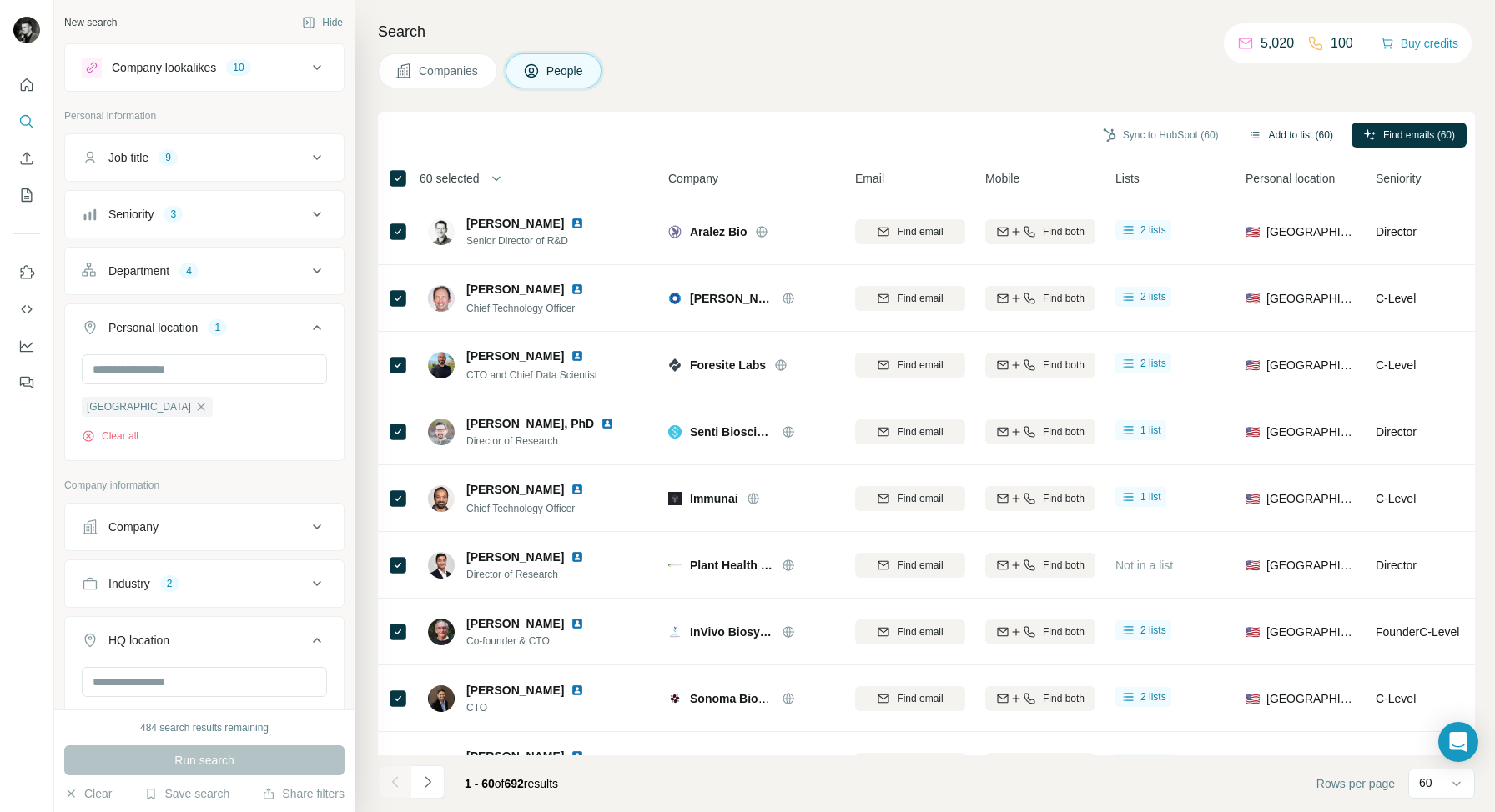
click at [1296, 129] on button "Add to list (60)" at bounding box center [1290, 135] width 108 height 25
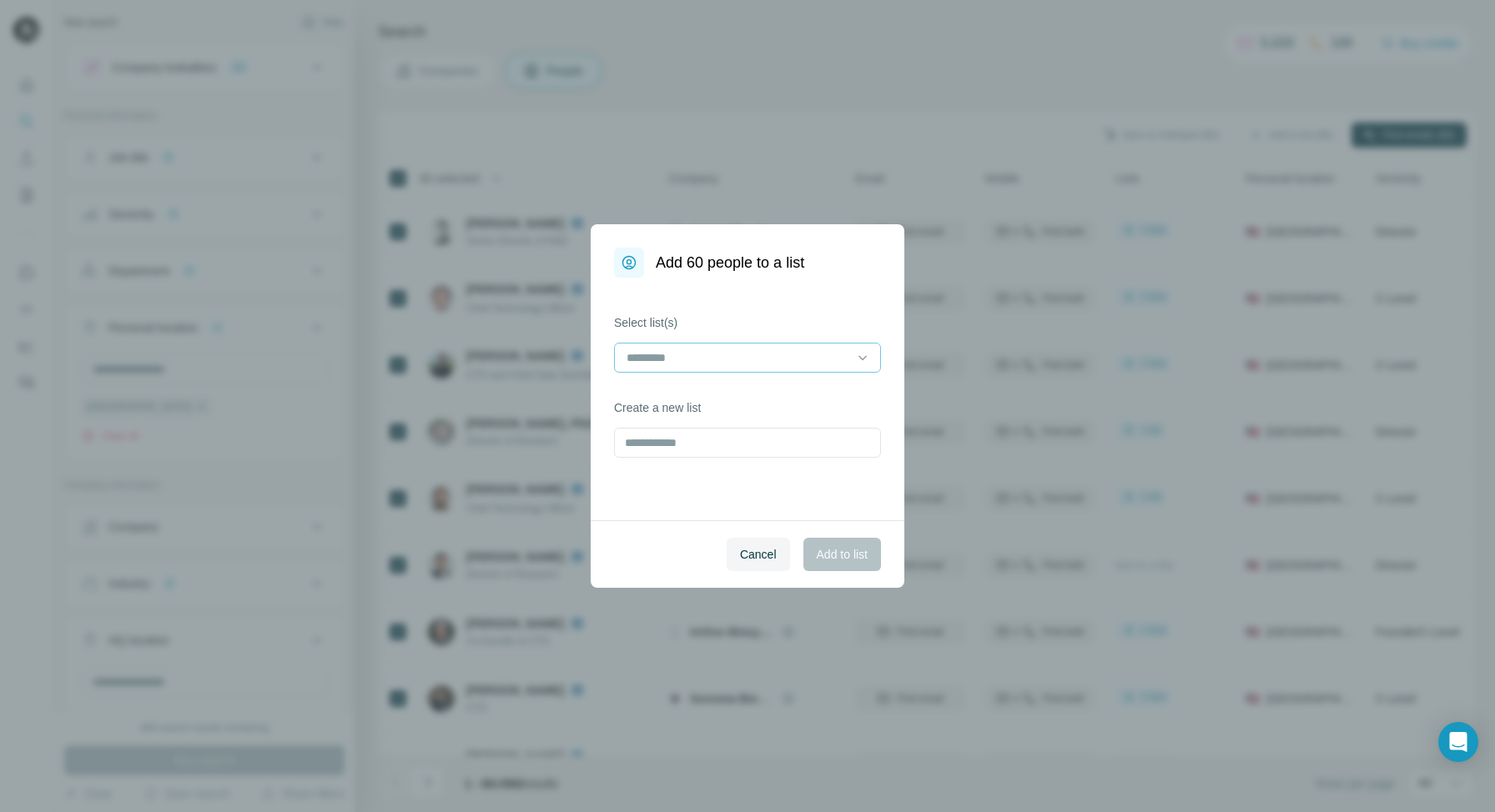
click at [776, 351] on input at bounding box center [737, 358] width 225 height 18
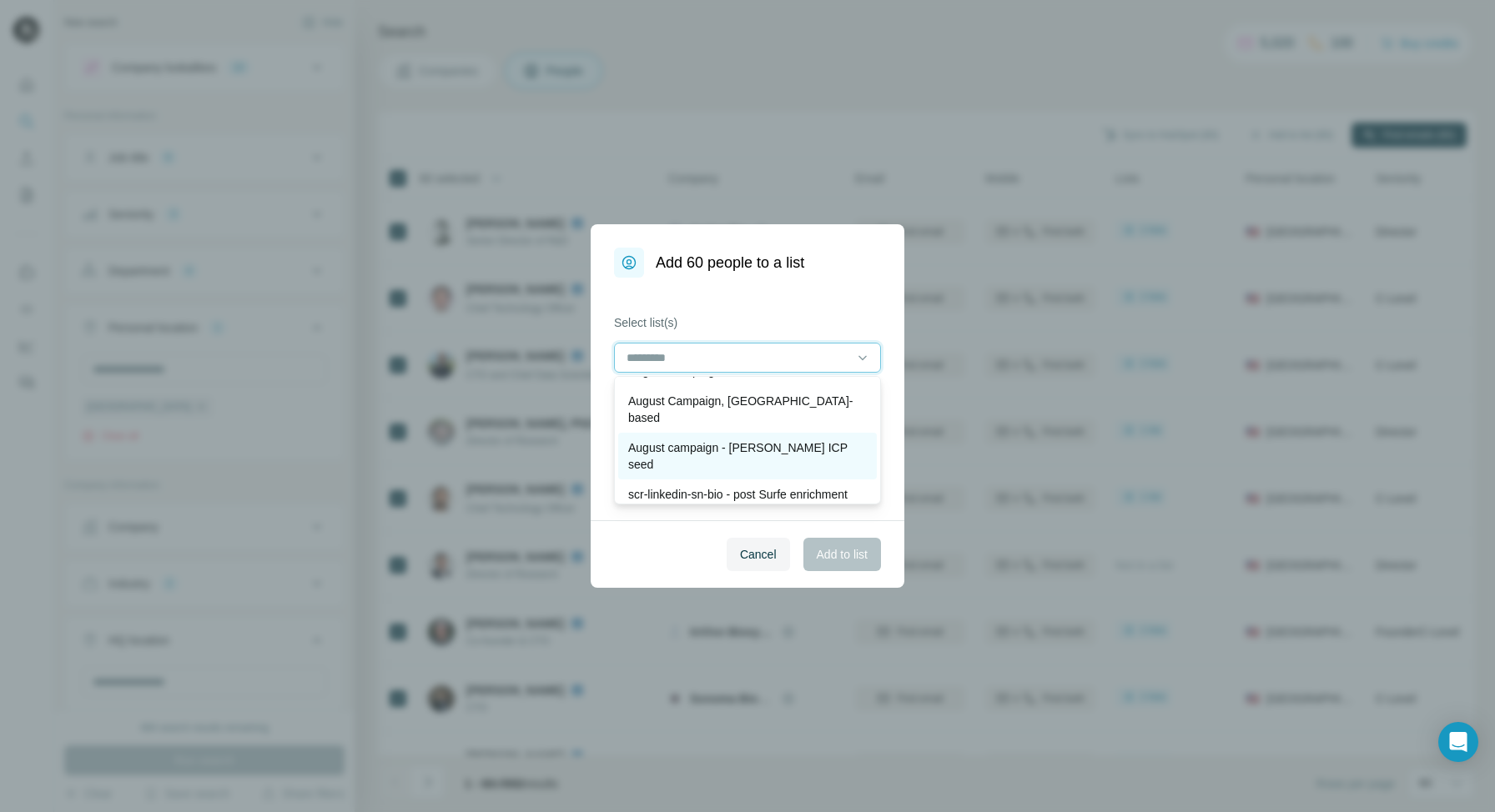
scroll to position [130, 0]
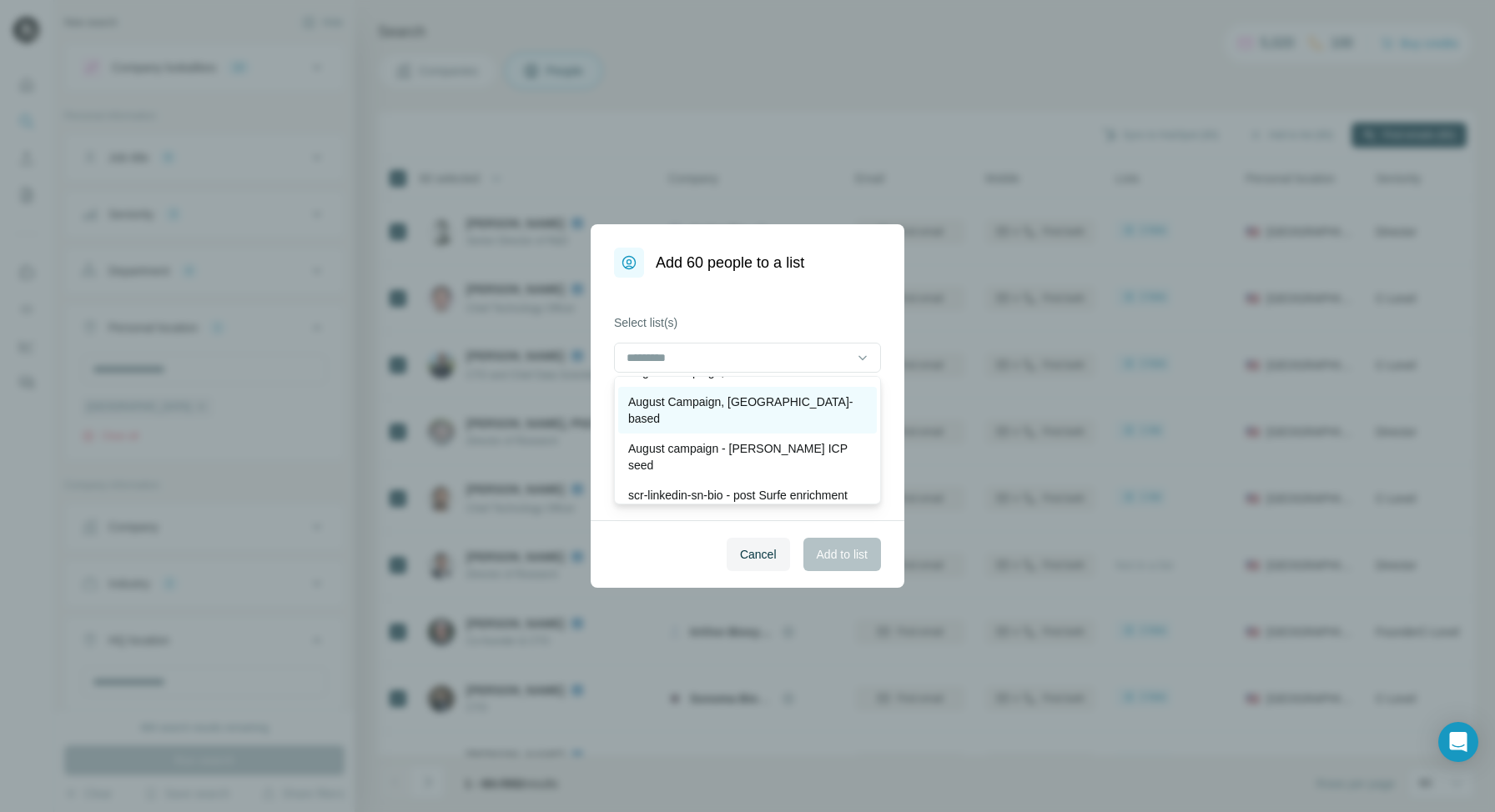
click at [702, 405] on p "August Campaign, [GEOGRAPHIC_DATA]-based" at bounding box center [747, 410] width 238 height 33
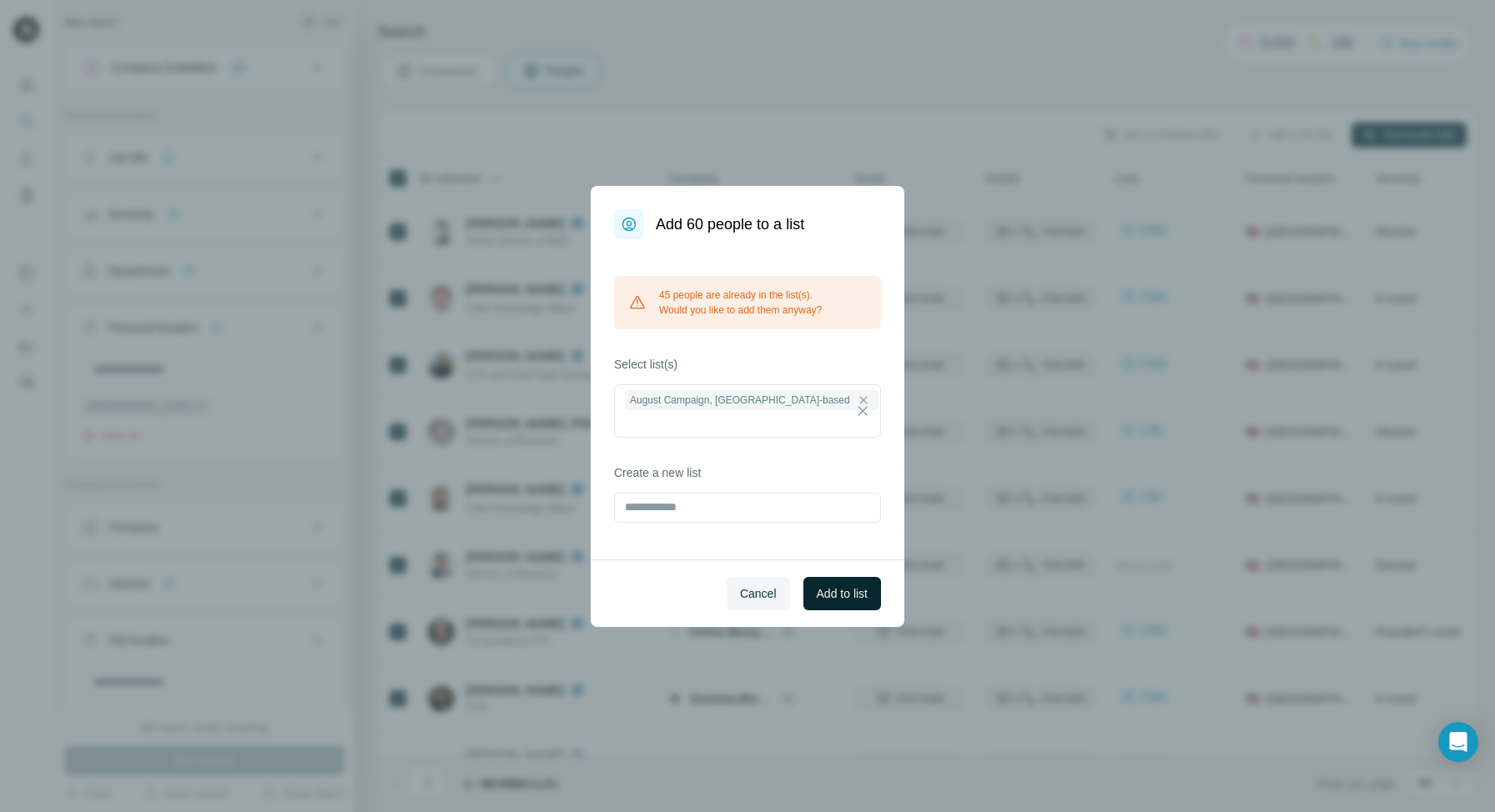
click at [842, 586] on span "Add to list" at bounding box center [842, 594] width 51 height 17
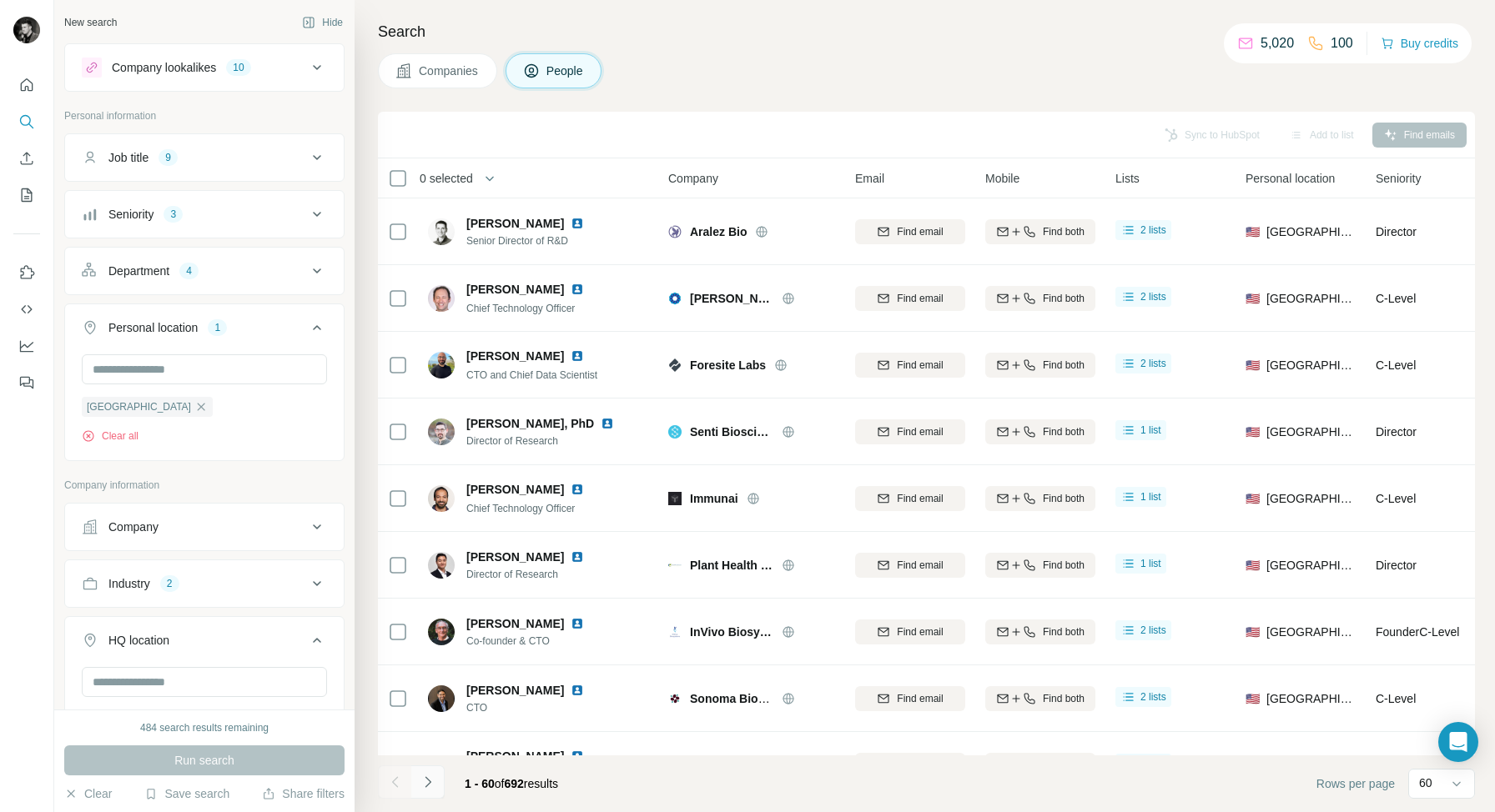
click at [430, 782] on icon "Navigate to next page" at bounding box center [427, 781] width 6 height 11
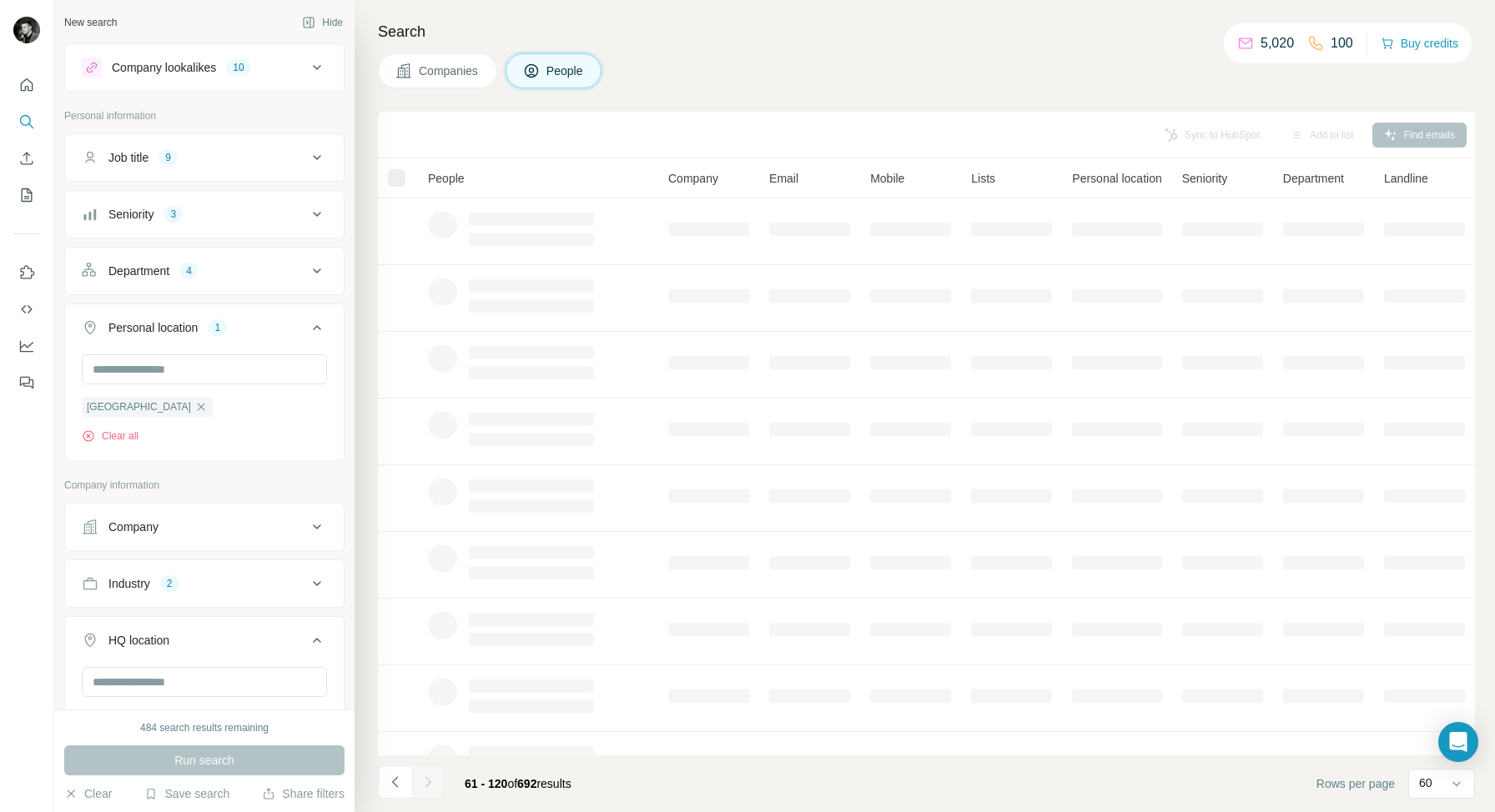
click at [310, 638] on icon at bounding box center [317, 641] width 20 height 20
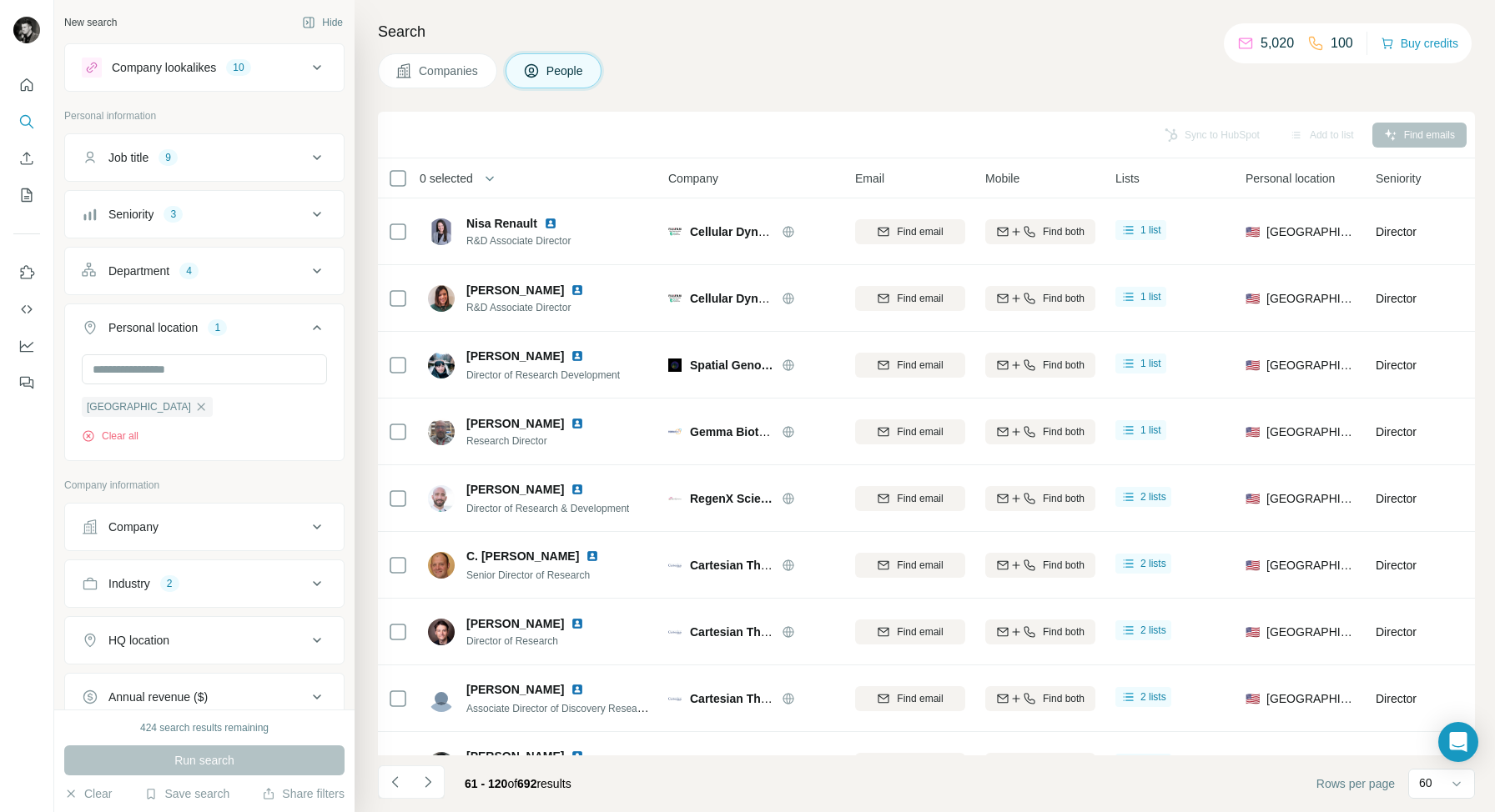
scroll to position [228, 0]
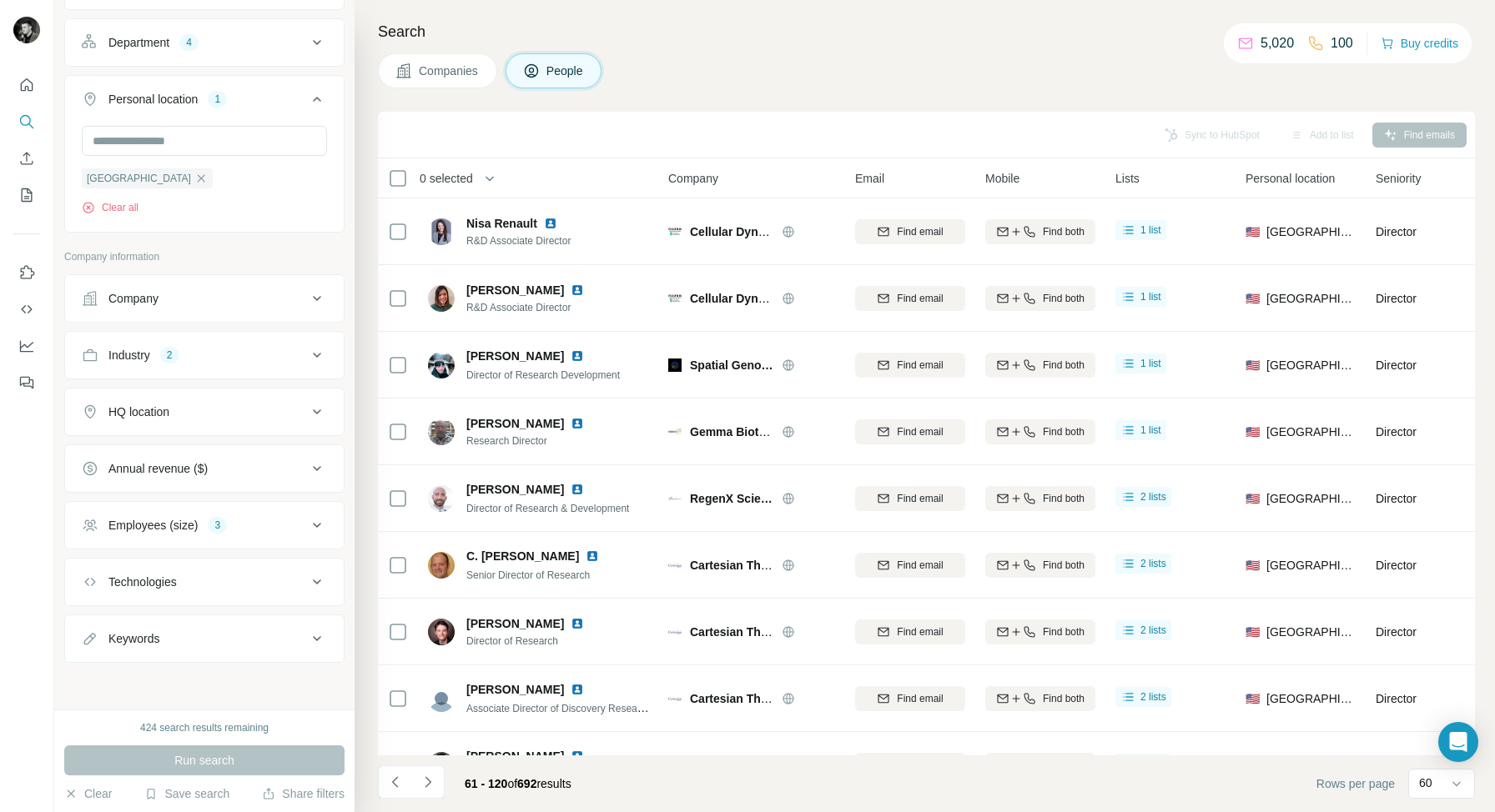
click at [318, 525] on icon at bounding box center [317, 525] width 8 height 5
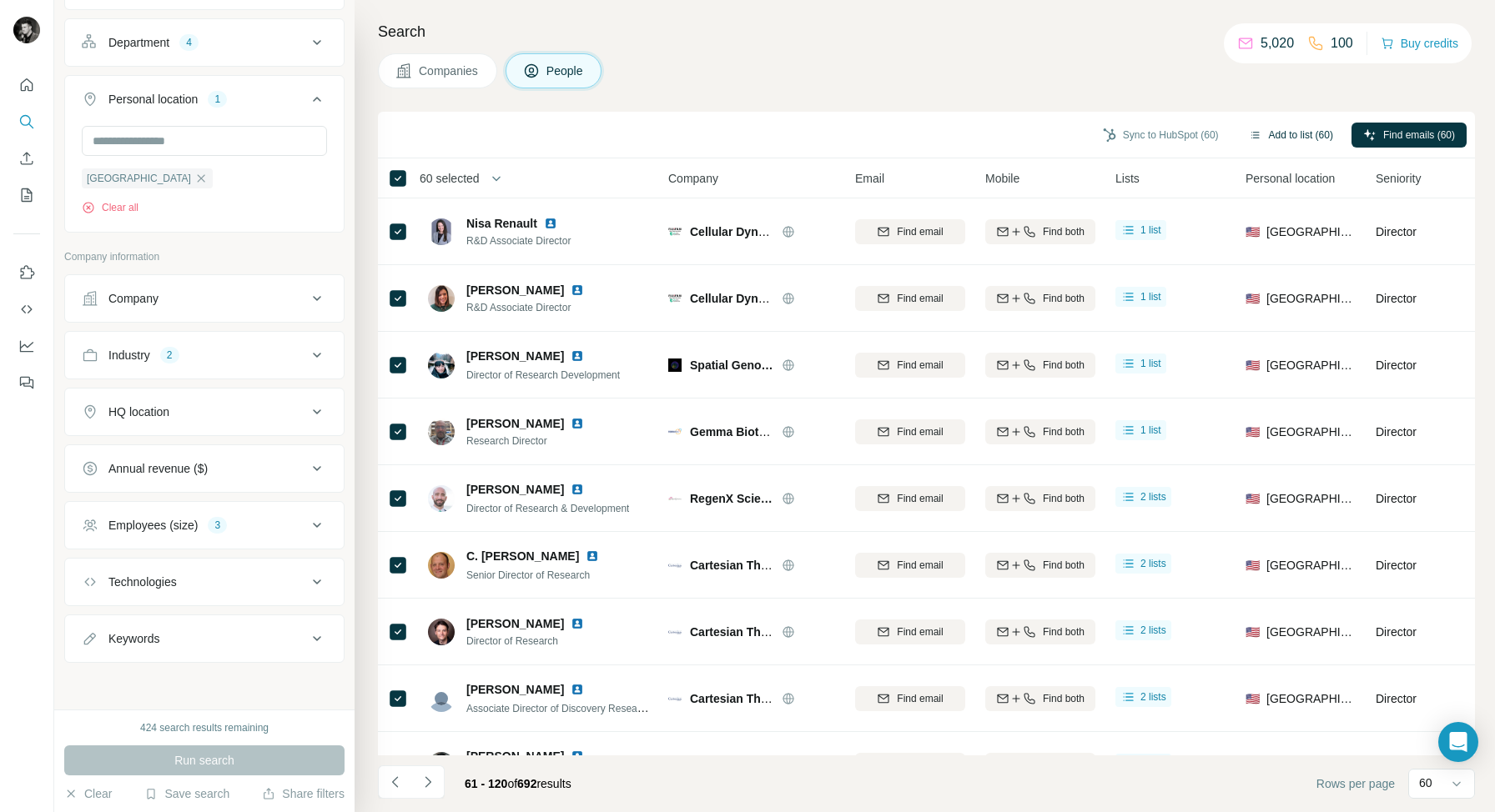
click at [1275, 131] on button "Add to list (60)" at bounding box center [1290, 135] width 108 height 25
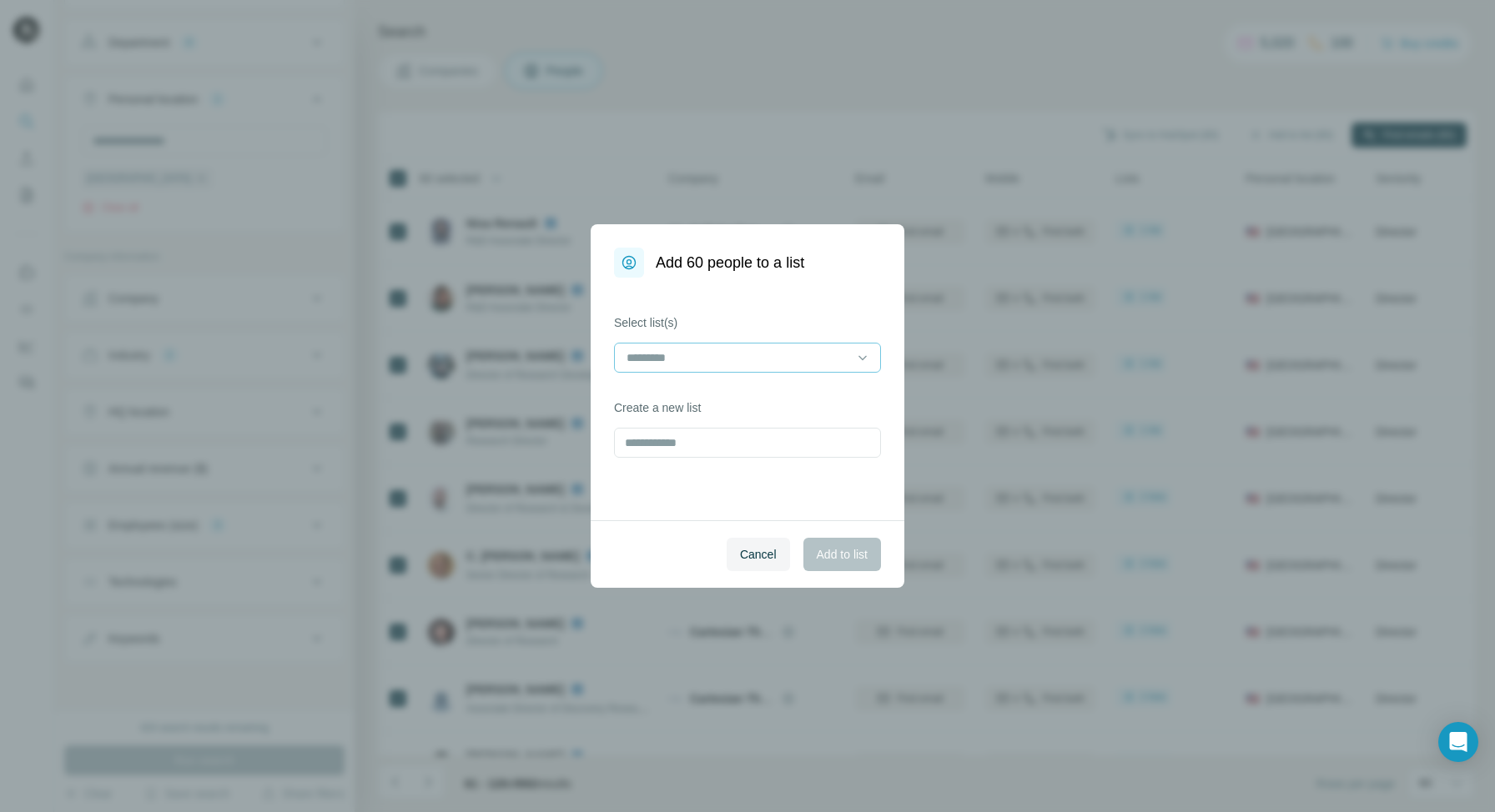
click at [781, 361] on input at bounding box center [737, 358] width 225 height 18
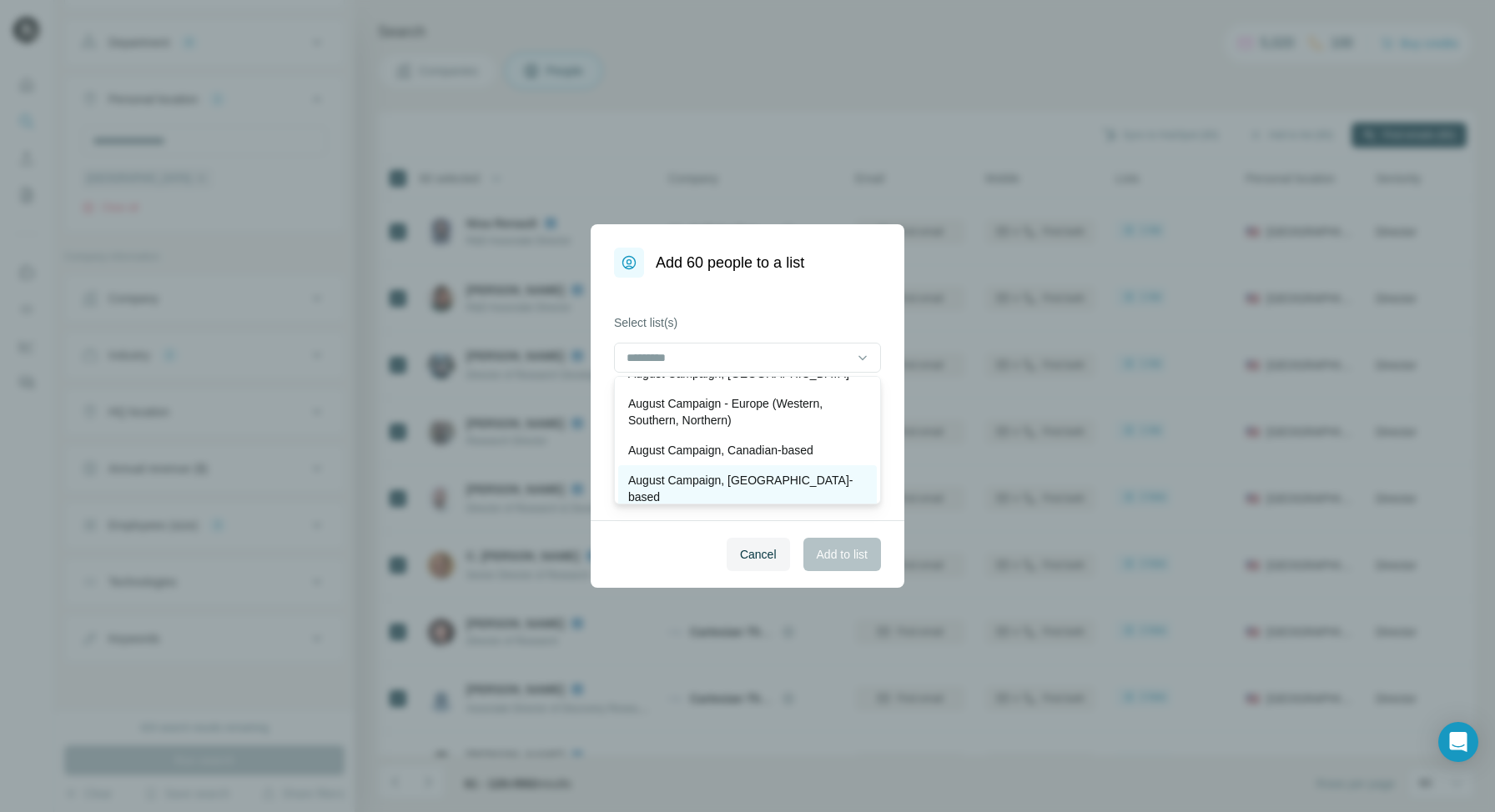
scroll to position [59, 0]
click at [699, 478] on p "August Campaign, [GEOGRAPHIC_DATA]-based" at bounding box center [747, 481] width 238 height 33
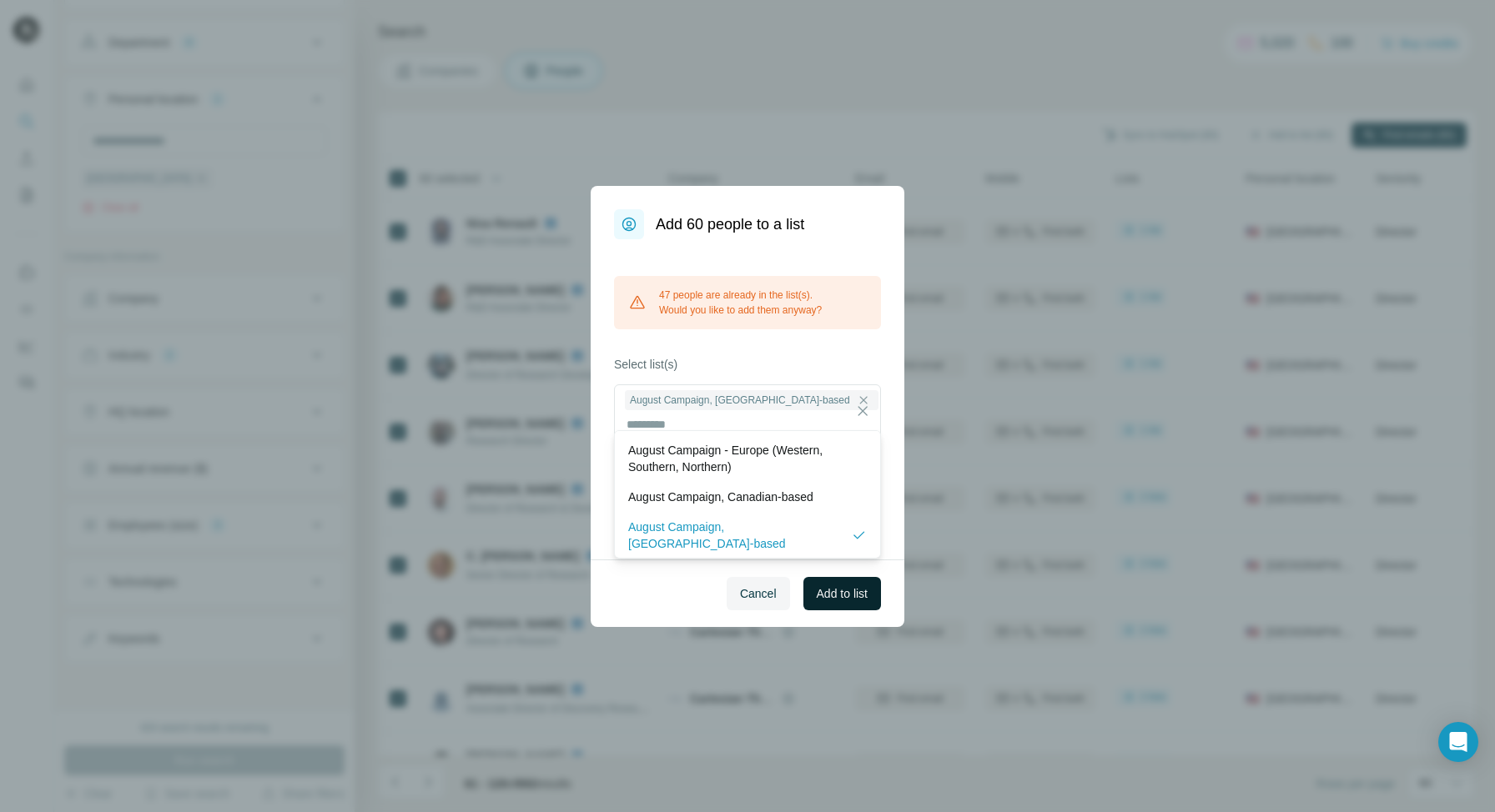
click at [830, 586] on span "Add to list" at bounding box center [842, 594] width 51 height 17
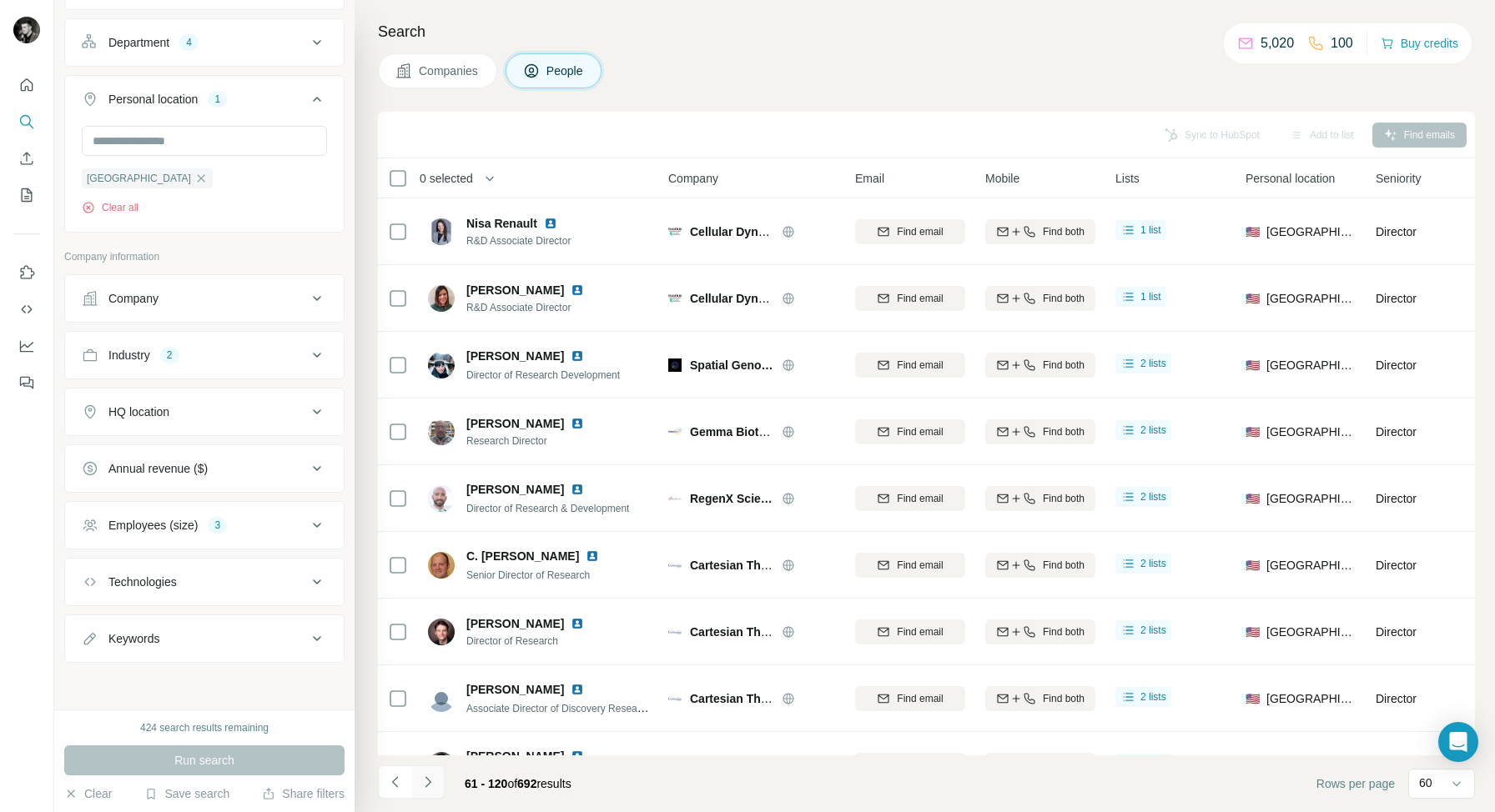
click at [427, 784] on icon "Navigate to next page" at bounding box center [427, 781] width 6 height 11
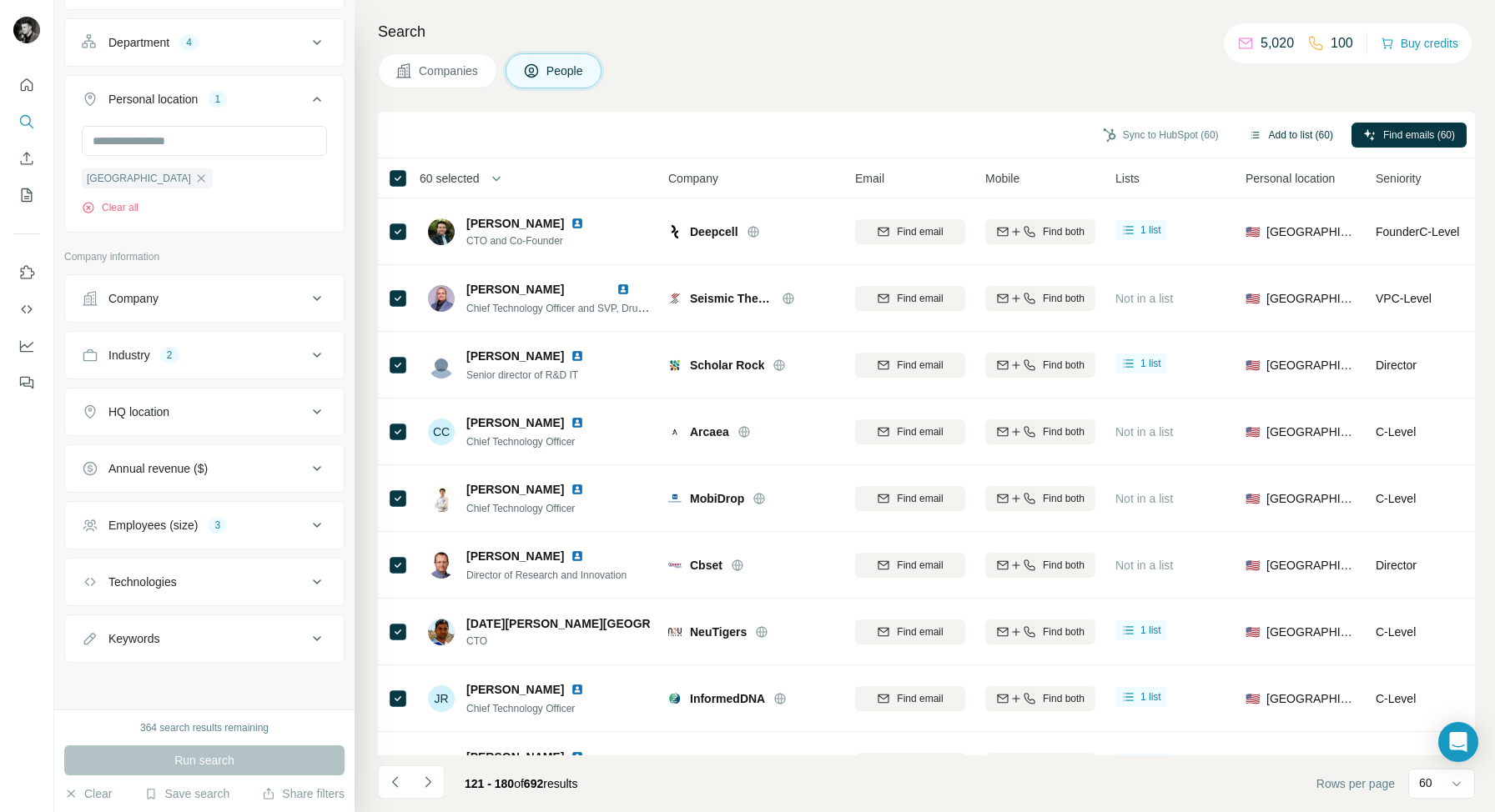
click at [1281, 134] on button "Add to list (60)" at bounding box center [1290, 135] width 108 height 25
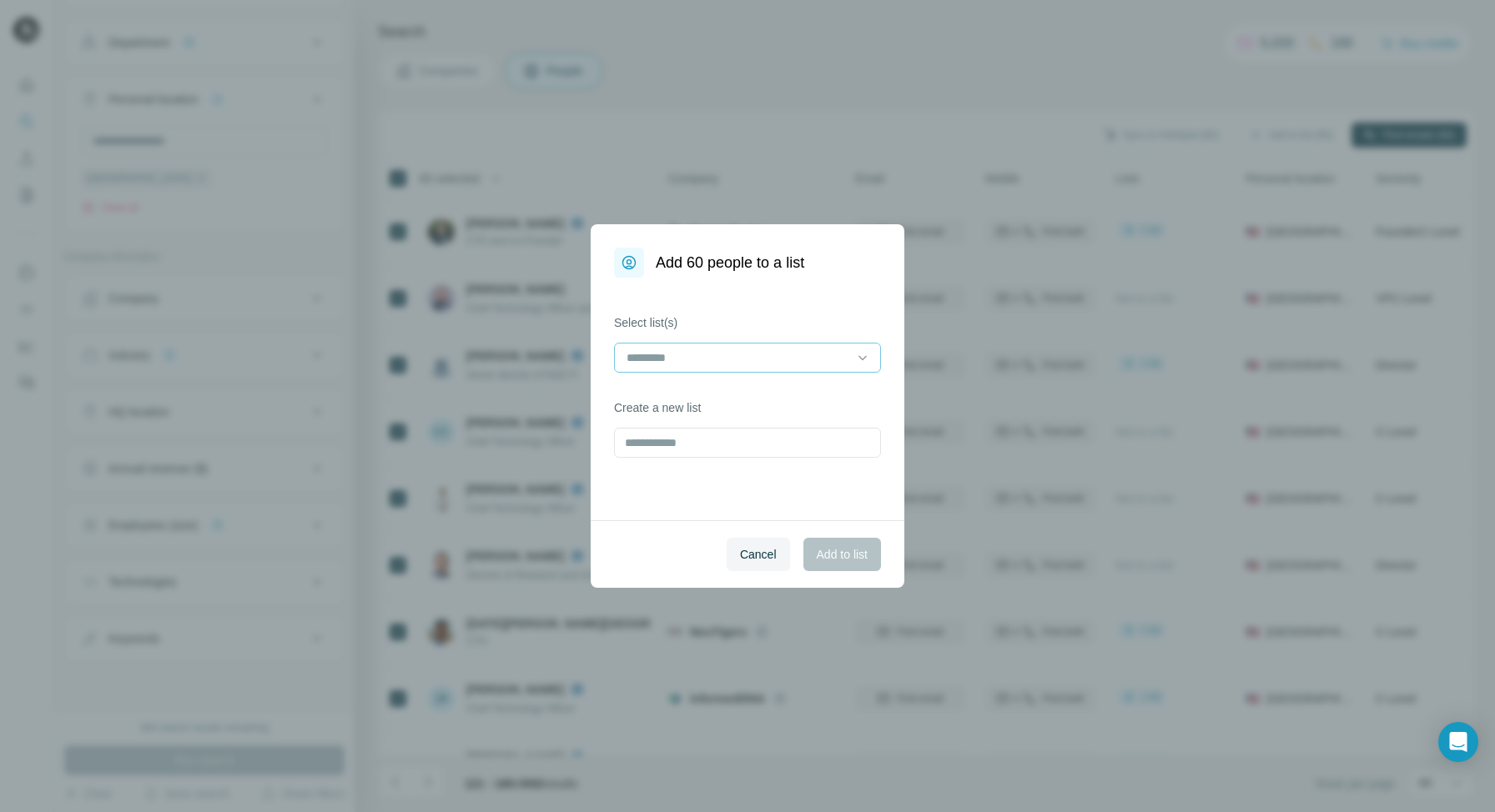
click at [783, 365] on input at bounding box center [737, 358] width 225 height 18
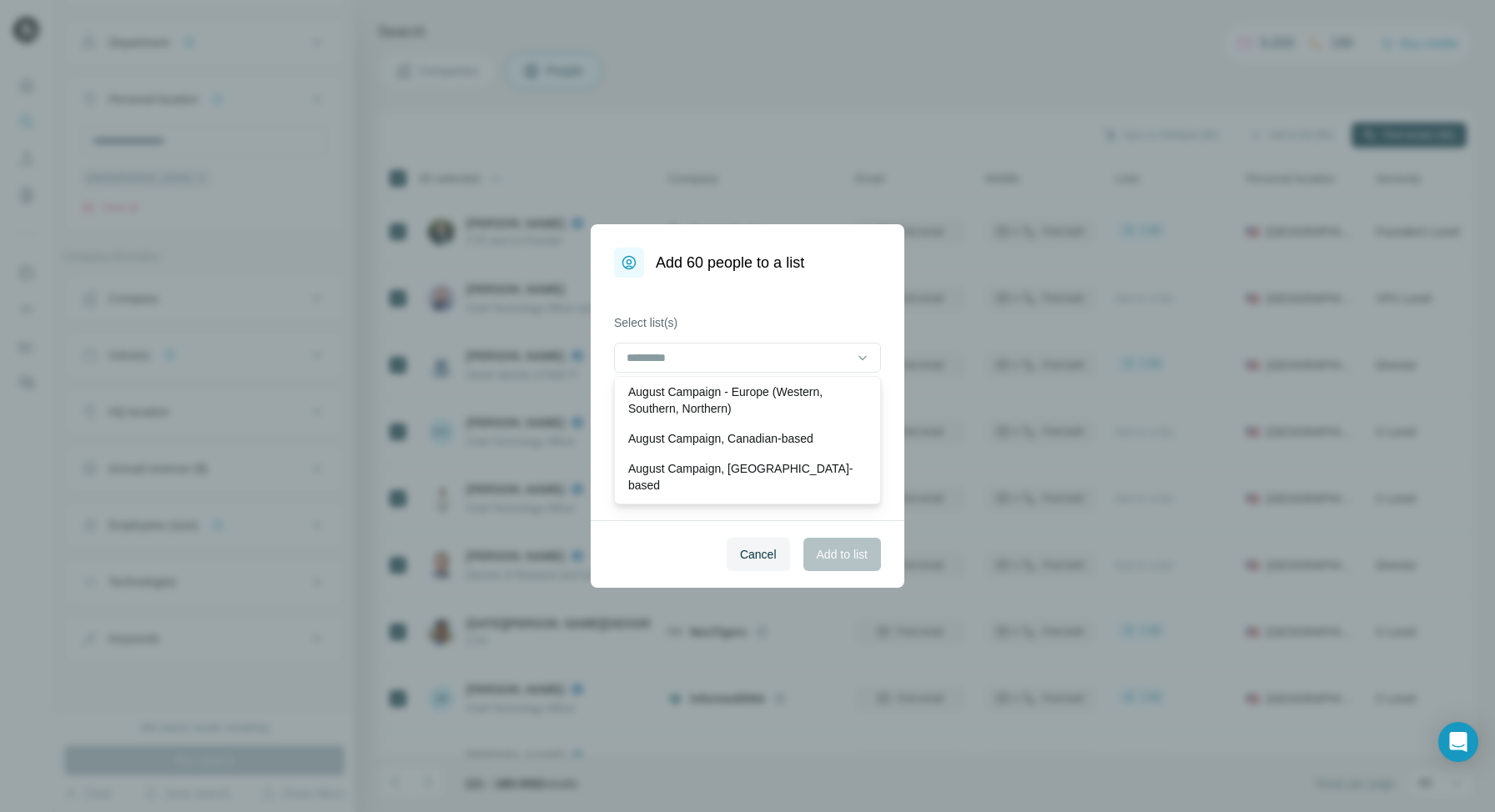
scroll to position [77, 0]
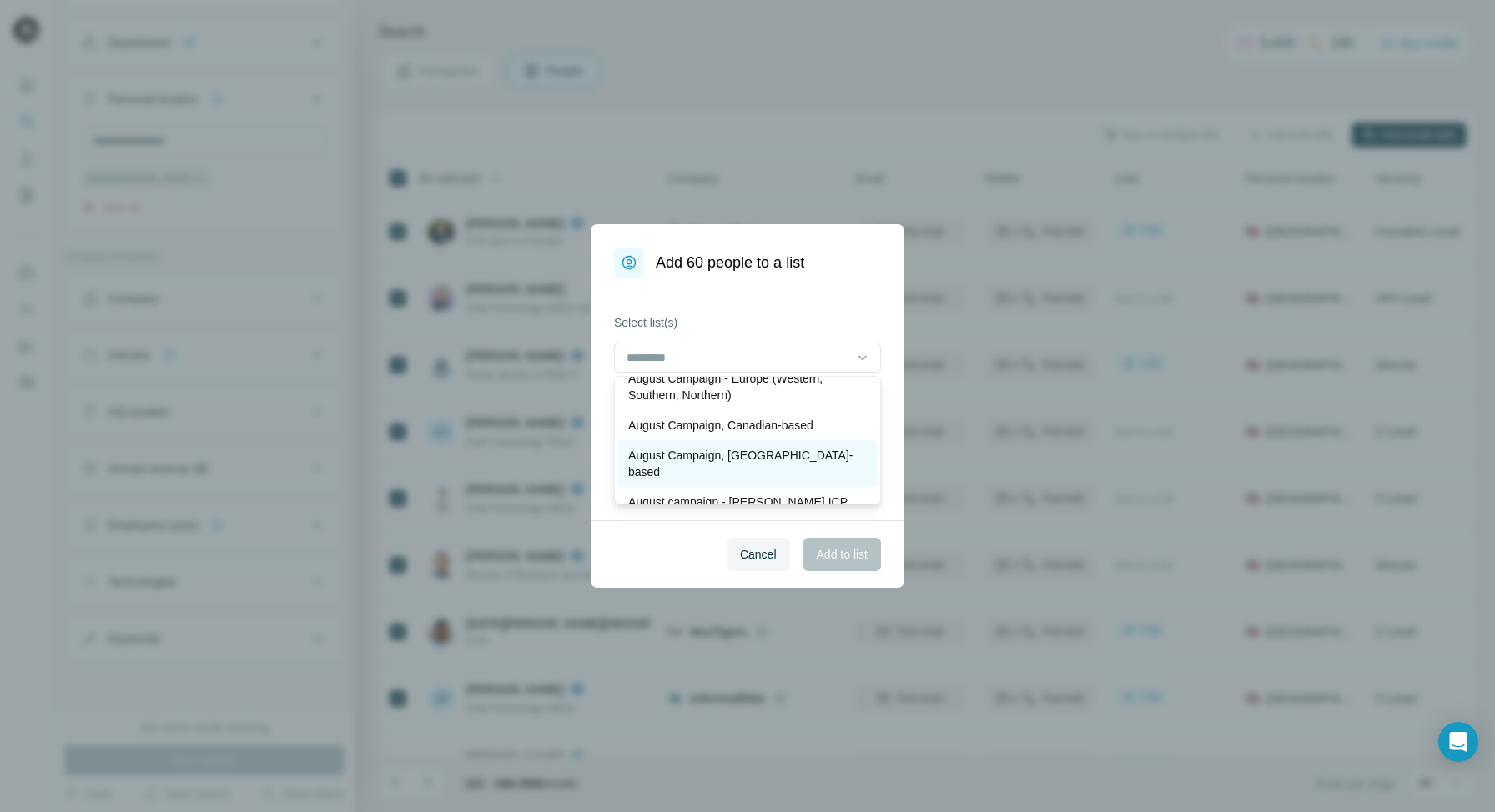
click at [710, 454] on p "August Campaign, [GEOGRAPHIC_DATA]-based" at bounding box center [747, 464] width 238 height 33
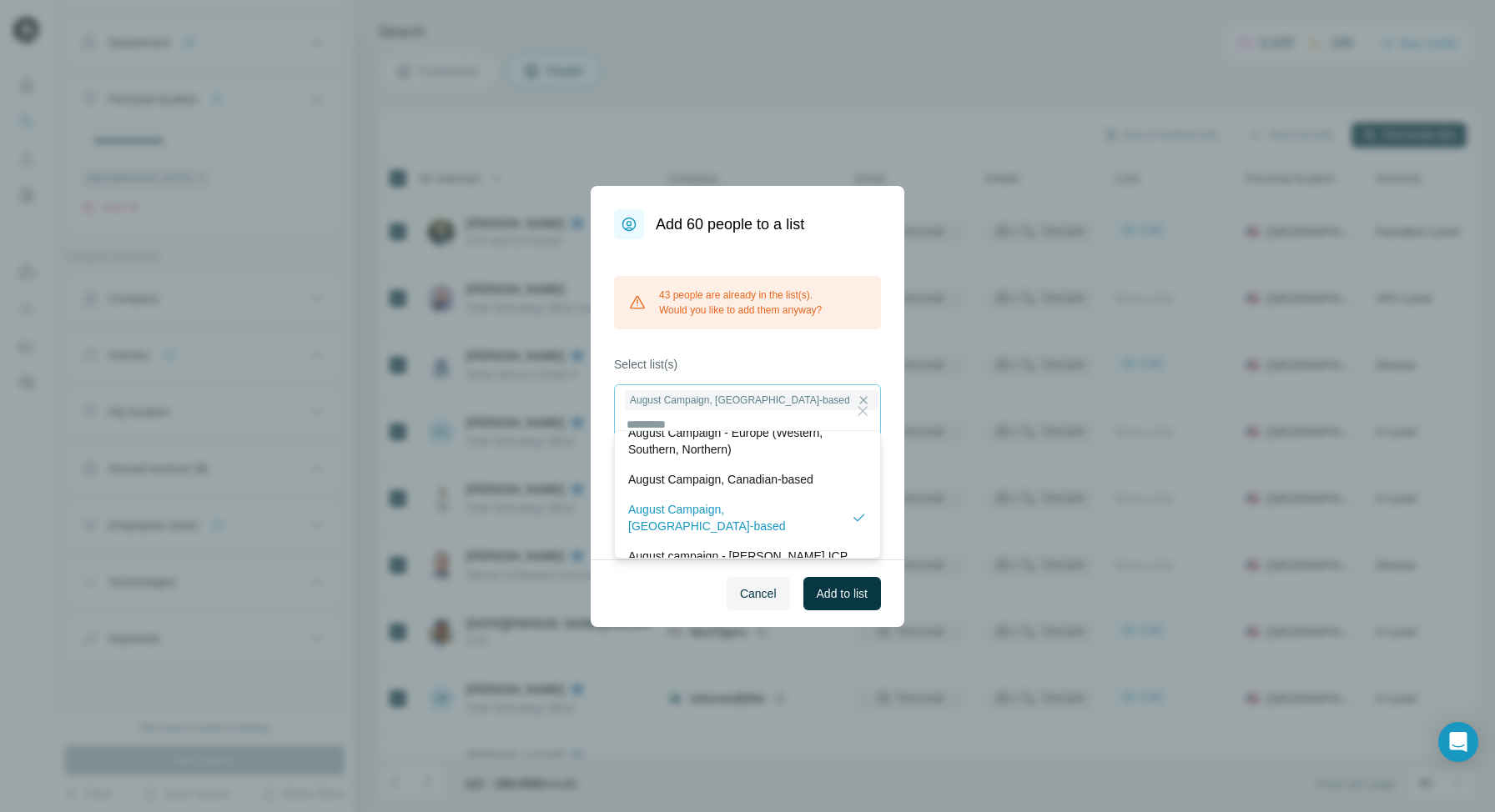
click at [865, 414] on icon at bounding box center [862, 410] width 9 height 9
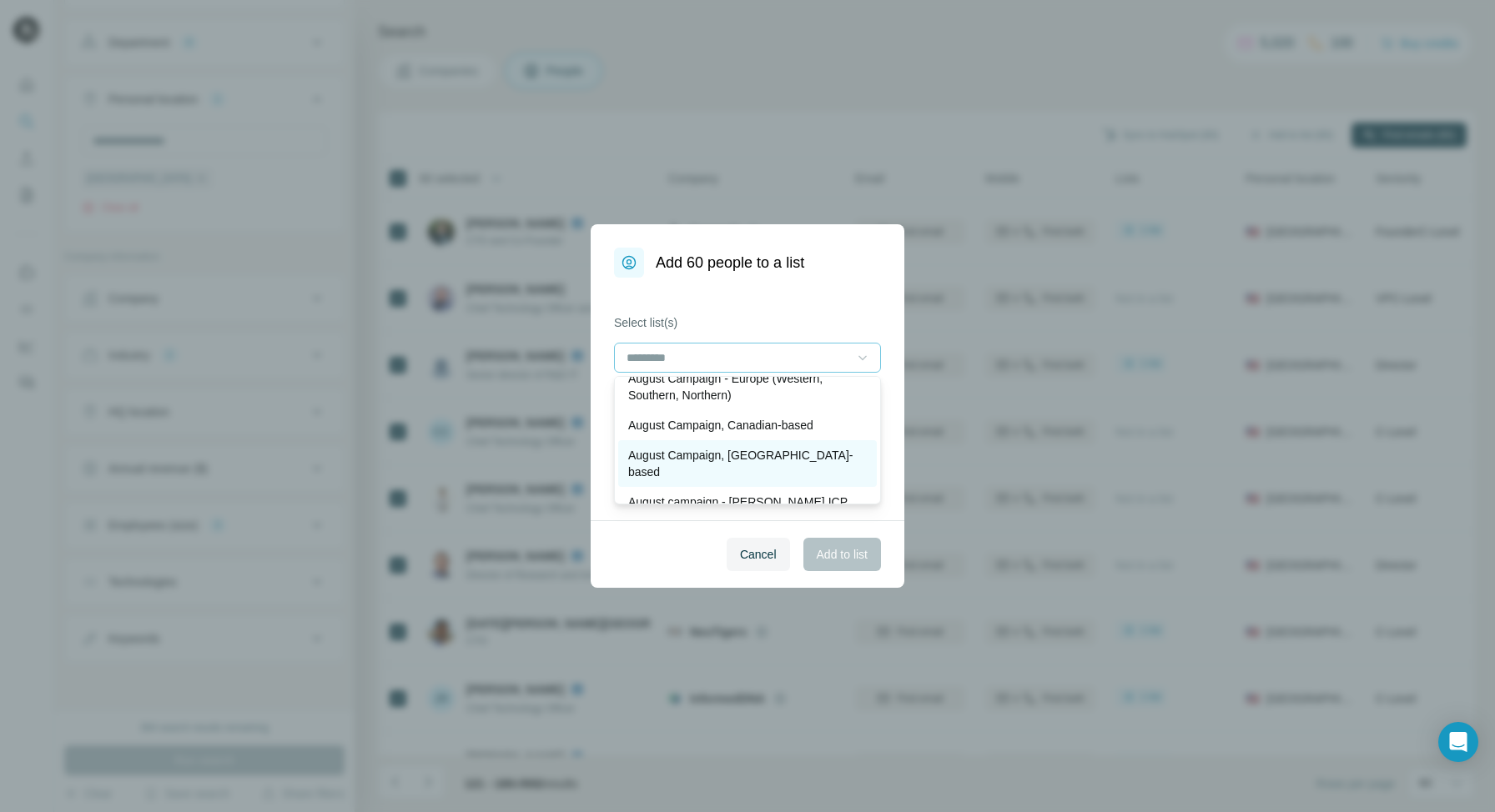
click at [755, 452] on p "August Campaign, [GEOGRAPHIC_DATA]-based" at bounding box center [747, 464] width 238 height 33
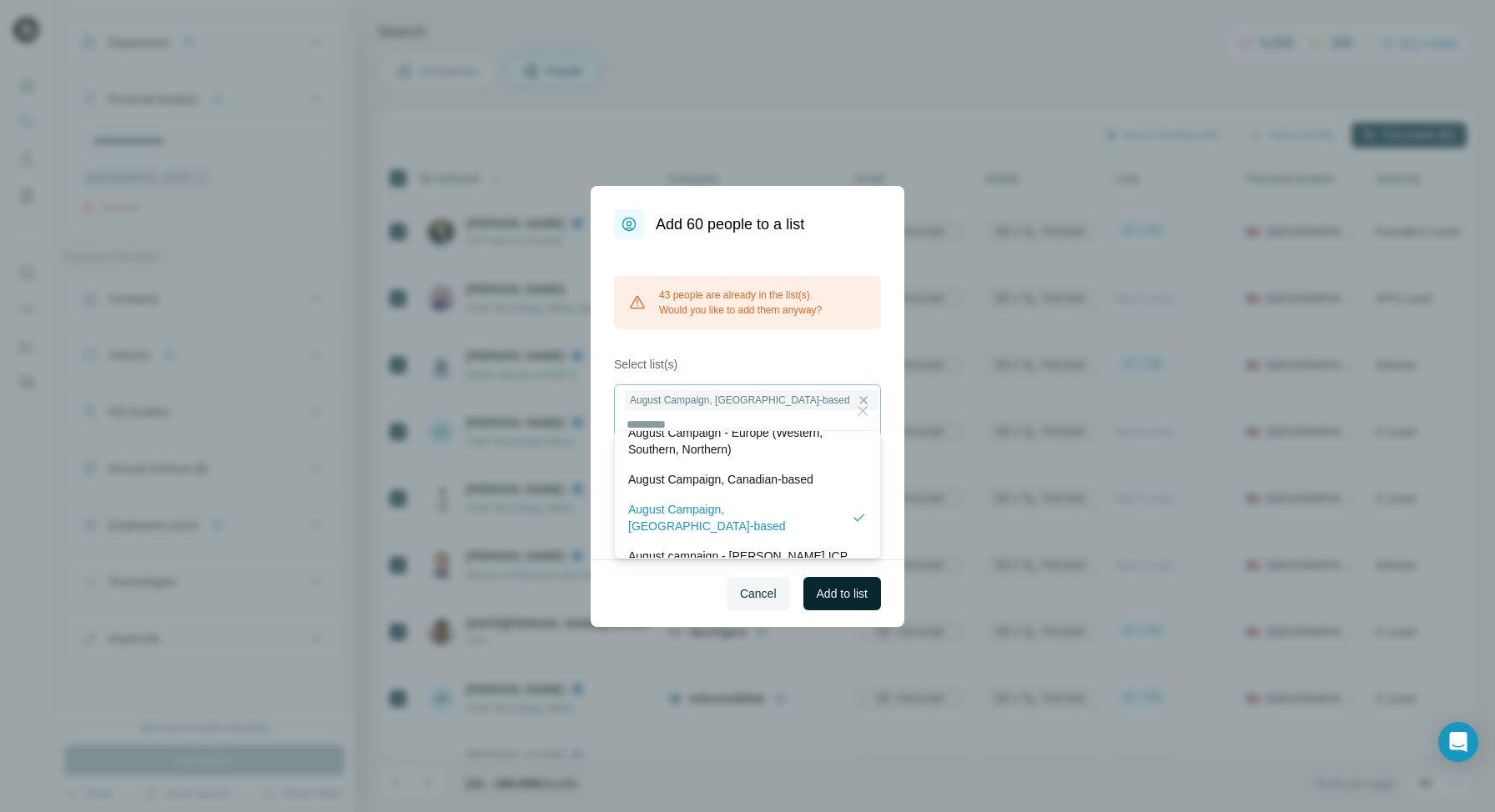
click at [822, 586] on span "Add to list" at bounding box center [842, 594] width 51 height 17
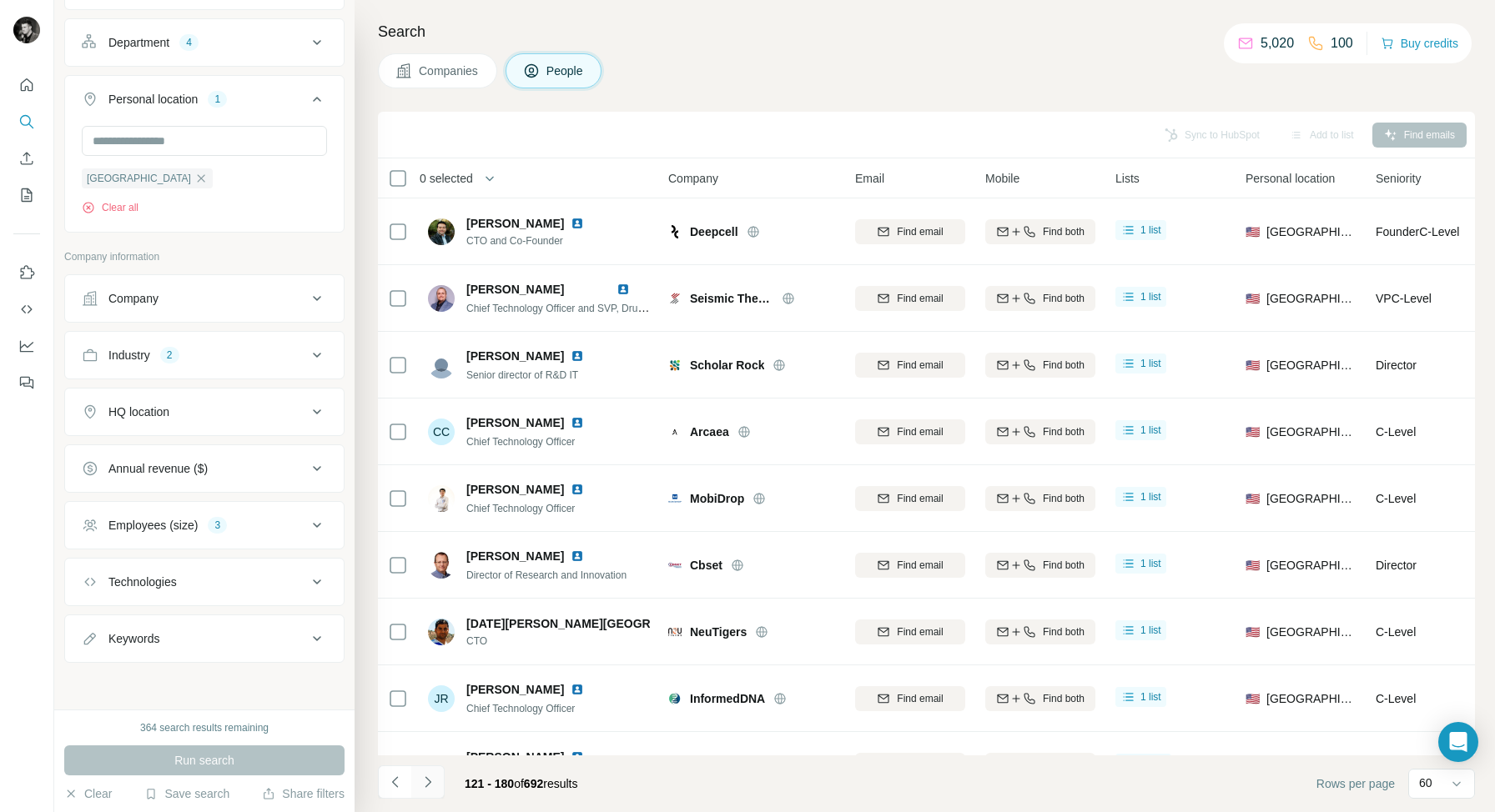
click at [430, 775] on icon "Navigate to next page" at bounding box center [428, 782] width 17 height 17
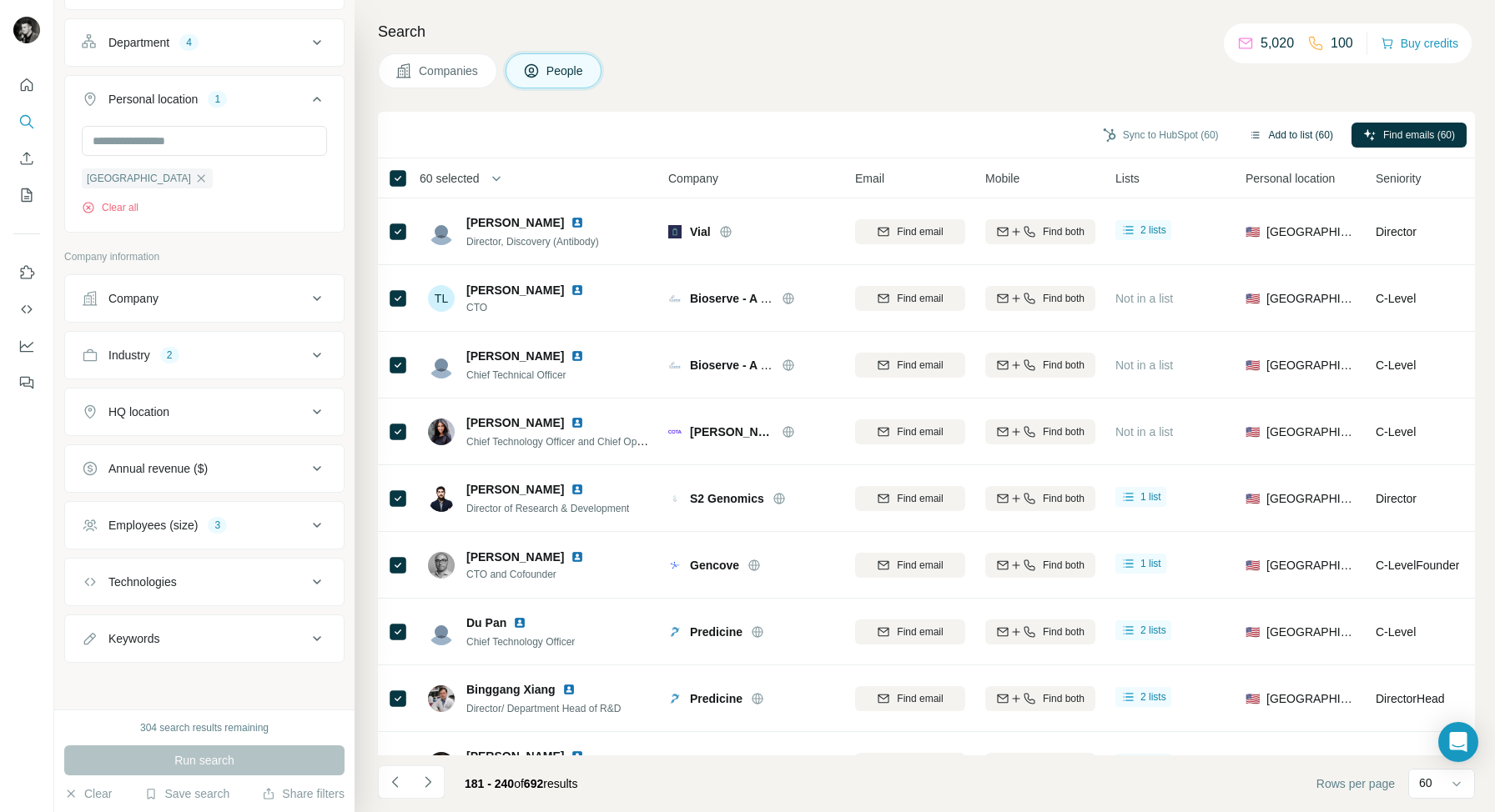
click at [1285, 137] on button "Add to list (60)" at bounding box center [1290, 135] width 108 height 25
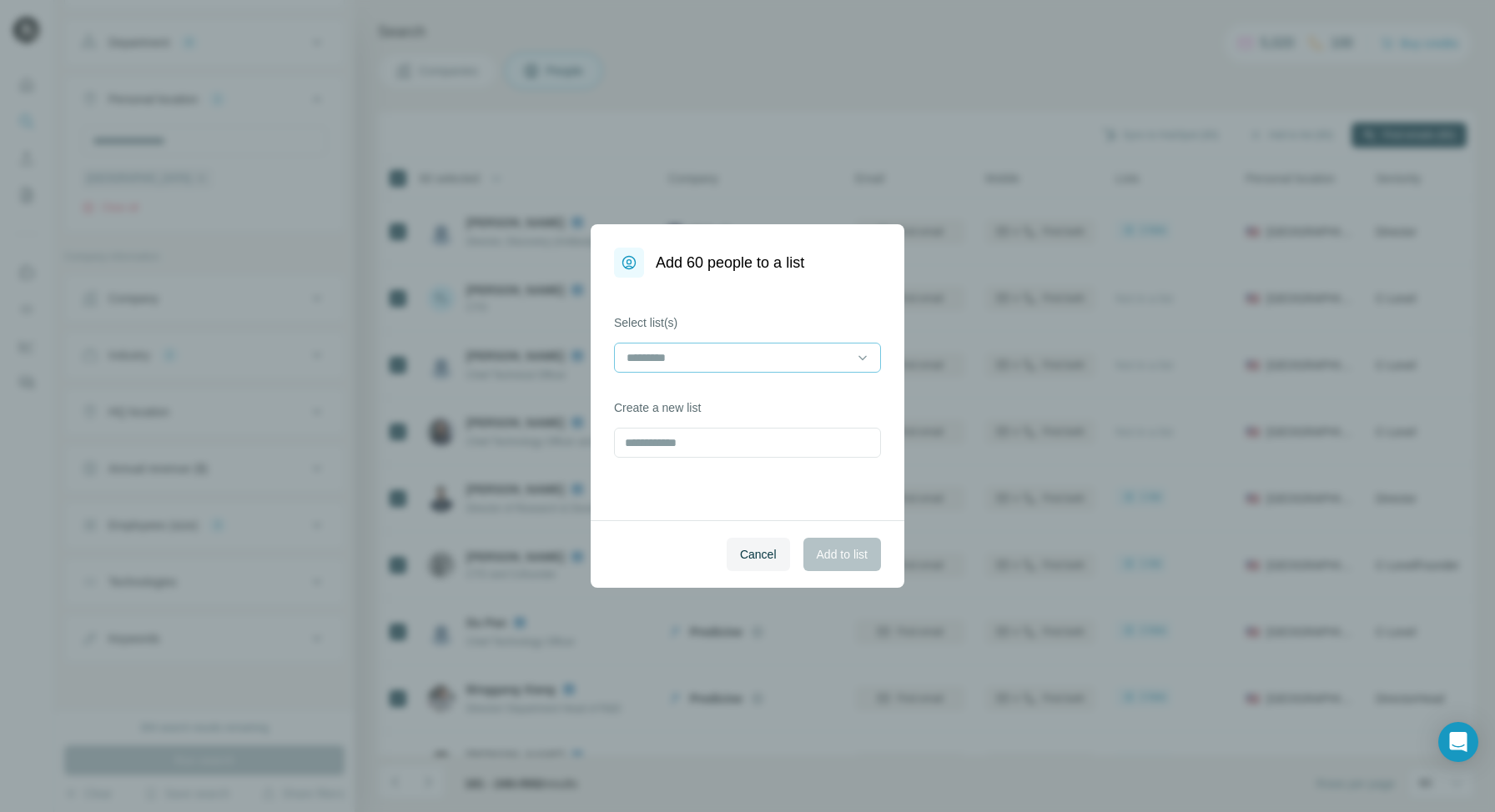
click at [765, 363] on input at bounding box center [737, 358] width 225 height 18
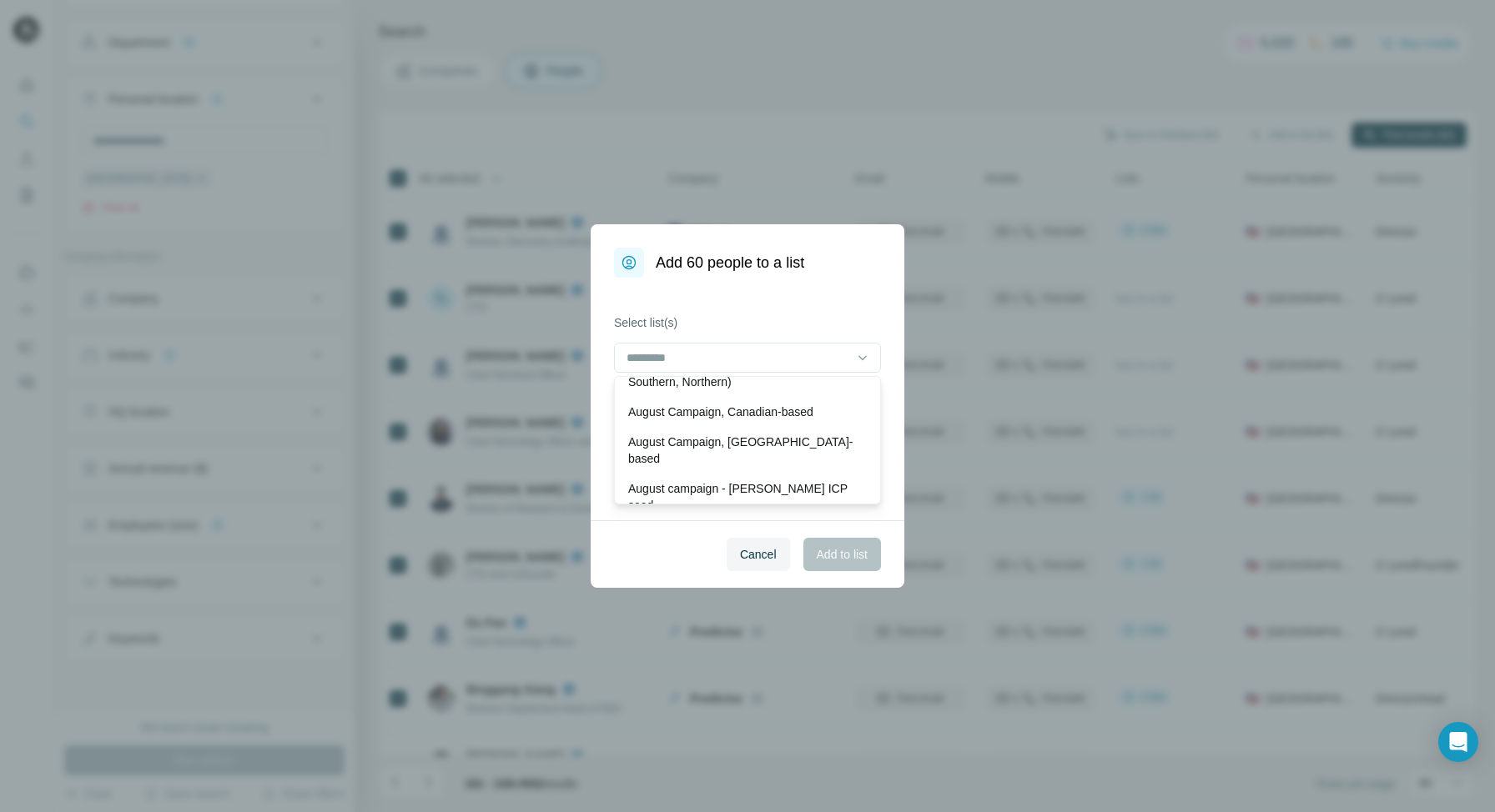
scroll to position [96, 0]
click at [704, 438] on p "August Campaign, [GEOGRAPHIC_DATA]-based" at bounding box center [747, 444] width 238 height 33
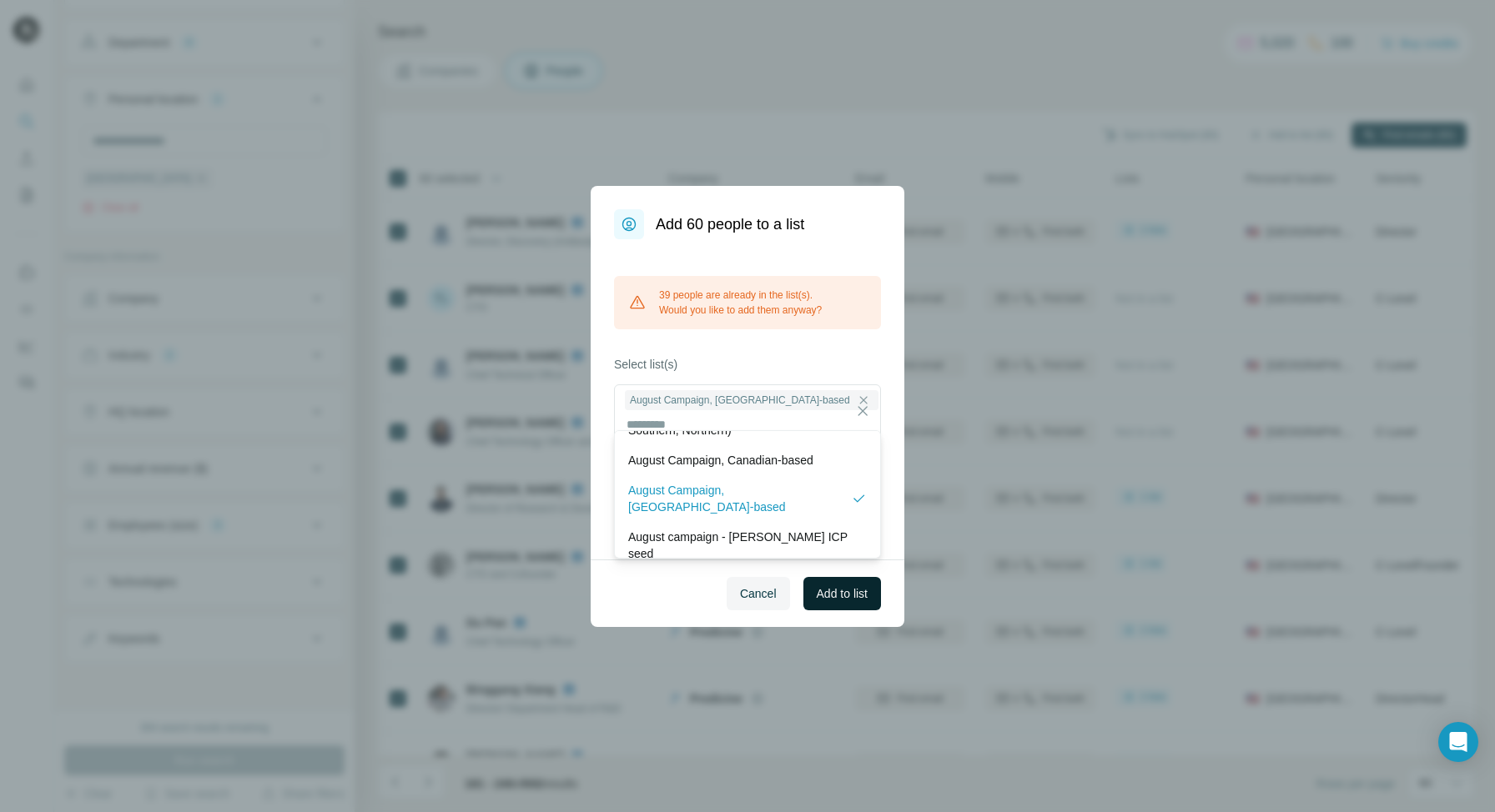
click at [831, 586] on span "Add to list" at bounding box center [842, 594] width 51 height 17
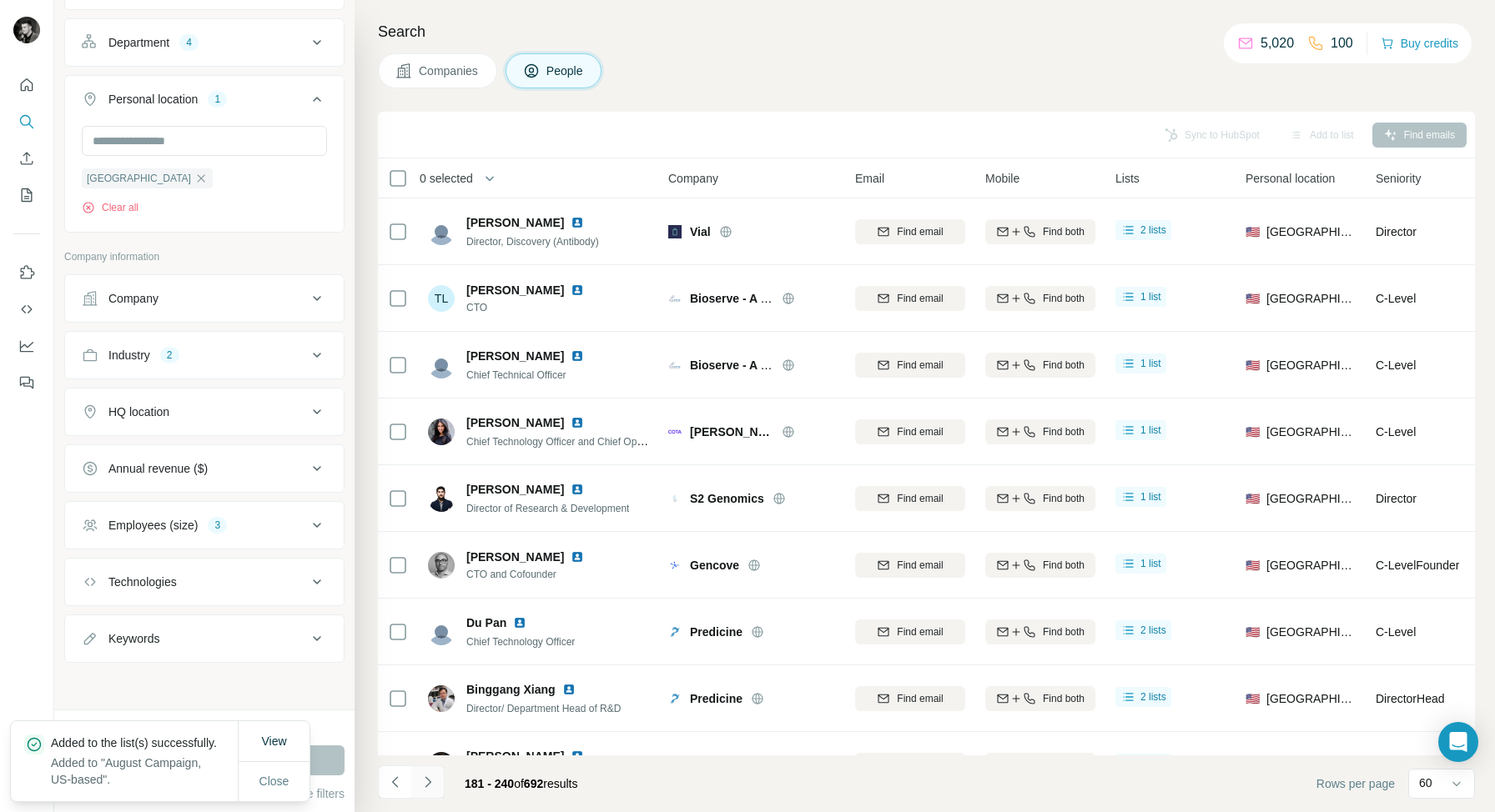
click at [430, 785] on icon "Navigate to next page" at bounding box center [428, 782] width 17 height 17
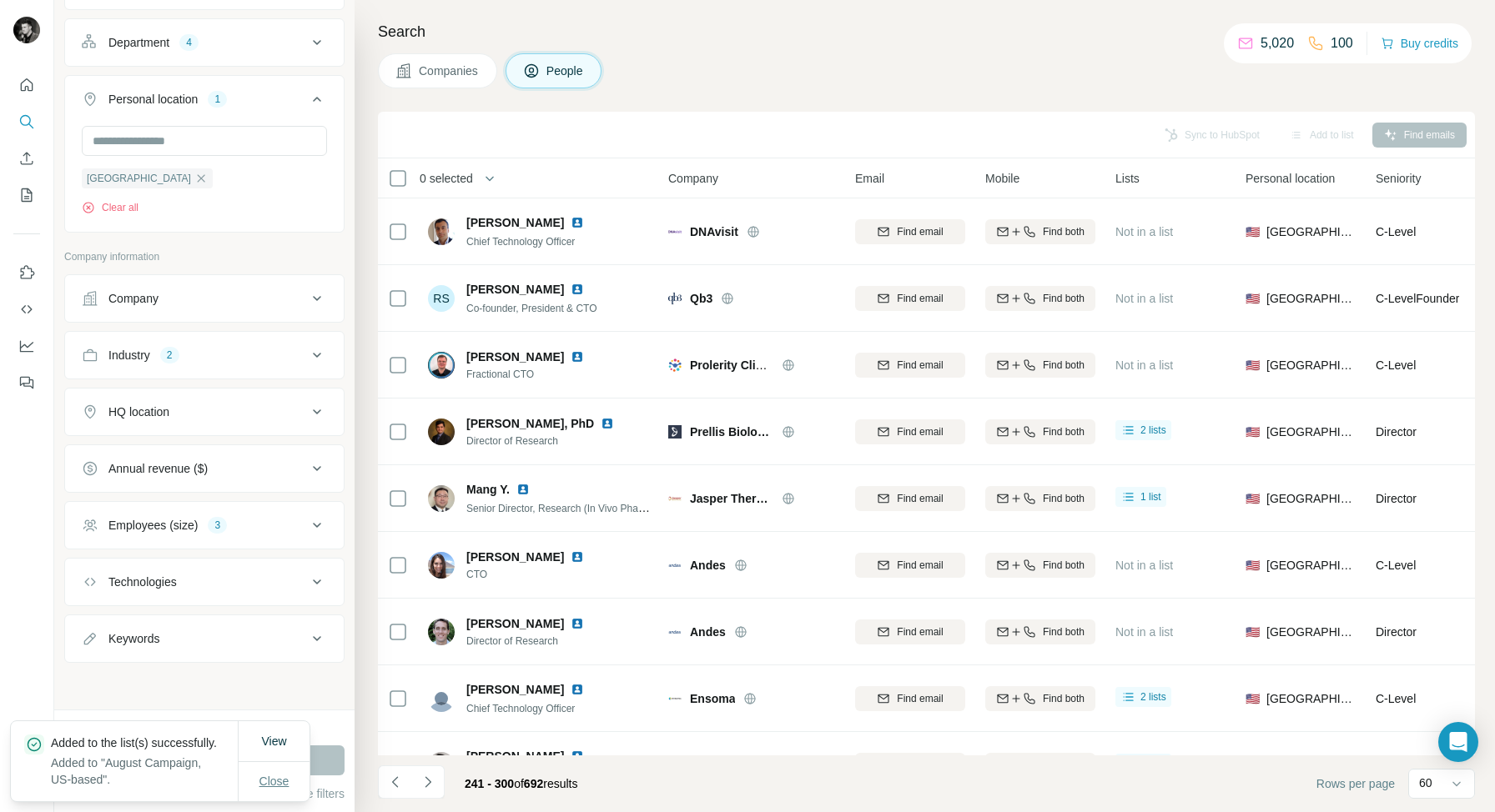
click at [268, 777] on span "Close" at bounding box center [274, 781] width 30 height 17
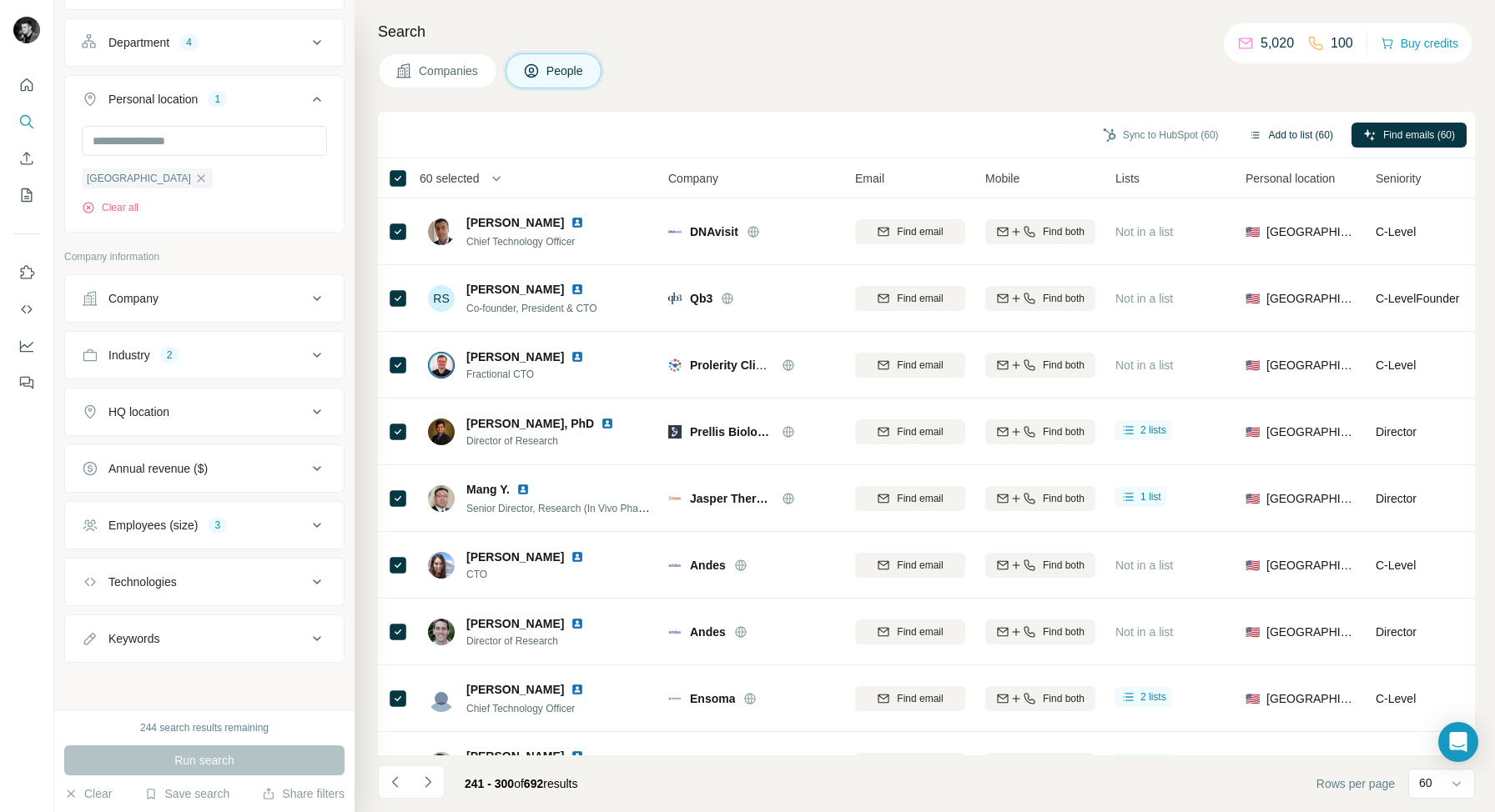
click at [1287, 128] on button "Add to list (60)" at bounding box center [1290, 135] width 108 height 25
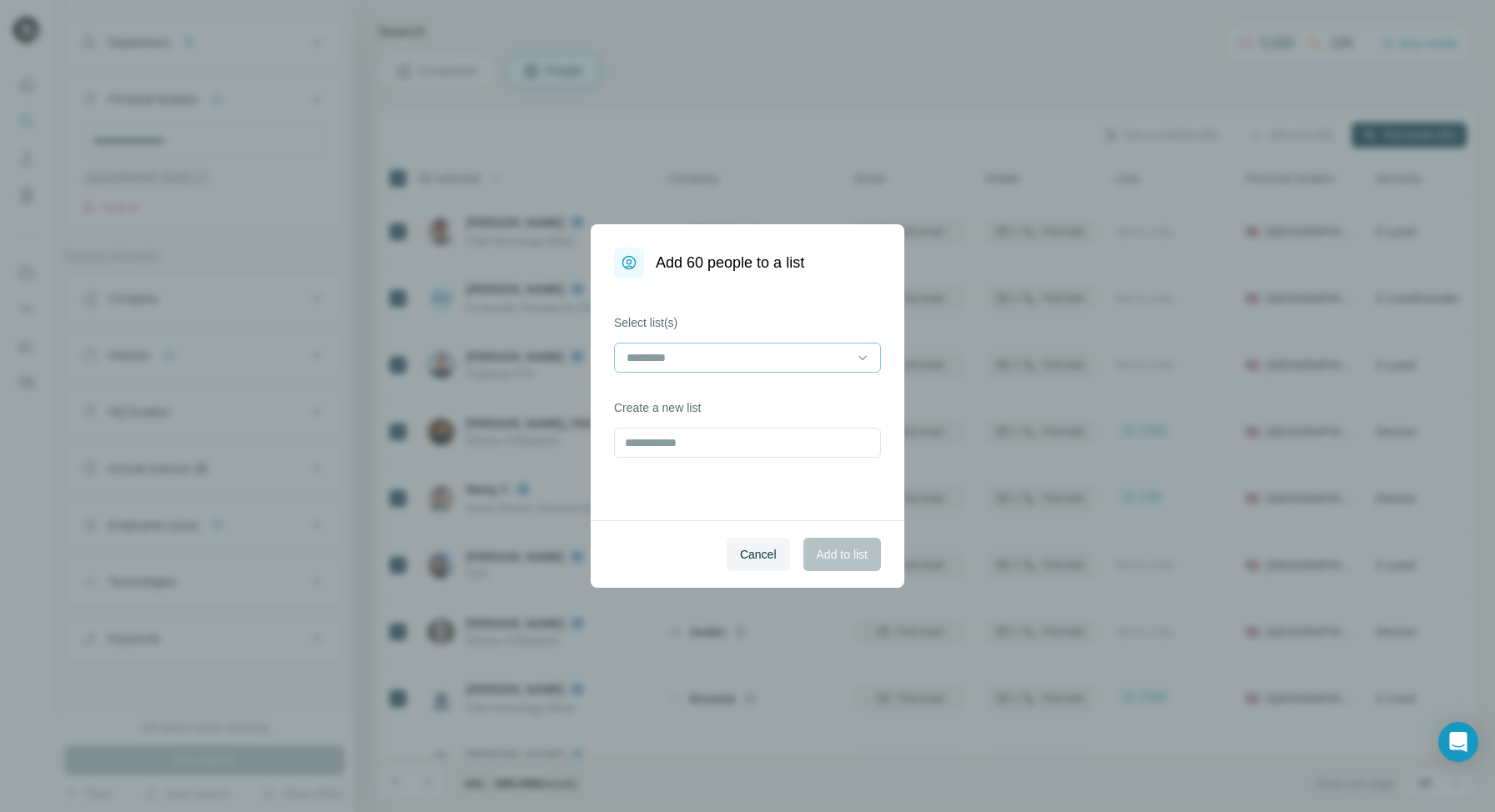
click at [780, 363] on input at bounding box center [737, 358] width 225 height 18
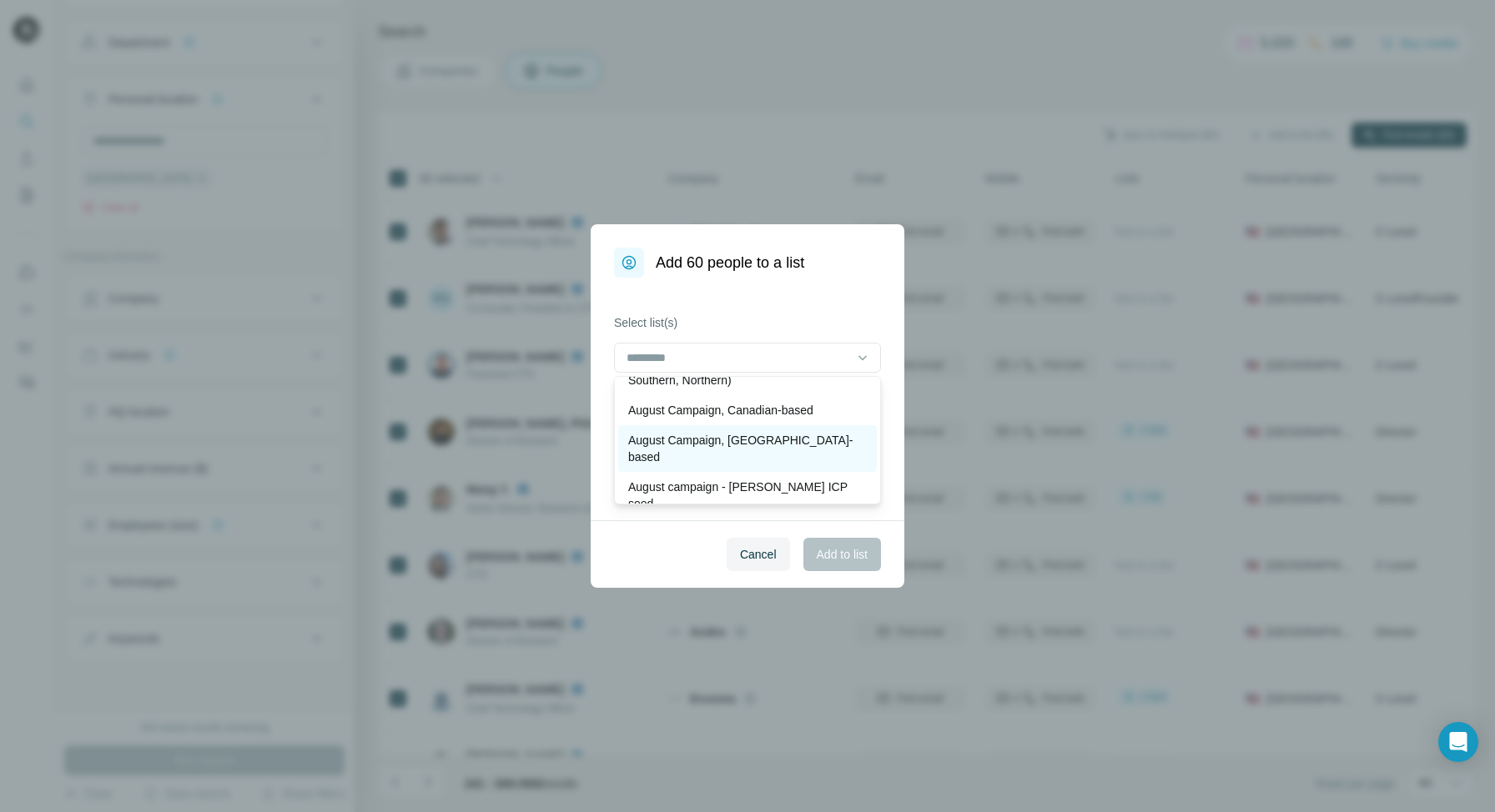
click at [699, 436] on p "August Campaign, [GEOGRAPHIC_DATA]-based" at bounding box center [747, 449] width 238 height 33
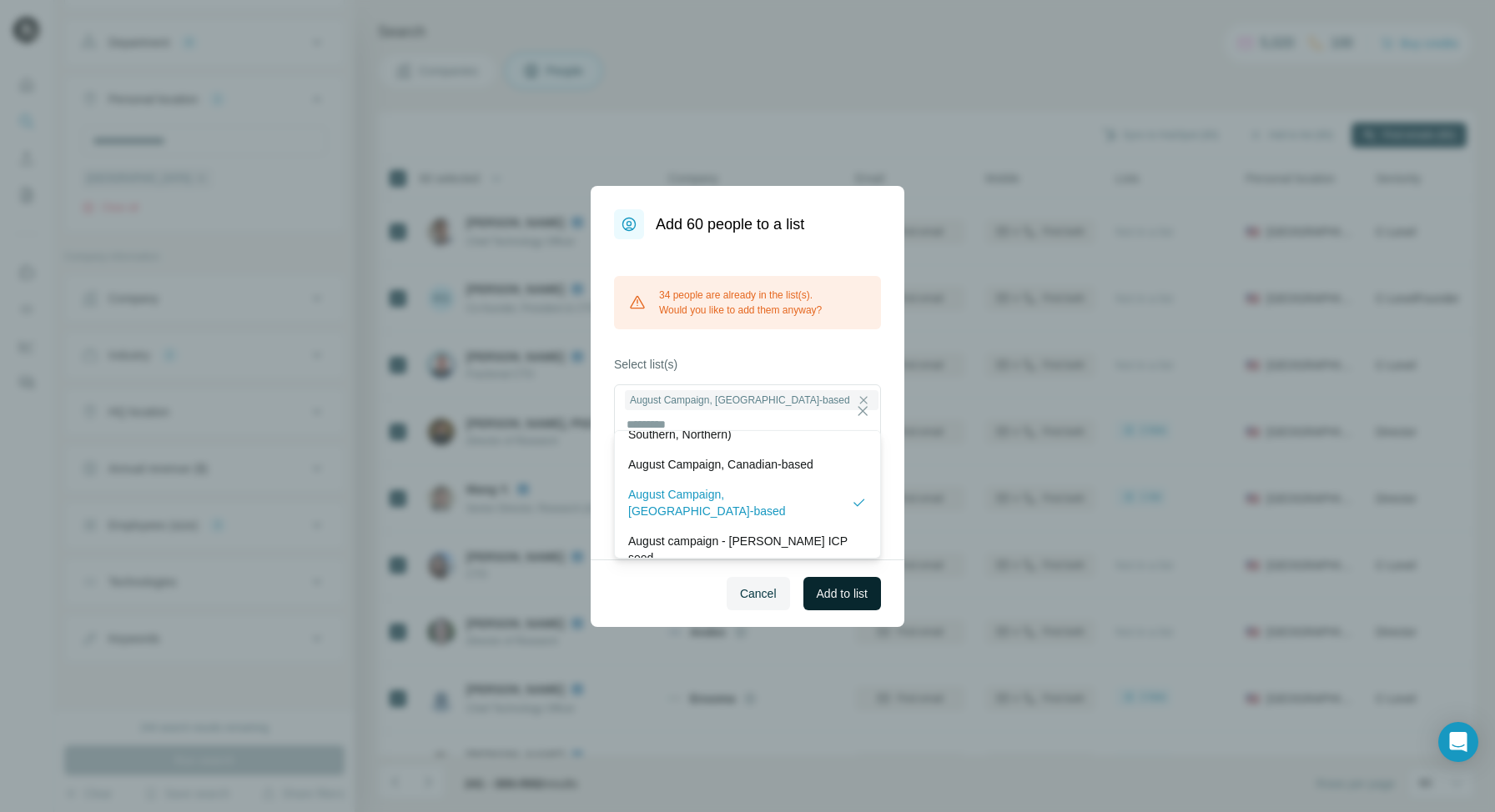
click at [831, 586] on span "Add to list" at bounding box center [842, 594] width 51 height 17
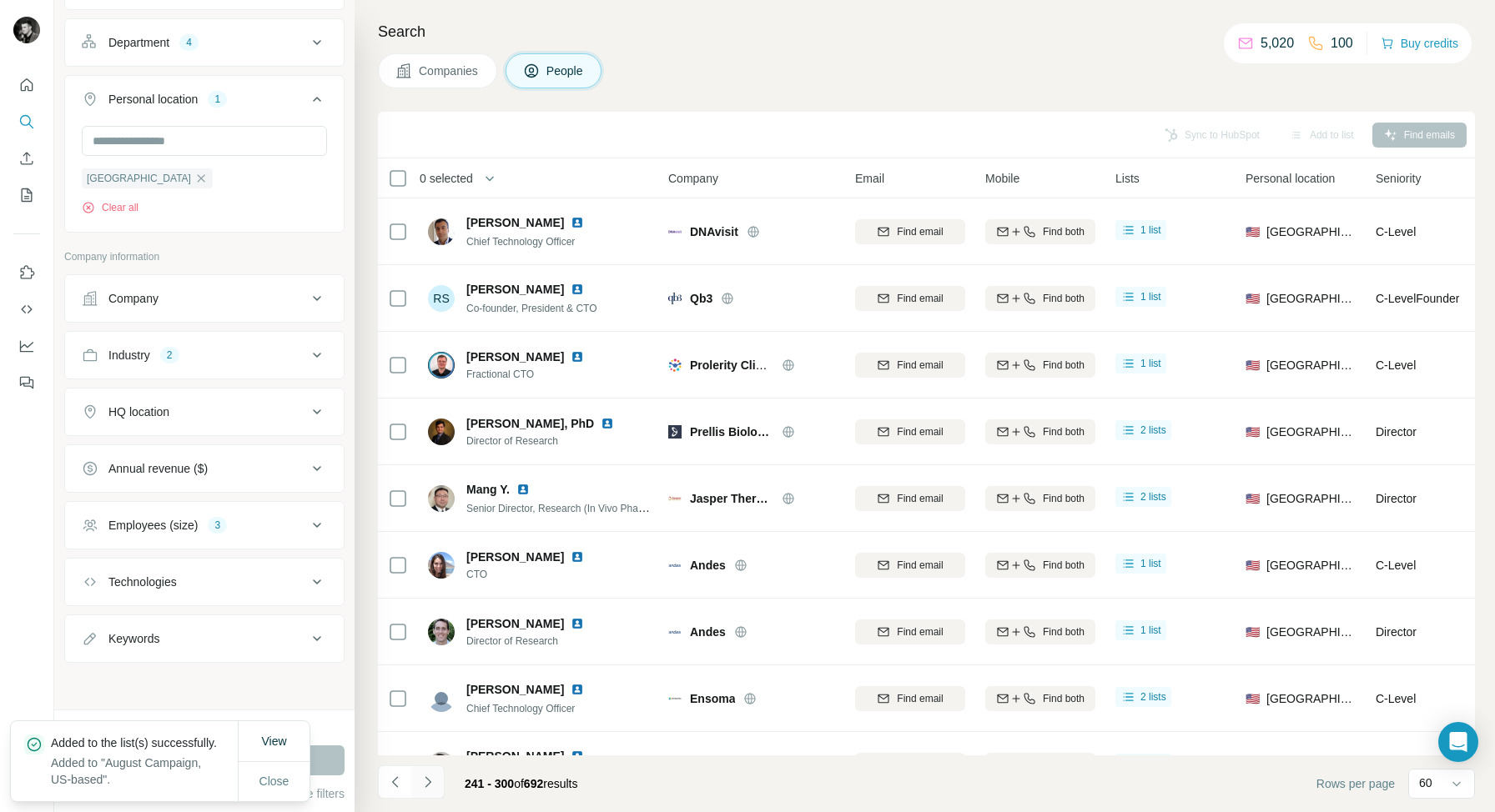
click at [431, 781] on icon "Navigate to next page" at bounding box center [428, 782] width 17 height 17
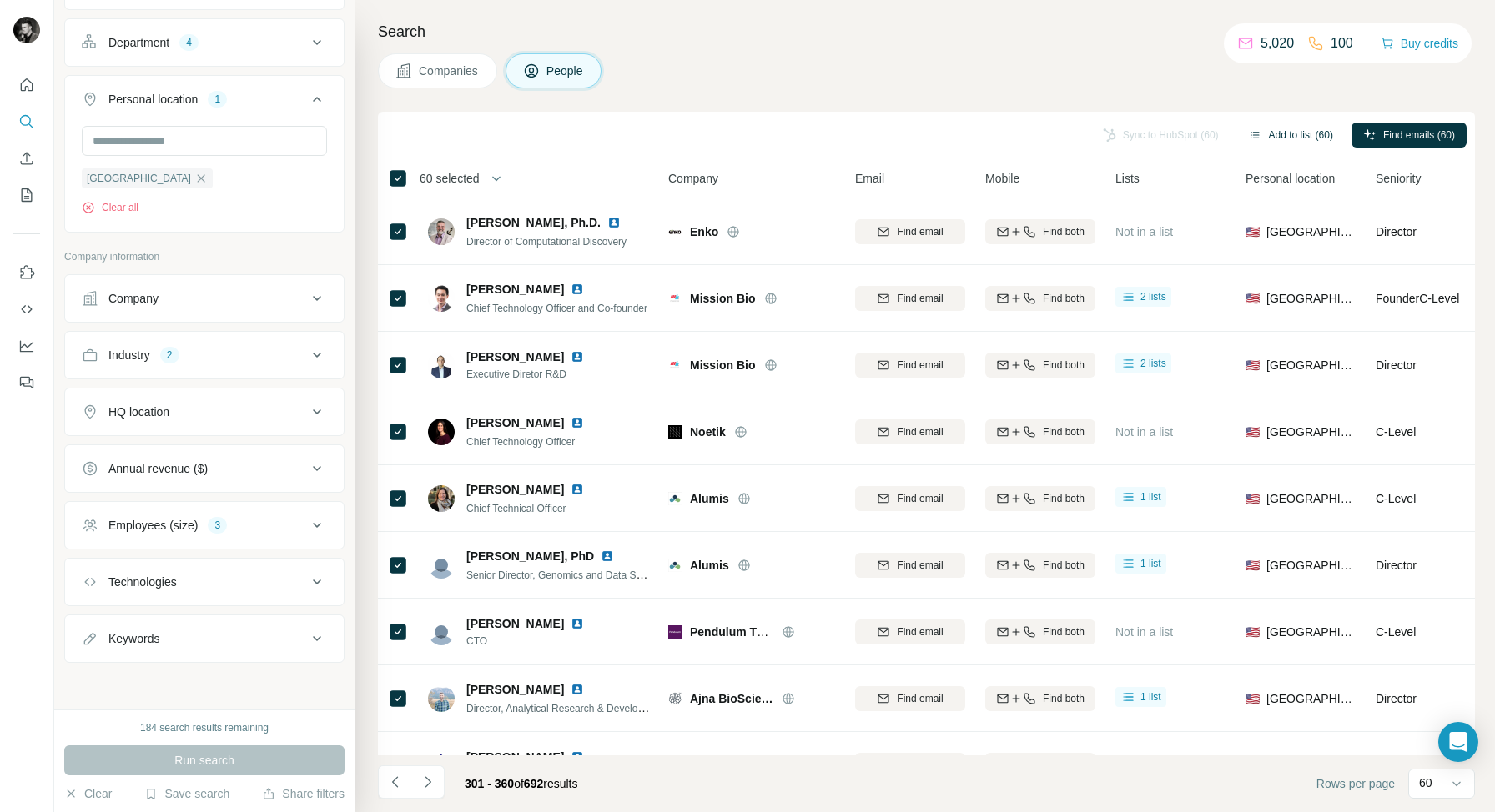
click at [1280, 135] on button "Add to list (60)" at bounding box center [1290, 135] width 108 height 25
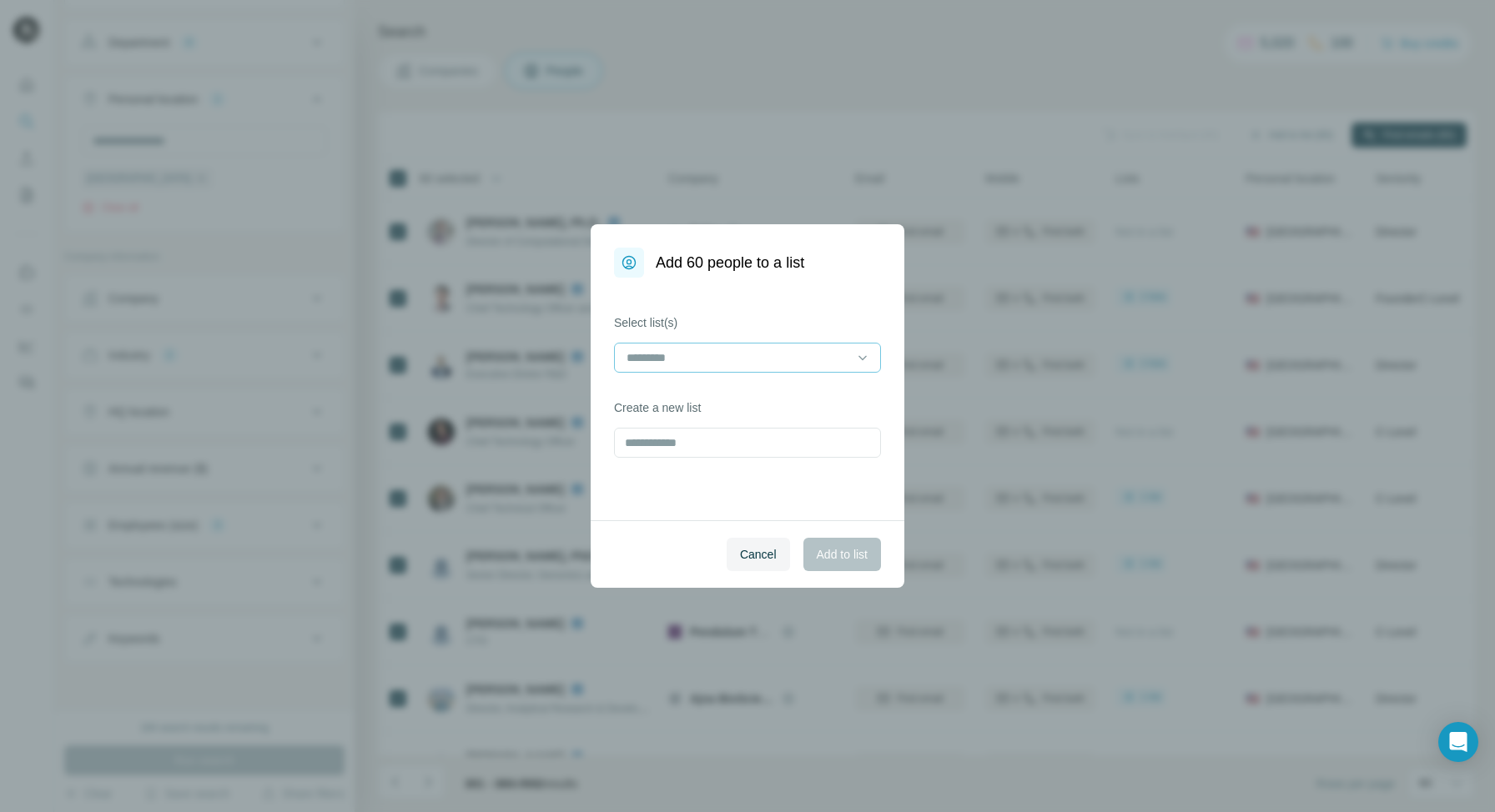
click at [760, 356] on input at bounding box center [737, 358] width 225 height 18
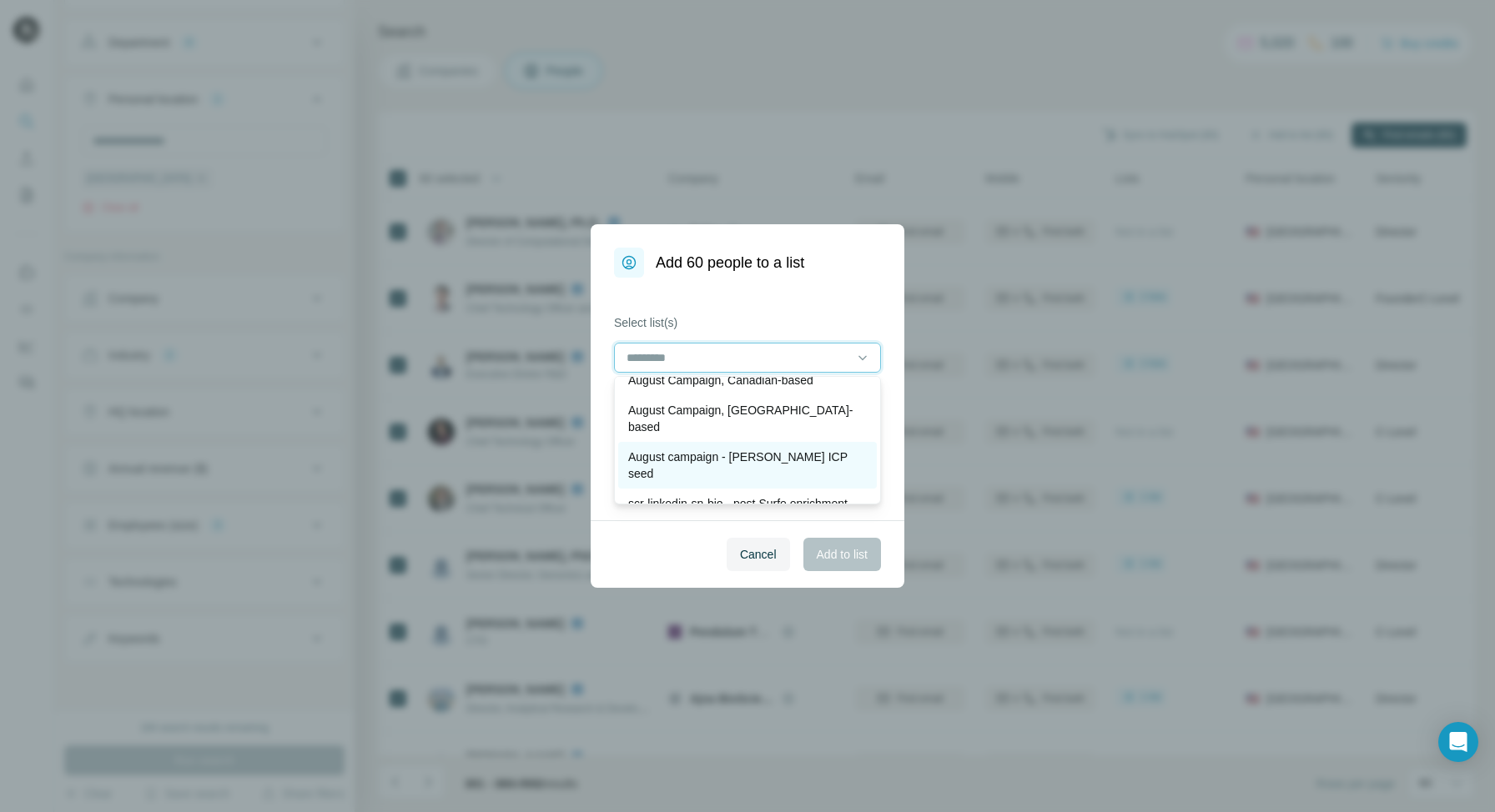
scroll to position [112, 0]
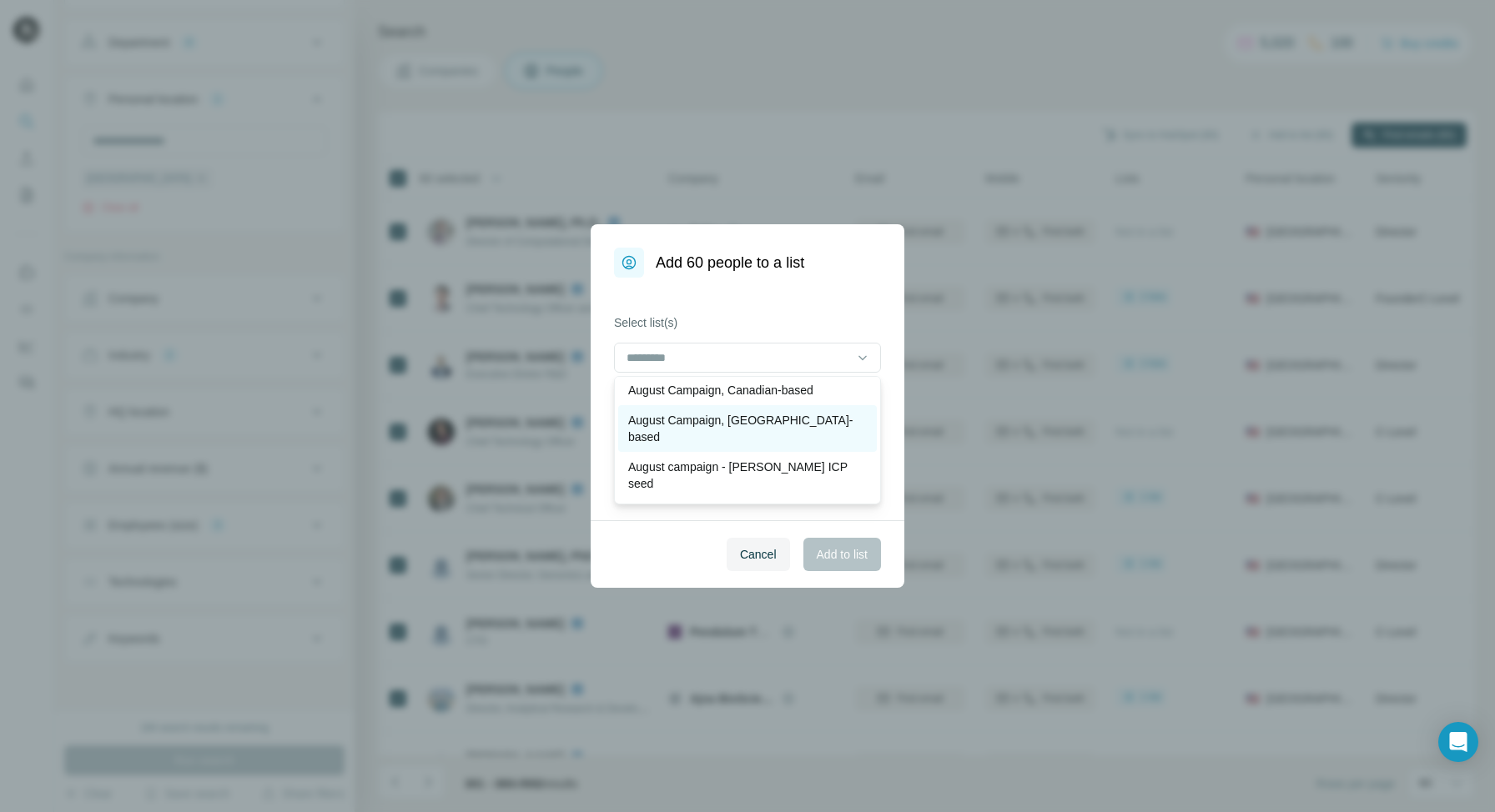
click at [705, 421] on p "August Campaign, [GEOGRAPHIC_DATA]-based" at bounding box center [747, 429] width 238 height 33
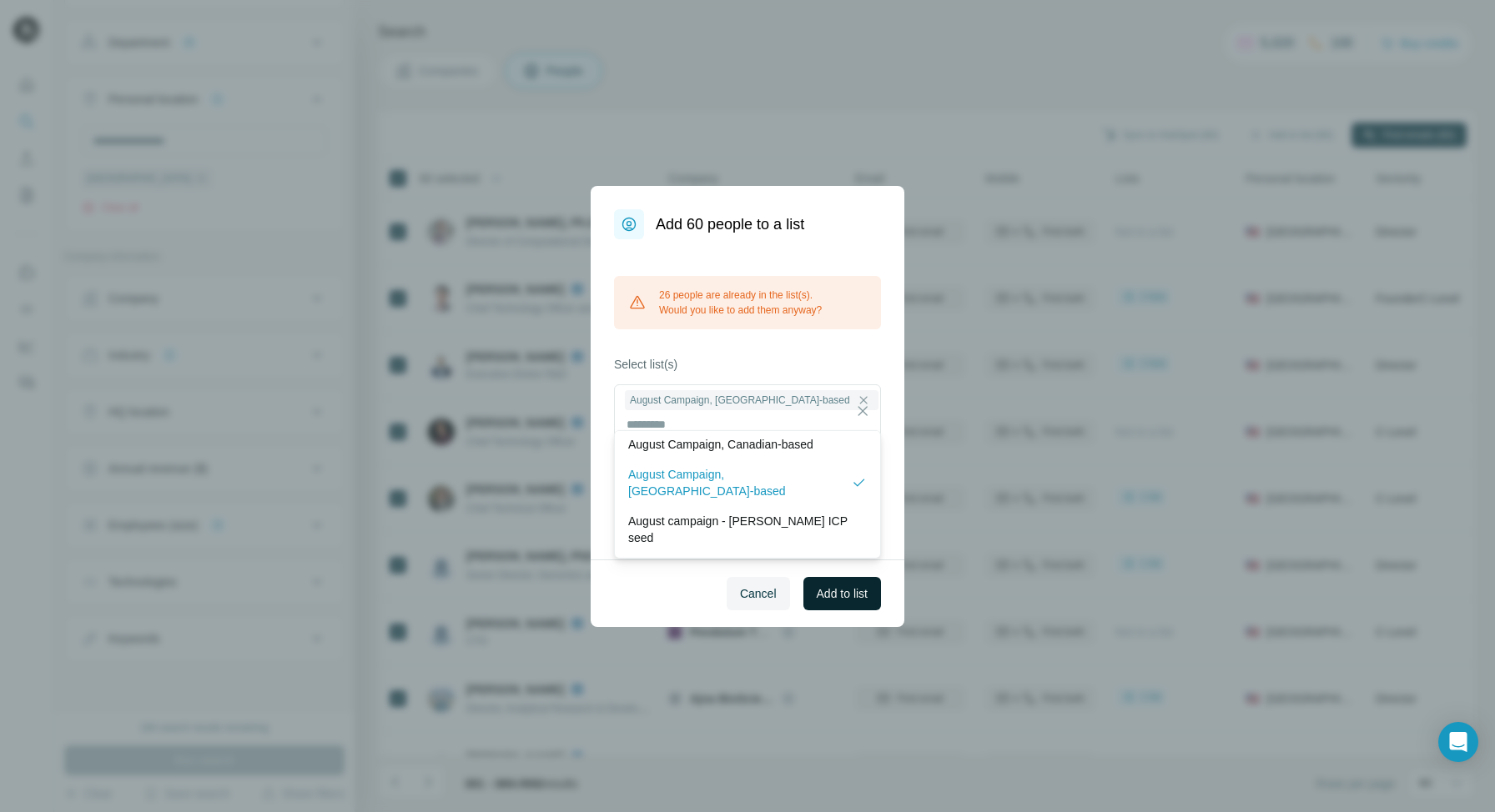
click at [847, 586] on span "Add to list" at bounding box center [842, 594] width 51 height 17
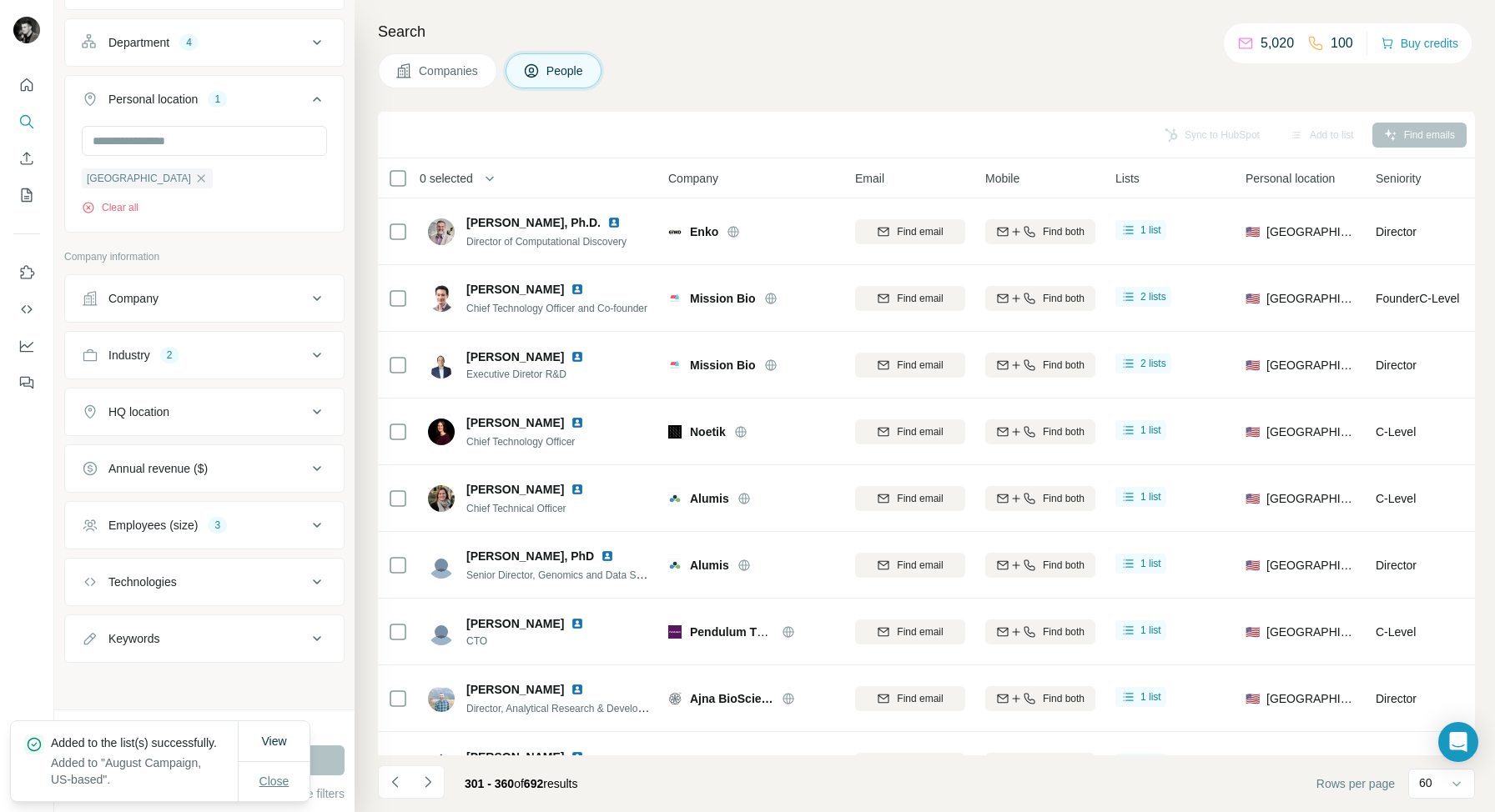
click at [273, 768] on button "Close" at bounding box center [274, 781] width 53 height 30
click at [196, 794] on button "Save search" at bounding box center [187, 794] width 85 height 17
click at [200, 726] on div "Save search" at bounding box center [234, 731] width 176 height 33
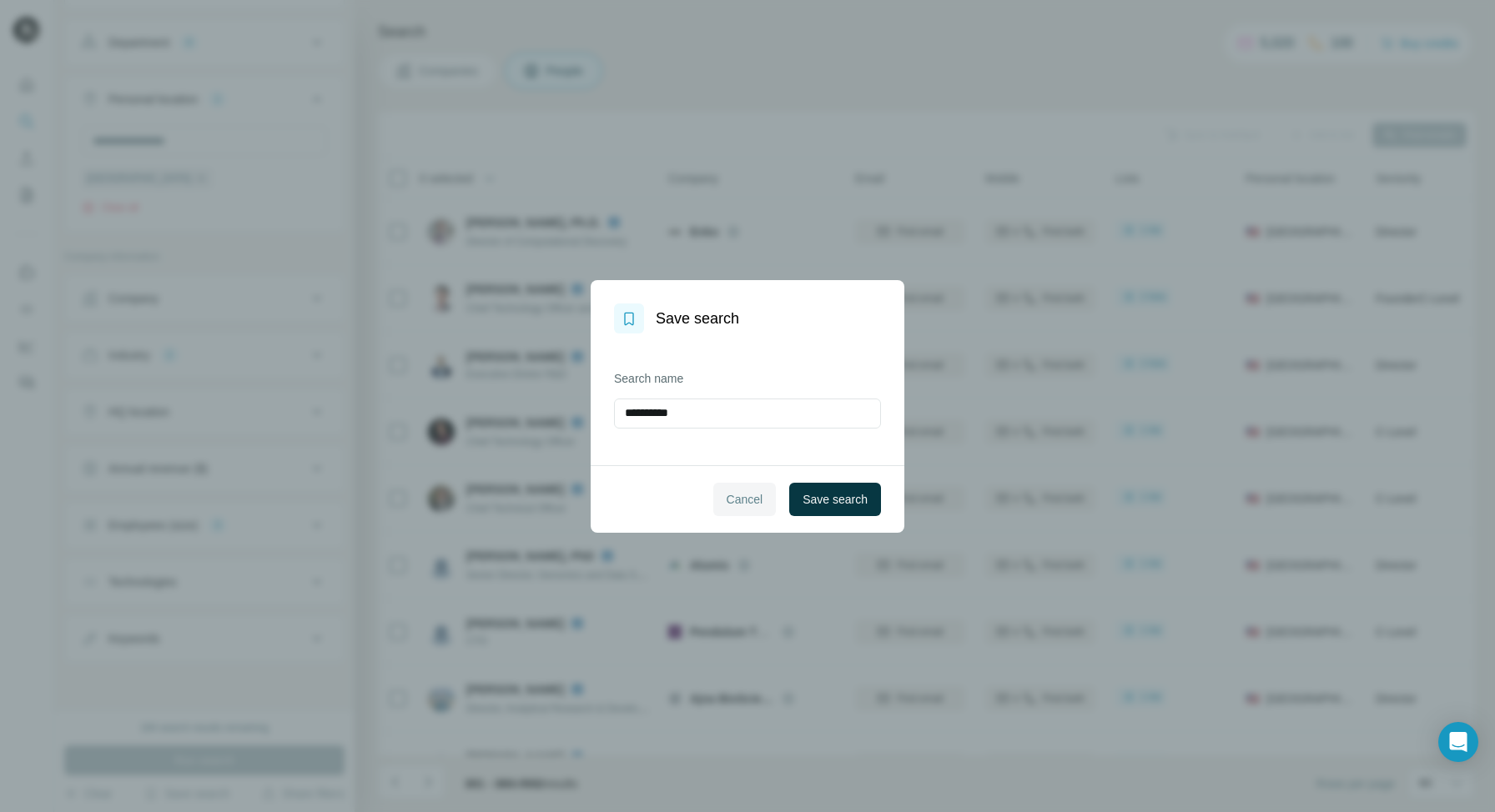
click at [741, 506] on span "Cancel" at bounding box center [745, 500] width 37 height 17
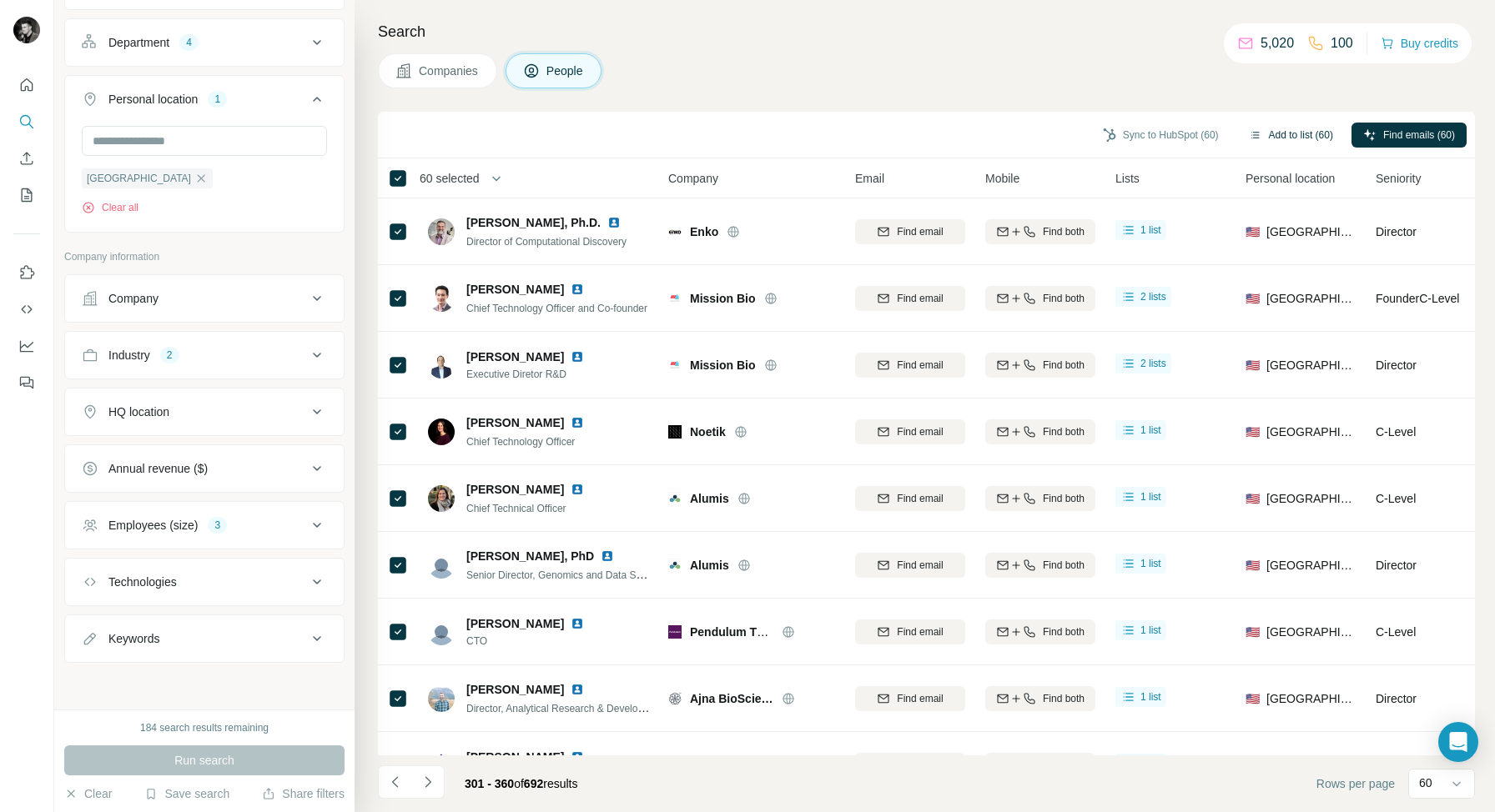
click at [1292, 131] on button "Add to list (60)" at bounding box center [1290, 135] width 108 height 25
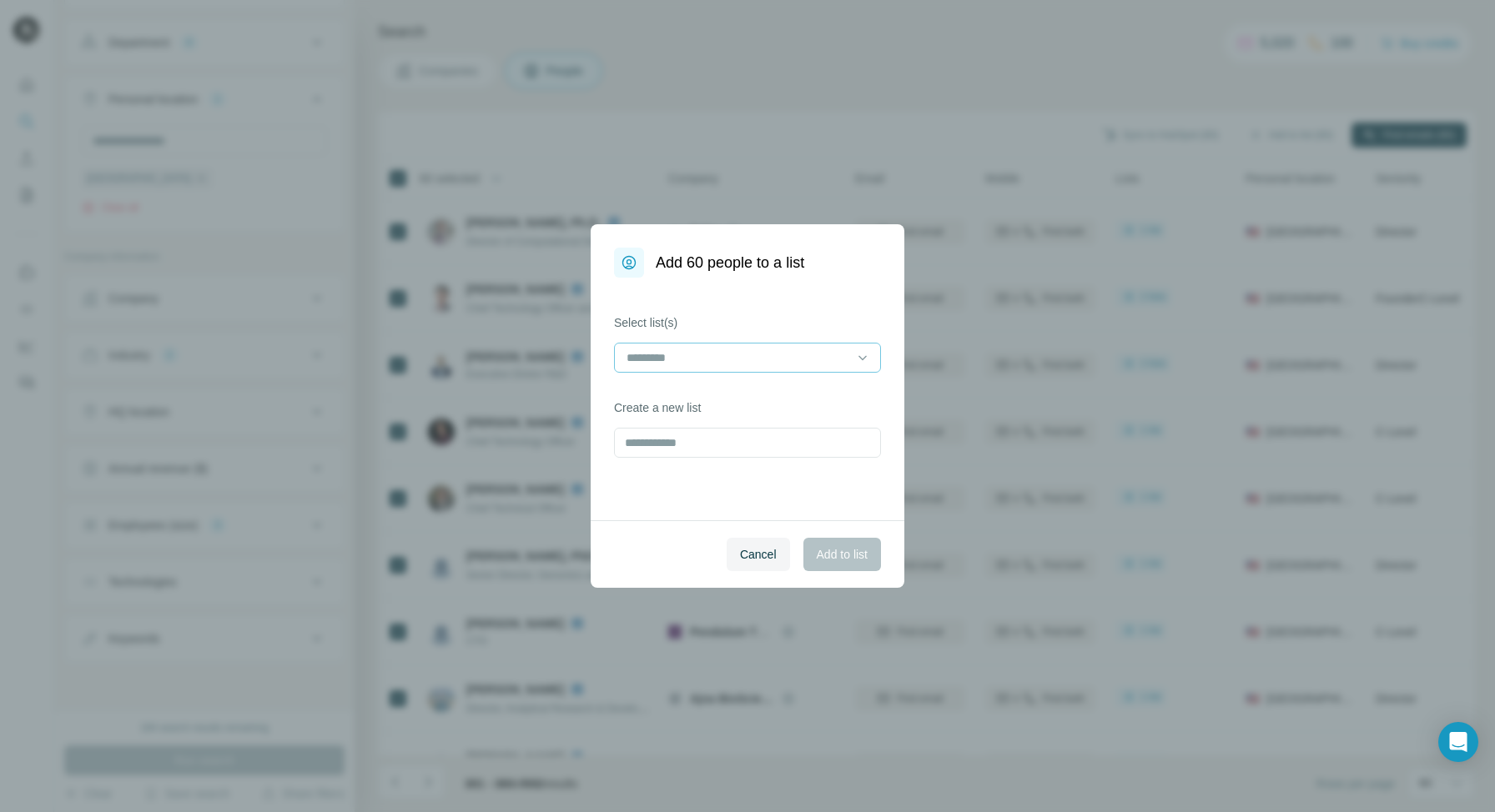
click at [707, 353] on input at bounding box center [737, 358] width 225 height 18
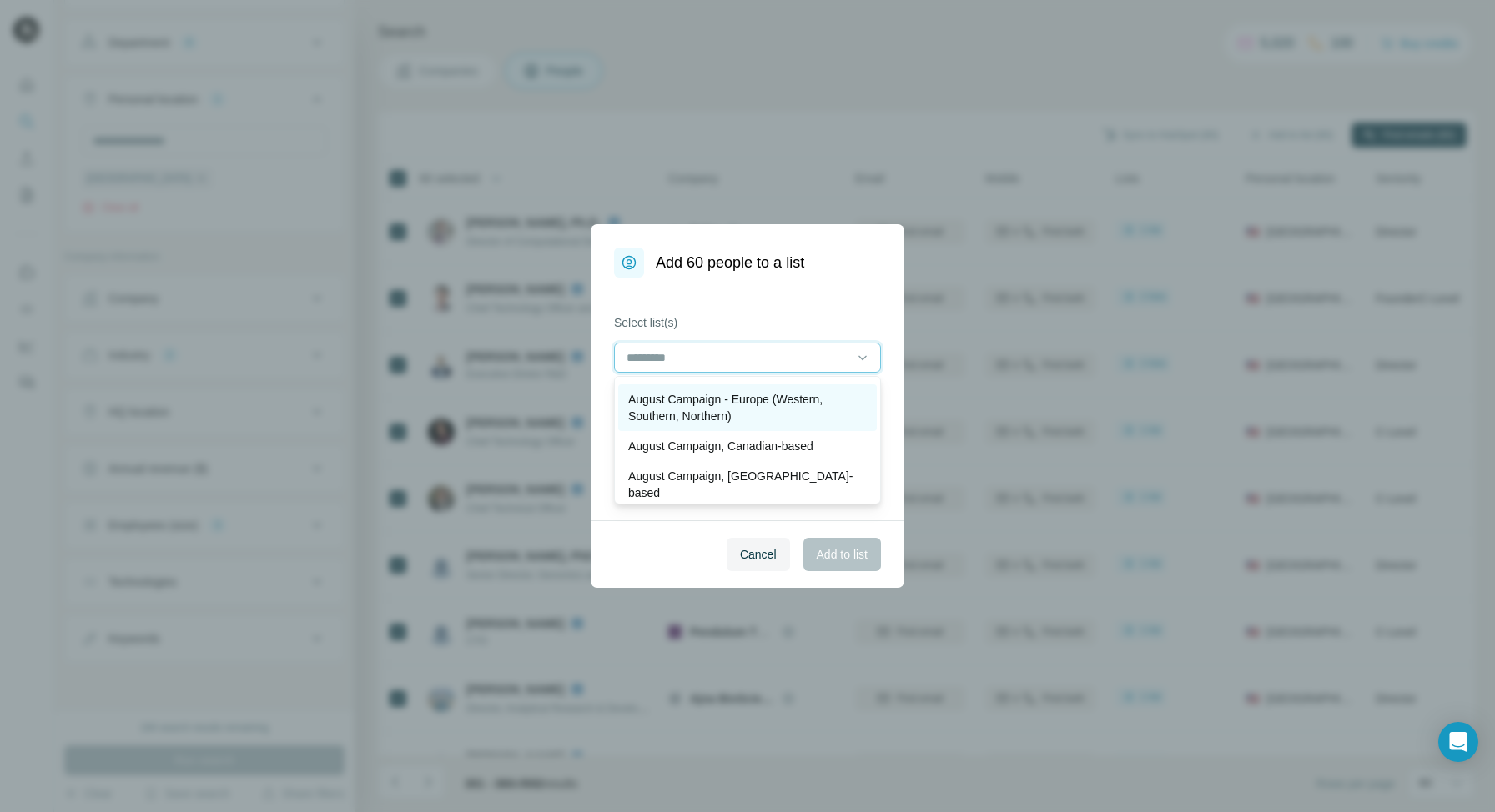
scroll to position [61, 0]
click at [677, 475] on p "August Campaign, [GEOGRAPHIC_DATA]-based" at bounding box center [747, 480] width 238 height 33
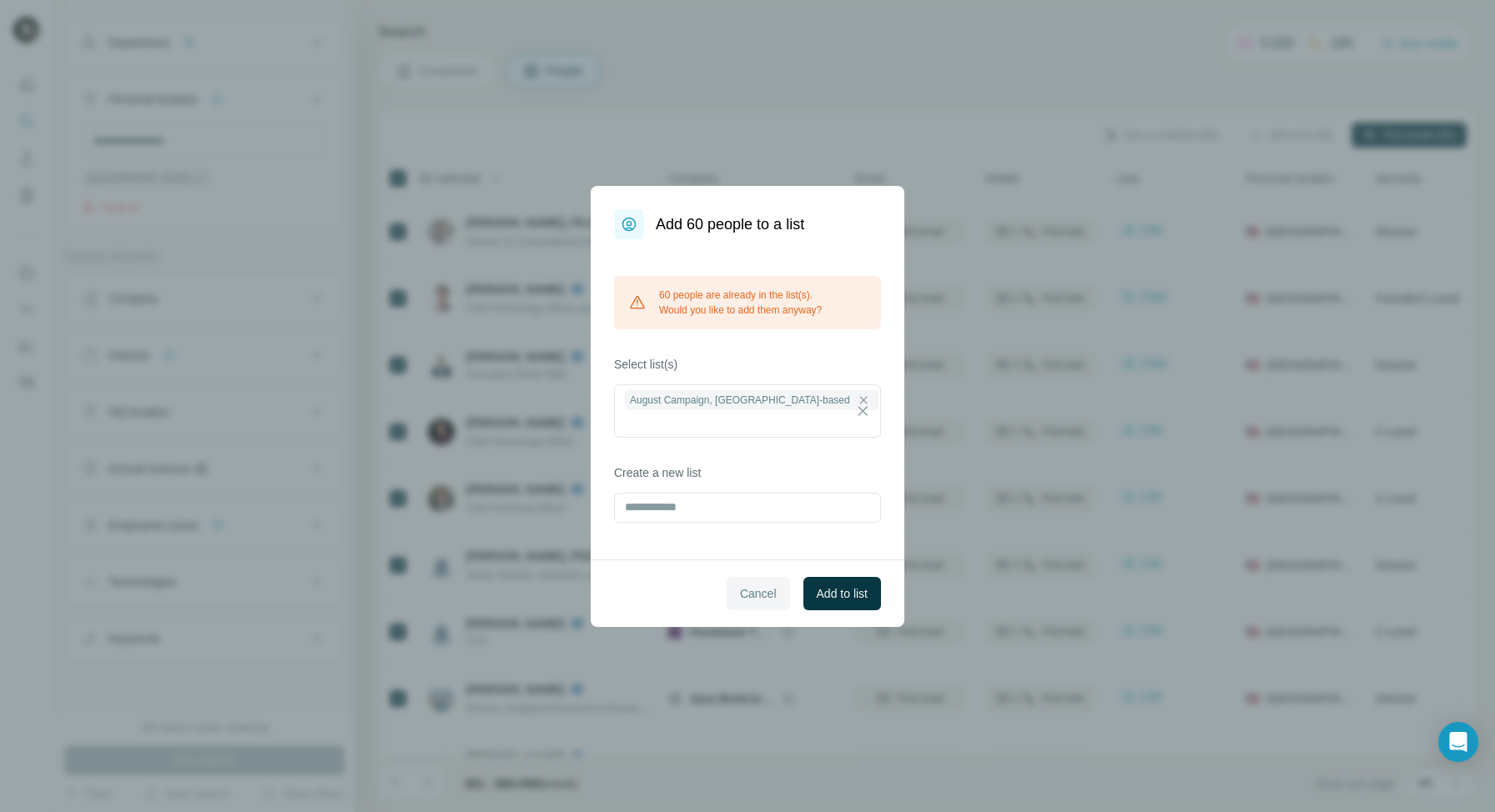
click at [751, 586] on span "Cancel" at bounding box center [758, 594] width 37 height 17
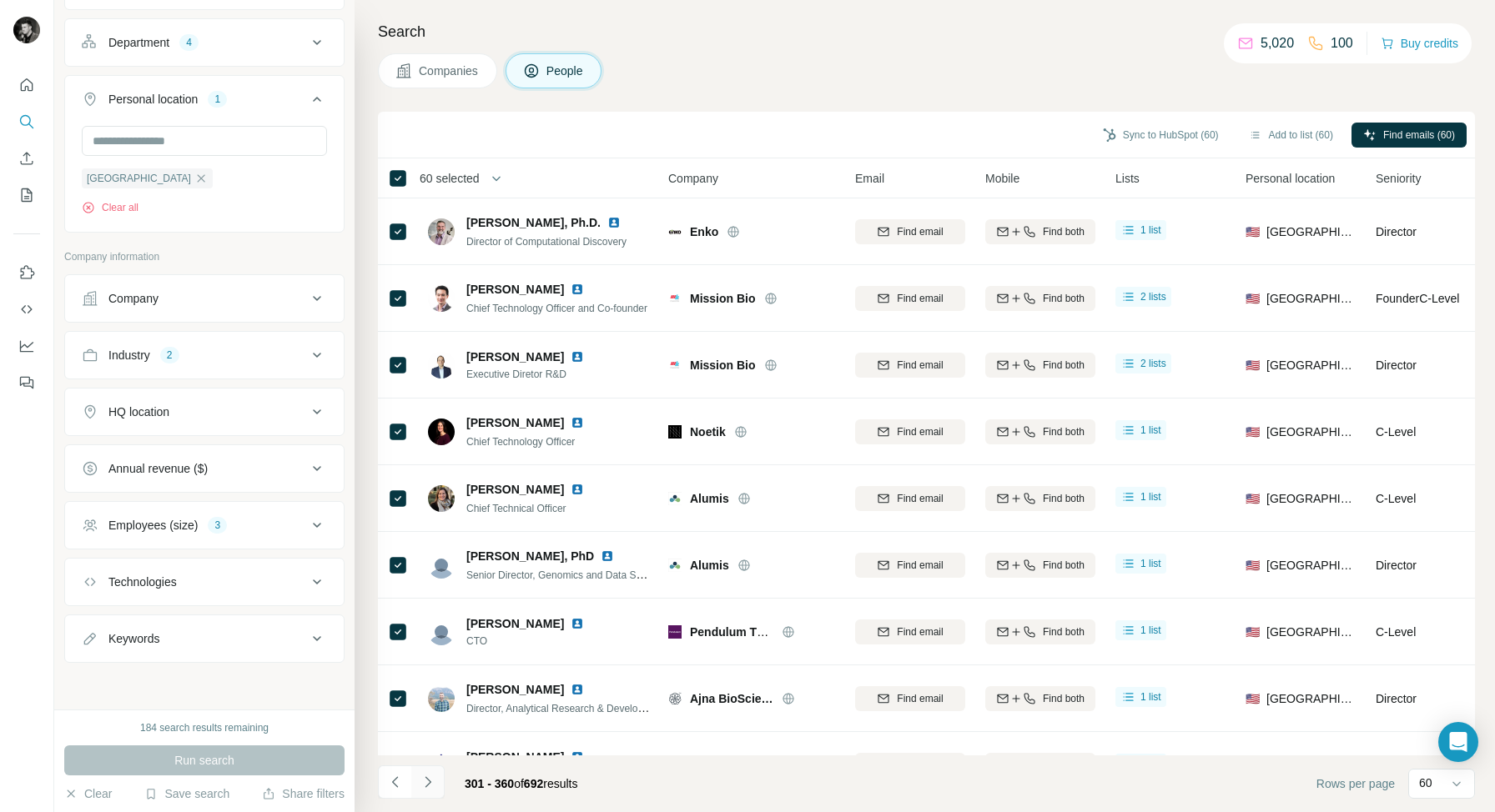
click at [423, 784] on icon "Navigate to next page" at bounding box center [428, 782] width 17 height 17
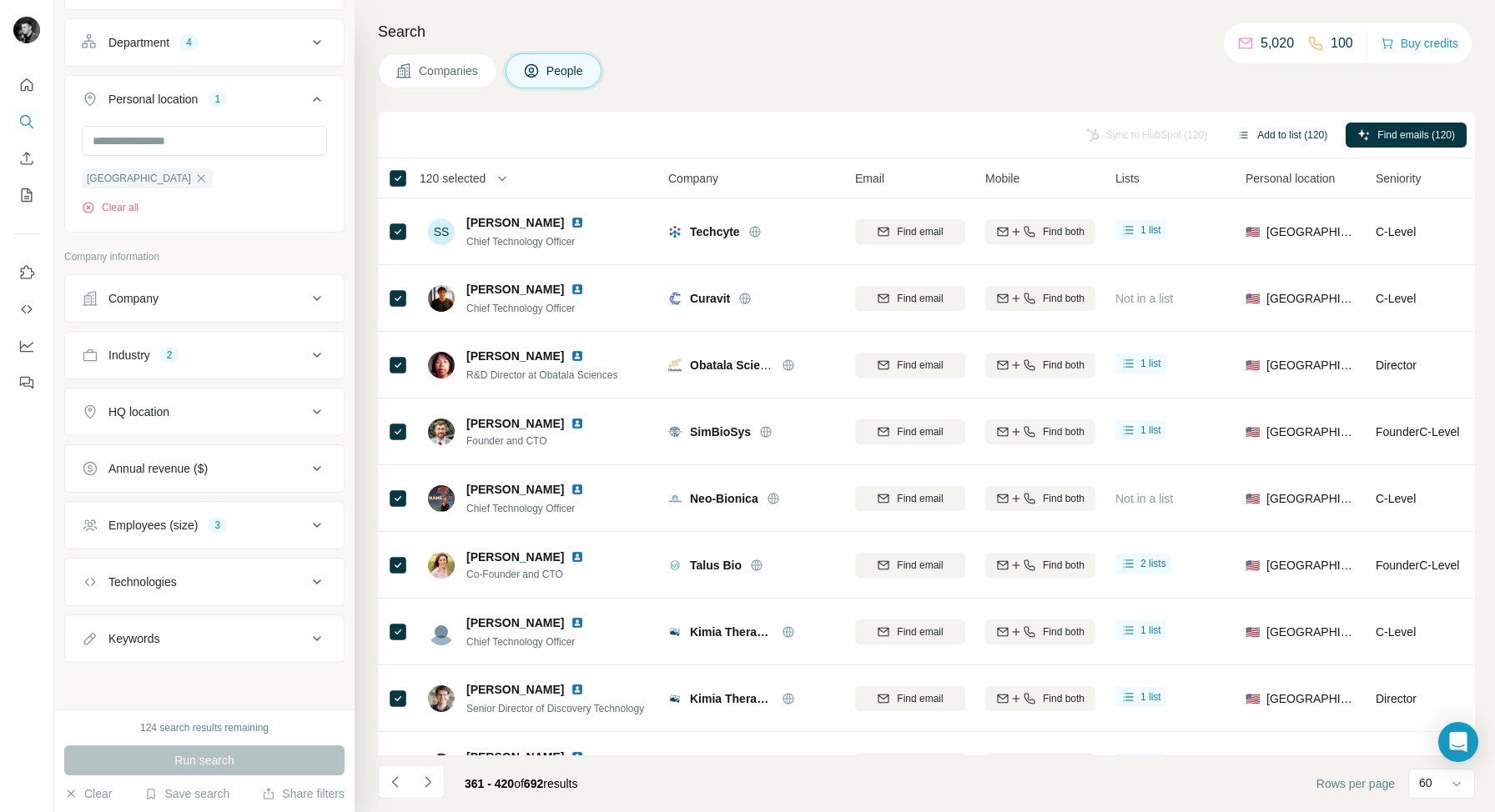
click at [1278, 135] on button "Add to list (120)" at bounding box center [1282, 135] width 114 height 25
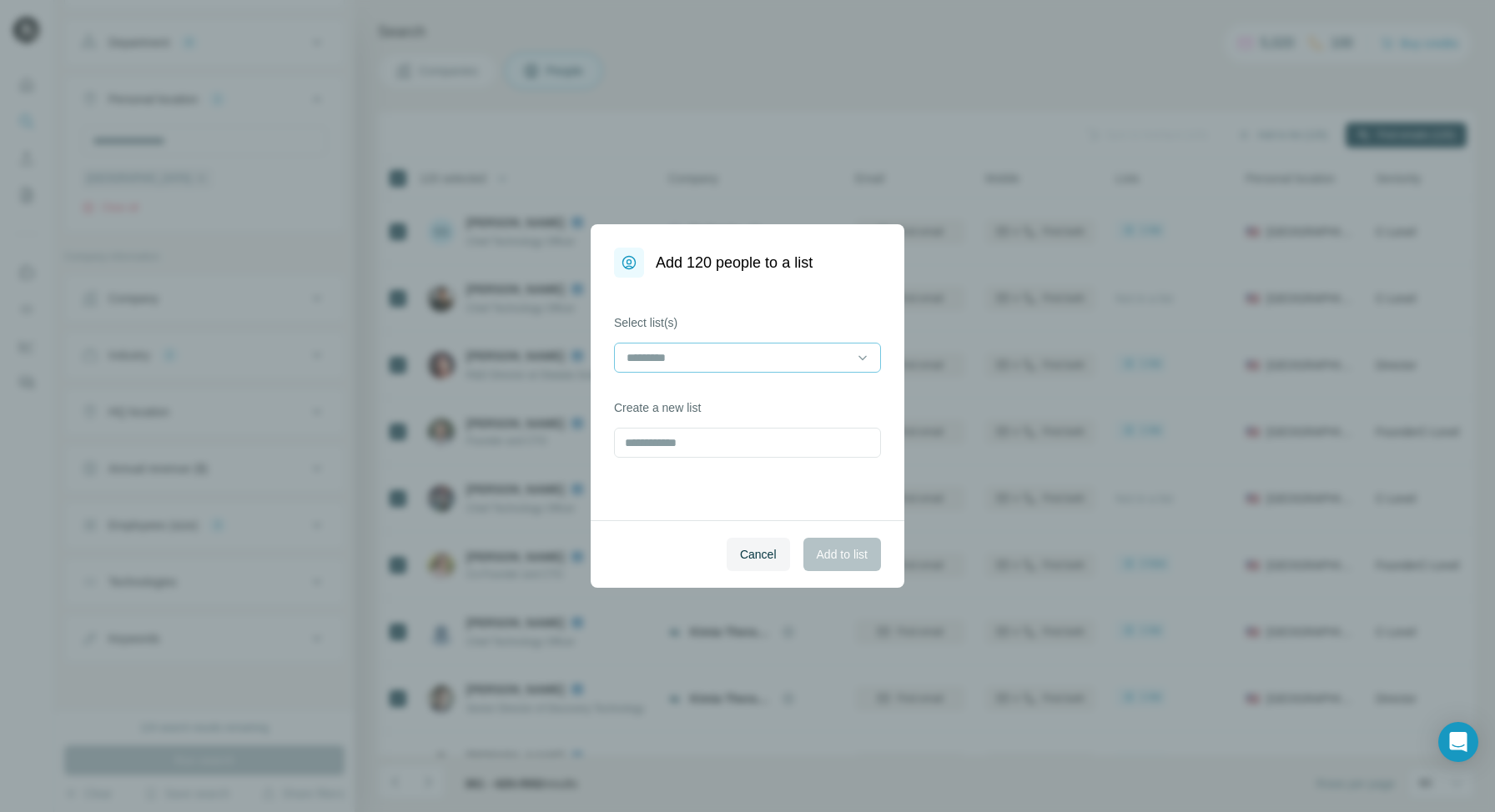
click at [716, 359] on input at bounding box center [737, 358] width 225 height 18
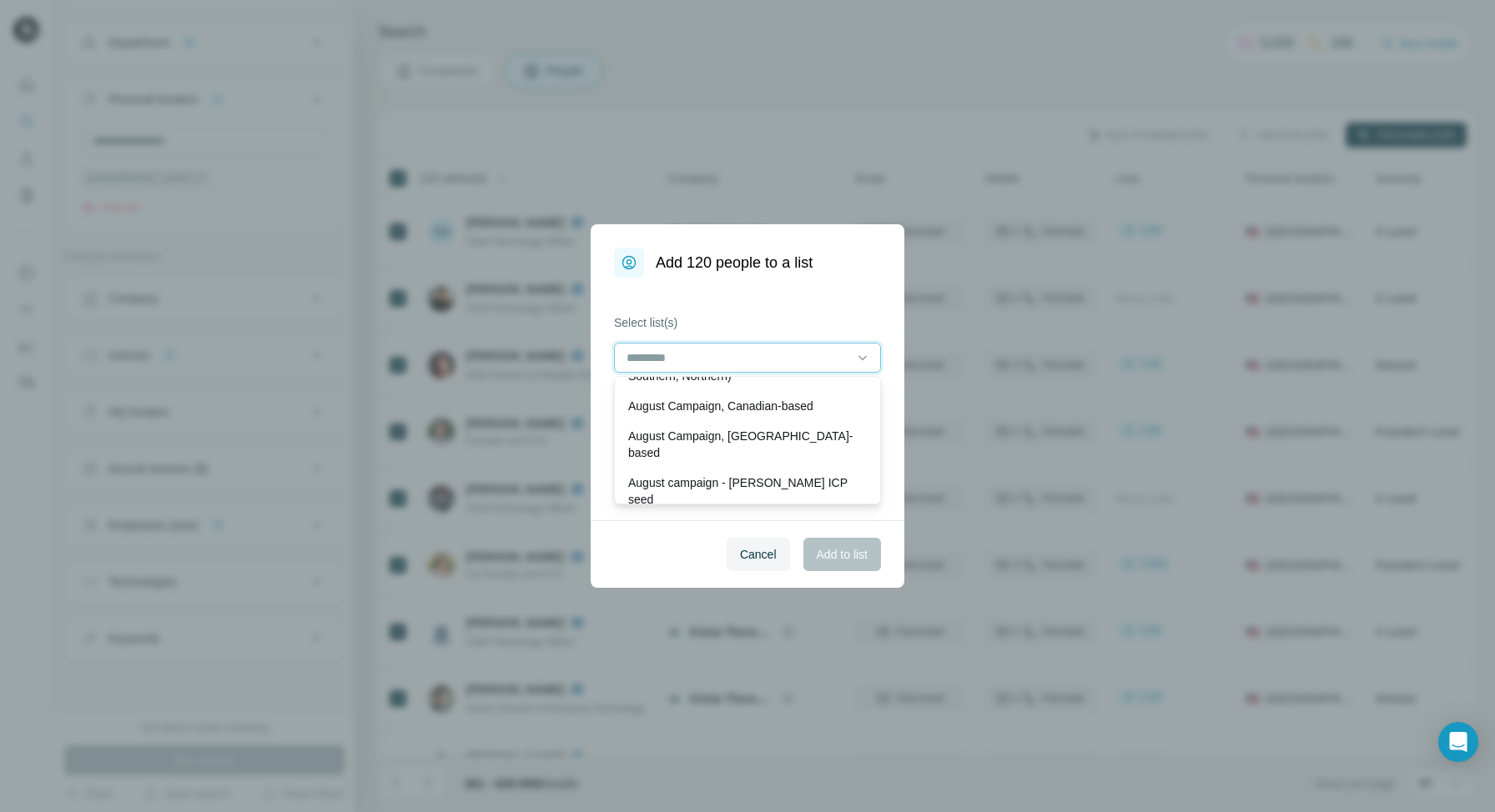
scroll to position [101, 0]
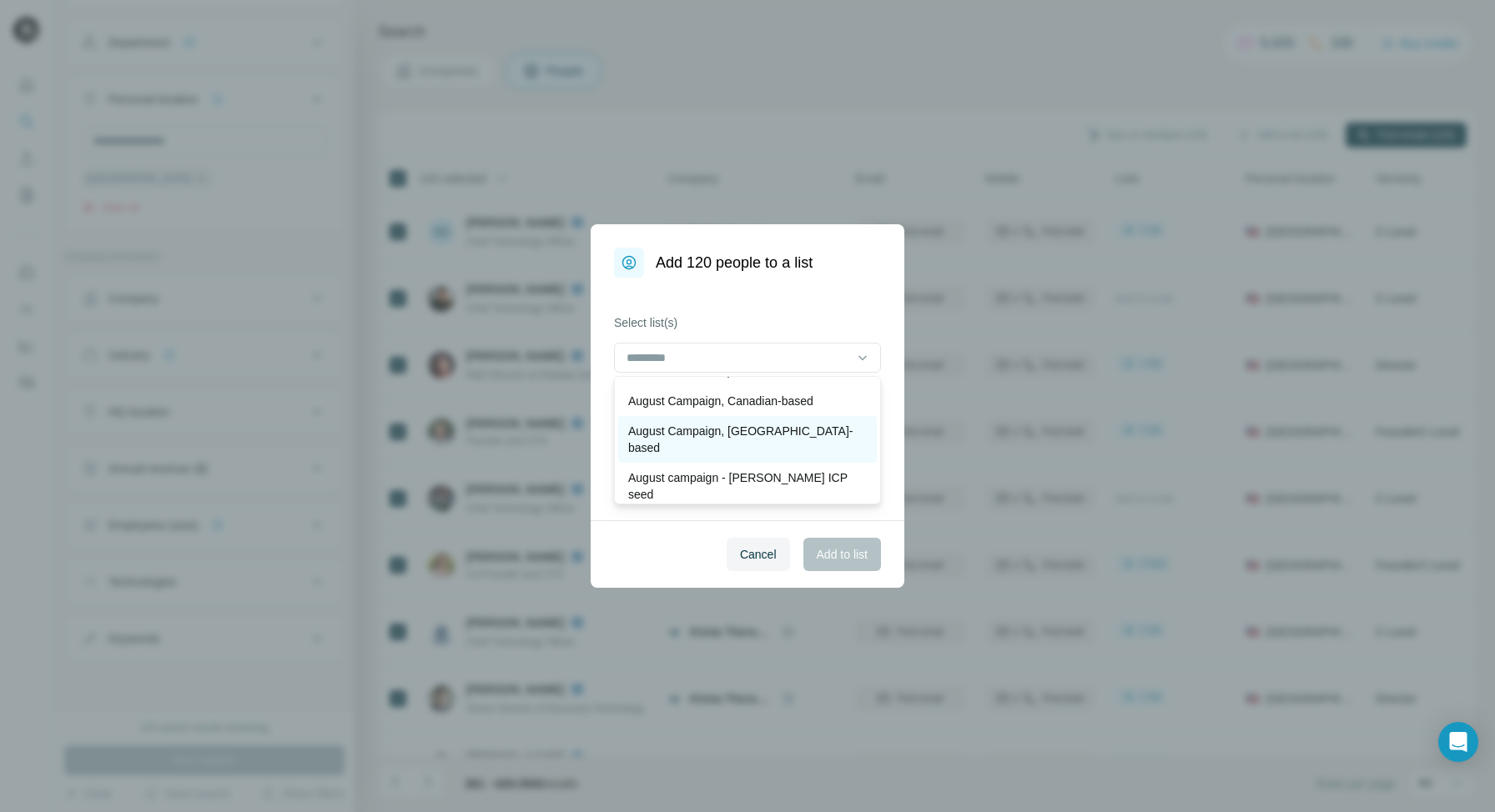
click at [701, 429] on p "August Campaign, [GEOGRAPHIC_DATA]-based" at bounding box center [747, 439] width 238 height 33
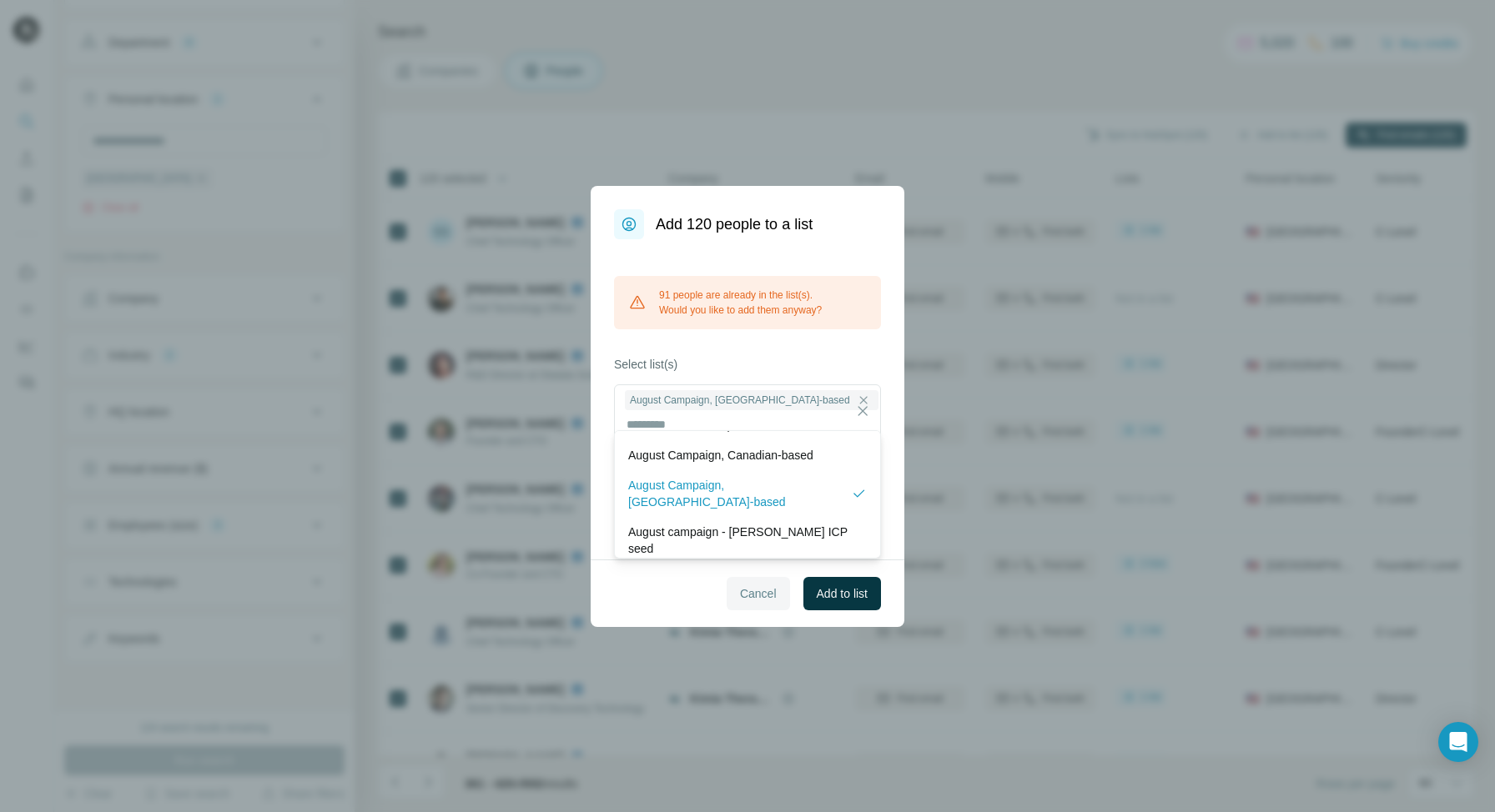
click at [747, 586] on span "Cancel" at bounding box center [758, 594] width 37 height 17
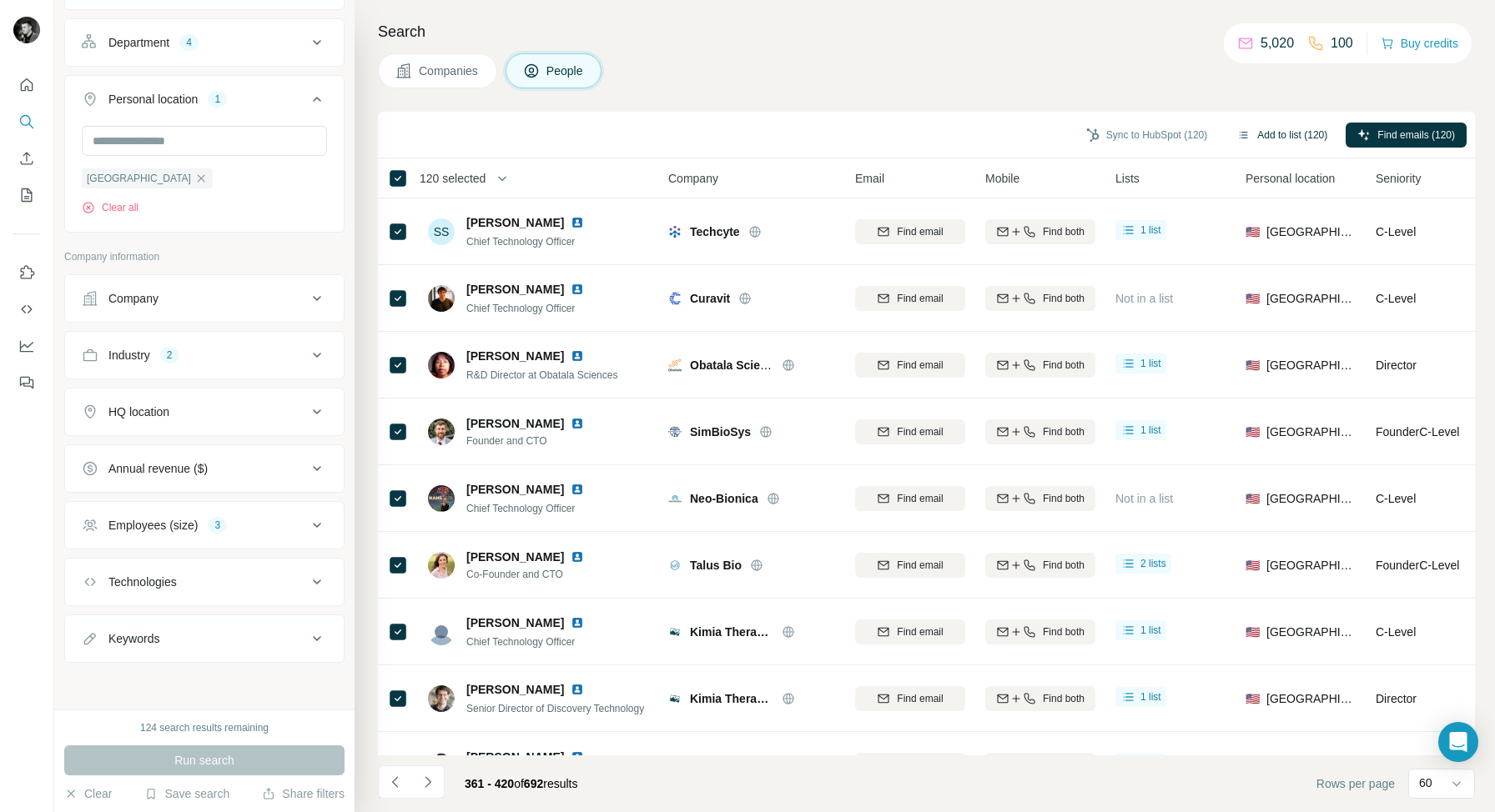
click at [1284, 136] on button "Add to list (120)" at bounding box center [1282, 135] width 114 height 25
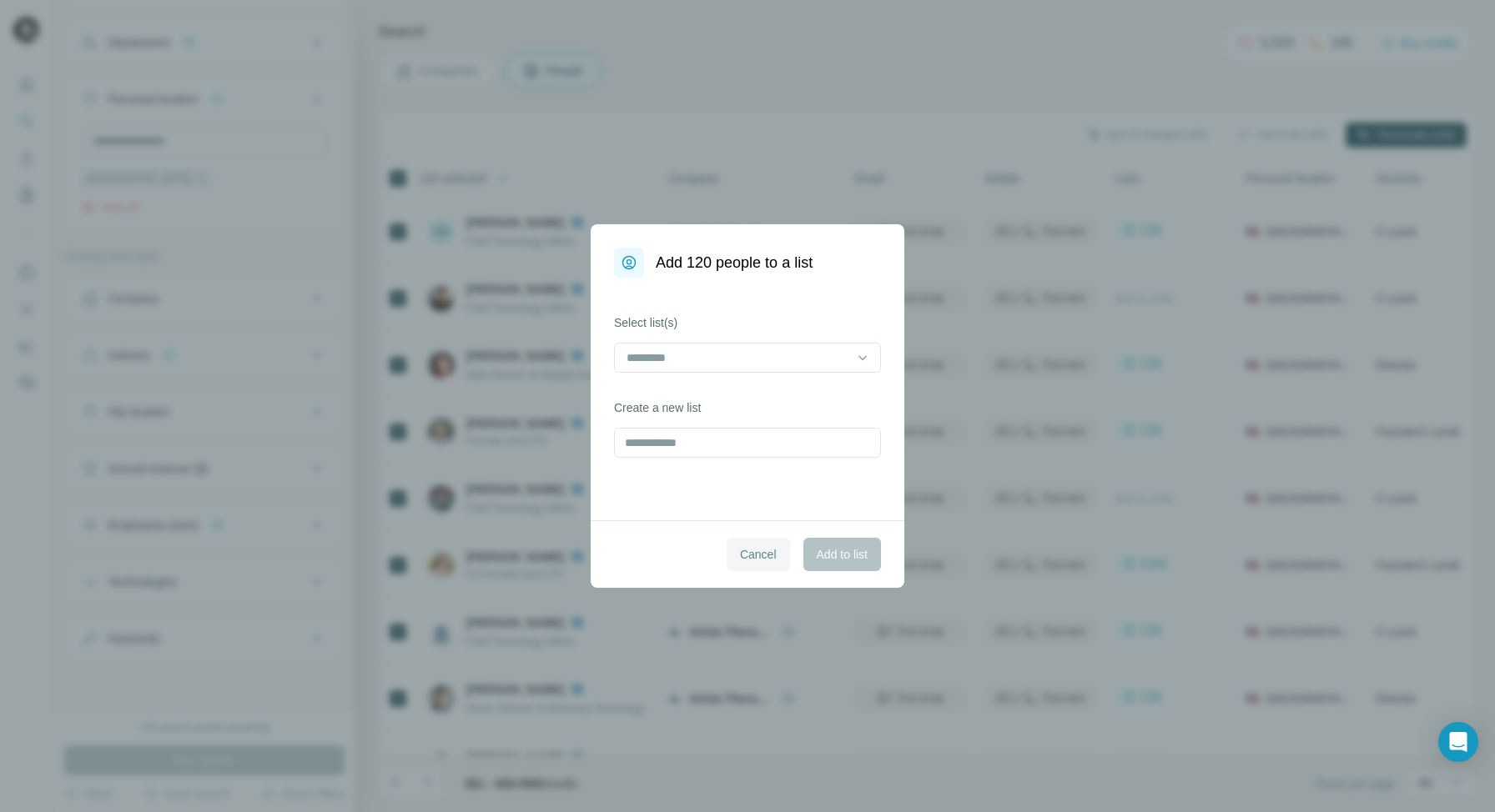
click at [753, 551] on span "Cancel" at bounding box center [758, 555] width 37 height 17
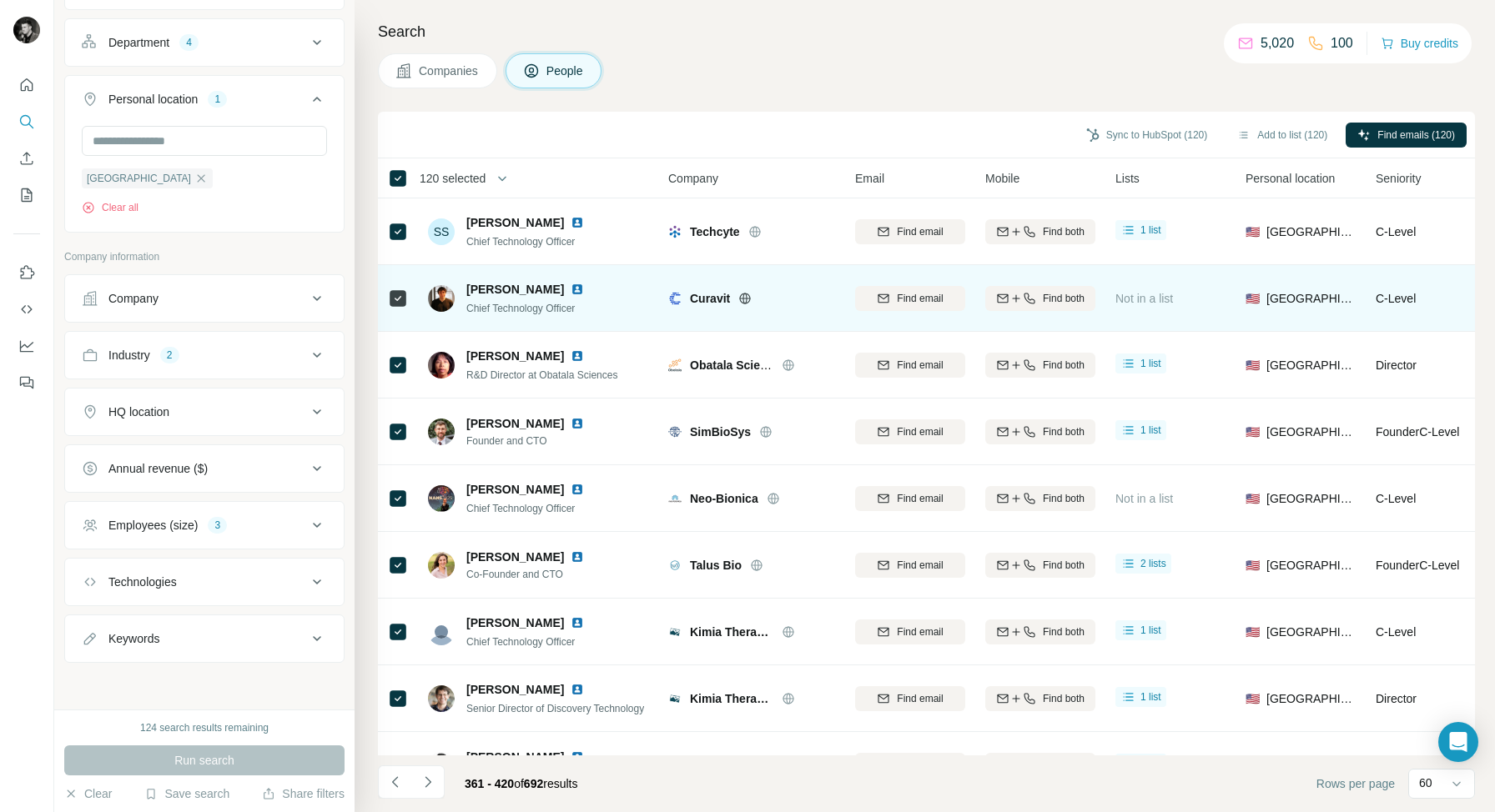
drag, startPoint x: 401, startPoint y: 779, endPoint x: 450, endPoint y: 296, distance: 485.5
click at [401, 779] on icon "Navigate to previous page" at bounding box center [395, 782] width 17 height 17
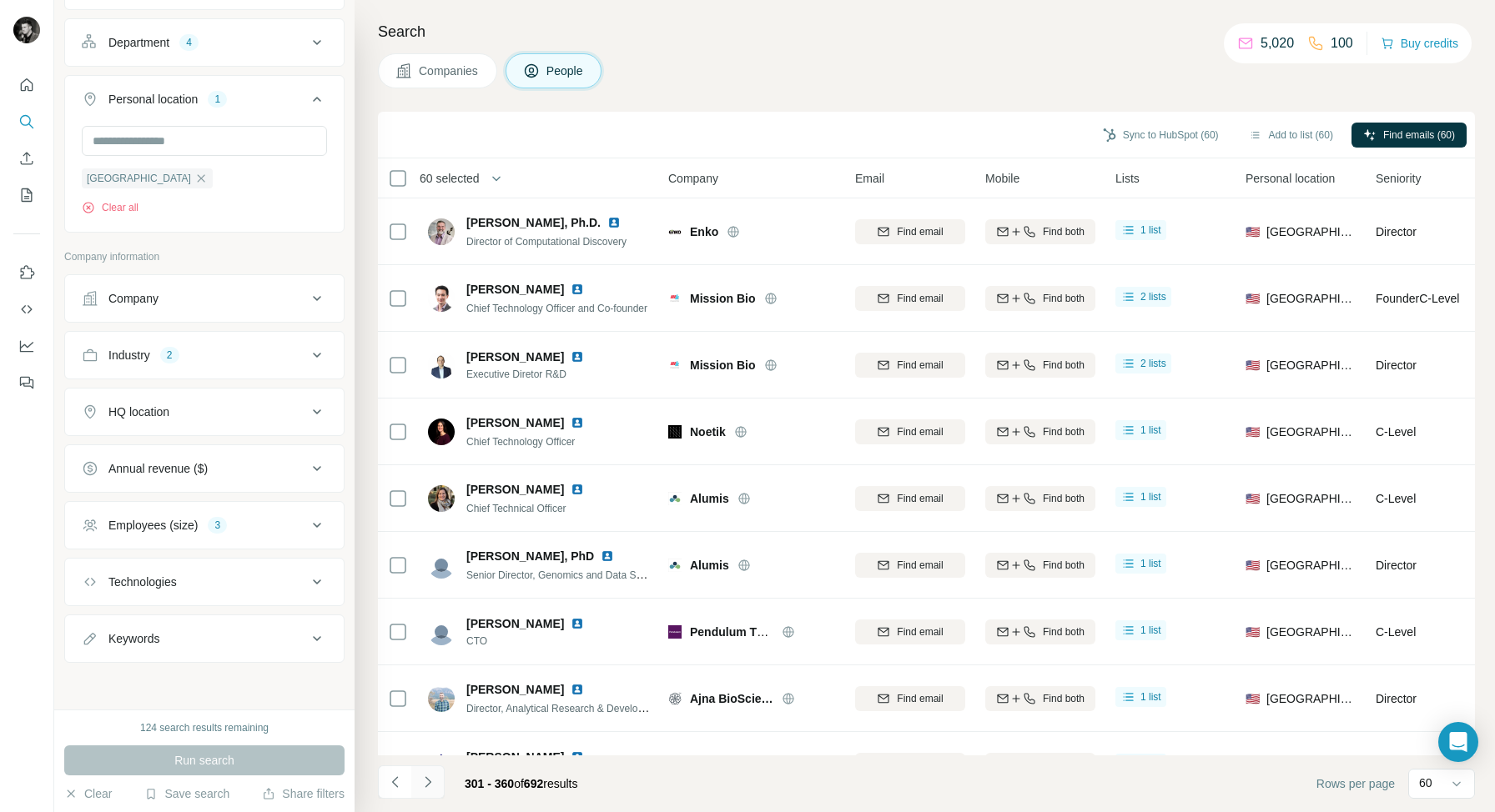
click at [430, 785] on icon "Navigate to next page" at bounding box center [428, 782] width 17 height 17
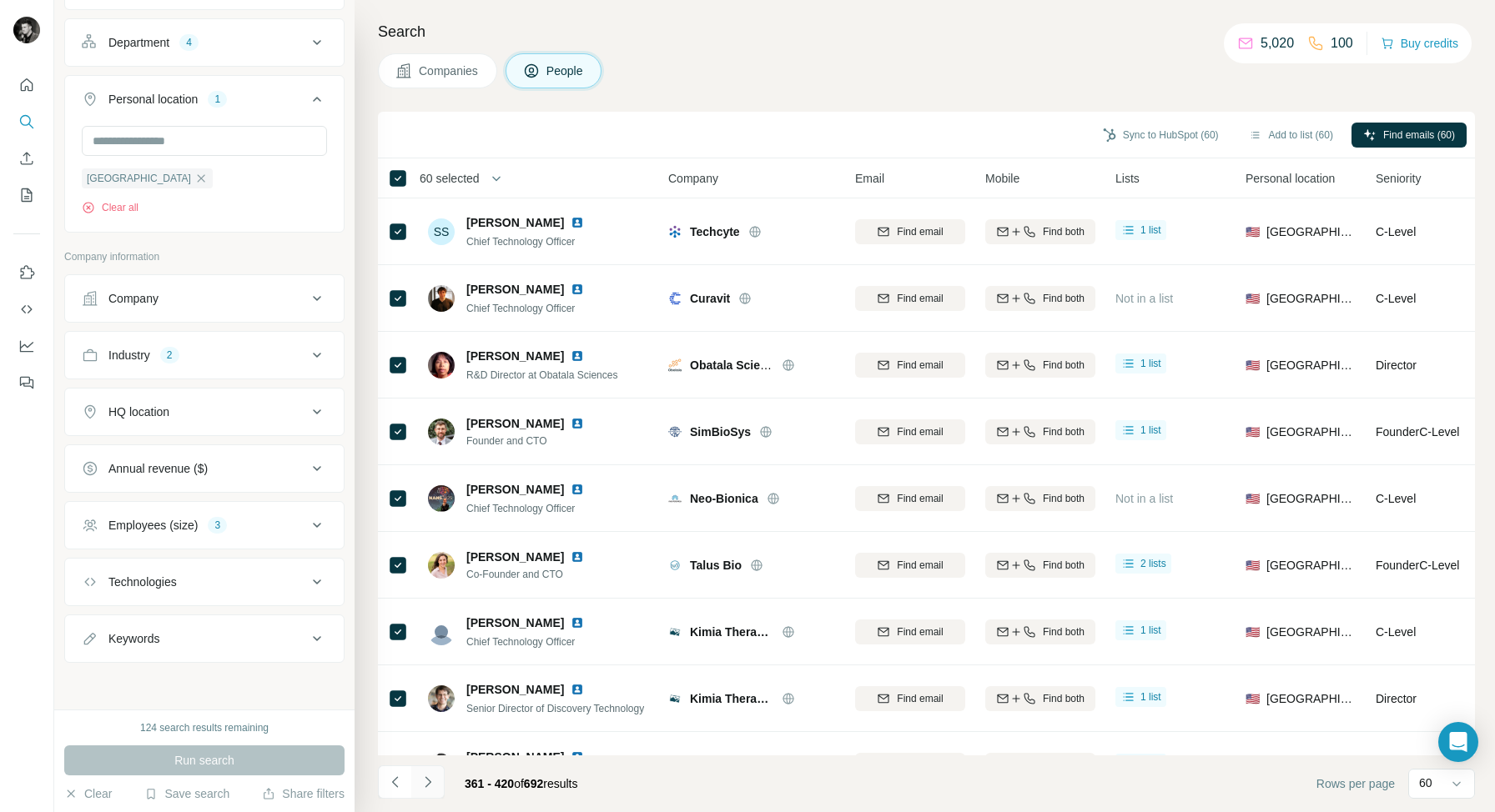
click at [430, 785] on icon "Navigate to next page" at bounding box center [428, 782] width 17 height 17
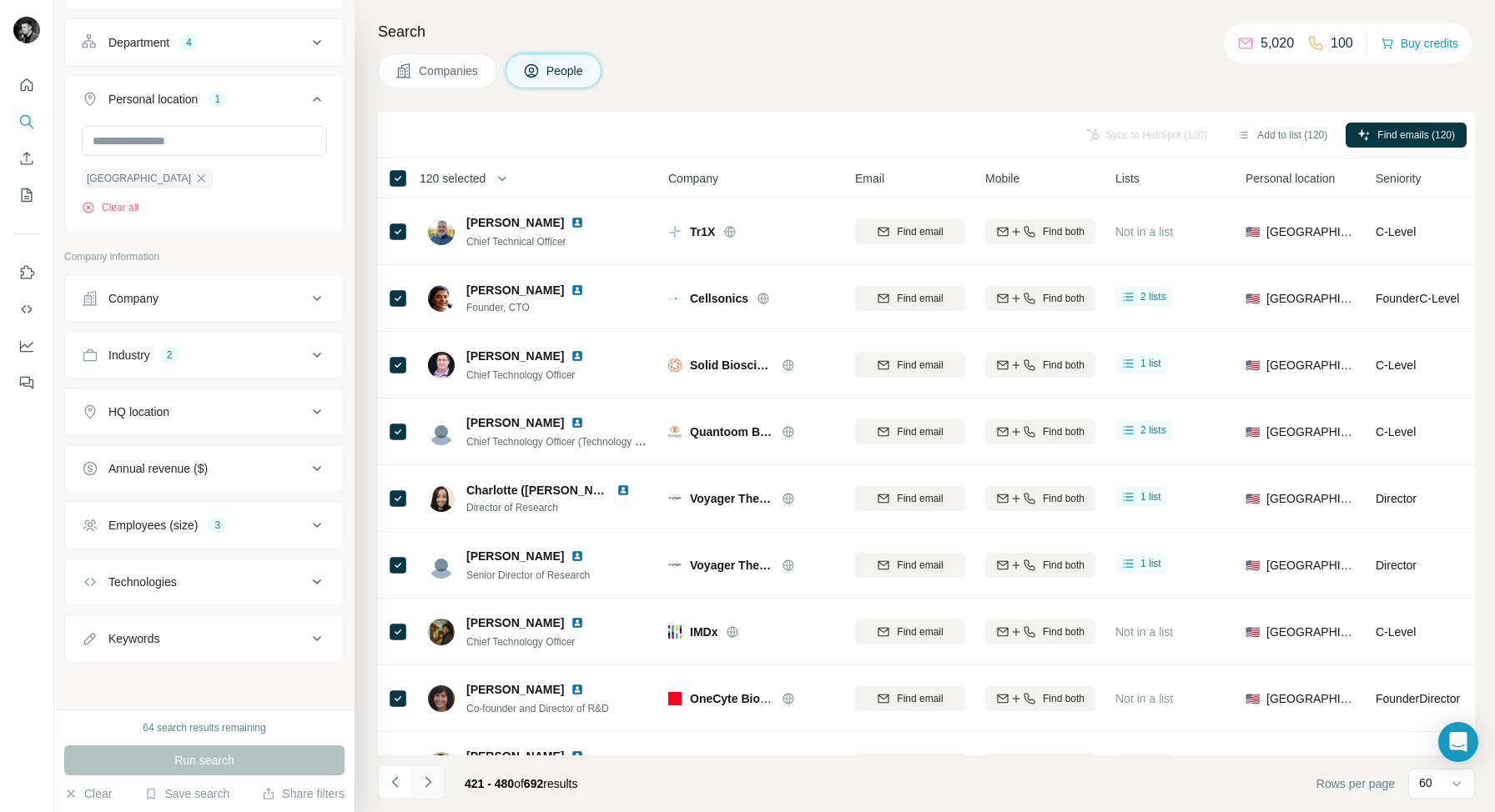
click at [430, 783] on icon "Navigate to next page" at bounding box center [427, 781] width 6 height 11
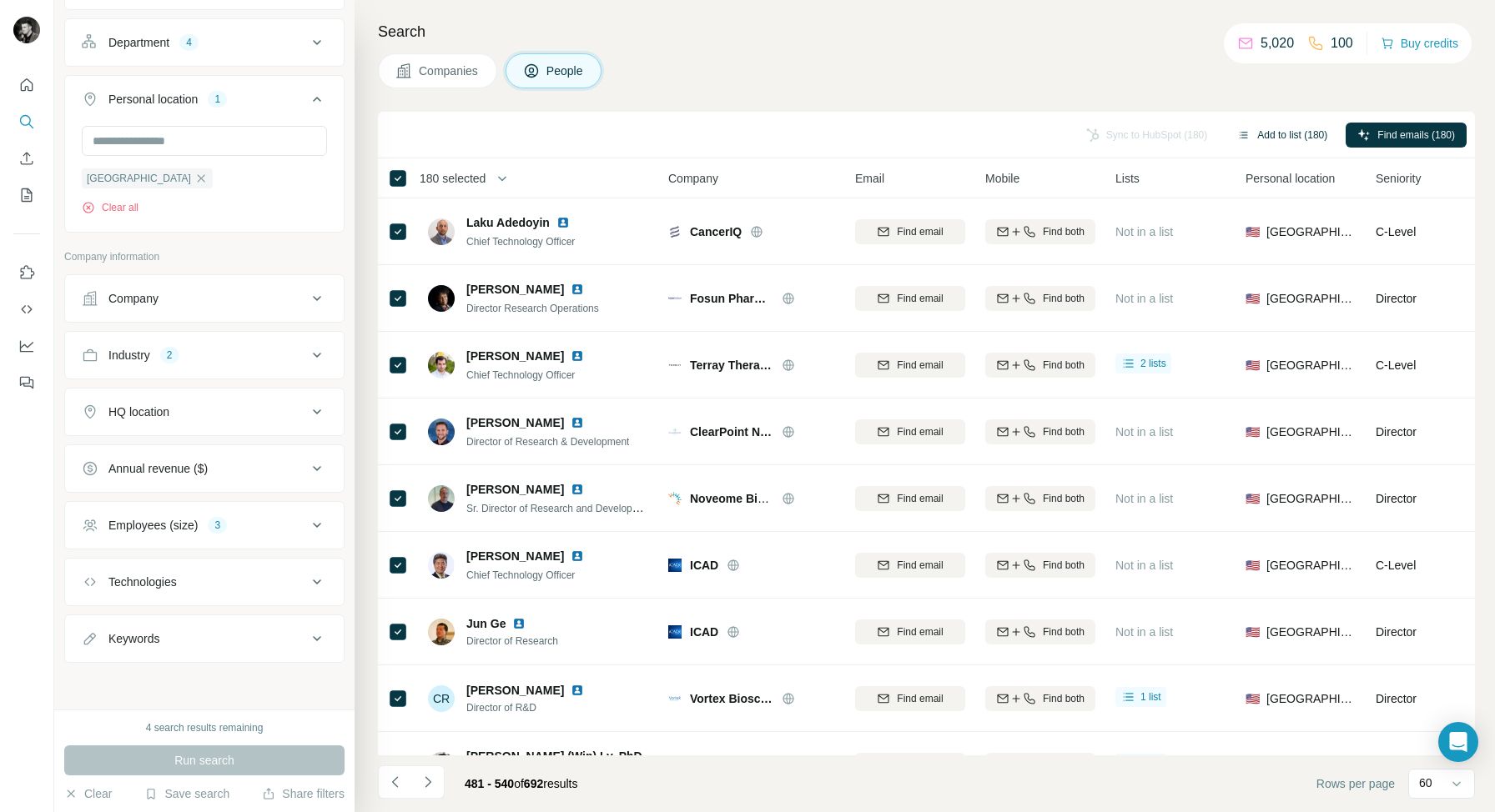
click at [1279, 131] on button "Add to list (180)" at bounding box center [1282, 135] width 114 height 25
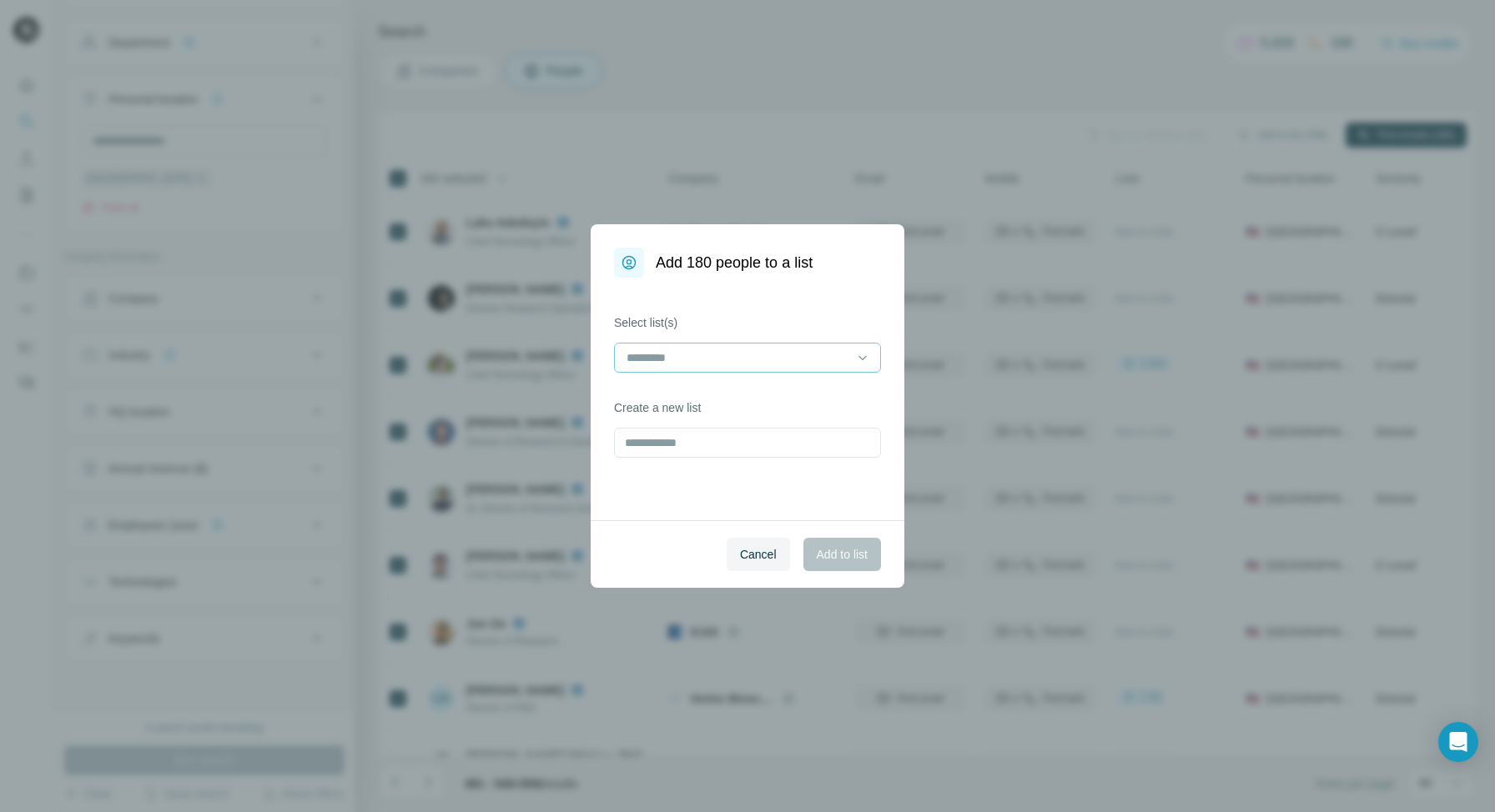
click at [799, 348] on input at bounding box center [737, 358] width 225 height 18
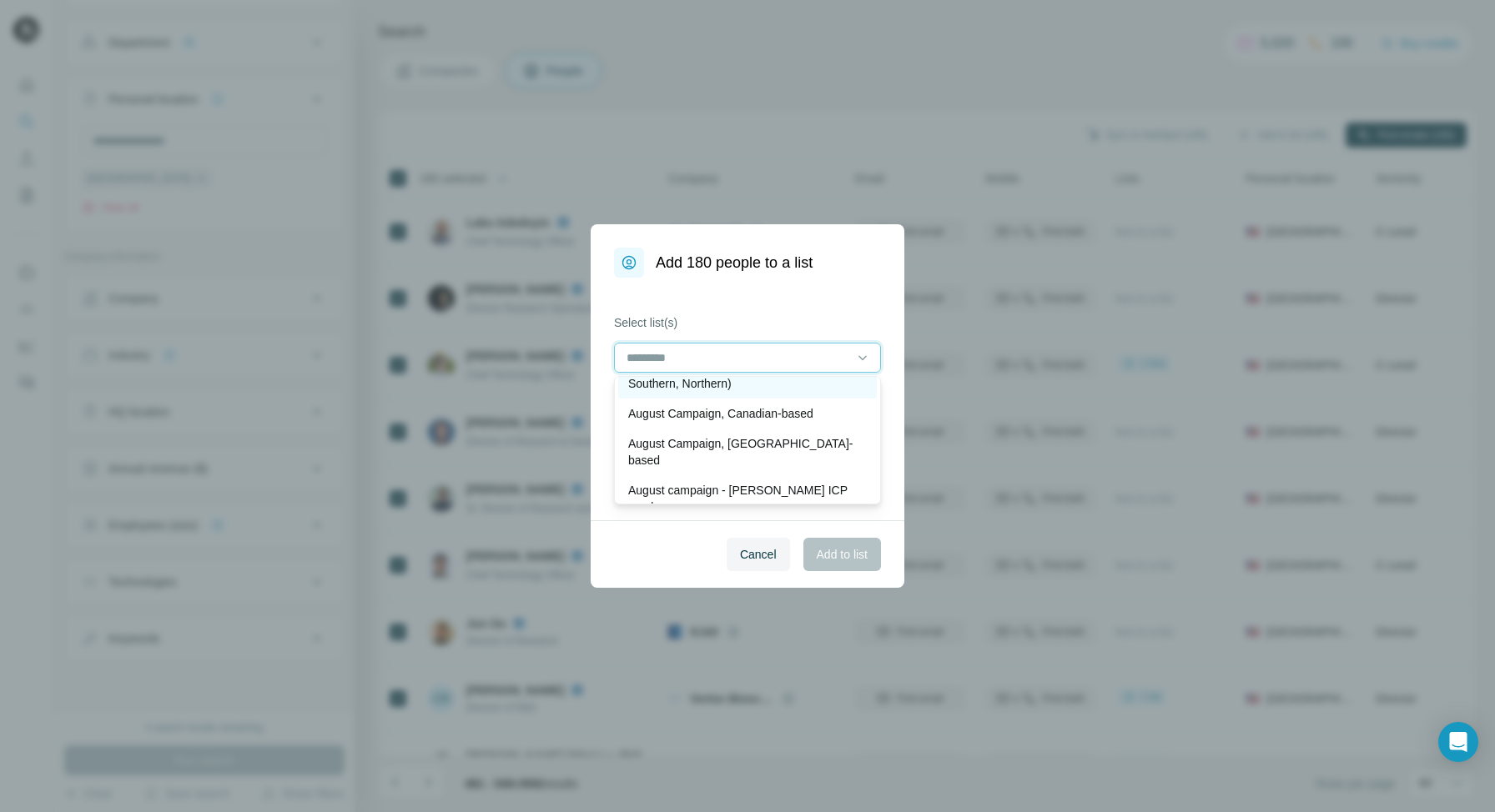
scroll to position [89, 0]
click at [684, 440] on p "August Campaign, [GEOGRAPHIC_DATA]-based" at bounding box center [747, 451] width 238 height 33
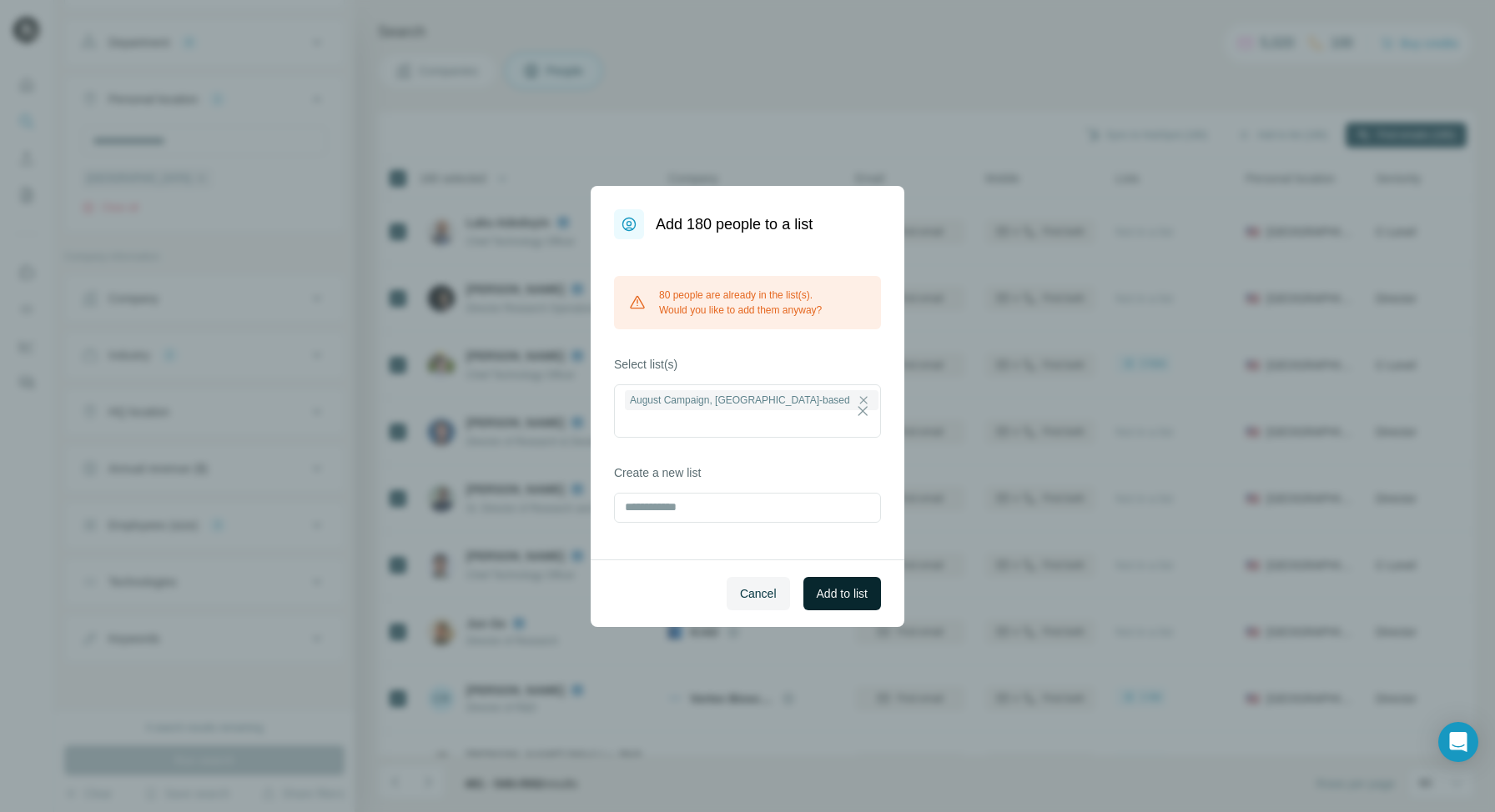
click at [856, 586] on span "Add to list" at bounding box center [842, 594] width 51 height 17
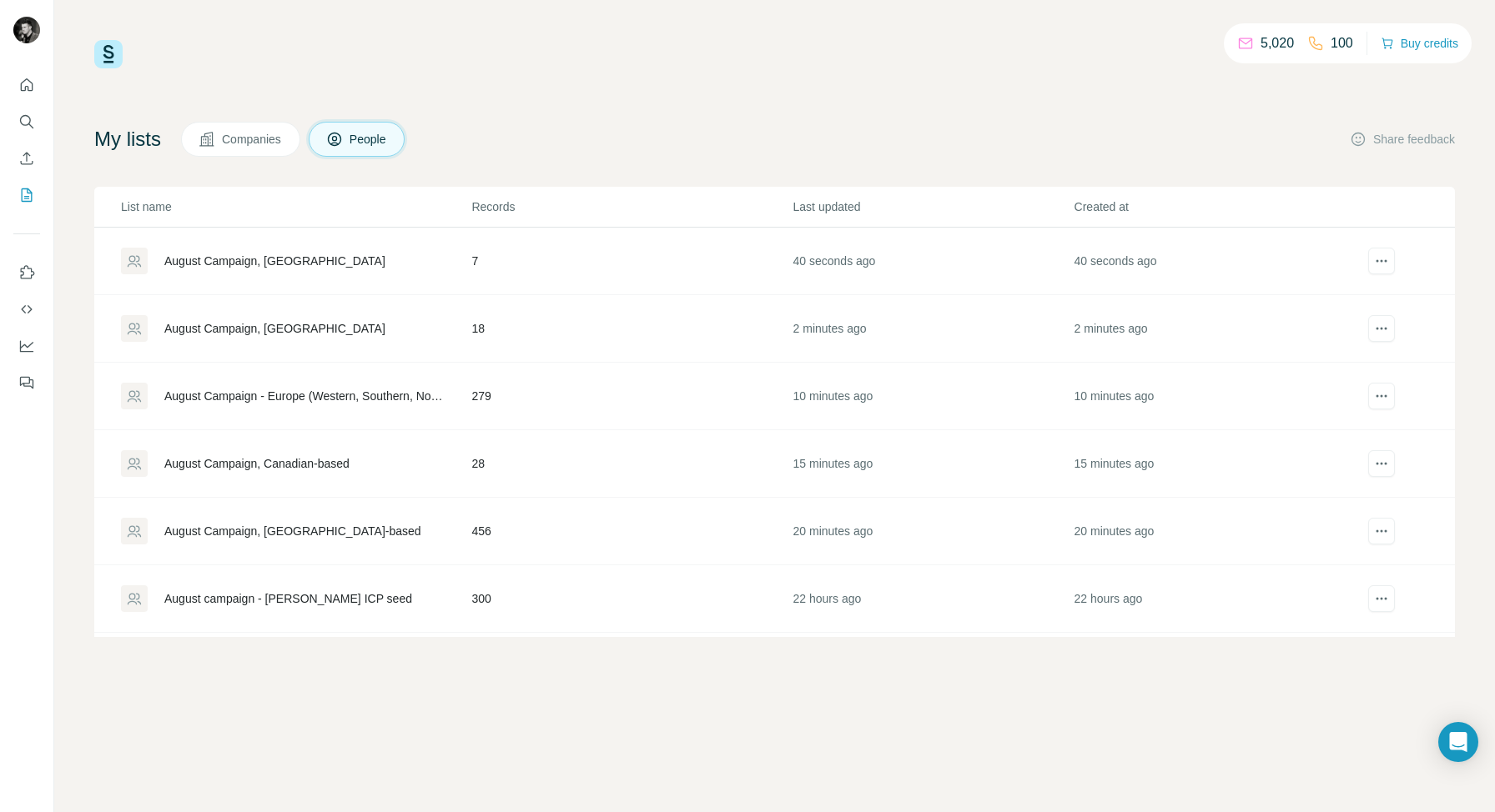
click at [303, 260] on div "August Campaign, [GEOGRAPHIC_DATA]" at bounding box center [275, 261] width 221 height 17
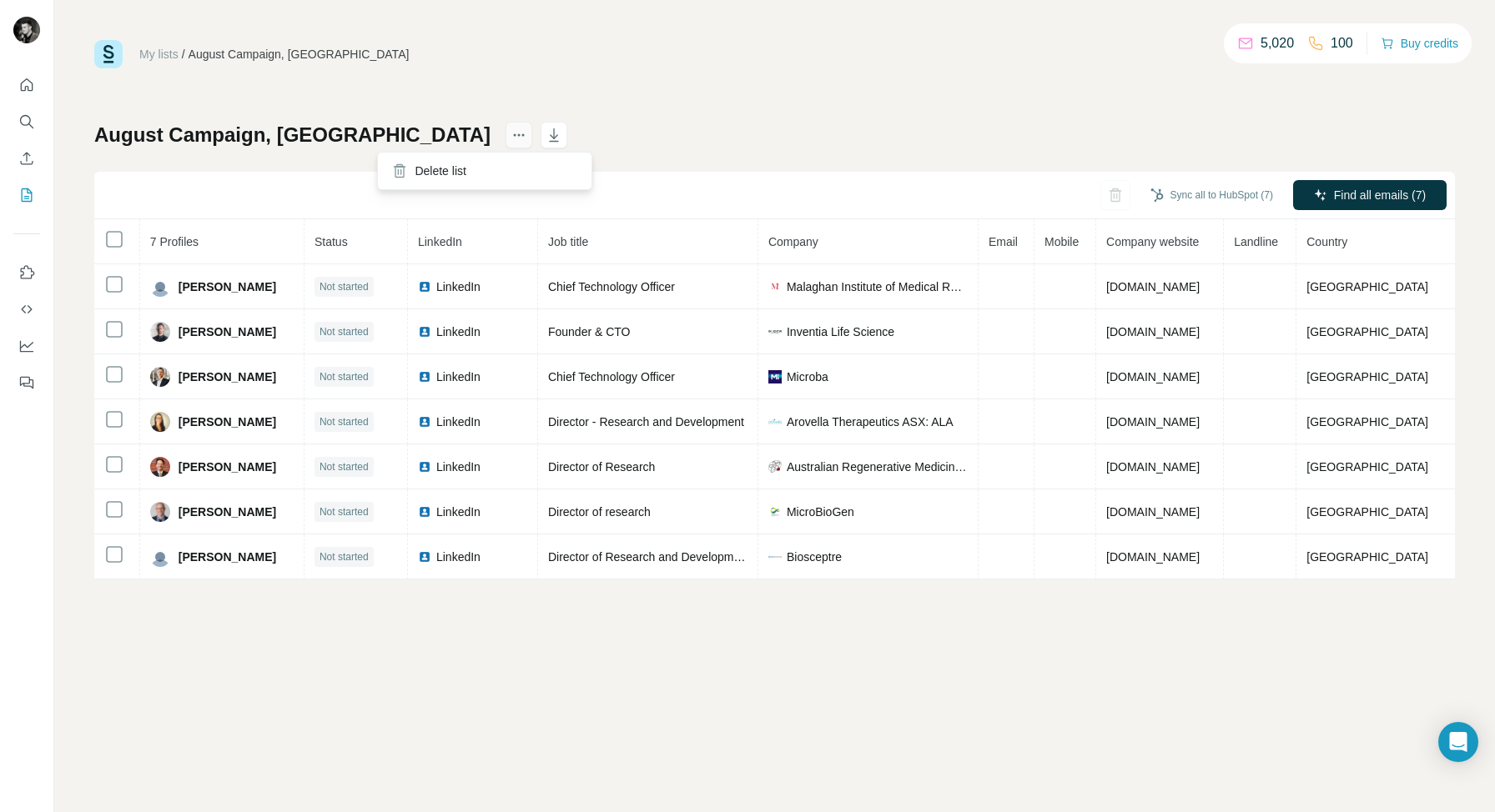
click at [518, 134] on icon "actions" at bounding box center [519, 135] width 3 height 3
click at [328, 132] on h1 "August Campaign, [GEOGRAPHIC_DATA]" at bounding box center [292, 135] width 396 height 27
click at [360, 140] on h1 "August Campaign, [GEOGRAPHIC_DATA]" at bounding box center [292, 135] width 396 height 27
click at [309, 131] on h1 "August Campaign, [GEOGRAPHIC_DATA]" at bounding box center [292, 135] width 396 height 27
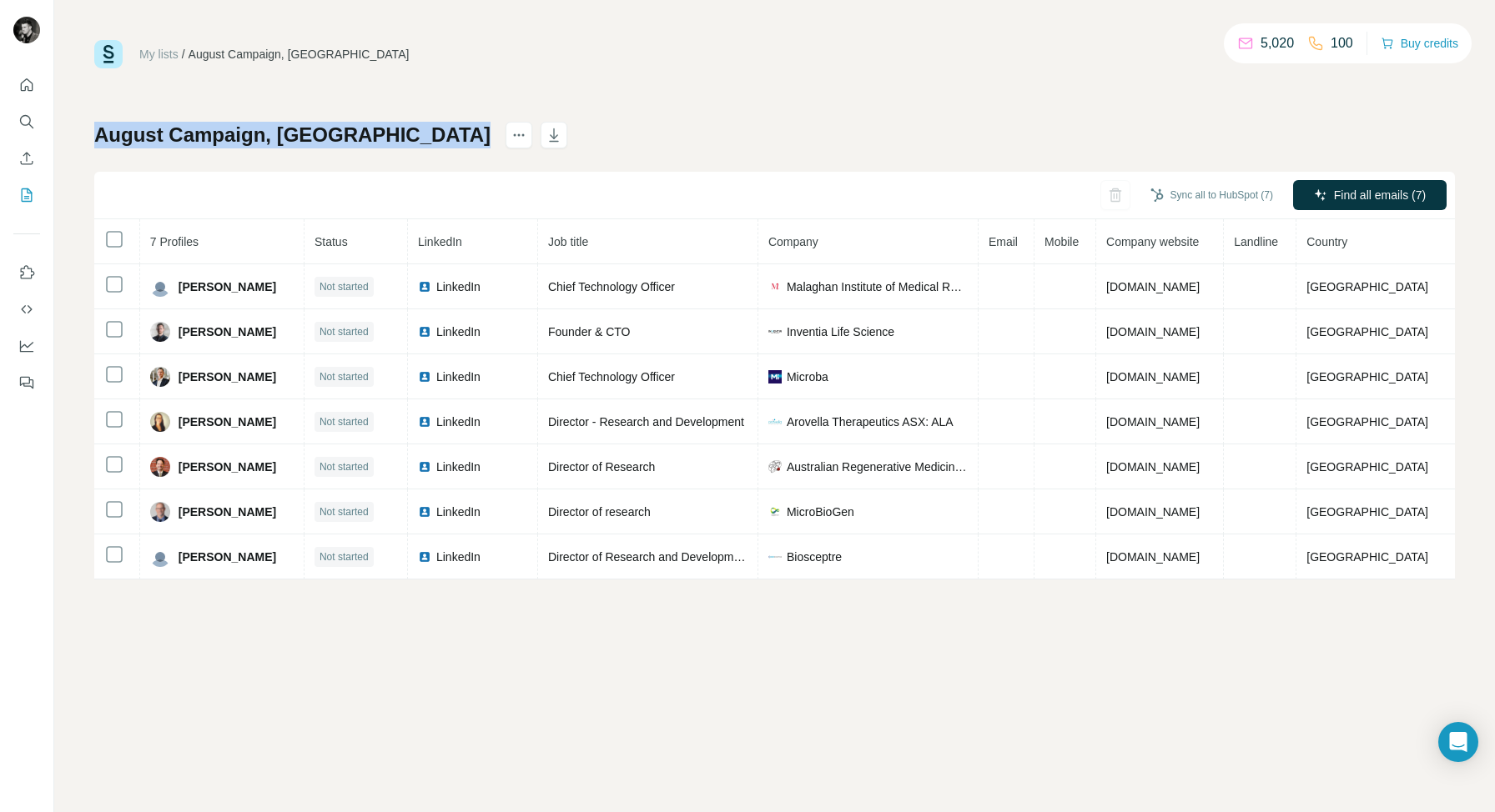
click at [309, 131] on h1 "August Campaign, [GEOGRAPHIC_DATA]" at bounding box center [292, 135] width 396 height 27
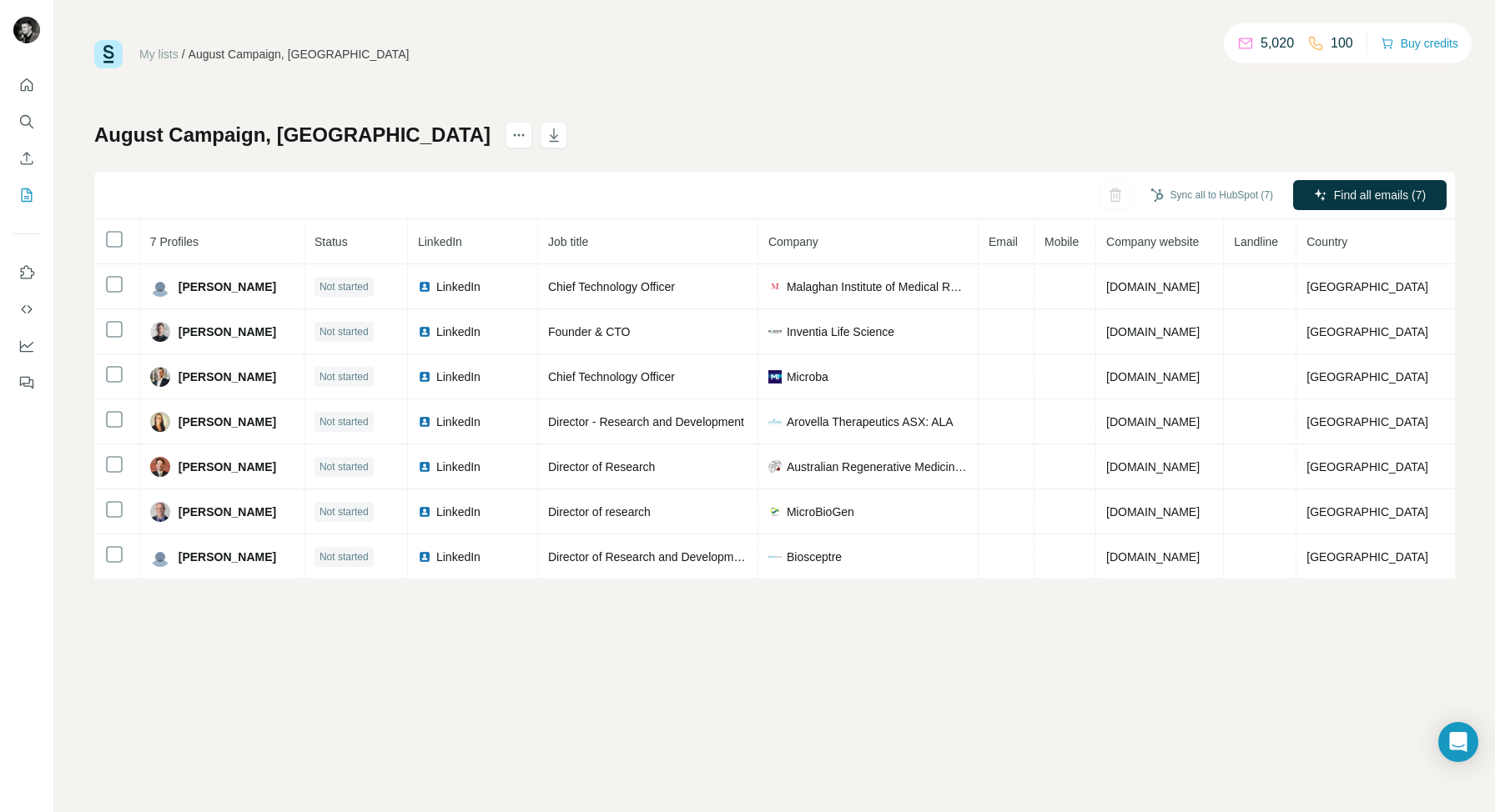
click at [549, 111] on div "My lists / August Campaign, [GEOGRAPHIC_DATA] 5,020 100 Buy credits August Camp…" at bounding box center [775, 310] width 1360 height 540
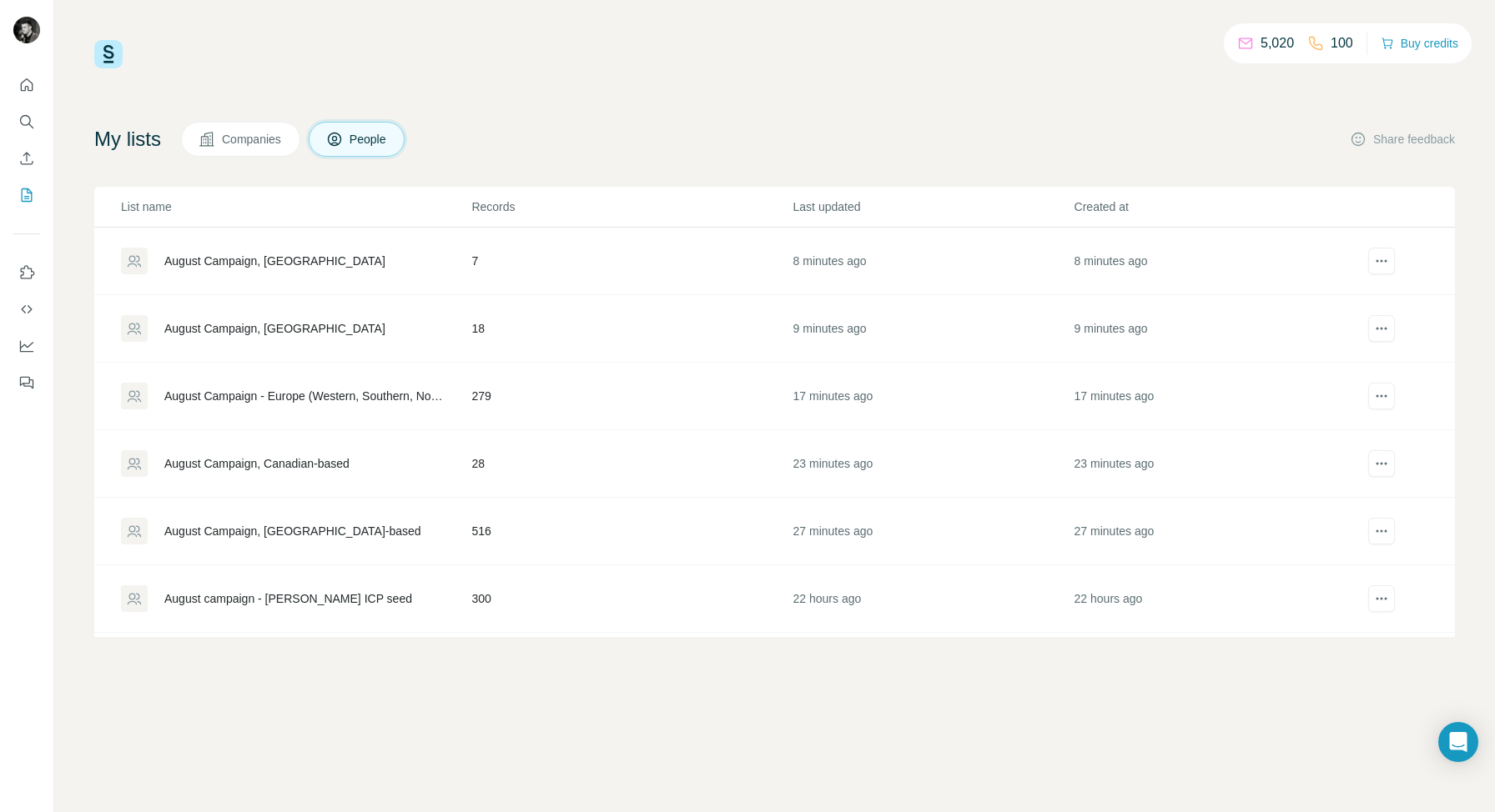
click at [264, 530] on div "August Campaign, [GEOGRAPHIC_DATA]-based" at bounding box center [292, 531] width 257 height 17
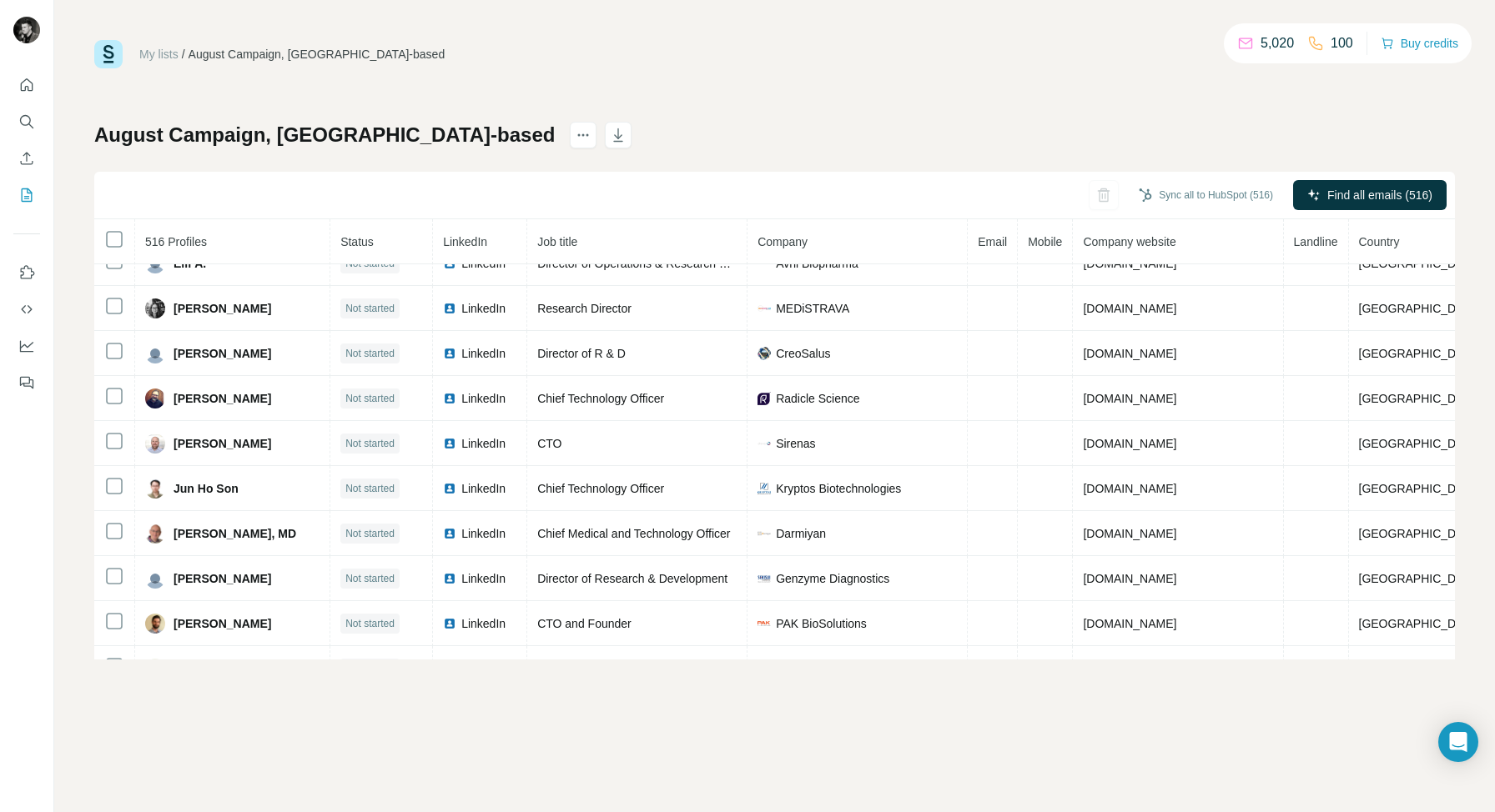
scroll to position [2997, 0]
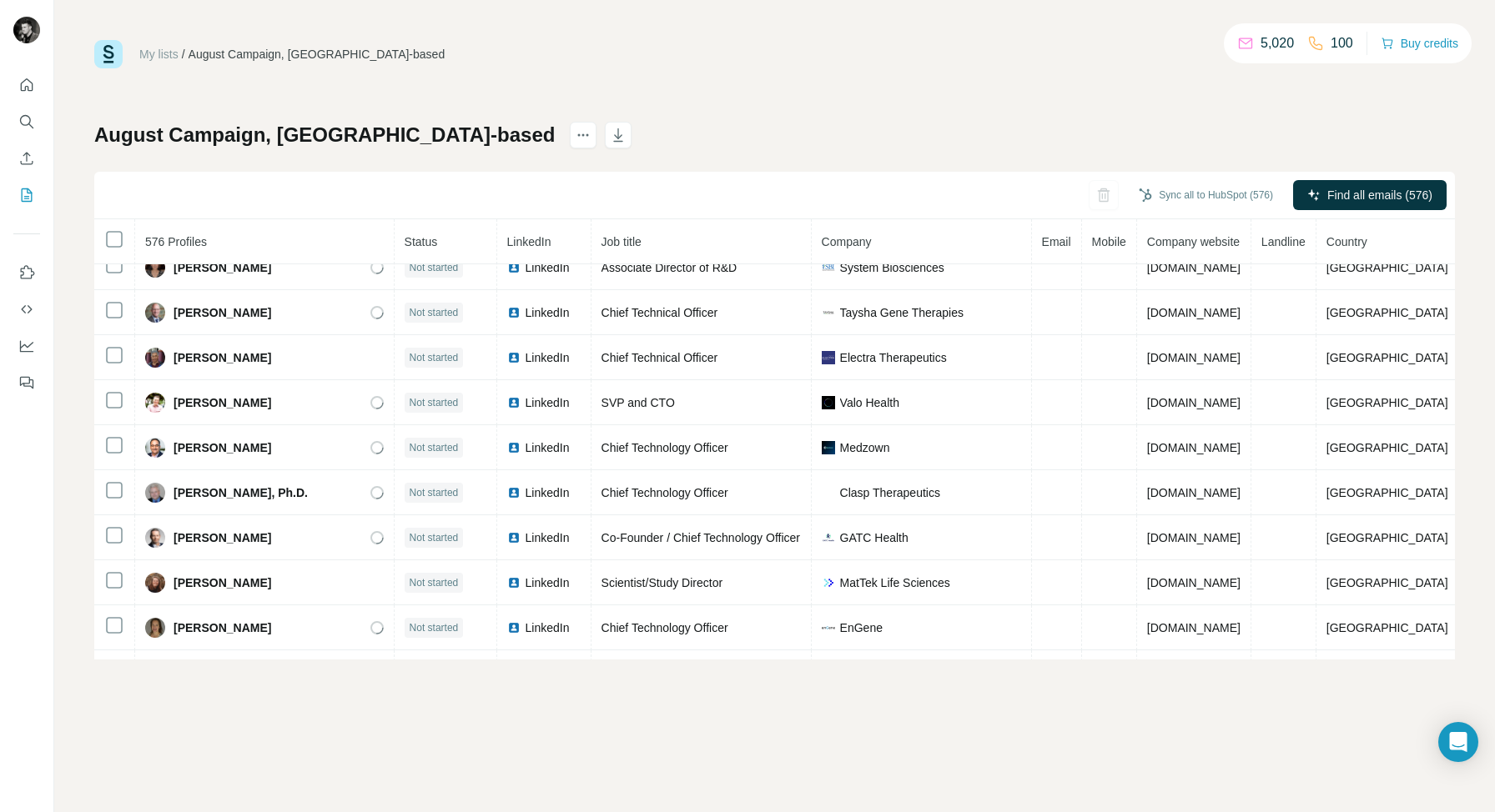
scroll to position [880, 0]
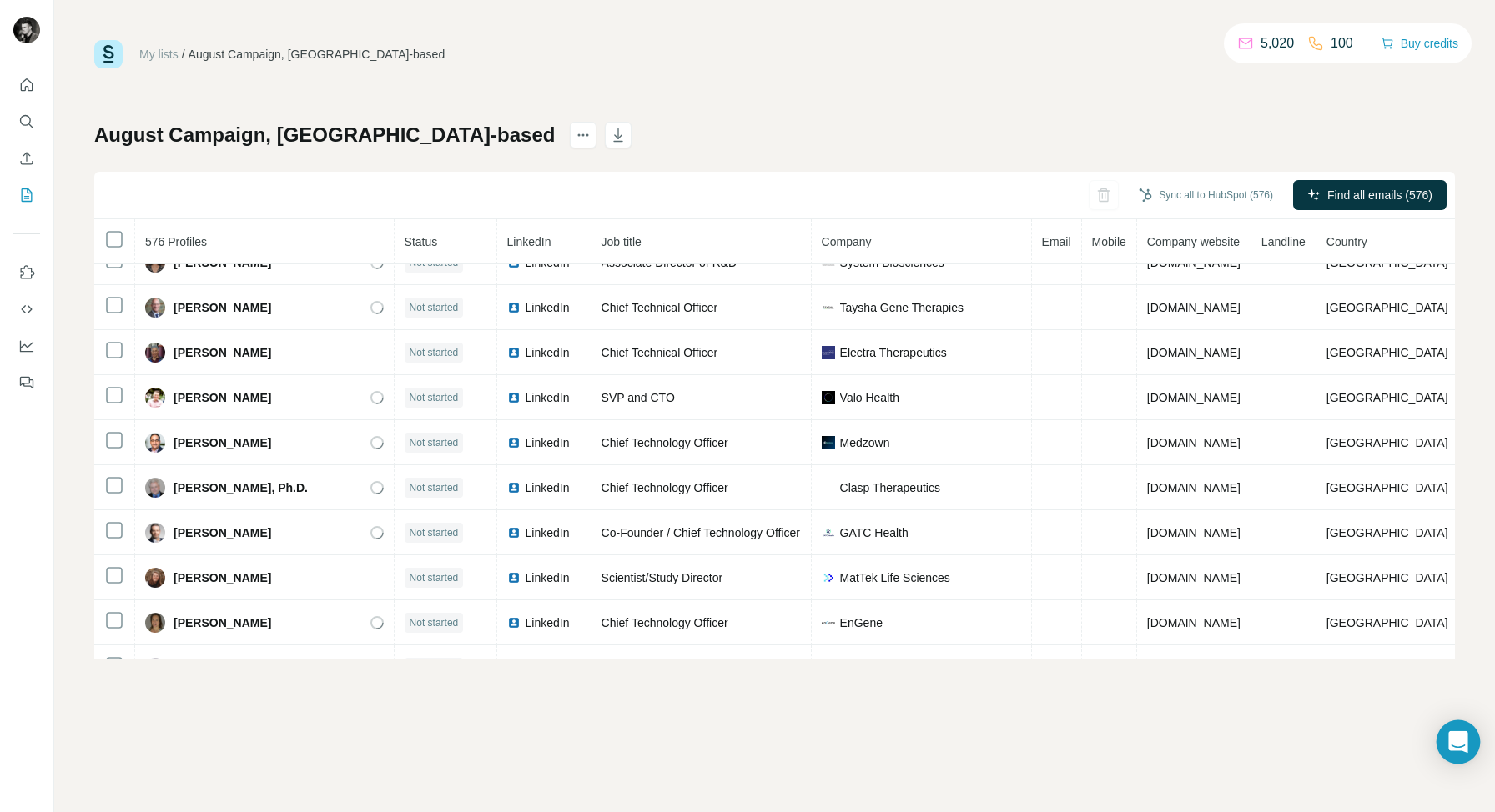
click at [1467, 749] on icon "Open Intercom Messenger" at bounding box center [1458, 742] width 22 height 22
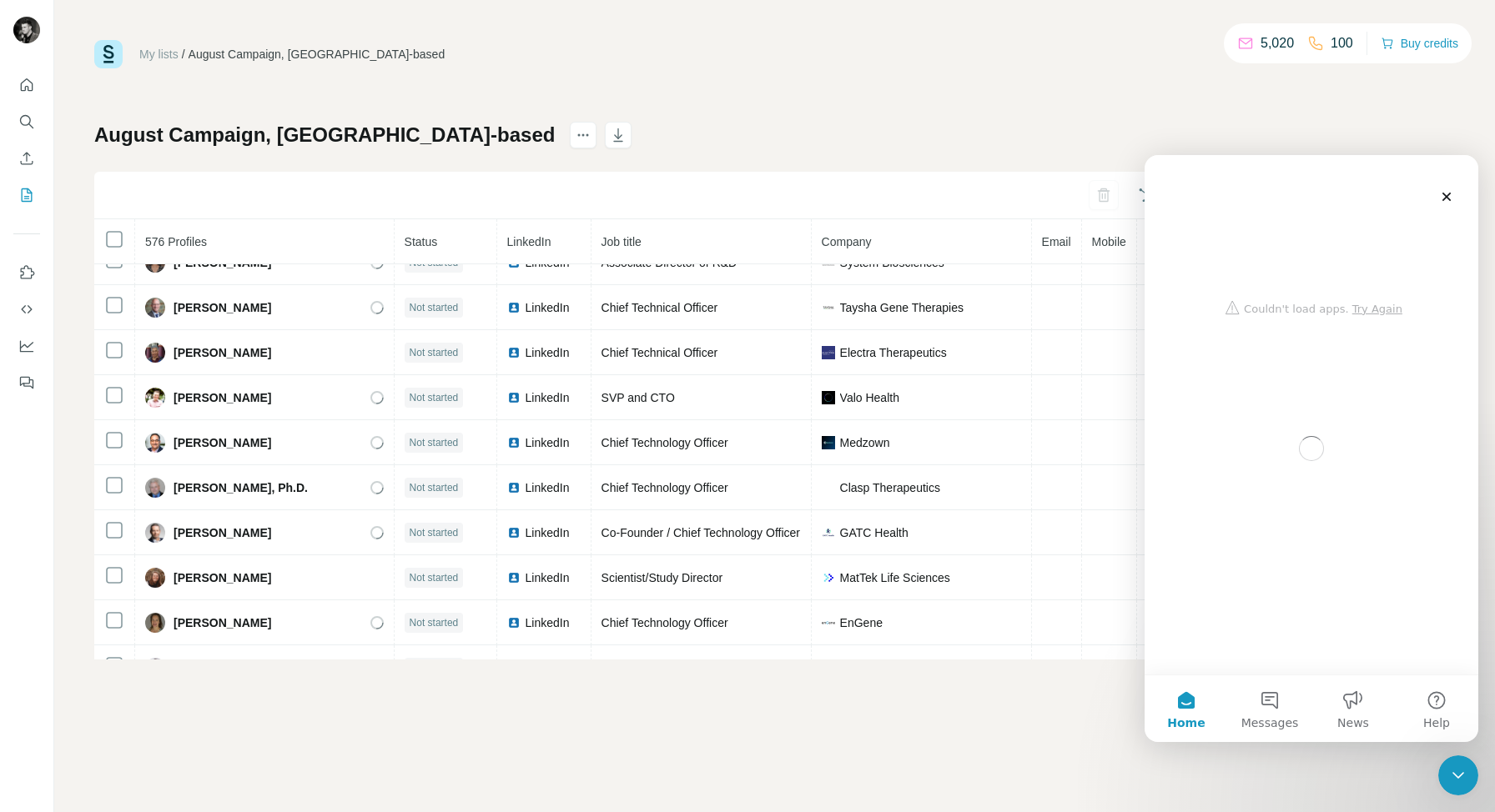
scroll to position [0, 0]
click at [1371, 315] on div "Intercom messenger" at bounding box center [1310, 240] width 300 height 169
click at [1379, 308] on div "Intercom messenger" at bounding box center [1310, 240] width 300 height 169
click at [1378, 311] on div "Intercom messenger" at bounding box center [1310, 240] width 300 height 169
click at [1373, 307] on div "Intercom messenger" at bounding box center [1310, 240] width 300 height 169
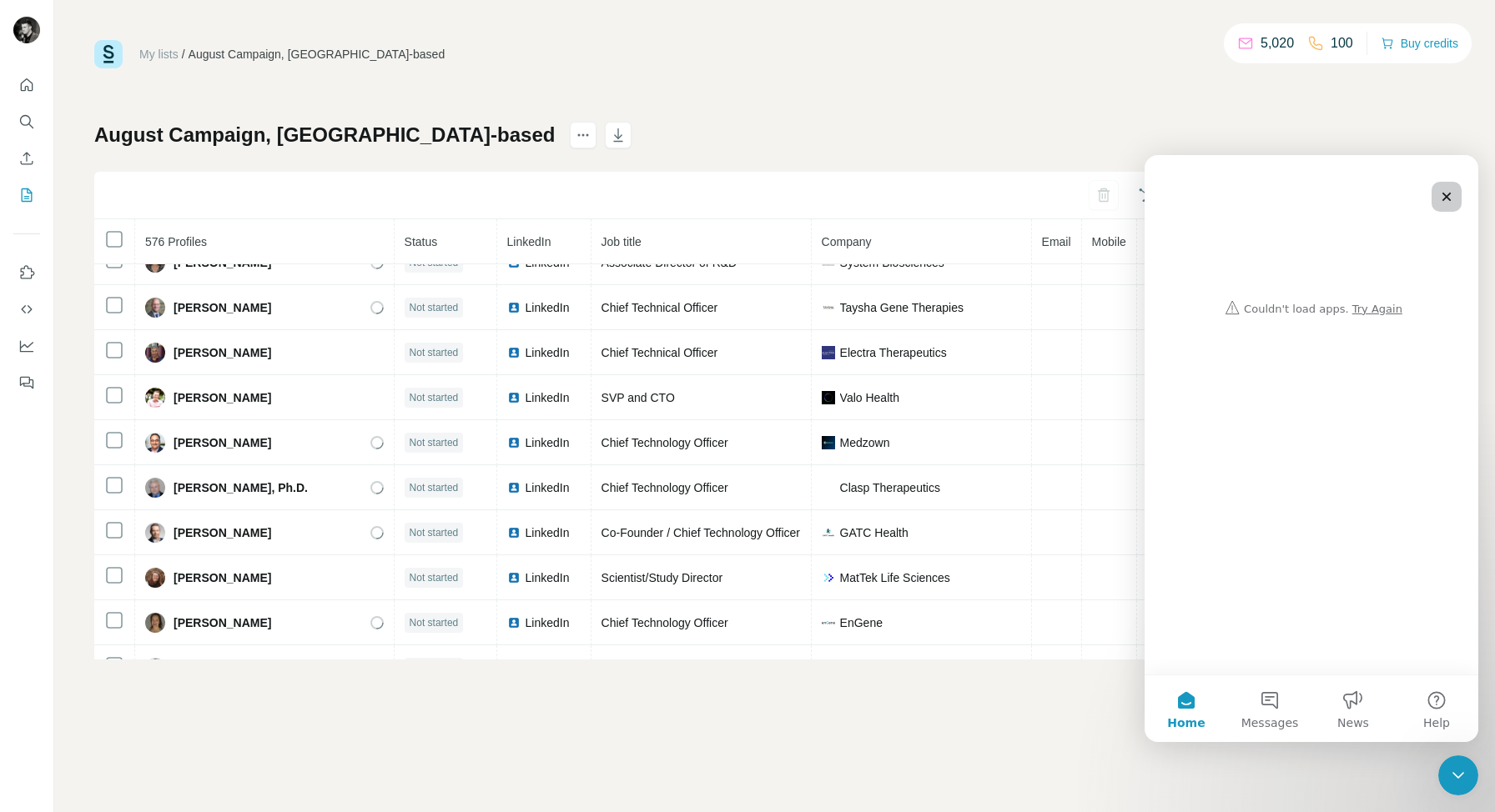
click at [1445, 197] on icon "Close" at bounding box center [1447, 197] width 13 height 13
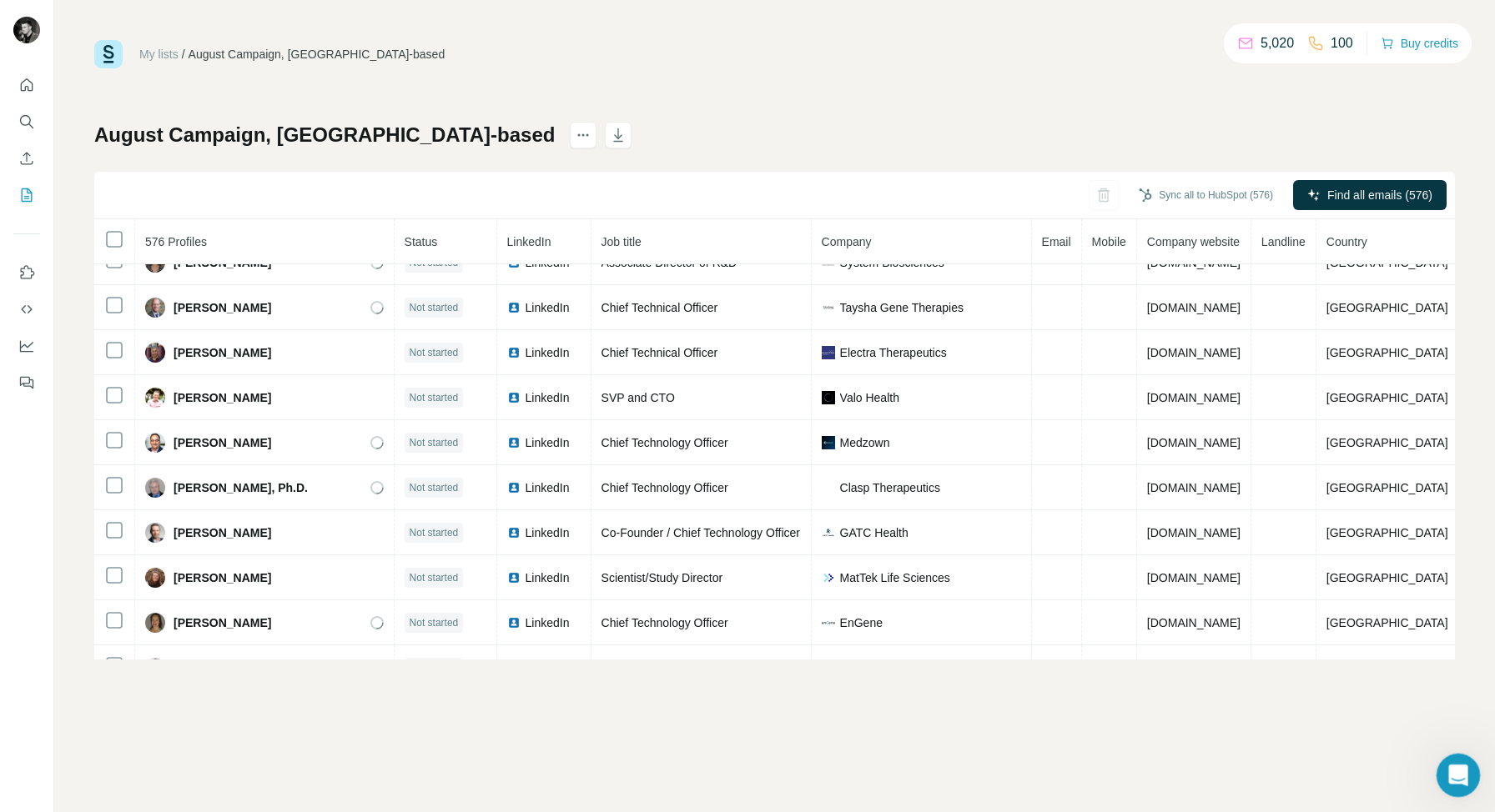
click at [1441, 764] on div "Open Intercom Messenger" at bounding box center [1456, 773] width 55 height 55
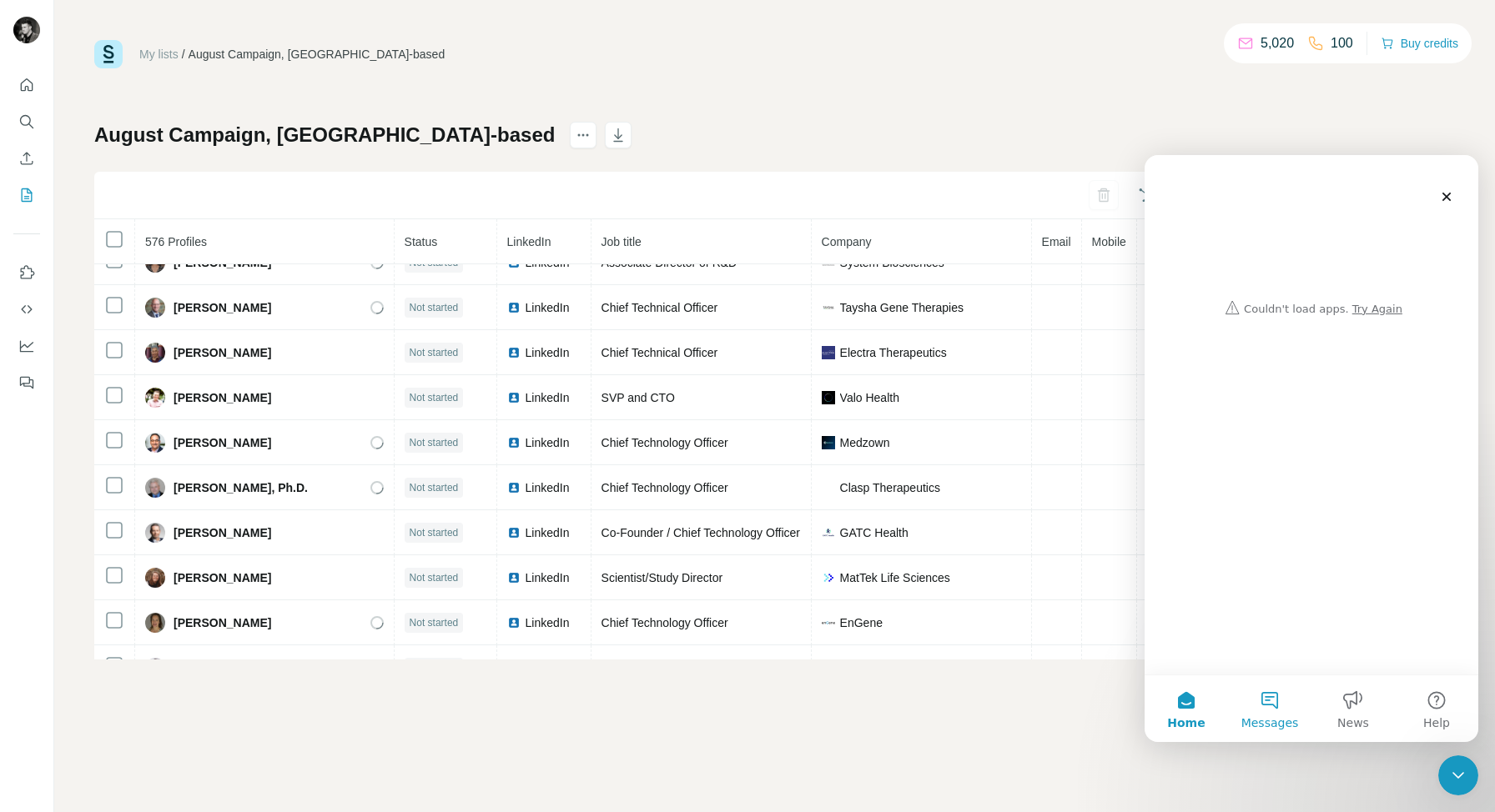
click at [1275, 717] on span "Messages" at bounding box center [1269, 723] width 58 height 12
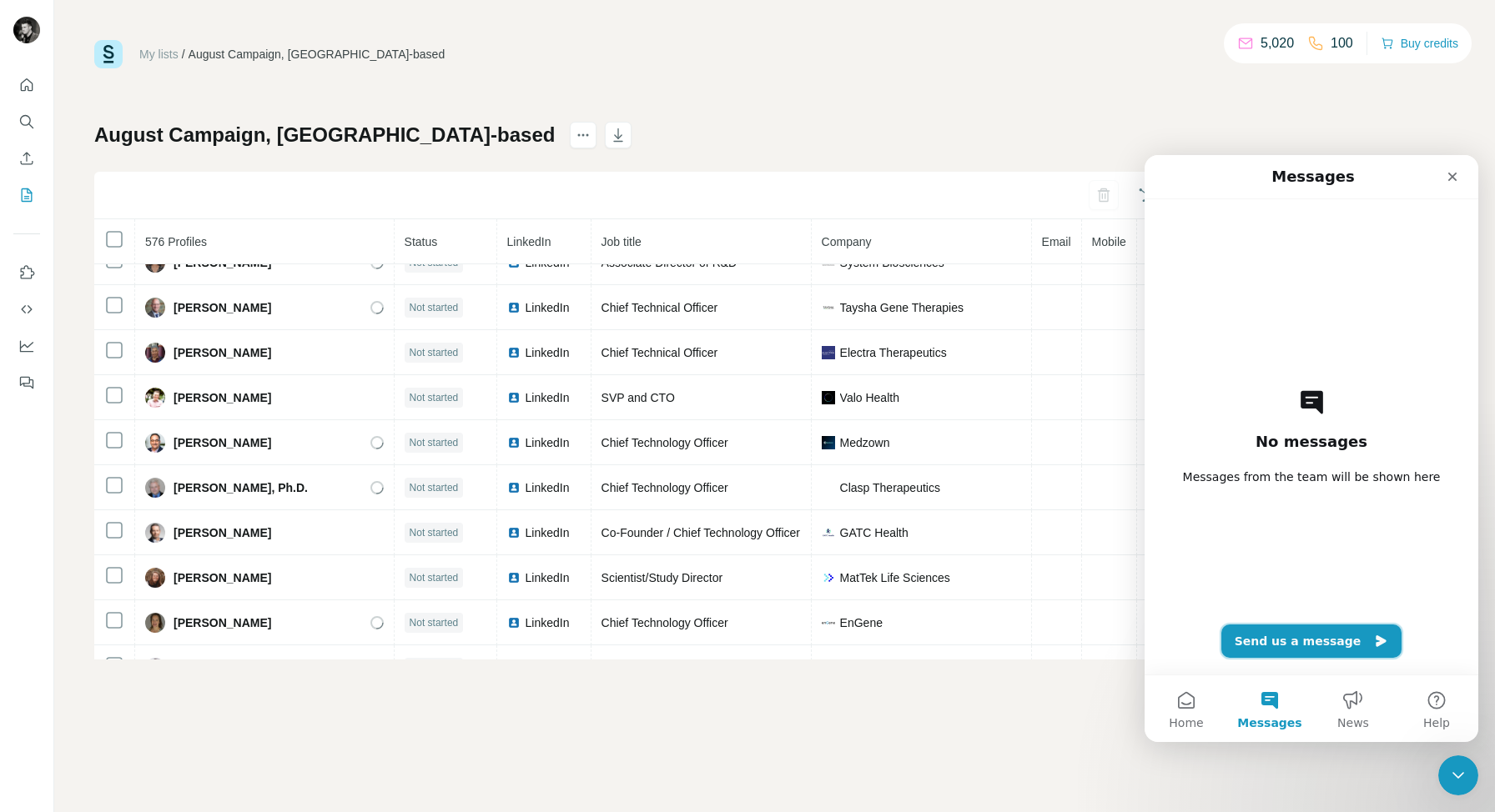
click at [1324, 647] on button "Send us a message" at bounding box center [1311, 642] width 181 height 33
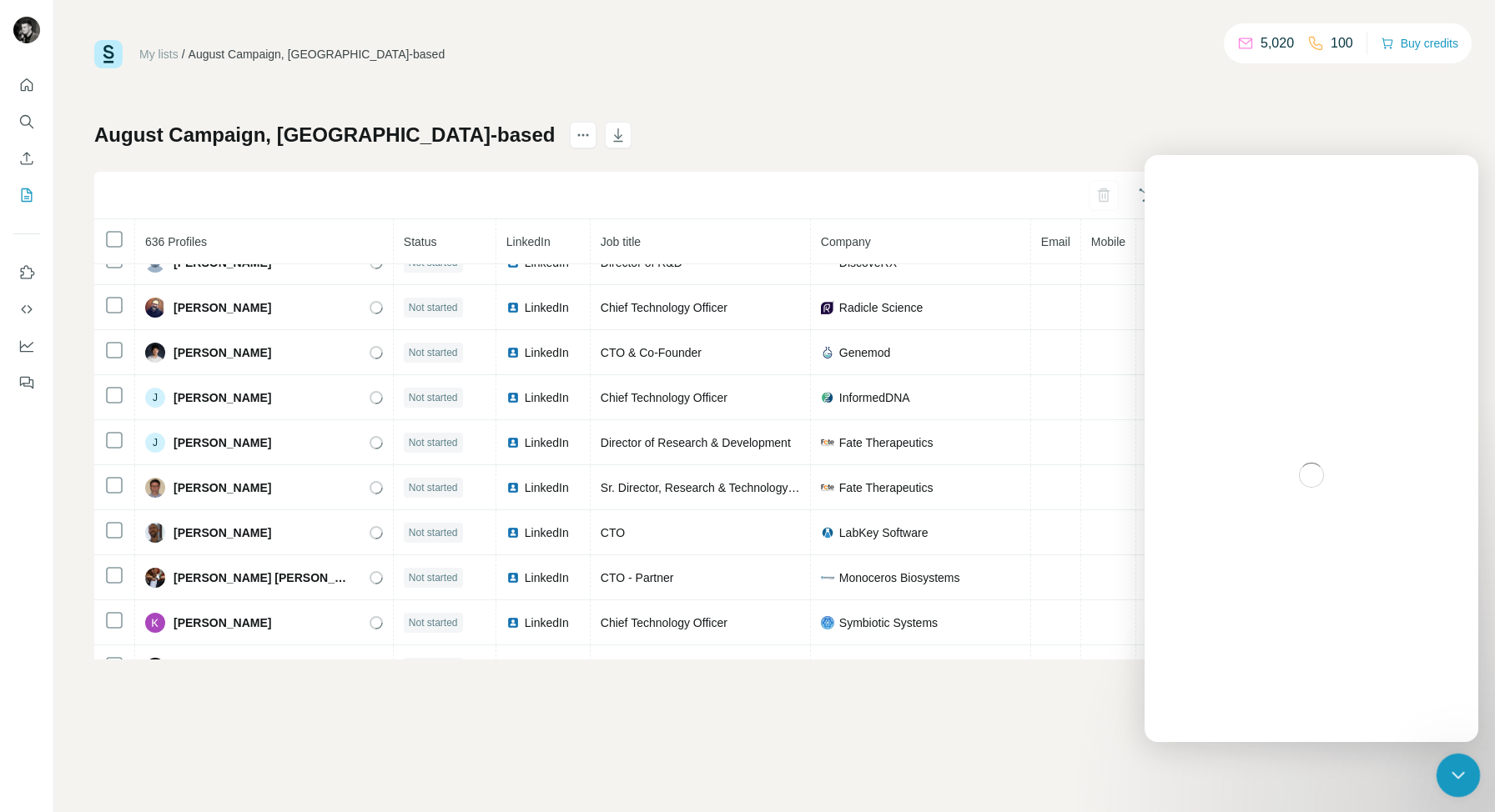
click at [1456, 774] on icon "Close Intercom Messenger" at bounding box center [1456, 773] width 20 height 20
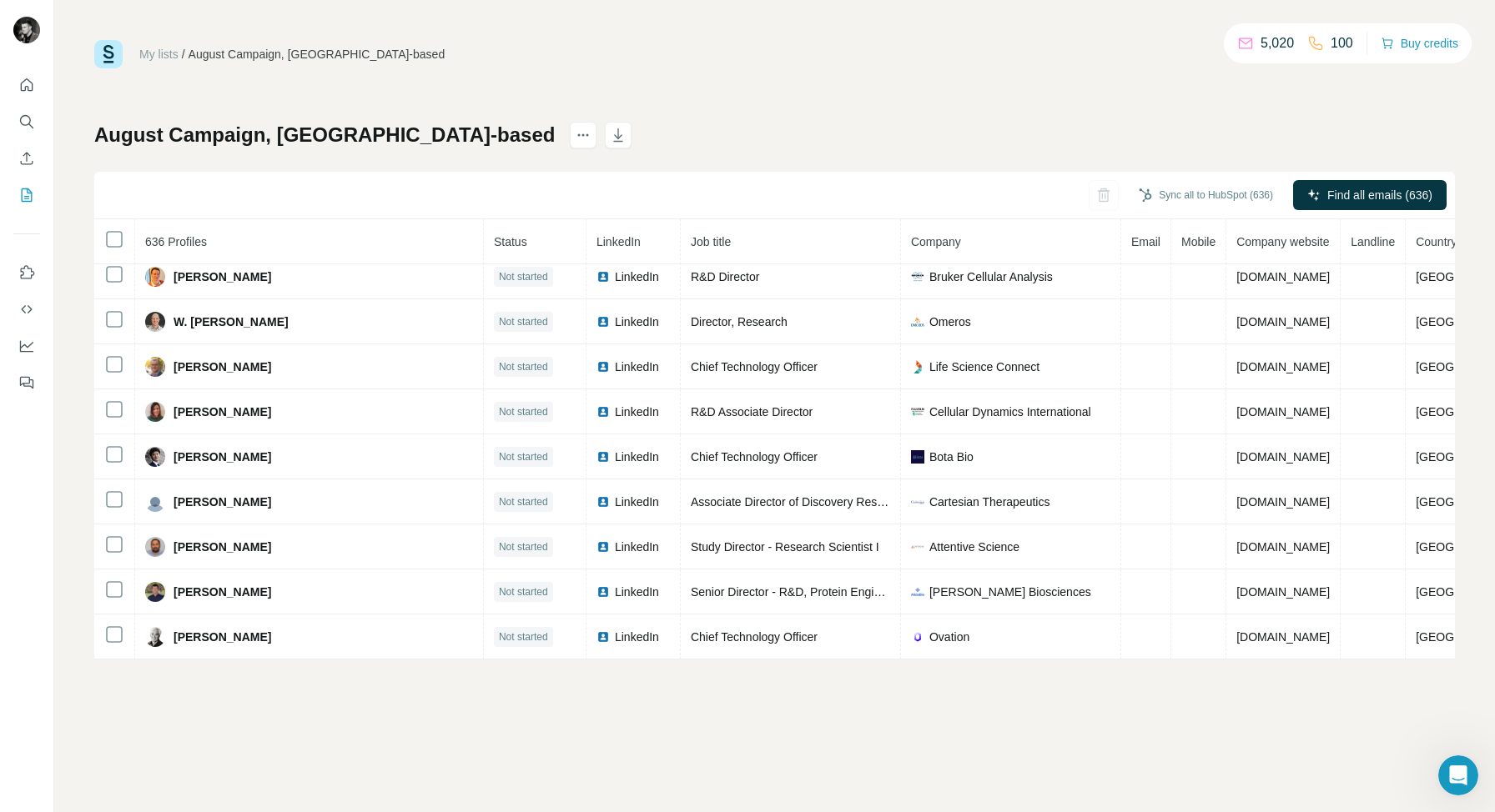
scroll to position [5458, 0]
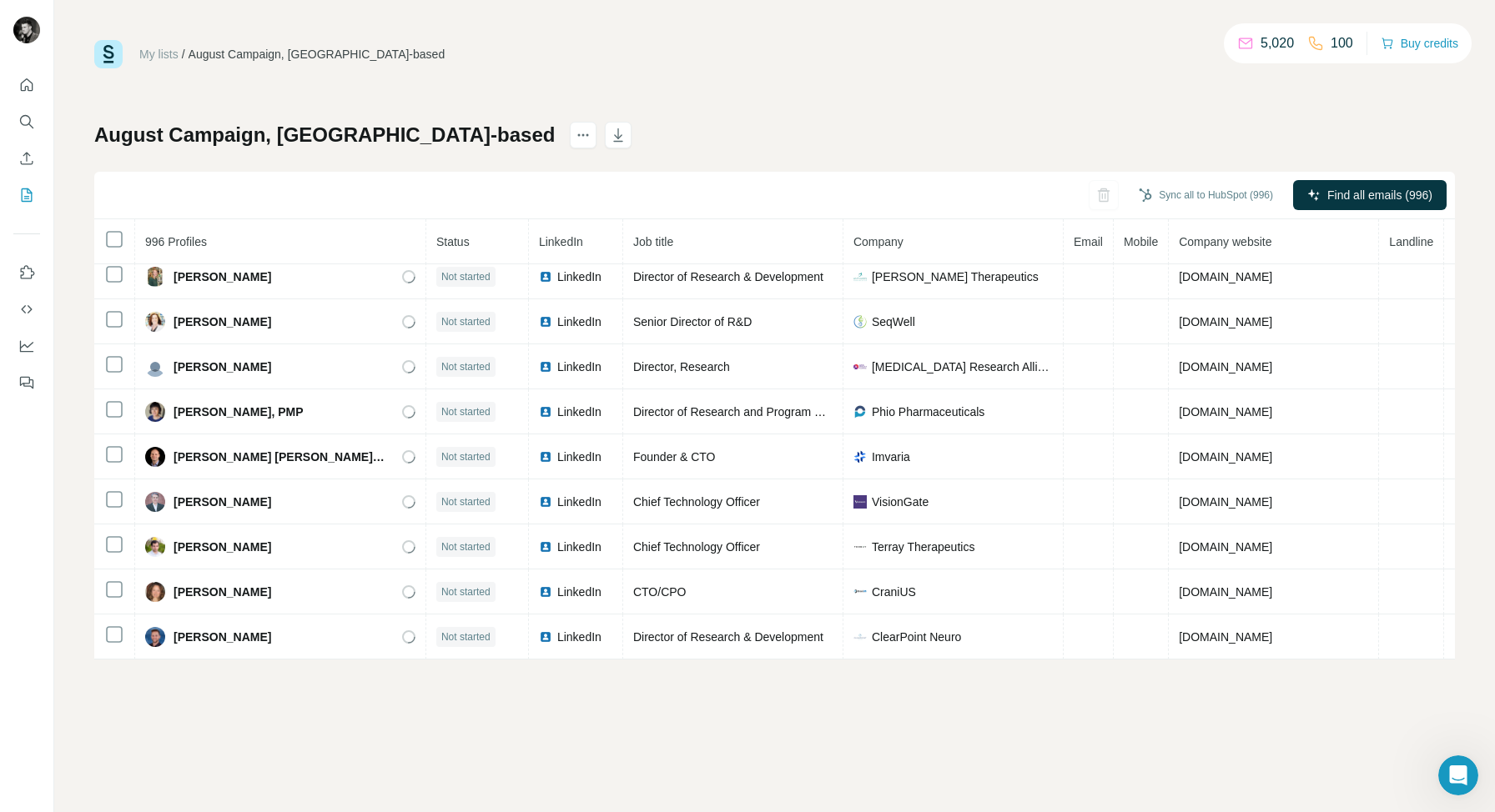
click at [163, 58] on link "My lists" at bounding box center [159, 54] width 39 height 13
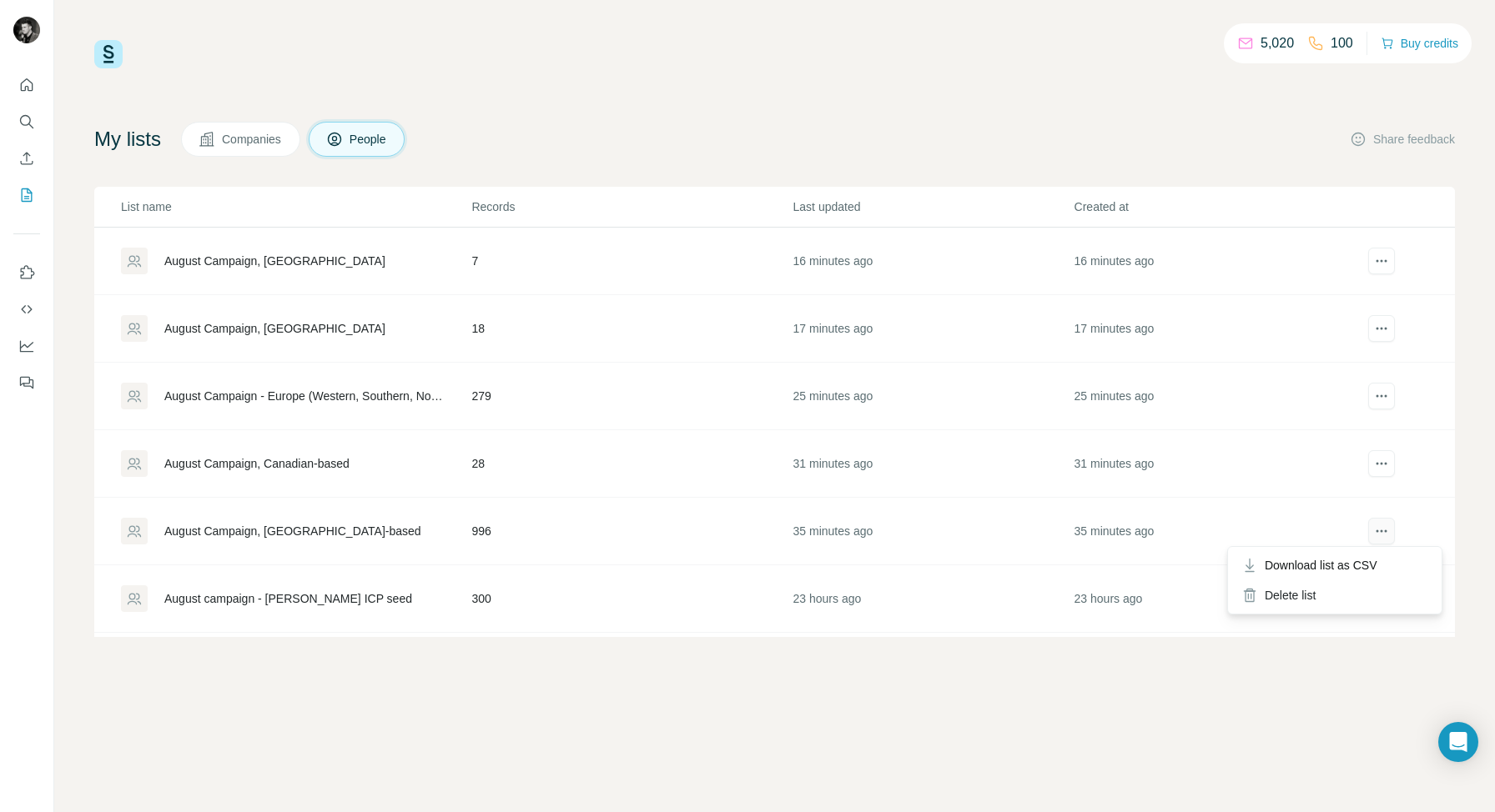
click at [1381, 528] on icon "actions" at bounding box center [1381, 531] width 17 height 17
click at [1384, 529] on icon "actions" at bounding box center [1381, 531] width 17 height 17
click at [1312, 567] on span "Download list as CSV" at bounding box center [1320, 566] width 113 height 17
click at [1192, 671] on div "5,020 100 Buy credits My lists Companies People Share feedback List name Record…" at bounding box center [775, 406] width 1441 height 812
click at [247, 599] on div "August campaign - [PERSON_NAME] ICP seed" at bounding box center [288, 599] width 247 height 17
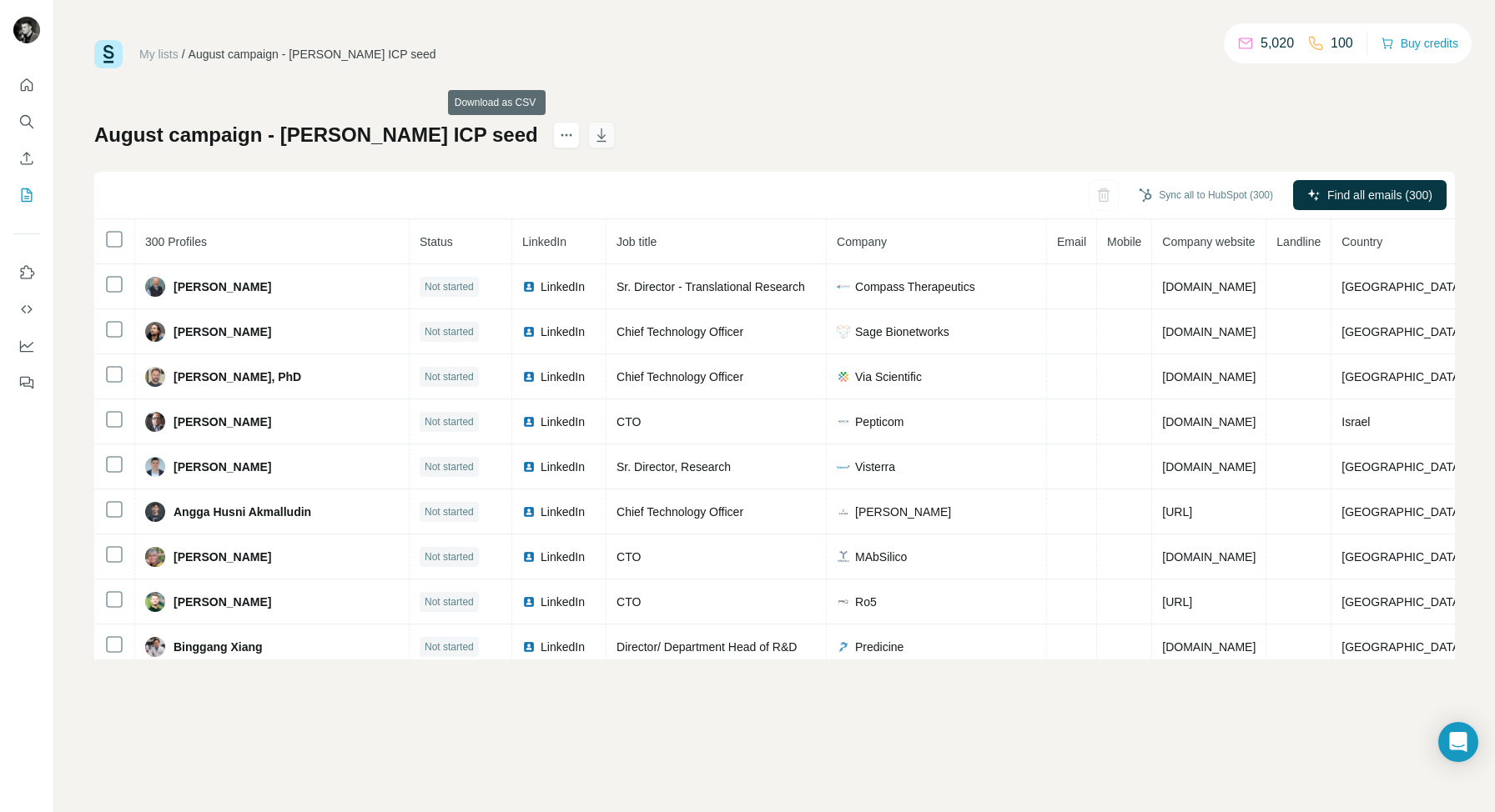
click at [588, 134] on button "button" at bounding box center [602, 135] width 27 height 27
click at [142, 55] on link "My lists" at bounding box center [159, 54] width 39 height 13
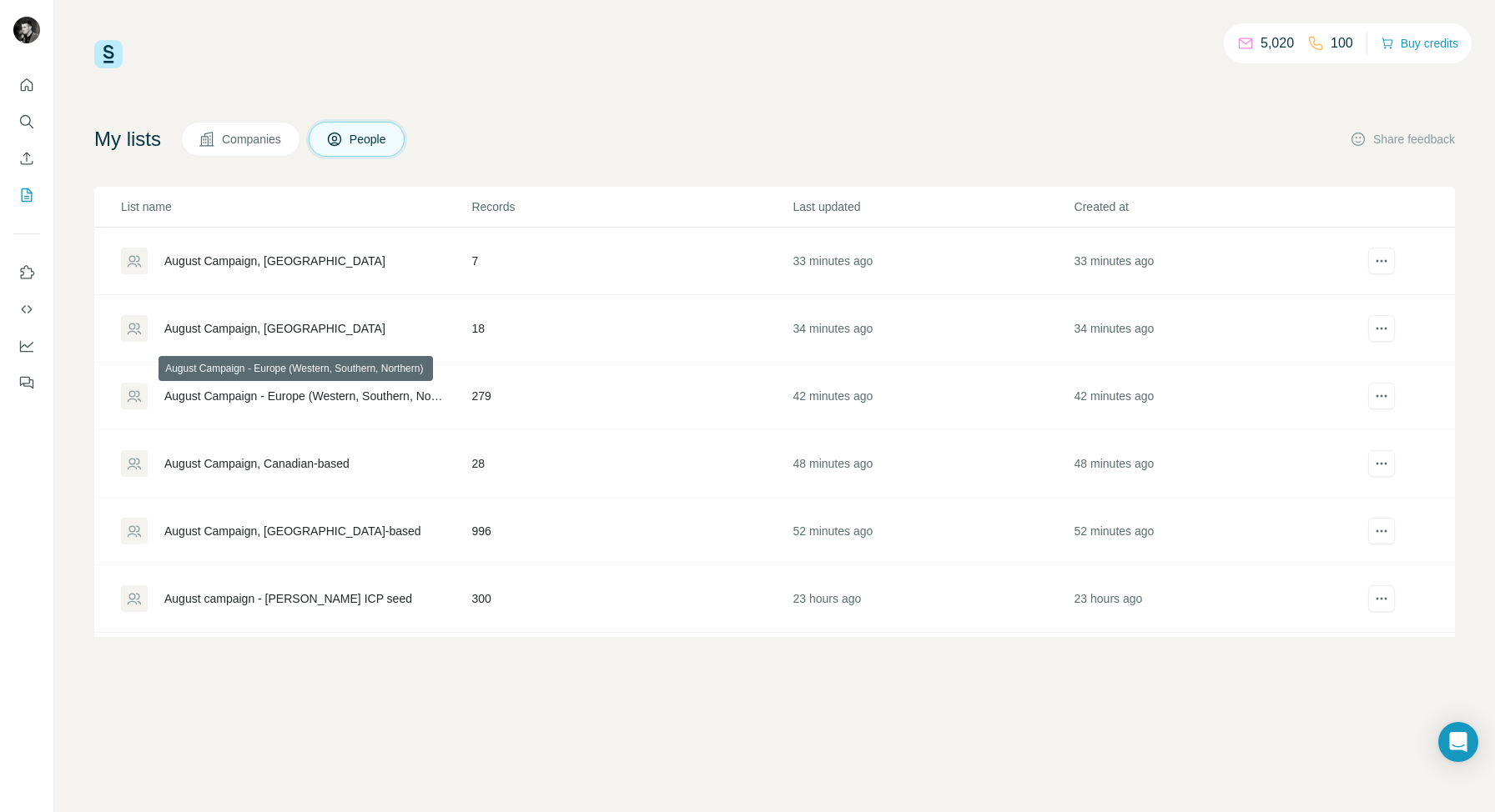
click at [250, 392] on div "August Campaign - Europe (Western, Southern, Northern)" at bounding box center [303, 396] width 278 height 17
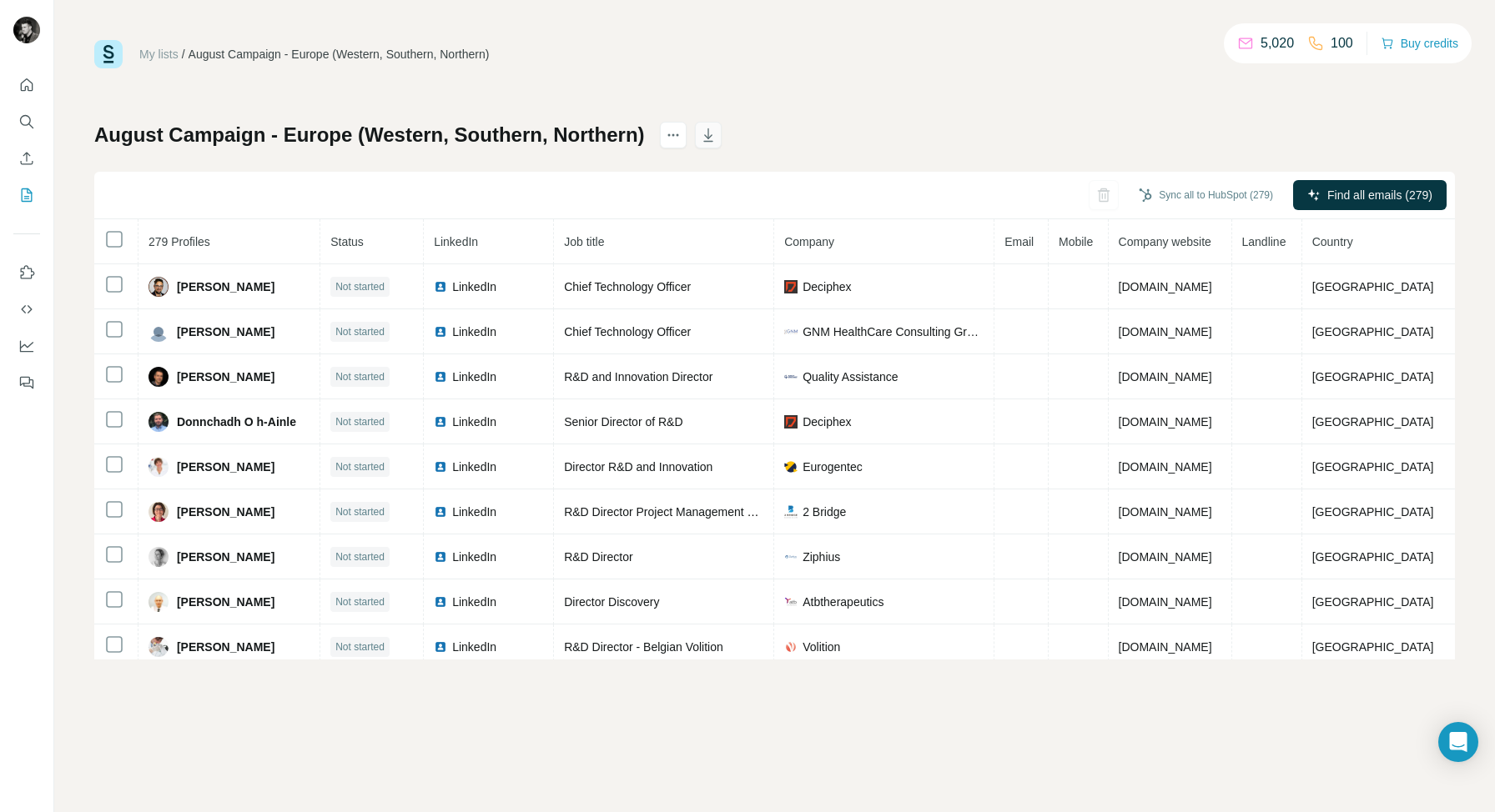
click at [709, 138] on icon "button" at bounding box center [708, 137] width 8 height 5
click at [162, 54] on link "My lists" at bounding box center [159, 54] width 39 height 13
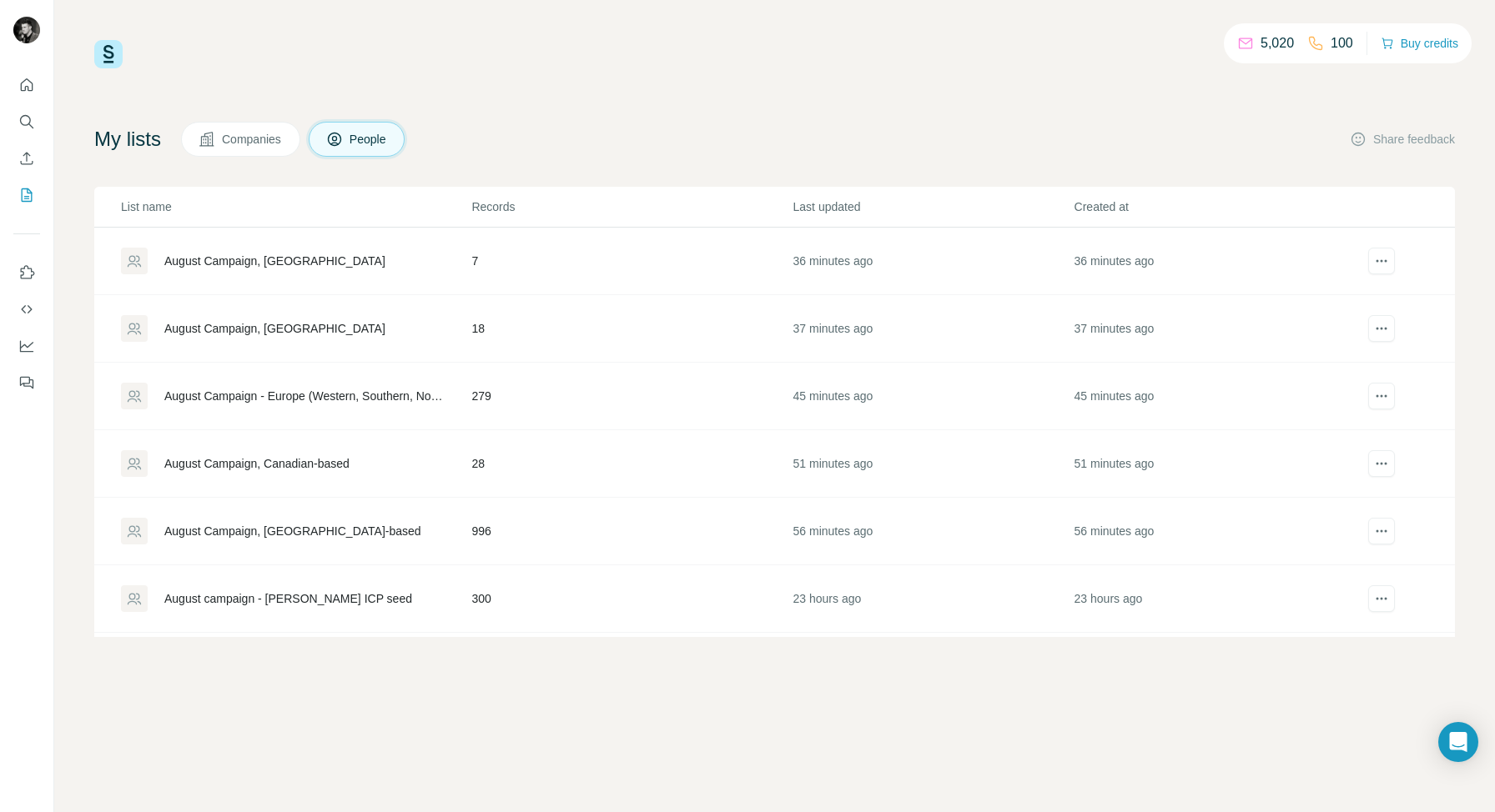
click at [272, 463] on div "August Campaign, Canadian-based" at bounding box center [257, 464] width 186 height 17
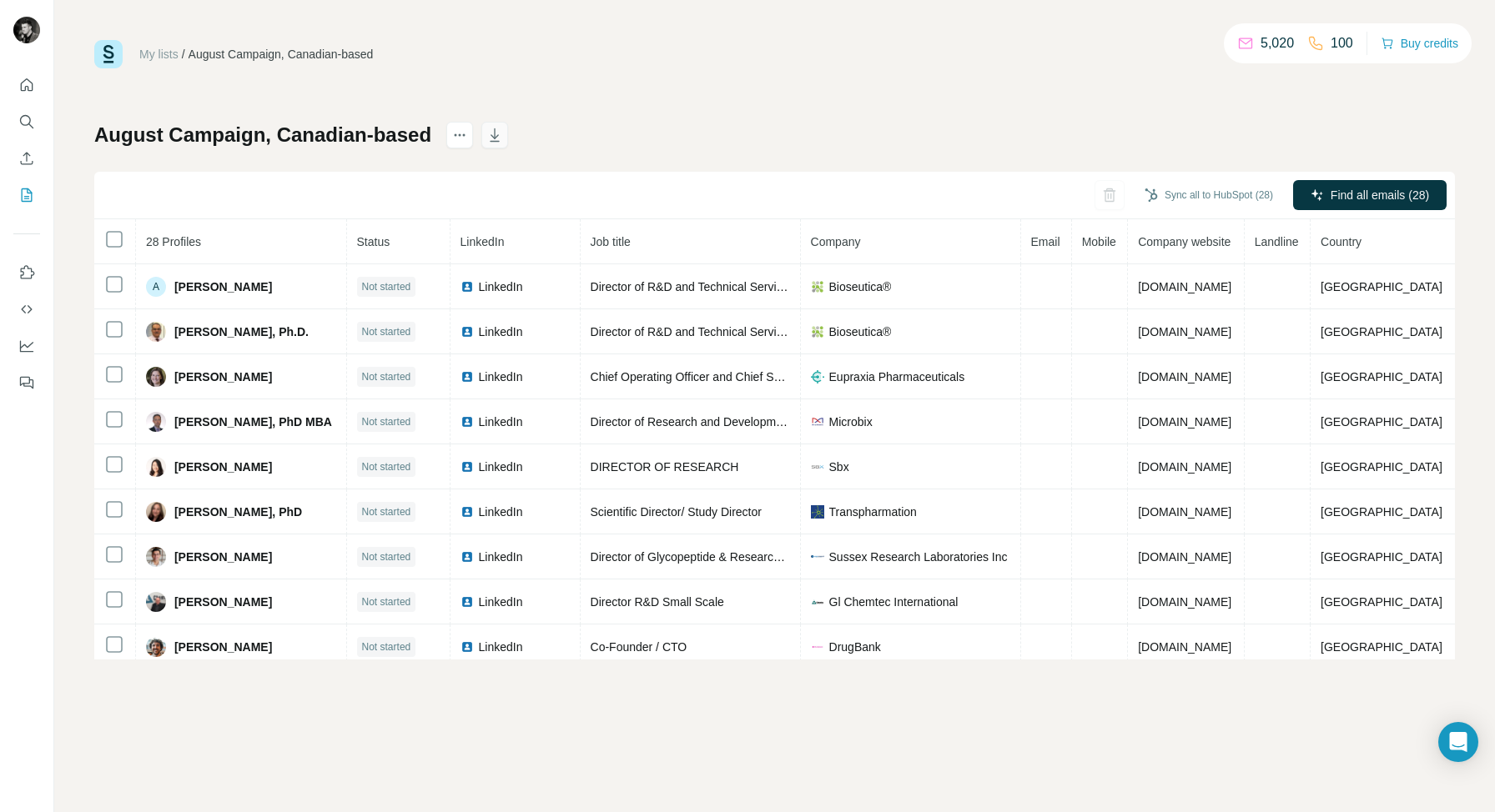
click at [495, 133] on icon "button" at bounding box center [495, 135] width 17 height 17
click at [709, 127] on div "August Campaign, Canadian-based Sync all to HubSpot (28) Find all emails (28) 2…" at bounding box center [775, 391] width 1360 height 538
click at [609, 112] on div "My lists / August Campaign, Canadian-based 5,020 100 Buy credits August Campaig…" at bounding box center [775, 350] width 1360 height 620
click at [159, 53] on link "My lists" at bounding box center [159, 54] width 39 height 13
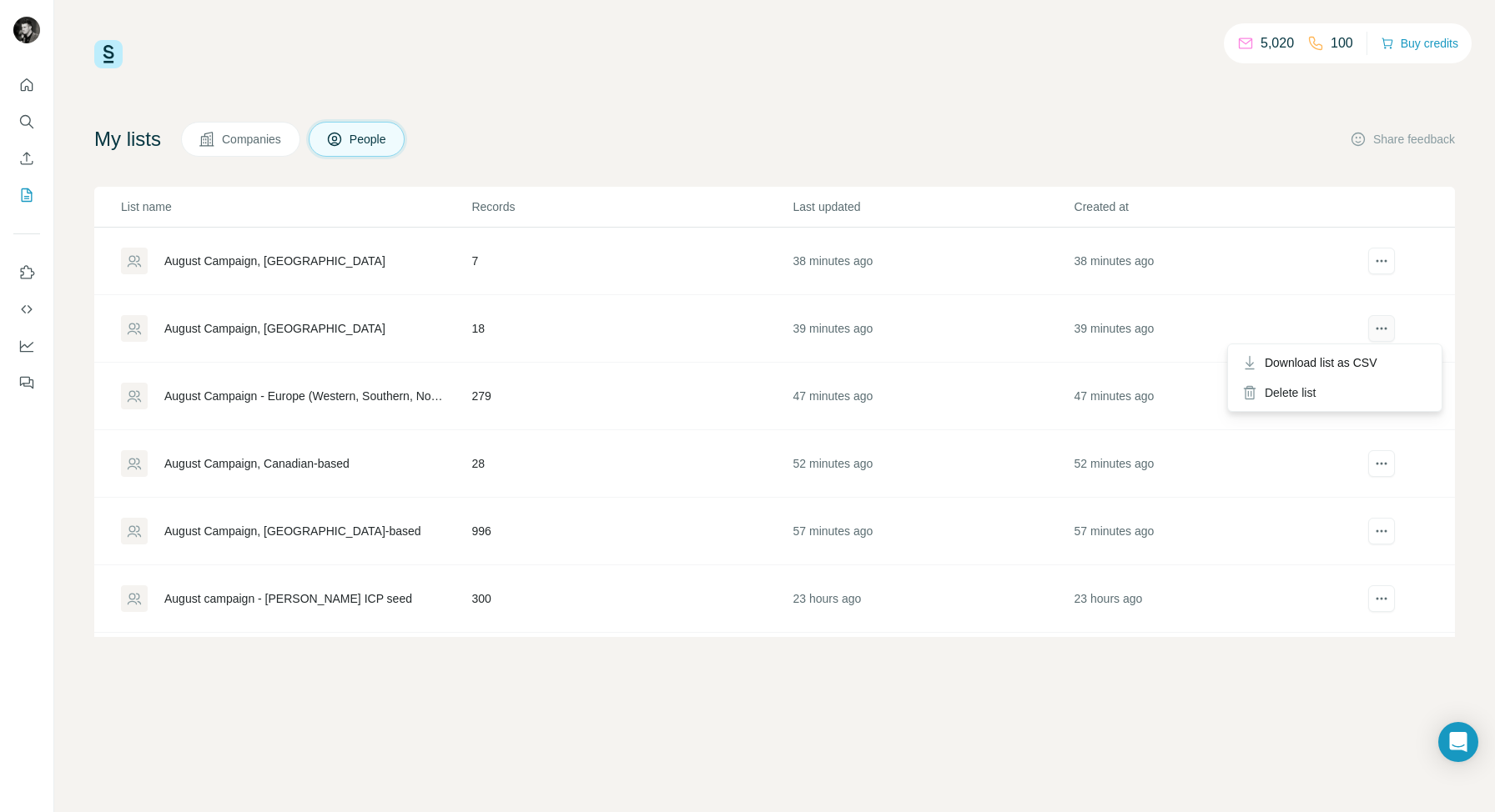
click at [1383, 327] on icon "actions" at bounding box center [1381, 328] width 17 height 17
click at [1336, 363] on span "Download list as CSV" at bounding box center [1320, 363] width 113 height 17
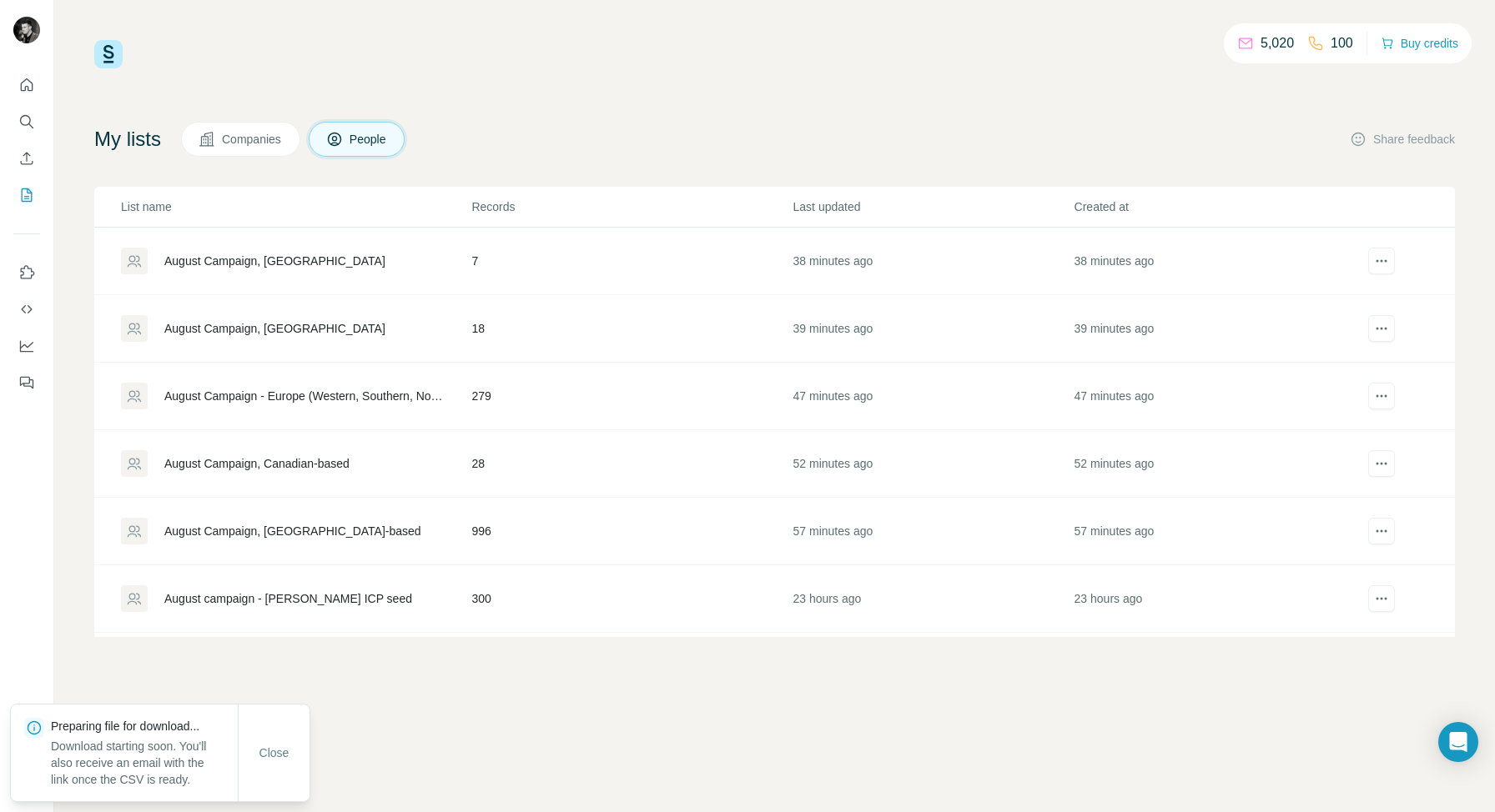
click at [1447, 236] on td at bounding box center [1405, 261] width 100 height 68
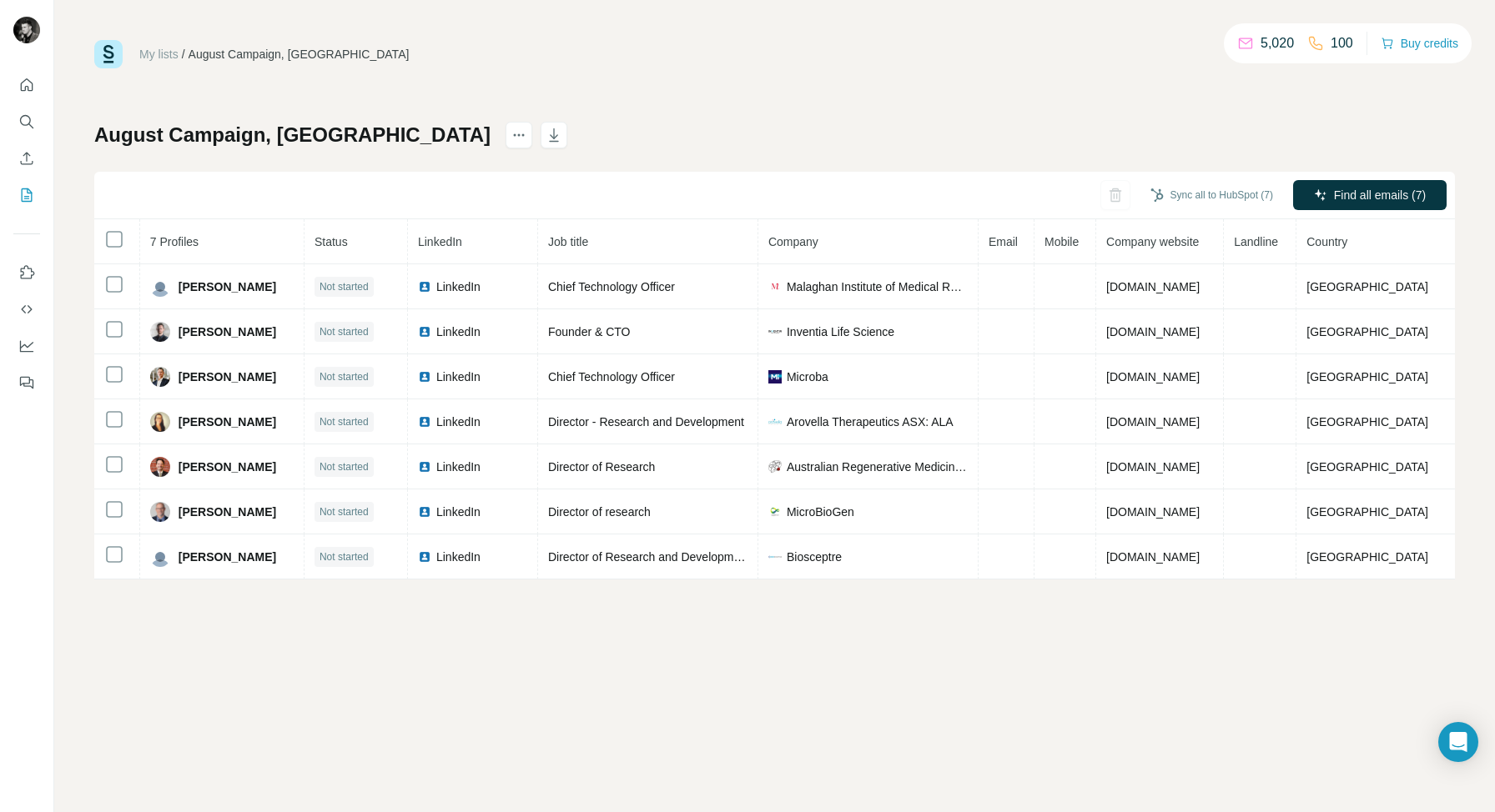
click at [1014, 152] on div "August Campaign, Australia Sync all to HubSpot (7) Find all emails (7) 7 Profil…" at bounding box center [775, 351] width 1360 height 458
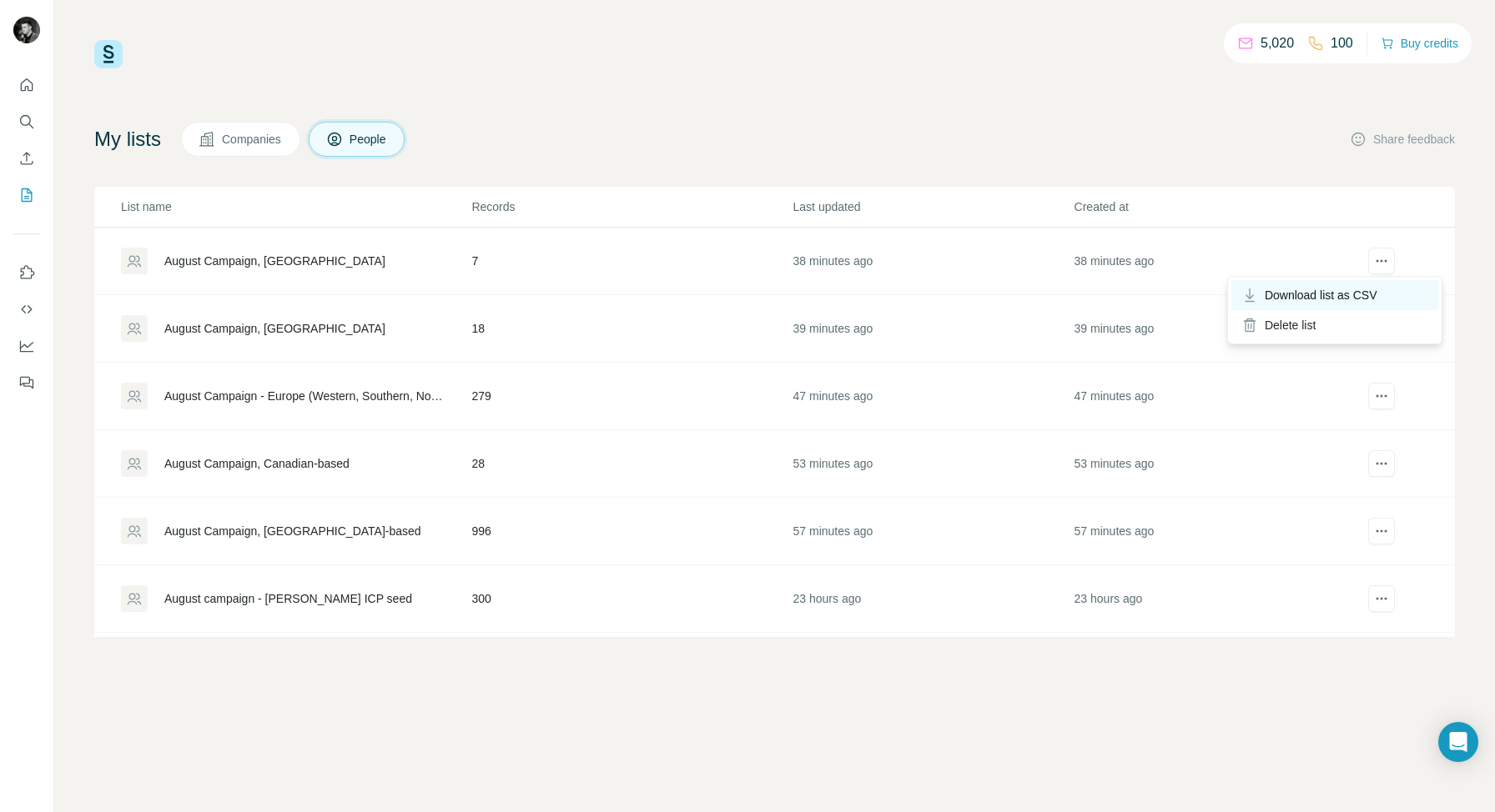
click at [1326, 292] on span "Download list as CSV" at bounding box center [1320, 295] width 113 height 17
click at [522, 45] on div "5,020 100 Buy credits" at bounding box center [775, 54] width 1360 height 28
click at [28, 159] on icon "Enrich CSV" at bounding box center [27, 159] width 17 height 17
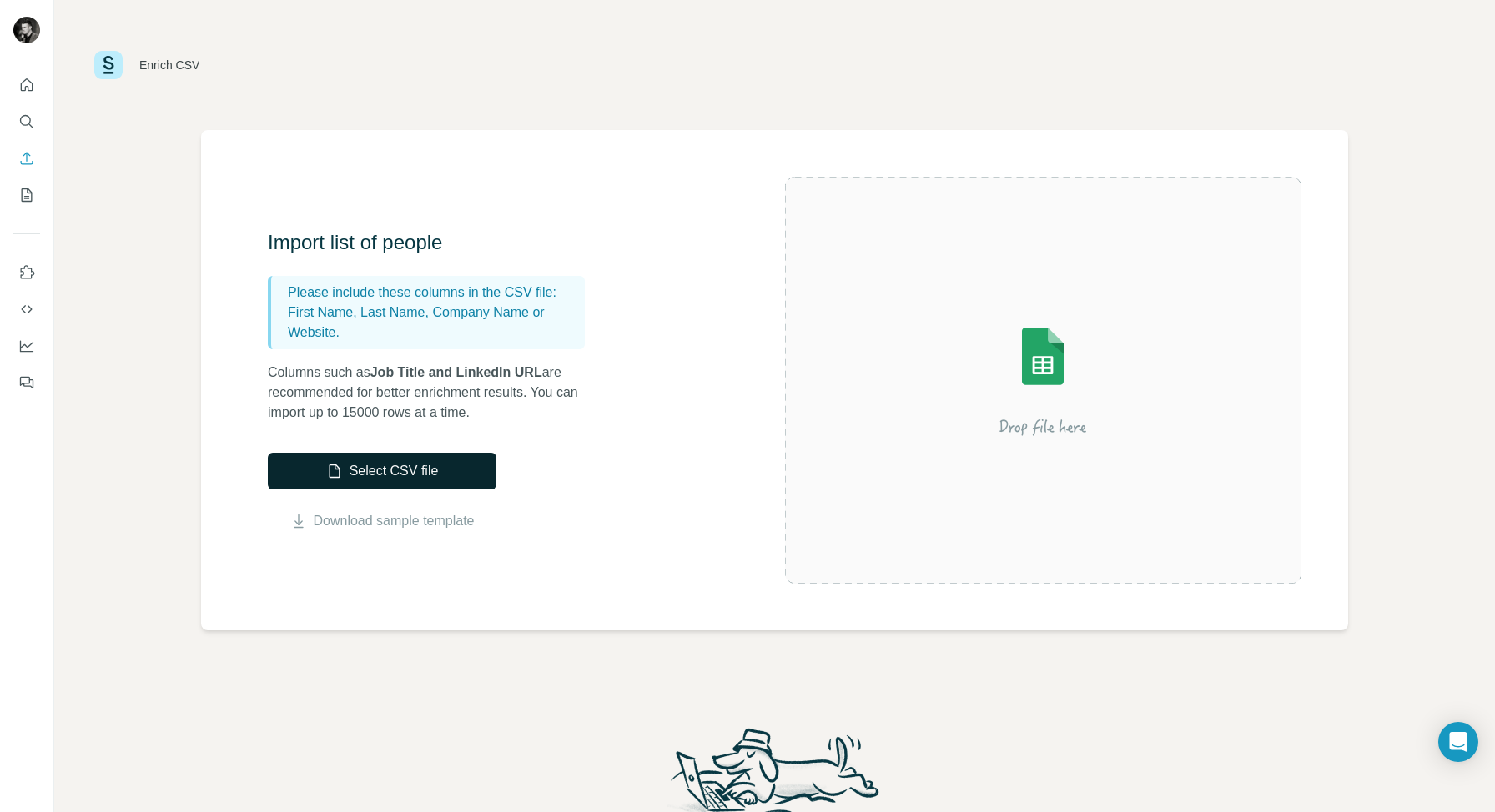
click at [378, 469] on button "Select CSV file" at bounding box center [381, 471] width 228 height 37
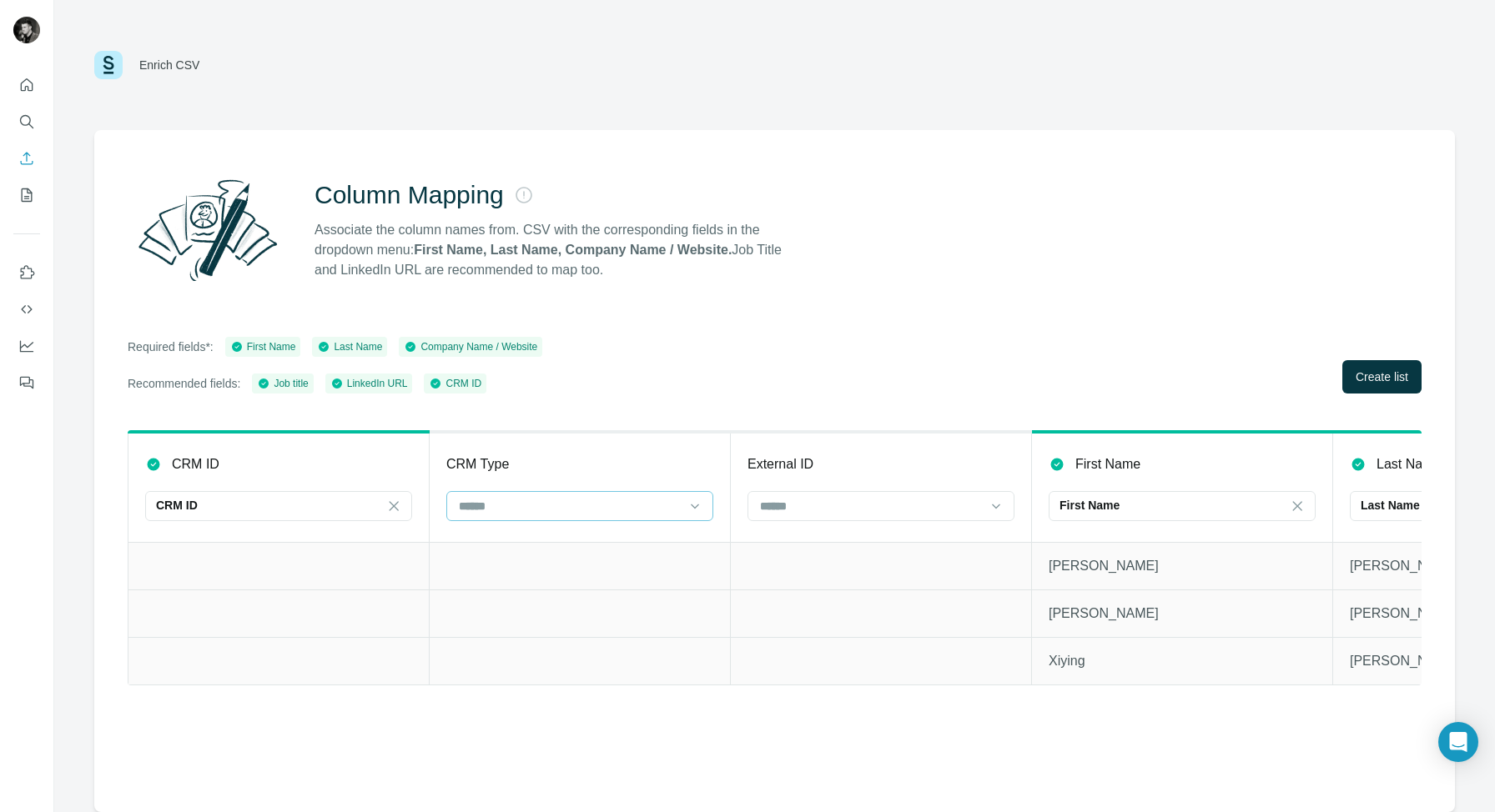
click at [669, 505] on input at bounding box center [569, 506] width 225 height 18
click at [825, 505] on input at bounding box center [870, 506] width 225 height 18
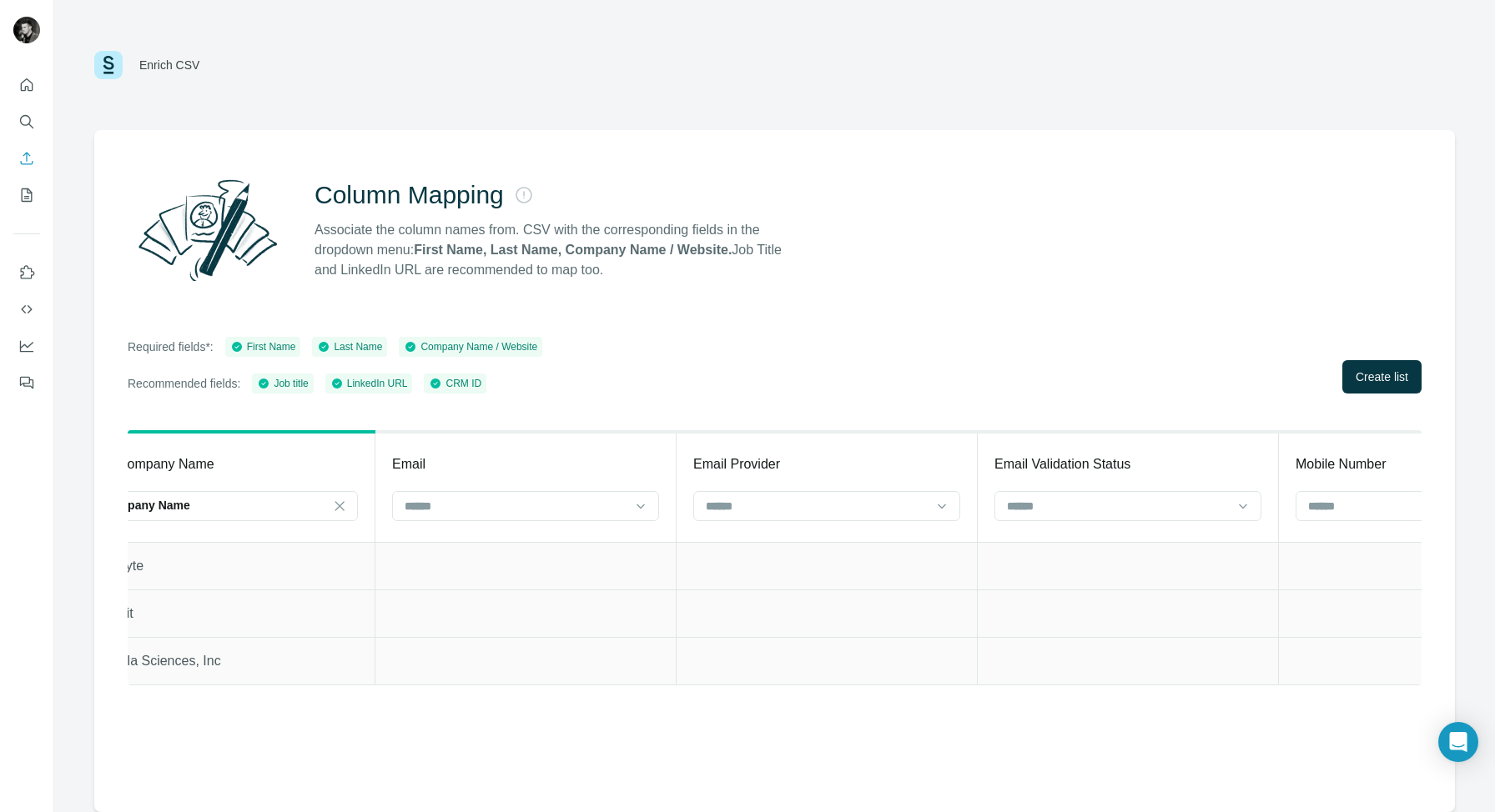
scroll to position [0, 1565]
click at [639, 504] on icon at bounding box center [635, 506] width 17 height 17
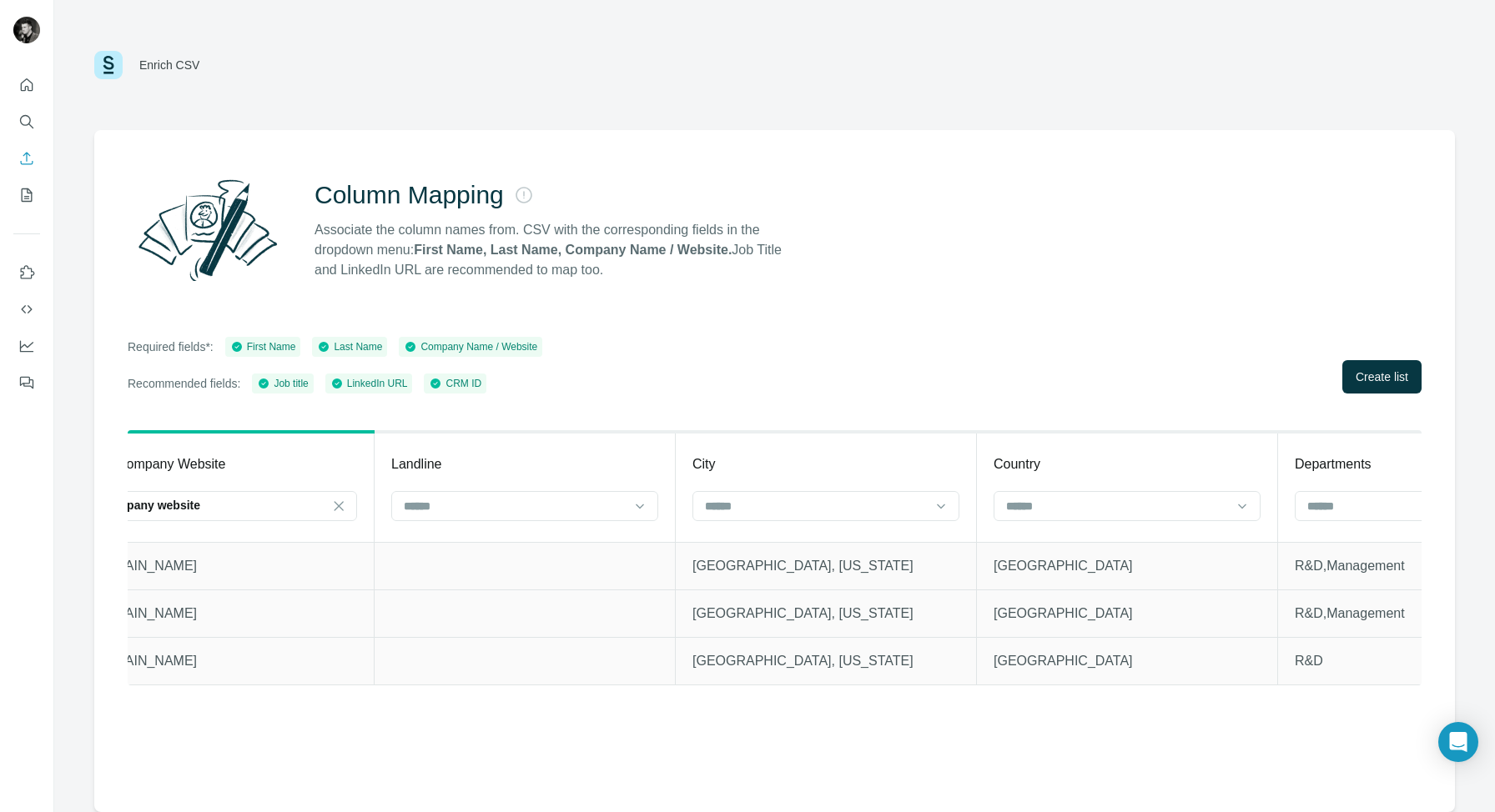
scroll to position [0, 3671]
click at [739, 512] on input at bounding box center [812, 506] width 225 height 18
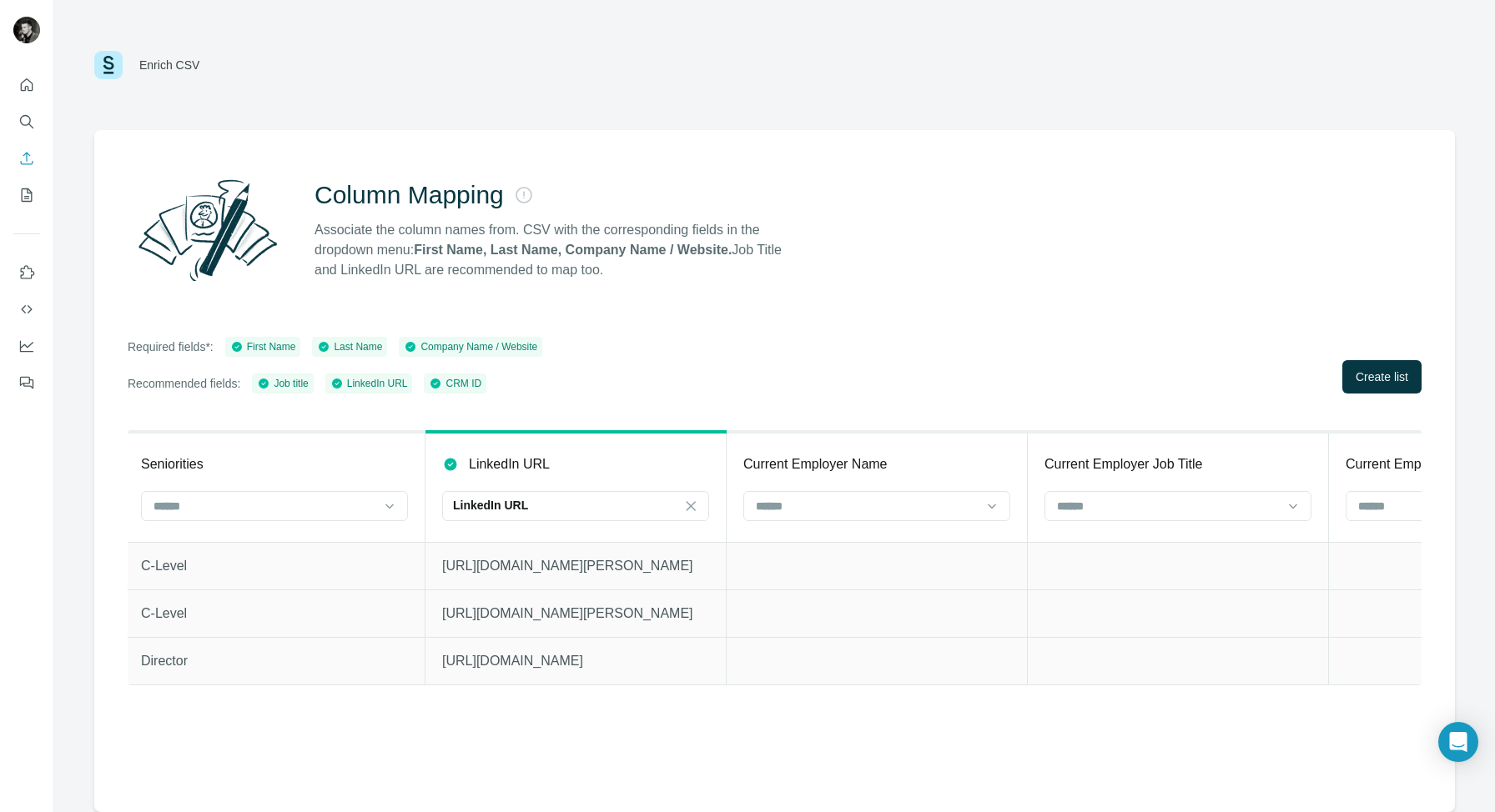
scroll to position [0, 5124]
click at [1386, 378] on span "Create list" at bounding box center [1381, 377] width 53 height 17
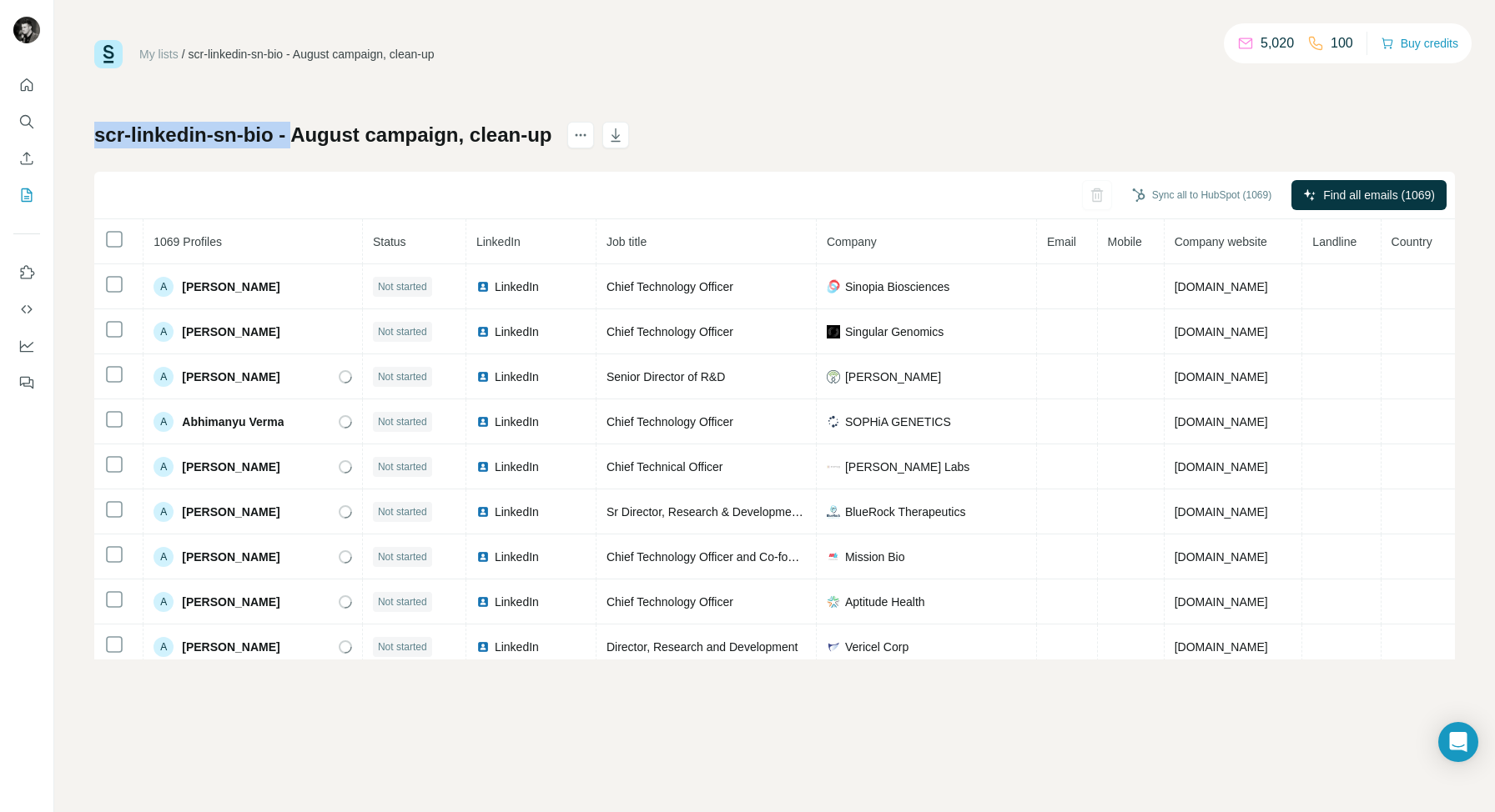
drag, startPoint x: 297, startPoint y: 138, endPoint x: 64, endPoint y: 133, distance: 233.1
click at [64, 133] on div "My lists / scr-linkedin-sn-bio - August campaign, clean-up 5,020 100 Buy credit…" at bounding box center [775, 406] width 1441 height 812
click at [721, 128] on div "scr-linkedin-sn-bio - August campaign, clean-up Sync all to HubSpot (1069) Find…" at bounding box center [775, 391] width 1360 height 538
click at [1365, 195] on span "Find all emails (1069)" at bounding box center [1379, 195] width 112 height 17
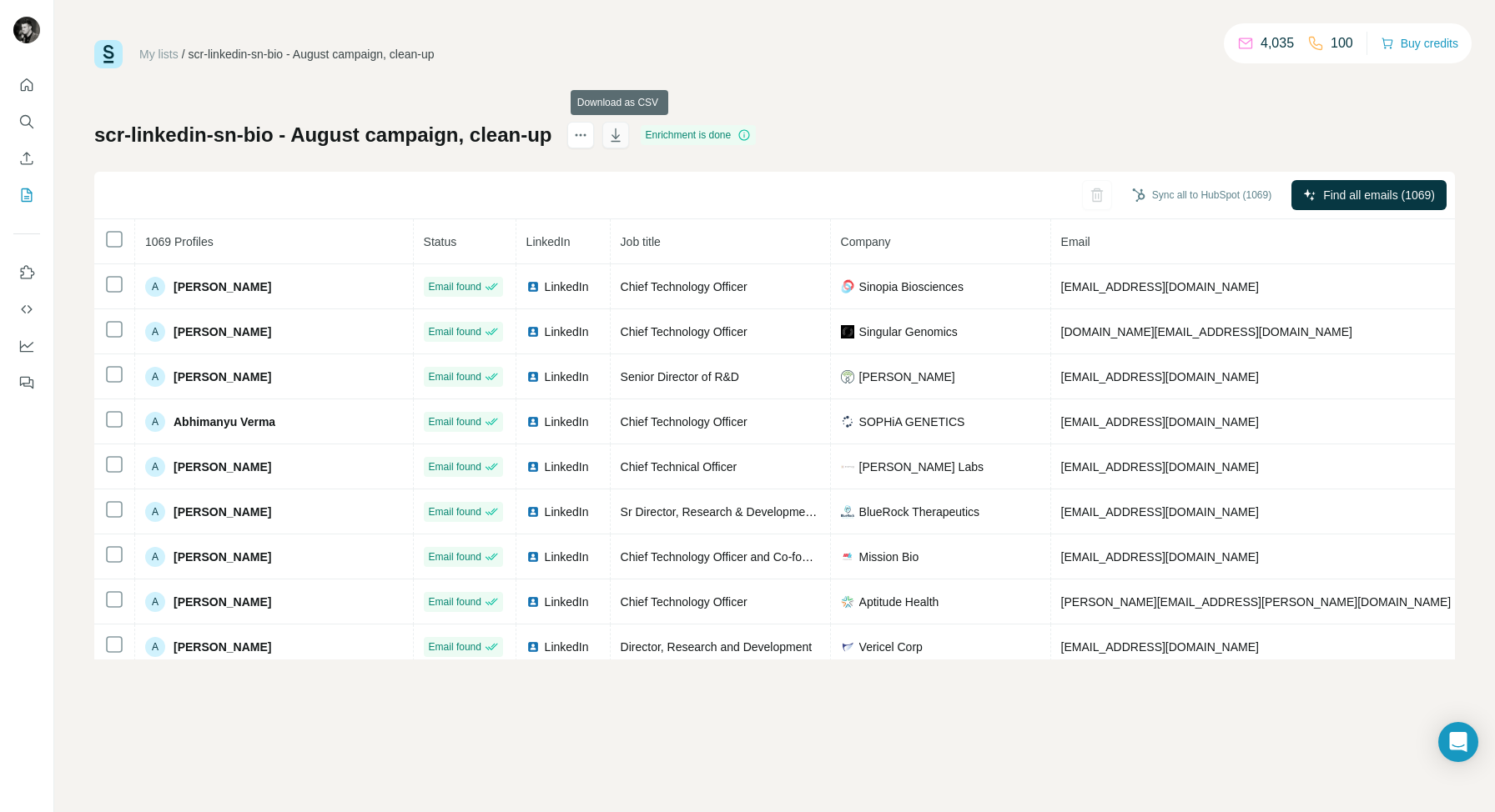
click at [619, 136] on icon "button" at bounding box center [616, 135] width 17 height 17
click at [26, 124] on icon "Search" at bounding box center [27, 122] width 17 height 17
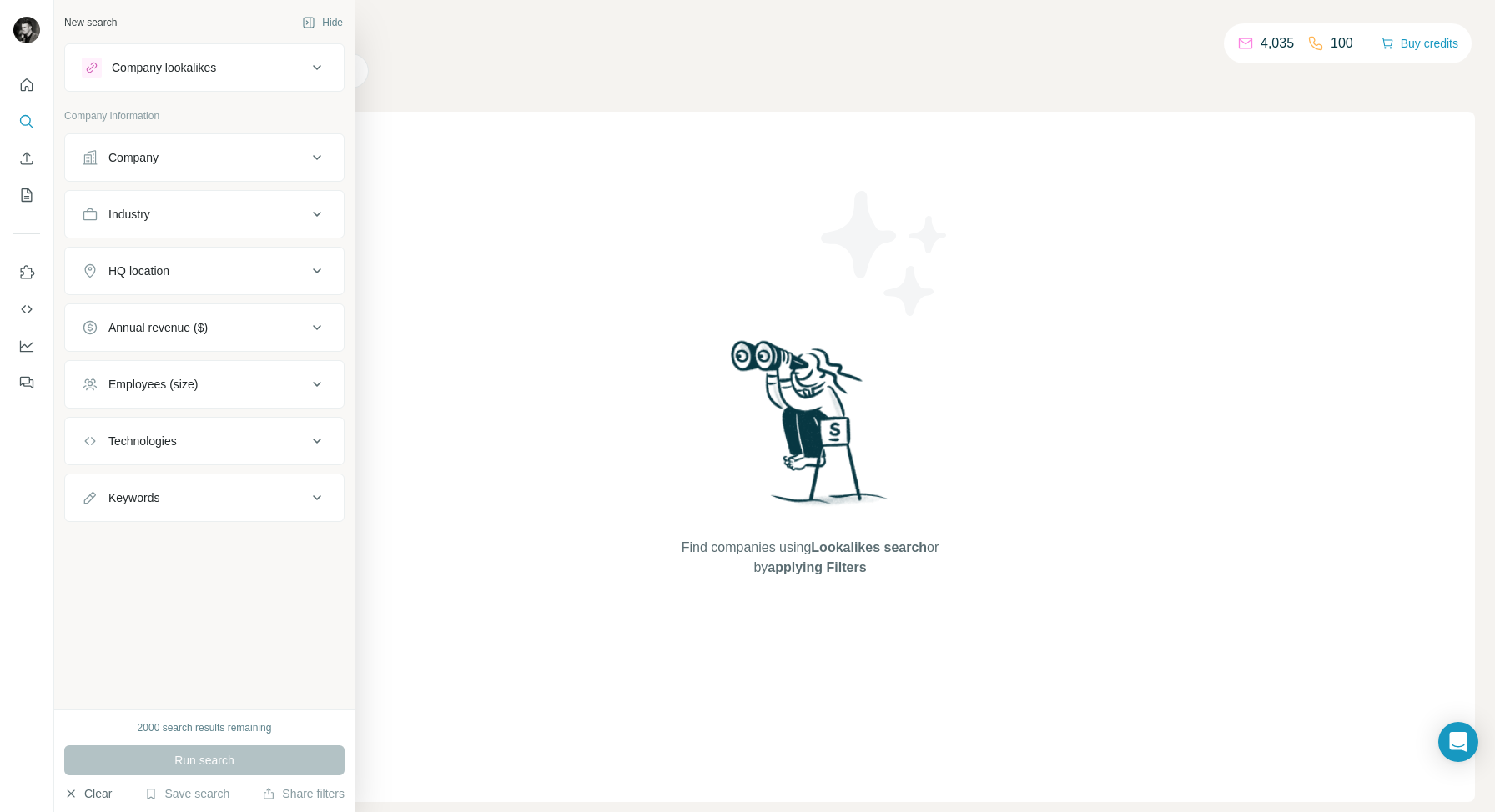
click at [74, 793] on icon "button" at bounding box center [71, 794] width 13 height 13
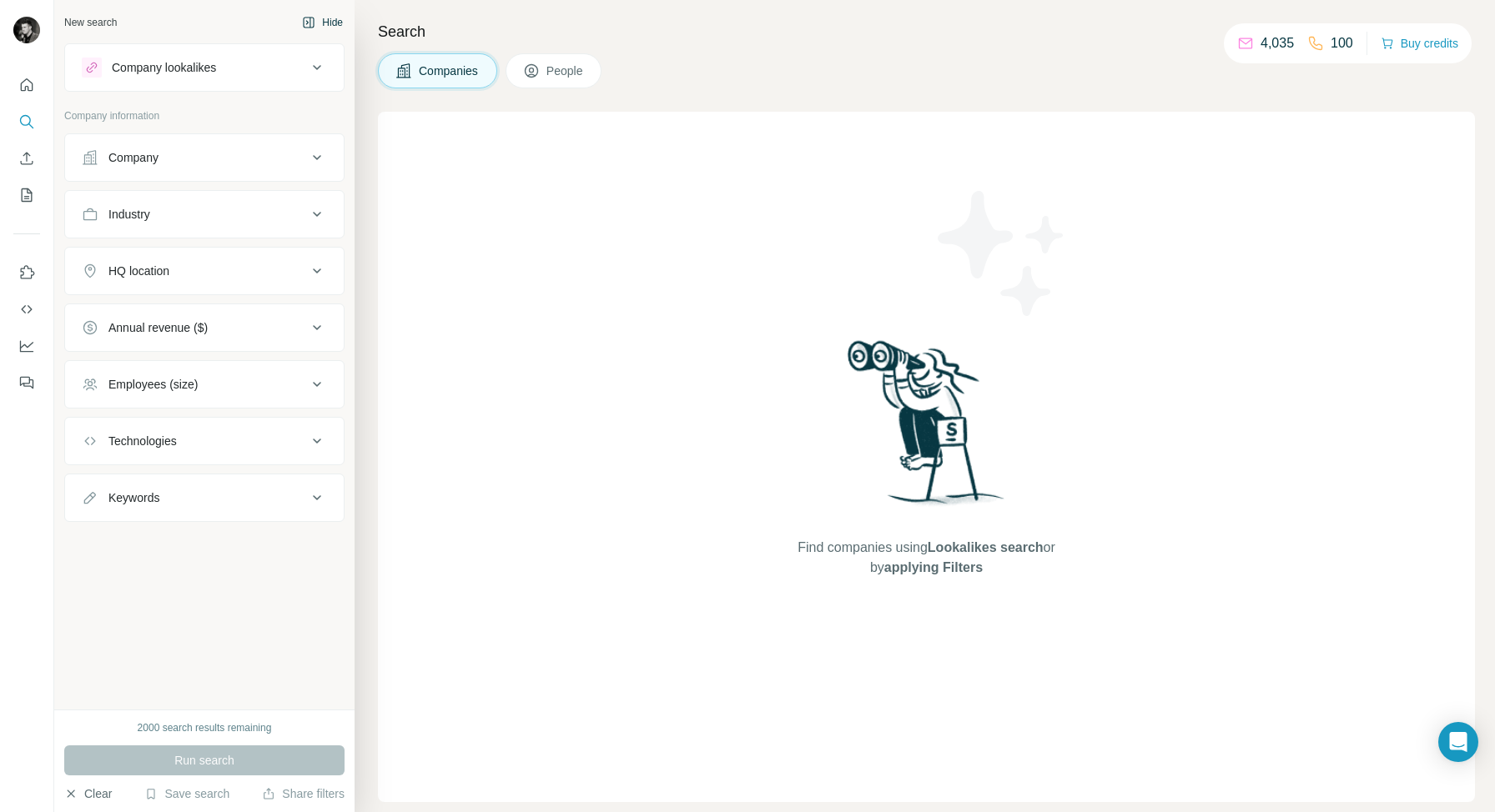
click at [315, 19] on button "Hide" at bounding box center [322, 23] width 64 height 25
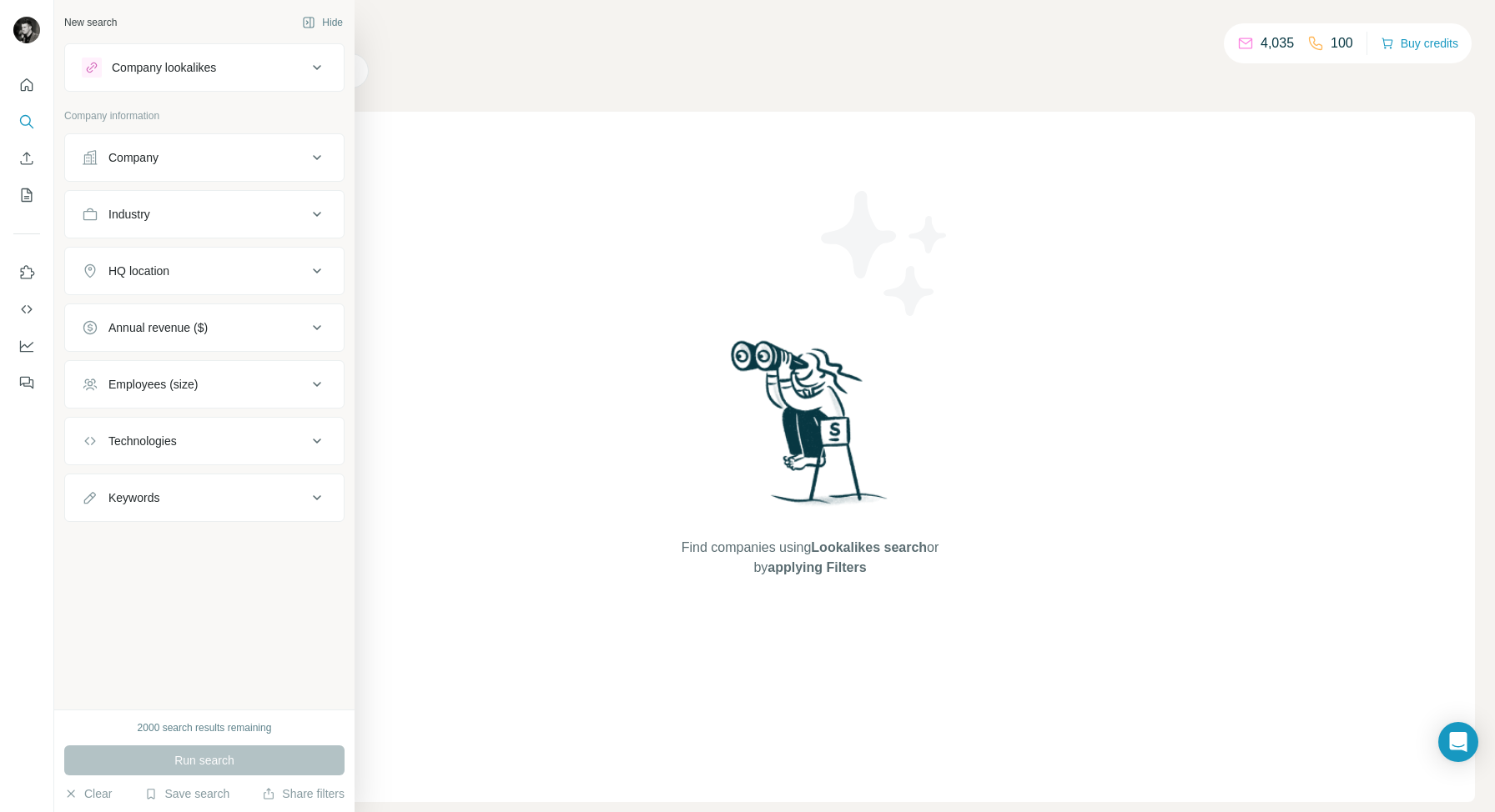
click at [83, 30] on div "New search Hide" at bounding box center [204, 23] width 280 height 25
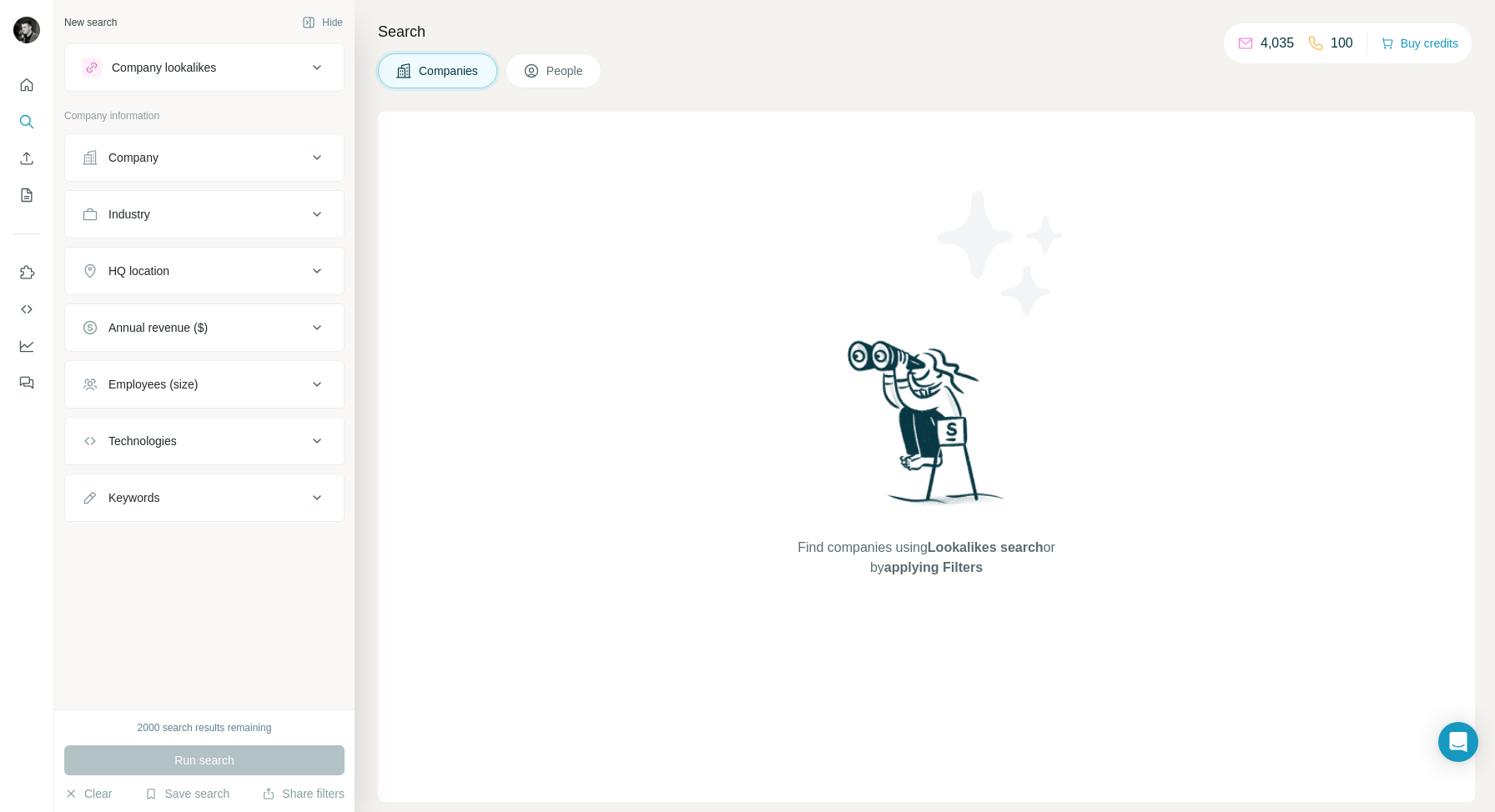
click at [316, 75] on icon at bounding box center [317, 68] width 20 height 20
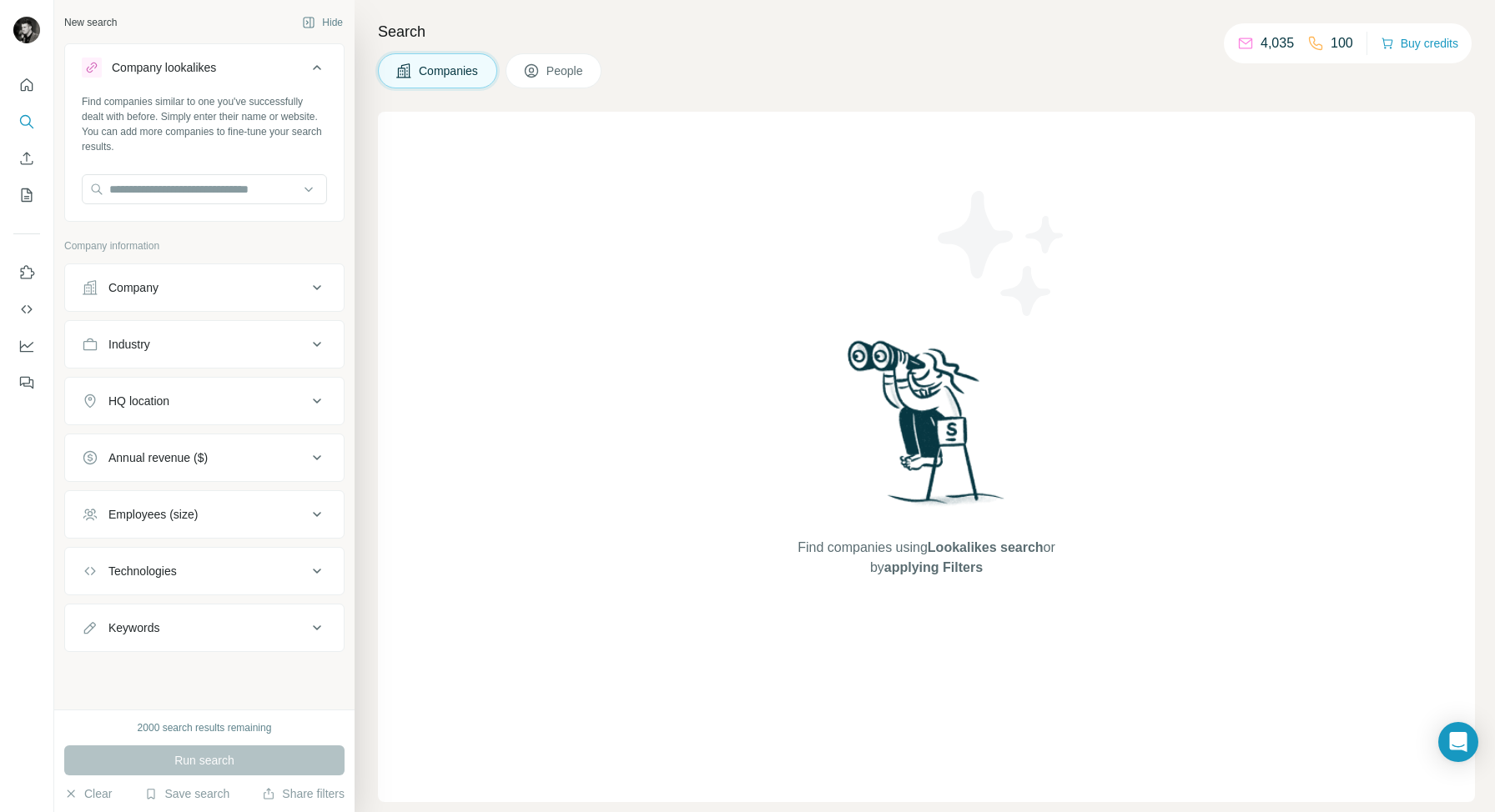
click at [316, 75] on icon at bounding box center [317, 68] width 20 height 20
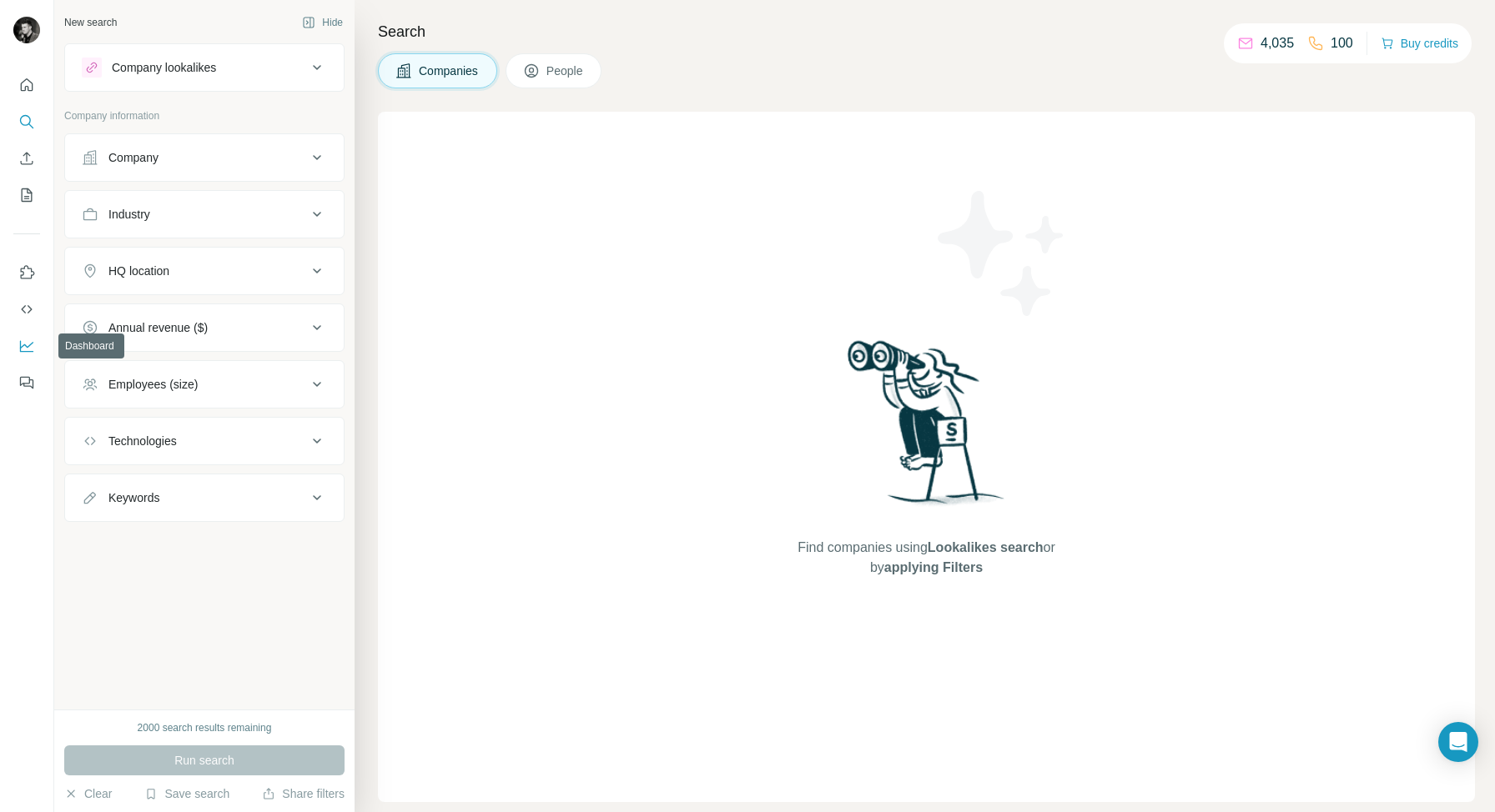
click at [24, 347] on icon "Dashboard" at bounding box center [27, 346] width 17 height 17
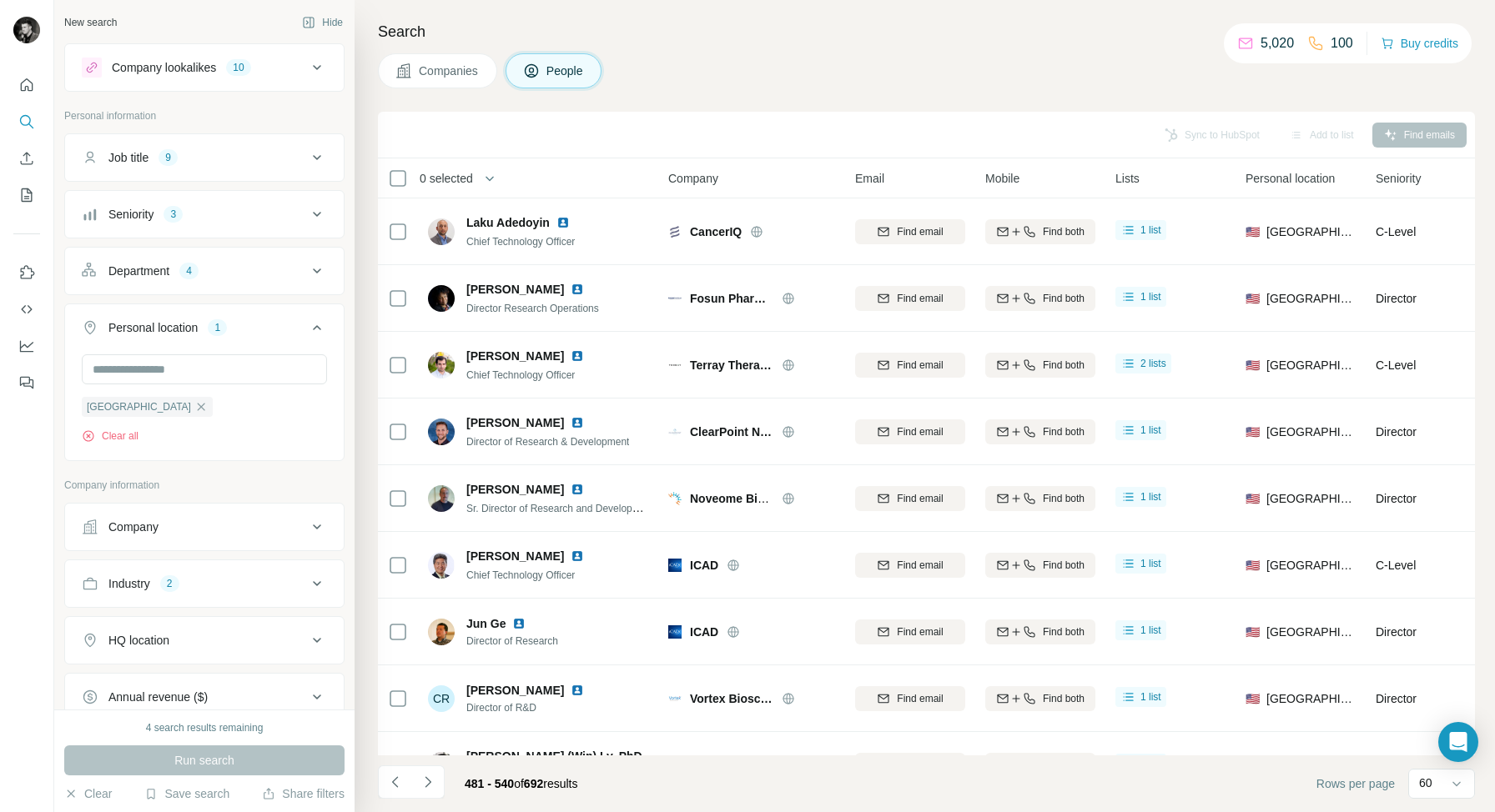
scroll to position [228, 0]
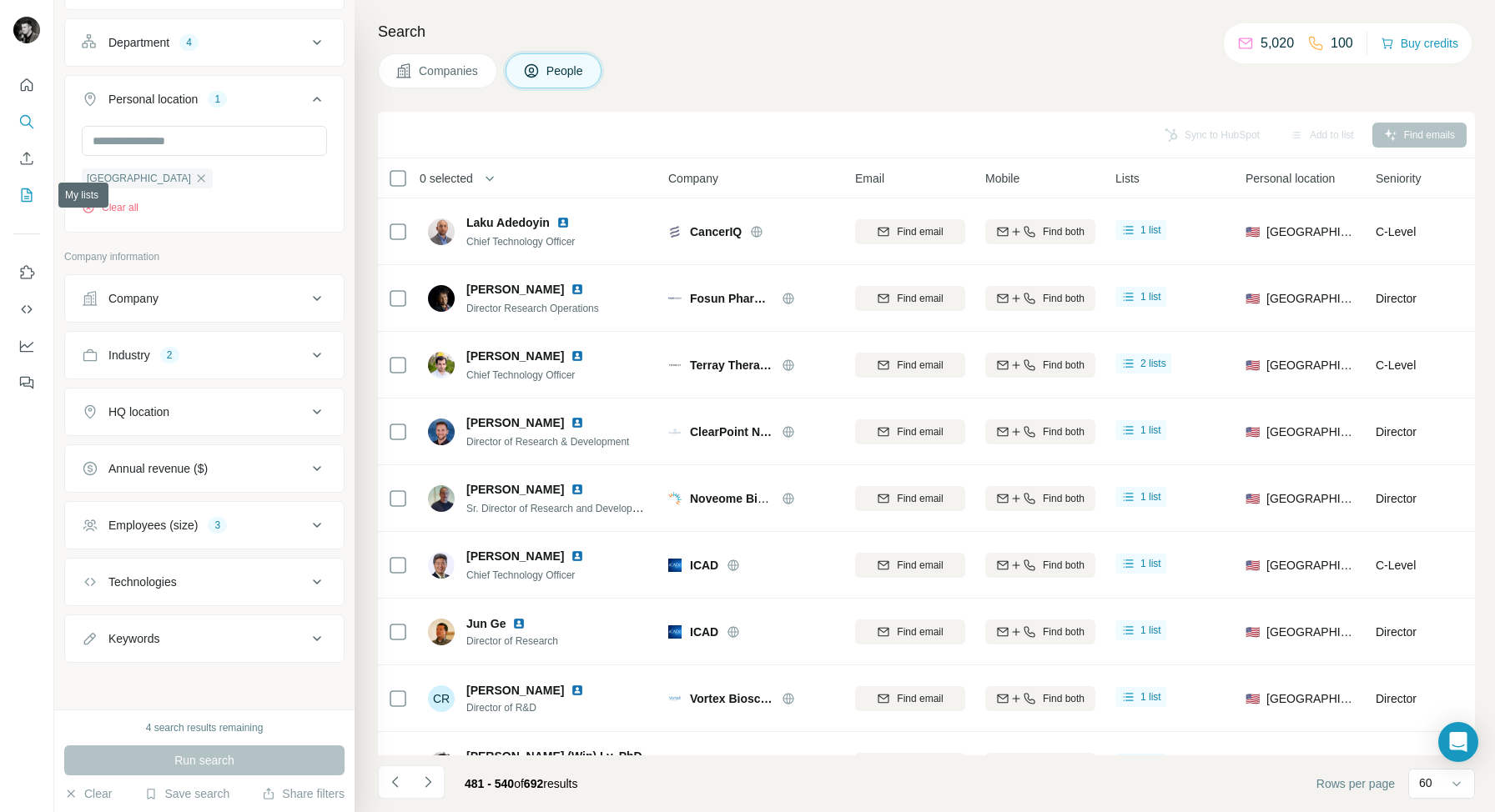
click at [24, 193] on icon "My lists" at bounding box center [27, 195] width 17 height 17
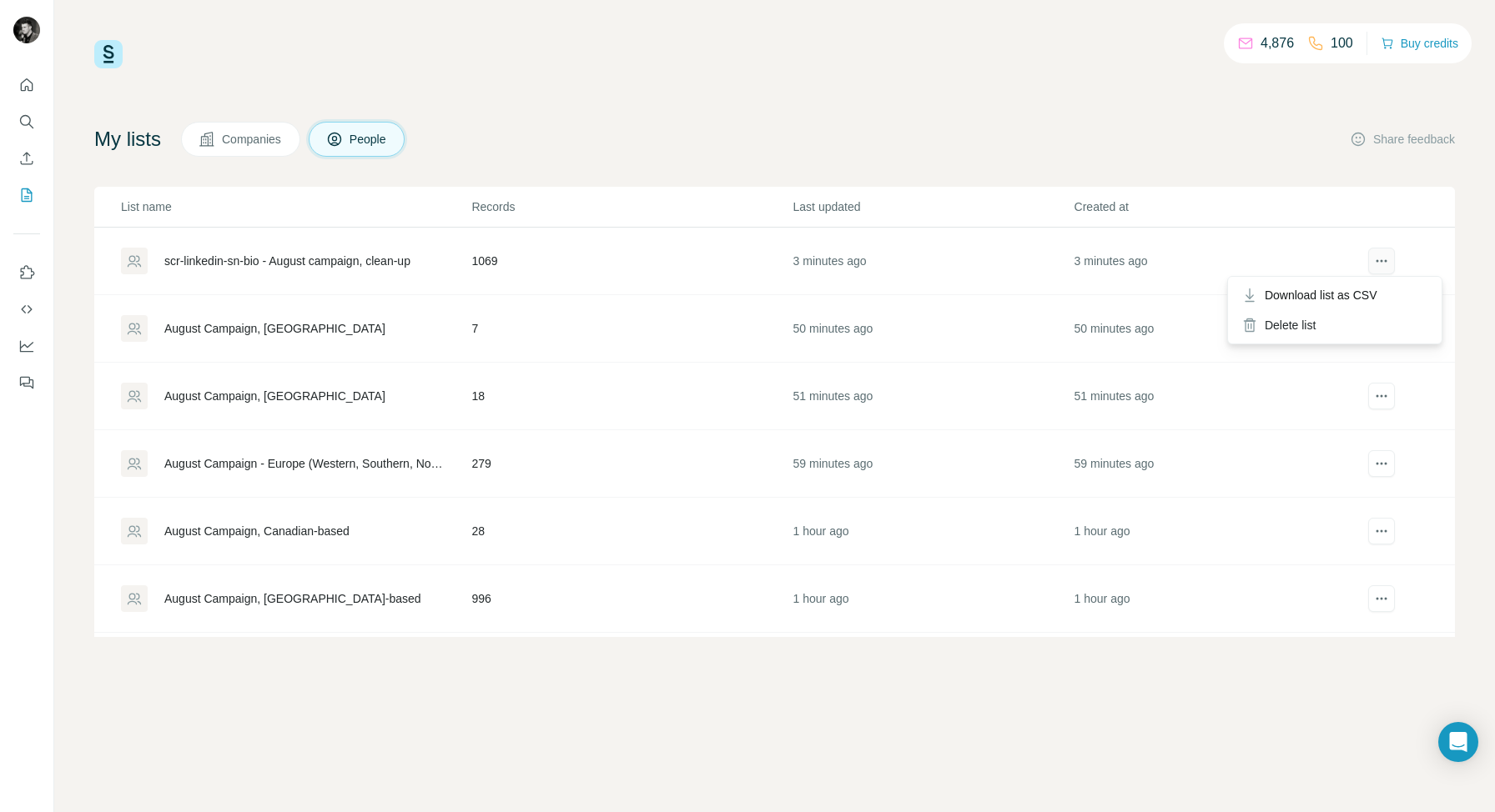
click at [1384, 266] on icon "actions" at bounding box center [1381, 261] width 17 height 17
click at [1381, 256] on icon "actions" at bounding box center [1381, 261] width 17 height 17
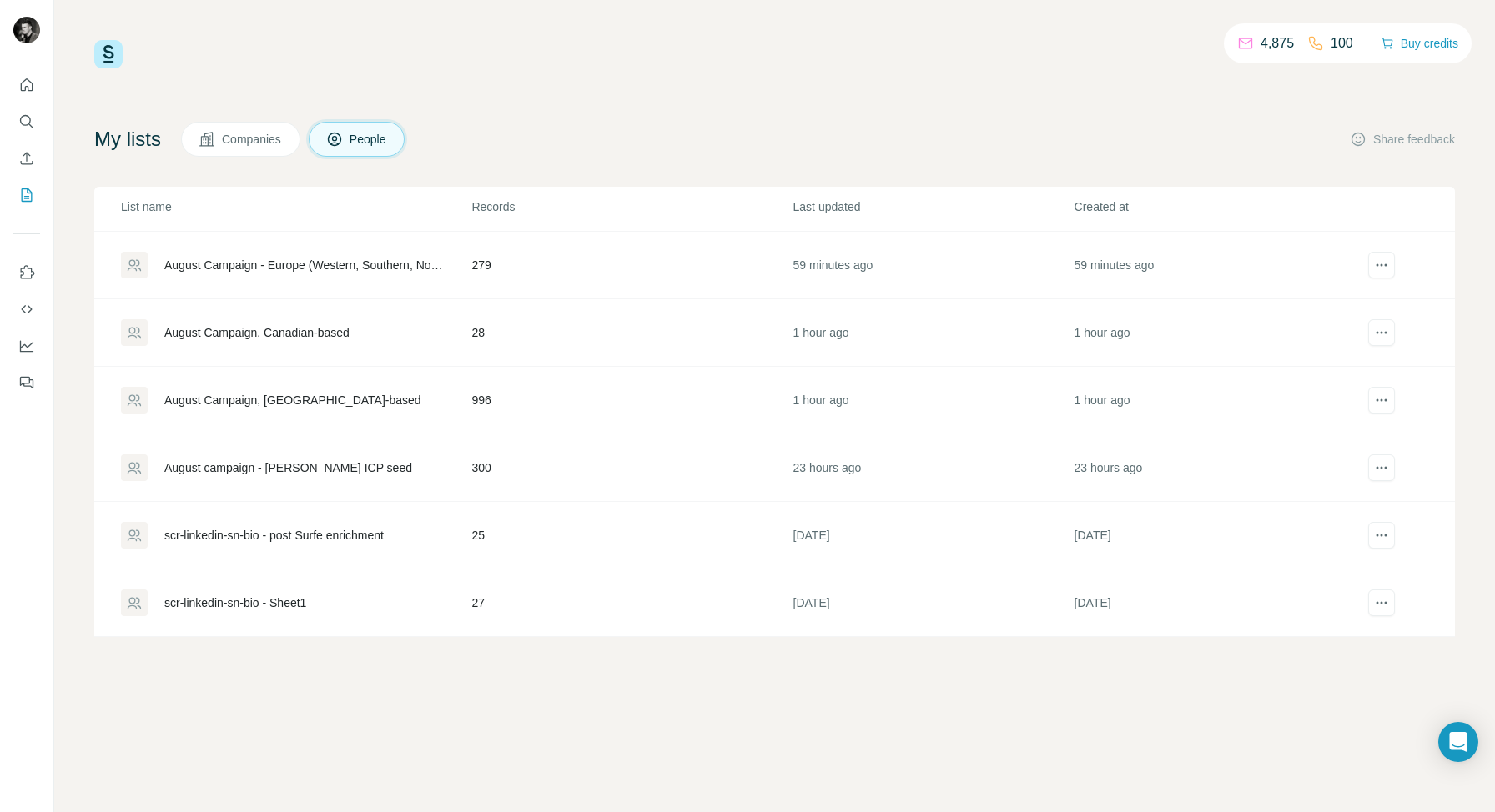
click at [244, 603] on div "scr-linkedin-sn-bio - Sheet1" at bounding box center [236, 603] width 142 height 17
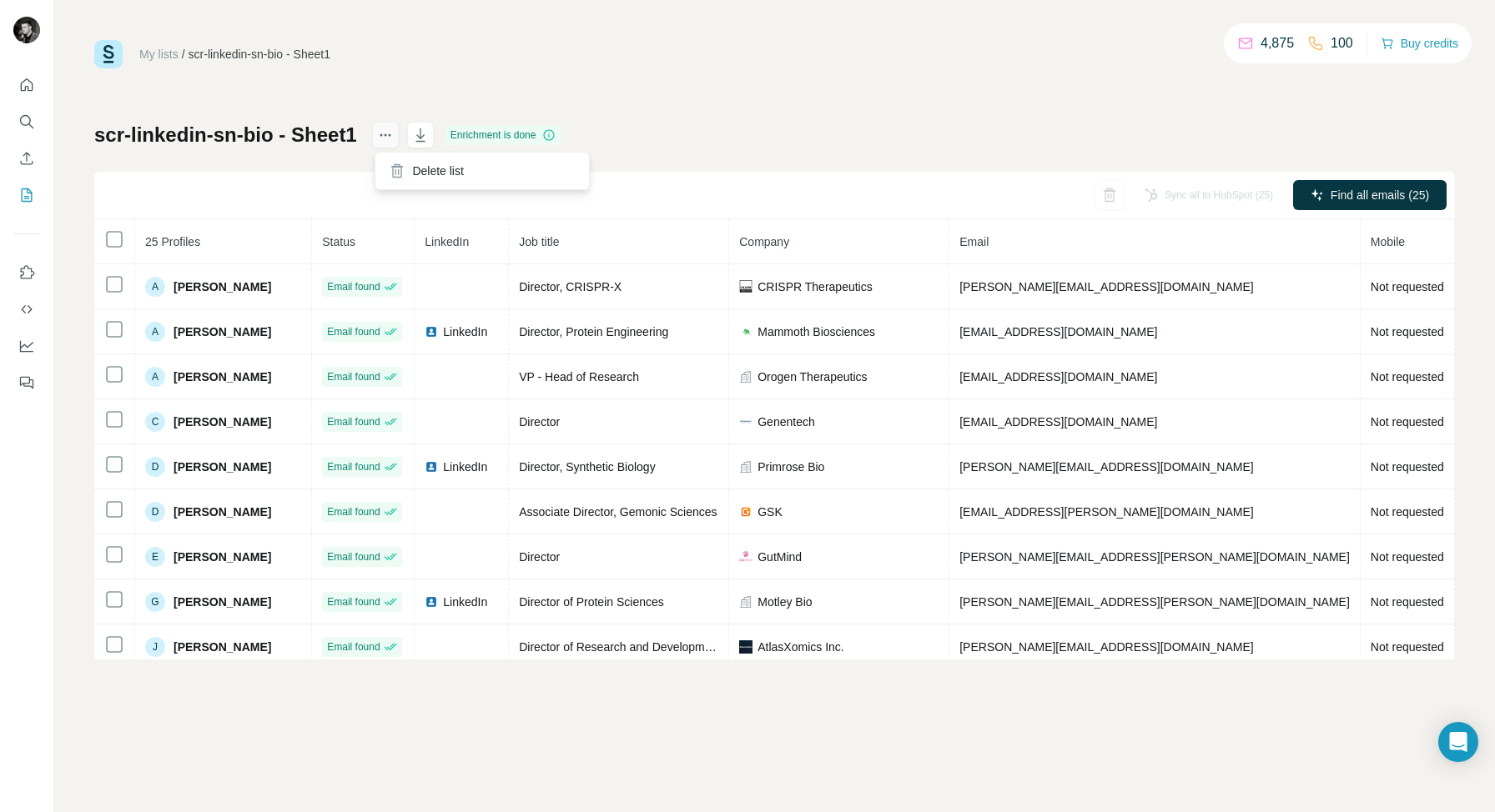
click at [385, 141] on icon "actions" at bounding box center [385, 135] width 17 height 17
click at [387, 136] on icon "actions" at bounding box center [385, 135] width 17 height 17
click at [767, 94] on div "My lists / scr-linkedin-sn-bio - Sheet1 4,875 100 Buy credits scr-linkedin-sn-b…" at bounding box center [775, 350] width 1360 height 620
click at [248, 134] on h1 "scr-linkedin-sn-bio - Sheet1" at bounding box center [226, 135] width 262 height 27
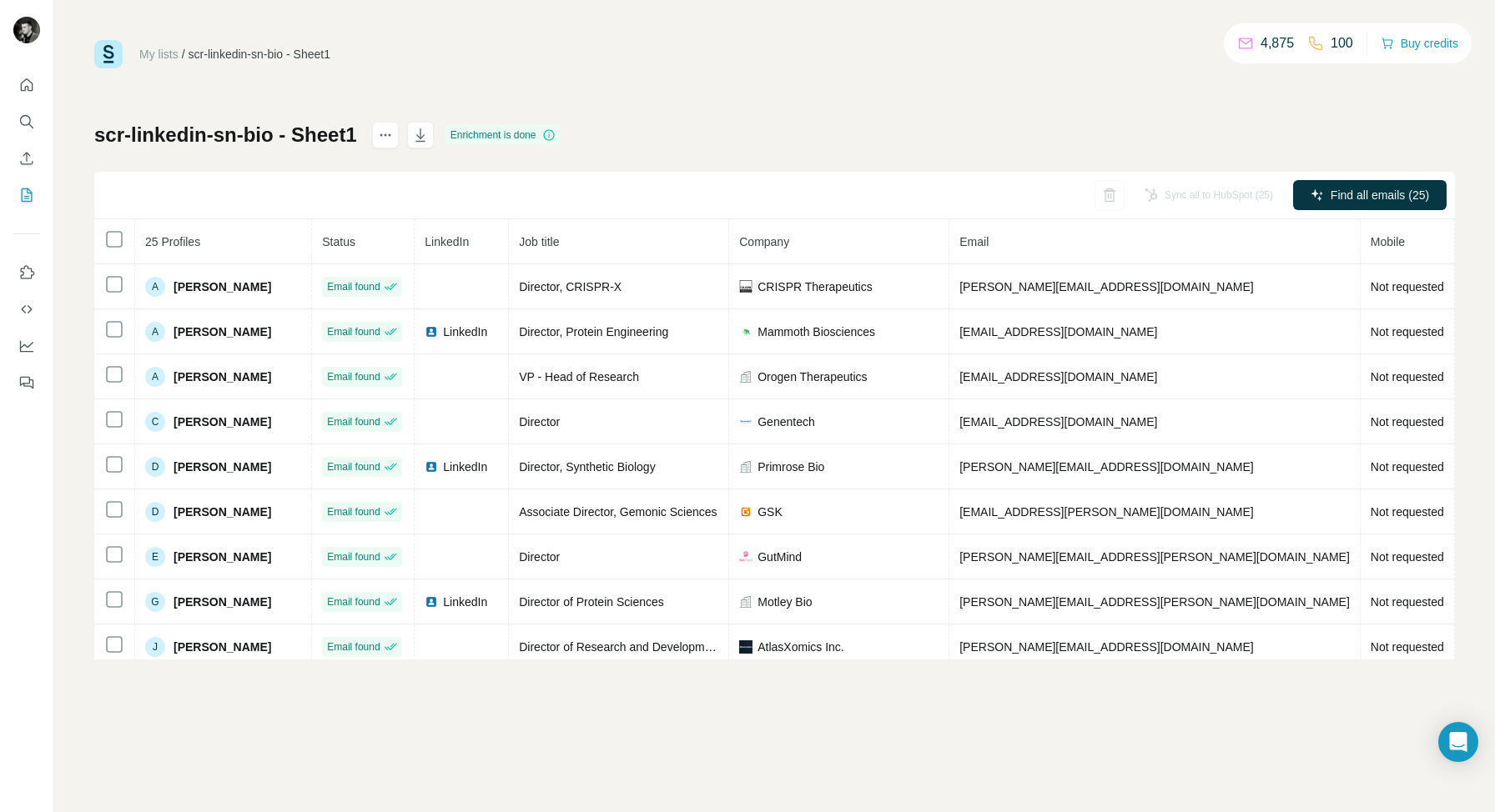
click at [248, 134] on h1 "scr-linkedin-sn-bio - Sheet1" at bounding box center [226, 135] width 262 height 27
click at [277, 134] on h1 "scr-linkedin-sn-bio - Sheet1" at bounding box center [226, 135] width 262 height 27
click at [200, 137] on h1 "scr-linkedin-sn-bio - Sheet1" at bounding box center [226, 135] width 262 height 27
click at [392, 145] on button "actions" at bounding box center [385, 135] width 27 height 27
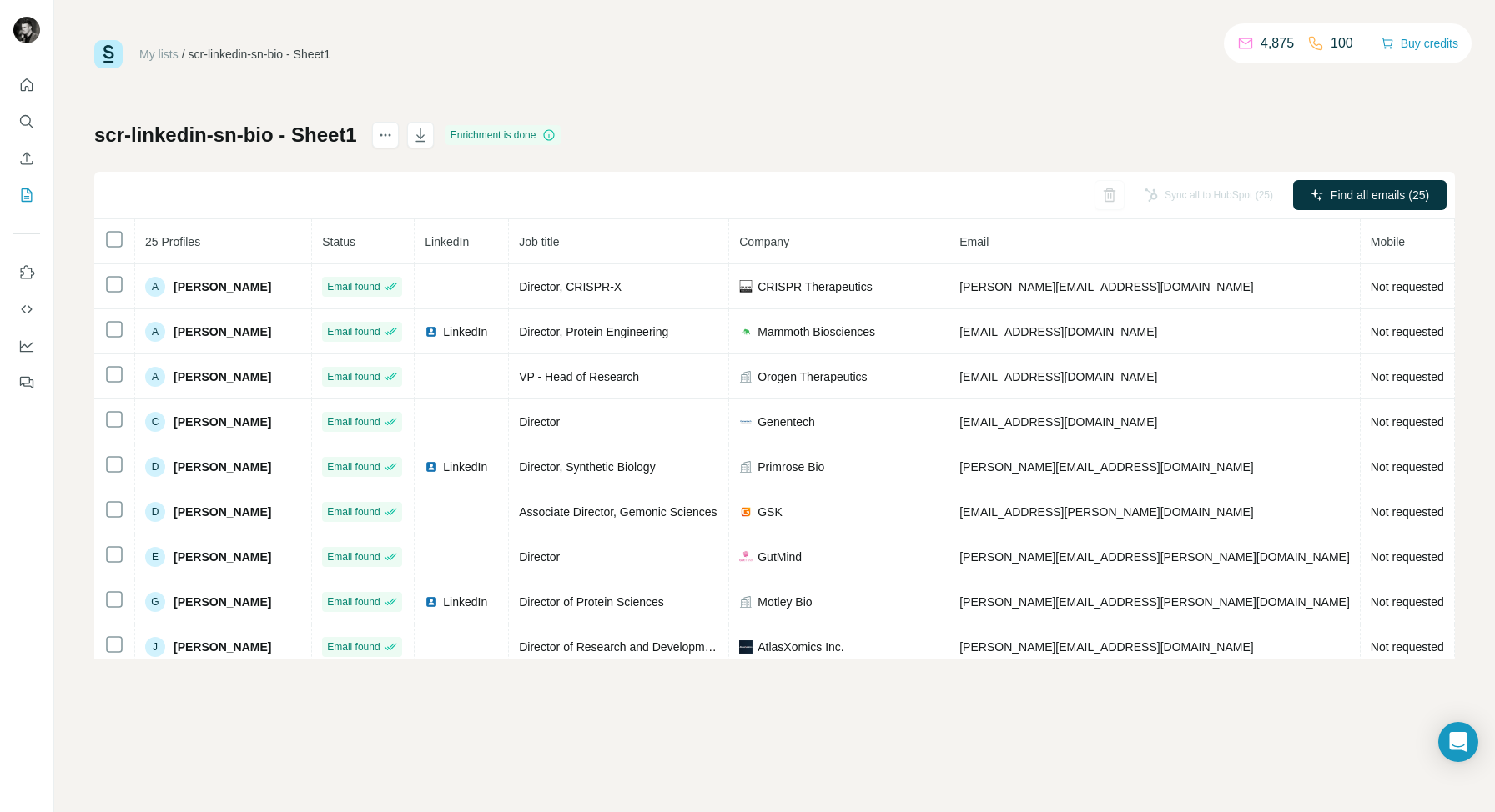
click at [547, 85] on div "My lists / scr-linkedin-sn-bio - Sheet1 4,875 100 Buy credits scr-linkedin-sn-b…" at bounding box center [775, 350] width 1360 height 620
click at [170, 50] on link "My lists" at bounding box center [159, 54] width 39 height 13
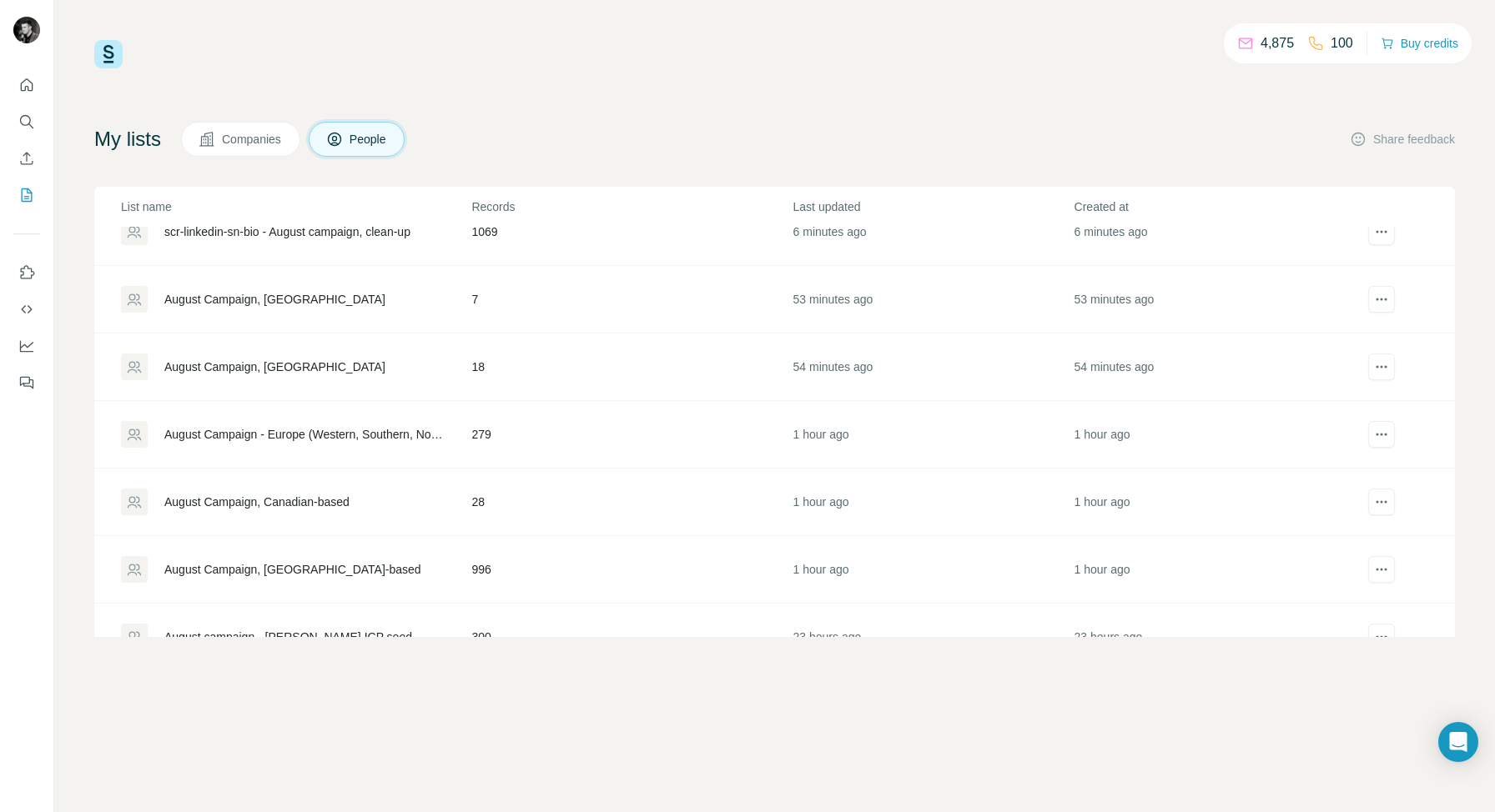
scroll to position [199, 0]
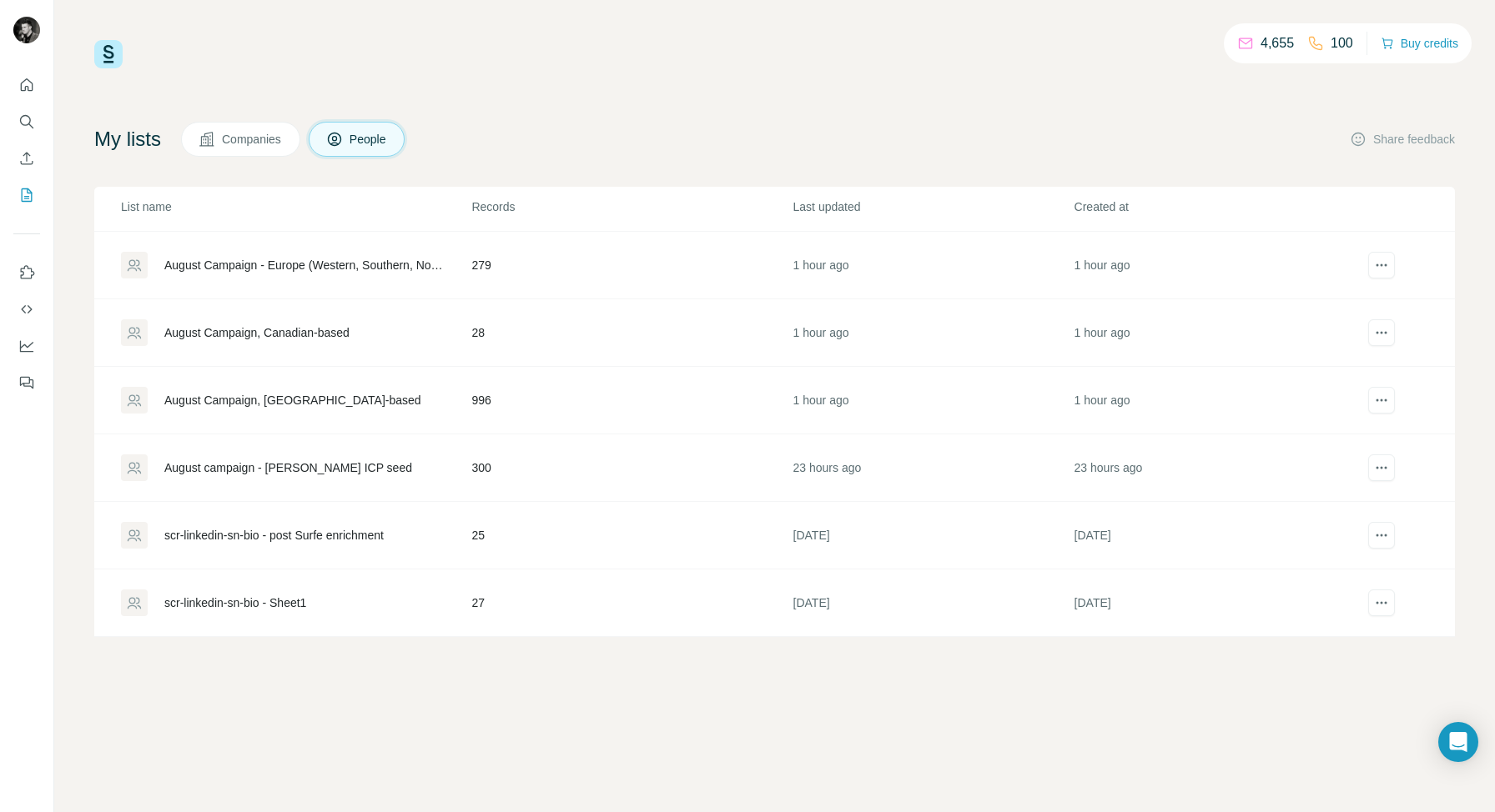
click at [247, 601] on div "scr-linkedin-sn-bio - Sheet1" at bounding box center [236, 603] width 142 height 17
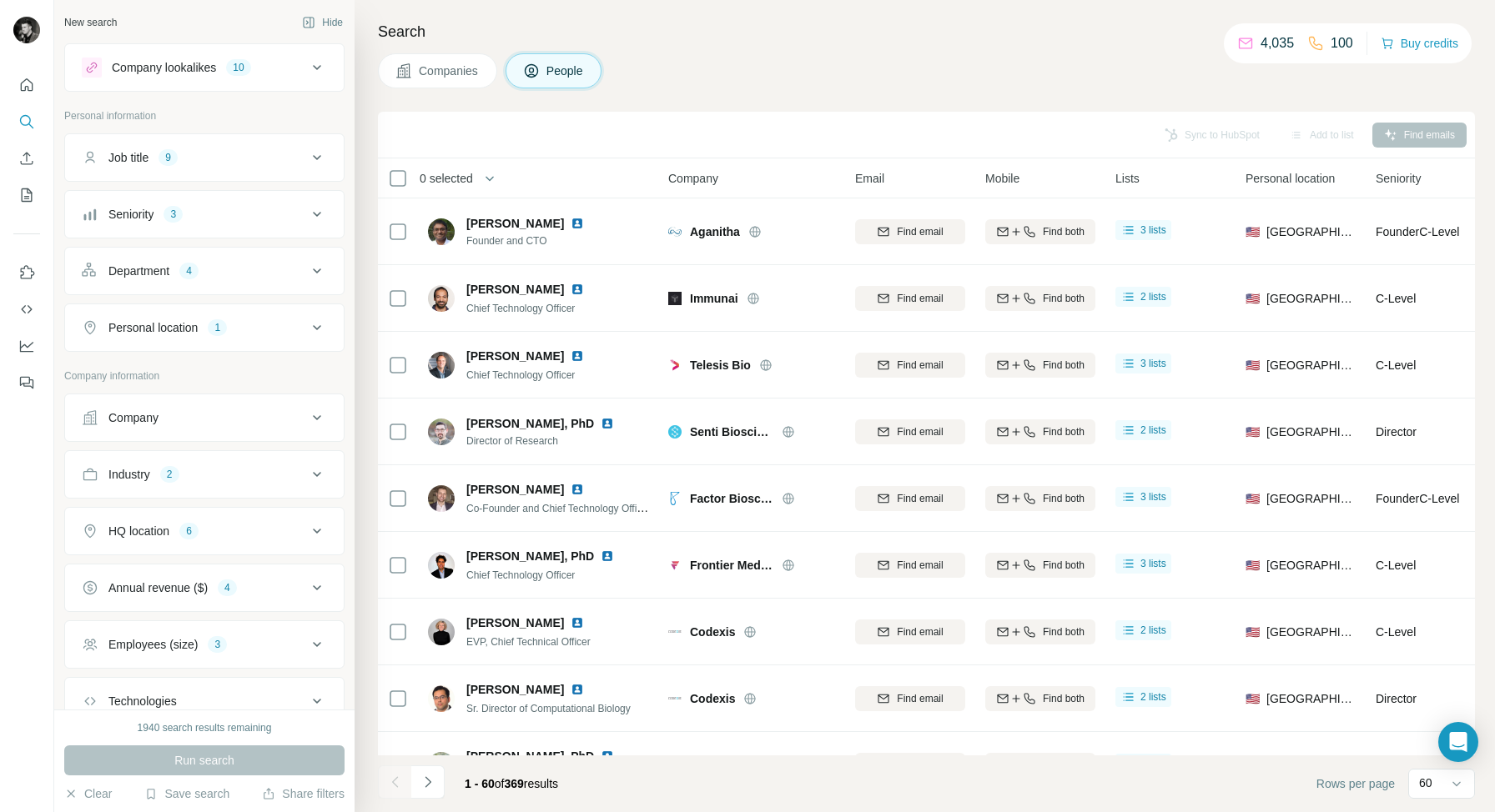
click at [266, 328] on div "Personal location 1" at bounding box center [194, 327] width 225 height 17
click at [266, 327] on div "Personal location 1" at bounding box center [194, 327] width 225 height 17
click at [277, 327] on div "Personal location 1" at bounding box center [194, 327] width 225 height 17
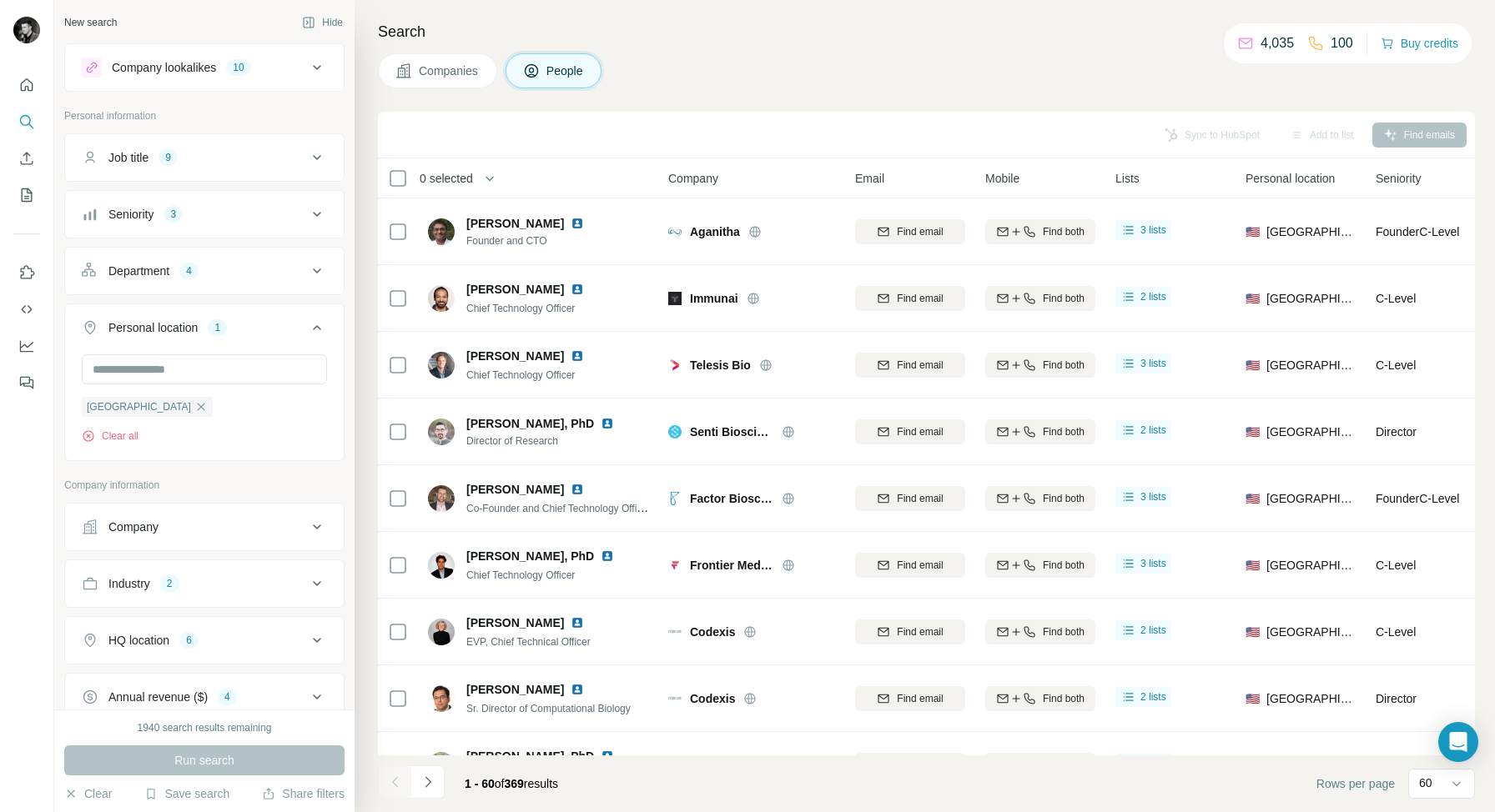
click at [313, 327] on icon at bounding box center [317, 327] width 20 height 20
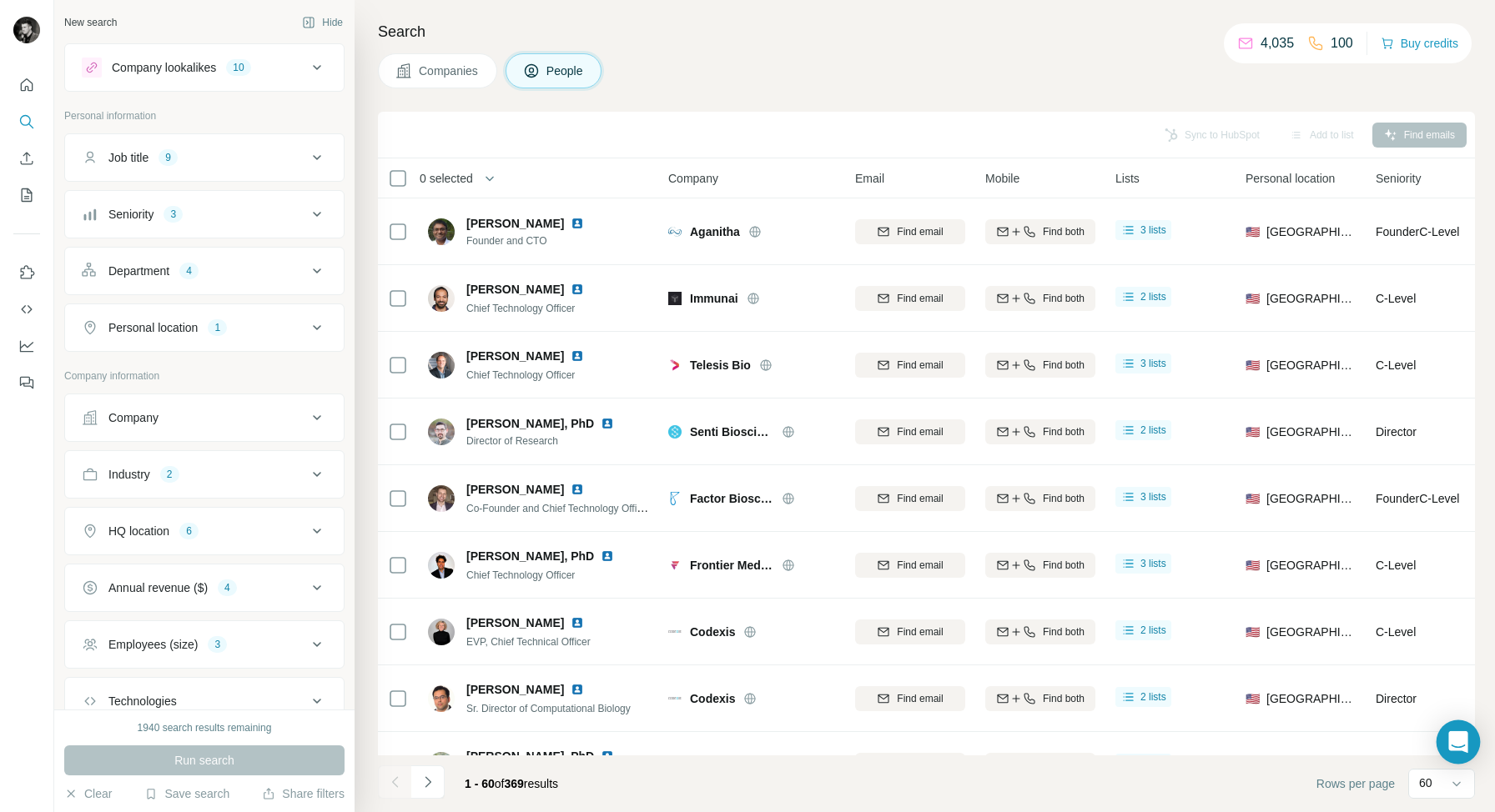
click at [1452, 749] on icon "Open Intercom Messenger" at bounding box center [1457, 742] width 19 height 22
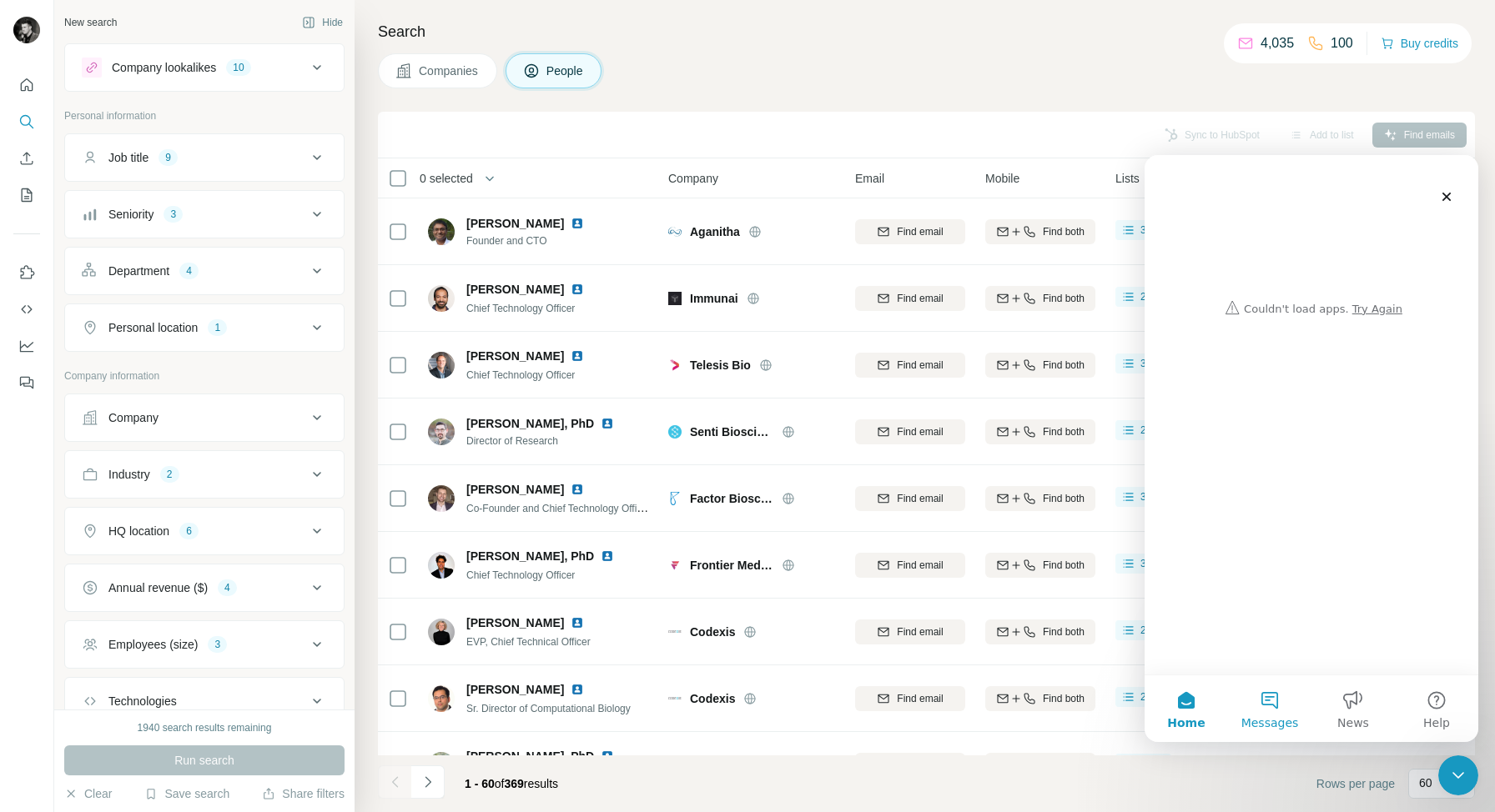
click at [1266, 702] on button "Messages" at bounding box center [1269, 708] width 84 height 67
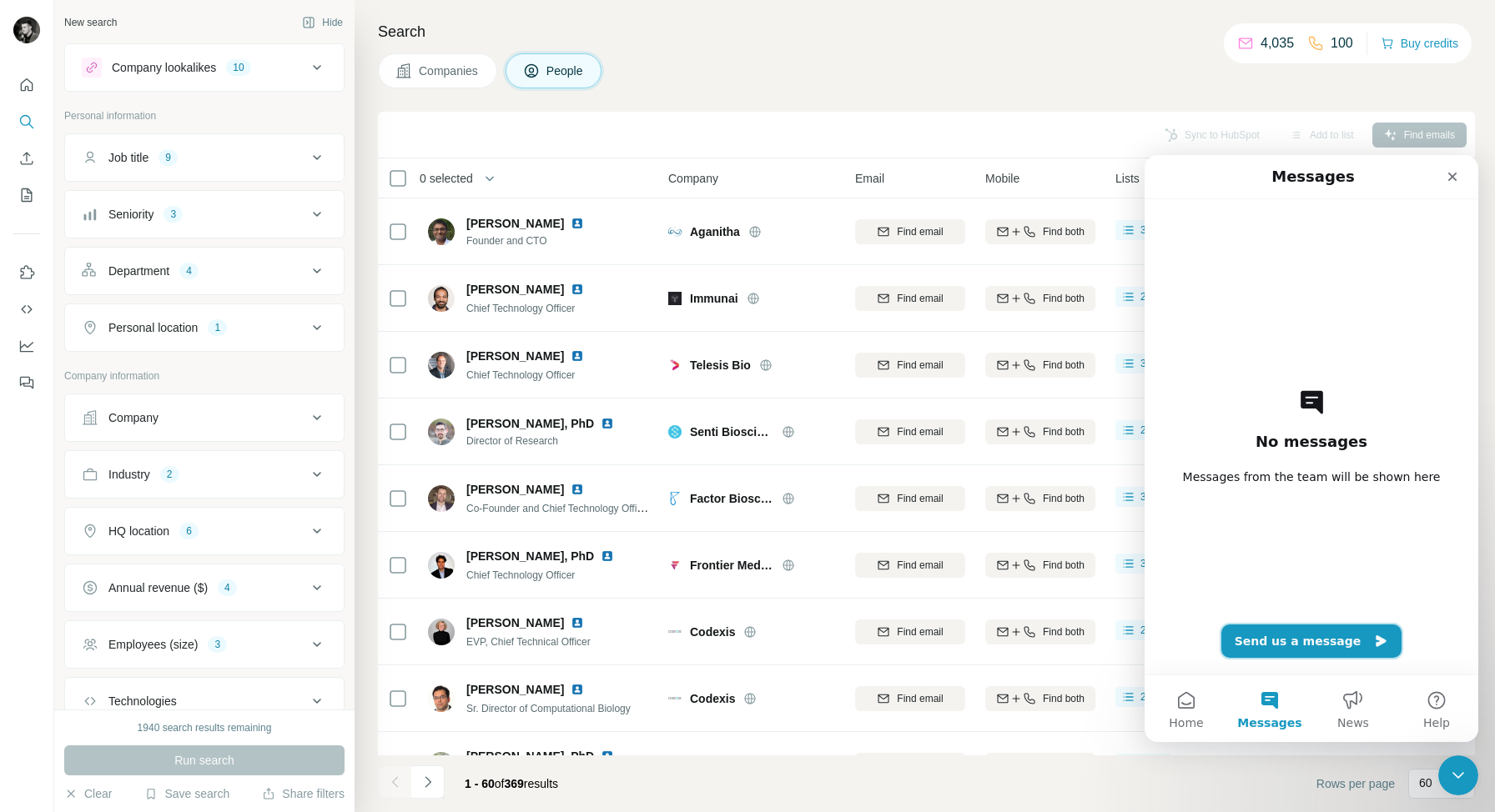
click at [1314, 648] on button "Send us a message" at bounding box center [1311, 642] width 181 height 33
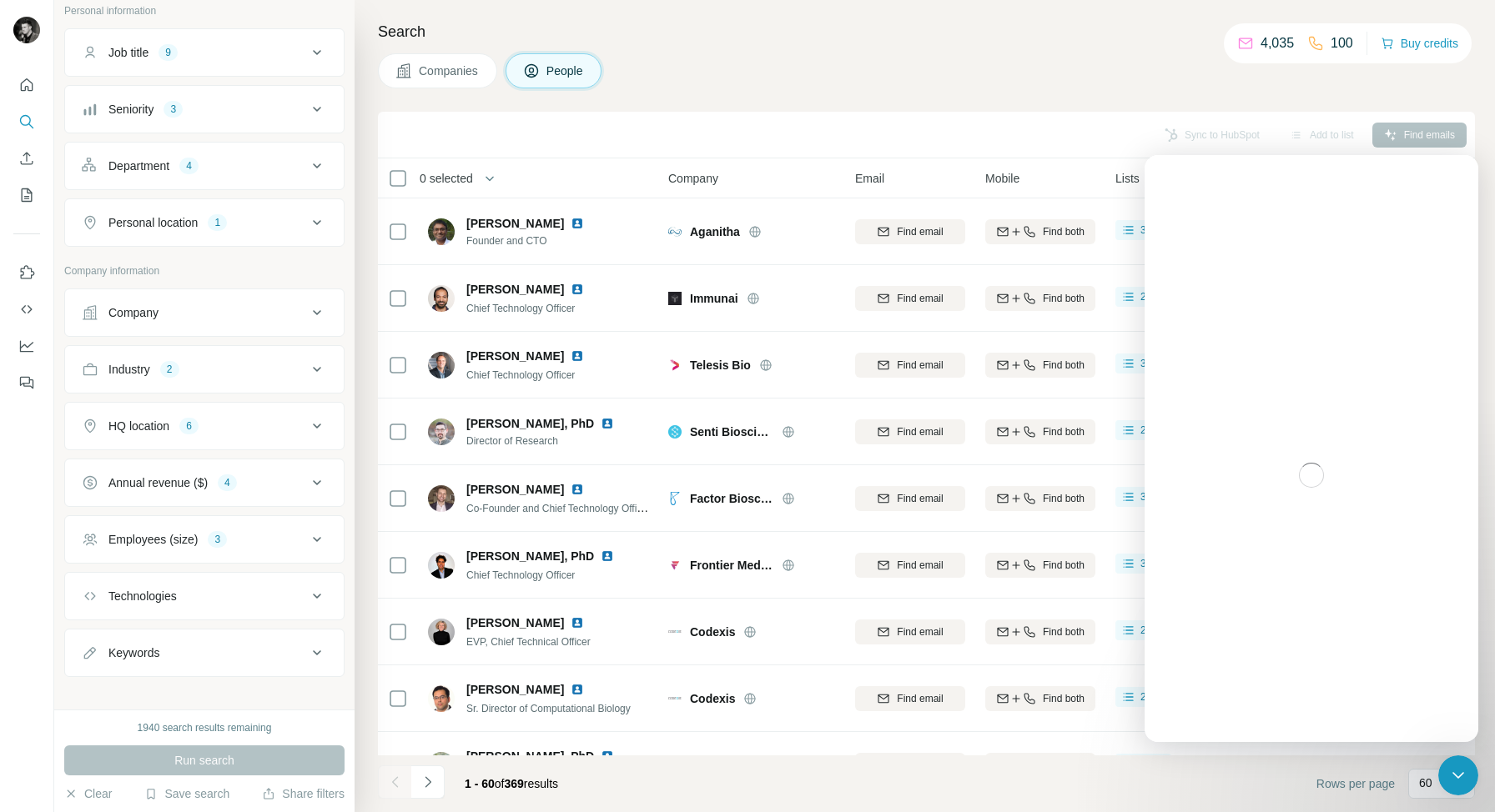
scroll to position [109, 0]
click at [308, 310] on icon at bounding box center [317, 309] width 20 height 20
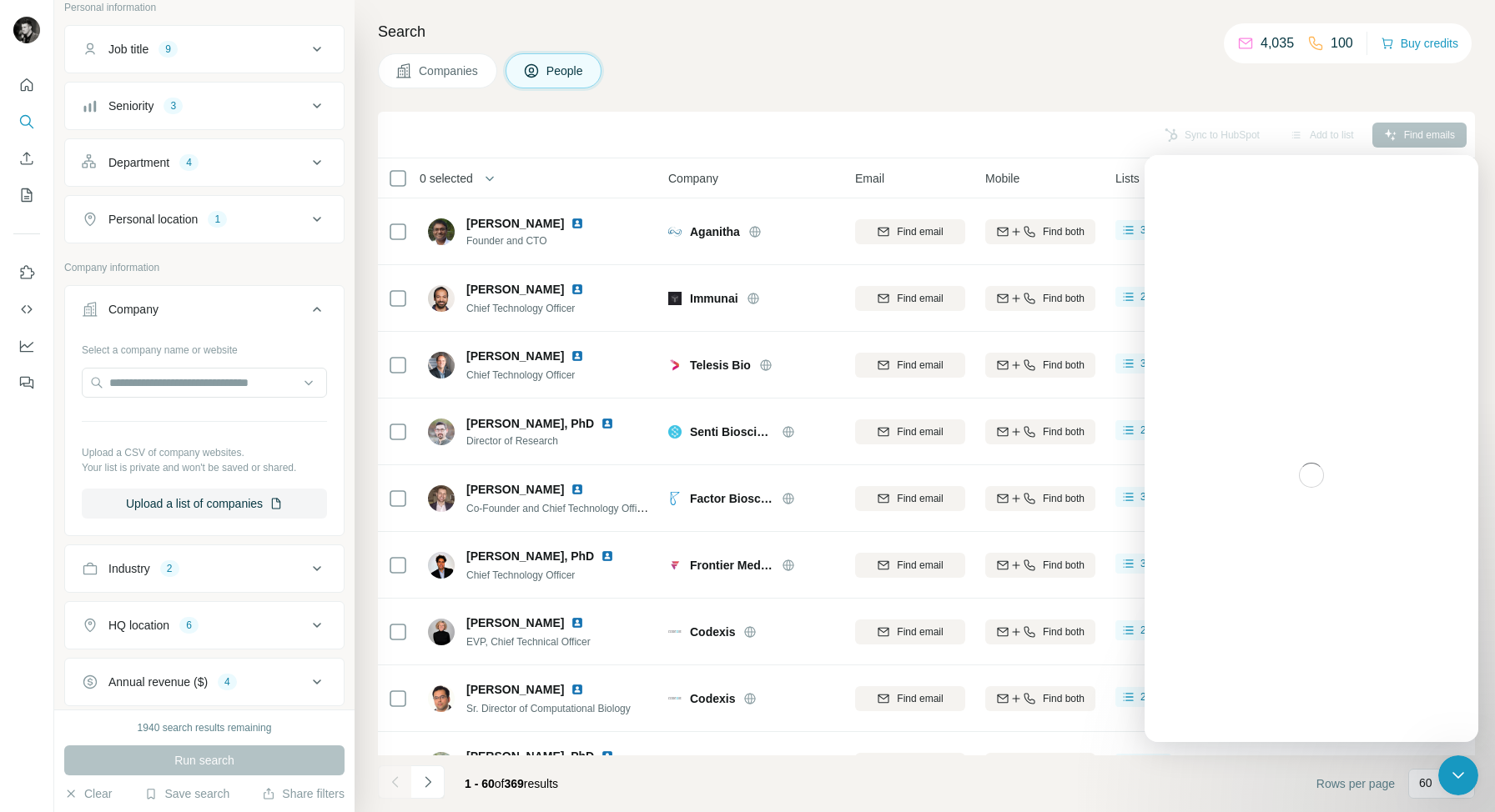
click at [308, 310] on icon at bounding box center [317, 309] width 20 height 20
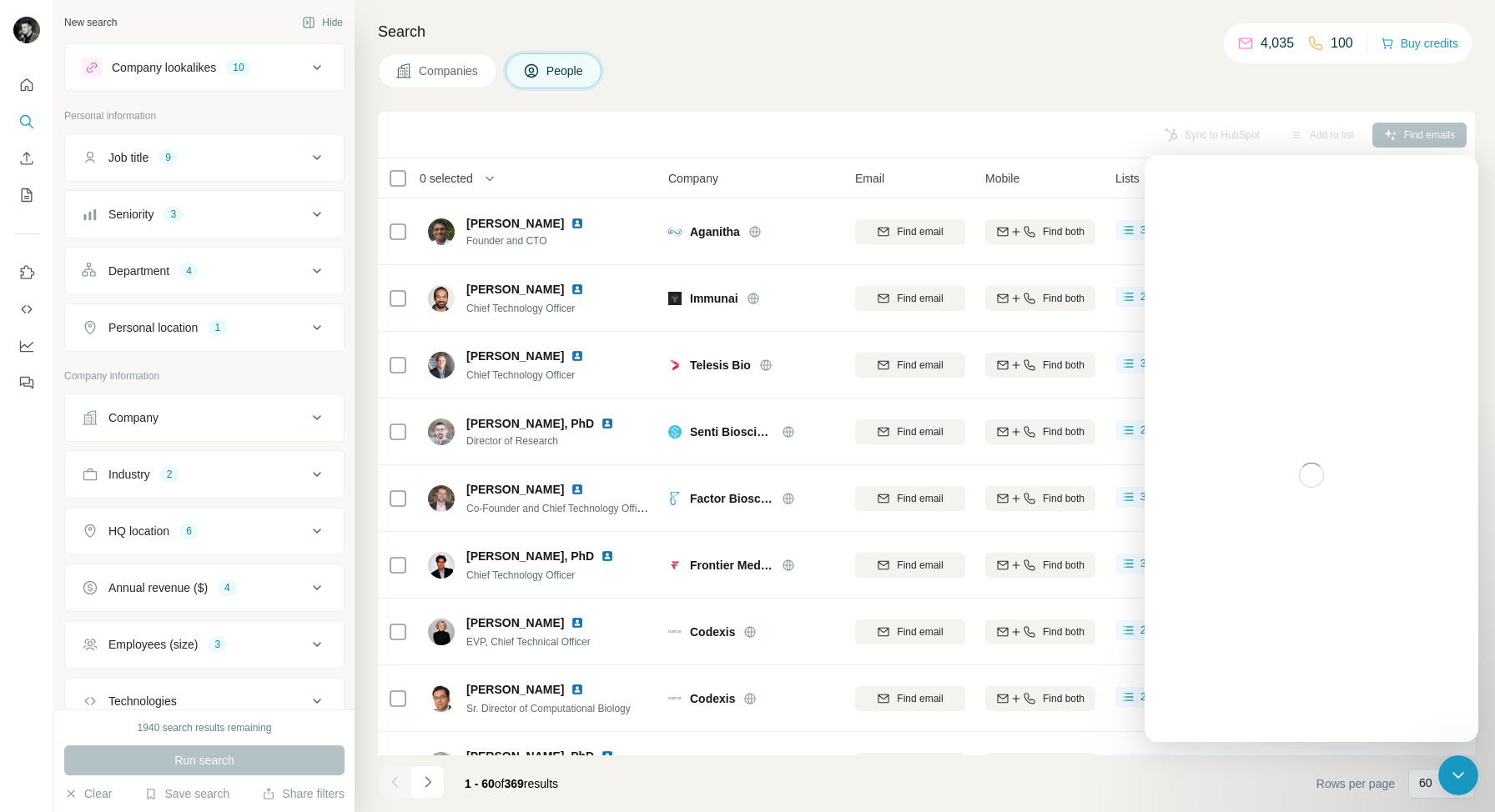
scroll to position [119, 0]
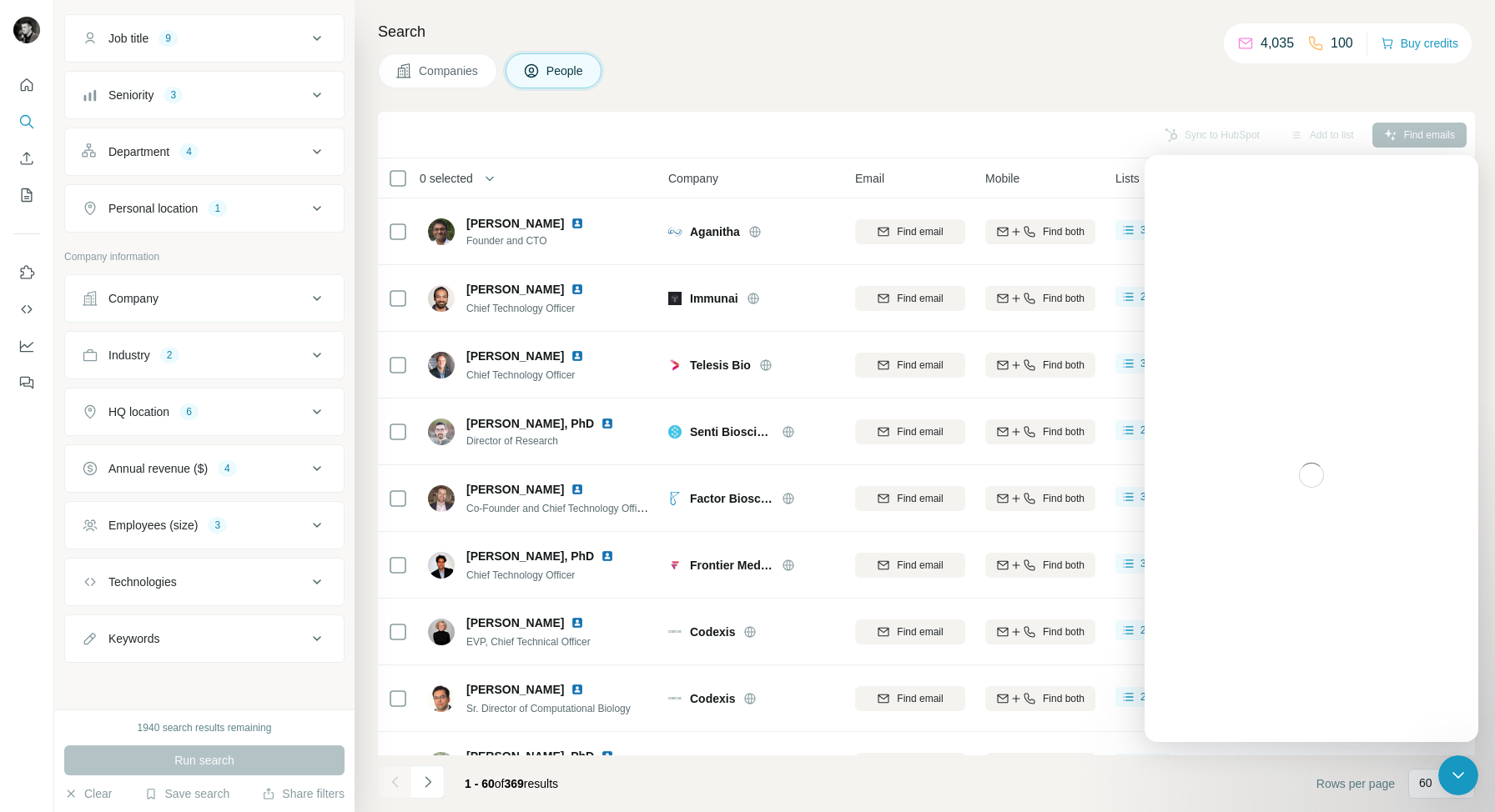
click at [305, 409] on div "HQ location 6" at bounding box center [194, 412] width 225 height 17
click at [119, 604] on button "Clear all" at bounding box center [110, 612] width 57 height 15
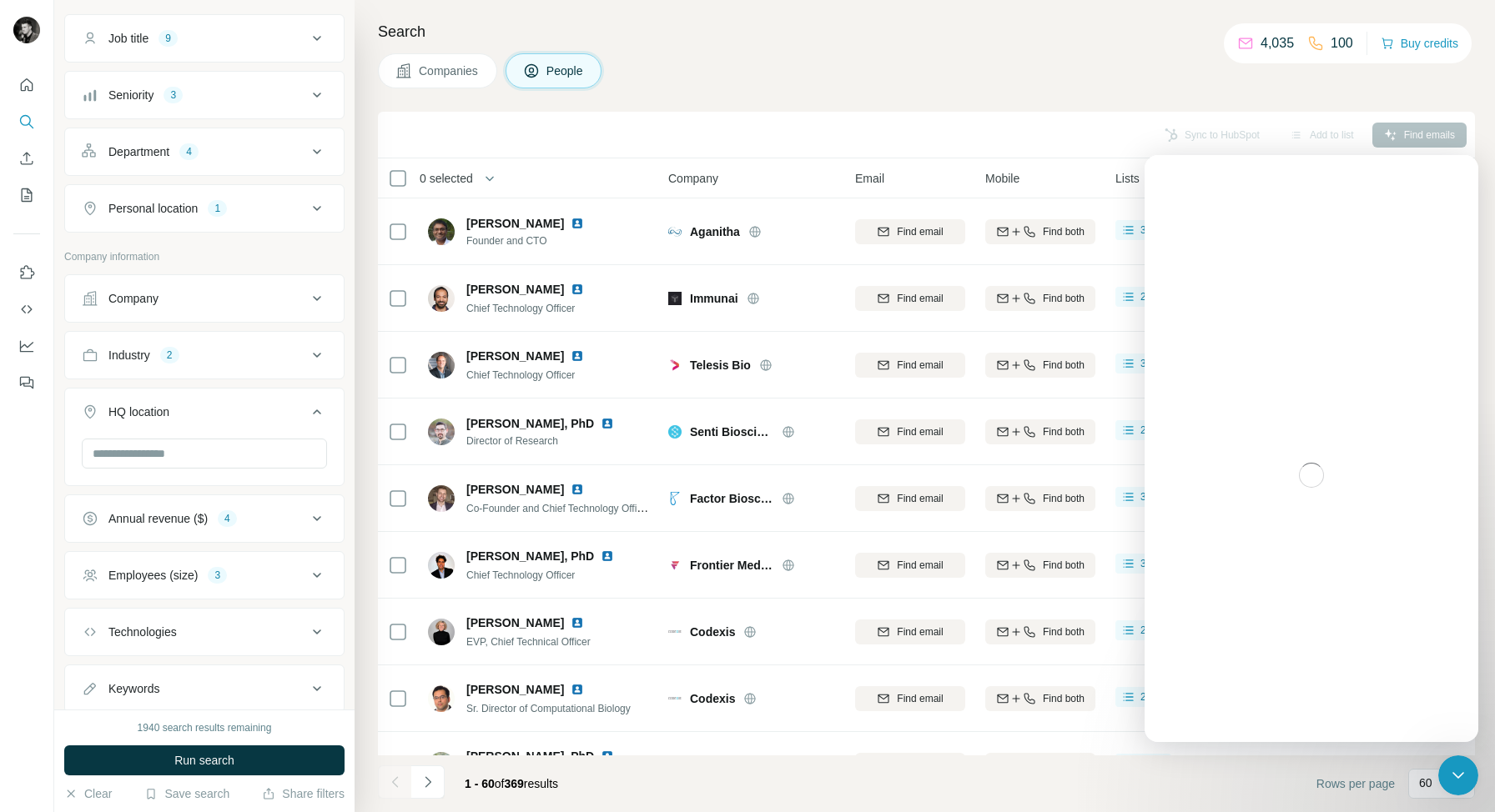
click at [317, 417] on icon at bounding box center [317, 412] width 20 height 20
click at [300, 467] on div "Annual revenue ($) 4" at bounding box center [194, 469] width 225 height 17
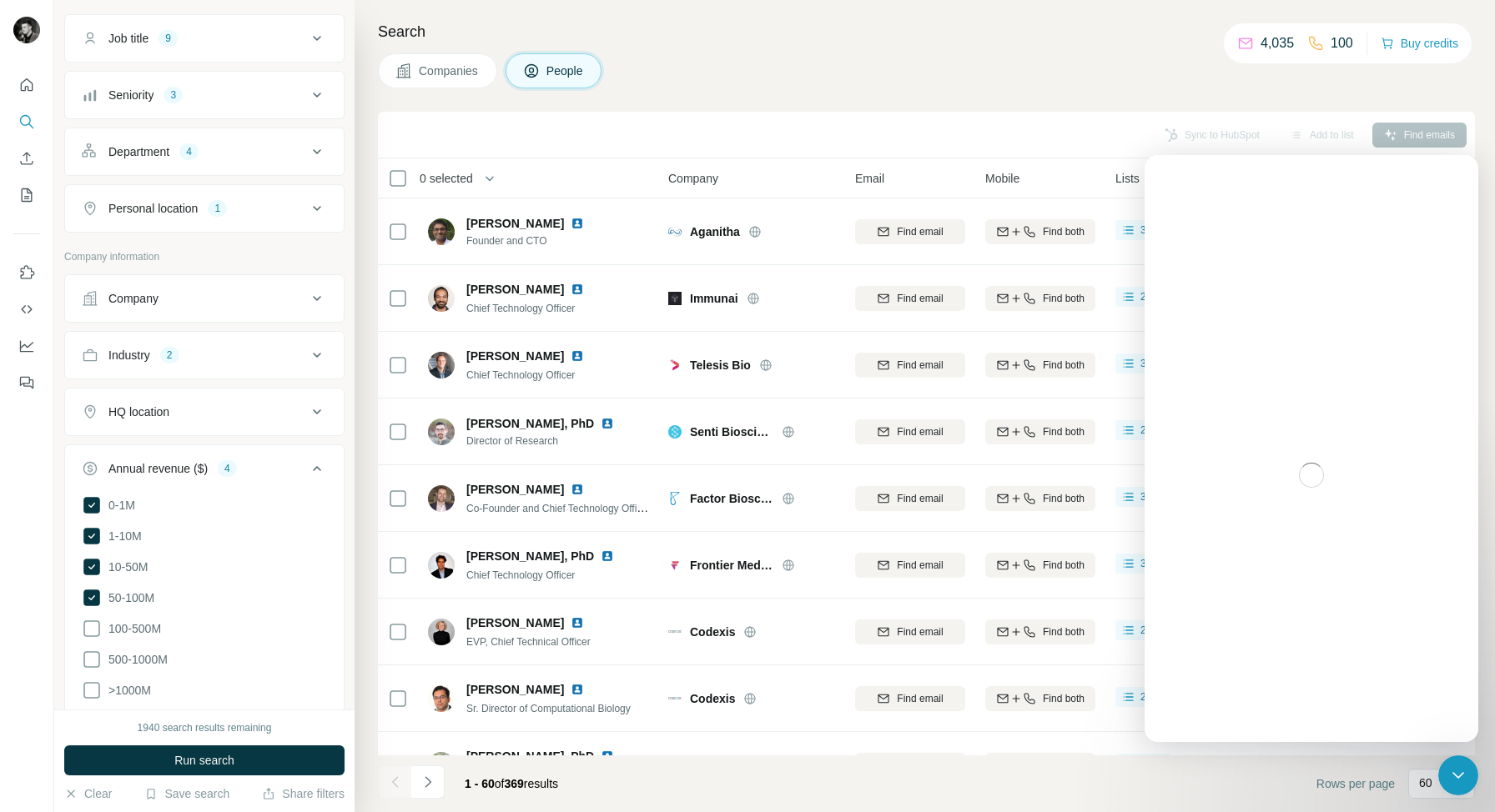
click at [300, 467] on div "Annual revenue ($) 4" at bounding box center [194, 469] width 225 height 17
click at [317, 528] on icon at bounding box center [317, 525] width 20 height 20
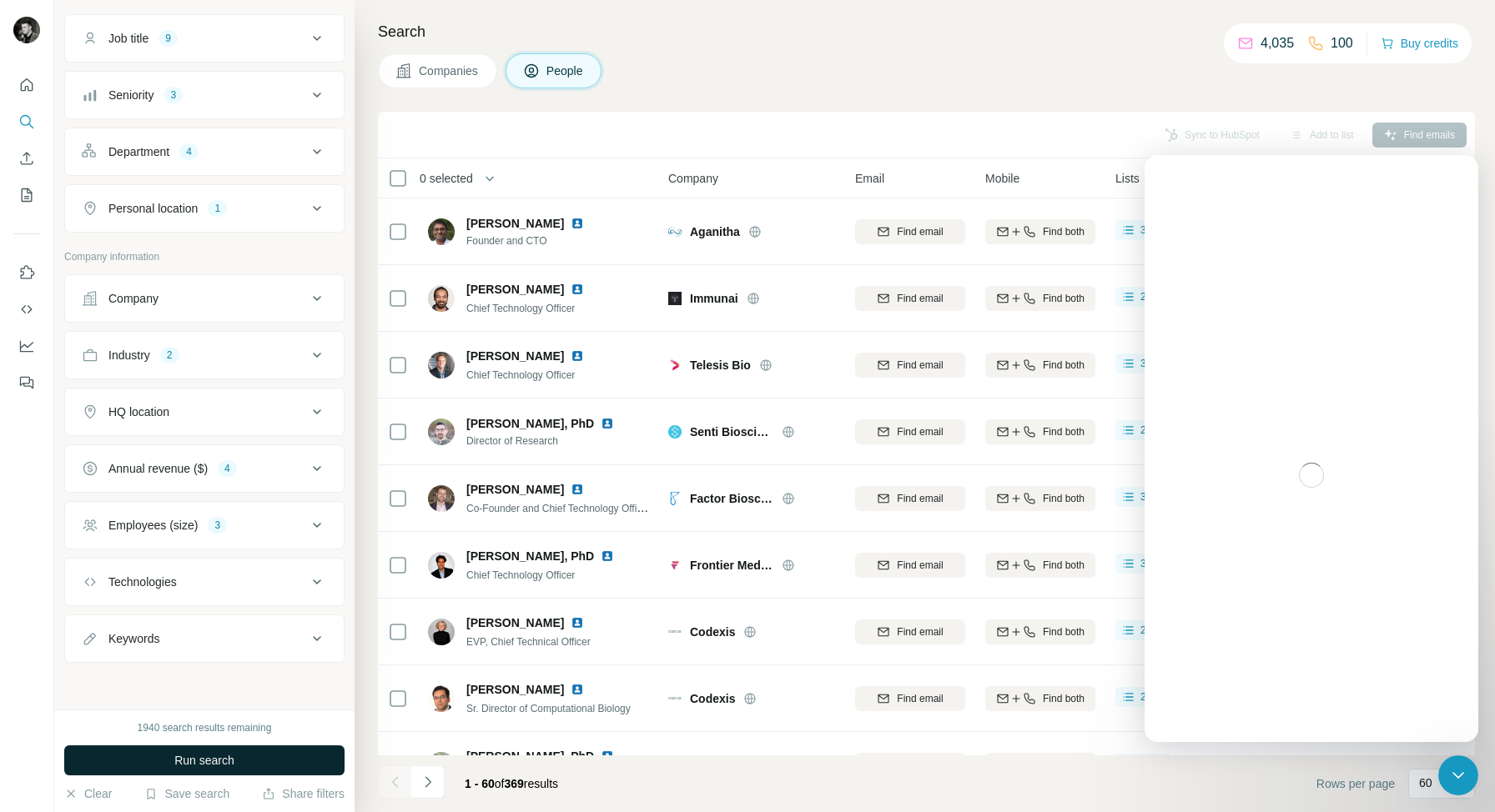
click at [215, 756] on span "Run search" at bounding box center [205, 760] width 60 height 17
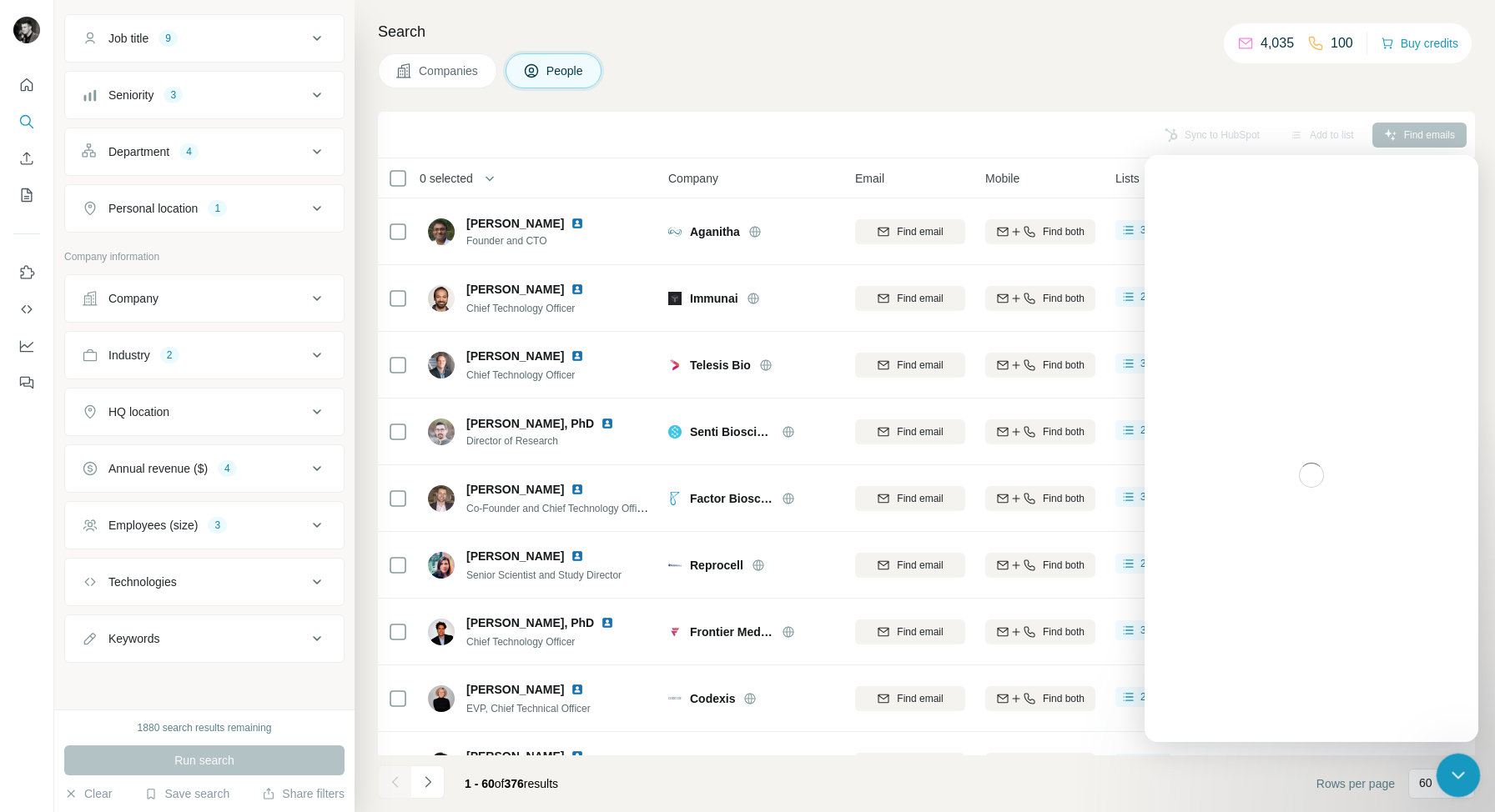
click at [1462, 766] on icon "Close Intercom Messenger" at bounding box center [1456, 773] width 20 height 20
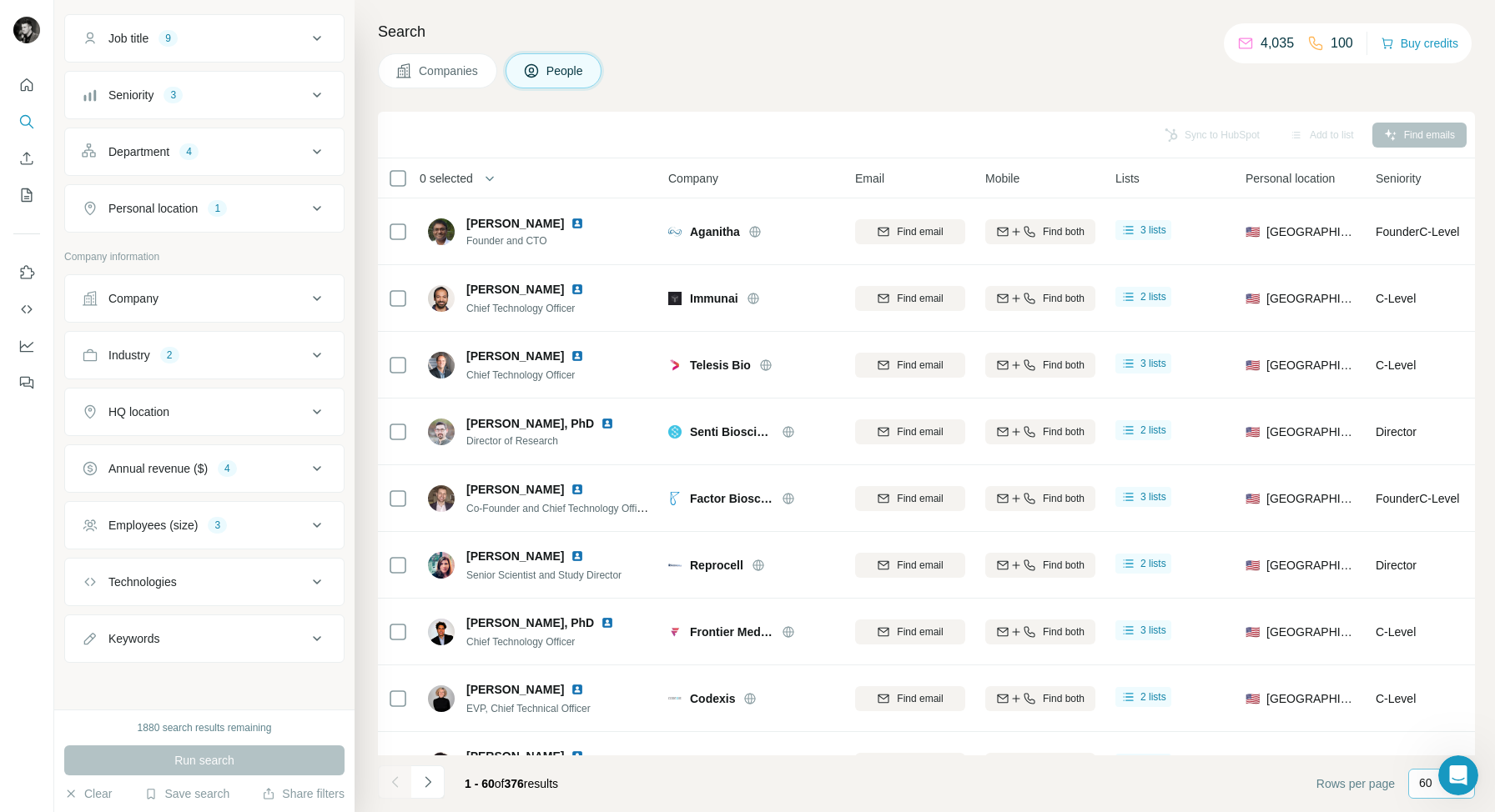
click at [1422, 780] on p "60" at bounding box center [1426, 783] width 13 height 17
click at [1466, 780] on input at bounding box center [1491, 784] width 50 height 18
click at [1422, 780] on p "60" at bounding box center [1426, 783] width 13 height 17
click at [1430, 743] on p "10" at bounding box center [1429, 746] width 13 height 17
click at [524, 780] on span "376" at bounding box center [514, 784] width 19 height 13
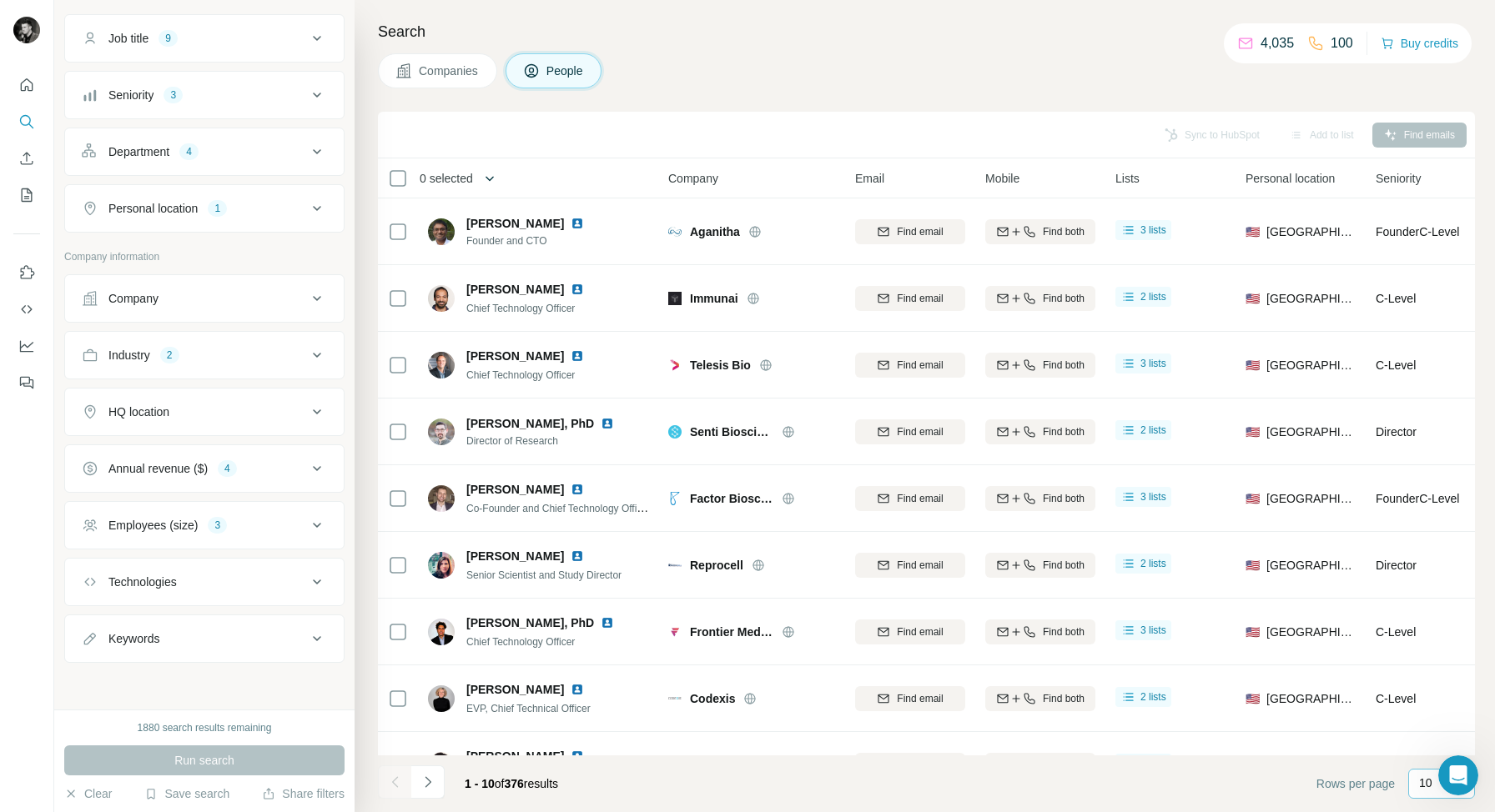
click at [498, 175] on icon "button" at bounding box center [490, 179] width 17 height 17
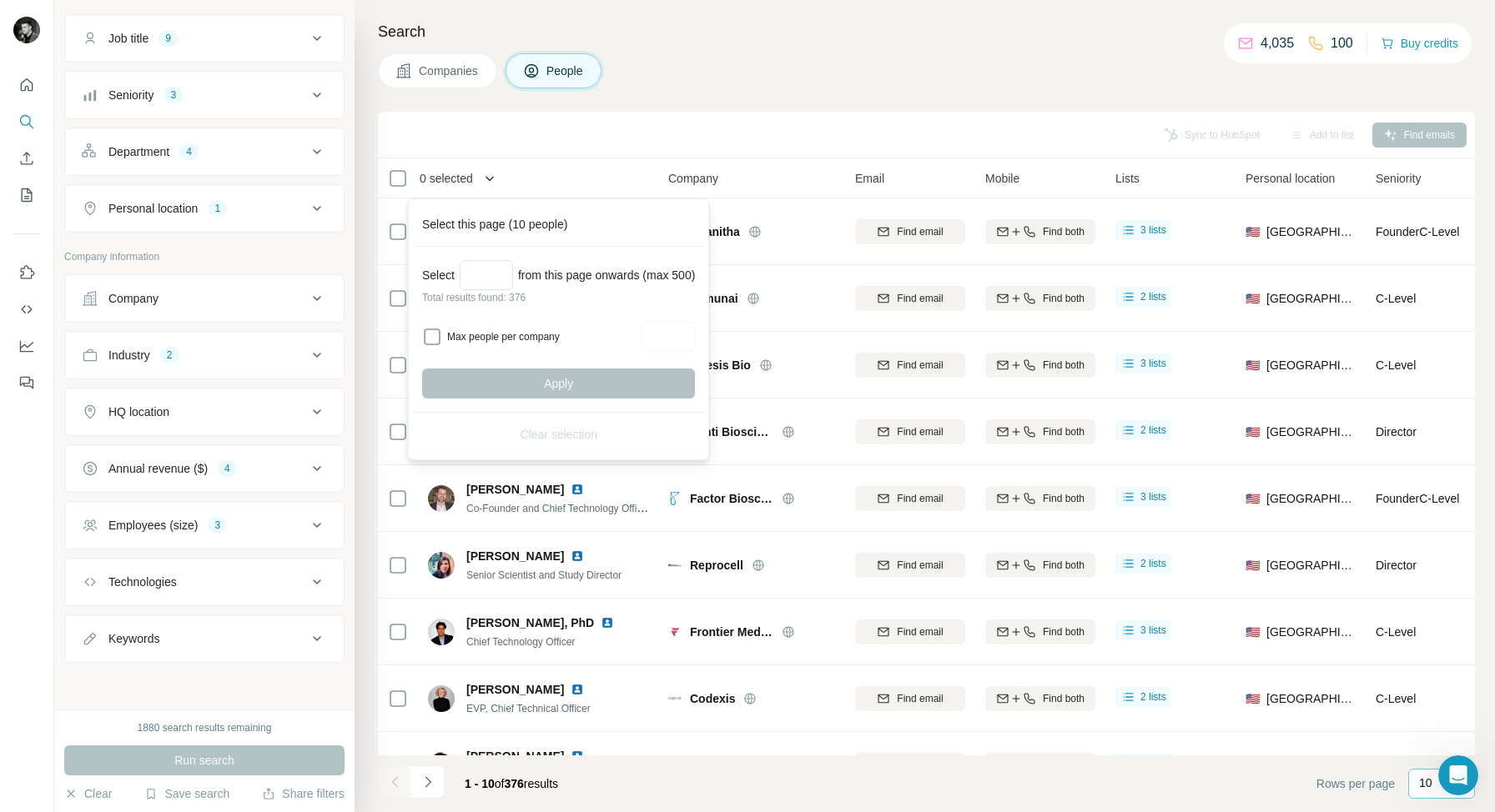
click at [494, 180] on icon "button" at bounding box center [490, 179] width 8 height 5
click at [521, 175] on div "0 selected" at bounding box center [511, 178] width 247 height 19
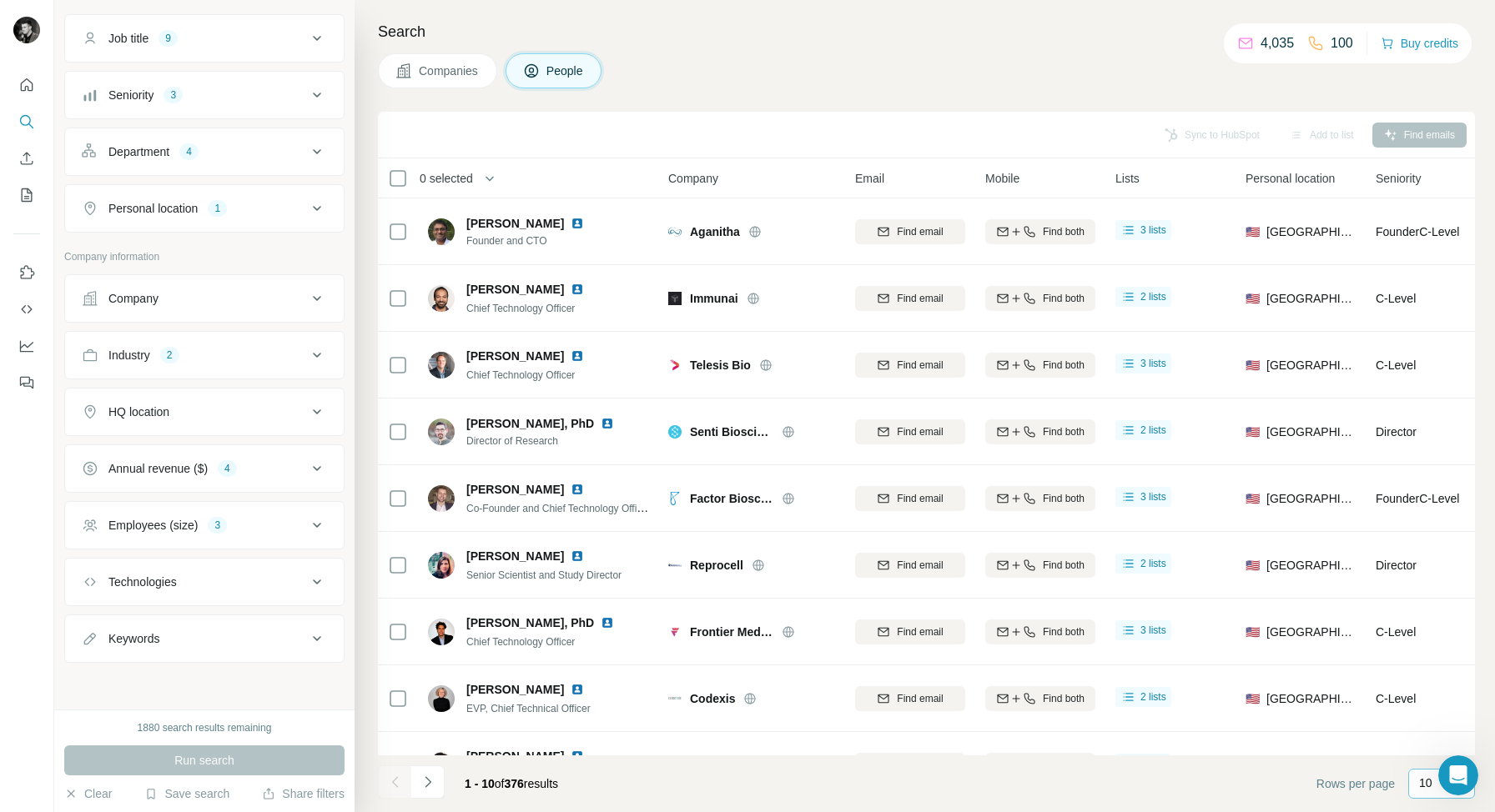
click at [434, 67] on span "Companies" at bounding box center [449, 71] width 61 height 17
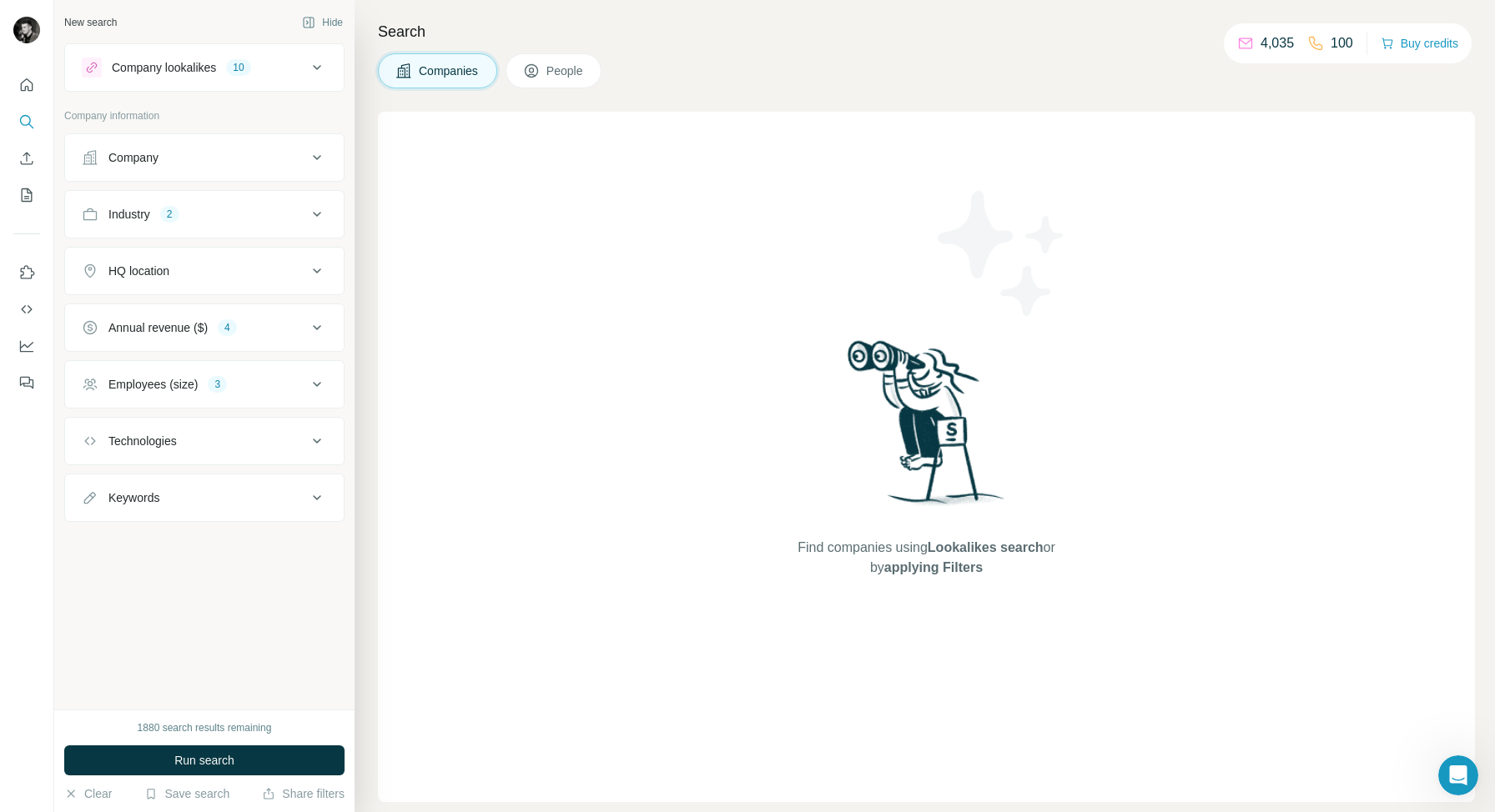
click at [560, 69] on span "People" at bounding box center [566, 71] width 38 height 17
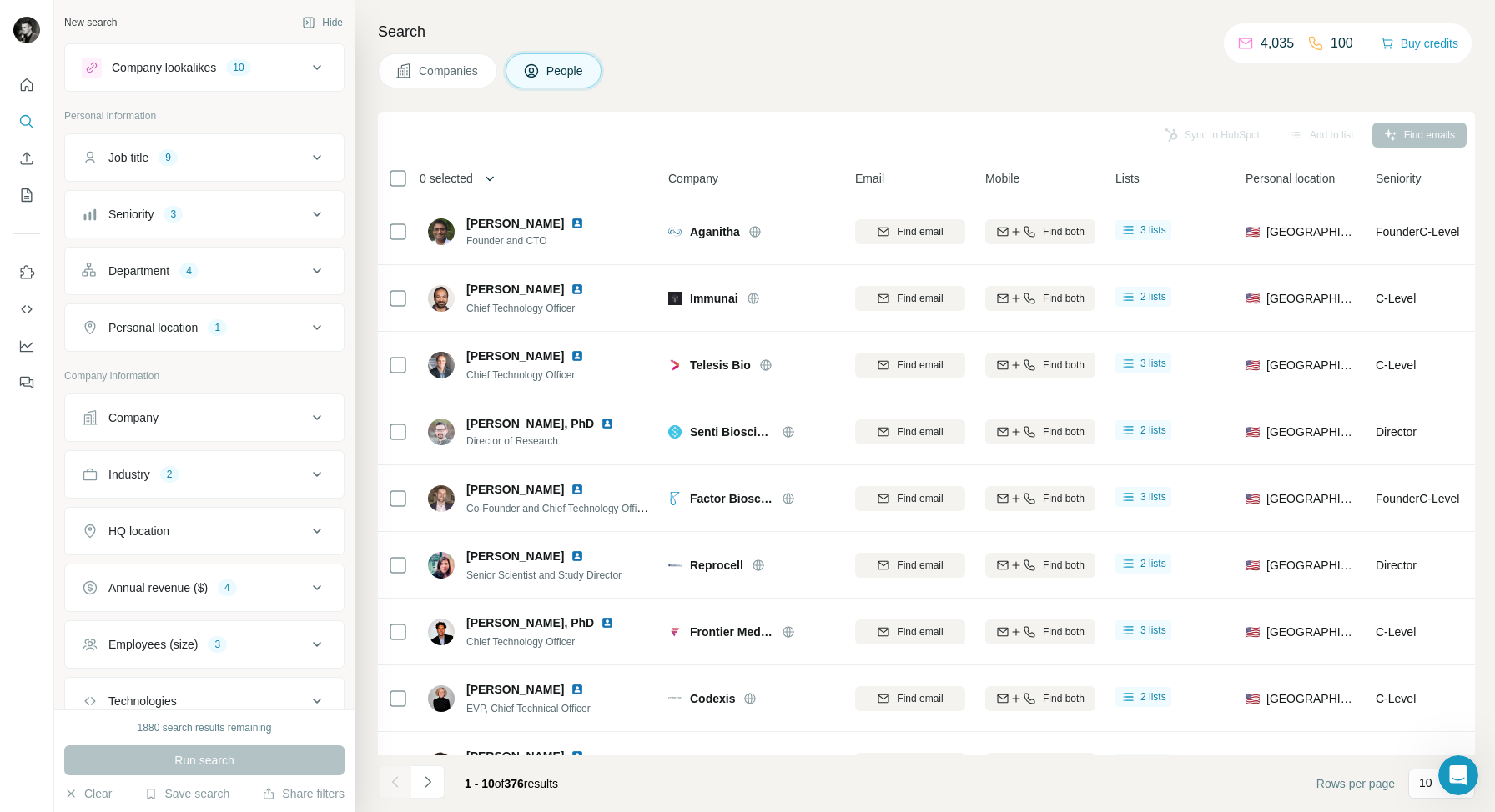
click at [494, 180] on icon "button" at bounding box center [490, 179] width 8 height 5
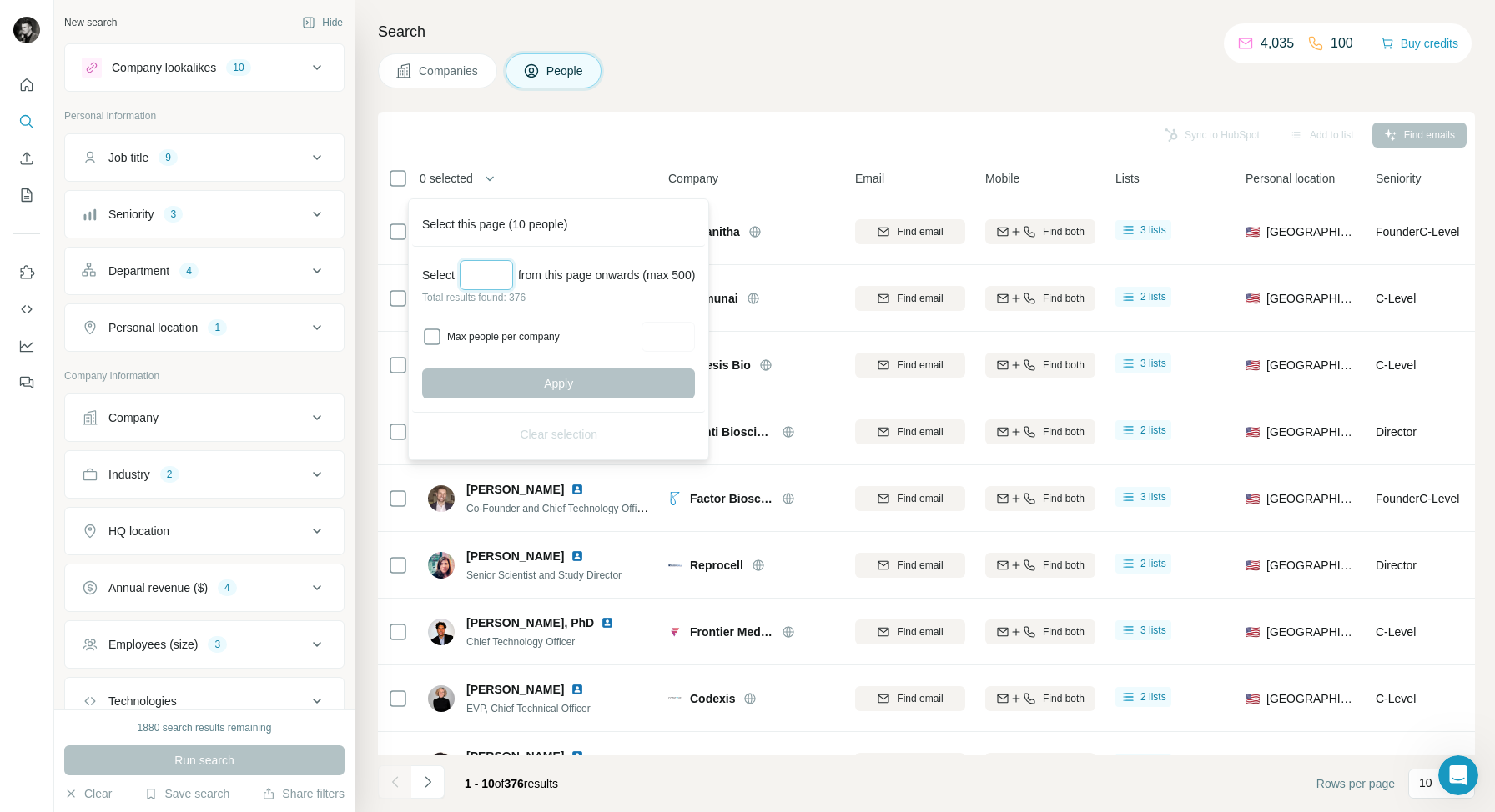
click at [492, 276] on input "Select a number (up to 500)" at bounding box center [486, 275] width 53 height 30
type input "***"
click at [531, 384] on button "Apply" at bounding box center [558, 383] width 272 height 30
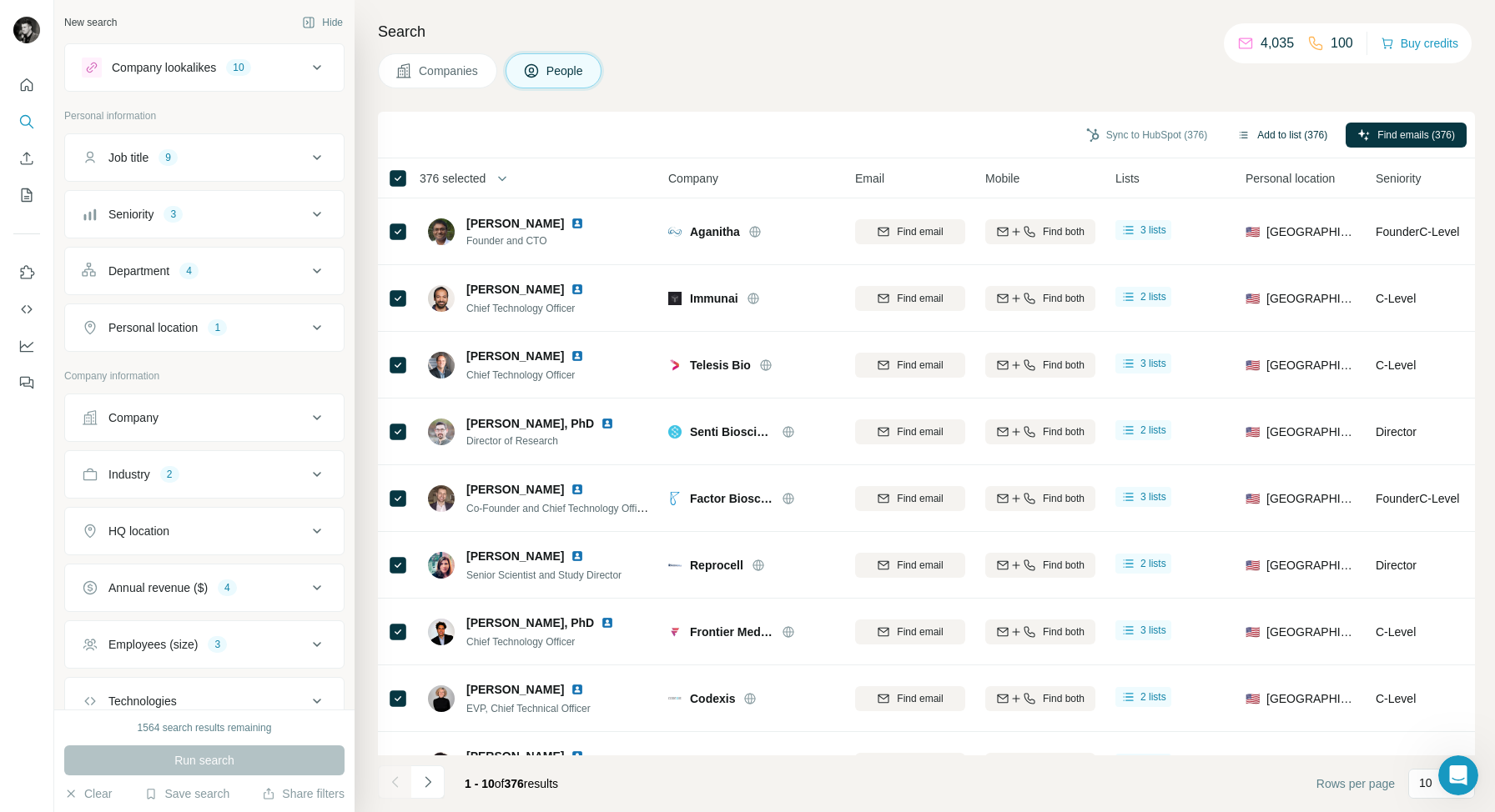
click at [1269, 132] on button "Add to list (376)" at bounding box center [1282, 135] width 114 height 25
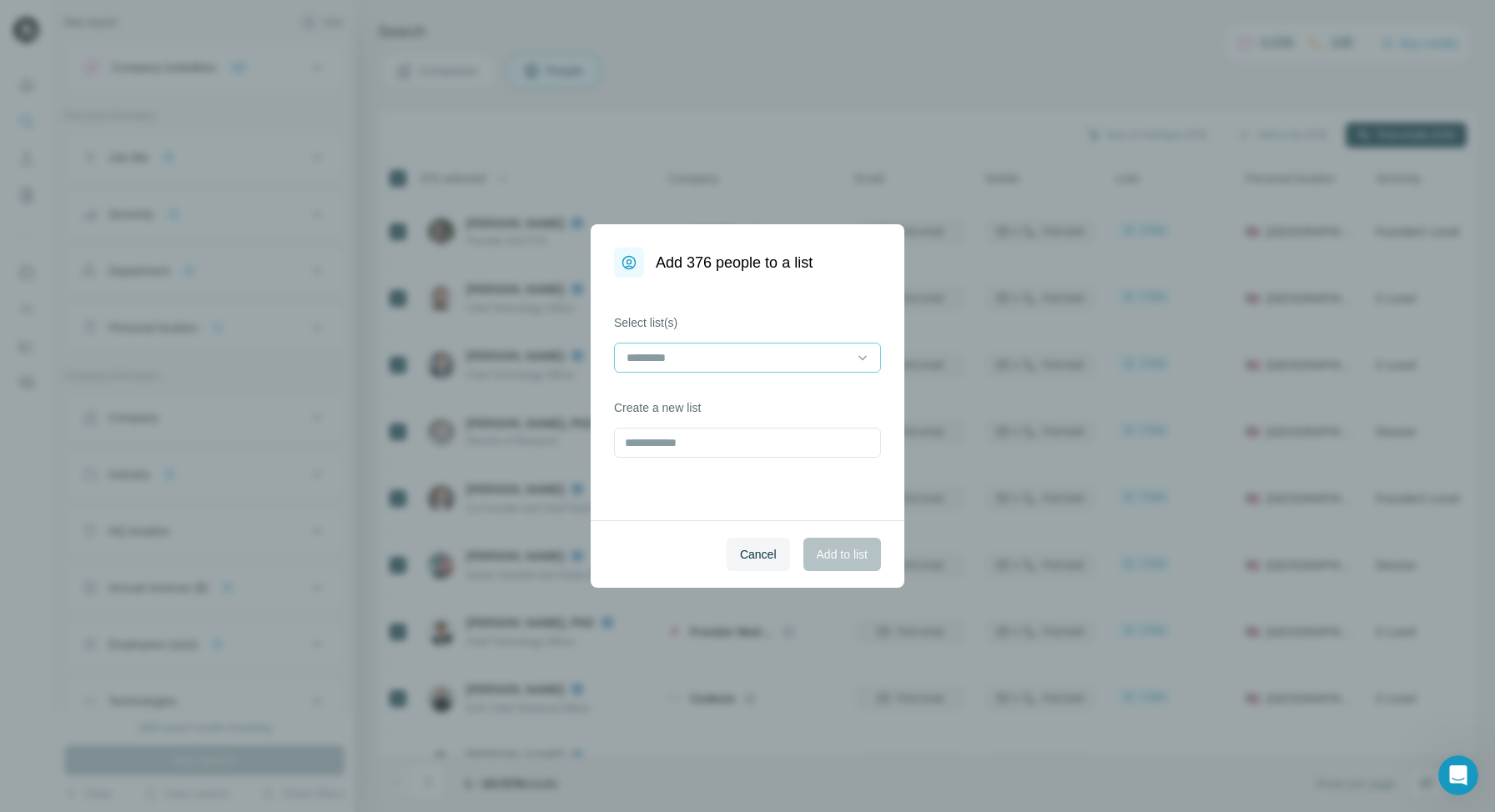
click at [841, 363] on input at bounding box center [737, 358] width 225 height 18
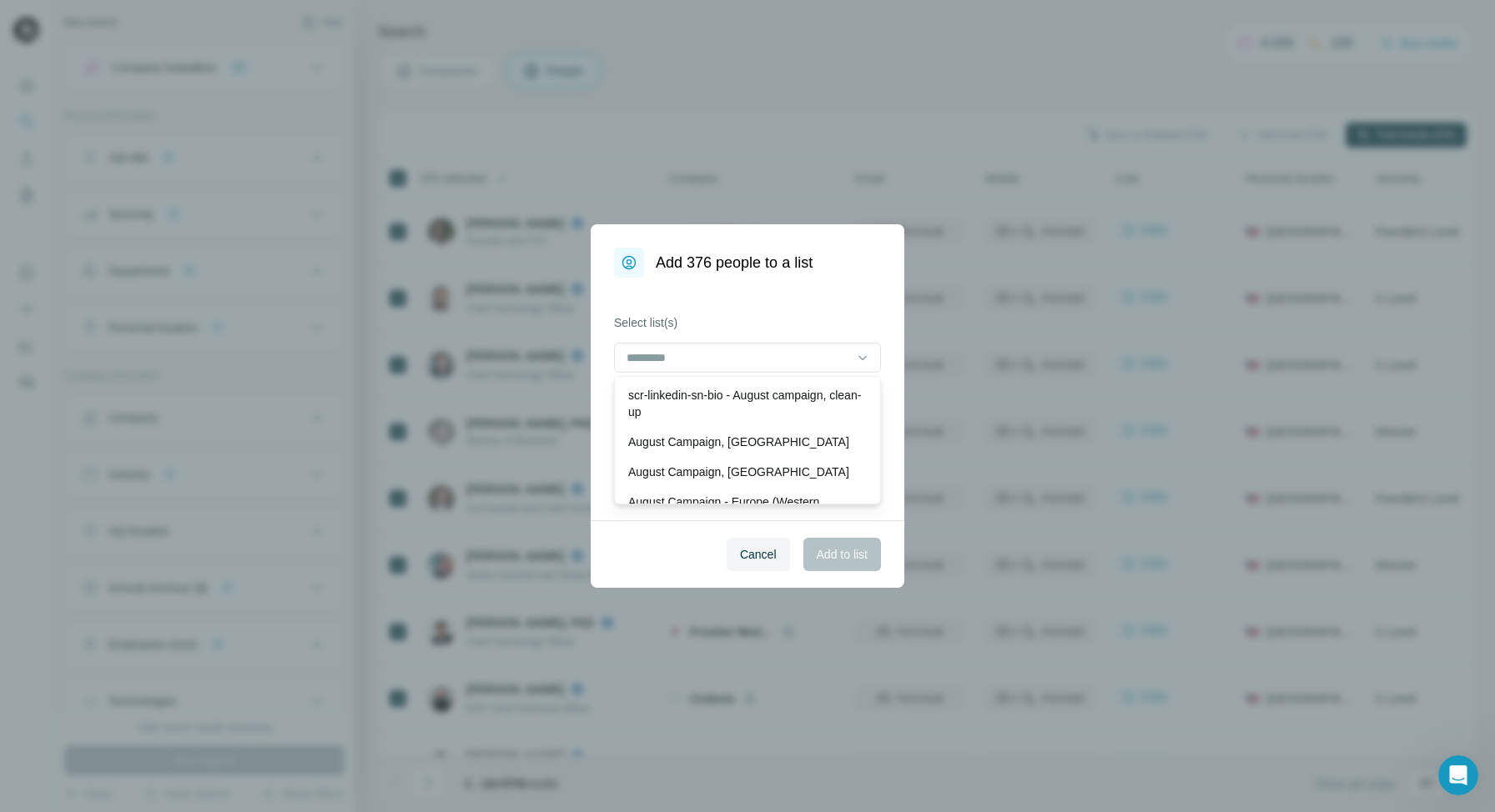
click at [728, 299] on div "Select list(s) Create a new list" at bounding box center [747, 398] width 313 height 242
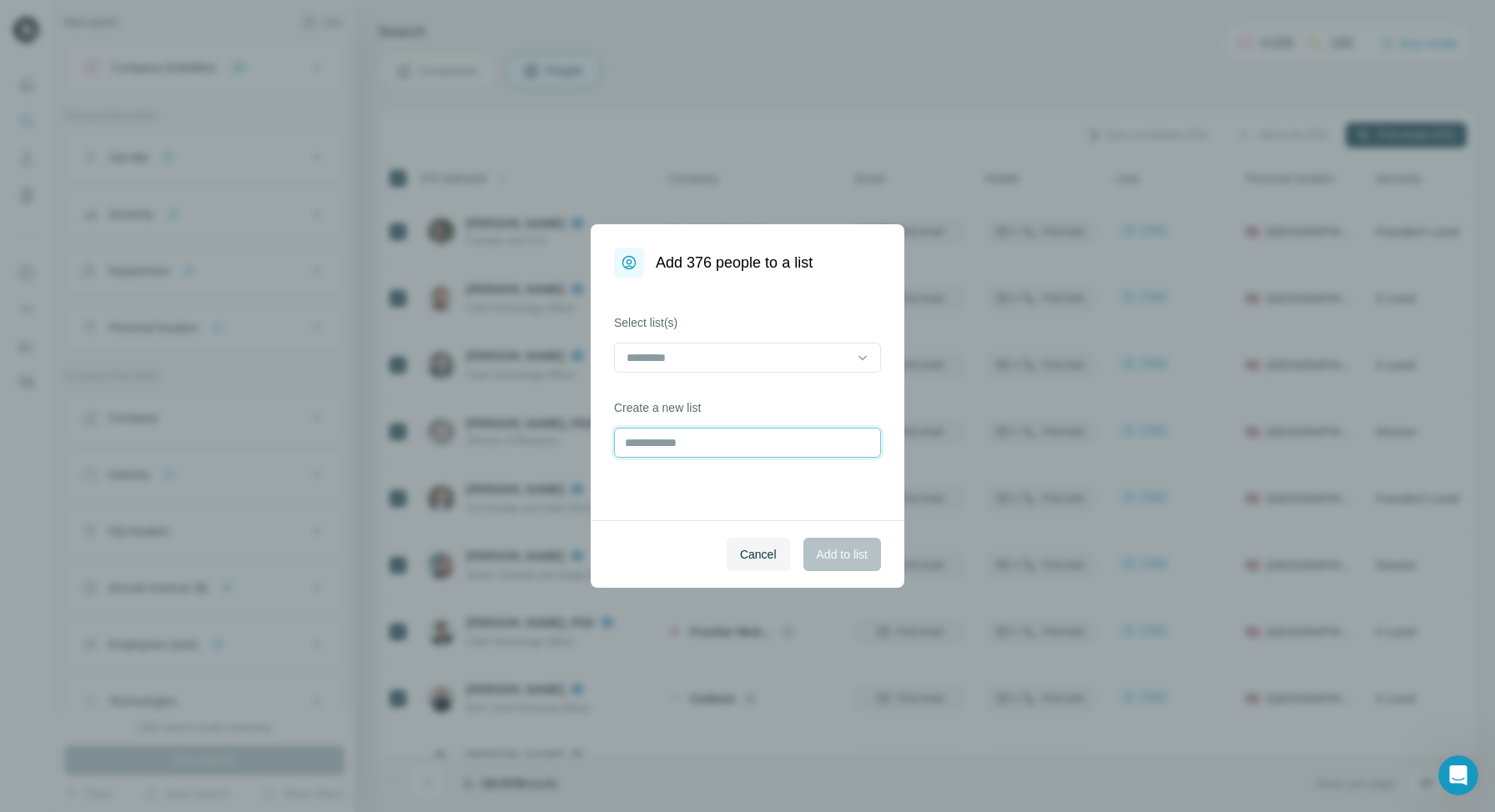
click at [714, 446] on input "text" at bounding box center [747, 443] width 267 height 30
type input "**********"
click at [844, 556] on span "Add to list" at bounding box center [842, 555] width 51 height 17
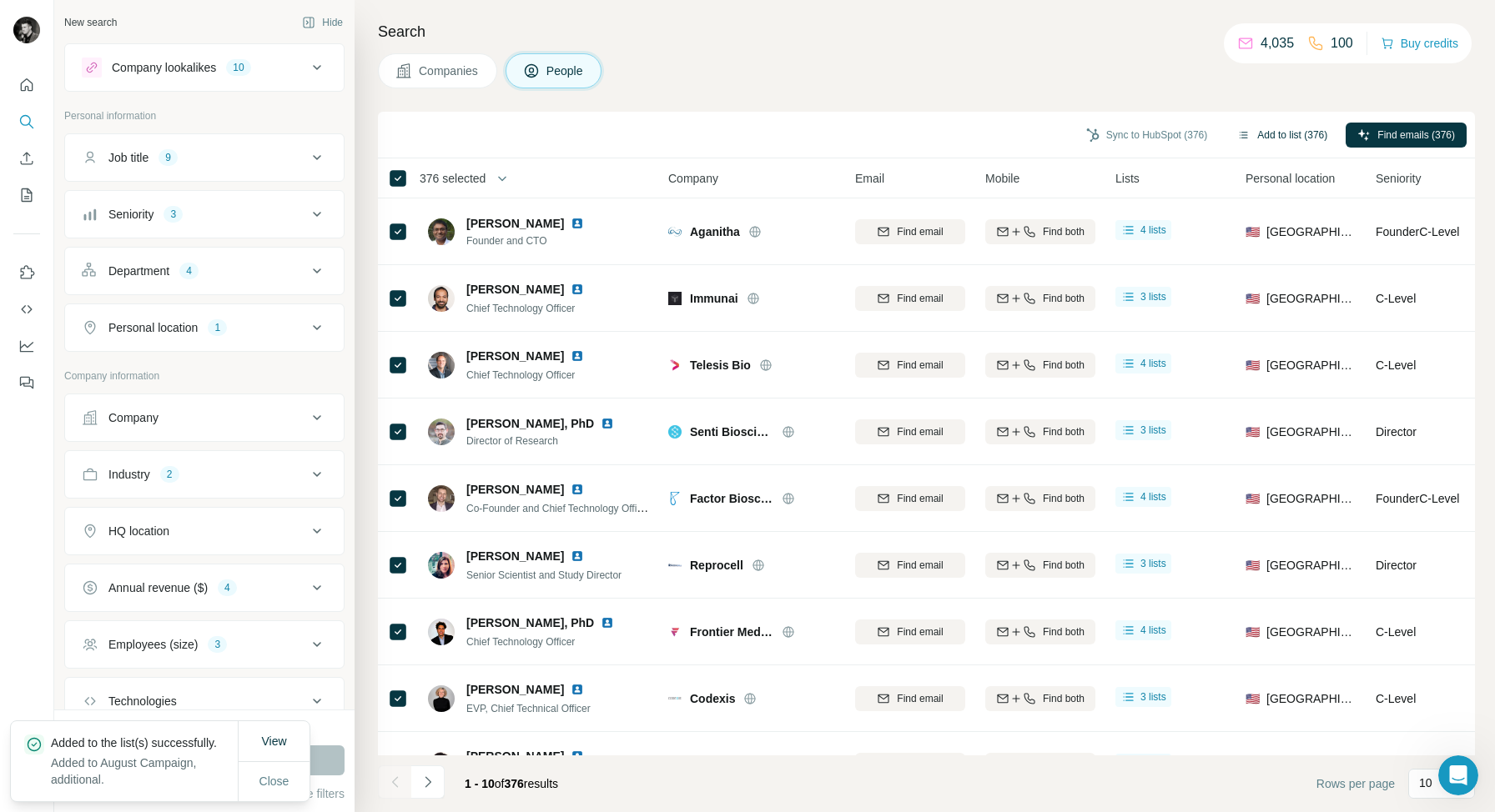
click at [1277, 129] on button "Add to list (376)" at bounding box center [1282, 135] width 114 height 25
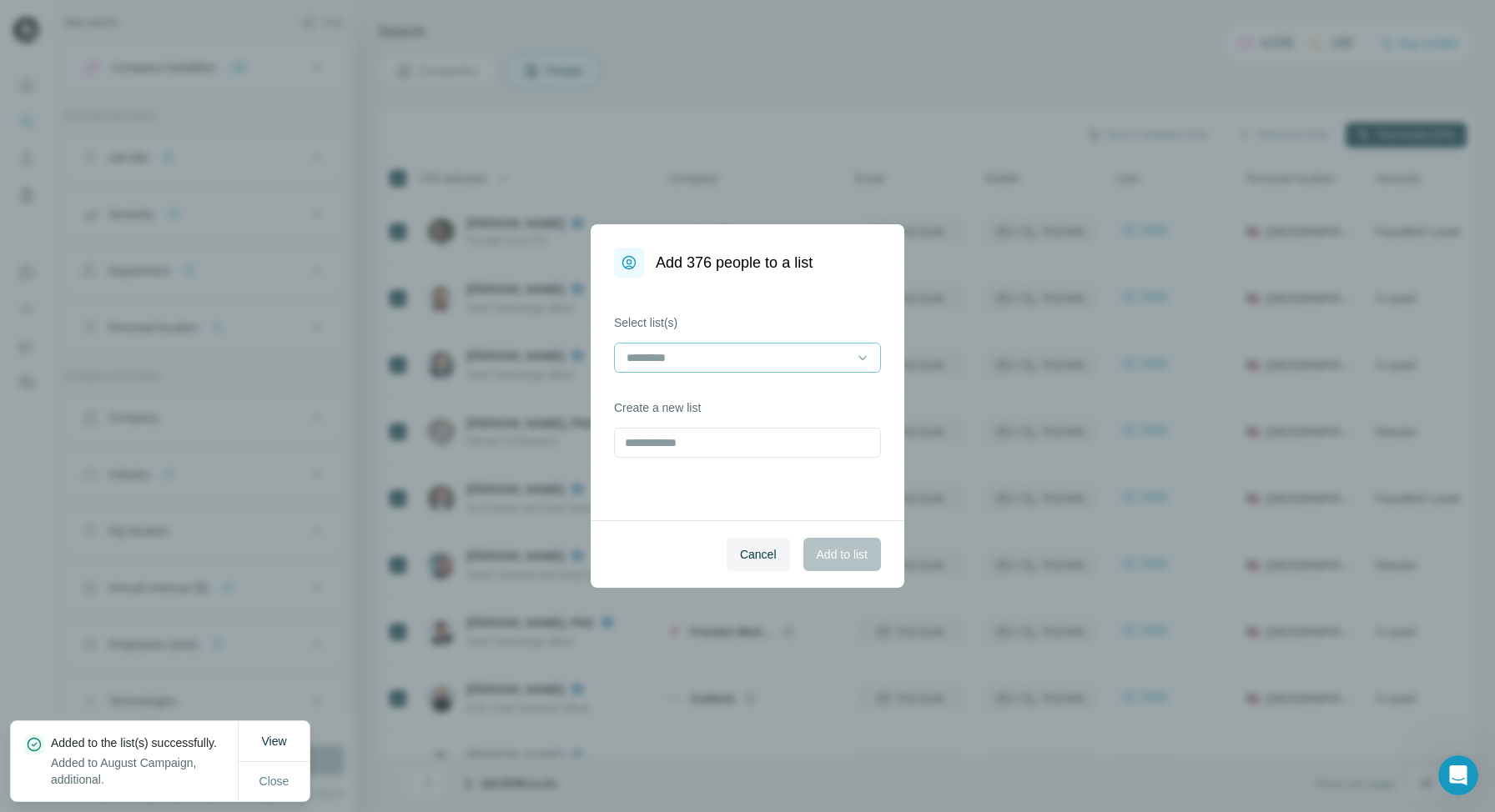
click at [733, 363] on input at bounding box center [737, 358] width 225 height 18
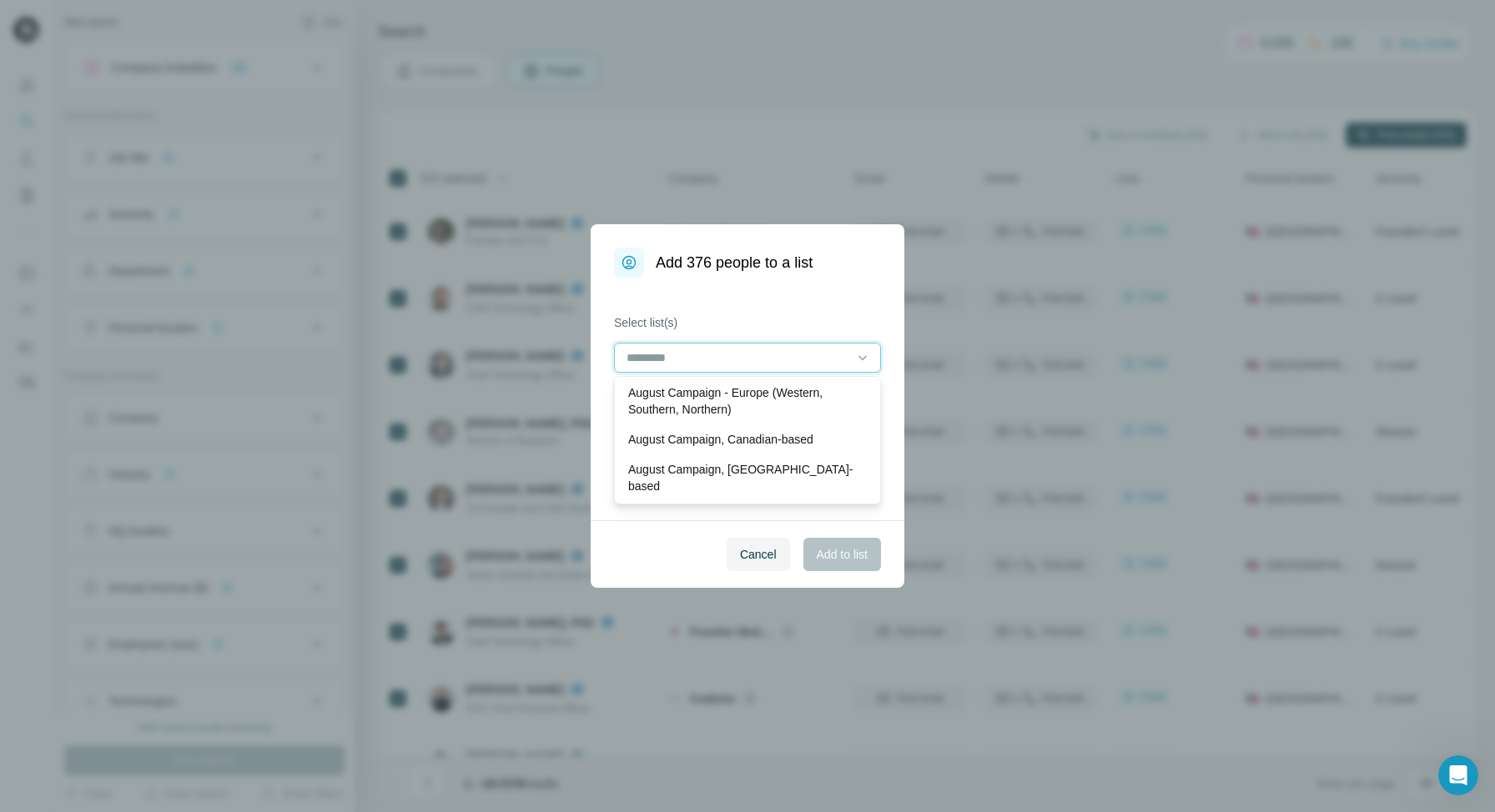
scroll to position [140, 0]
click at [700, 469] on p "August Campaign, US-based" at bounding box center [747, 477] width 238 height 33
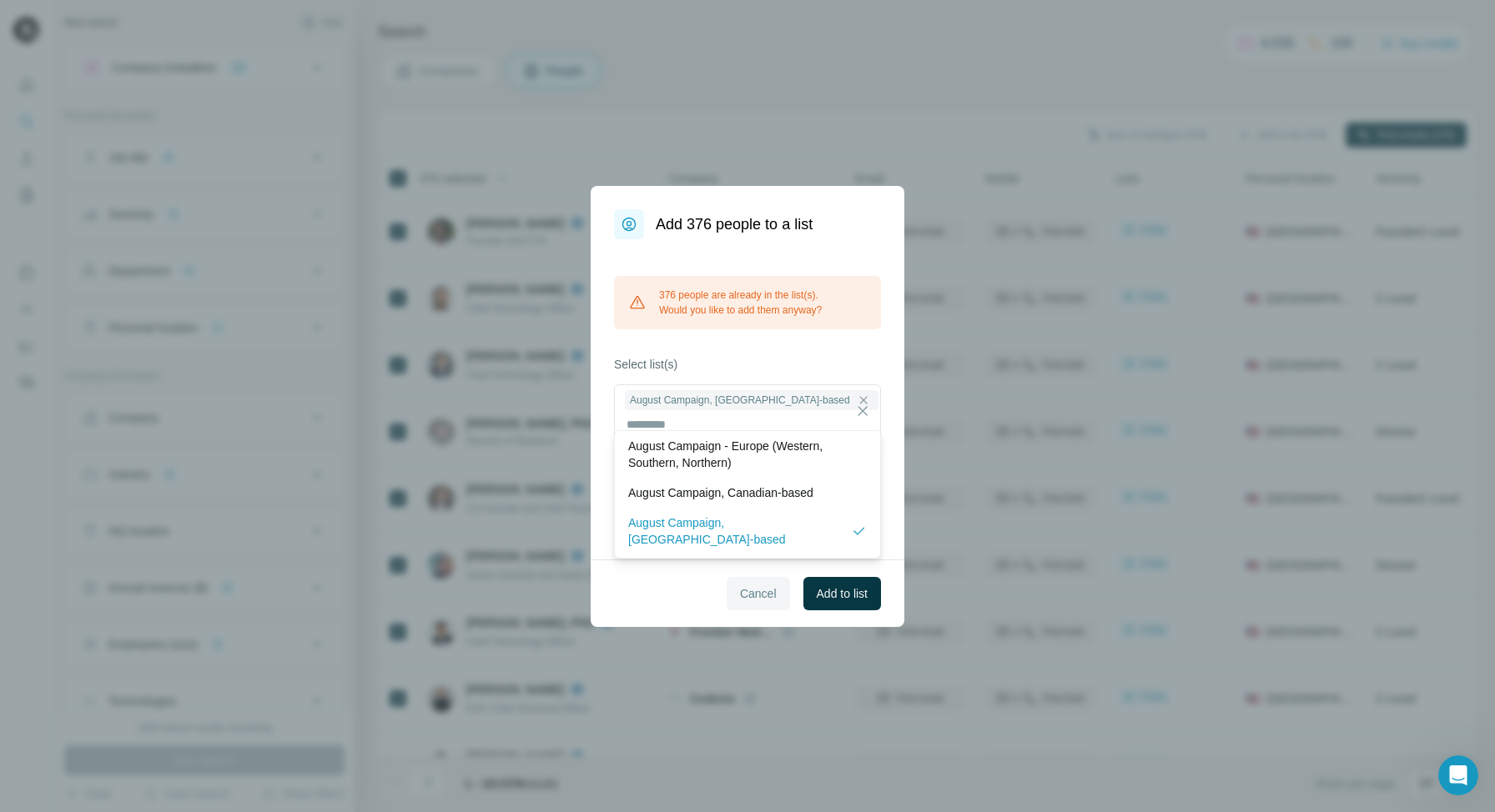
click at [745, 586] on span "Cancel" at bounding box center [758, 594] width 37 height 17
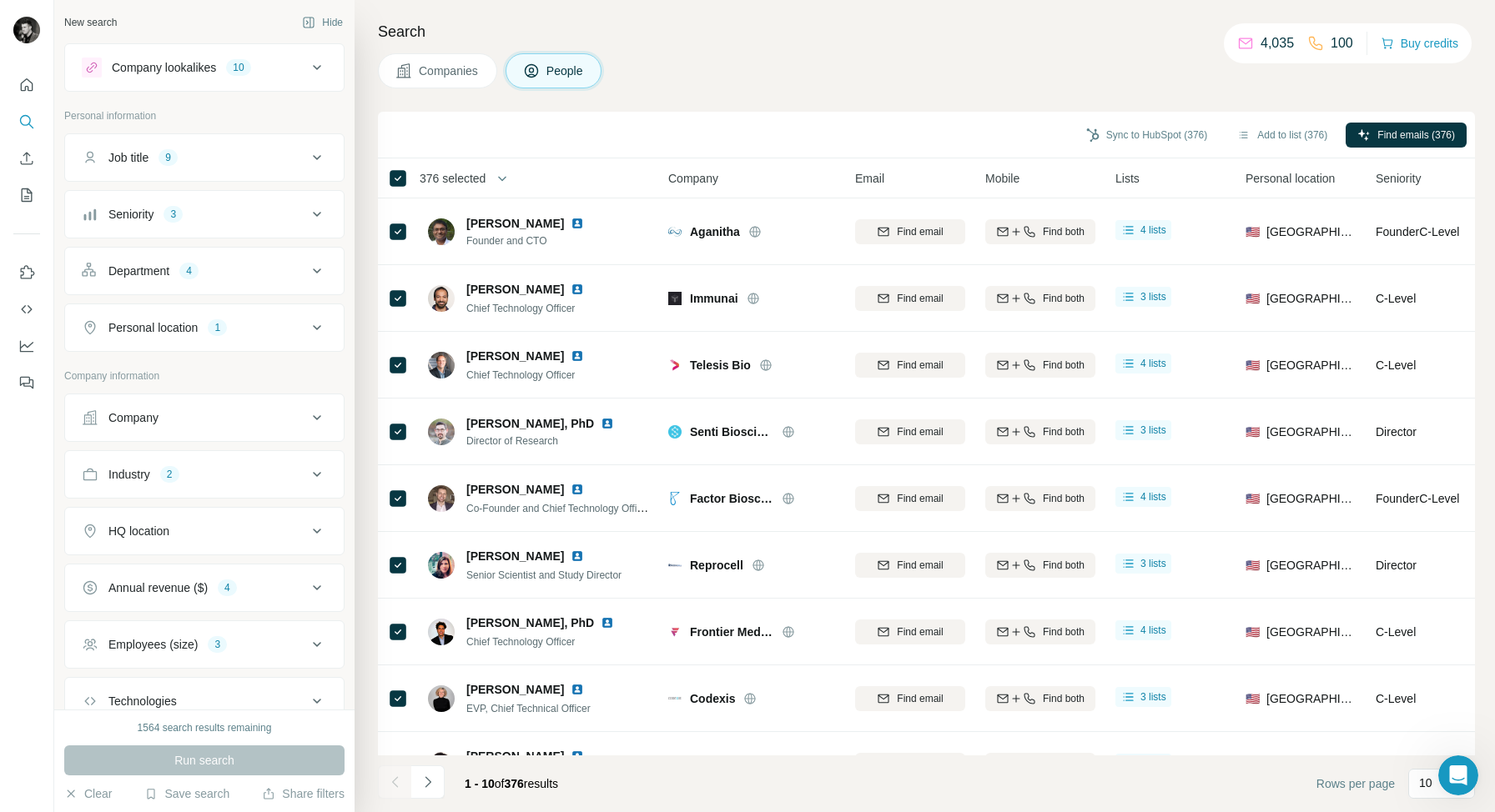
click at [320, 322] on icon at bounding box center [317, 327] width 20 height 20
click at [119, 434] on button "Clear all" at bounding box center [110, 436] width 57 height 15
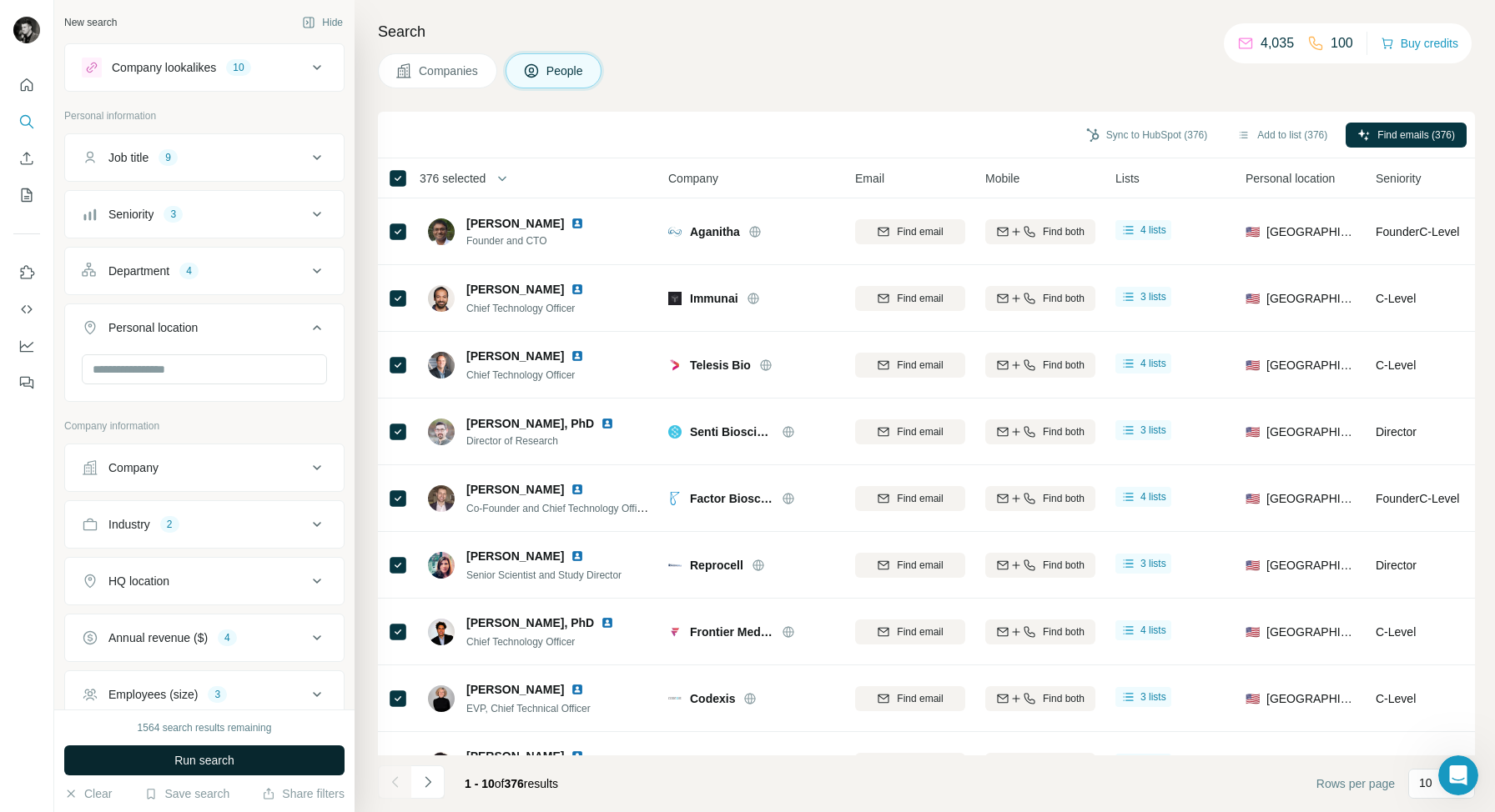
click at [205, 757] on span "Run search" at bounding box center [205, 760] width 60 height 17
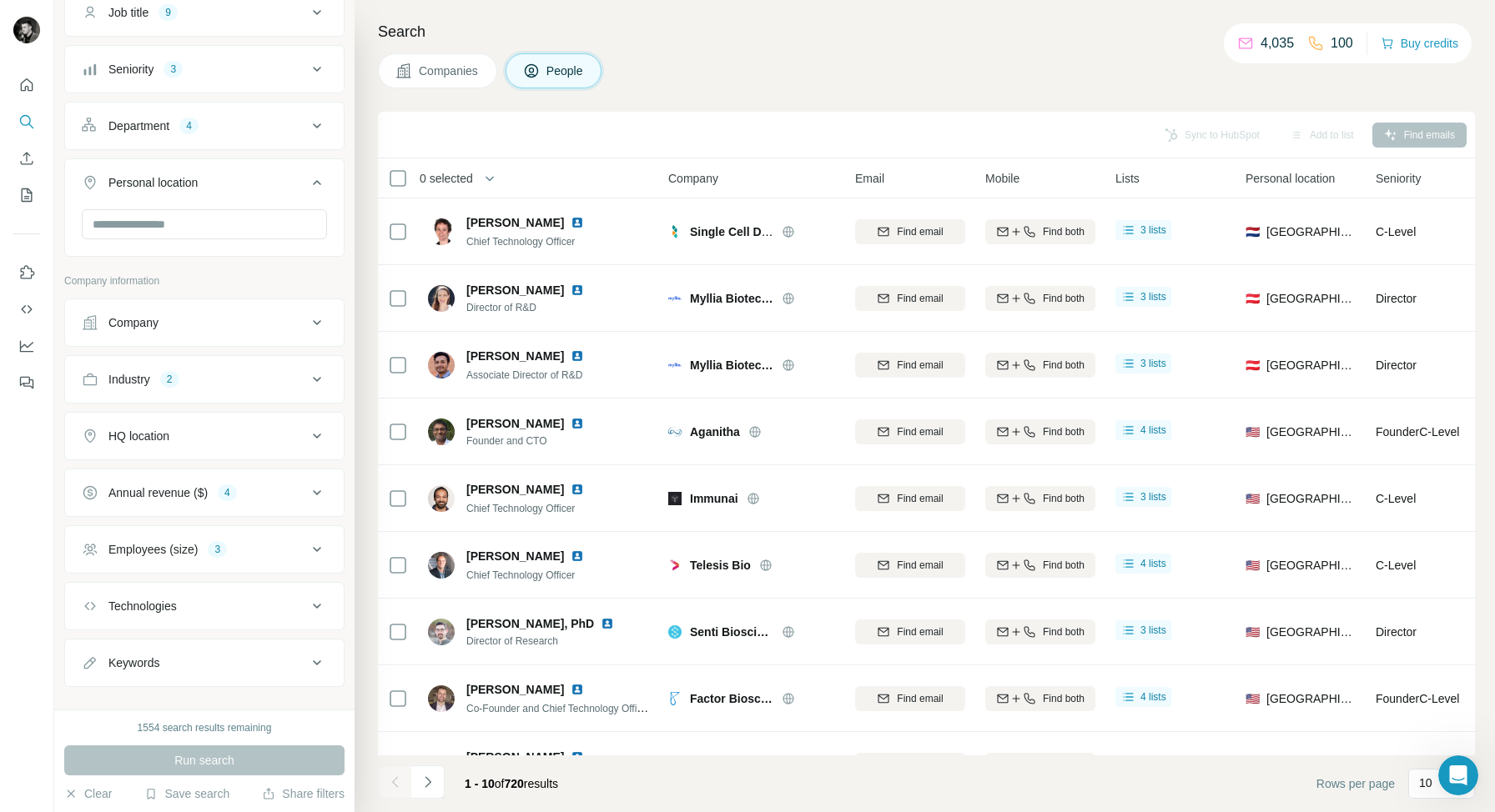
scroll to position [170, 0]
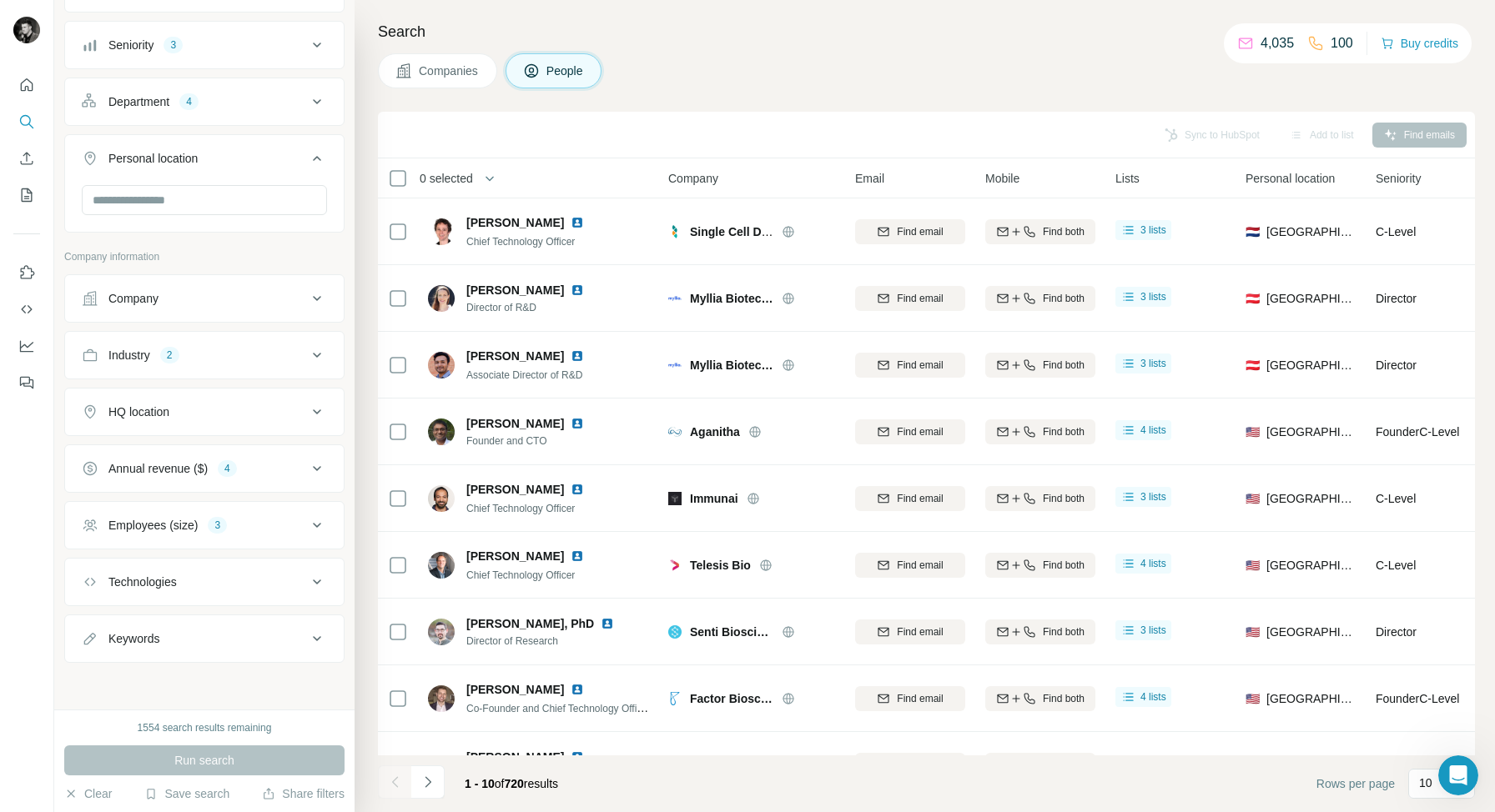
click at [275, 468] on div "Annual revenue ($) 4" at bounding box center [194, 469] width 225 height 17
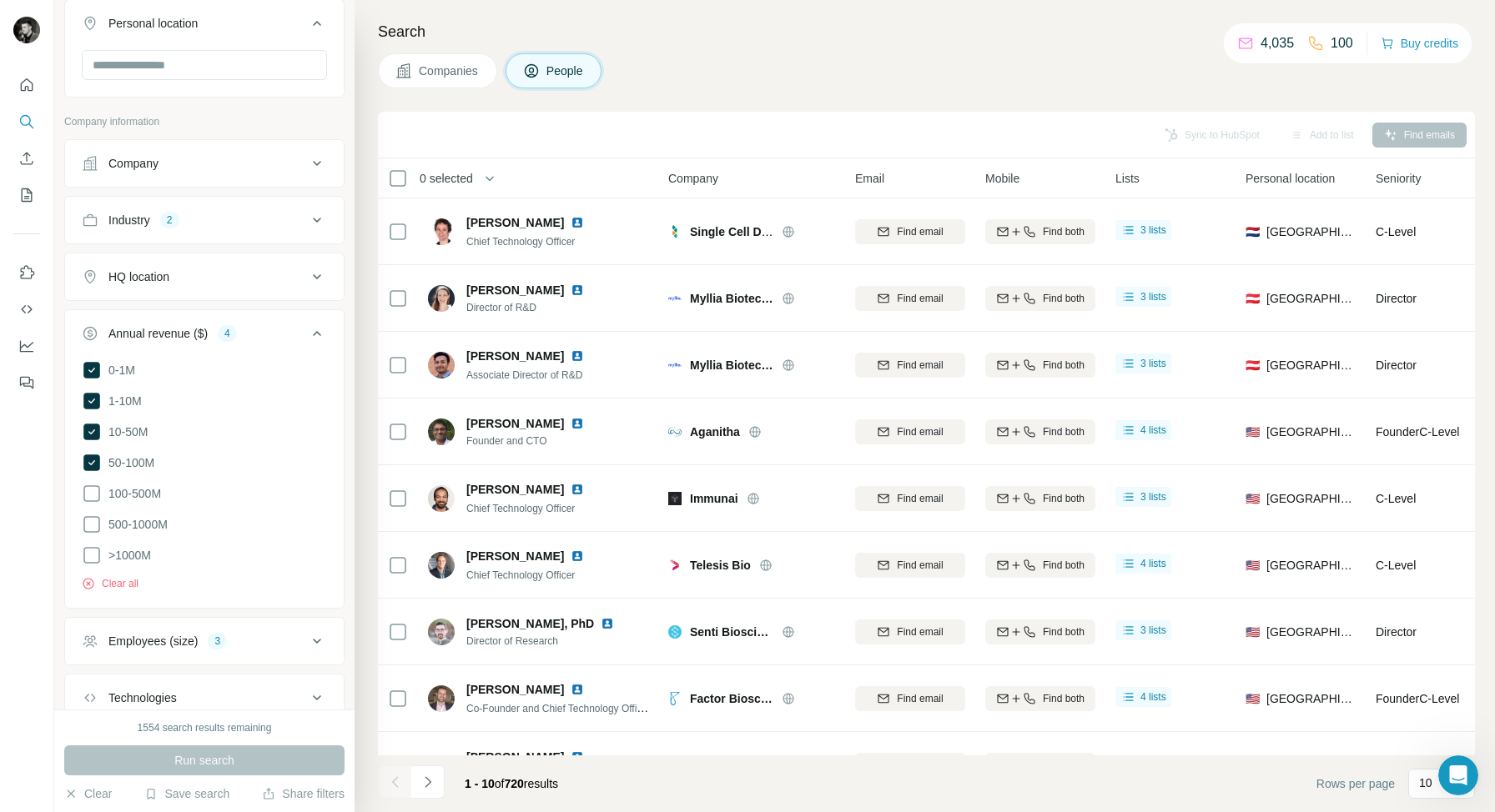
scroll to position [306, 0]
click at [94, 373] on icon at bounding box center [92, 368] width 17 height 17
click at [216, 759] on span "Run search" at bounding box center [205, 760] width 60 height 17
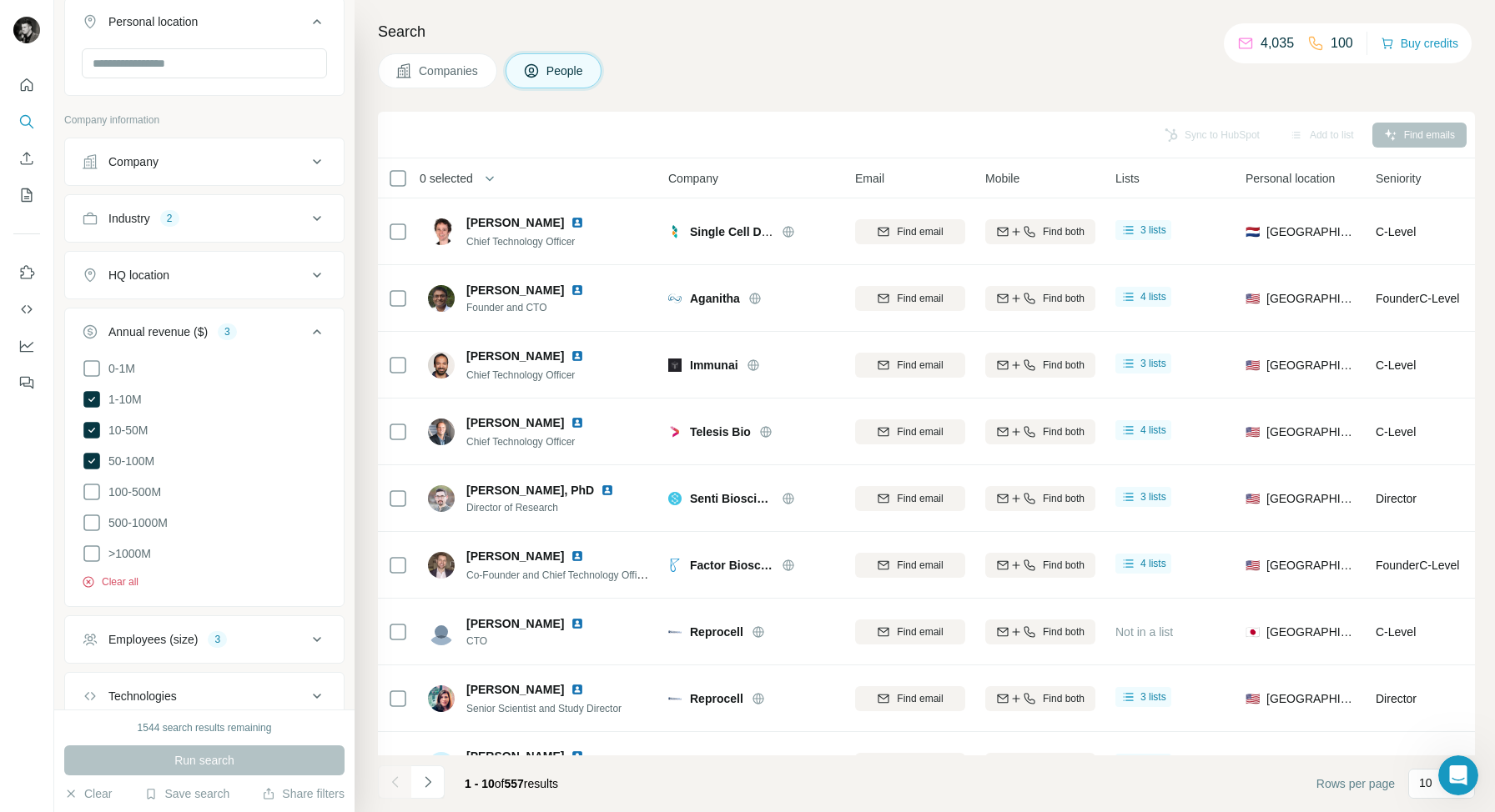
click at [111, 577] on button "Clear all" at bounding box center [110, 582] width 57 height 15
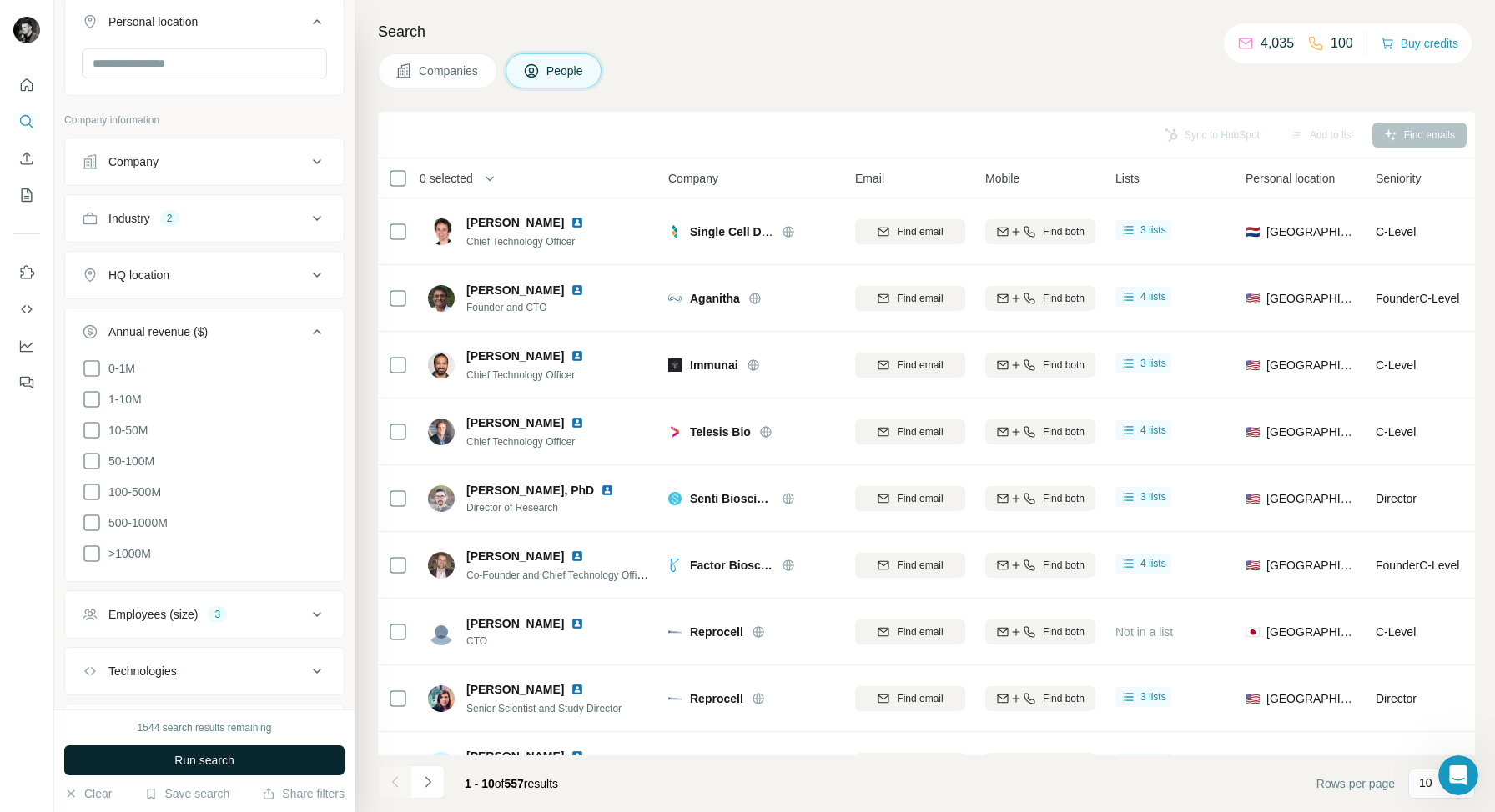
click at [184, 756] on span "Run search" at bounding box center [205, 760] width 60 height 17
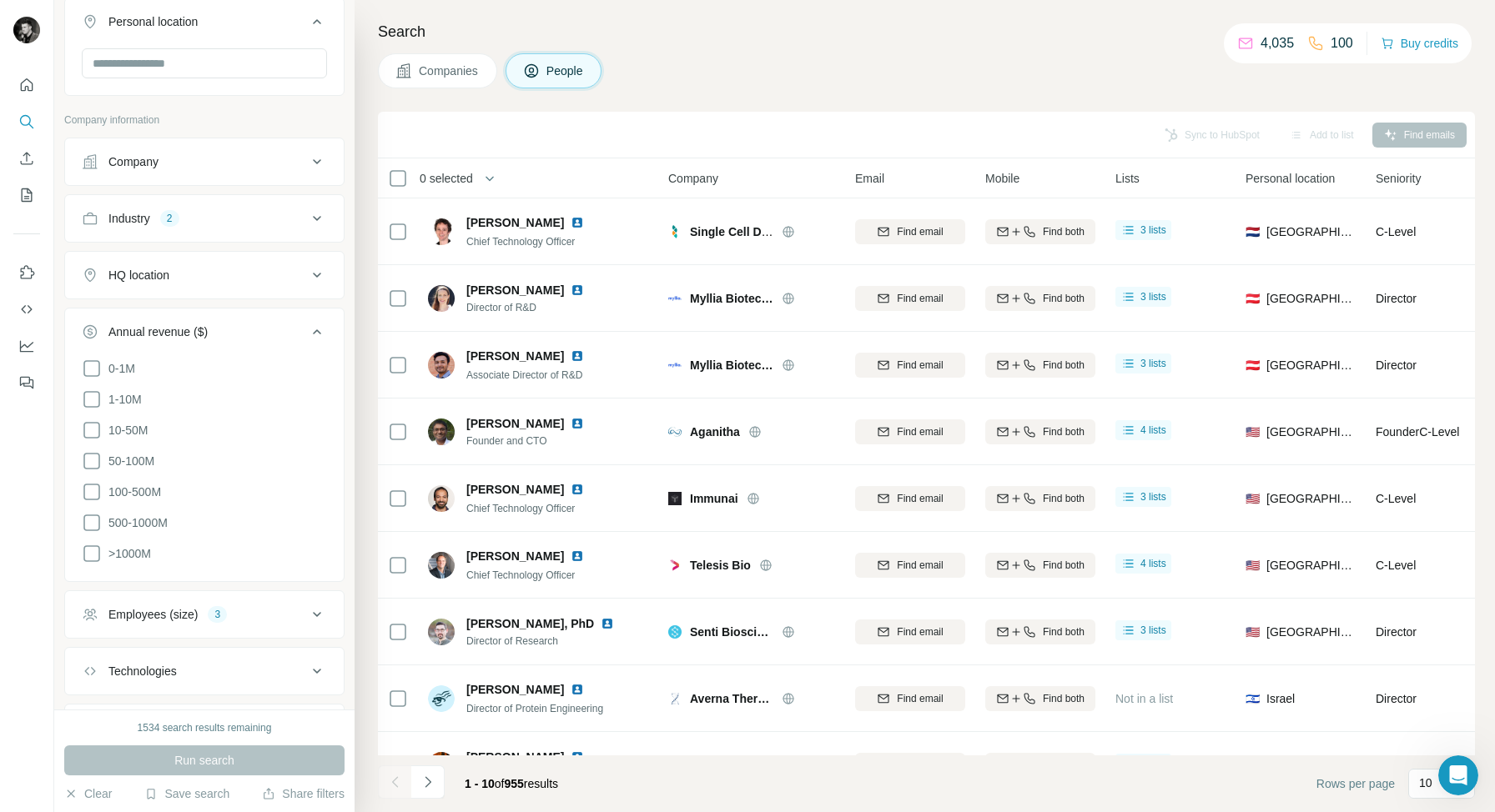
click at [1130, 175] on span "Lists" at bounding box center [1126, 179] width 24 height 17
click at [315, 609] on icon at bounding box center [317, 615] width 20 height 20
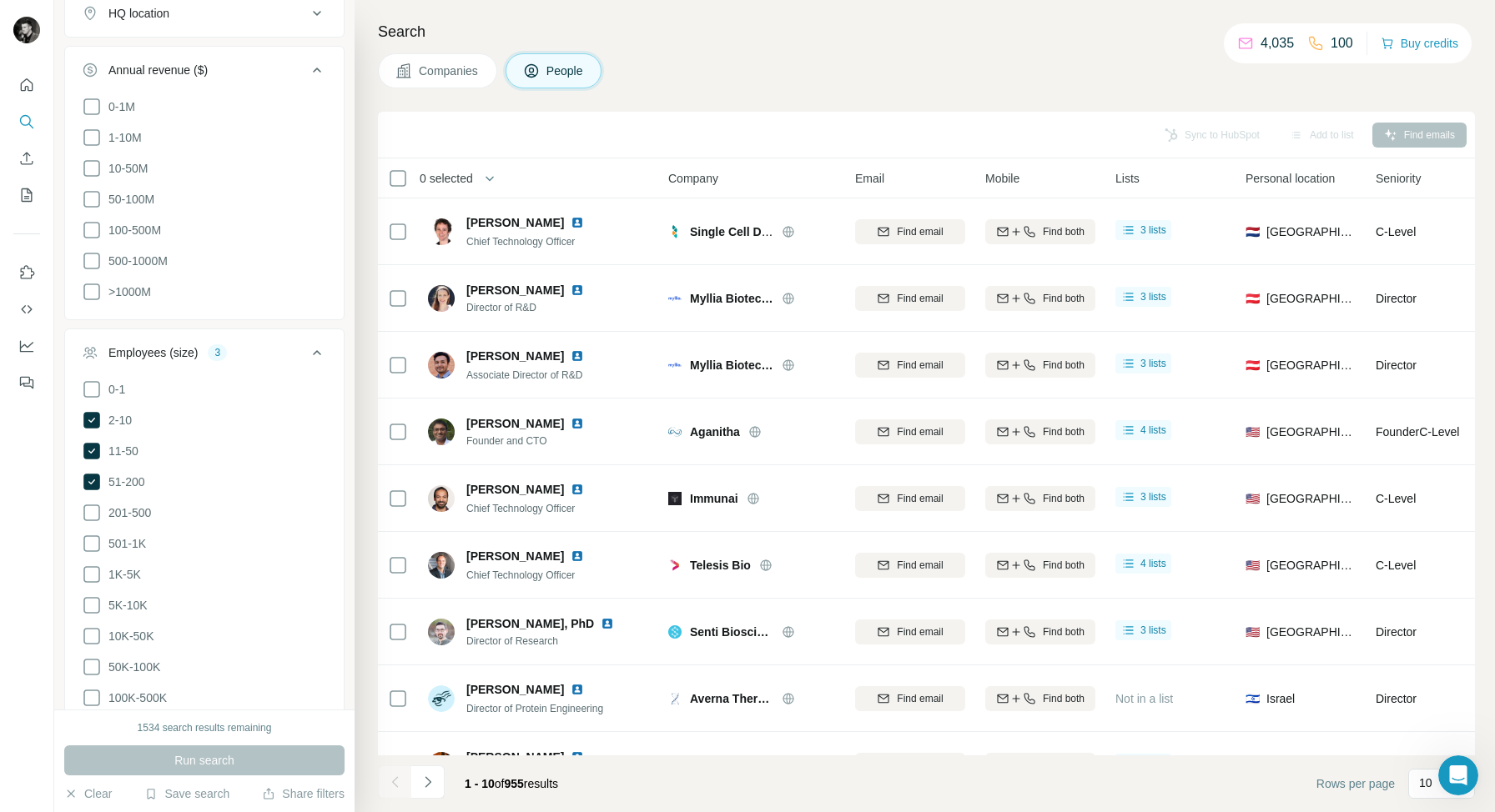
scroll to position [557, 0]
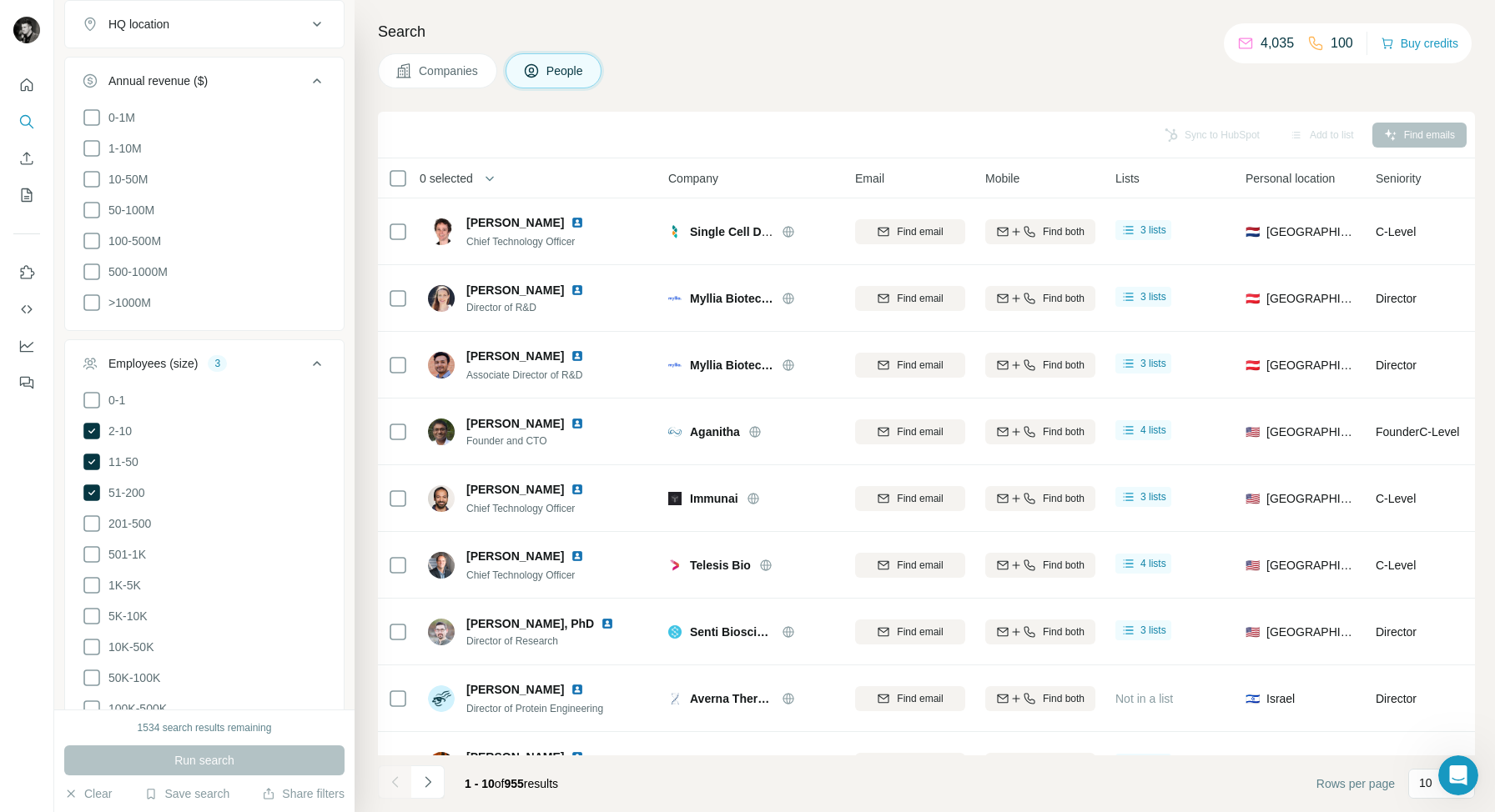
click at [316, 364] on icon at bounding box center [317, 363] width 20 height 20
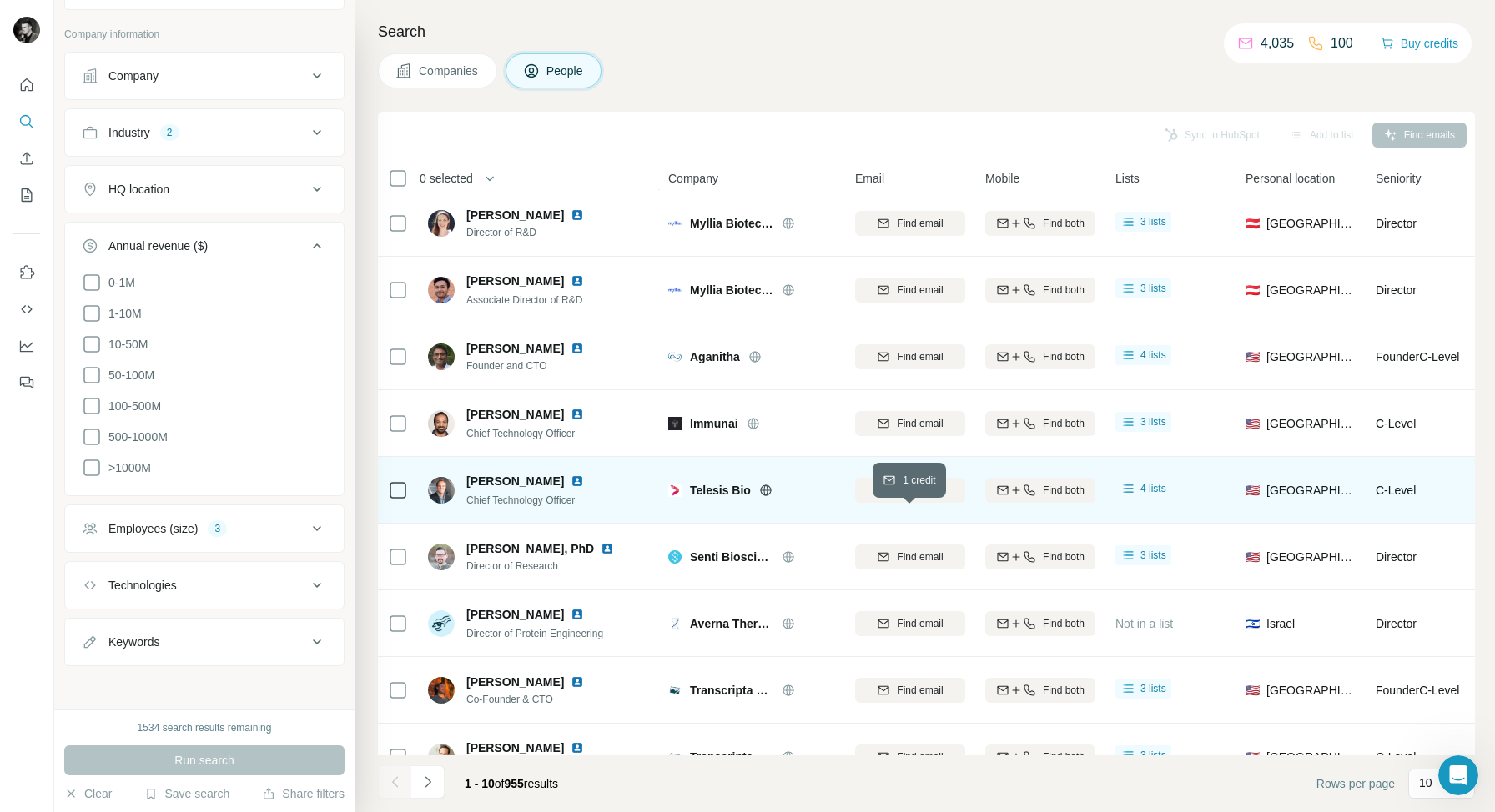
scroll to position [0, 0]
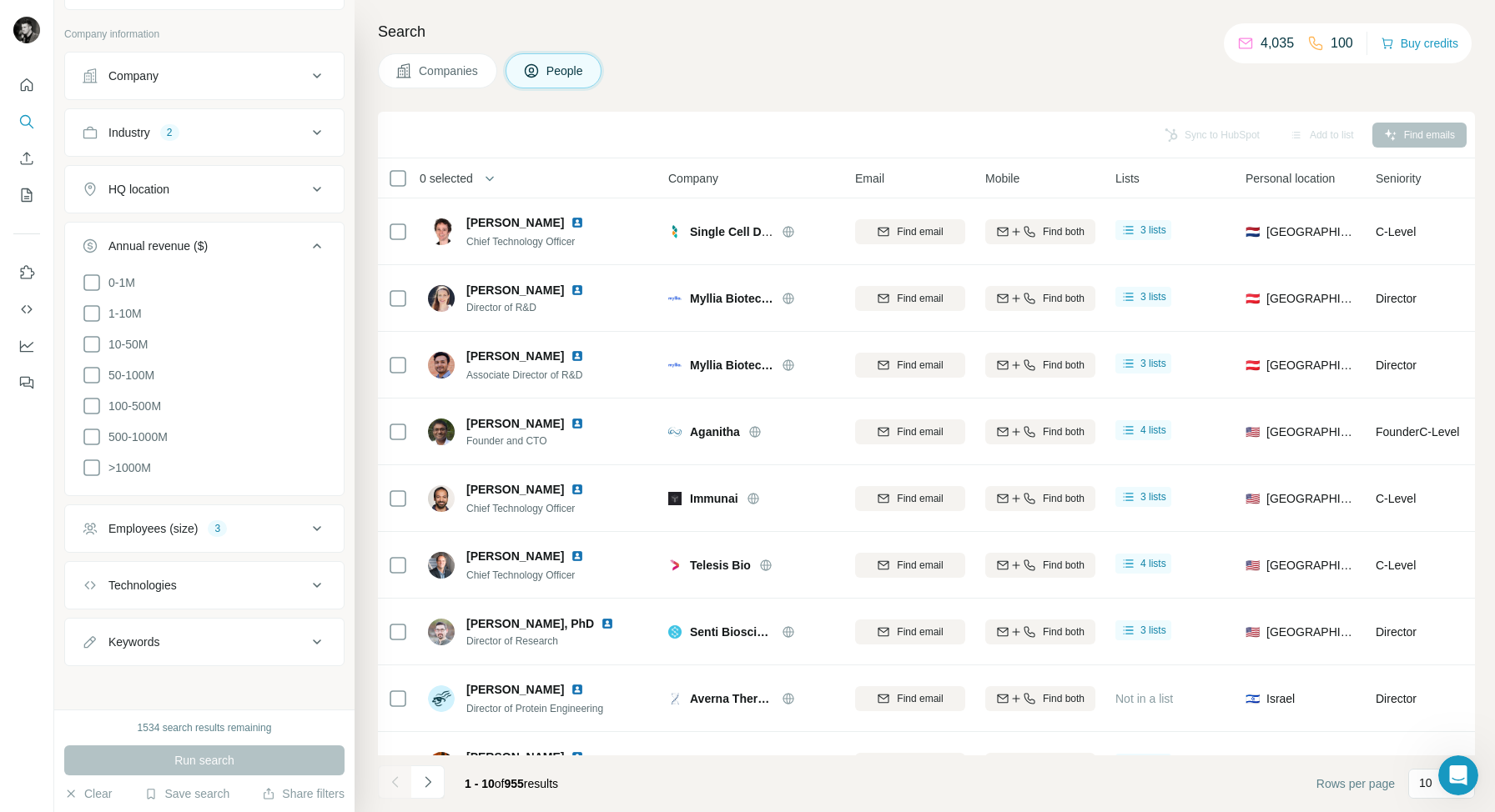
click at [1319, 132] on div "Add to list" at bounding box center [1321, 135] width 88 height 25
click at [191, 789] on button "Save search" at bounding box center [187, 794] width 85 height 17
click at [216, 730] on div "Save search" at bounding box center [234, 731] width 176 height 33
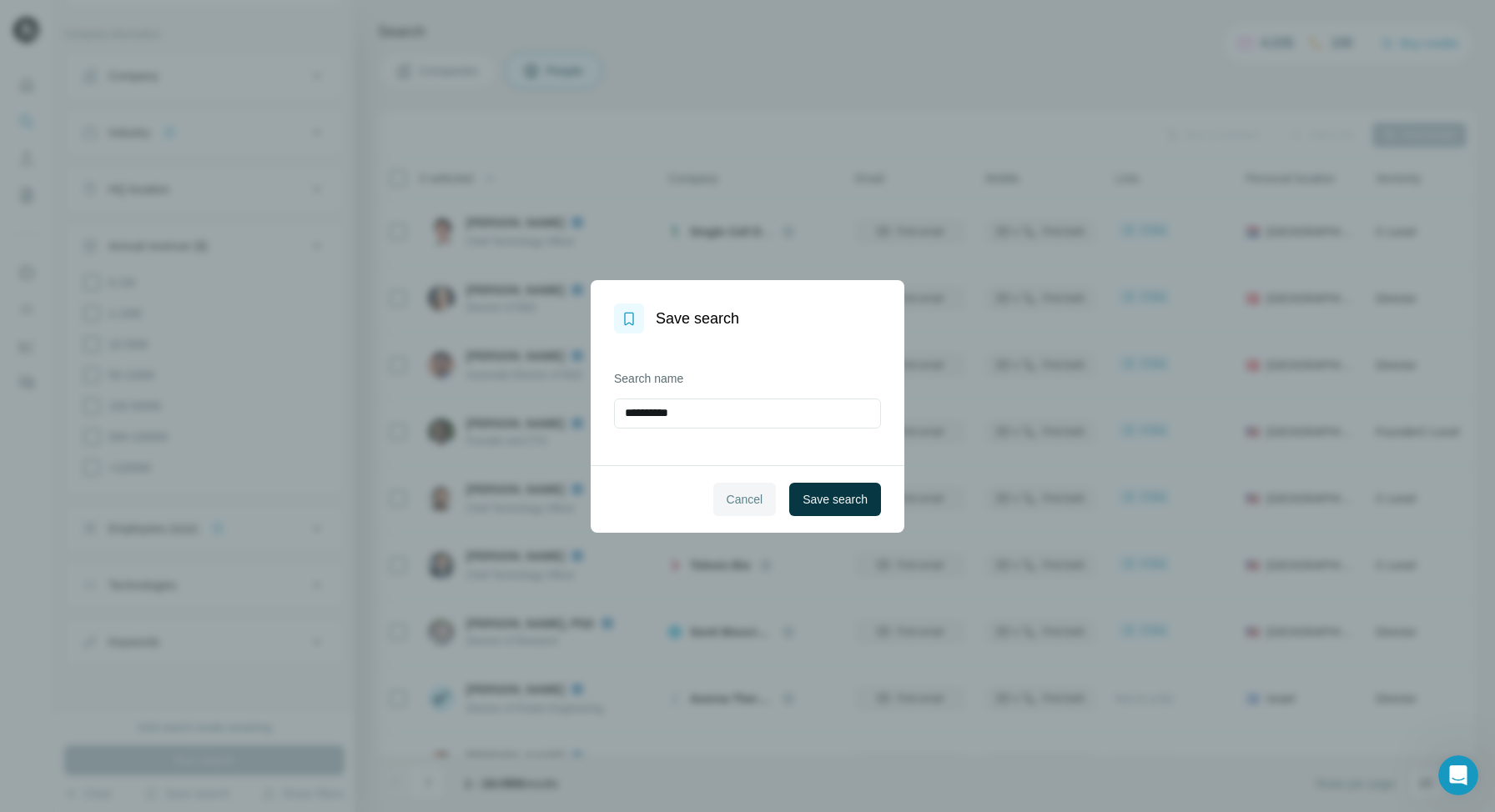
click at [740, 496] on span "Cancel" at bounding box center [745, 500] width 37 height 17
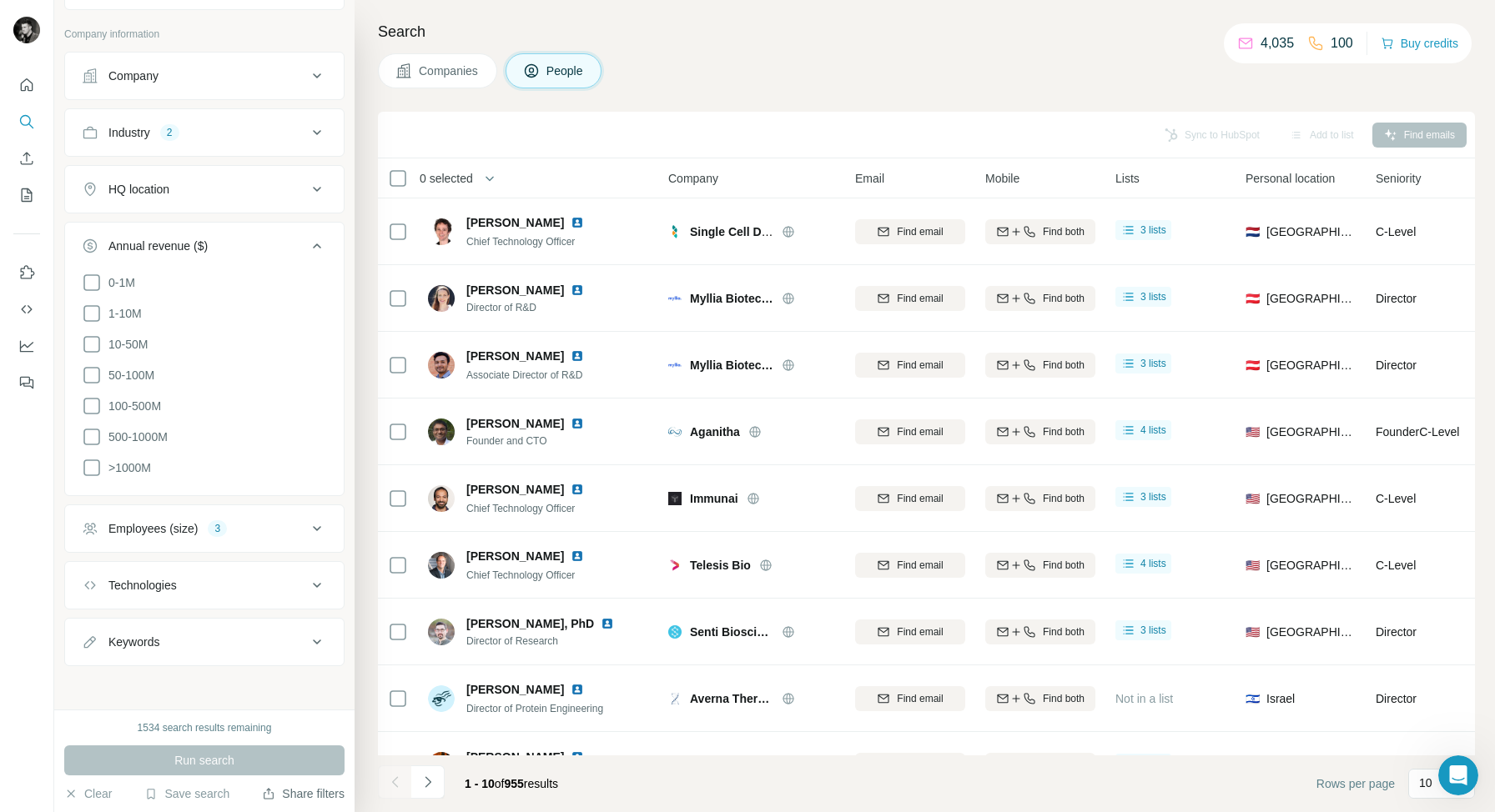
click at [304, 790] on button "Share filters" at bounding box center [303, 794] width 83 height 17
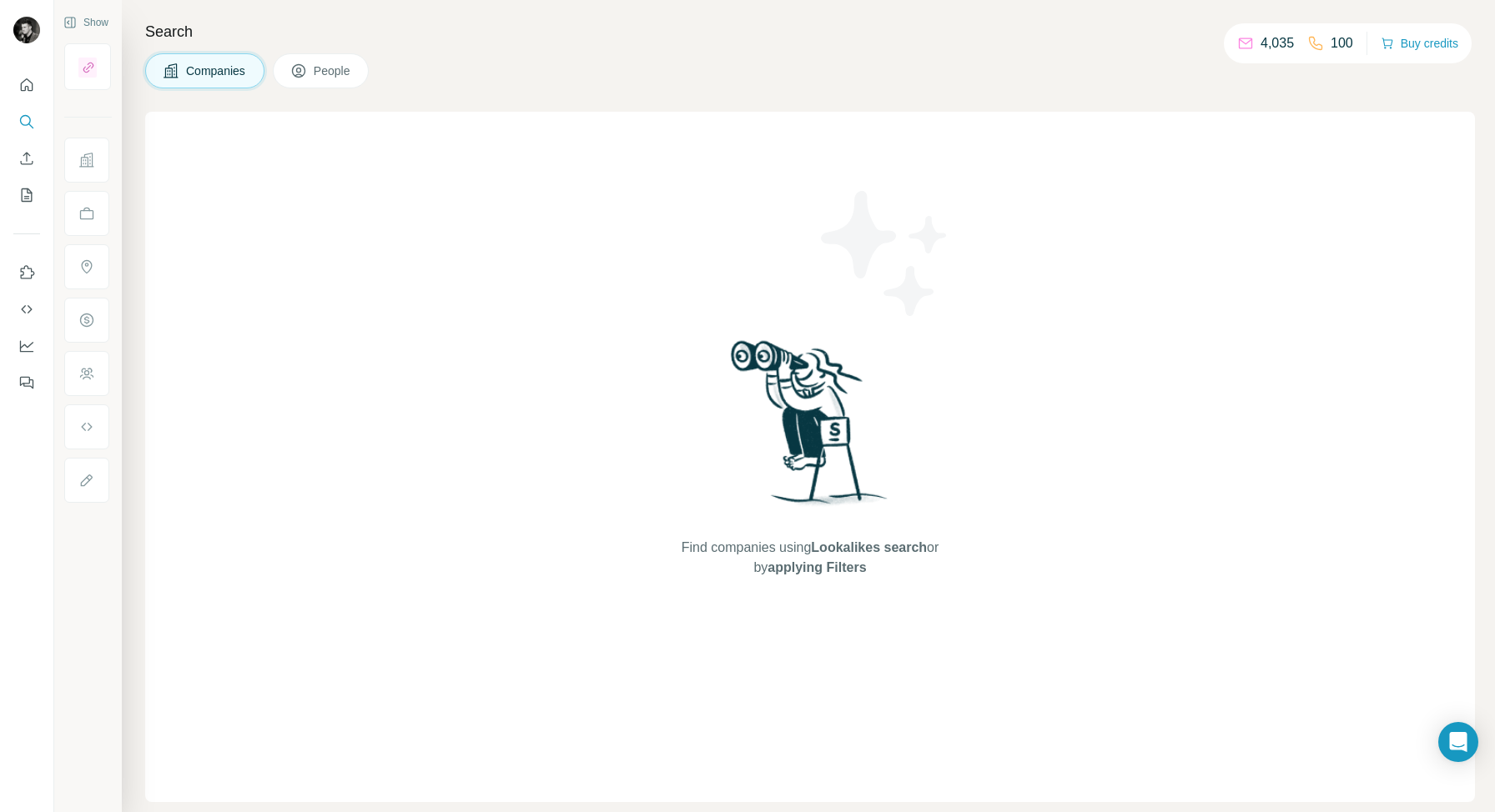
click at [350, 23] on h4 "Search" at bounding box center [810, 32] width 1330 height 23
click at [32, 270] on icon "Use Surfe on LinkedIn" at bounding box center [27, 272] width 17 height 17
click at [25, 348] on icon "Dashboard" at bounding box center [27, 346] width 17 height 17
